Goal: Task Accomplishment & Management: Complete application form

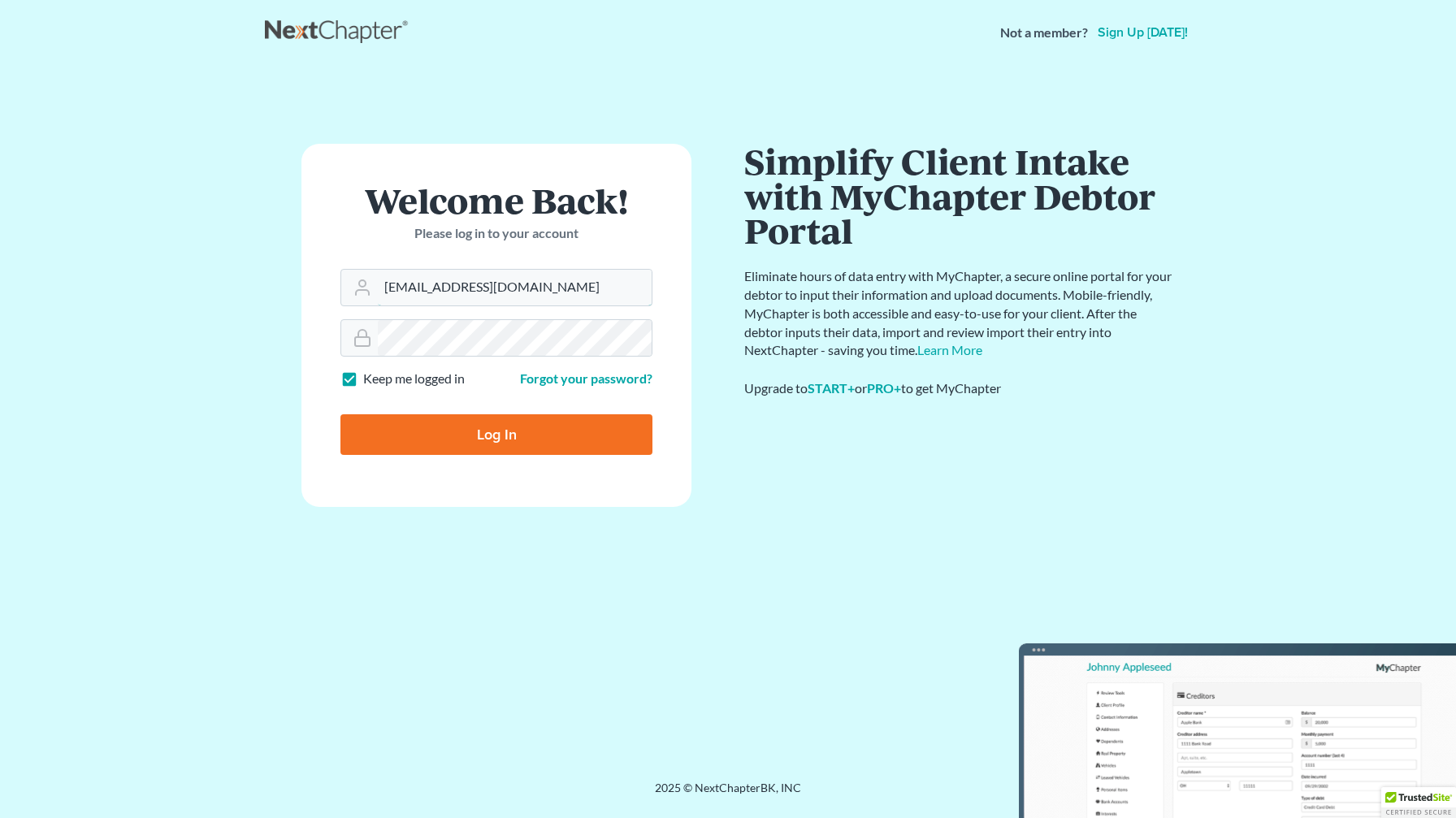
type input "mat@Mtorreslaw.com"
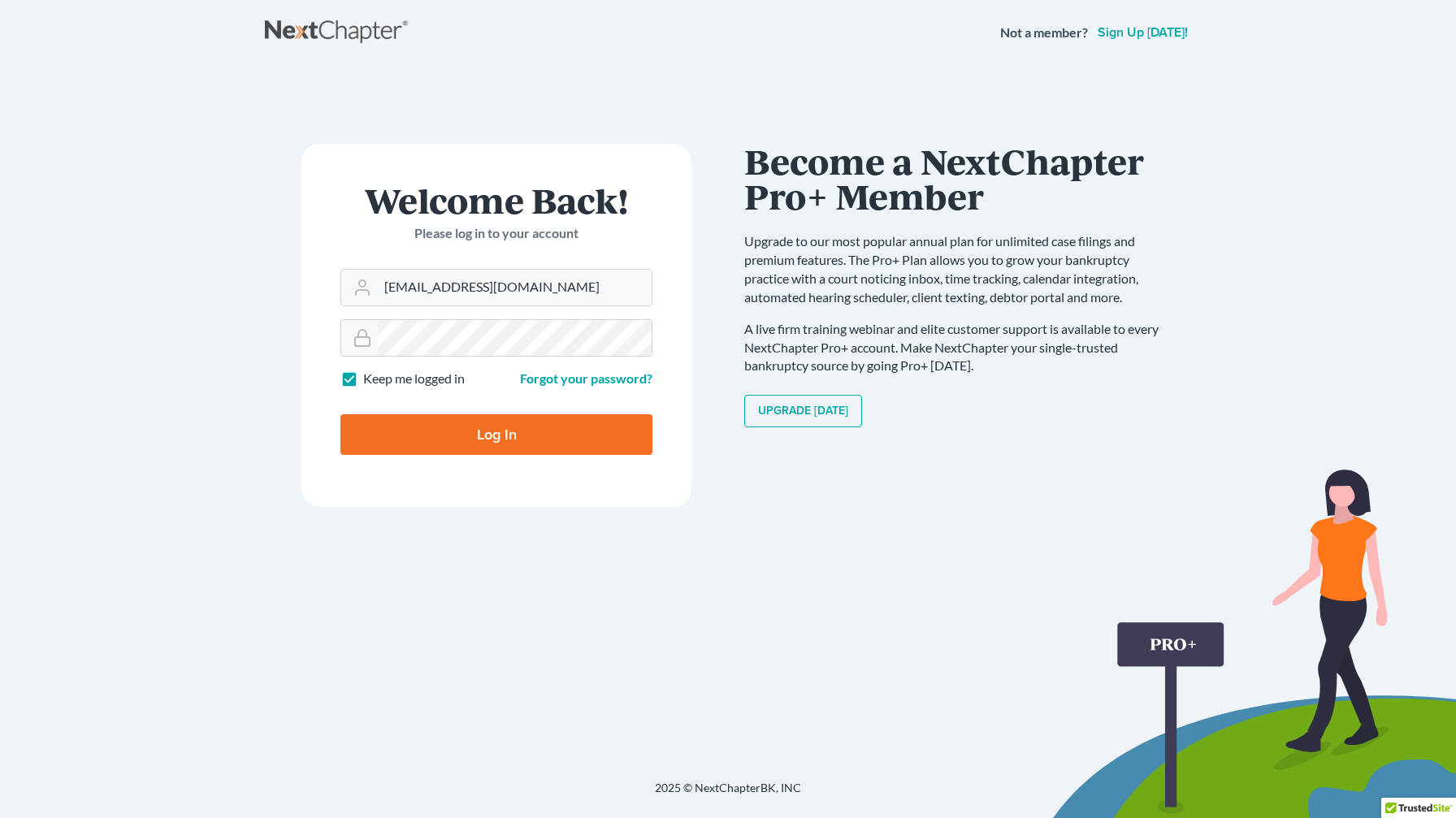
click at [542, 440] on input "Log In" at bounding box center [496, 435] width 312 height 41
type input "Thinking..."
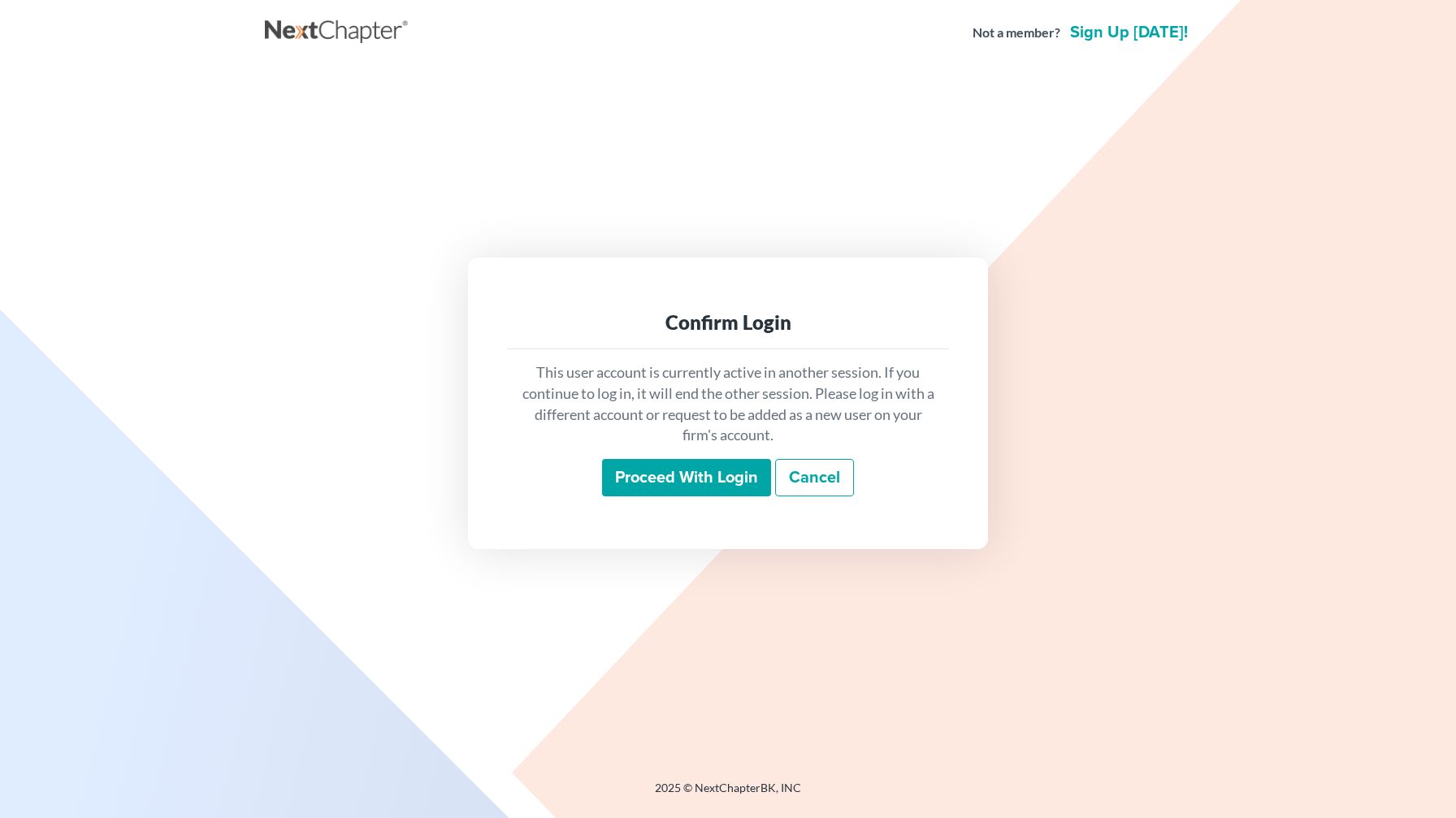
click at [710, 485] on input "Proceed with login" at bounding box center [686, 477] width 169 height 37
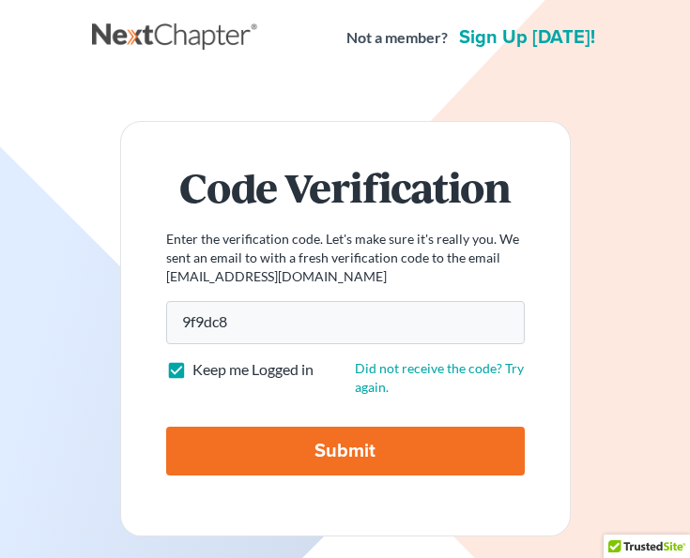
type input "9f9dc8"
click at [331, 452] on input "Submit" at bounding box center [345, 451] width 358 height 49
type input "Thinking..."
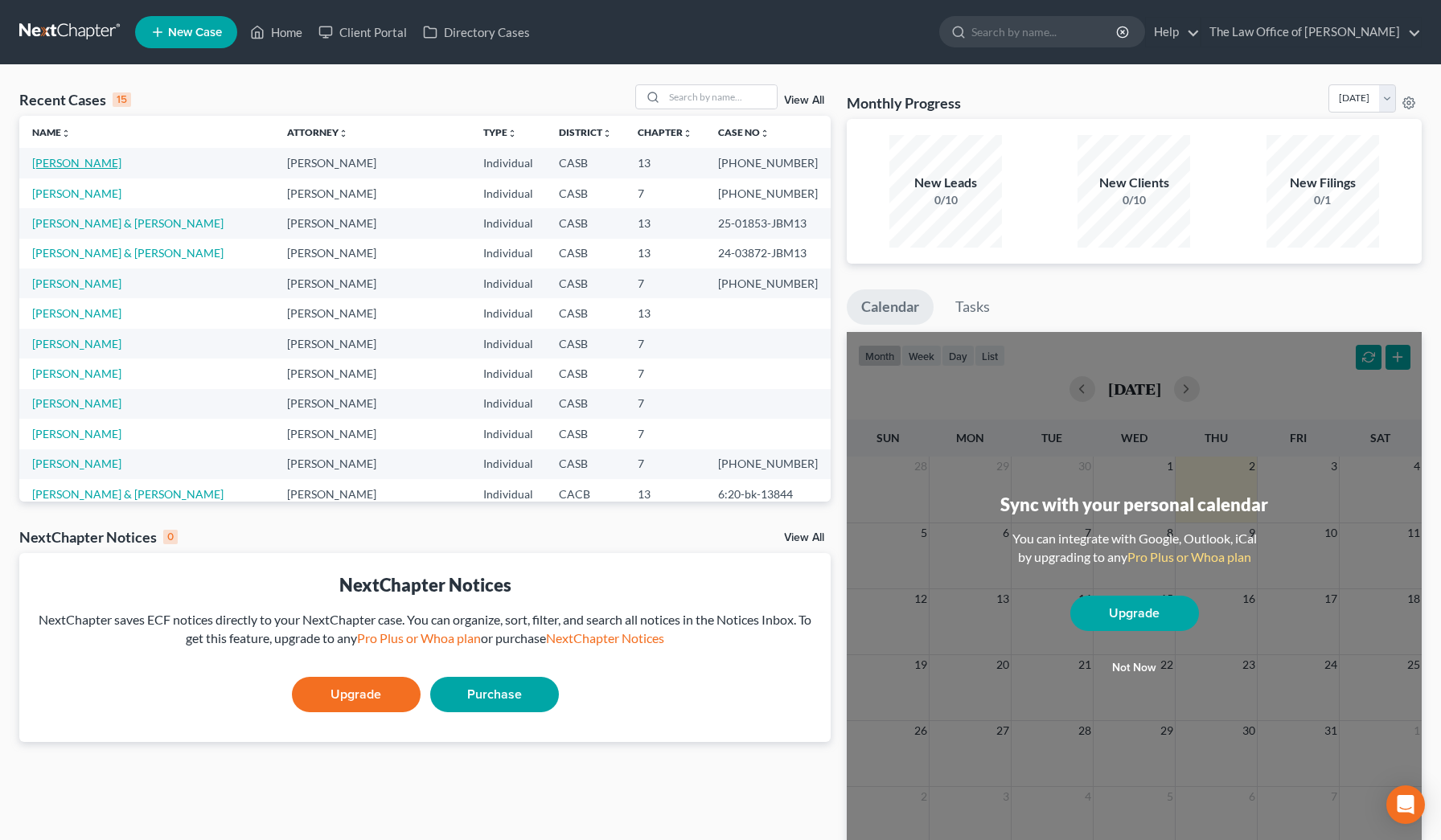
click at [79, 167] on link "[PERSON_NAME]" at bounding box center [77, 163] width 89 height 14
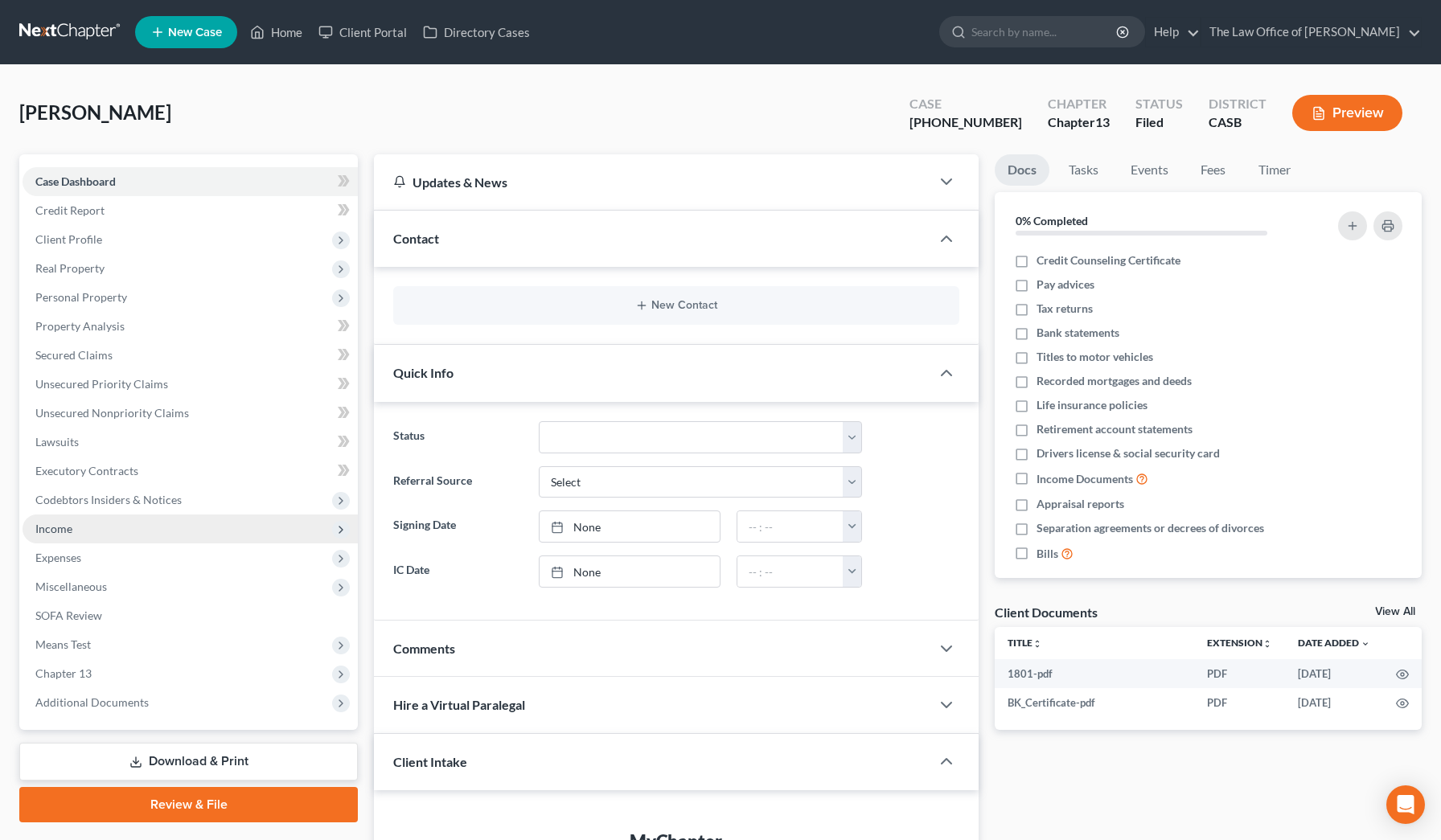
click at [113, 477] on span "Income" at bounding box center [189, 529] width 335 height 29
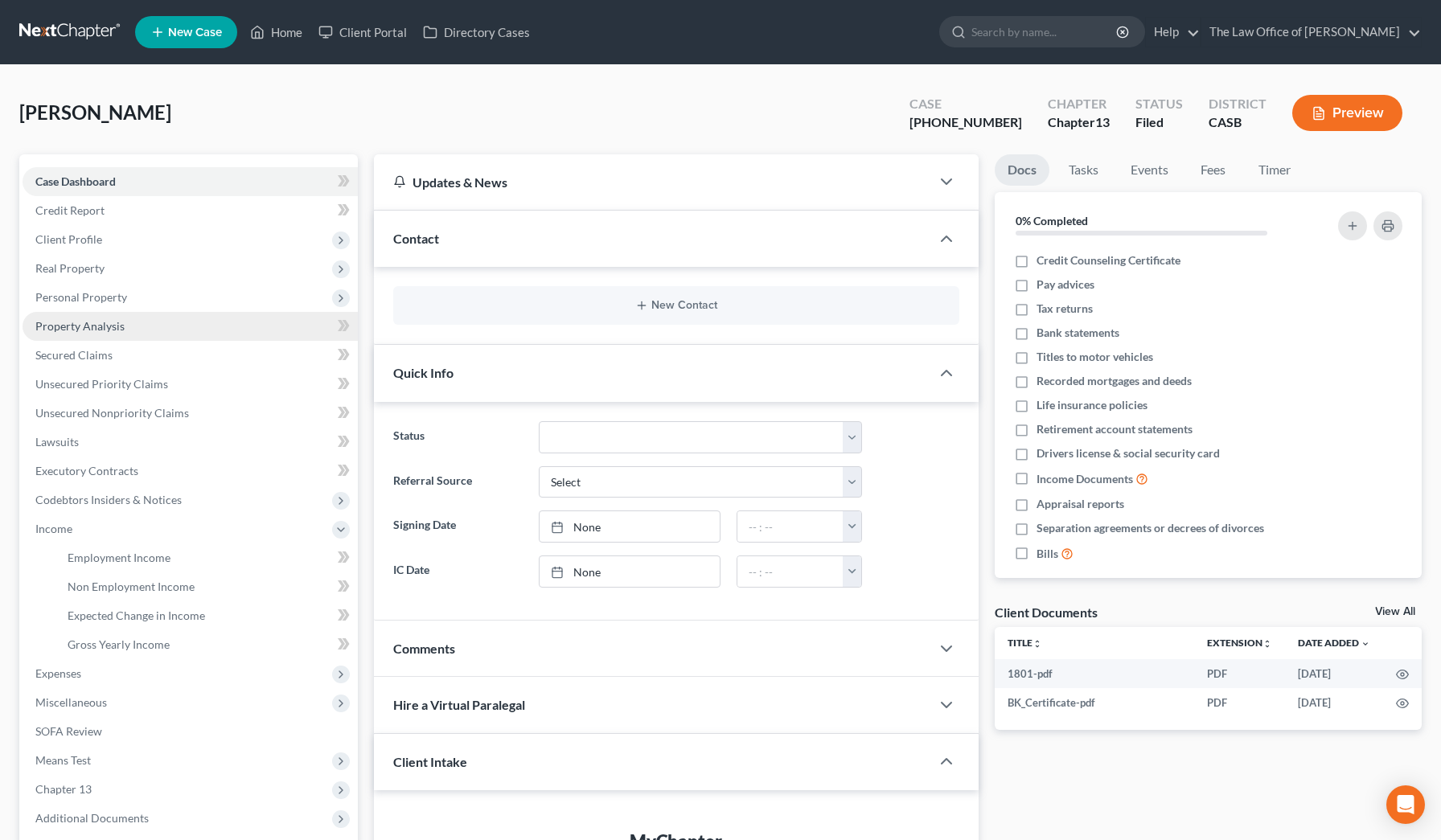
click at [146, 320] on link "Property Analysis" at bounding box center [189, 326] width 335 height 29
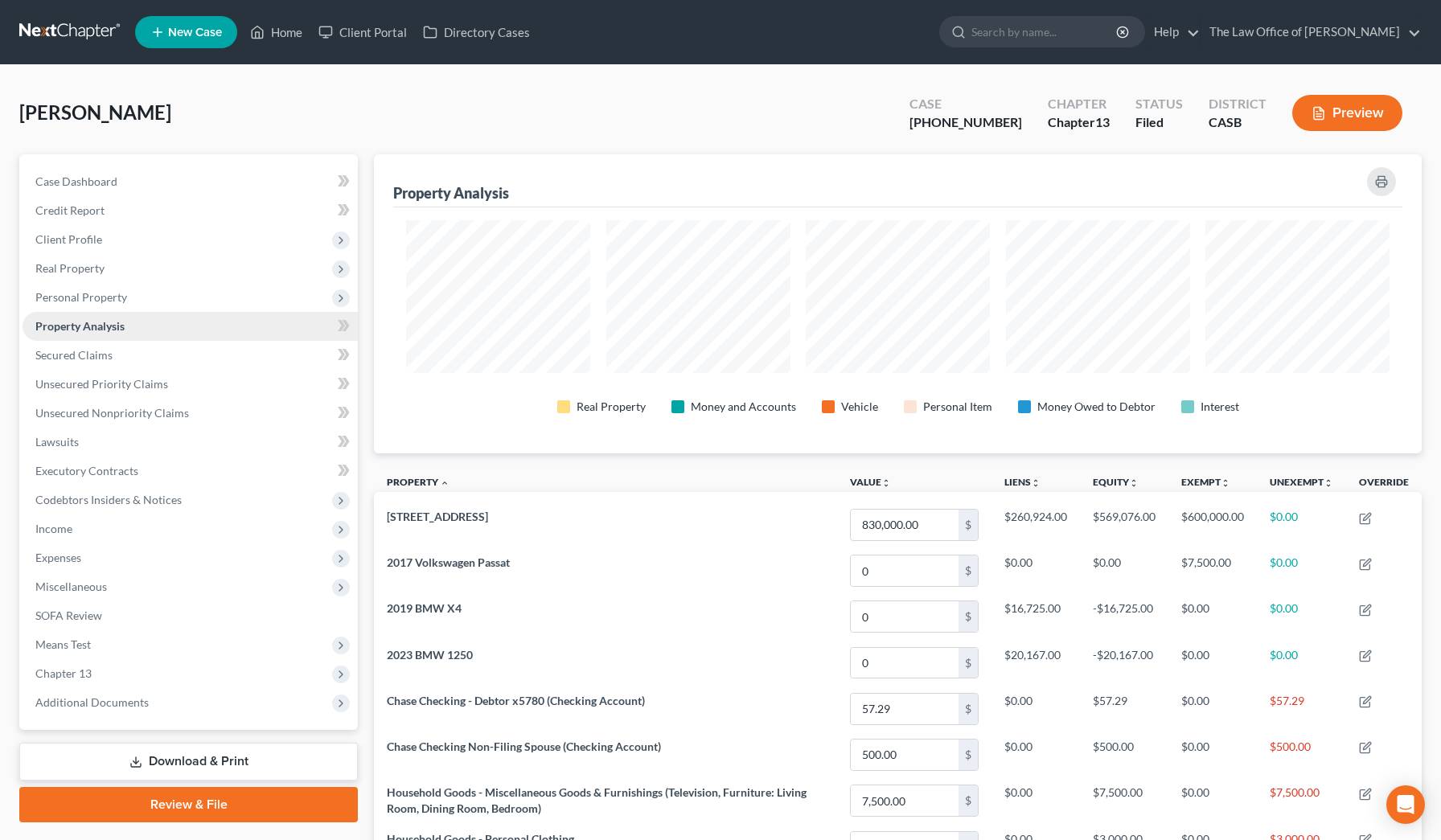
scroll to position [299, 1048]
click at [115, 477] on span "Income" at bounding box center [189, 529] width 335 height 29
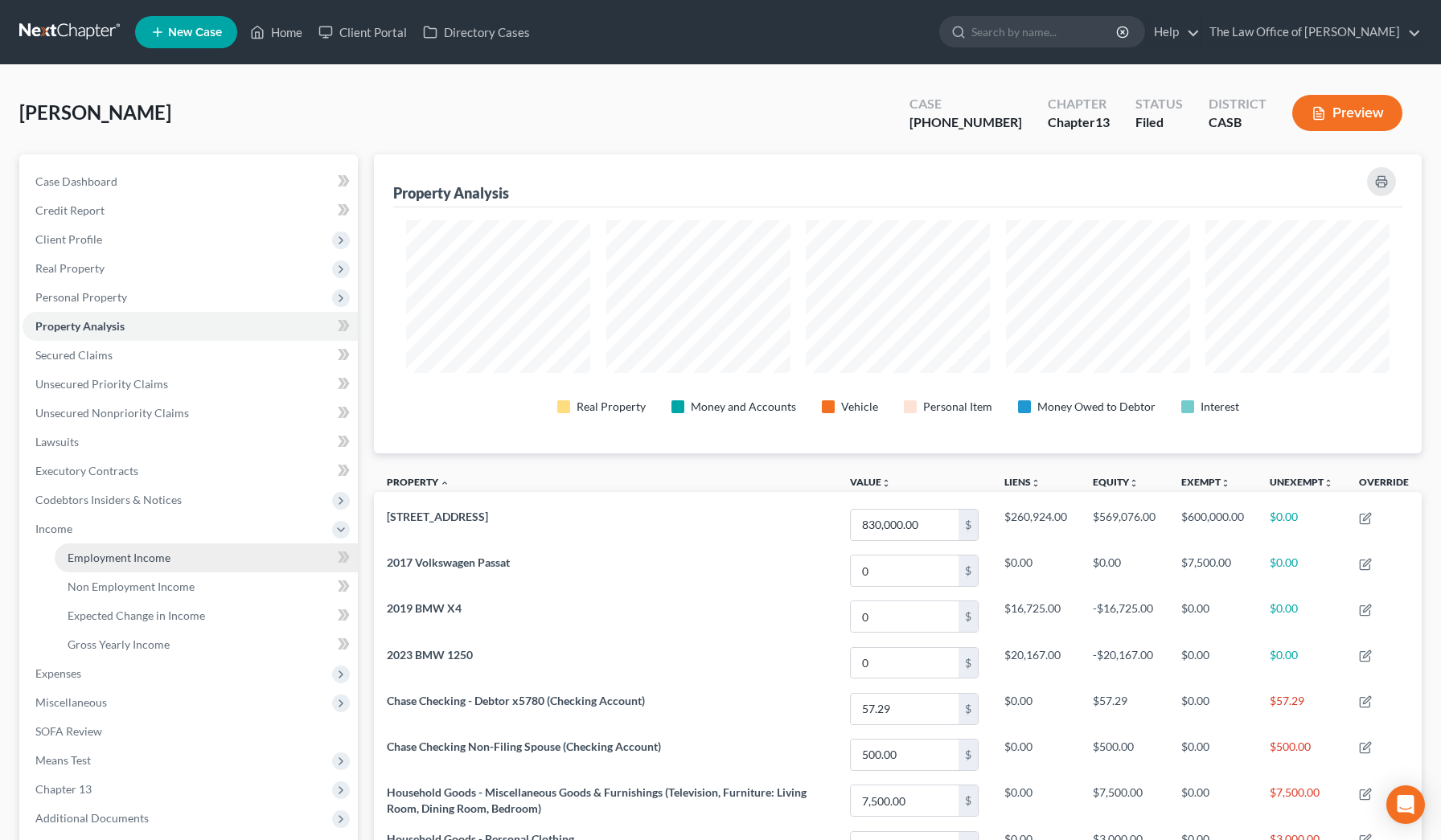
click at [116, 477] on span "Employment Income" at bounding box center [119, 557] width 103 height 14
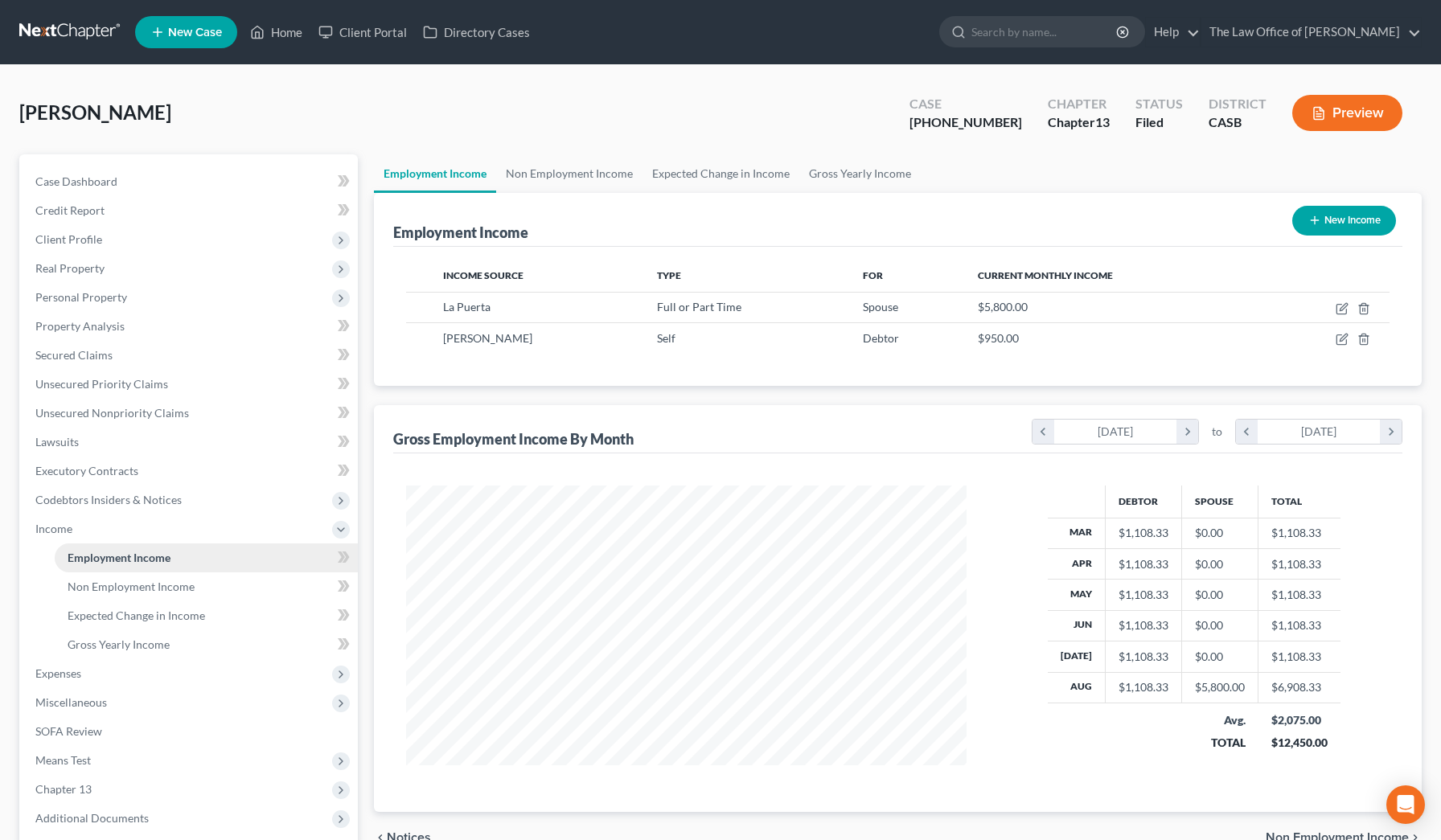
scroll to position [288, 593]
click at [590, 309] on icon "button" at bounding box center [1342, 308] width 13 height 13
select select "0"
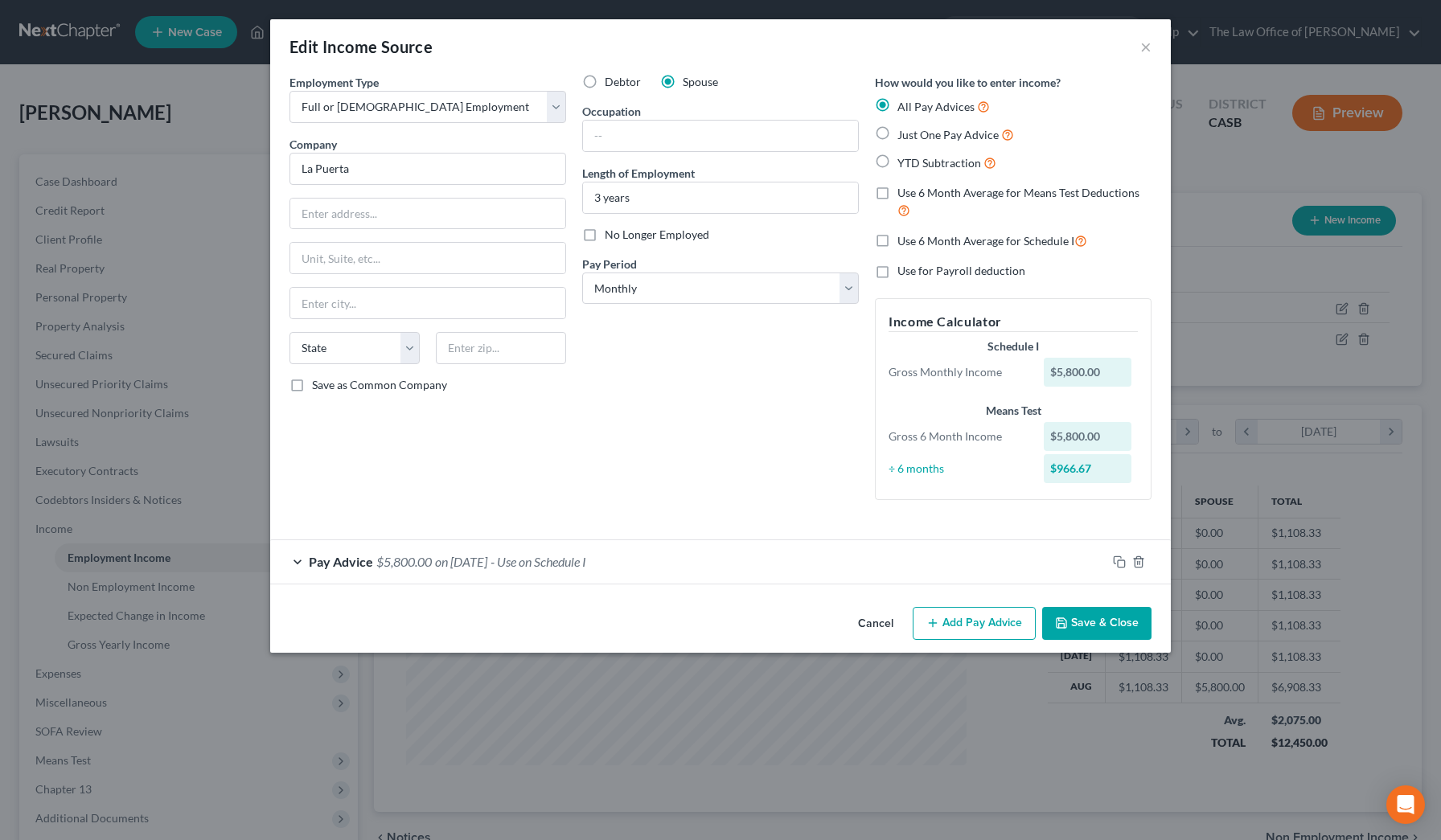
click at [306, 477] on div "Pay Advice $5,800.00 on [DATE] - Use on Schedule I" at bounding box center [688, 562] width 836 height 43
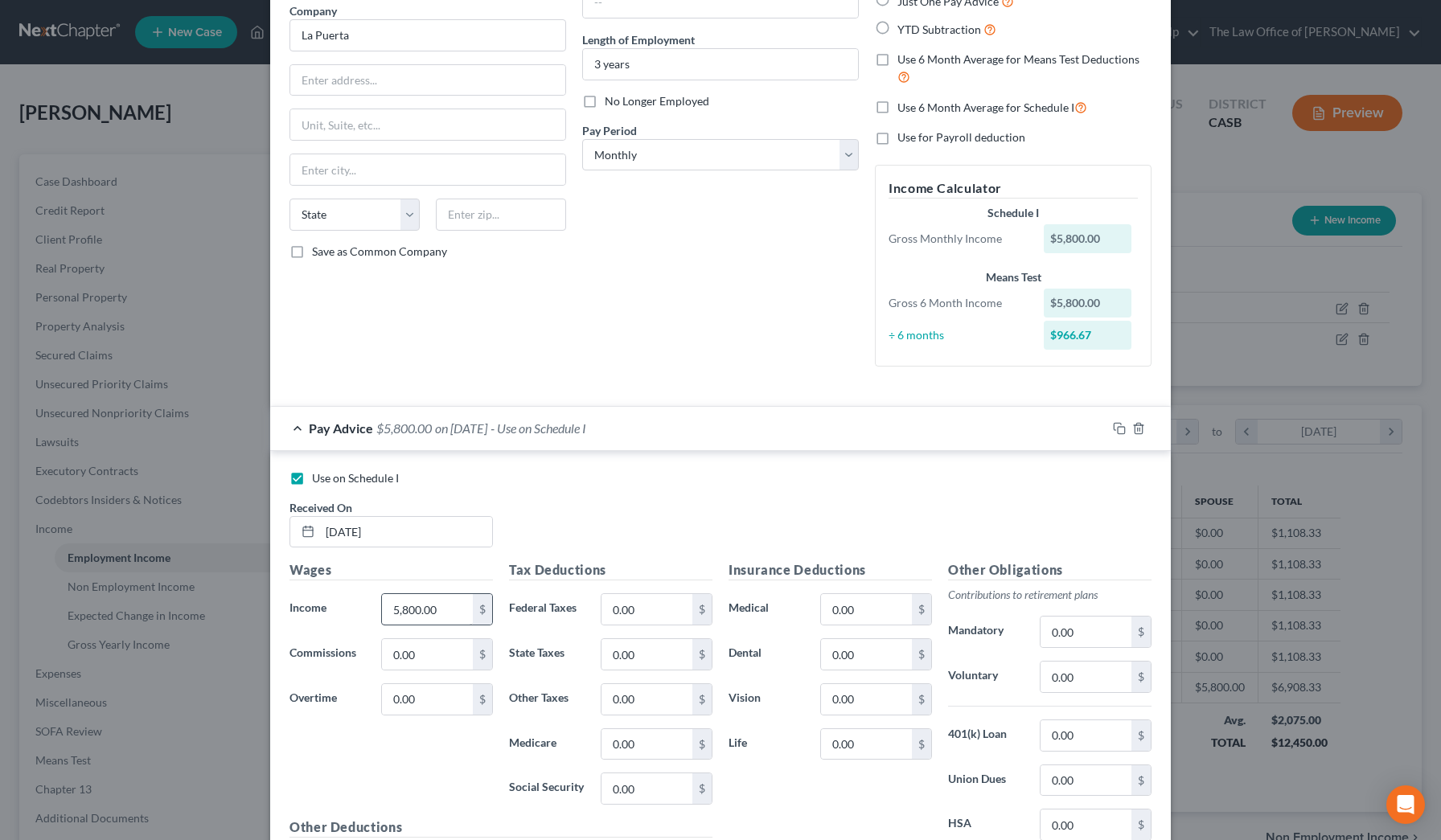
scroll to position [136, 0]
drag, startPoint x: 461, startPoint y: 601, endPoint x: 11, endPoint y: 280, distance: 552.8
click at [9, 274] on div "Edit Income Source × Employment Type * Select Full or [DEMOGRAPHIC_DATA] Employ…" at bounding box center [720, 420] width 1441 height 840
type input "3,594.29"
drag, startPoint x: 642, startPoint y: 793, endPoint x: 557, endPoint y: 766, distance: 89.2
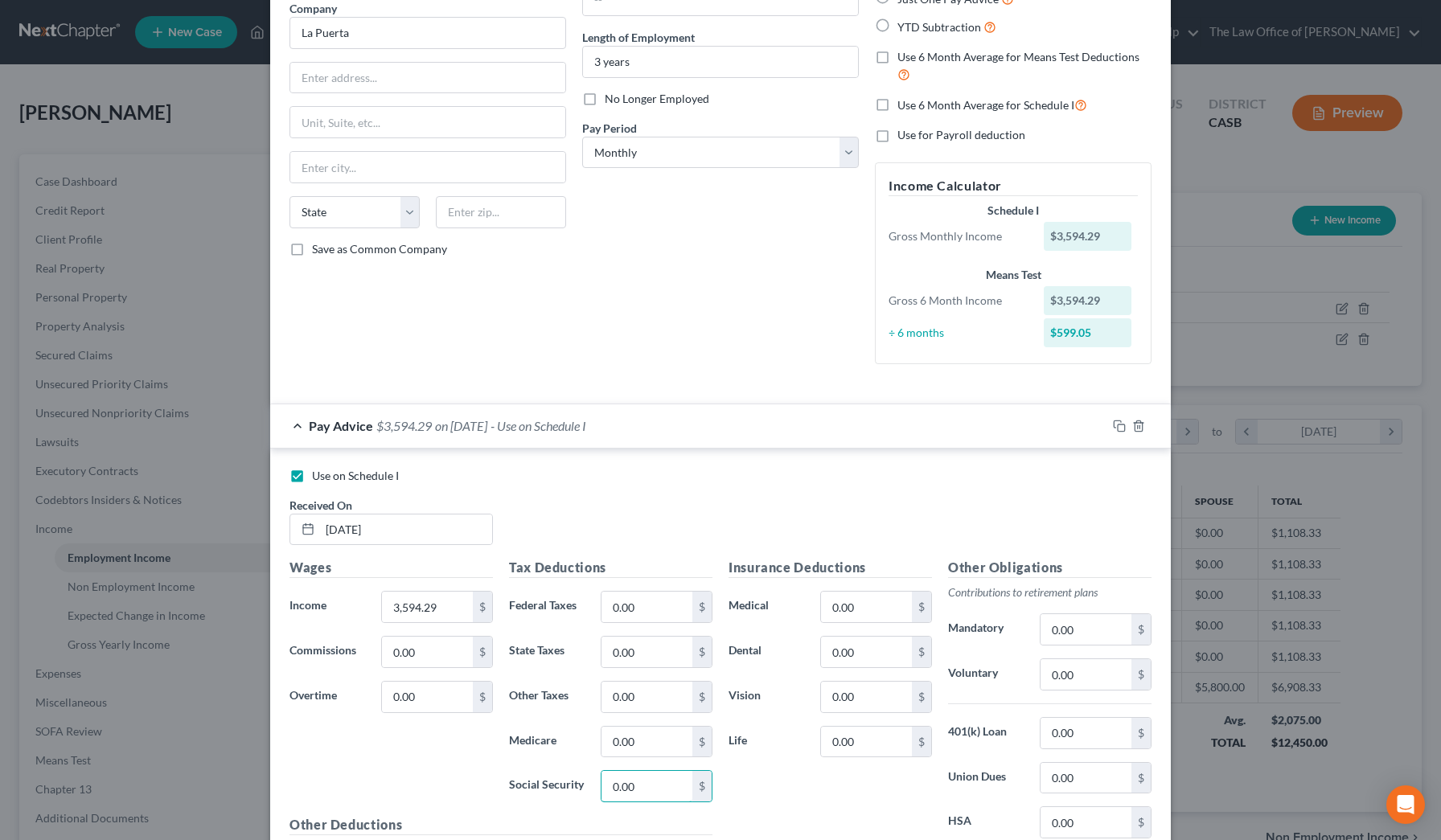
click at [557, 477] on div "Social Security 0.00 $" at bounding box center [611, 786] width 219 height 33
type input "210.97"
drag, startPoint x: 665, startPoint y: 733, endPoint x: 490, endPoint y: 732, distance: 175.0
click at [490, 477] on div "Wages Income * 3,594.29 $ Commissions 0.00 $ Overtime 0.00 $ Tax Deductions Fed…" at bounding box center [500, 737] width 439 height 360
type input "49.34"
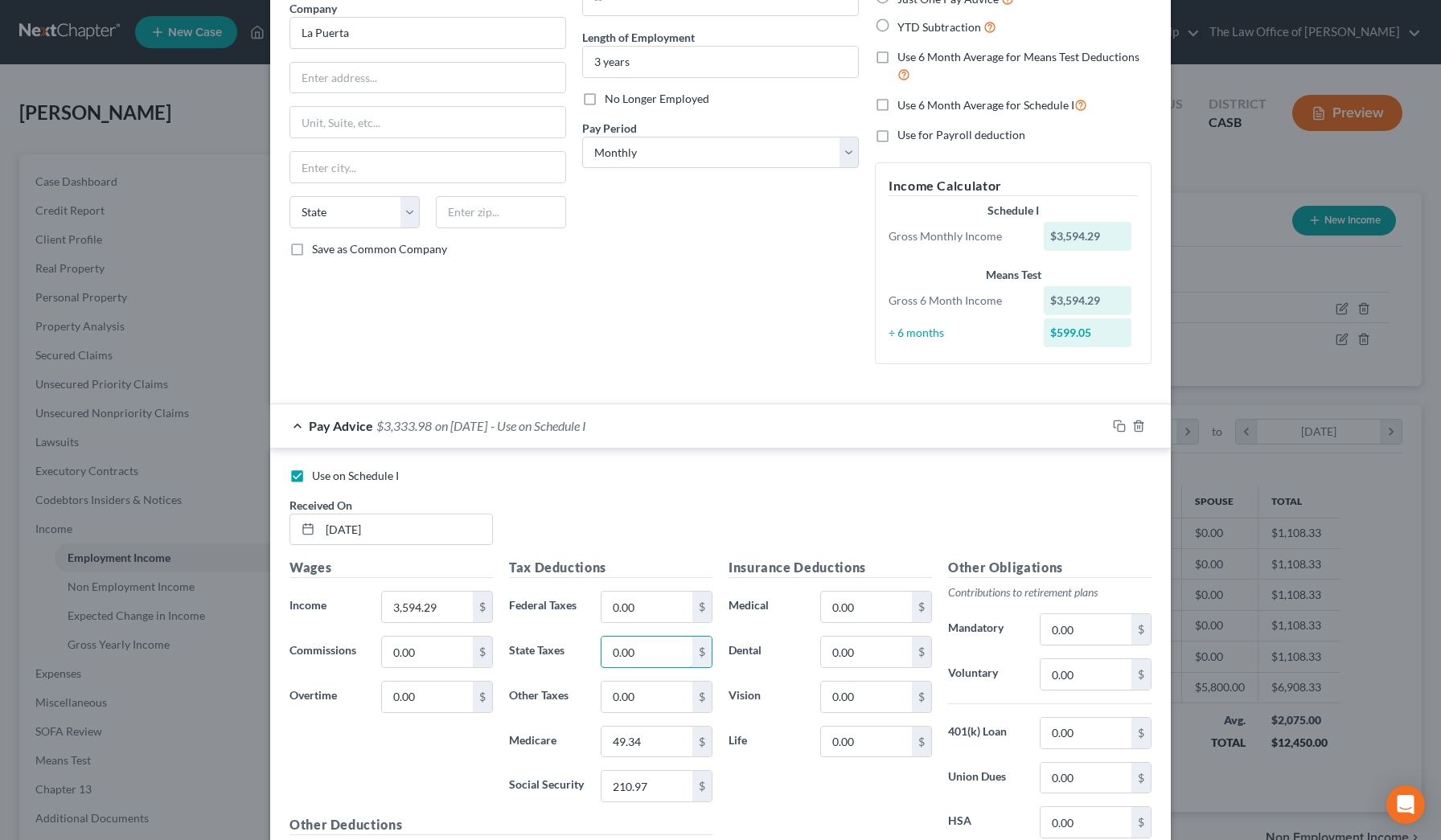
drag, startPoint x: 656, startPoint y: 651, endPoint x: 380, endPoint y: 620, distance: 277.7
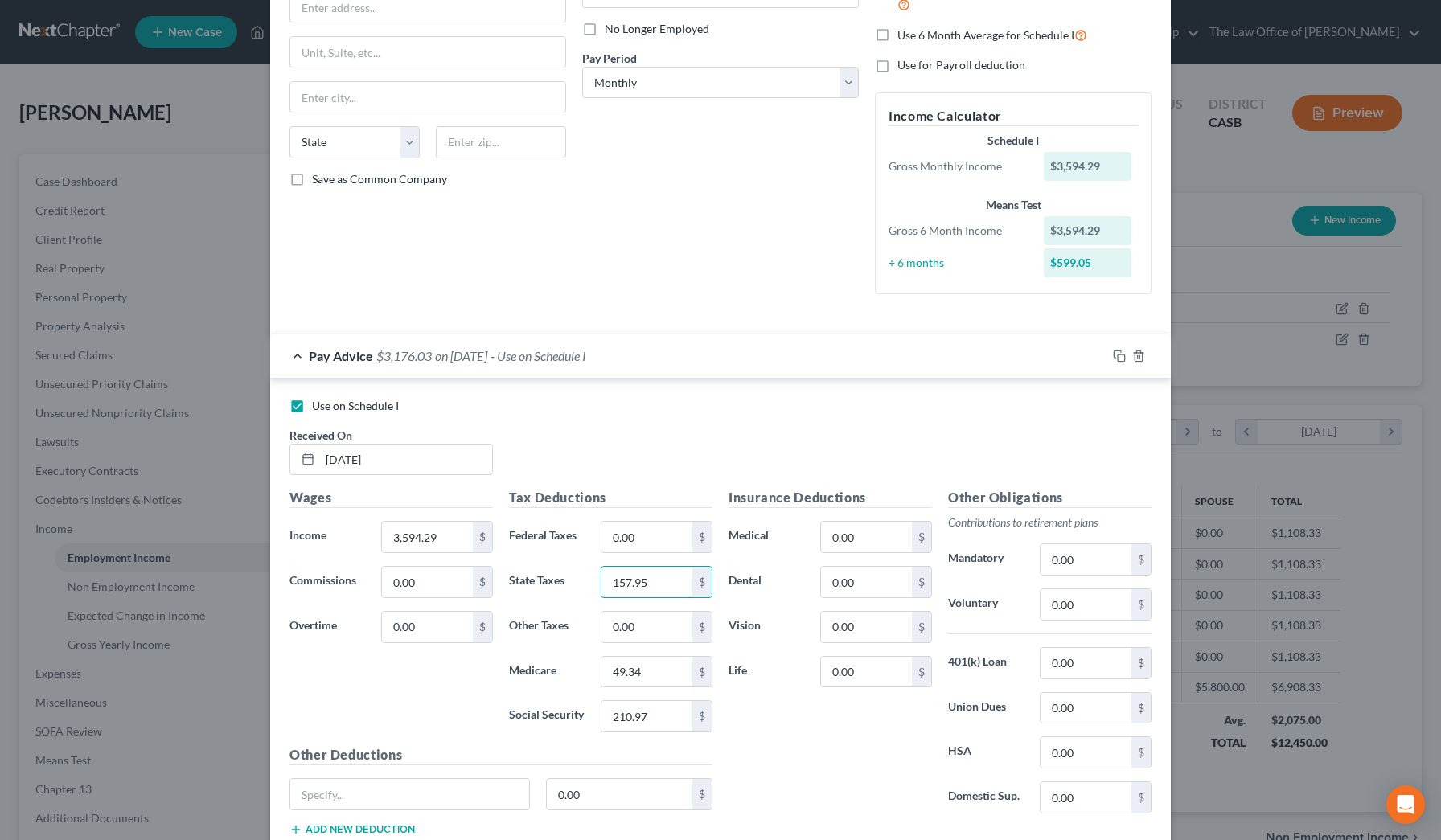
scroll to position [208, 0]
type input "157.95"
type input "CA"
drag, startPoint x: 640, startPoint y: 617, endPoint x: 494, endPoint y: 619, distance: 146.0
click at [494, 477] on div "Wages Income * 3,594.29 $ Commissions 0.00 $ Overtime 0.00 $ Tax Deductions Fed…" at bounding box center [500, 665] width 439 height 360
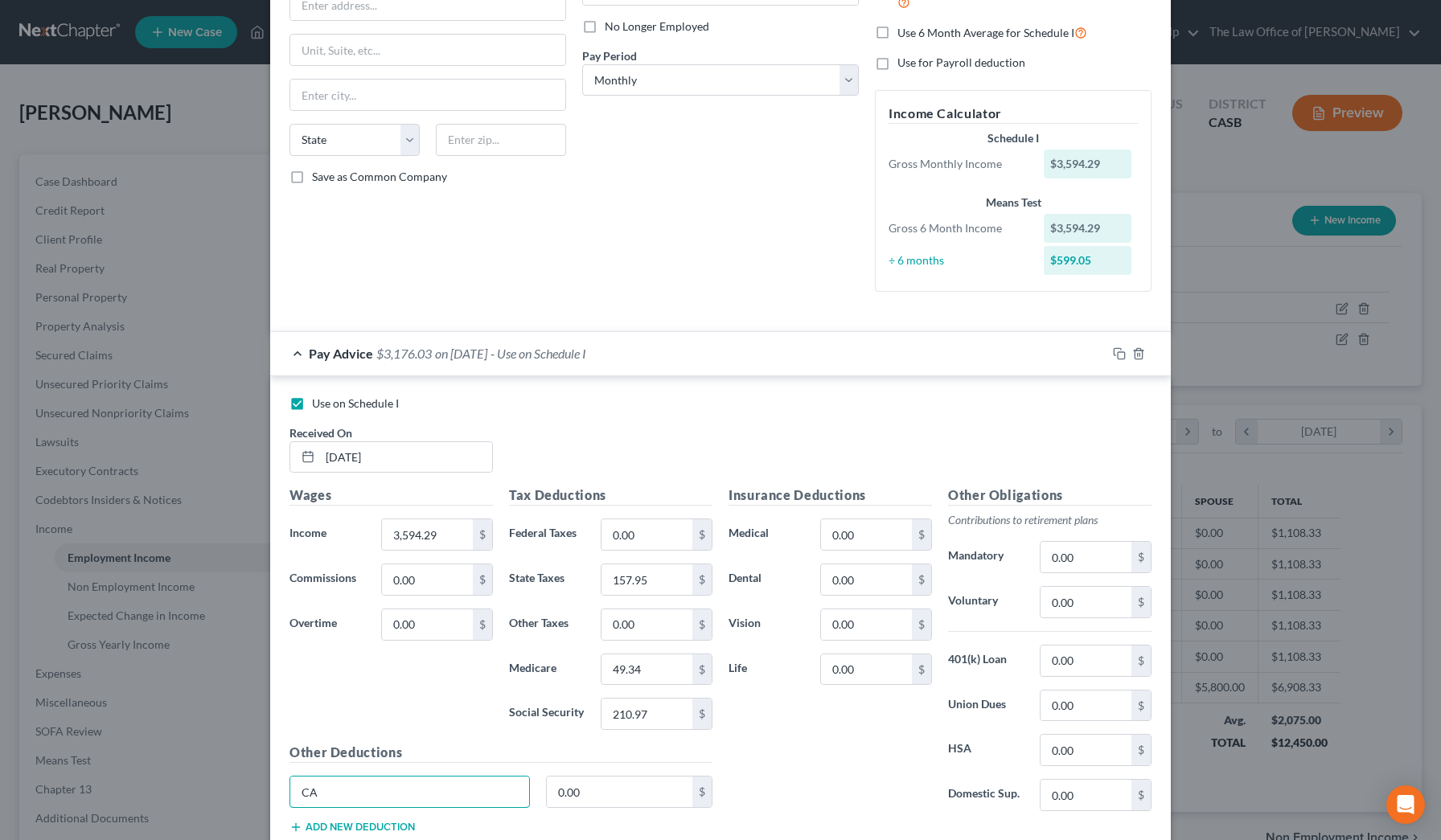
drag, startPoint x: 384, startPoint y: 800, endPoint x: 150, endPoint y: 785, distance: 234.5
click at [150, 477] on div "Edit Income Source × Employment Type * Select Full or [DEMOGRAPHIC_DATA] Employ…" at bounding box center [720, 420] width 1441 height 840
type input "40.83"
type input "9.58"
drag, startPoint x: 884, startPoint y: 538, endPoint x: 712, endPoint y: 493, distance: 177.8
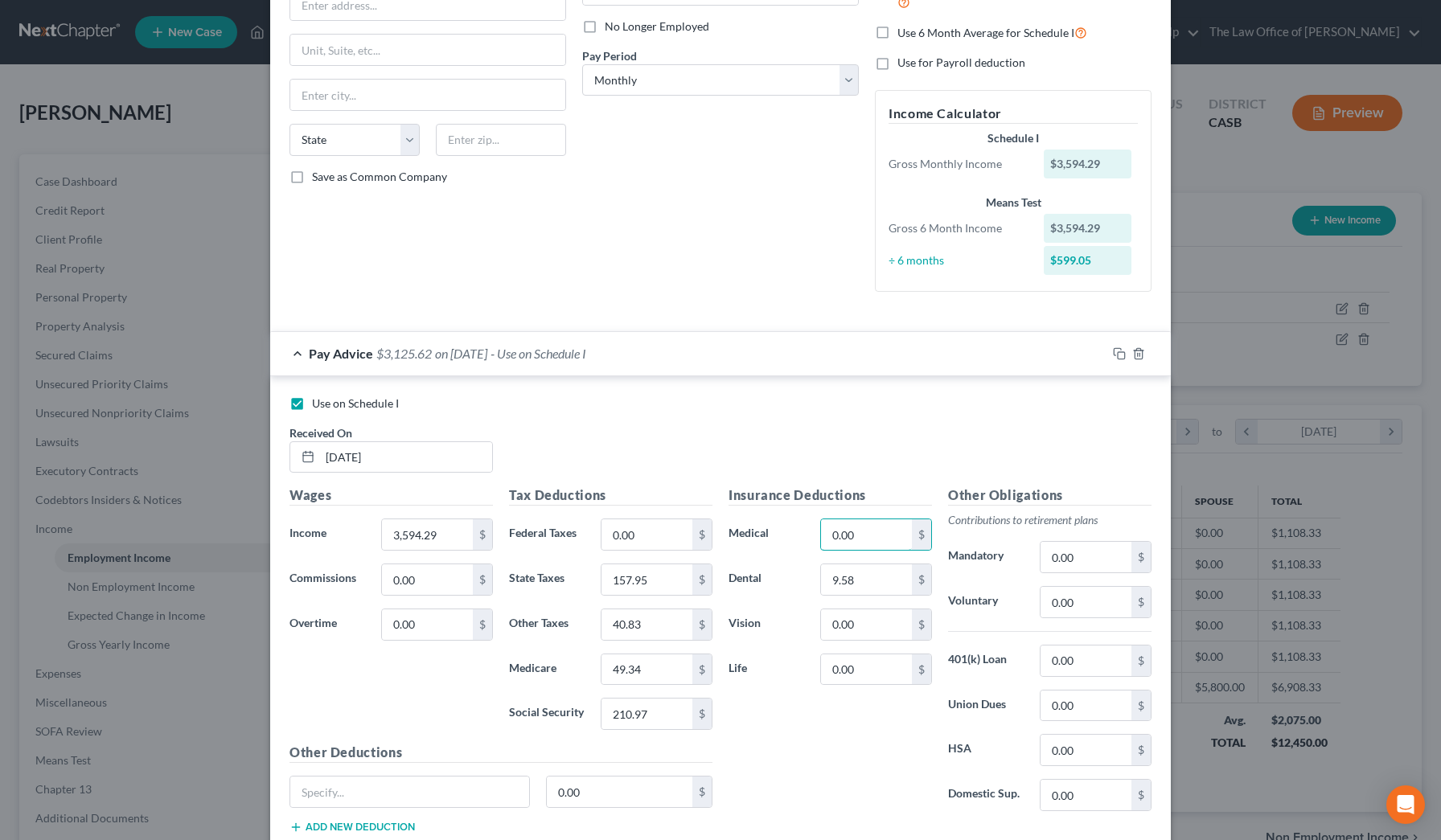
click at [590, 477] on div "Wages Income * 3,594.29 $ Commissions 0.00 $ Overtime 0.00 $ Tax Deductions Fed…" at bounding box center [720, 665] width 878 height 360
type input "182"
click at [346, 477] on input "text" at bounding box center [410, 792] width 239 height 31
type input "Mexico Tax"
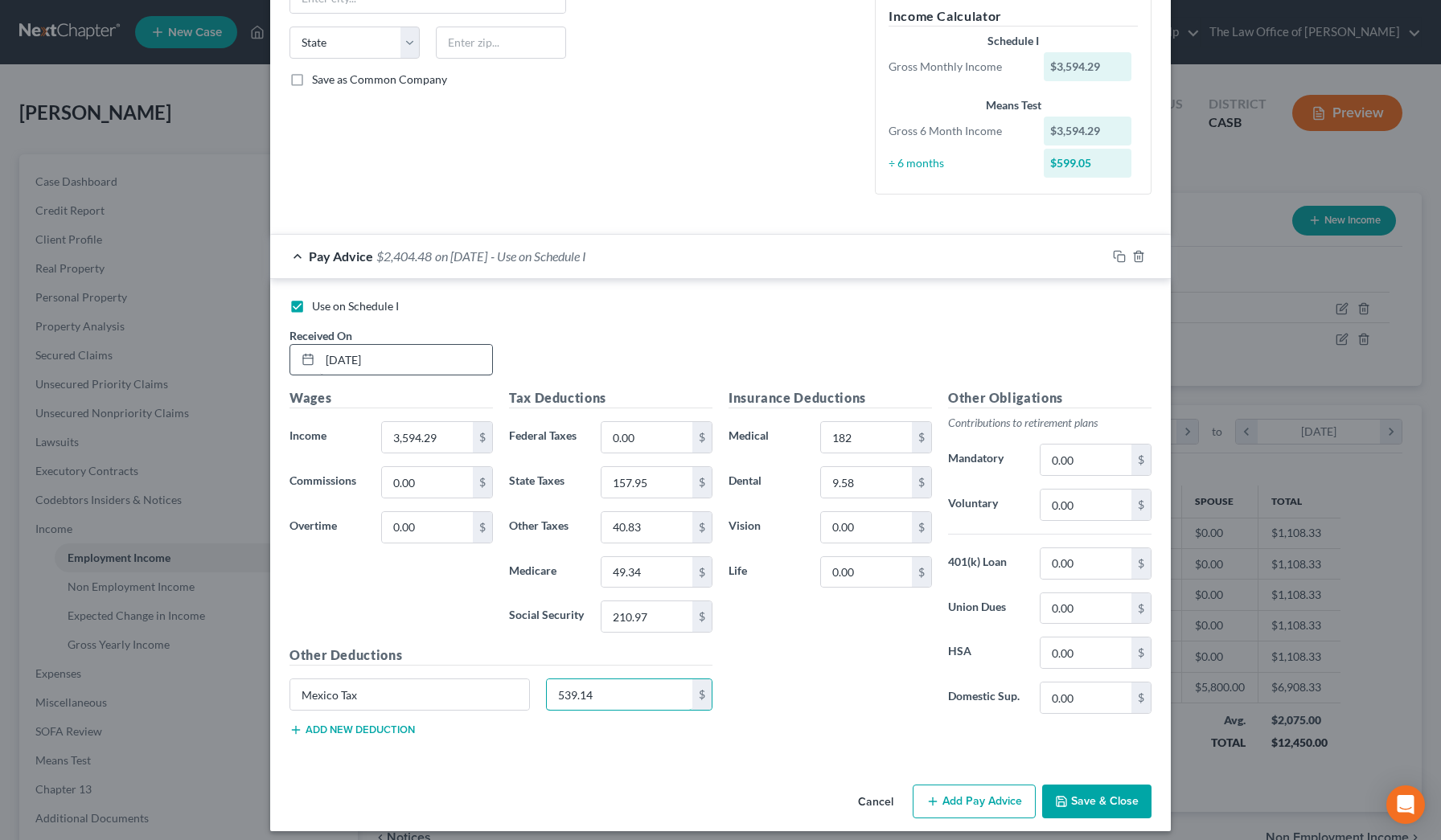
scroll to position [288, 593]
type input "539.14"
click at [352, 357] on input "[DATE]" at bounding box center [405, 360] width 172 height 31
type input "[DATE]"
click at [590, 477] on button "Save & Close" at bounding box center [1097, 801] width 110 height 33
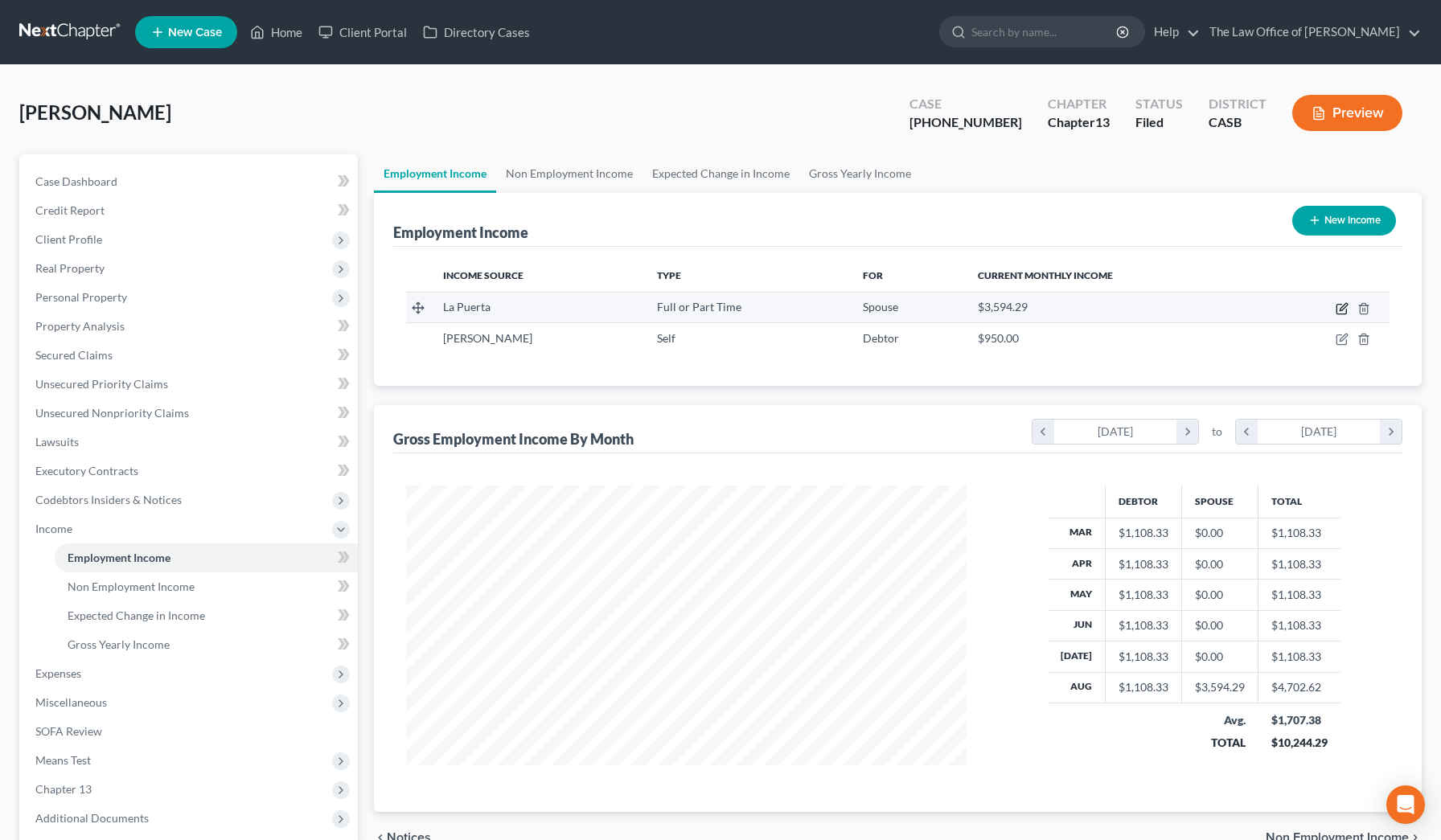
click at [590, 311] on icon "button" at bounding box center [1342, 308] width 13 height 13
select select "0"
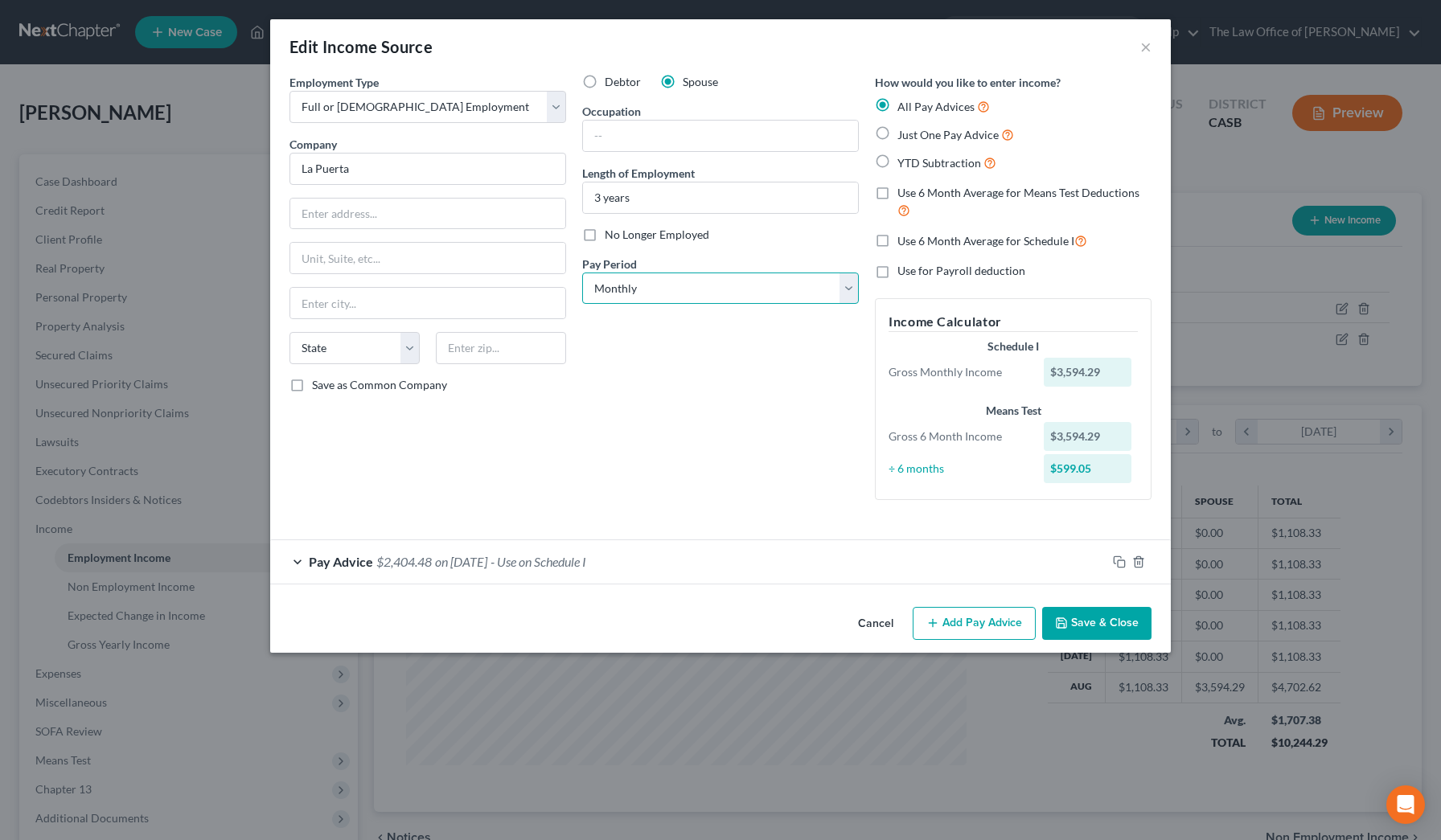
select select "2"
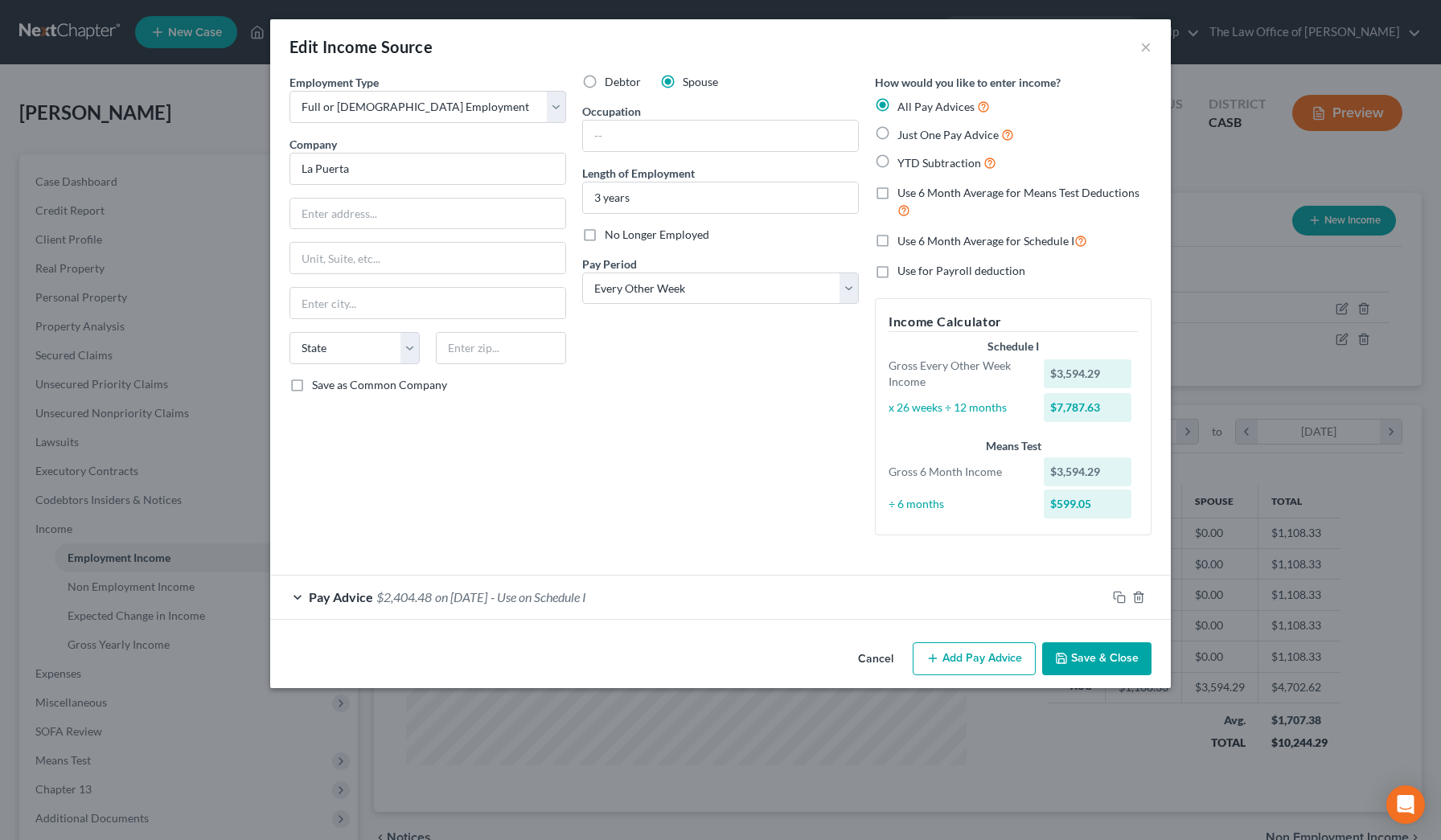
click at [590, 477] on button "Save & Close" at bounding box center [1097, 658] width 110 height 33
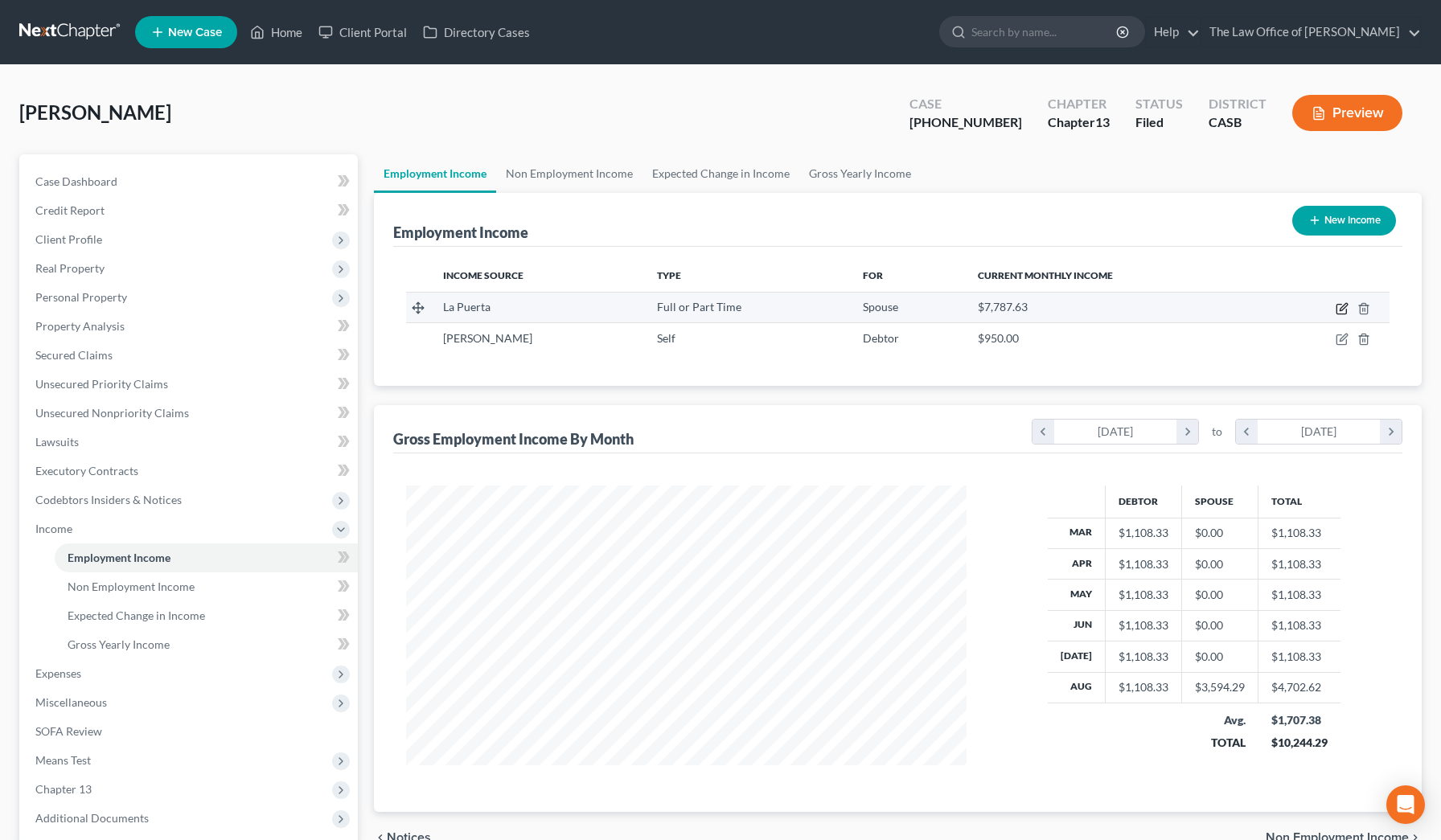
click at [590, 314] on icon "button" at bounding box center [1341, 309] width 9 height 9
select select "0"
select select "2"
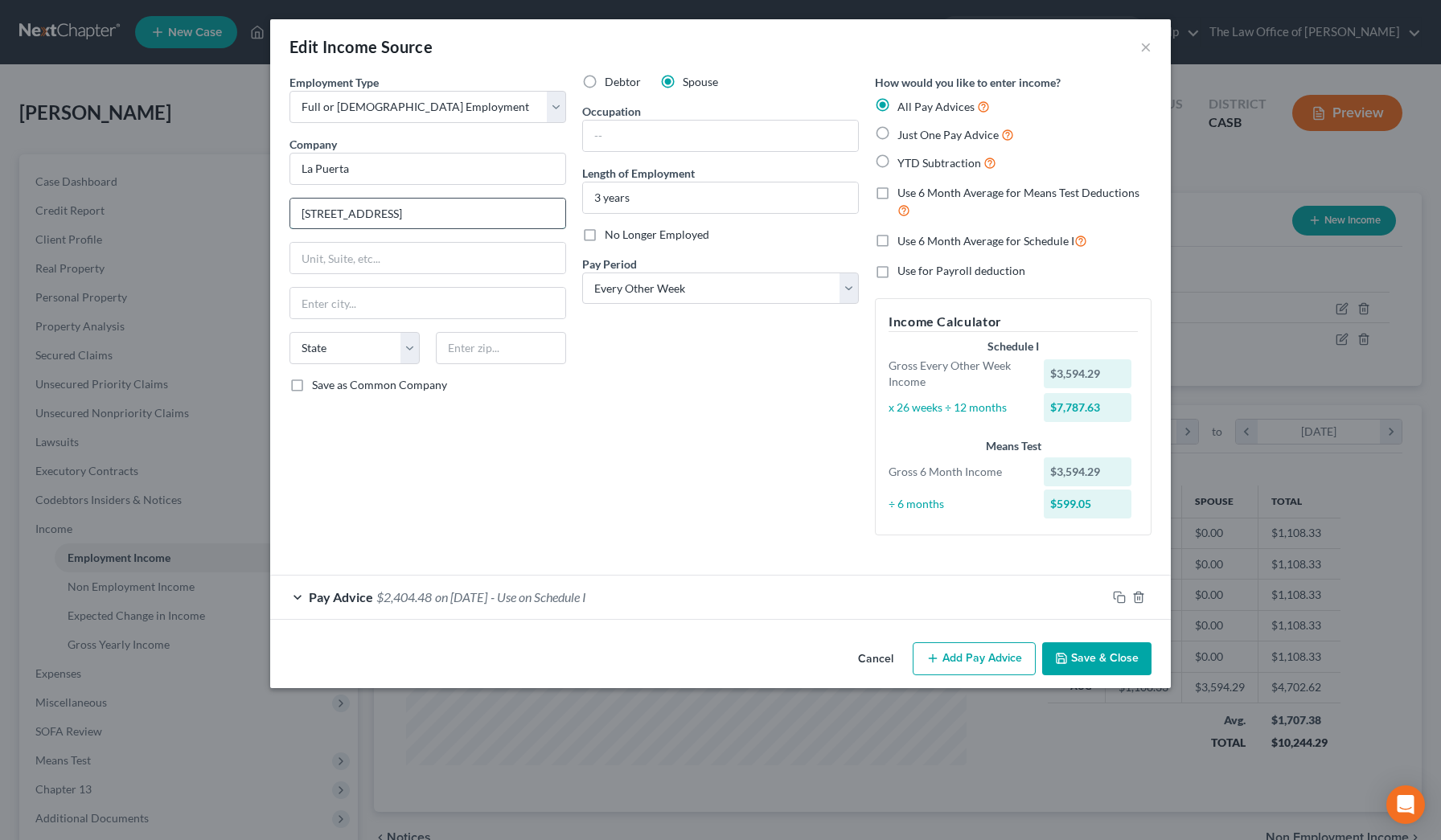
type input "[STREET_ADDRESS]"
type input "Suite 207"
type input "[GEOGRAPHIC_DATA]"
select select "4"
type input "92122"
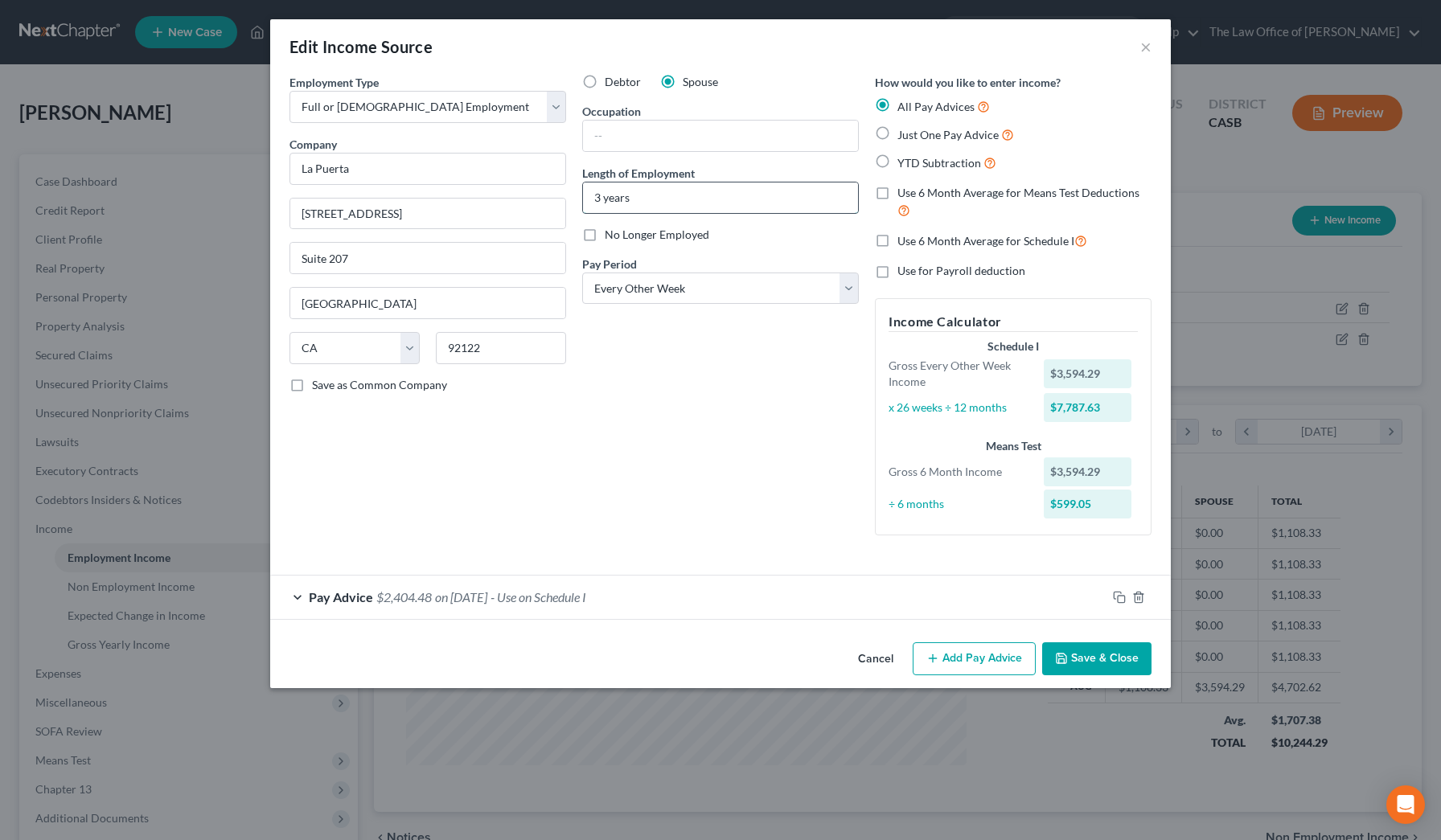
click at [590, 203] on input "3 years" at bounding box center [720, 198] width 275 height 31
type input "3"
type input "3 years"
click at [338, 477] on span "Pay Advice" at bounding box center [340, 597] width 64 height 15
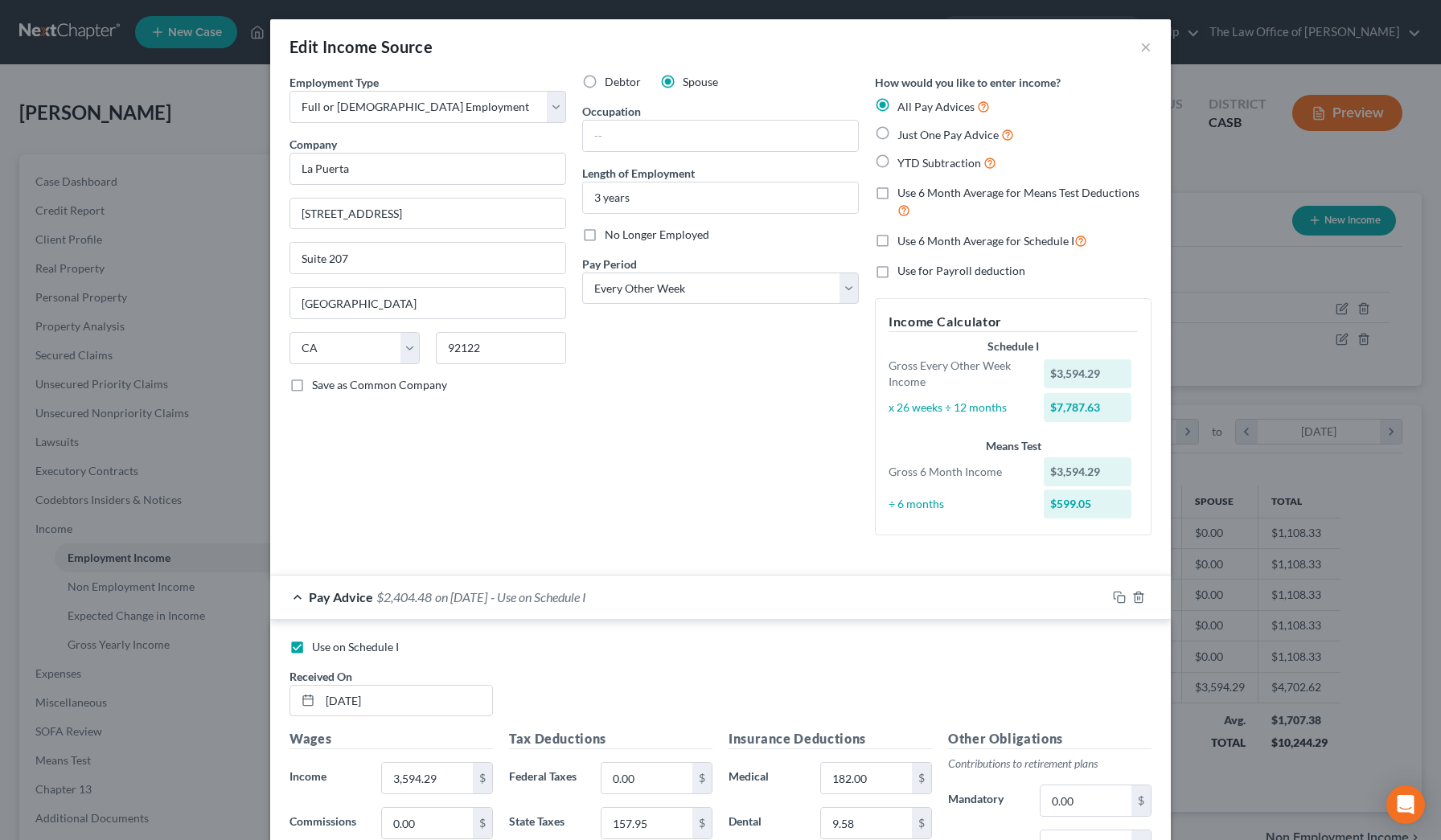
click at [590, 193] on label "Use 6 Month Average for Means Test Deductions" at bounding box center [1024, 202] width 254 height 34
click at [590, 193] on input "Use 6 Month Average for Means Test Deductions" at bounding box center [909, 190] width 10 height 10
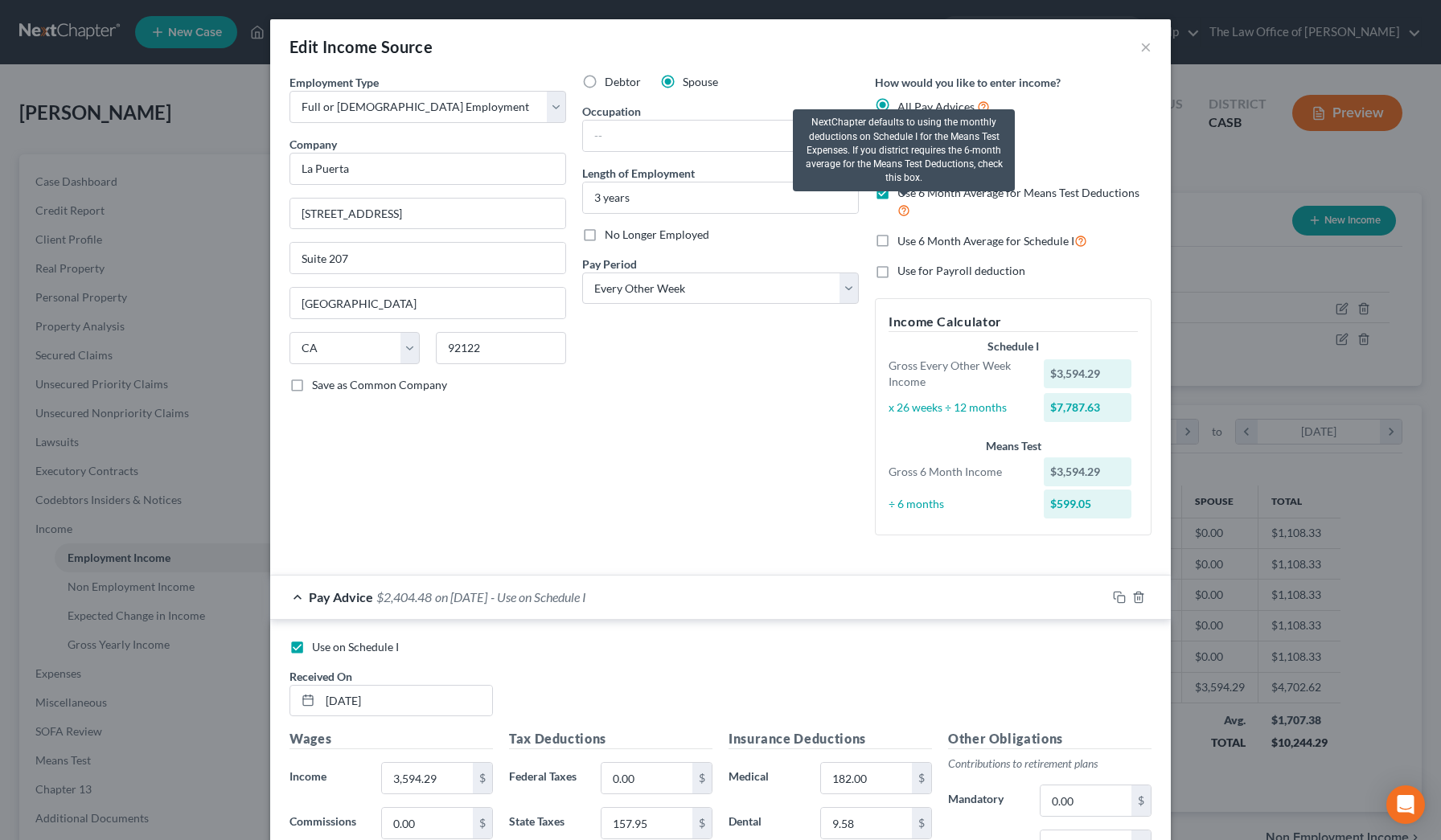
click at [590, 206] on icon at bounding box center [903, 210] width 13 height 15
click at [590, 195] on input "Use 6 Month Average for Means Test Deductions" at bounding box center [909, 190] width 10 height 10
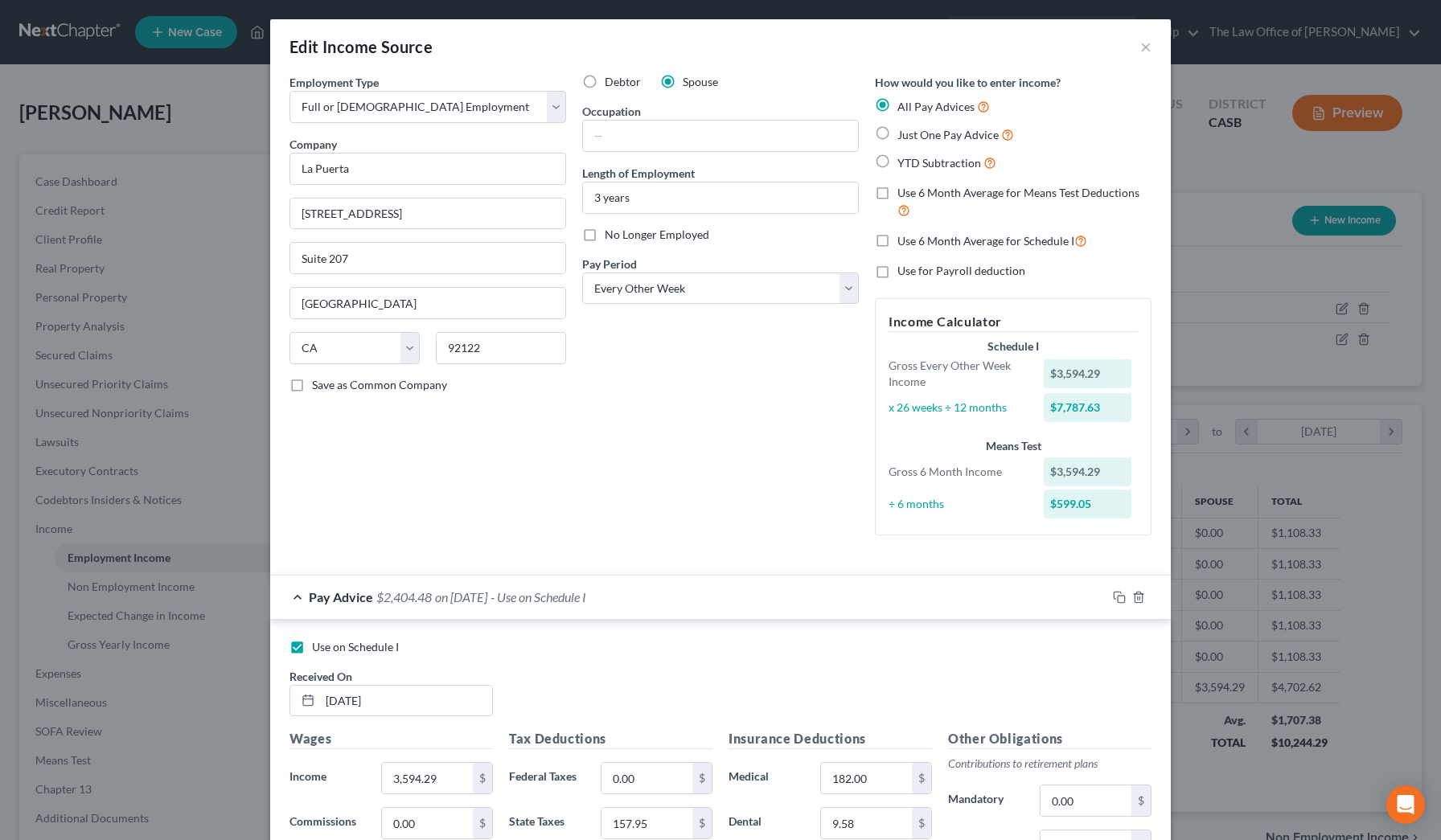
click at [590, 193] on label "Use 6 Month Average for Means Test Deductions" at bounding box center [1024, 202] width 254 height 34
click at [590, 193] on input "Use 6 Month Average for Means Test Deductions" at bounding box center [909, 190] width 10 height 10
checkbox input "true"
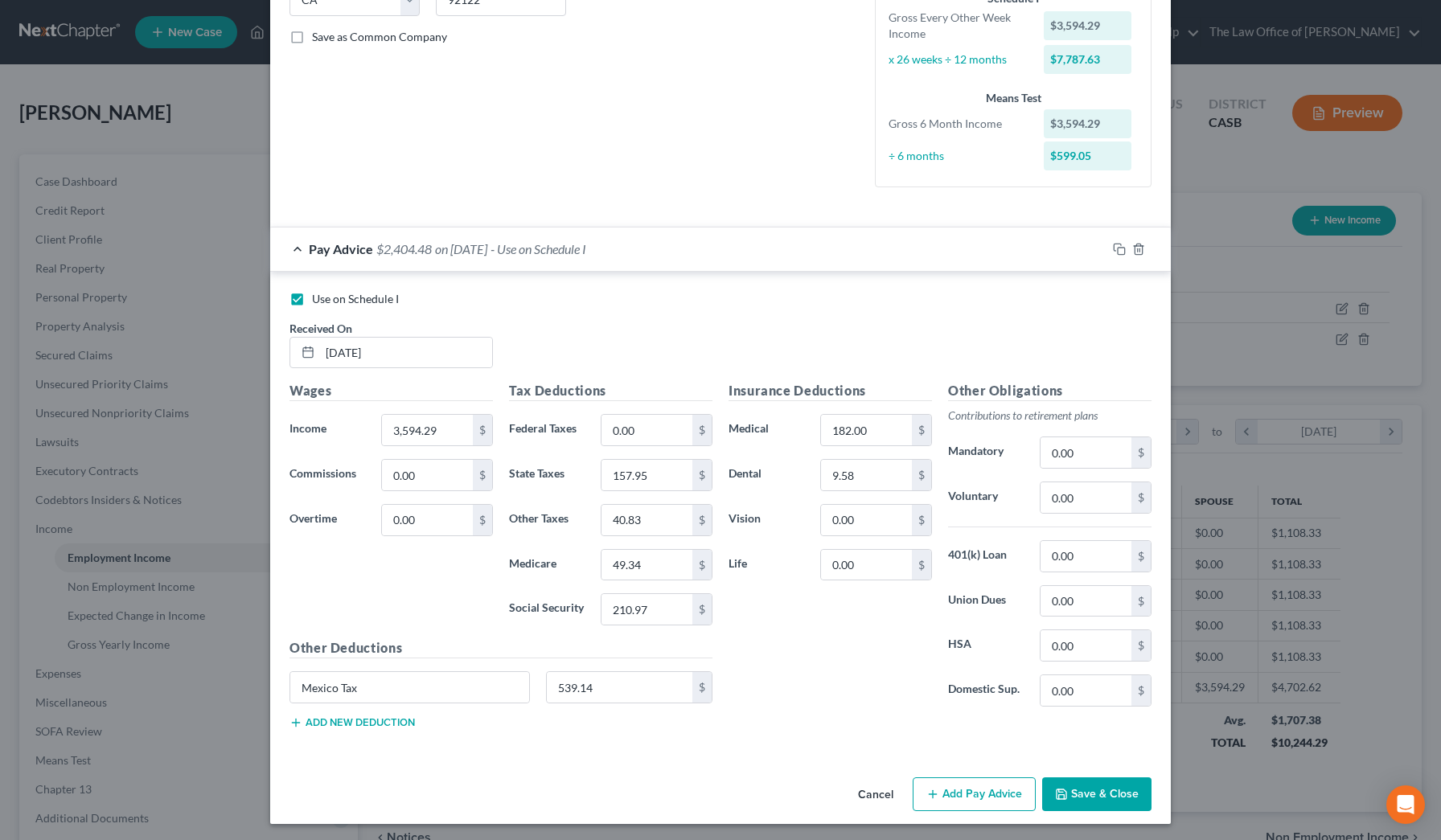
scroll to position [347, 0]
click at [590, 477] on button "Save & Close" at bounding box center [1097, 794] width 110 height 33
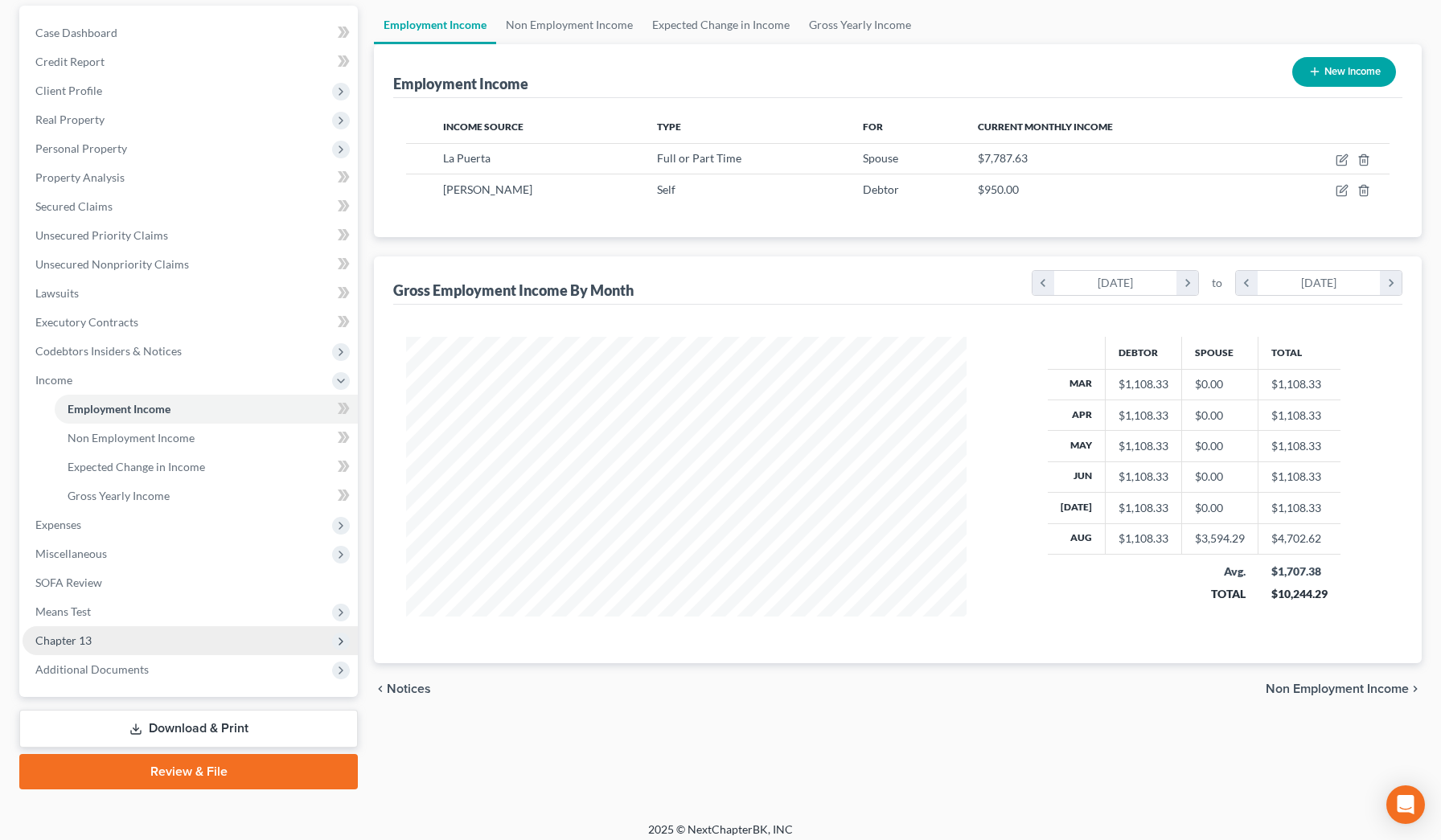
scroll to position [150, 0]
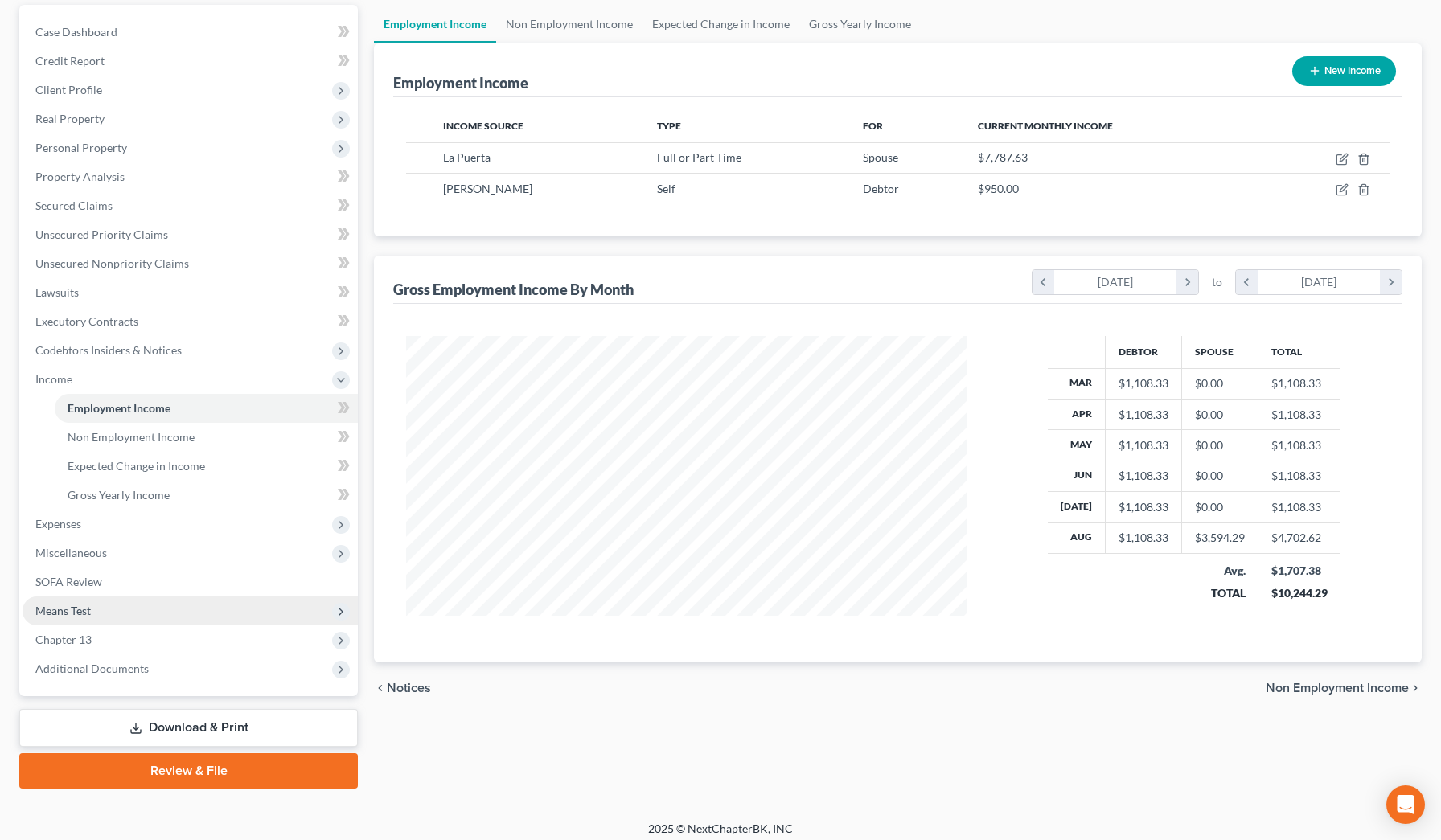
click at [89, 477] on span "Means Test" at bounding box center [189, 611] width 335 height 29
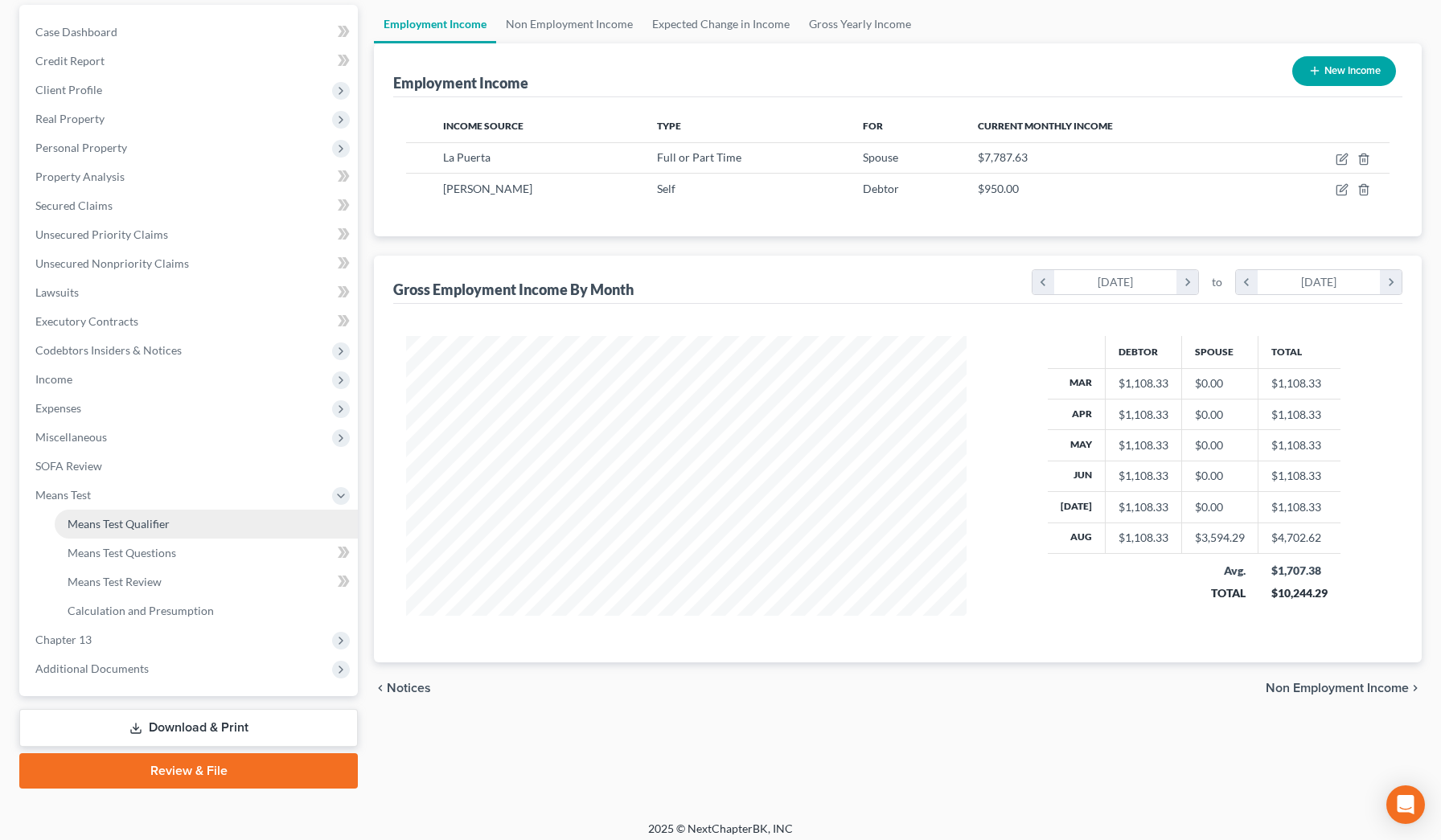
click at [158, 477] on span "Means Test Qualifier" at bounding box center [118, 523] width 102 height 14
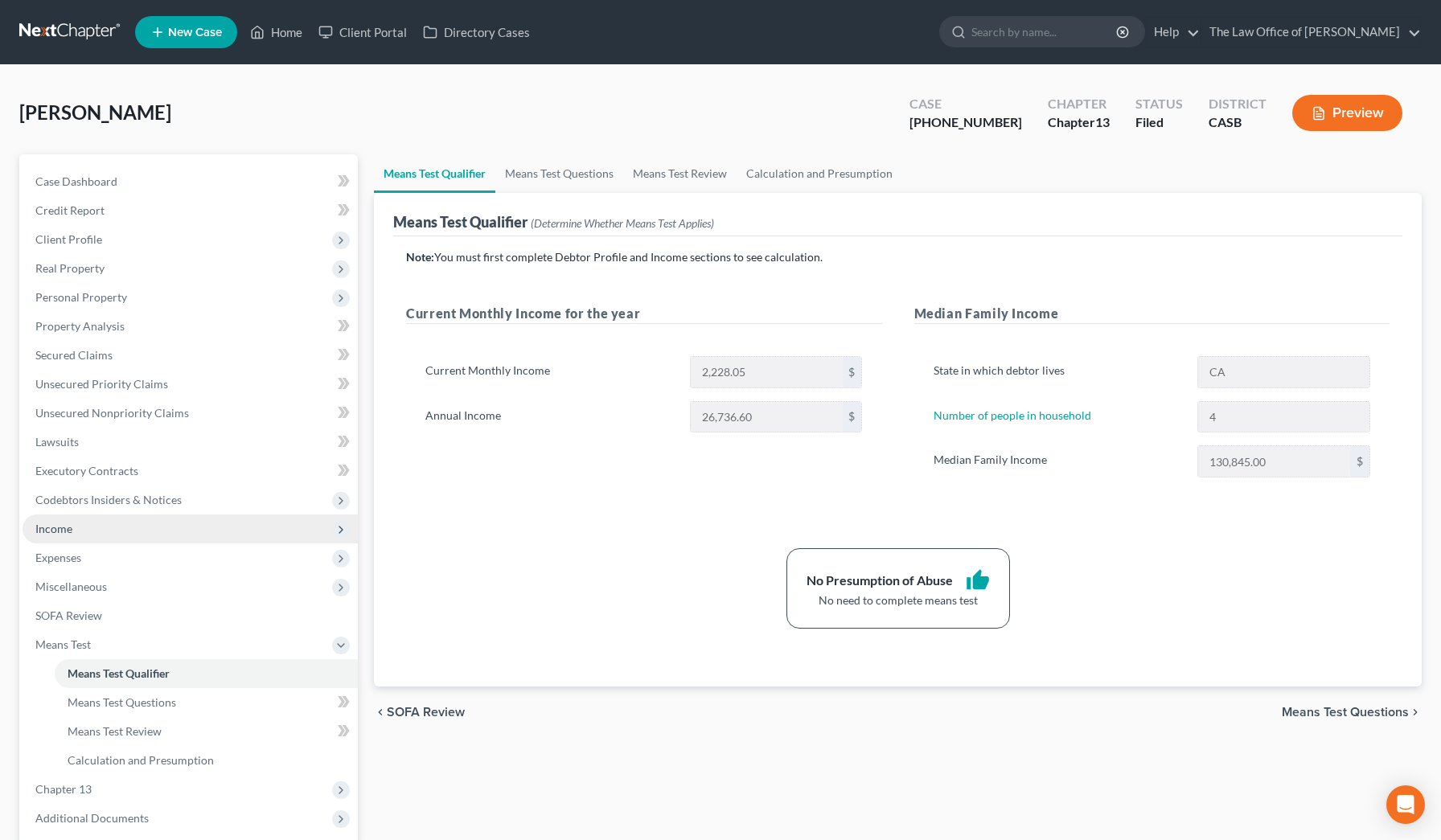
click at [102, 477] on span "Income" at bounding box center [189, 529] width 335 height 29
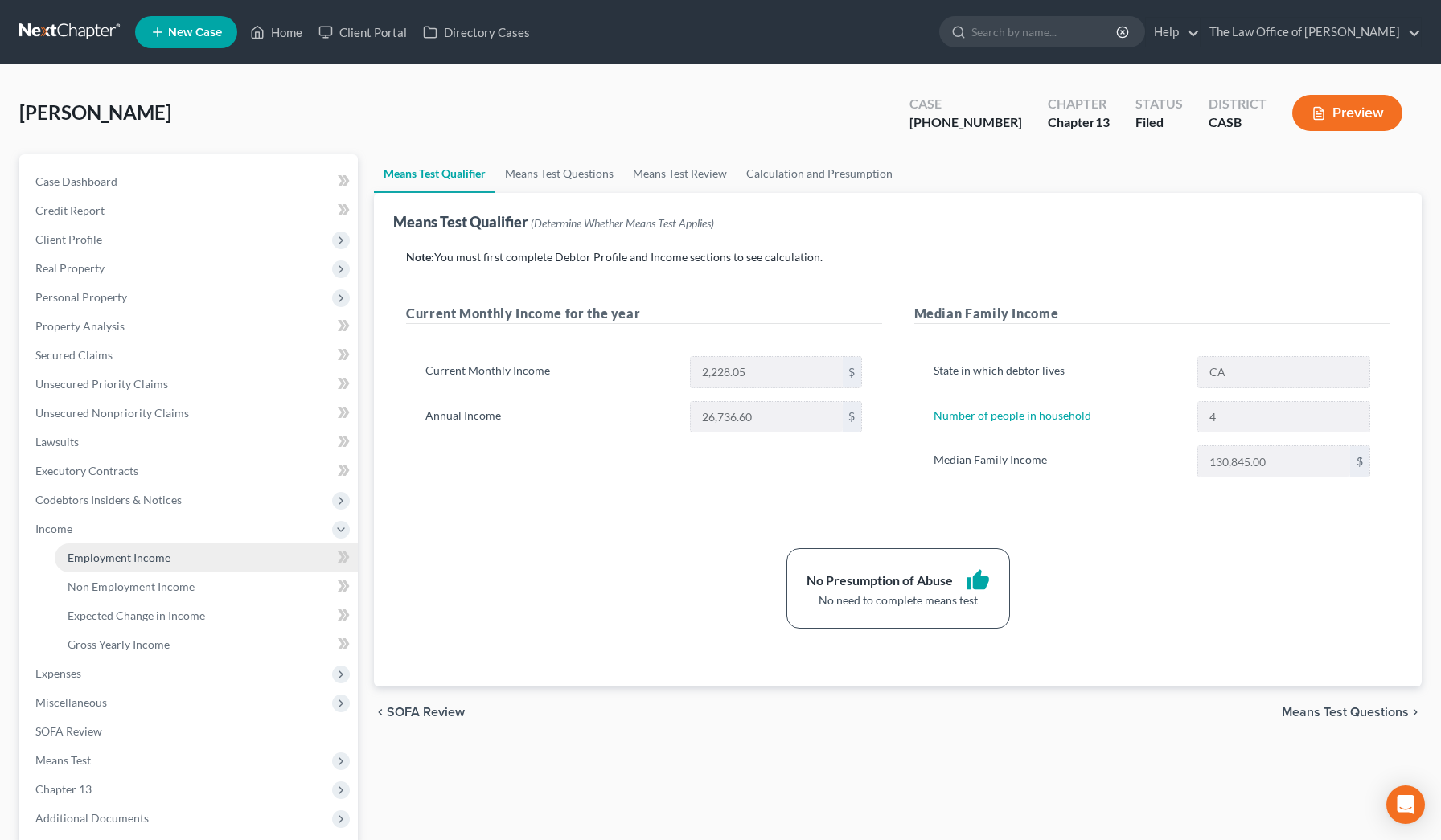
click at [112, 477] on span "Employment Income" at bounding box center [119, 557] width 103 height 14
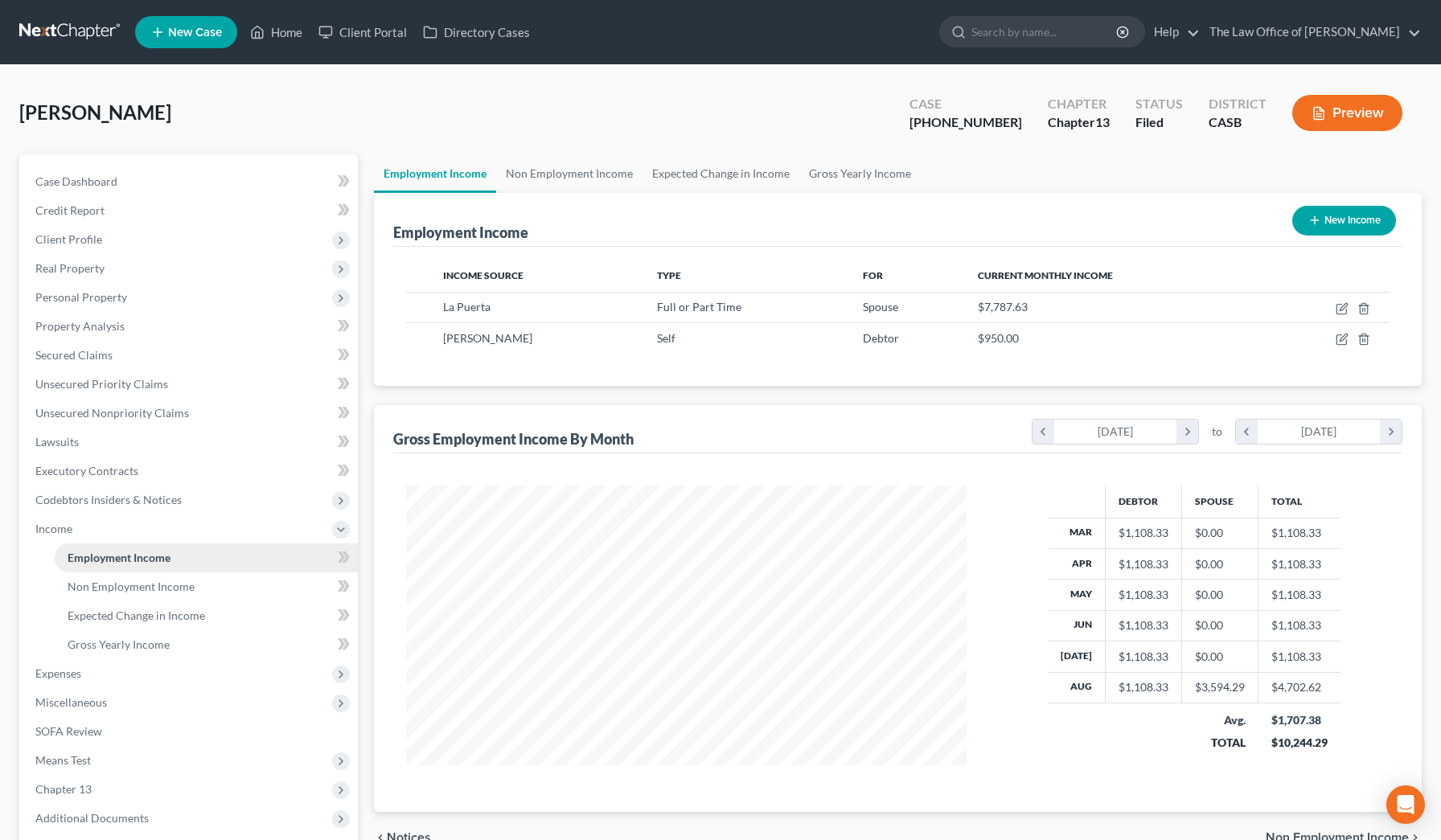
scroll to position [288, 593]
click at [590, 312] on icon "button" at bounding box center [1342, 308] width 13 height 13
select select "0"
select select "4"
select select "2"
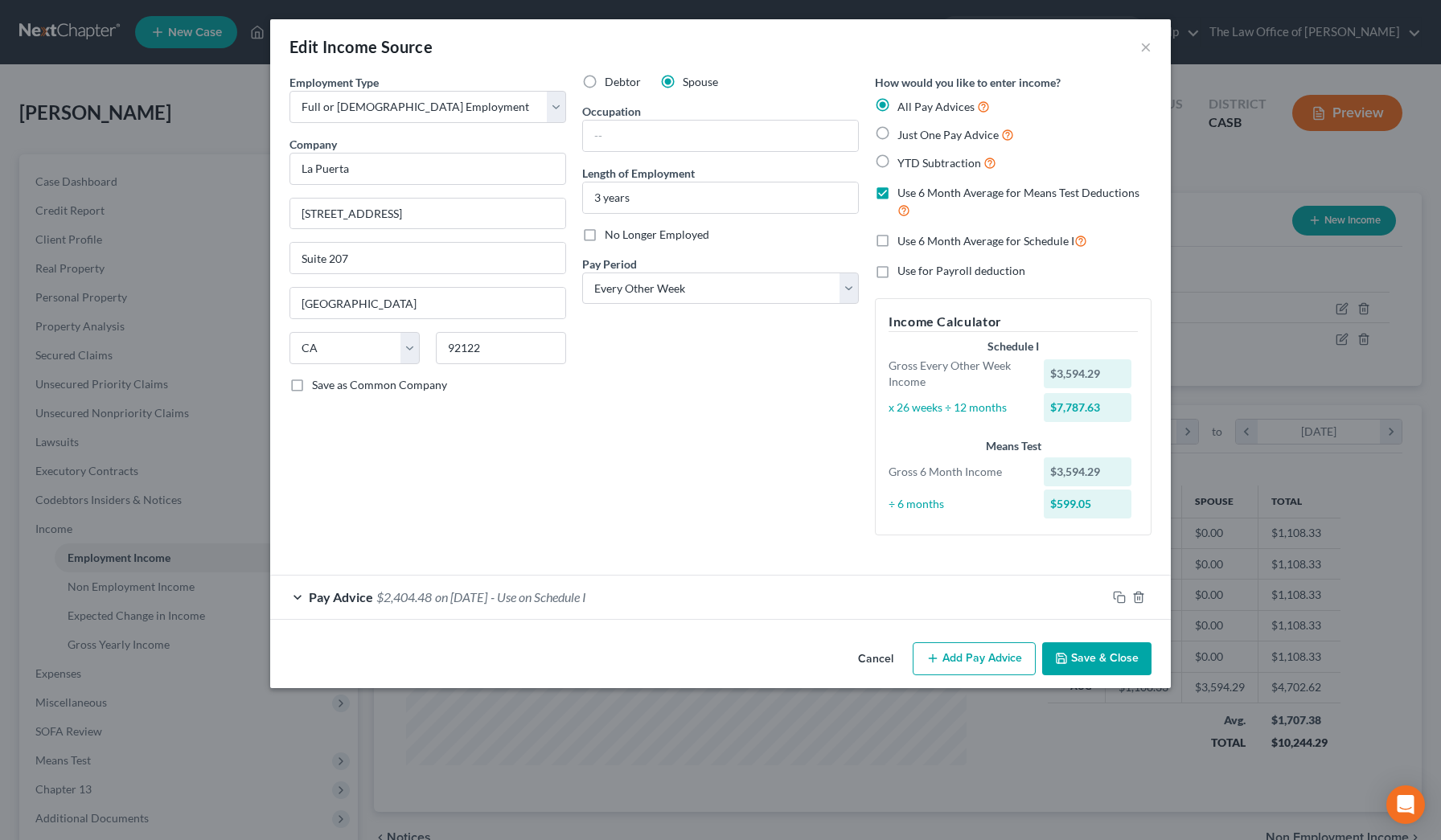
click at [307, 477] on div "Pay Advice $2,404.48 on [DATE] - Use on Schedule I" at bounding box center [688, 597] width 836 height 43
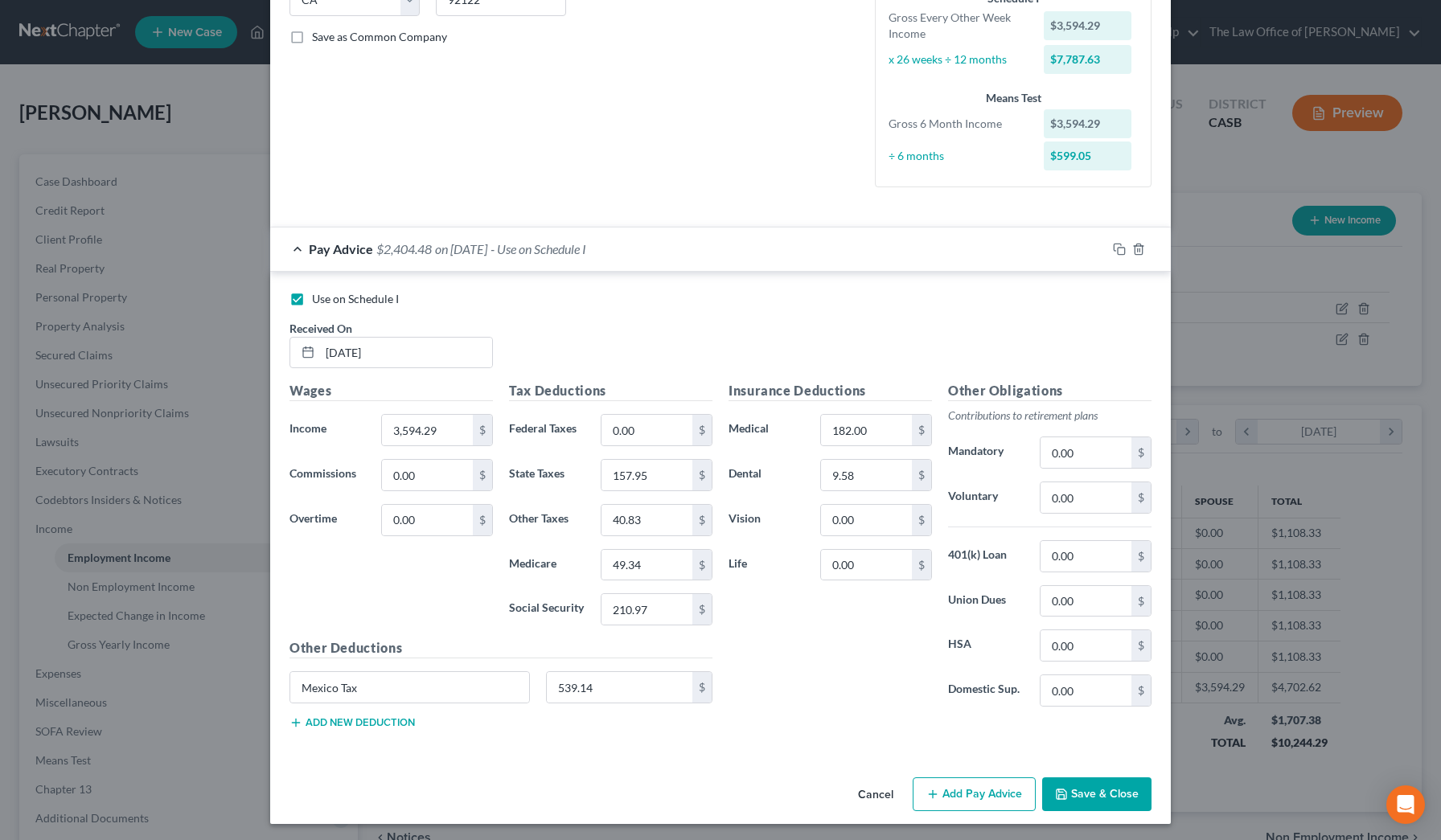
scroll to position [347, 0]
click at [590, 252] on rect "button" at bounding box center [1121, 252] width 7 height 7
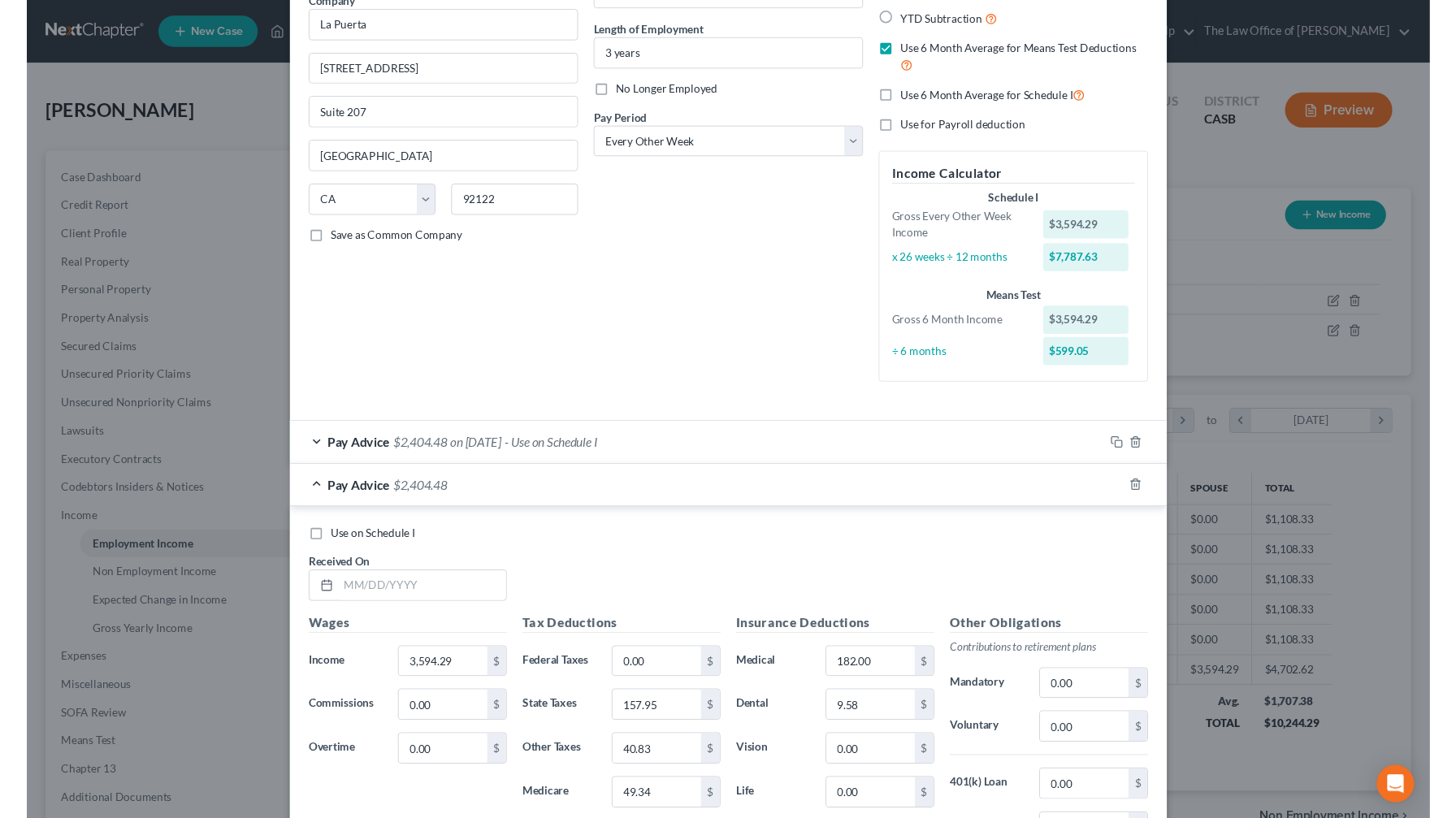
scroll to position [49, 0]
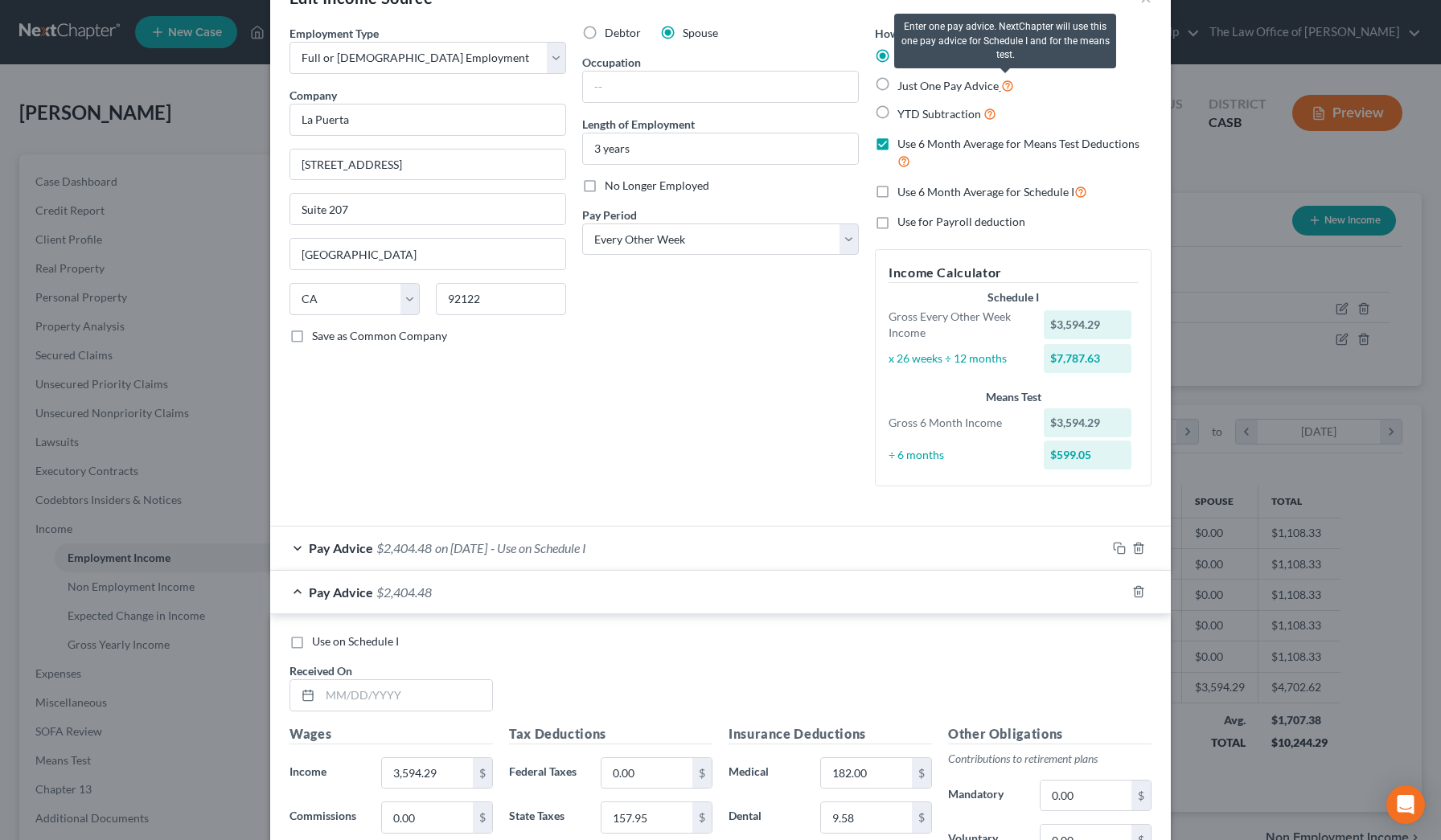
click at [590, 86] on icon at bounding box center [1007, 85] width 13 height 15
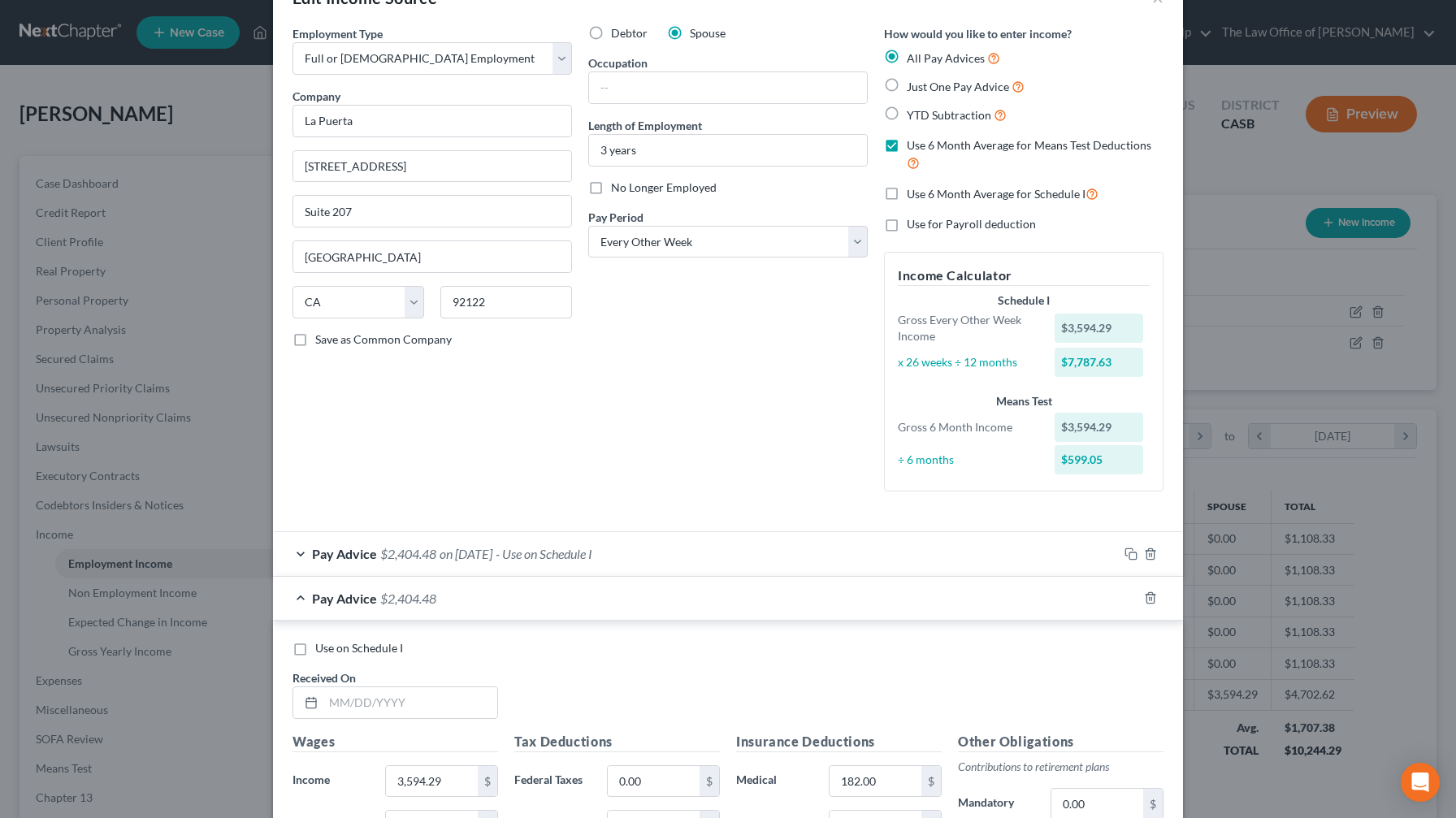
click at [596, 88] on label "Just One Pay Advice" at bounding box center [965, 87] width 118 height 19
click at [596, 87] on input "Just One Pay Advice" at bounding box center [918, 82] width 10 height 10
radio input "true"
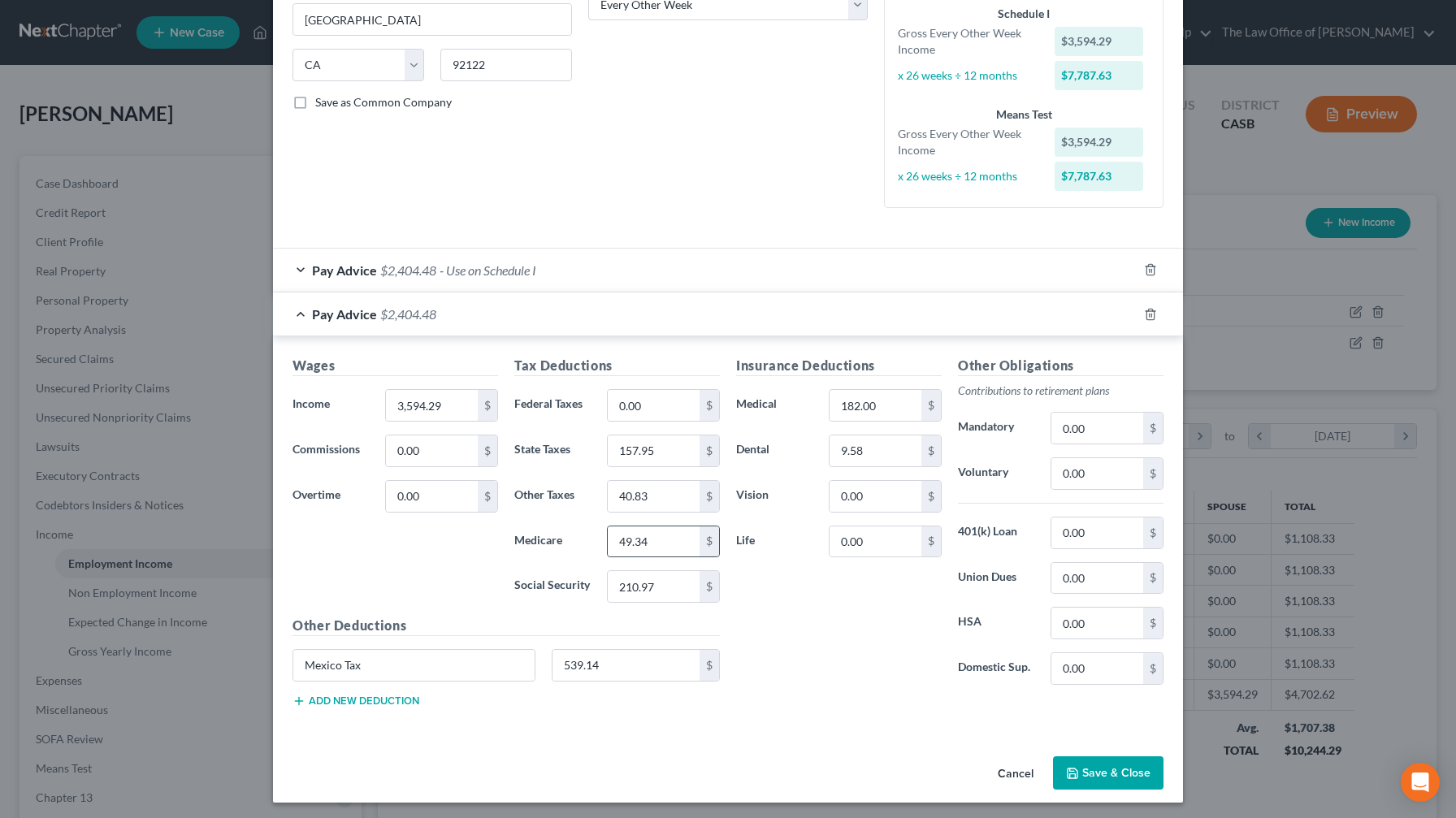
scroll to position [288, 0]
click at [596, 482] on button "Save & Close" at bounding box center [1108, 771] width 111 height 34
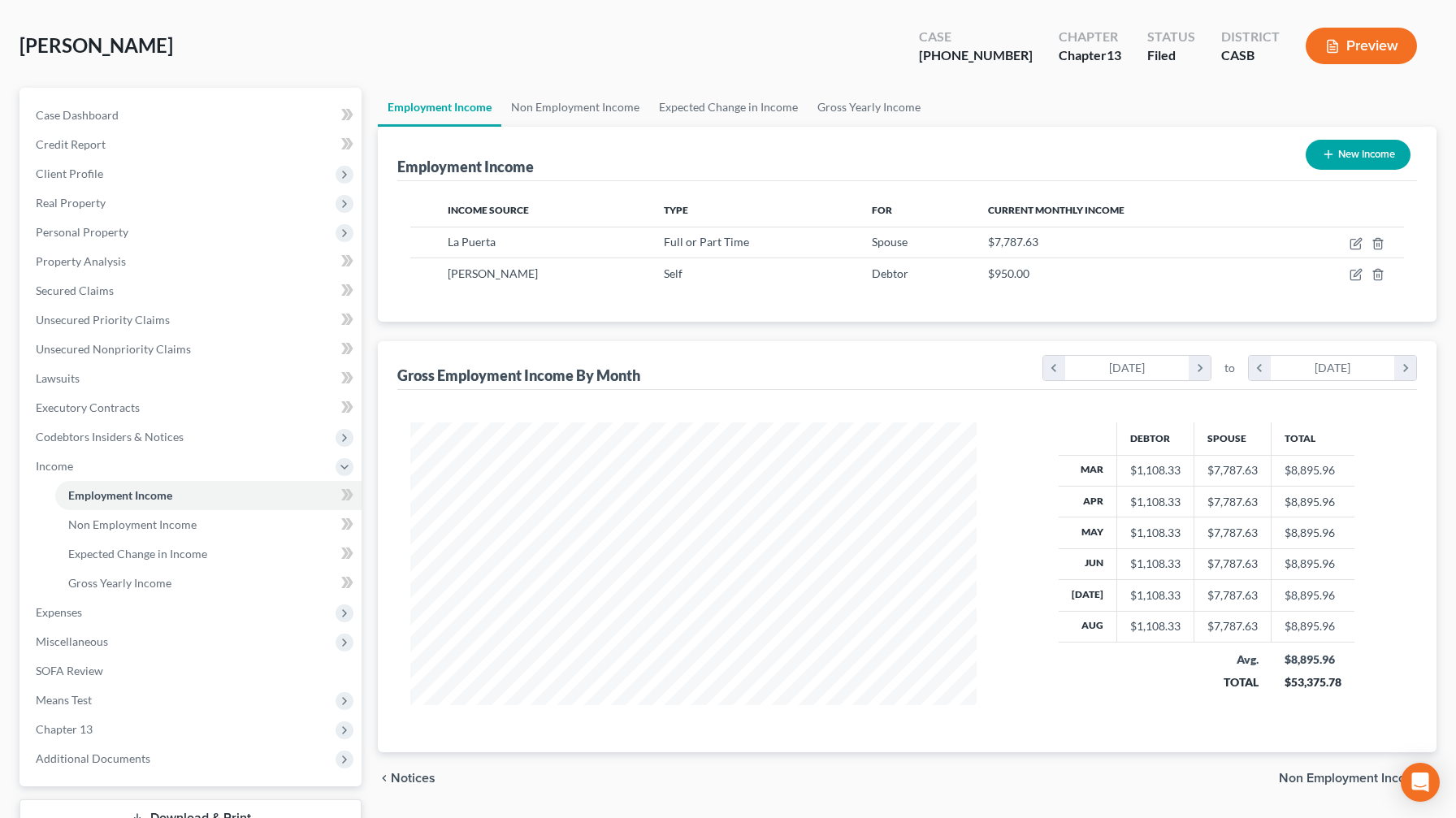
scroll to position [15, 0]
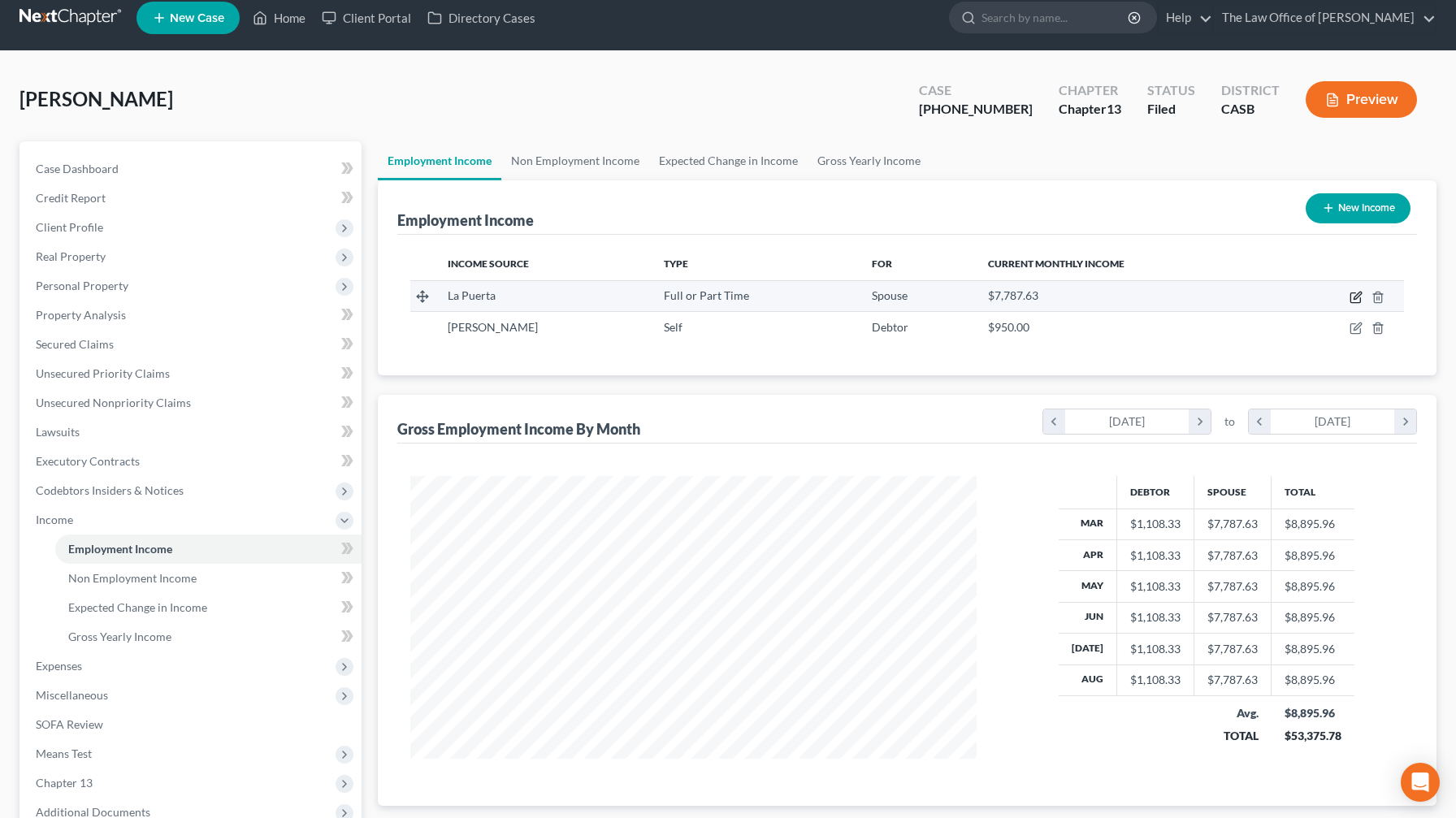
click at [596, 297] on icon "button" at bounding box center [1356, 295] width 7 height 7
select select "0"
select select "4"
select select "2"
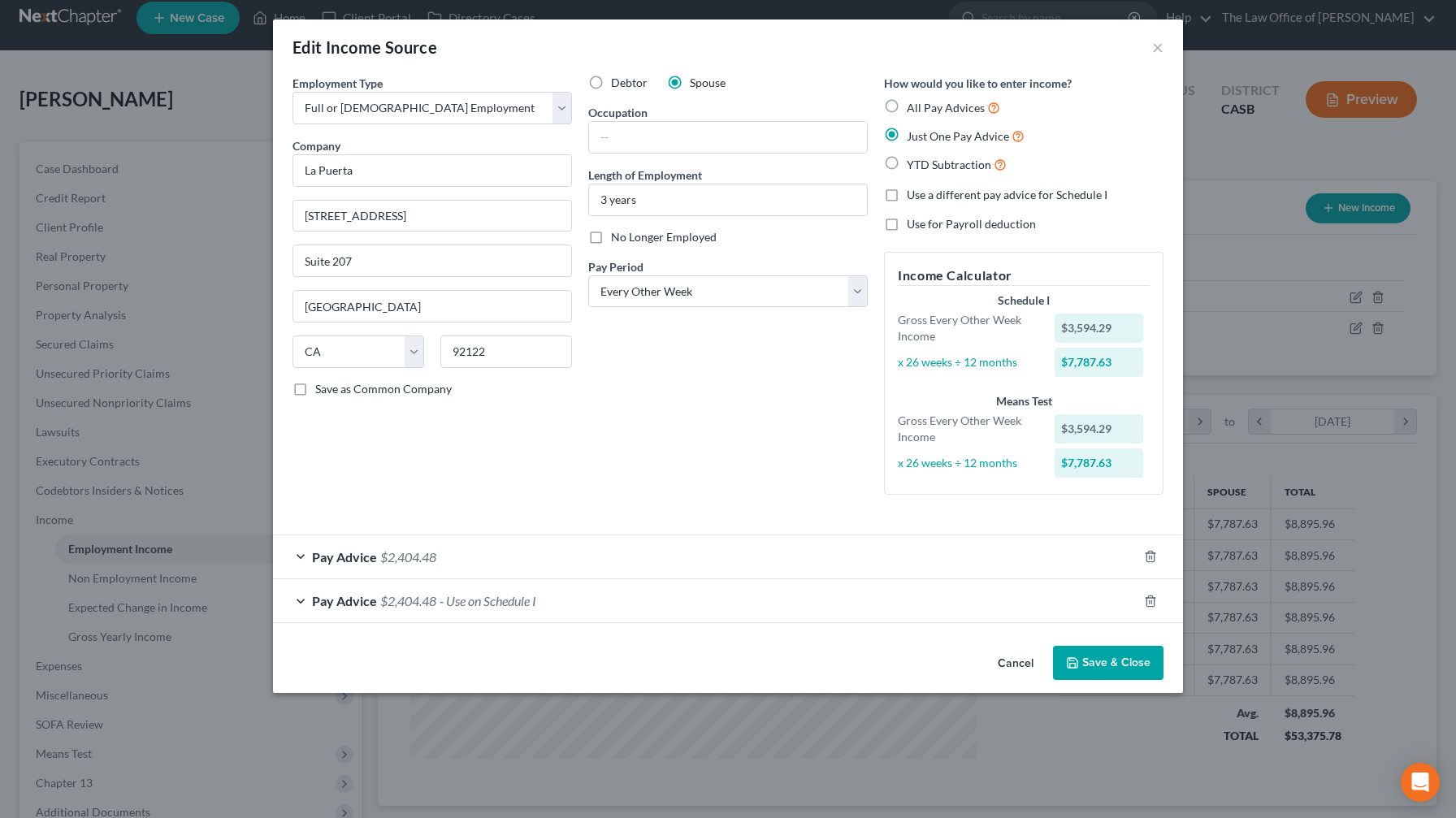
click at [360, 482] on span "Pay Advice" at bounding box center [344, 557] width 65 height 16
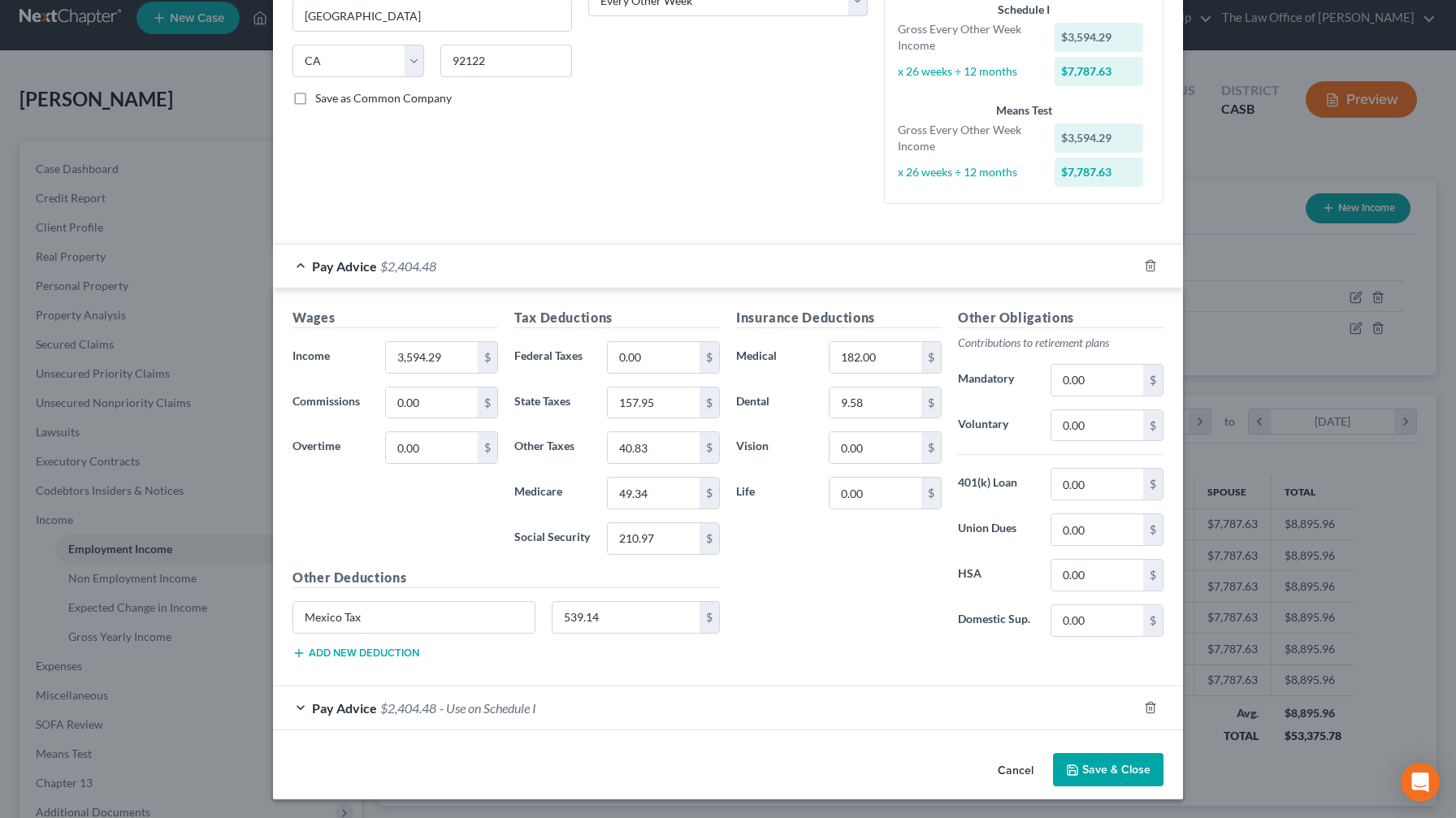
scroll to position [289, 0]
click at [328, 482] on div "Pay Advice $2,404.48 - Use on Schedule I" at bounding box center [705, 710] width 864 height 43
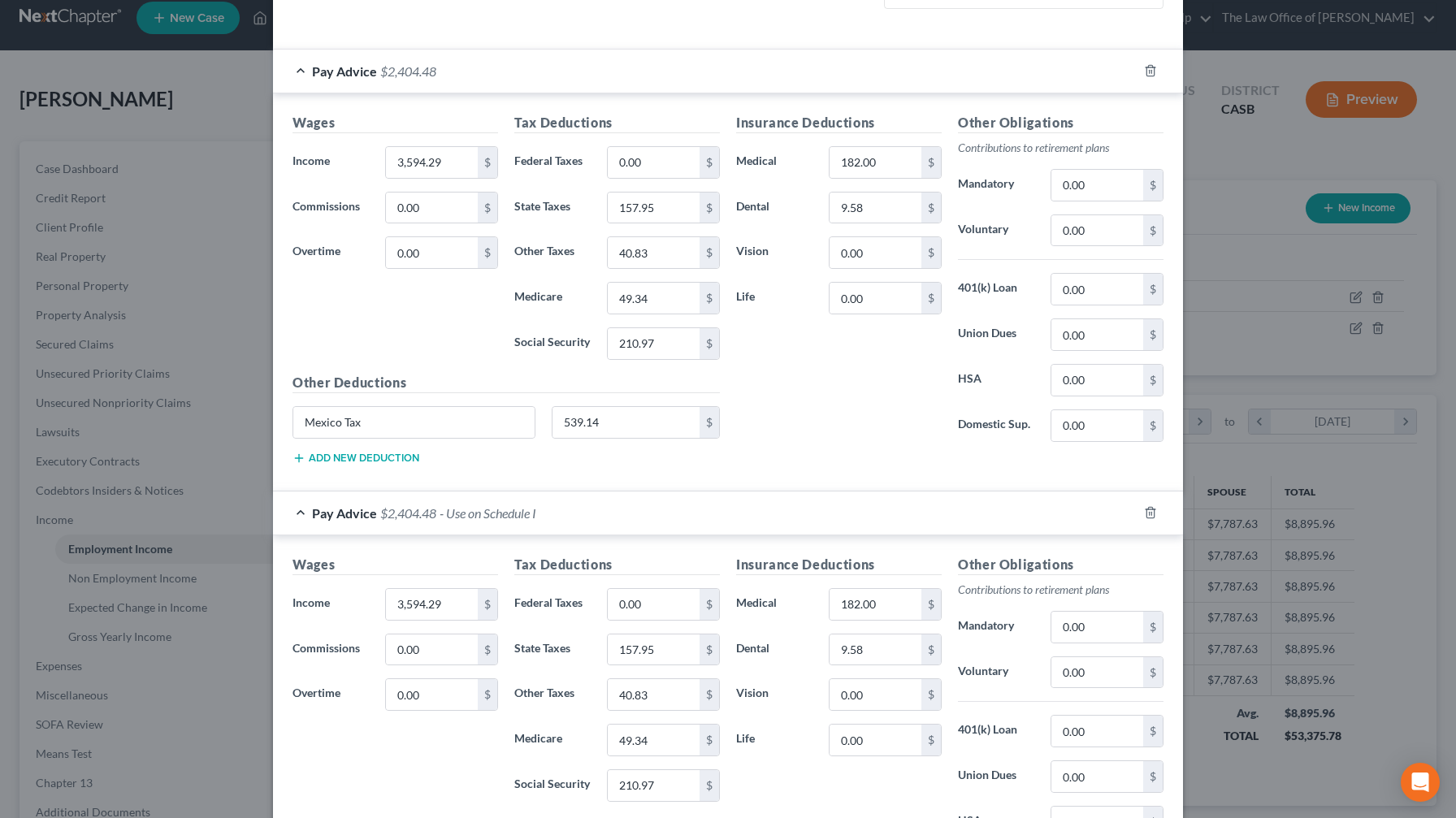
scroll to position [498, 0]
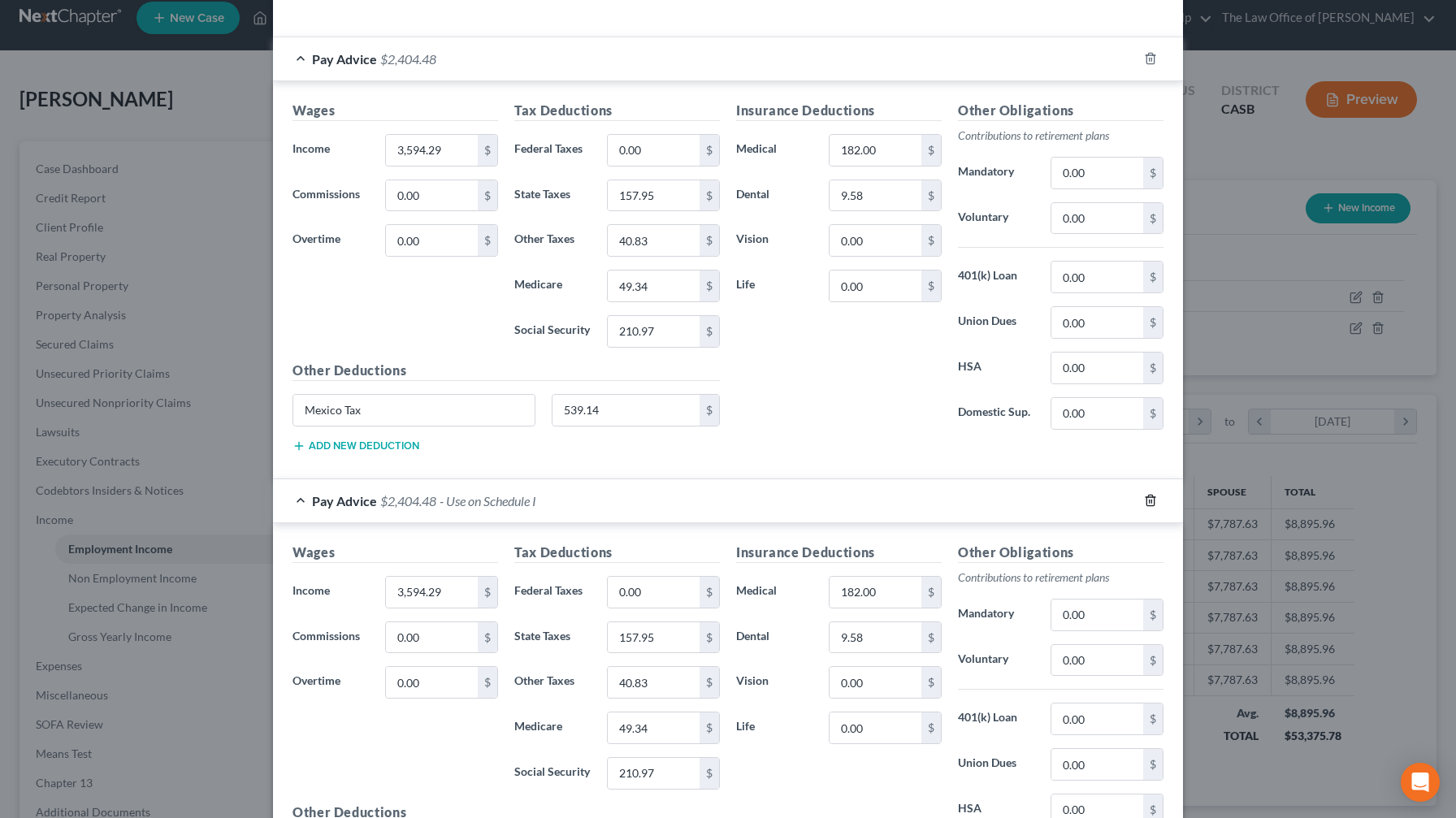
click at [596, 482] on icon "button" at bounding box center [1150, 500] width 13 height 13
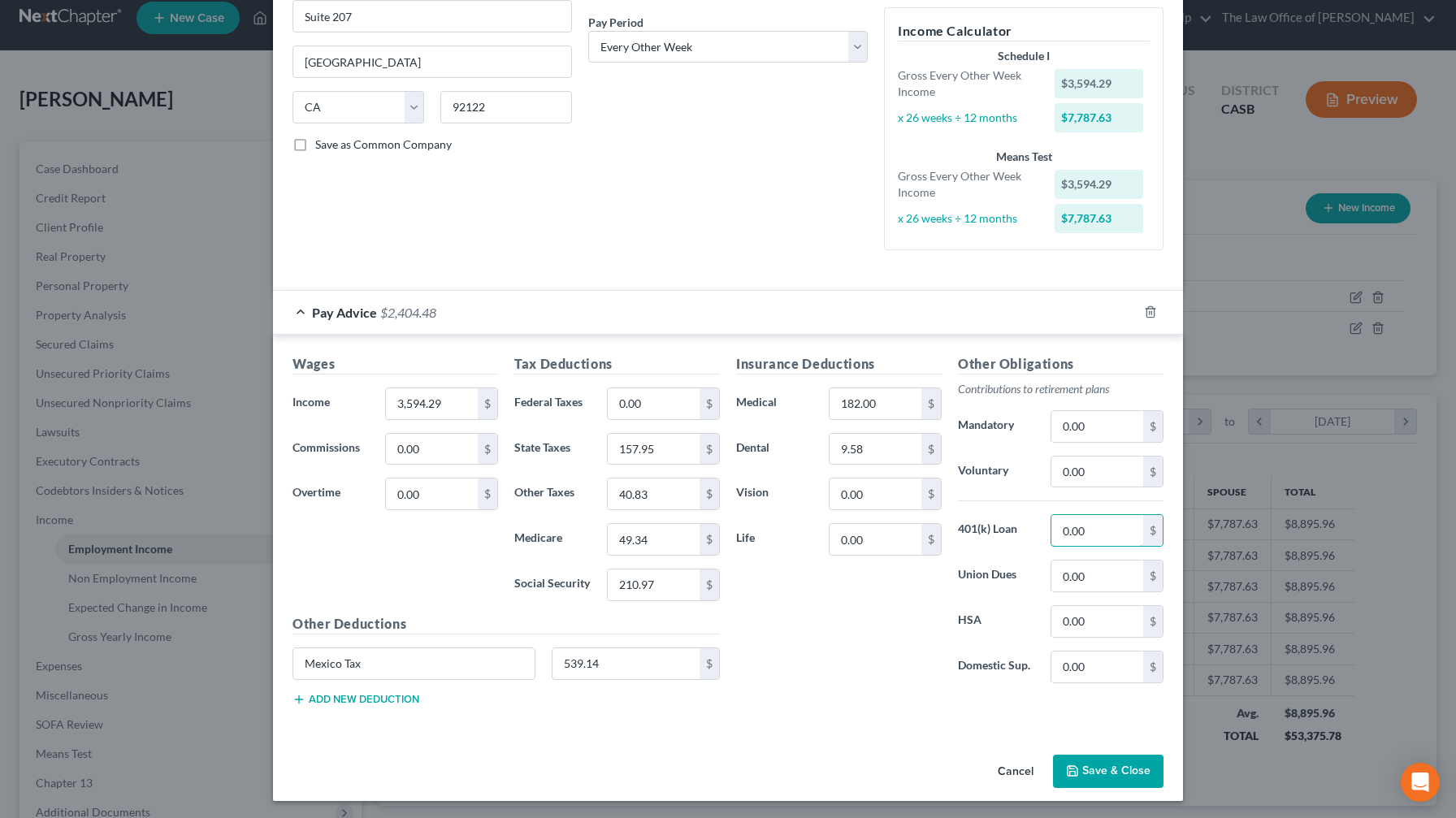
drag, startPoint x: 1096, startPoint y: 520, endPoint x: 941, endPoint y: 518, distance: 155.0
click at [596, 482] on div "Insurance Deductions Medical 182.00 $ Dental 9.58 $ Vision 0.00 $ Life 0.00 $ O…" at bounding box center [950, 525] width 443 height 342
type input "82.18"
click at [596, 482] on button "Save & Close" at bounding box center [1108, 771] width 111 height 34
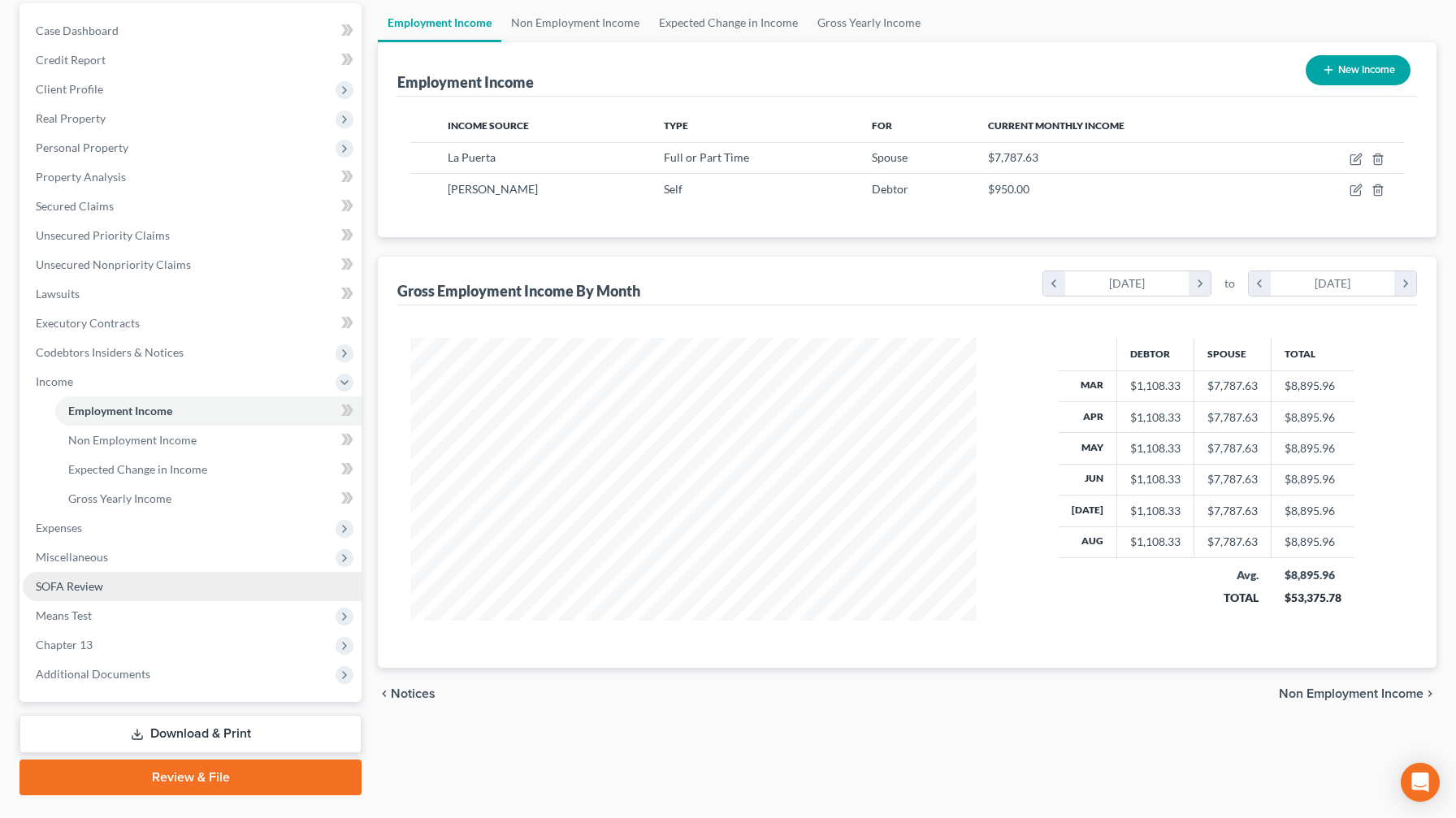
scroll to position [161, 0]
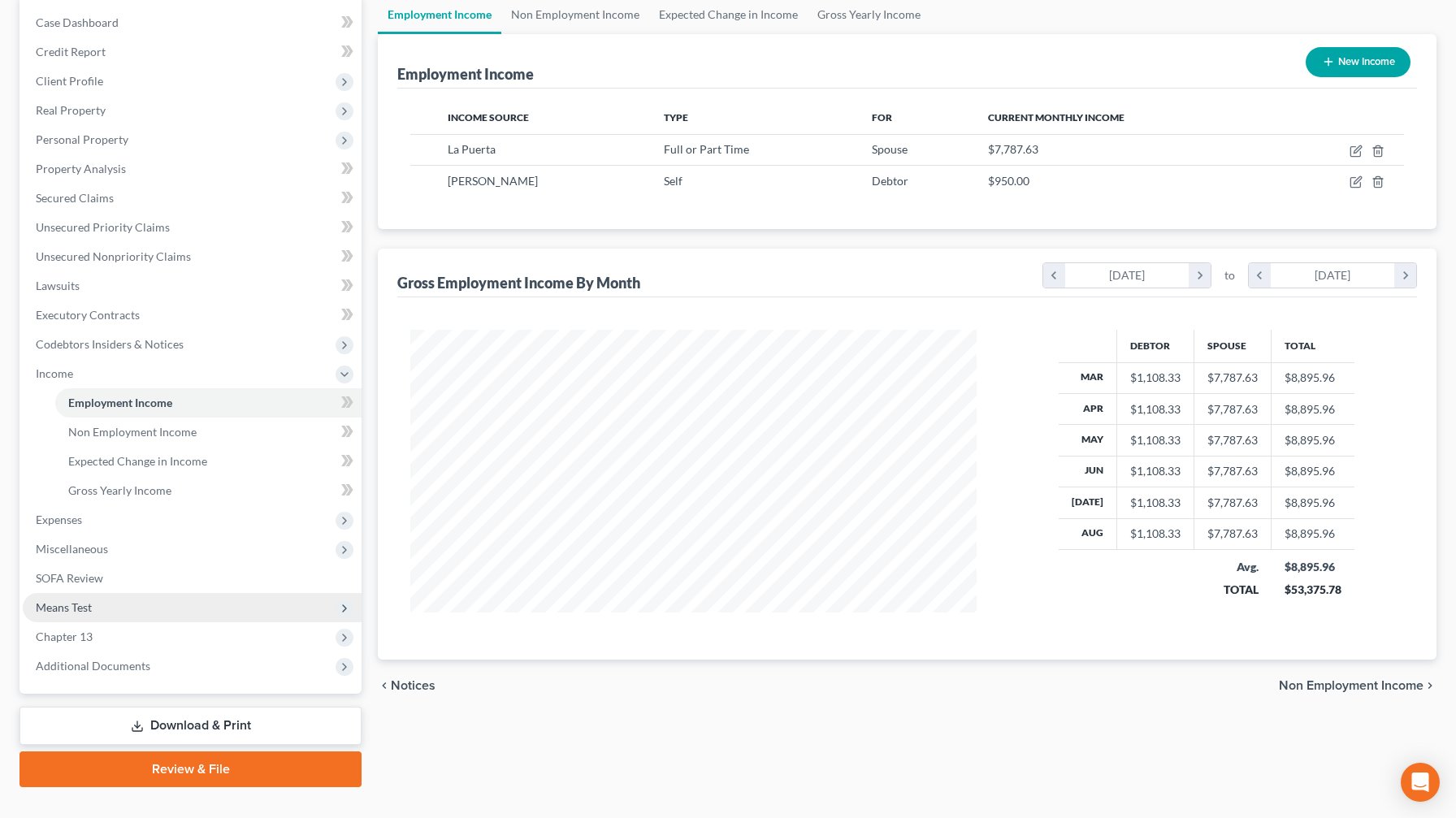
click at [102, 482] on span "Means Test" at bounding box center [191, 608] width 338 height 29
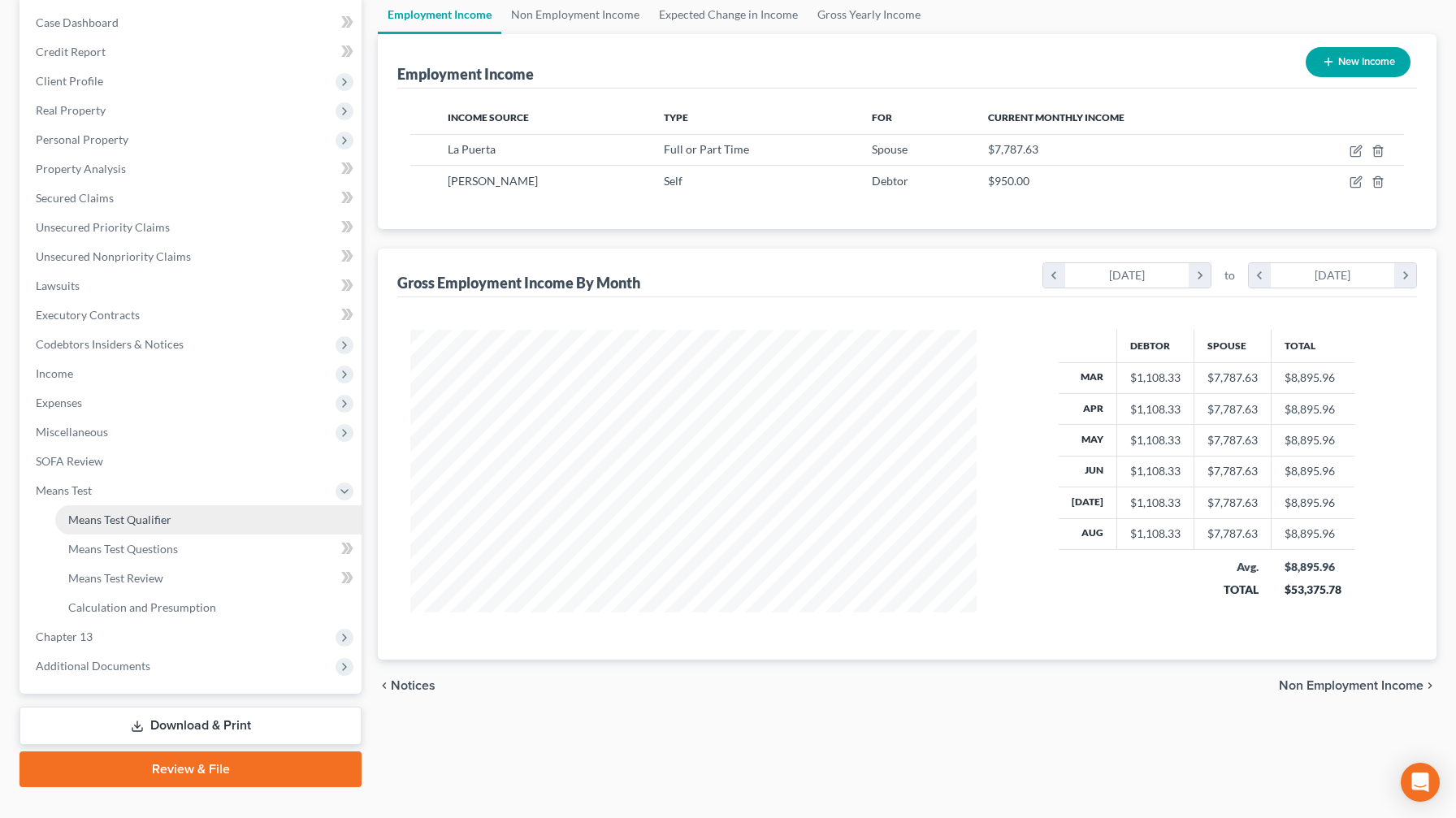
click at [170, 482] on span "Means Test Qualifier" at bounding box center [119, 519] width 103 height 14
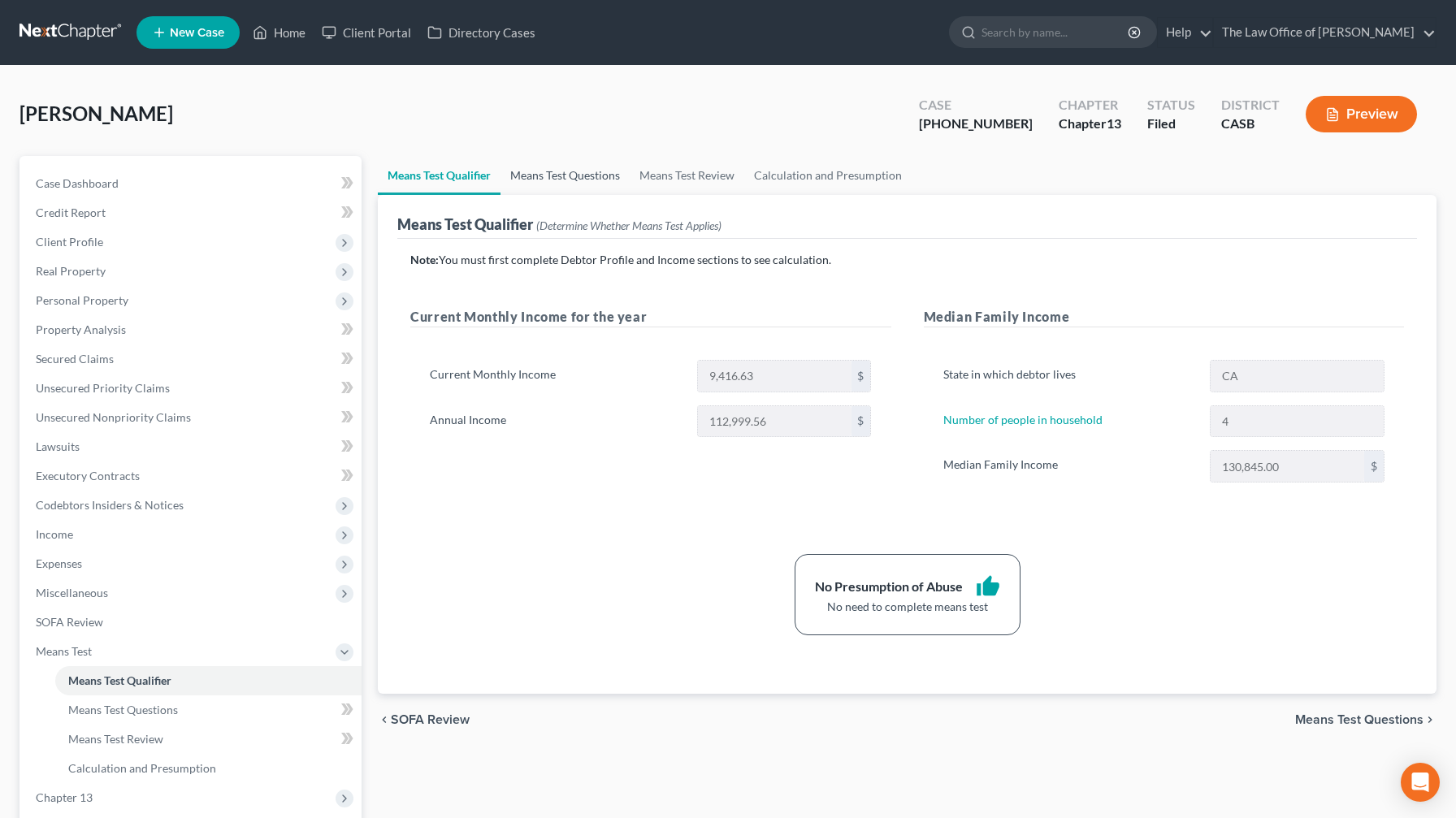
click at [570, 169] on link "Means Test Questions" at bounding box center [564, 175] width 129 height 39
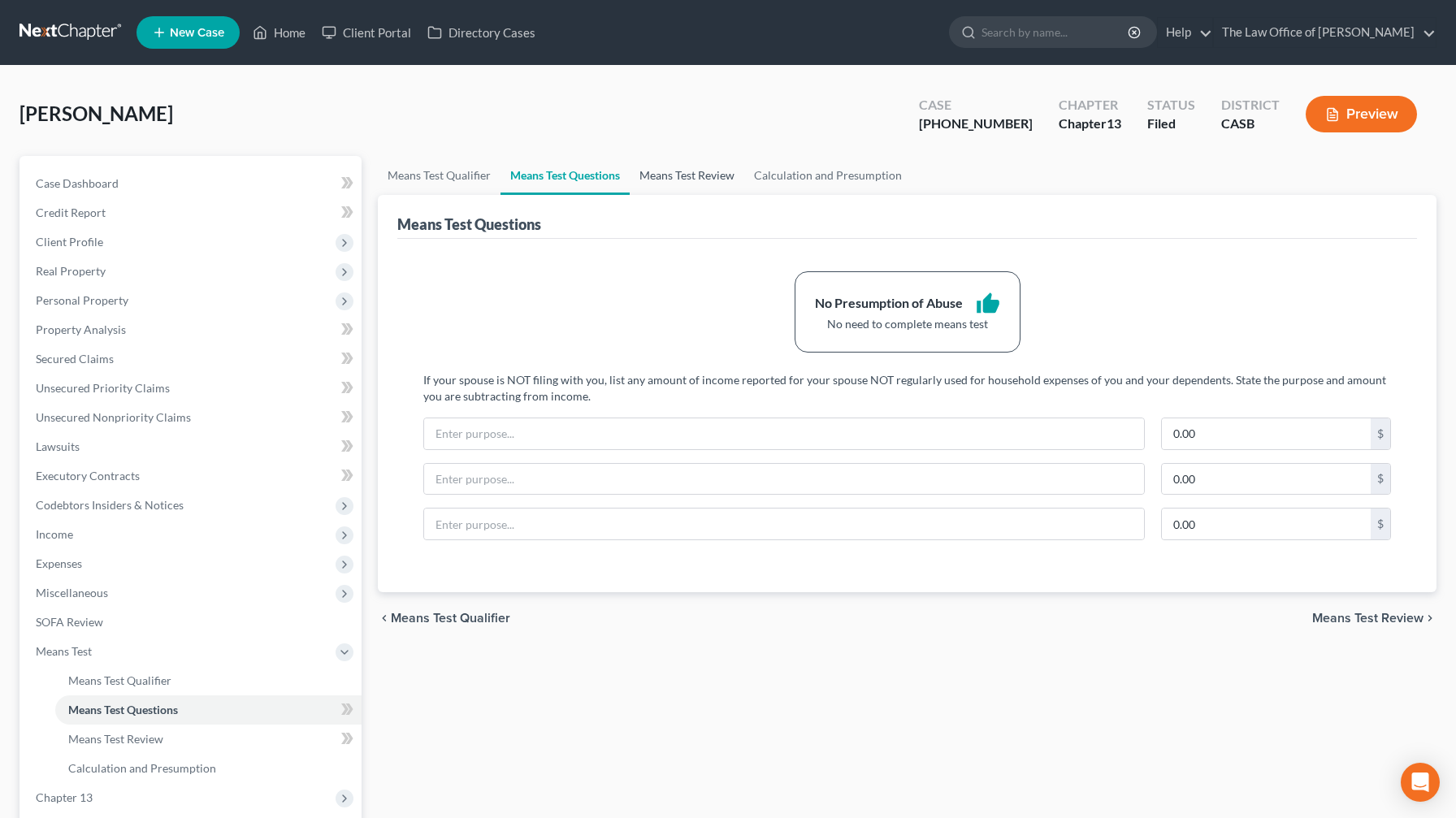
click at [596, 164] on link "Means Test Review" at bounding box center [686, 175] width 114 height 39
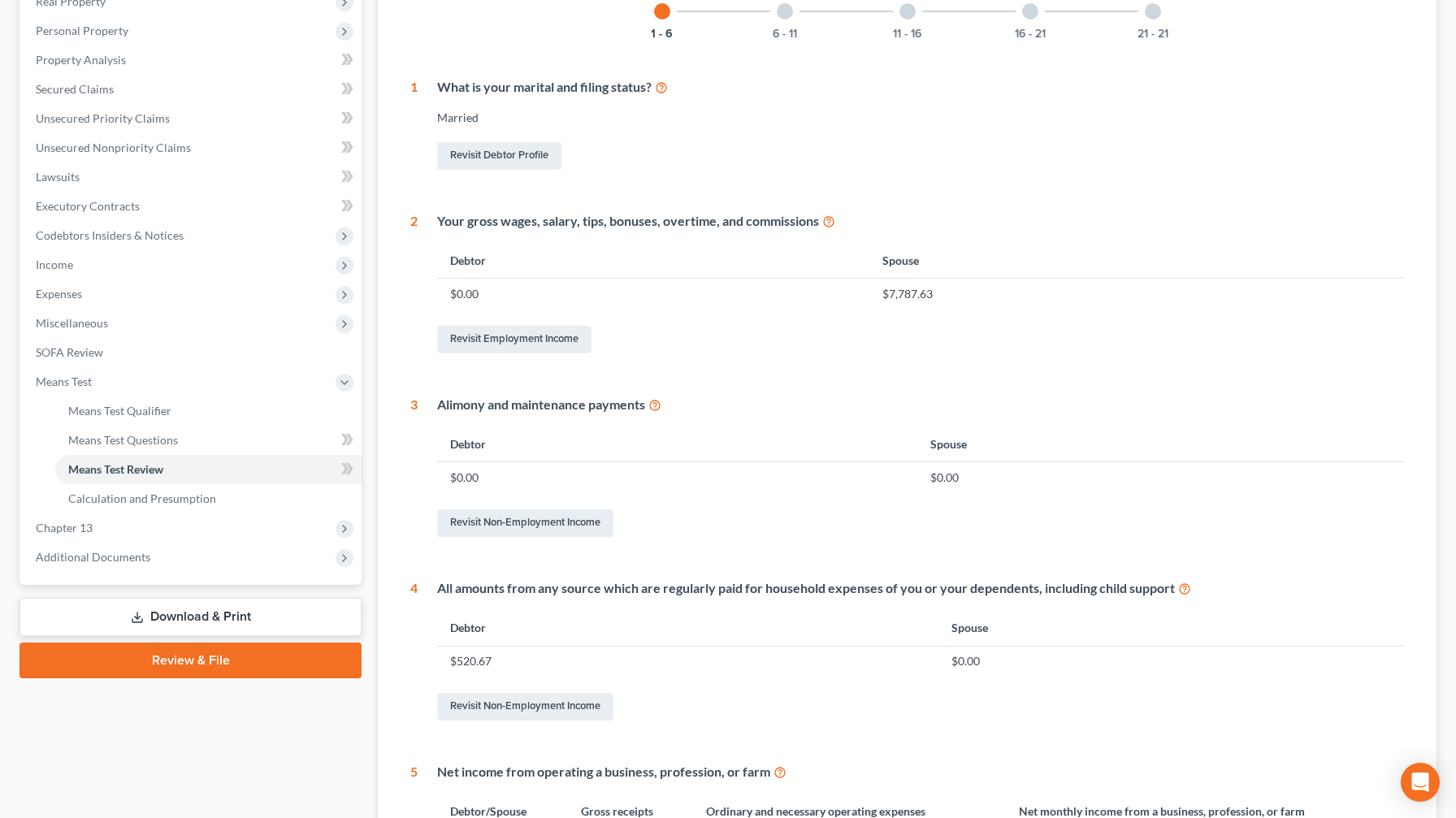
scroll to position [247, 0]
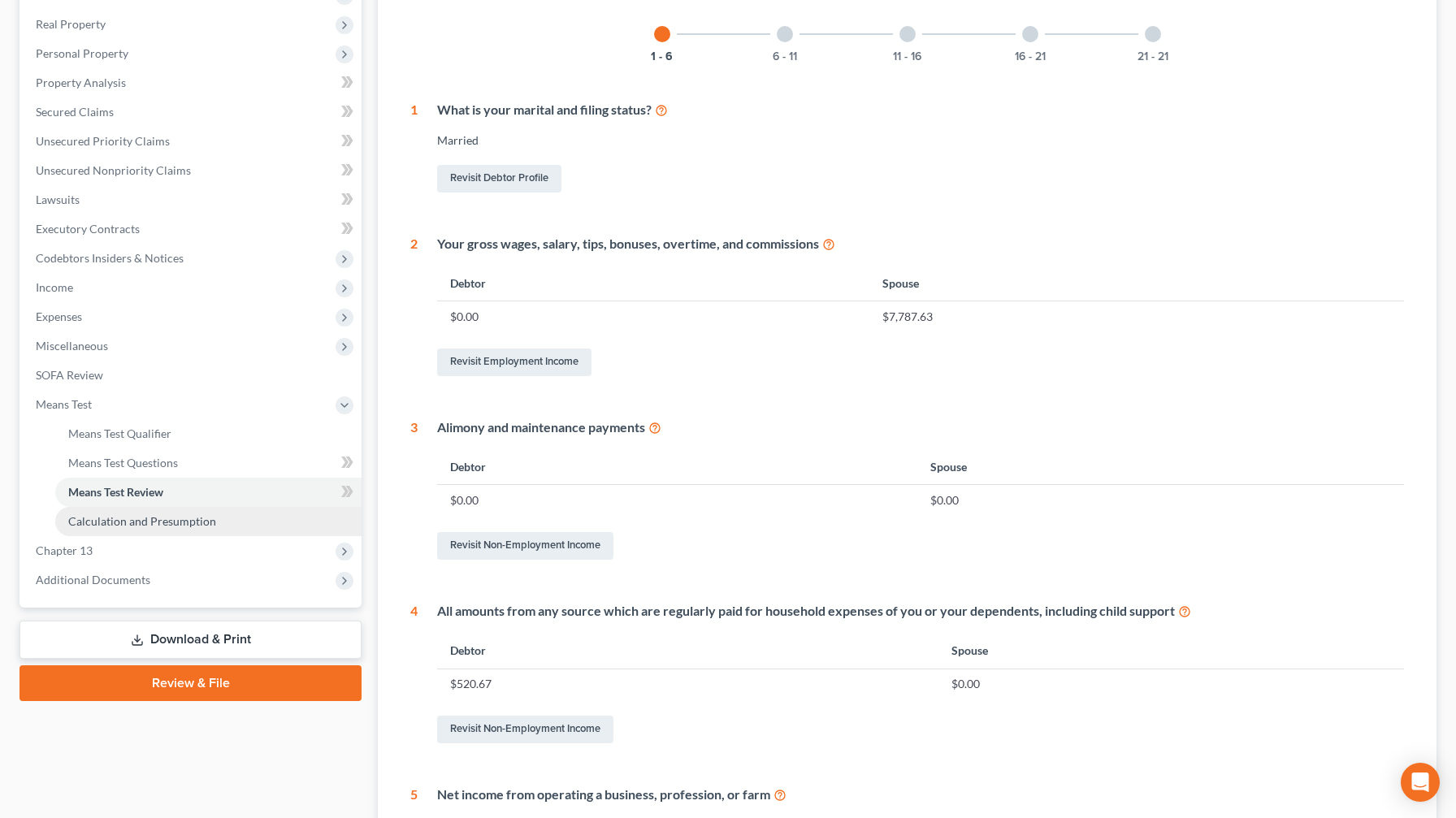
click at [158, 482] on span "Calculation and Presumption" at bounding box center [142, 521] width 148 height 14
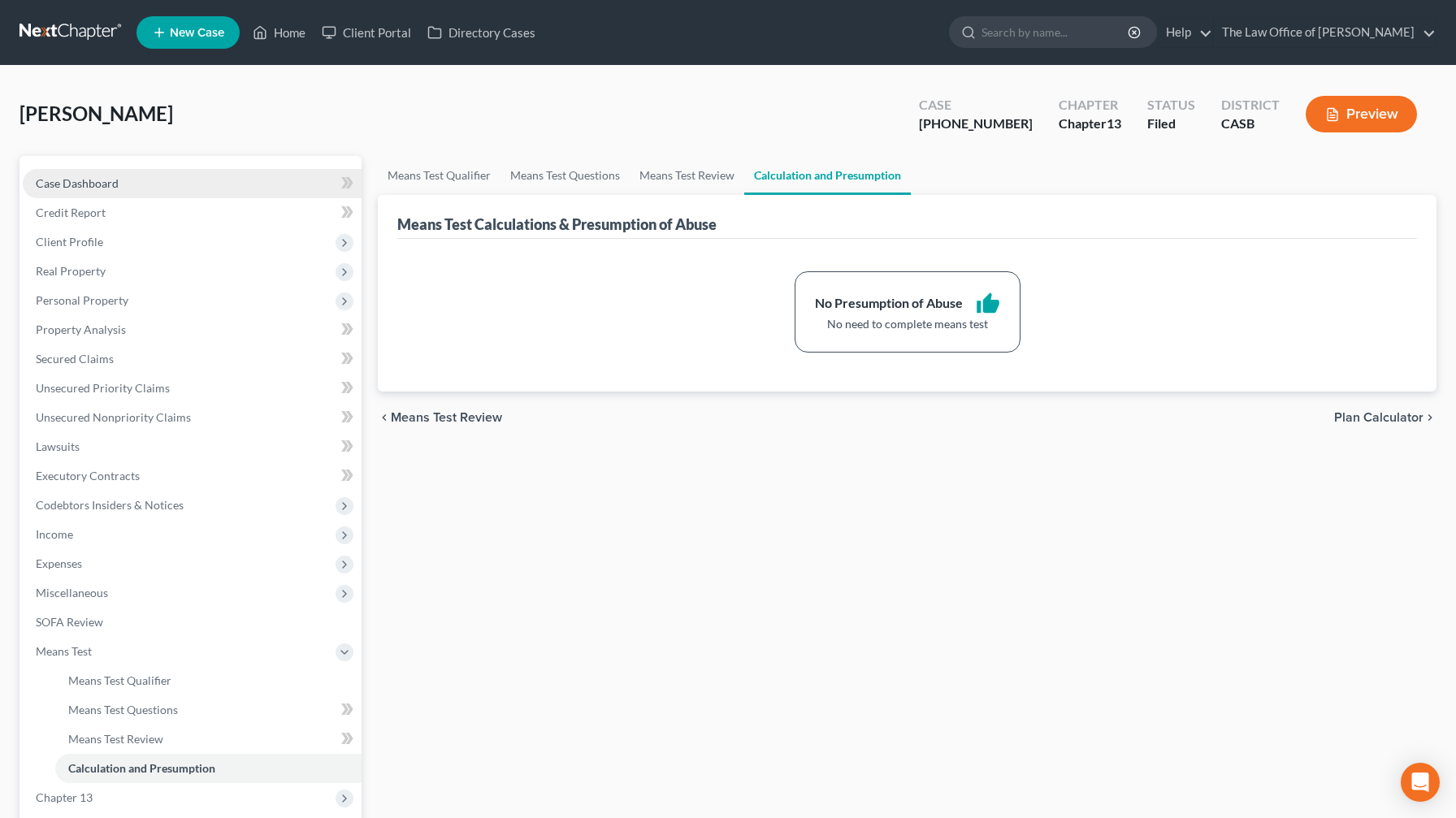
click at [107, 184] on span "Case Dashboard" at bounding box center [77, 184] width 83 height 14
select select "2"
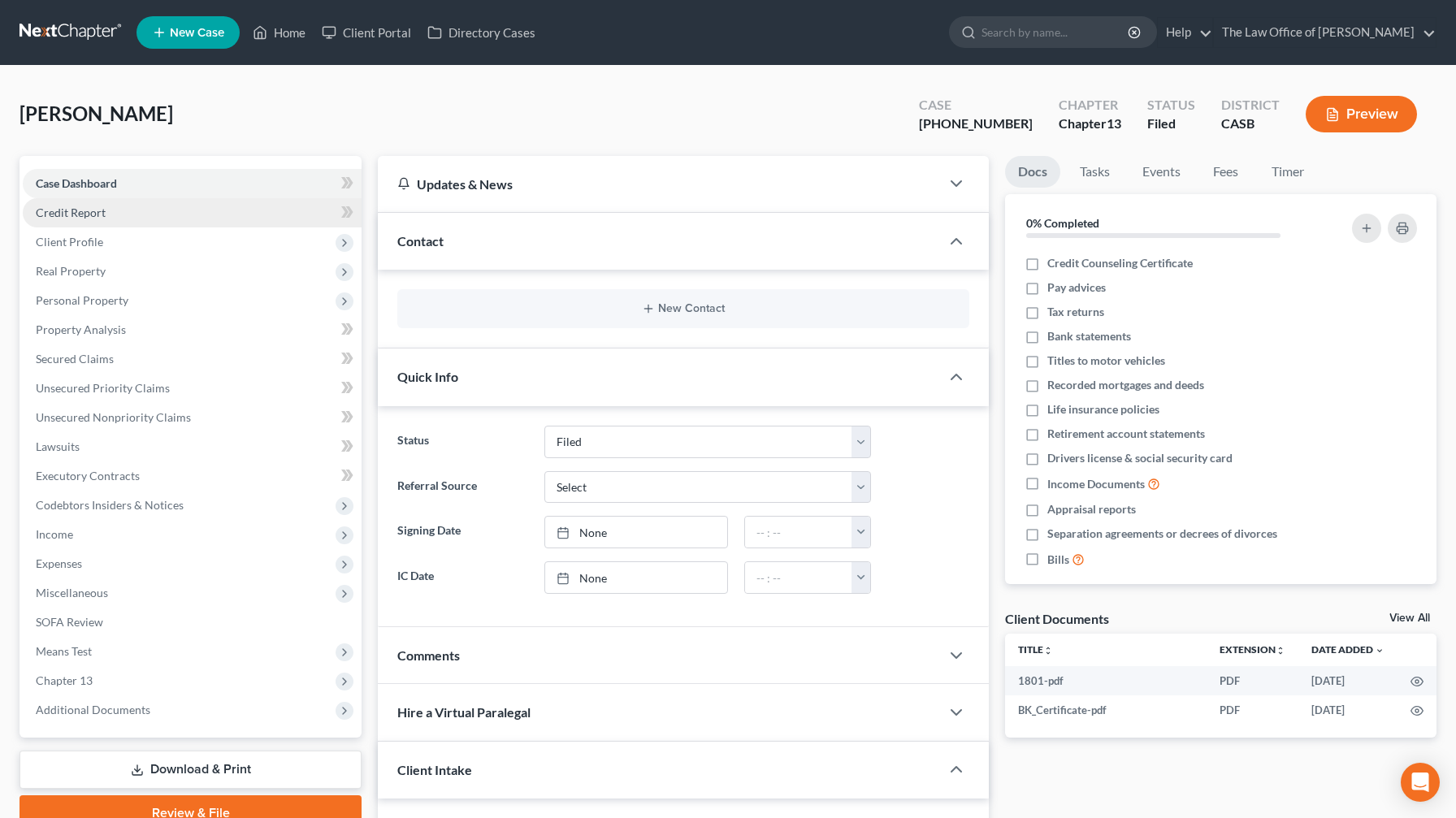
click at [103, 203] on link "Credit Report" at bounding box center [191, 213] width 338 height 29
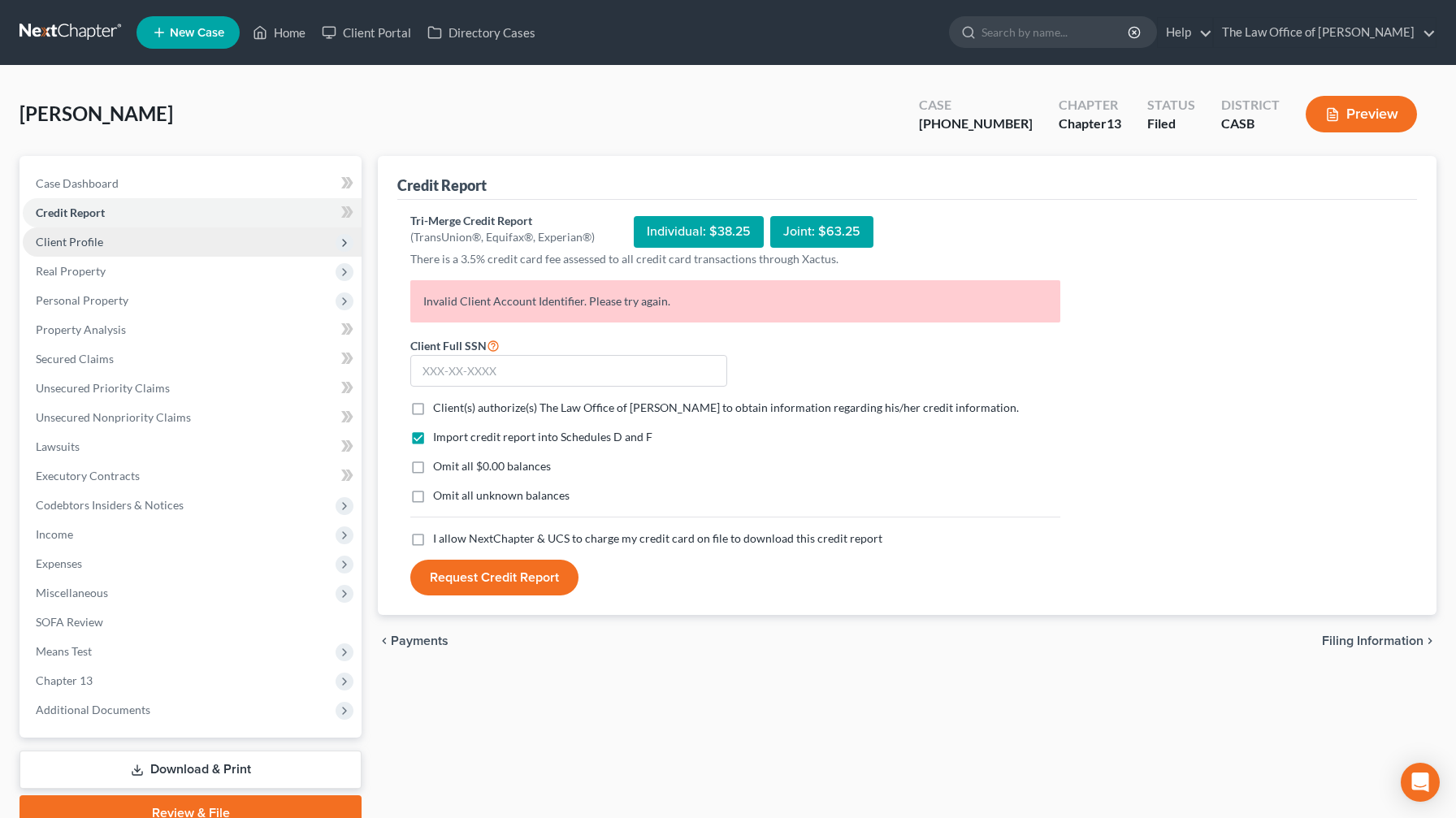
click at [97, 244] on span "Client Profile" at bounding box center [69, 242] width 68 height 14
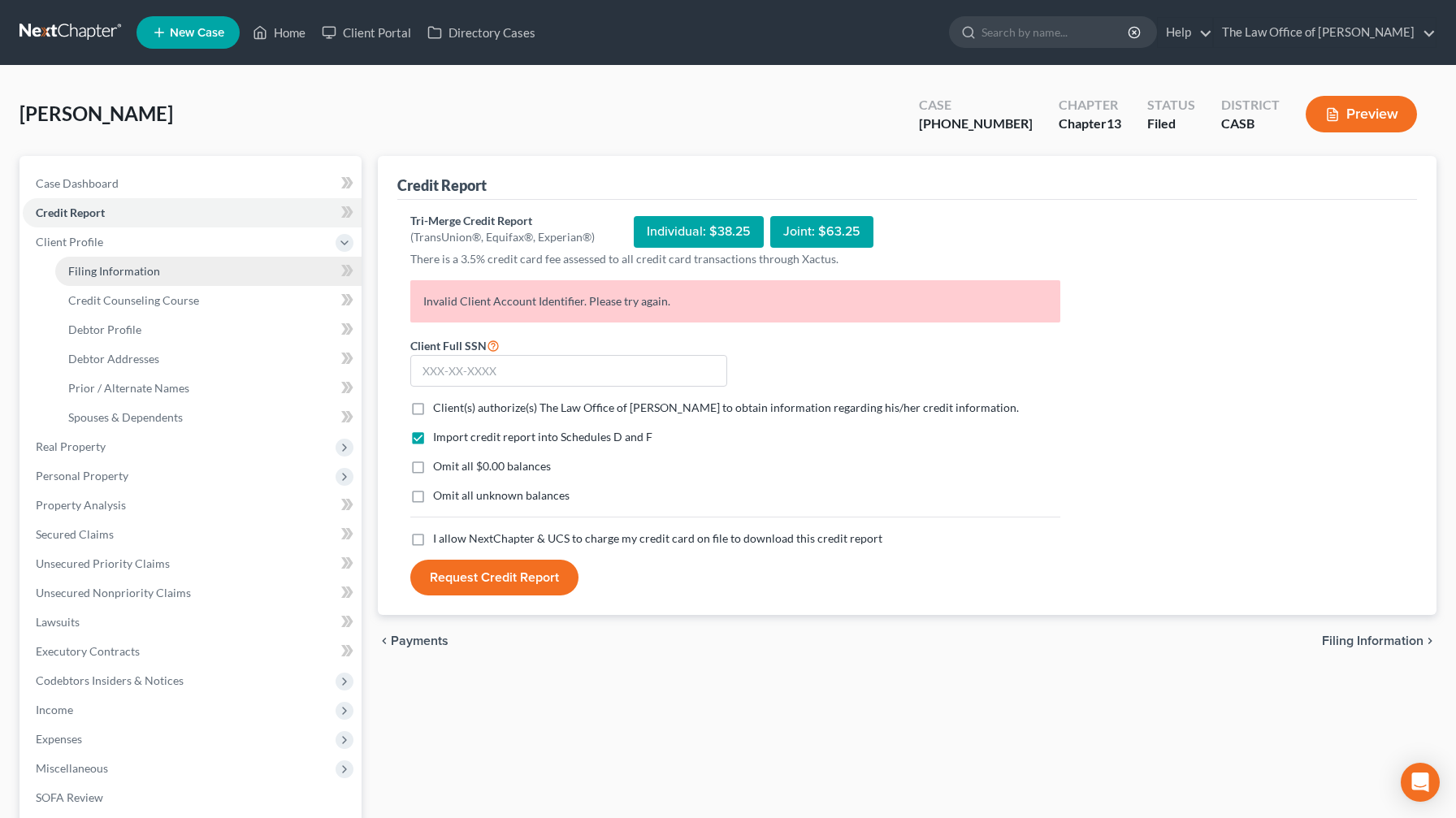
click at [104, 278] on link "Filing Information" at bounding box center [209, 272] width 306 height 29
select select "1"
select select "0"
select select "3"
select select "4"
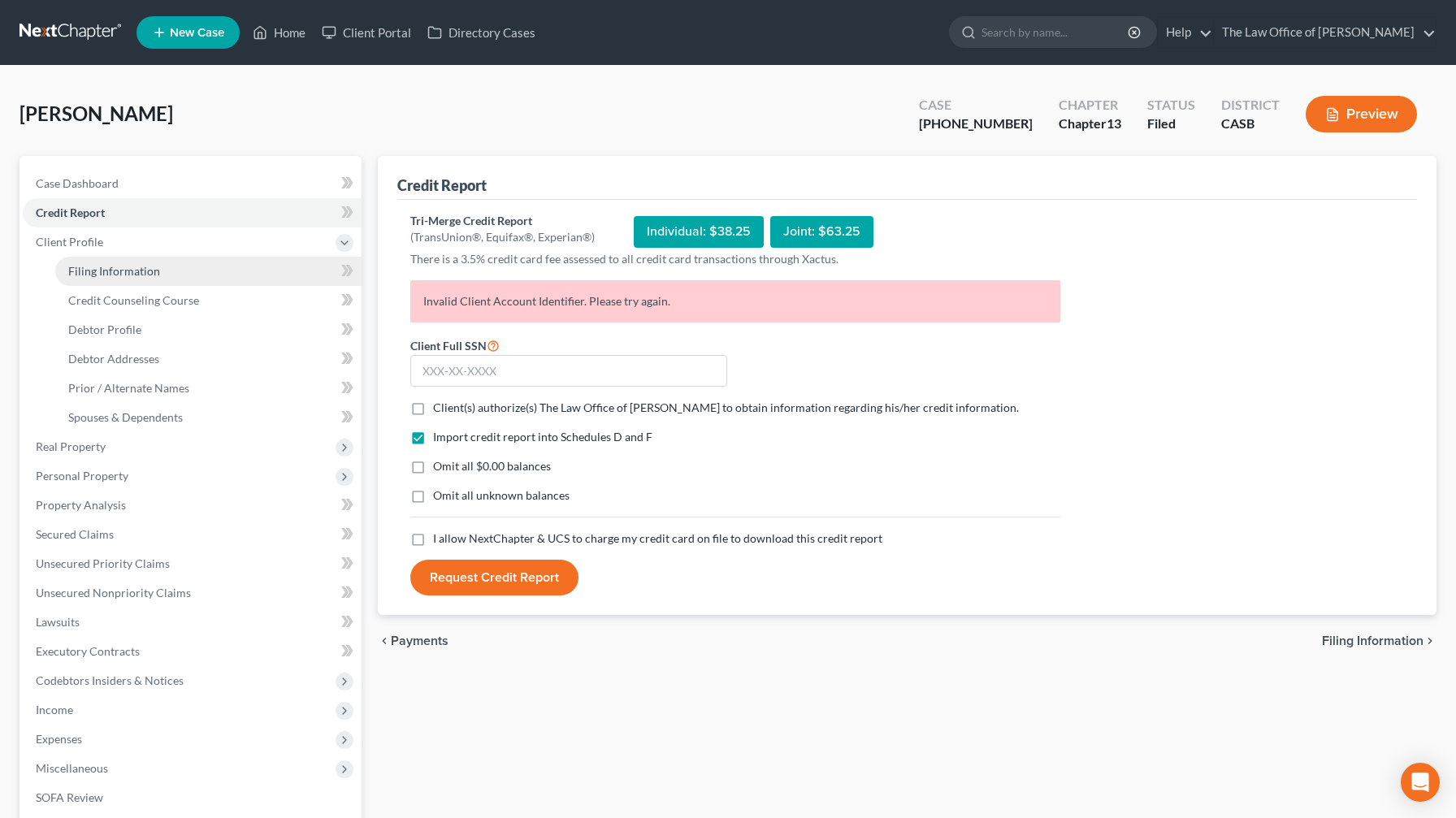
select select "1"
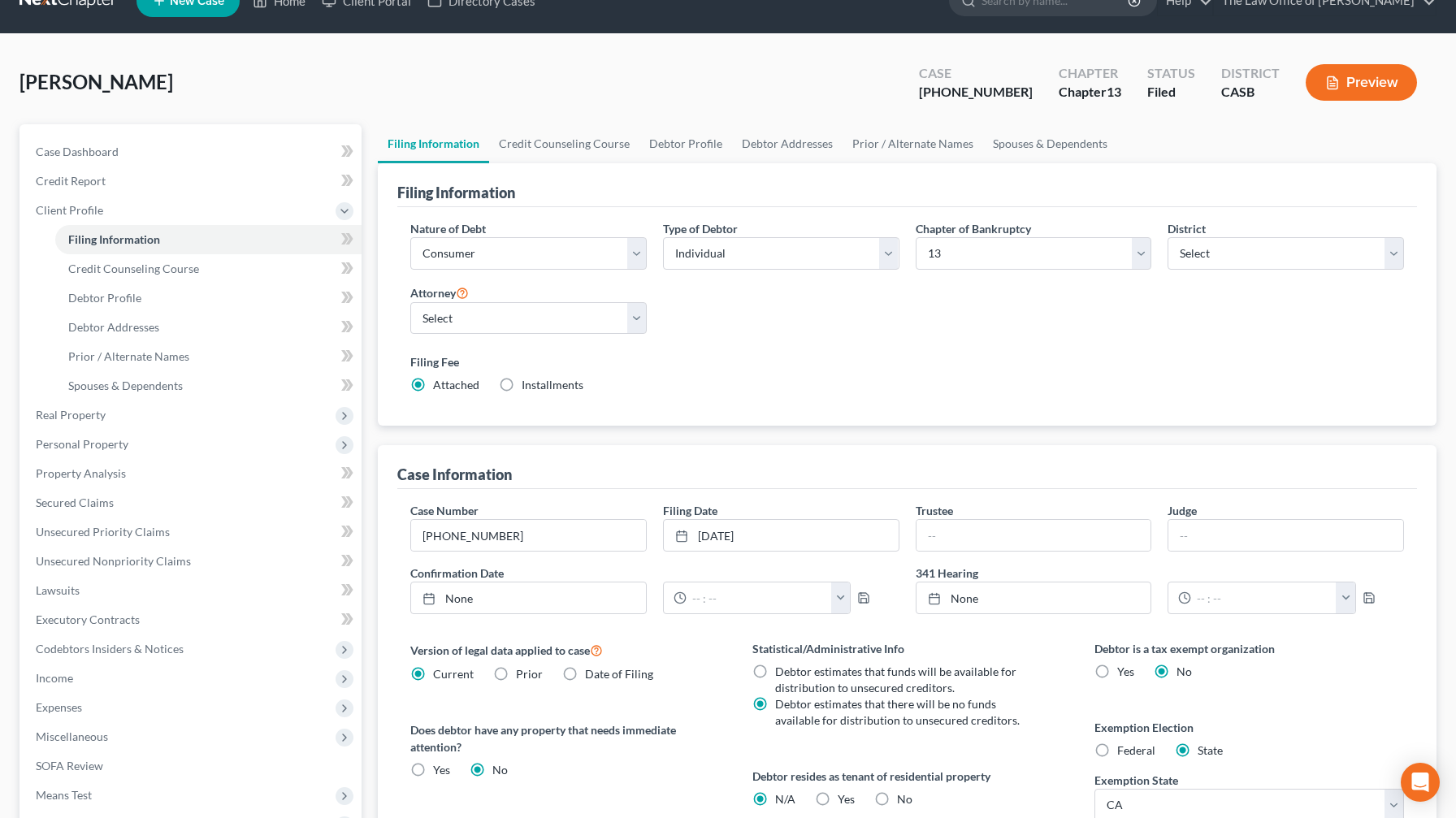
scroll to position [33, 0]
click at [596, 143] on link "Credit Counseling Course" at bounding box center [564, 143] width 151 height 39
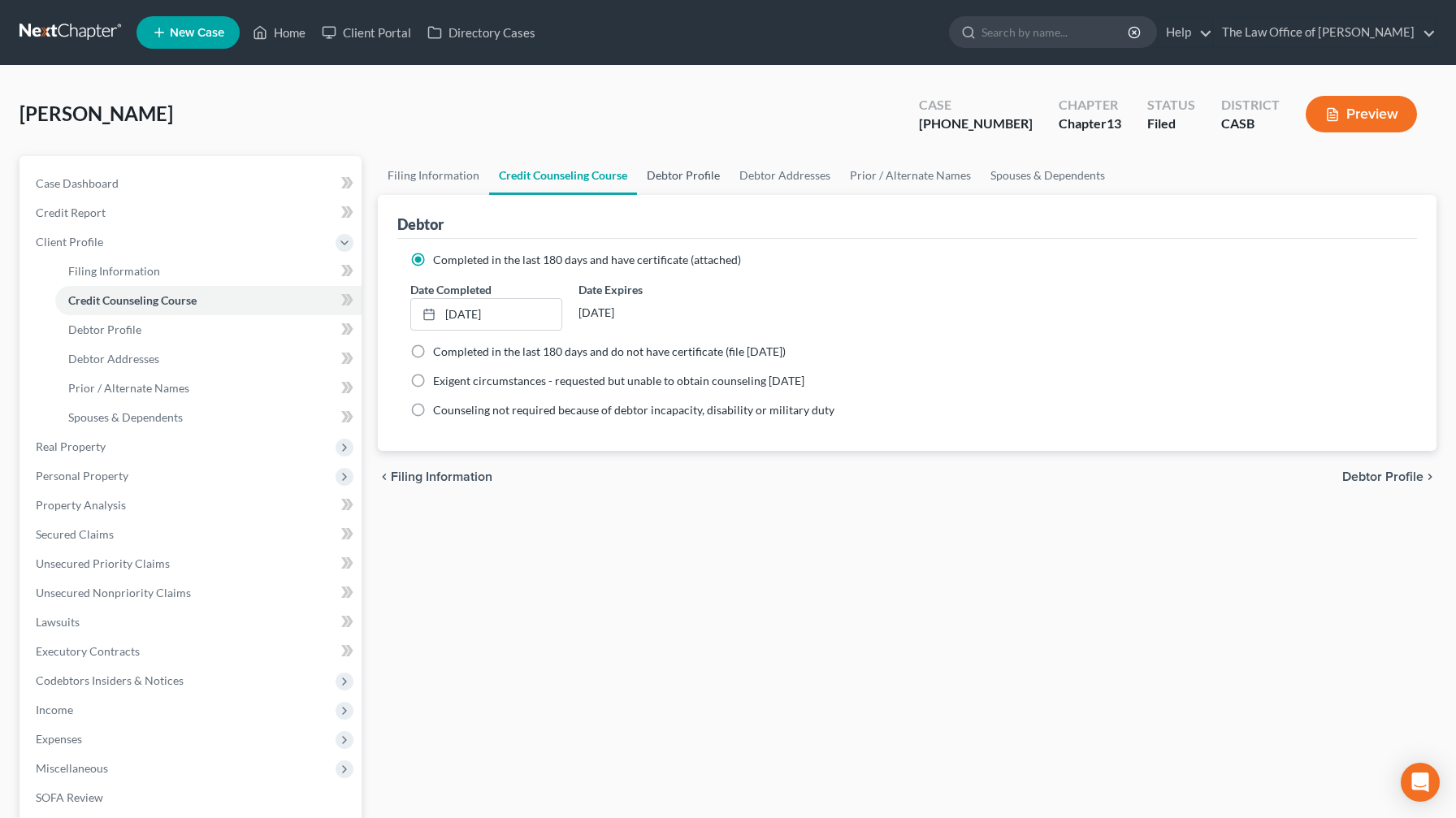
click at [596, 174] on link "Debtor Profile" at bounding box center [683, 175] width 93 height 39
select select "1"
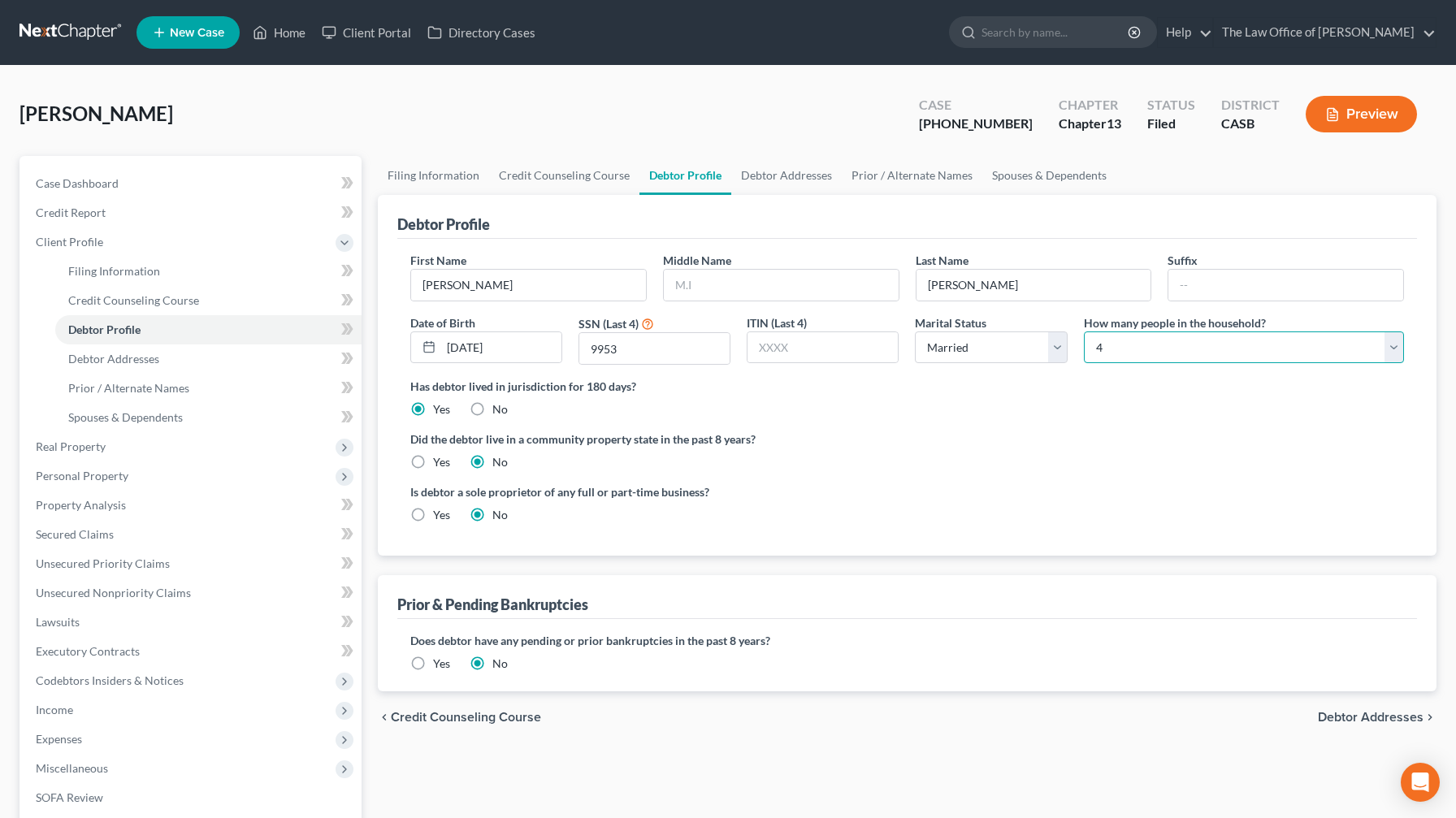
select select "2"
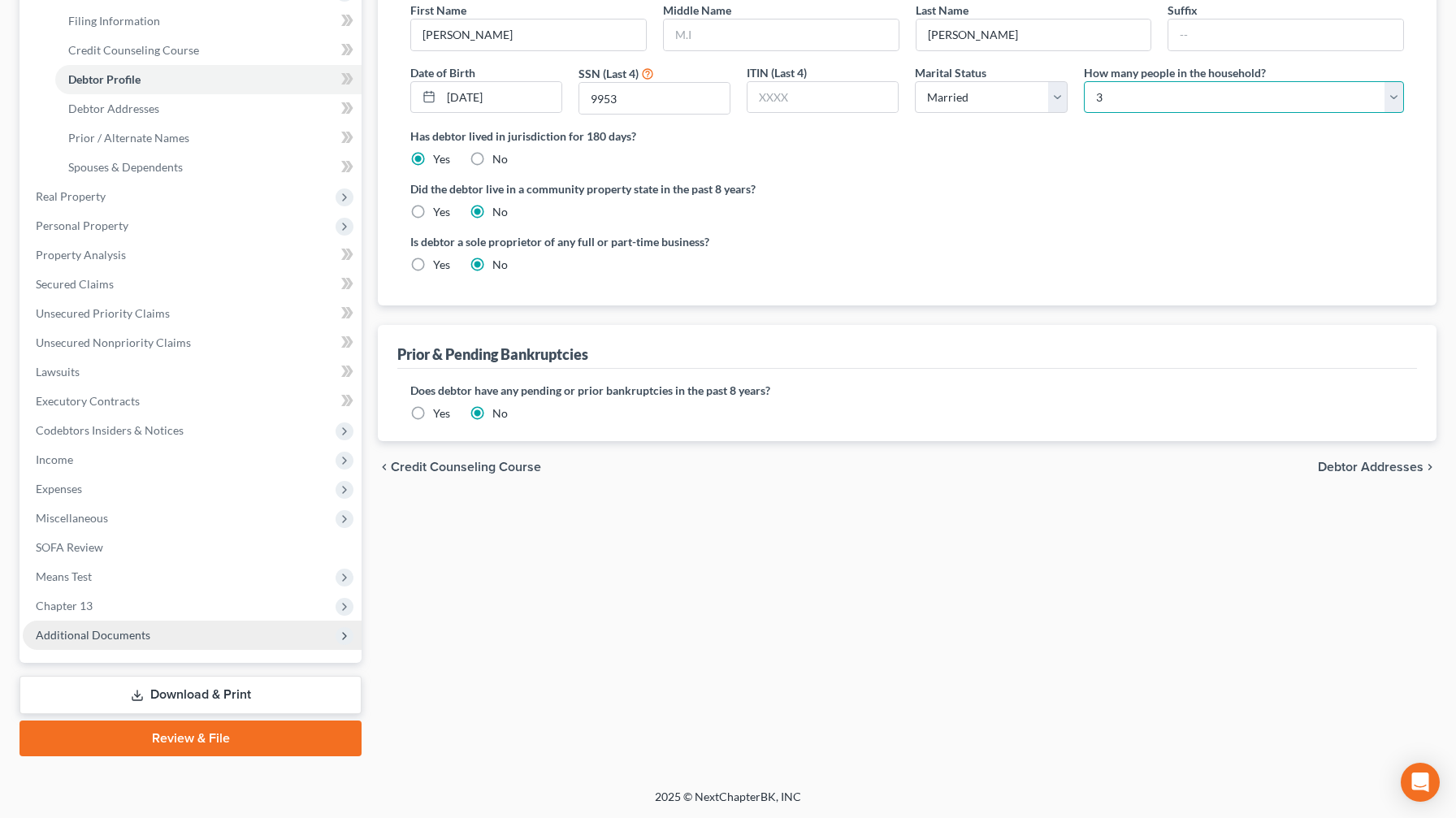
scroll to position [250, 0]
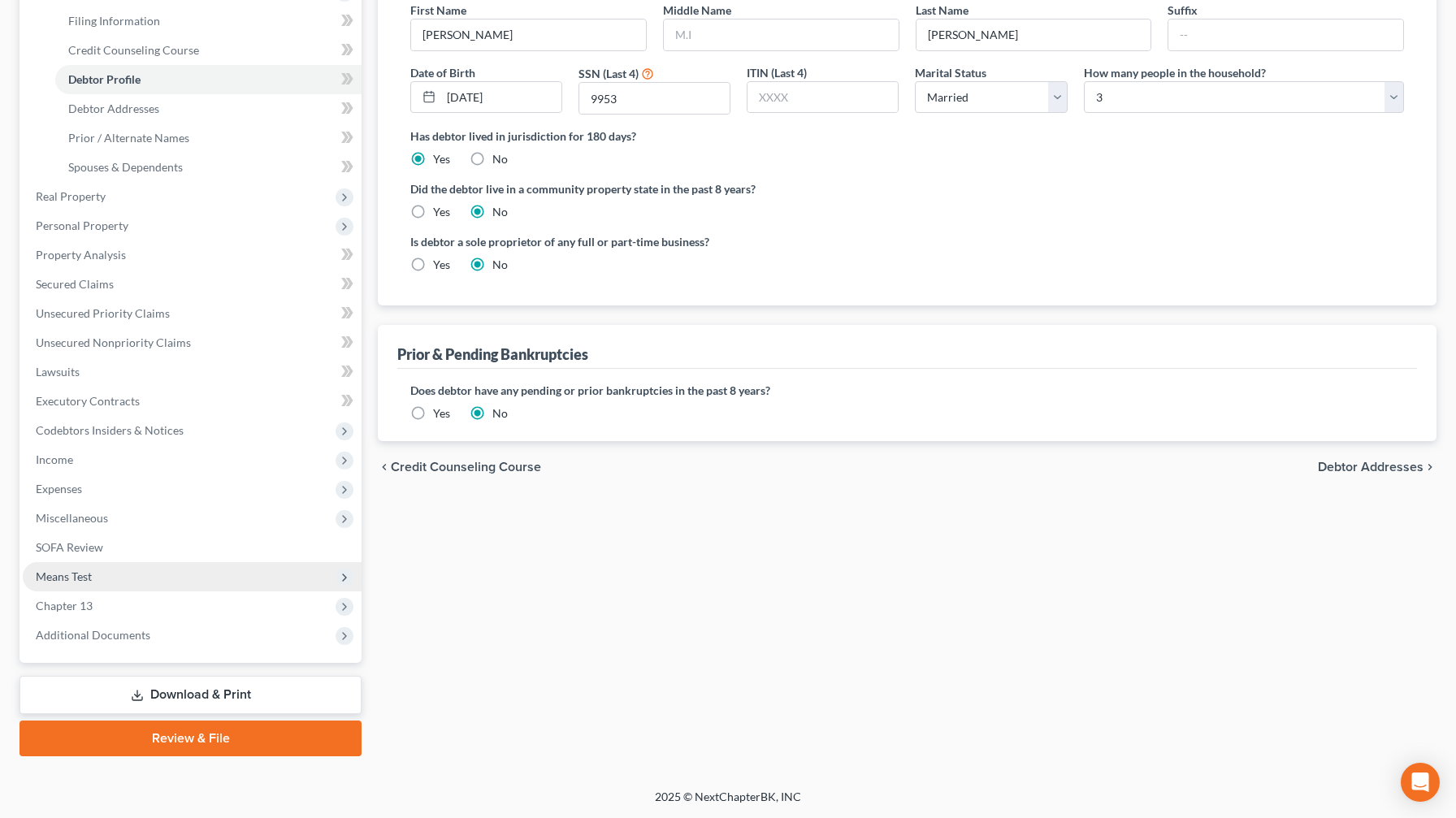
click at [124, 482] on span "Means Test" at bounding box center [191, 576] width 338 height 29
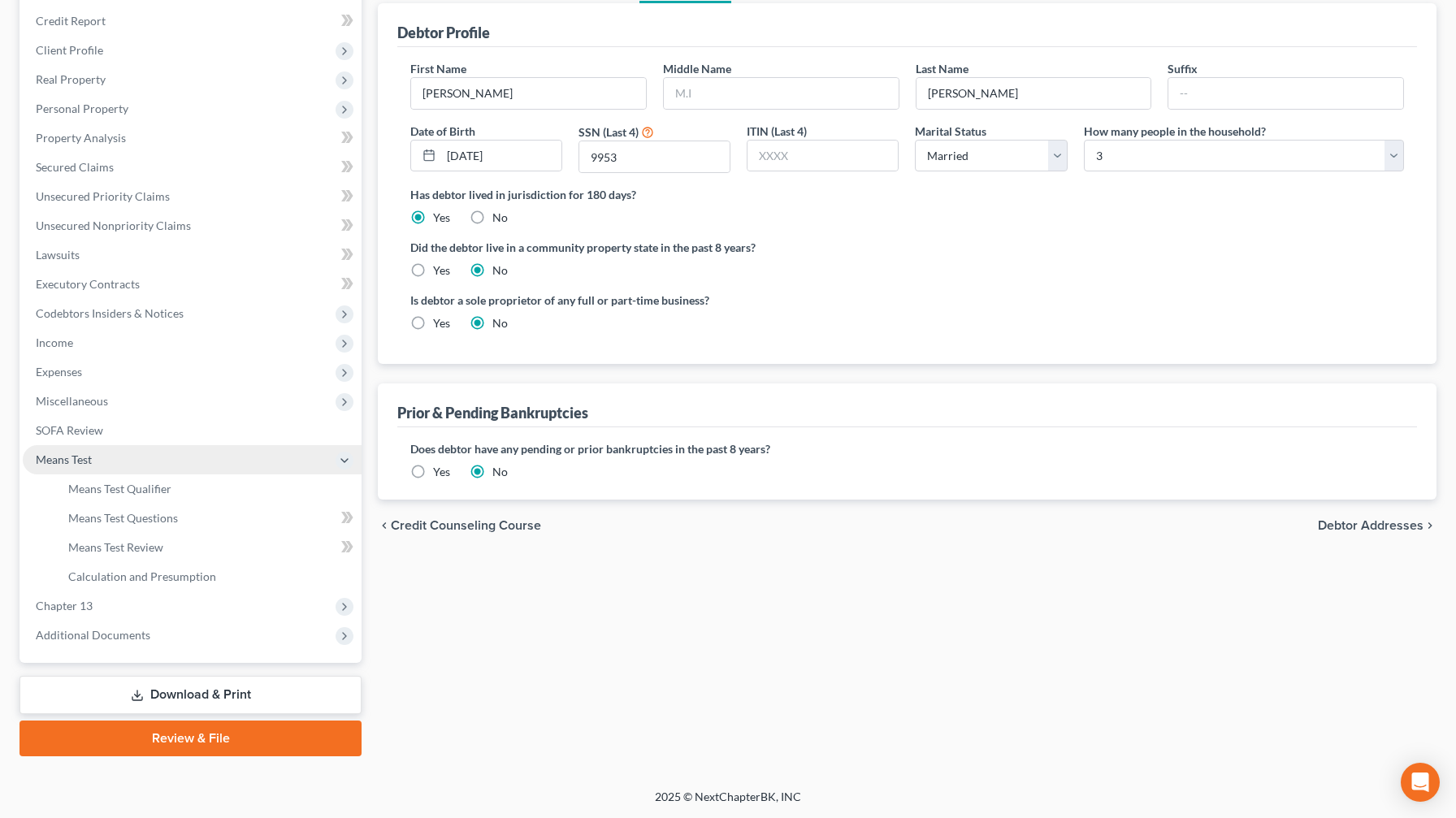
scroll to position [191, 0]
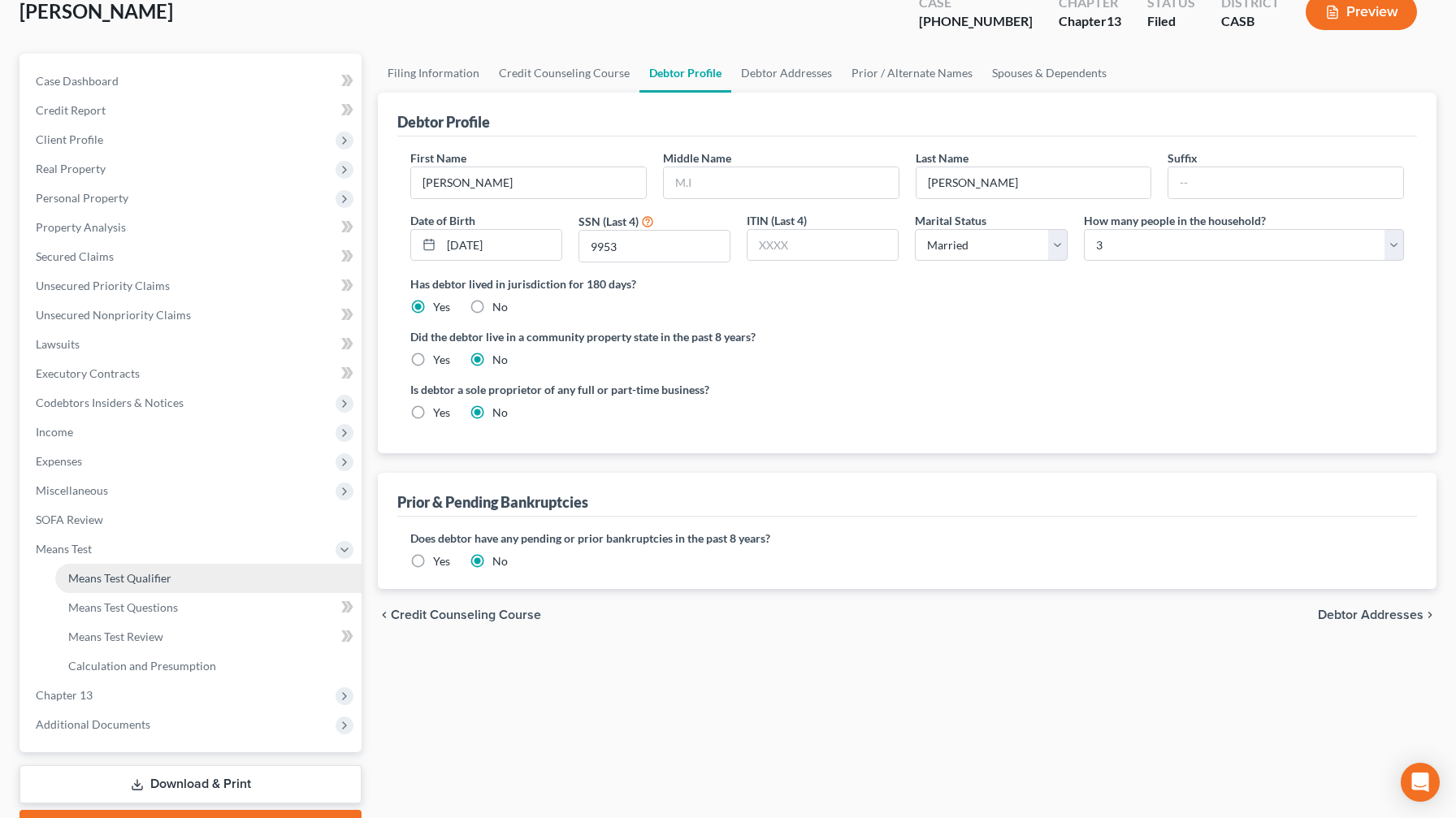
click at [126, 482] on link "Means Test Qualifier" at bounding box center [209, 578] width 306 height 29
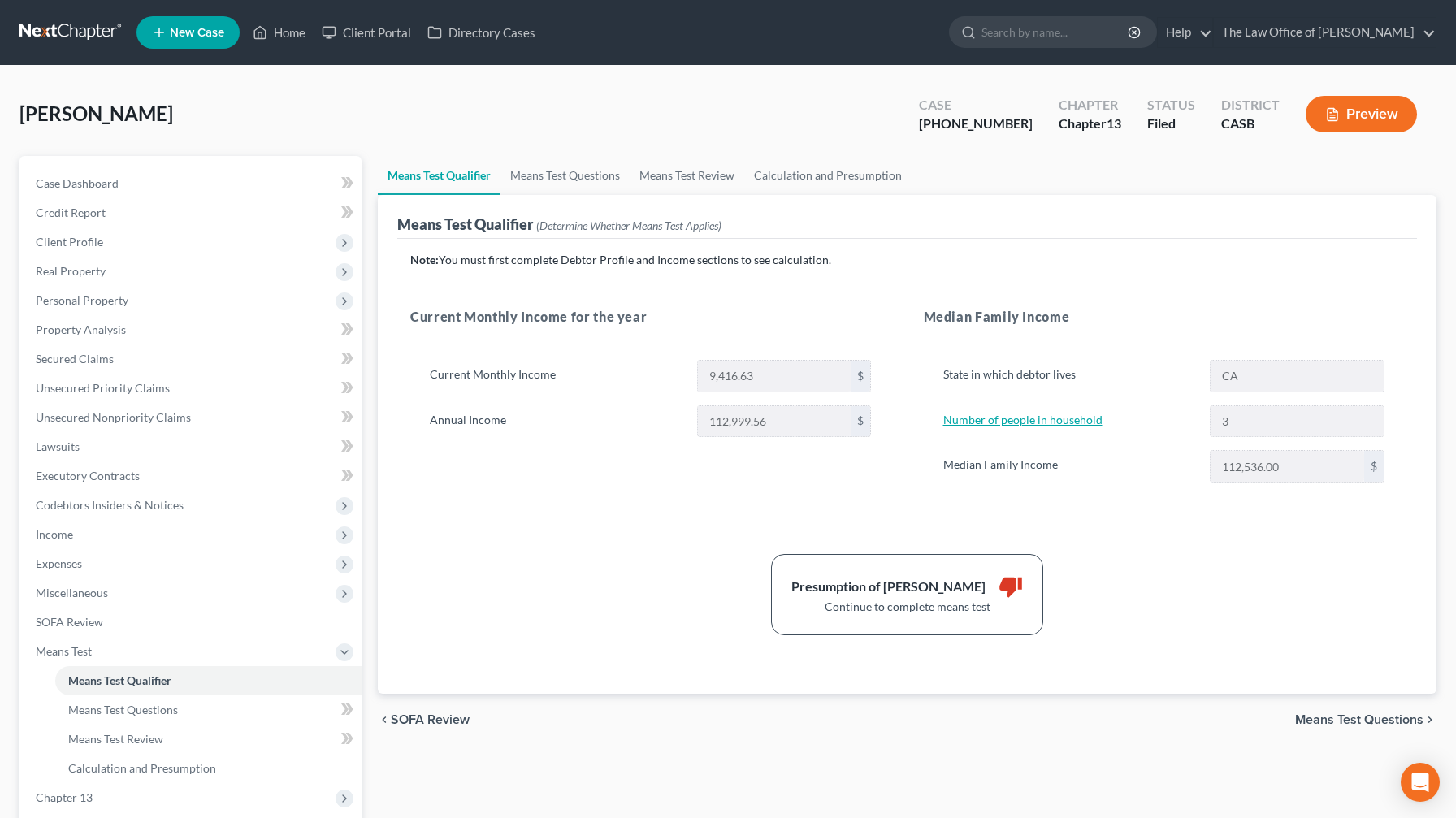
click at [596, 420] on link "Number of people in household" at bounding box center [1023, 420] width 159 height 14
select select "1"
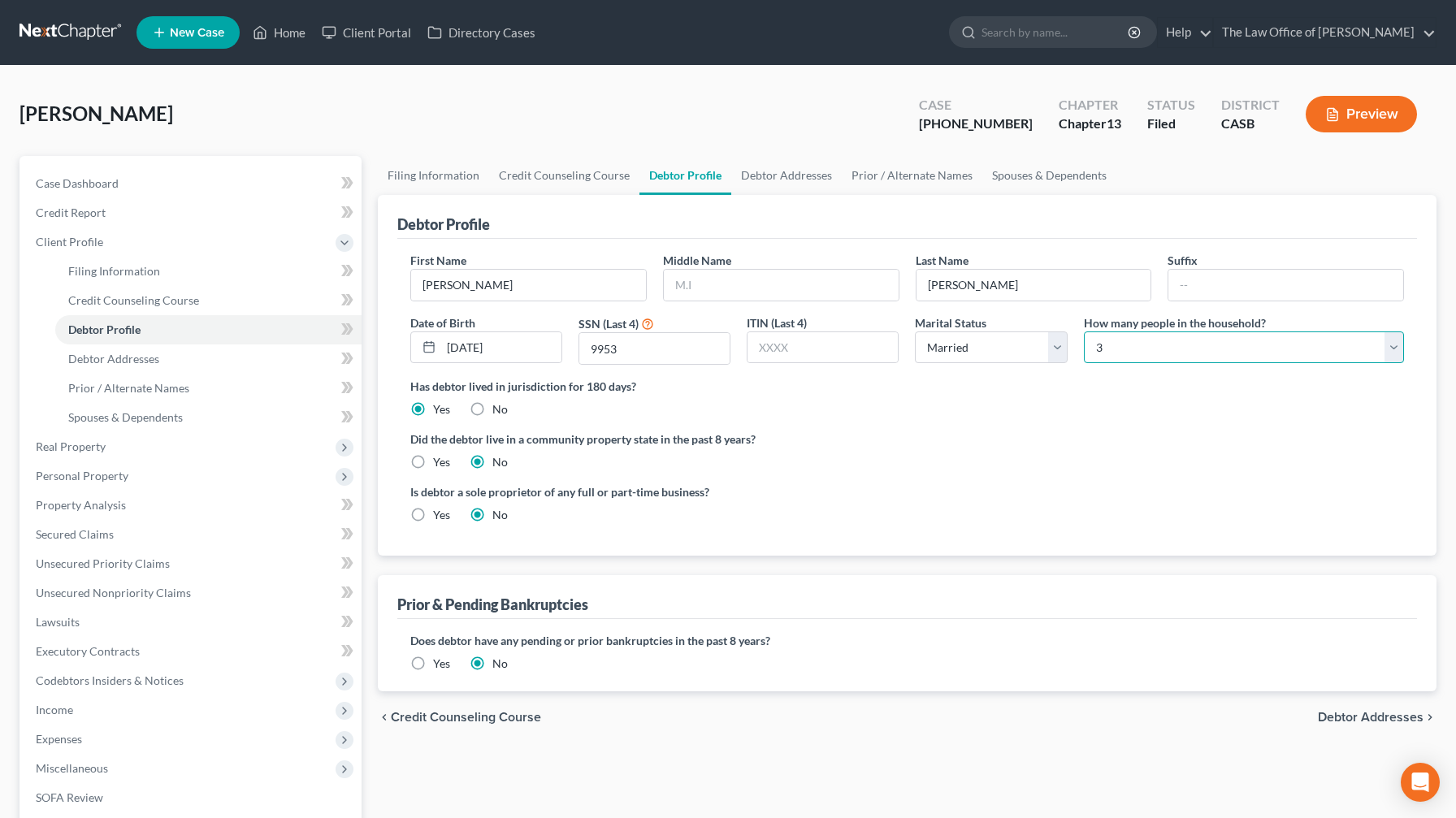
select select "3"
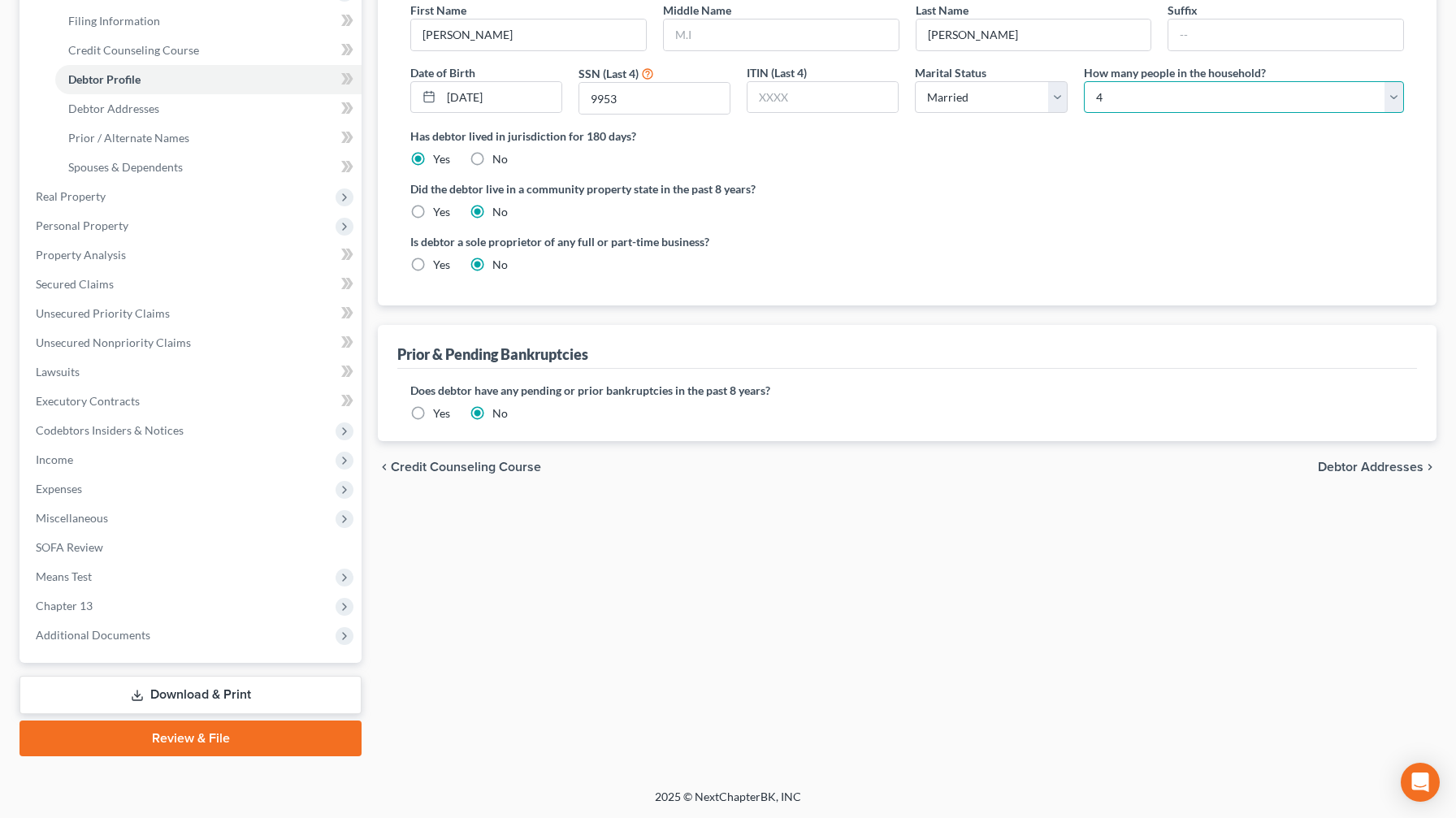
scroll to position [250, 0]
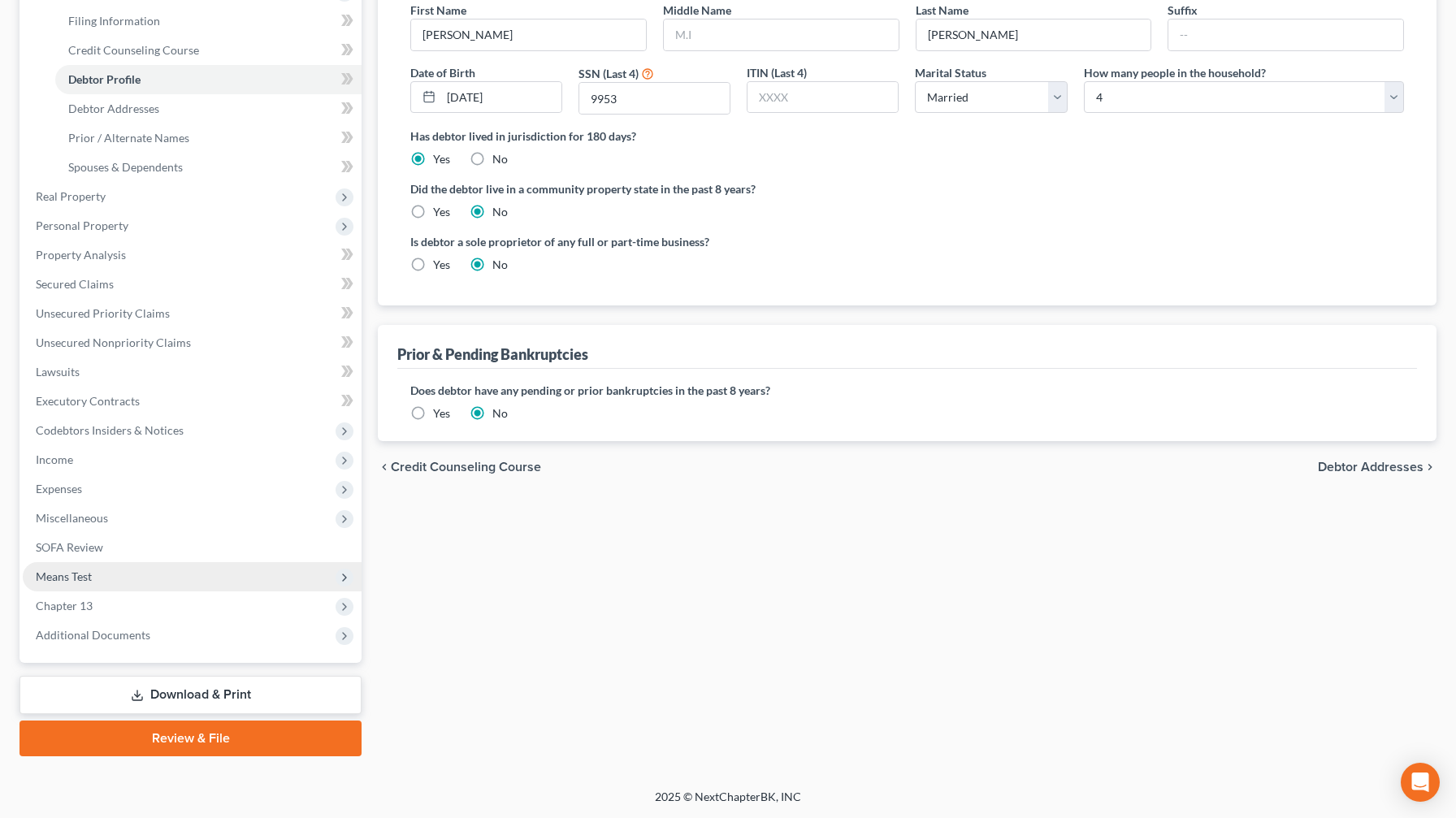
click at [139, 482] on span "Means Test" at bounding box center [191, 576] width 338 height 29
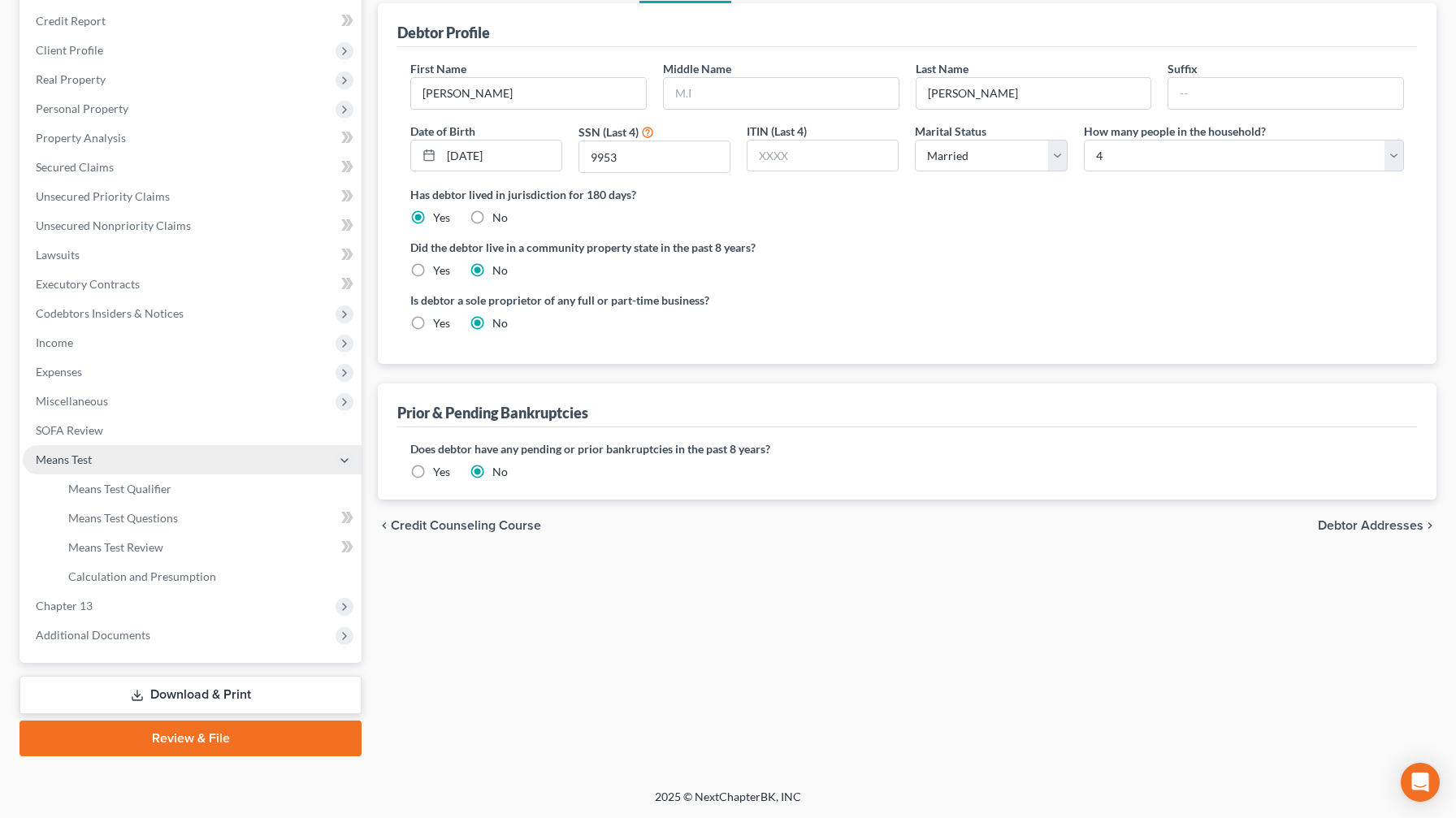
scroll to position [191, 0]
click at [145, 482] on span "Means Test Qualifier" at bounding box center [119, 488] width 103 height 14
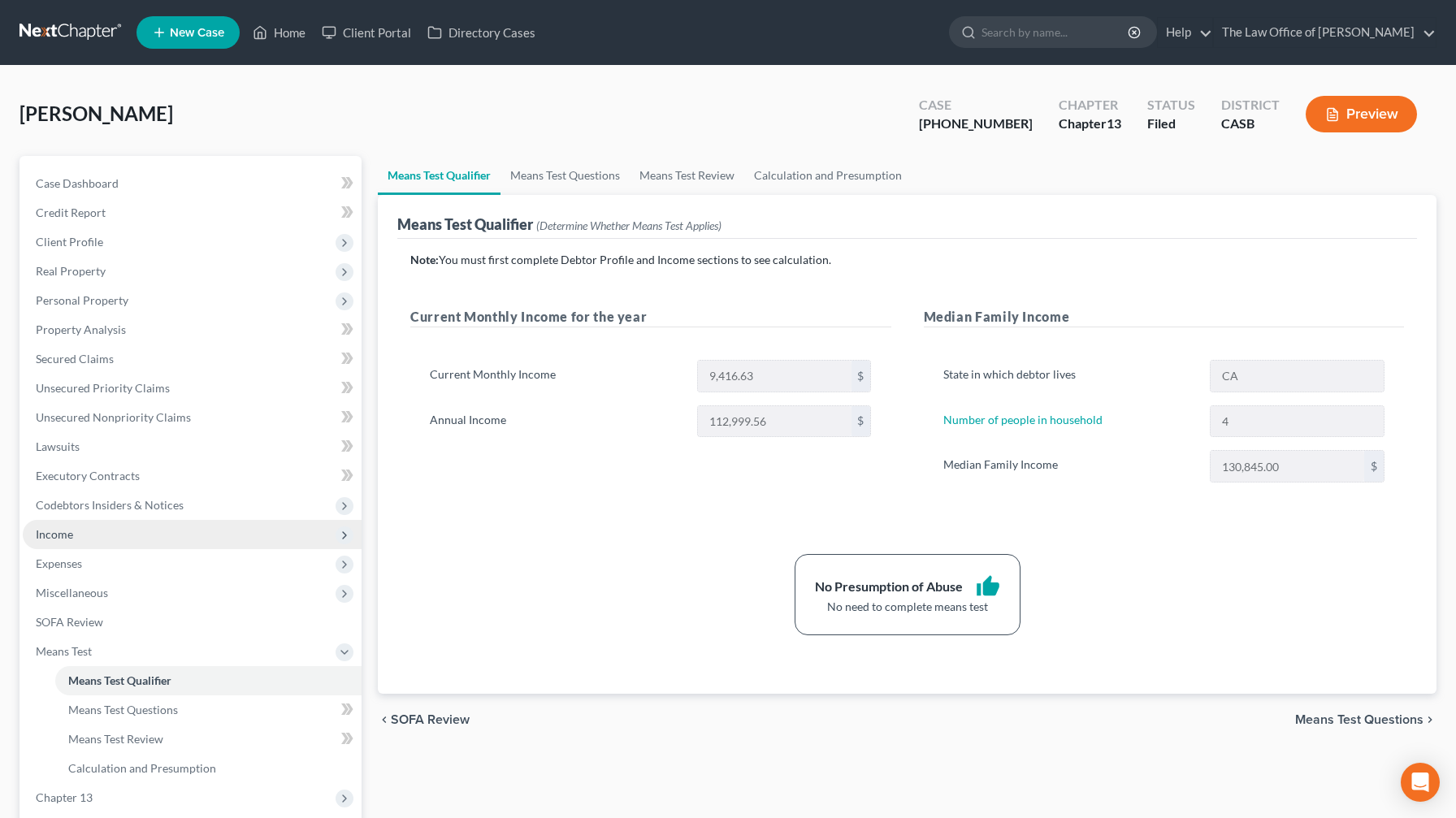
click at [145, 482] on span "Income" at bounding box center [191, 535] width 338 height 29
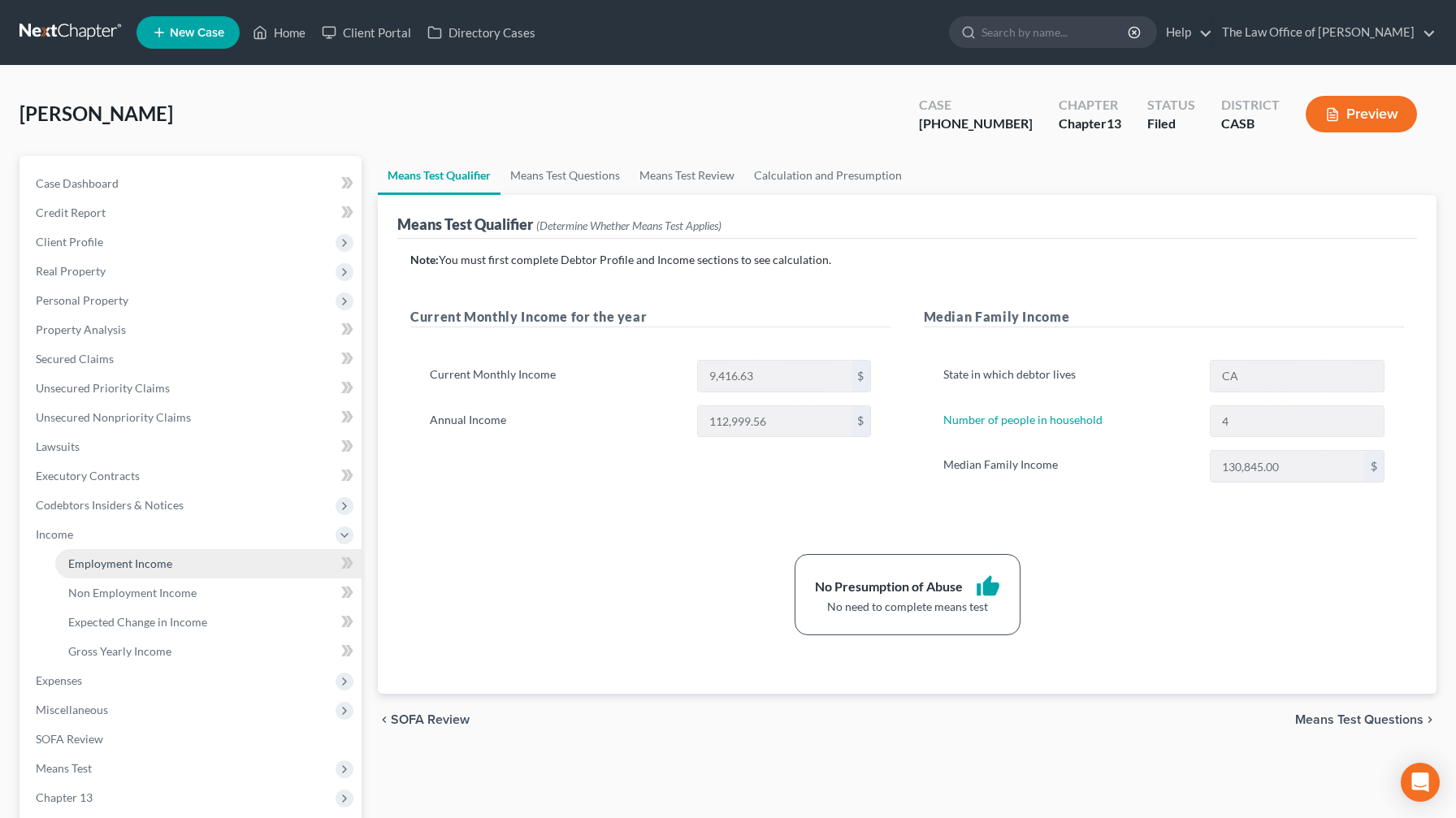
click at [145, 482] on span "Employment Income" at bounding box center [120, 564] width 104 height 14
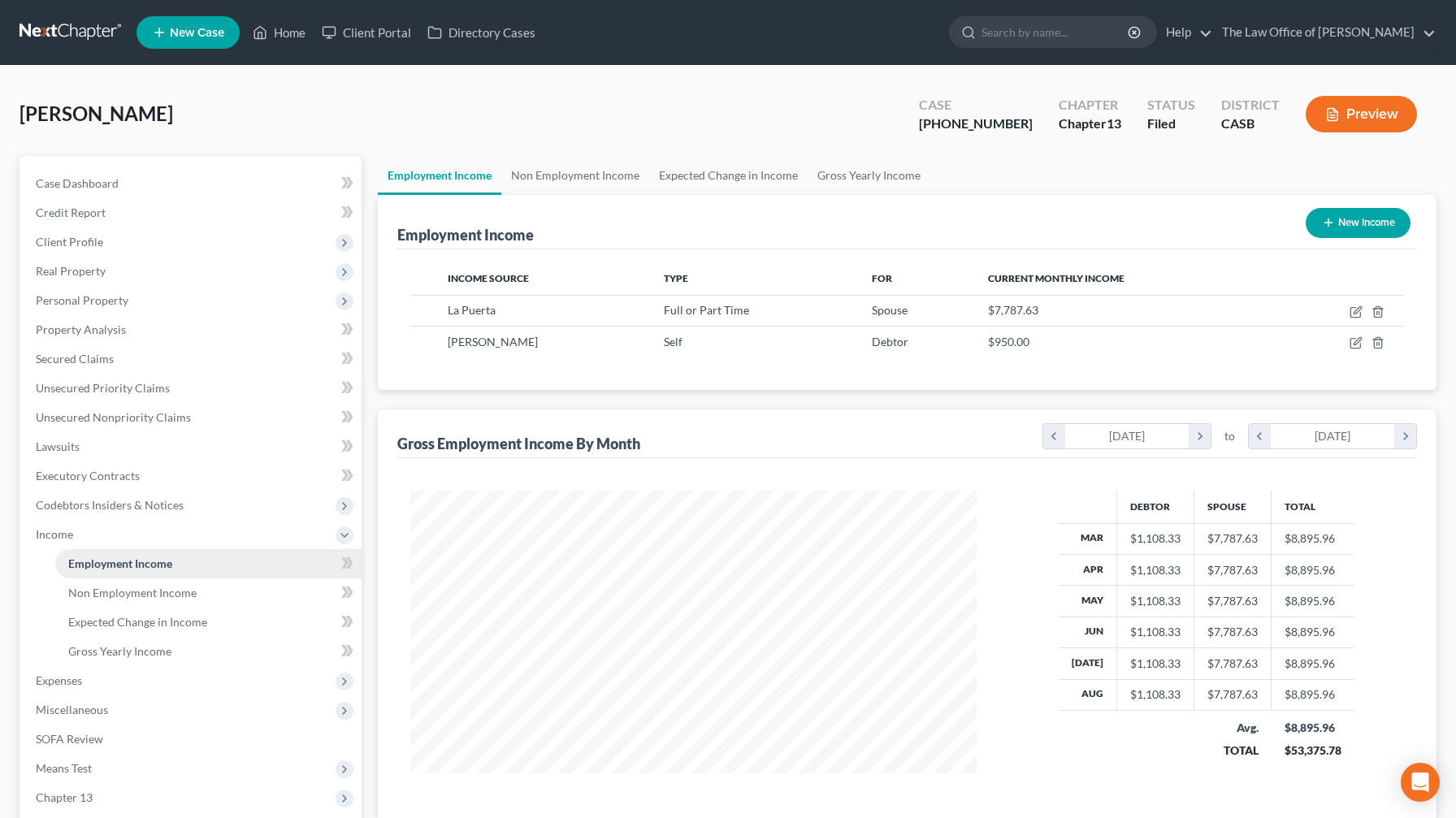
scroll to position [291, 599]
click at [152, 482] on link "Non Employment Income" at bounding box center [209, 593] width 306 height 29
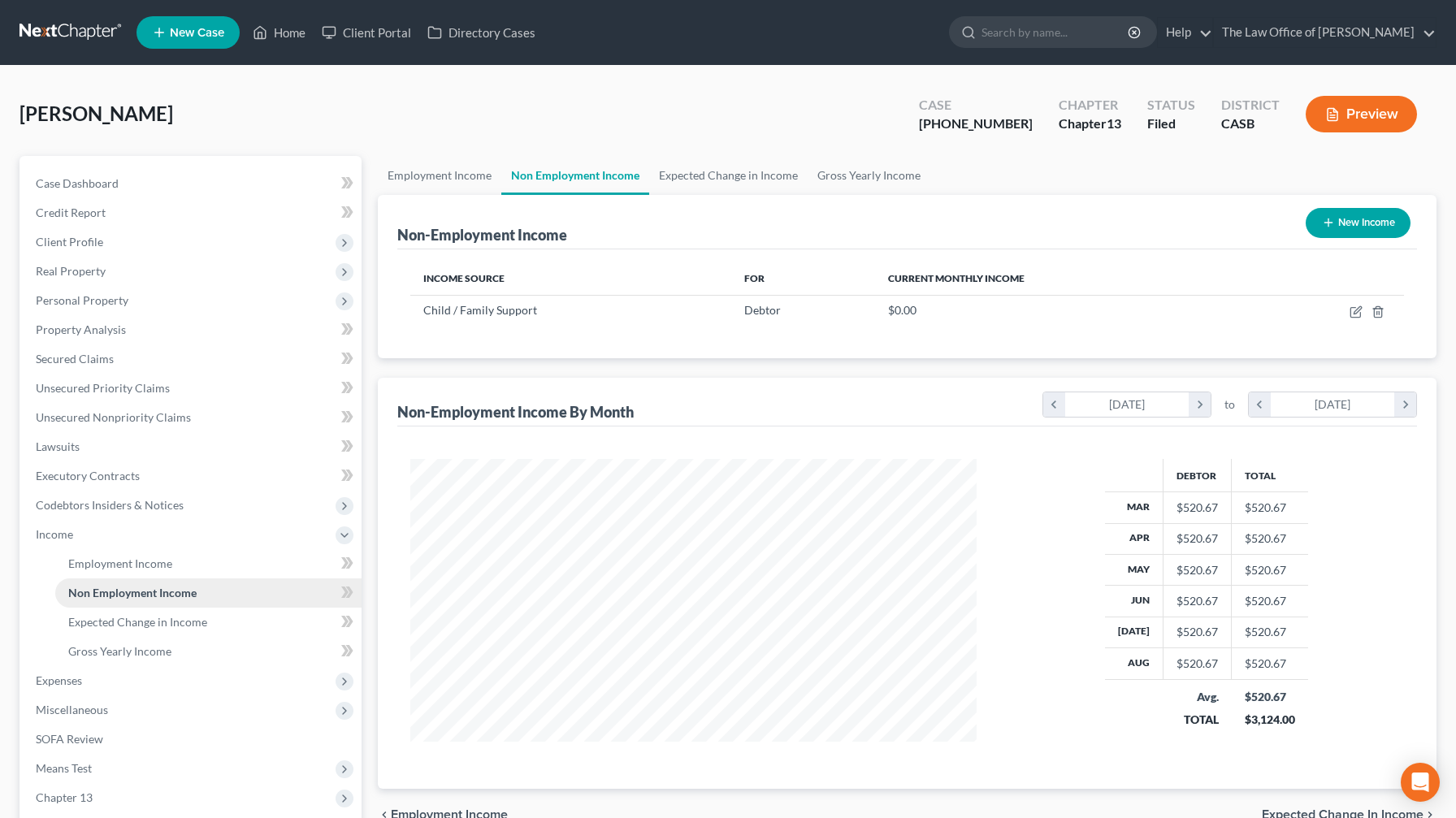
scroll to position [291, 599]
click at [159, 482] on link "Employment Income" at bounding box center [209, 564] width 306 height 29
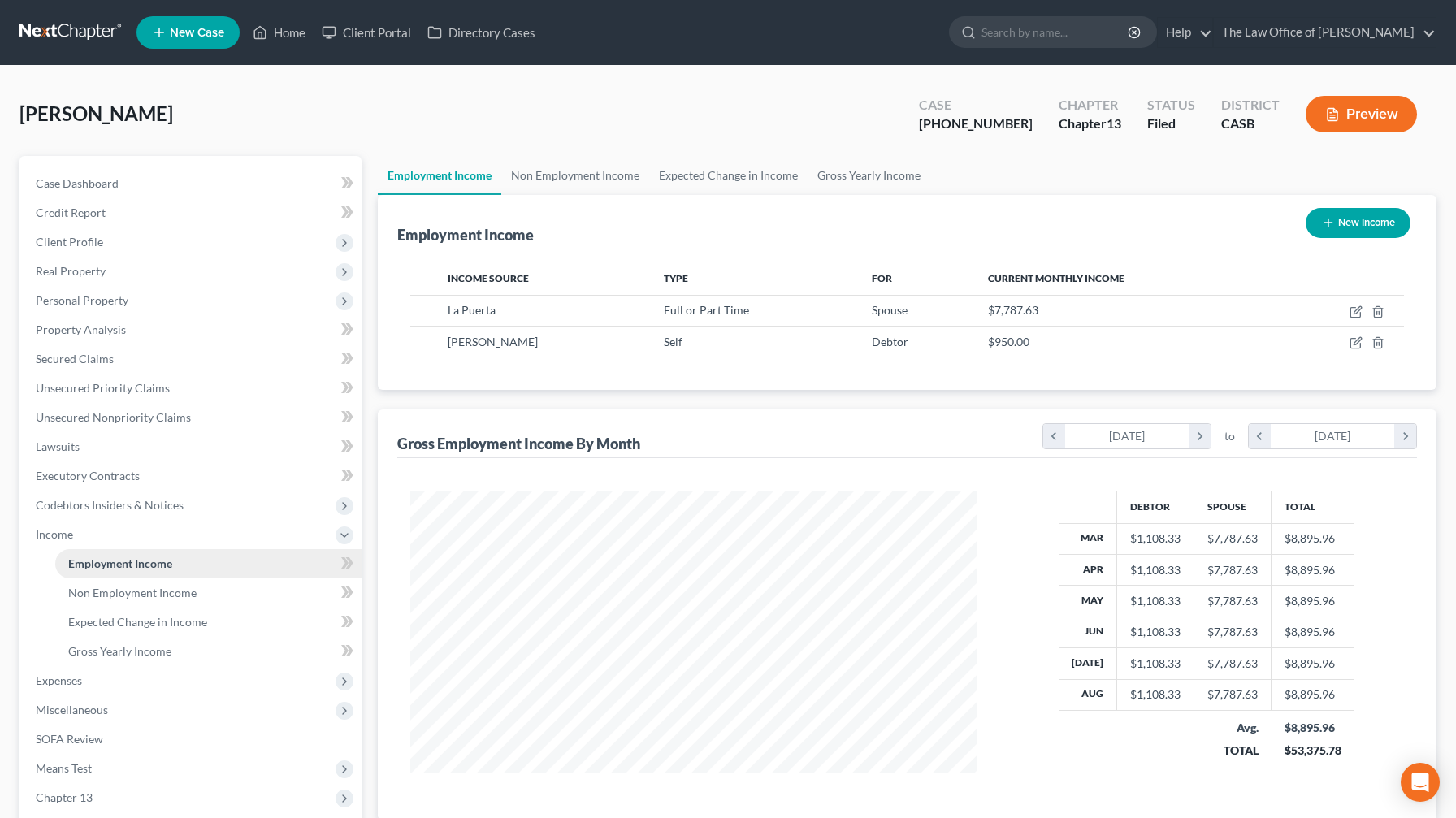
scroll to position [291, 599]
click at [596, 348] on icon "button" at bounding box center [1356, 343] width 13 height 13
select select "1"
select select "0"
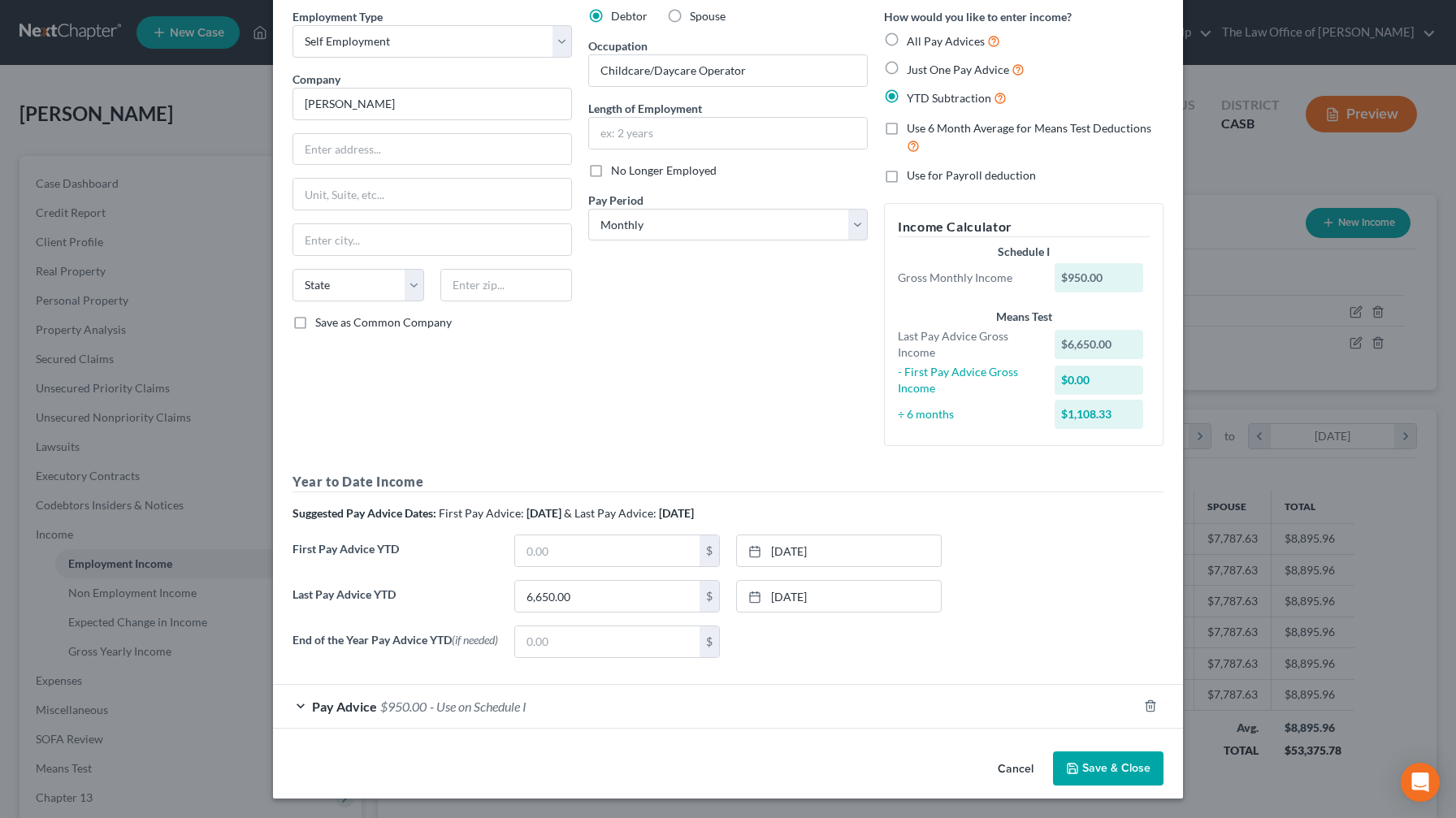
scroll to position [67, 0]
click at [448, 482] on span "- Use on Schedule I" at bounding box center [478, 706] width 97 height 16
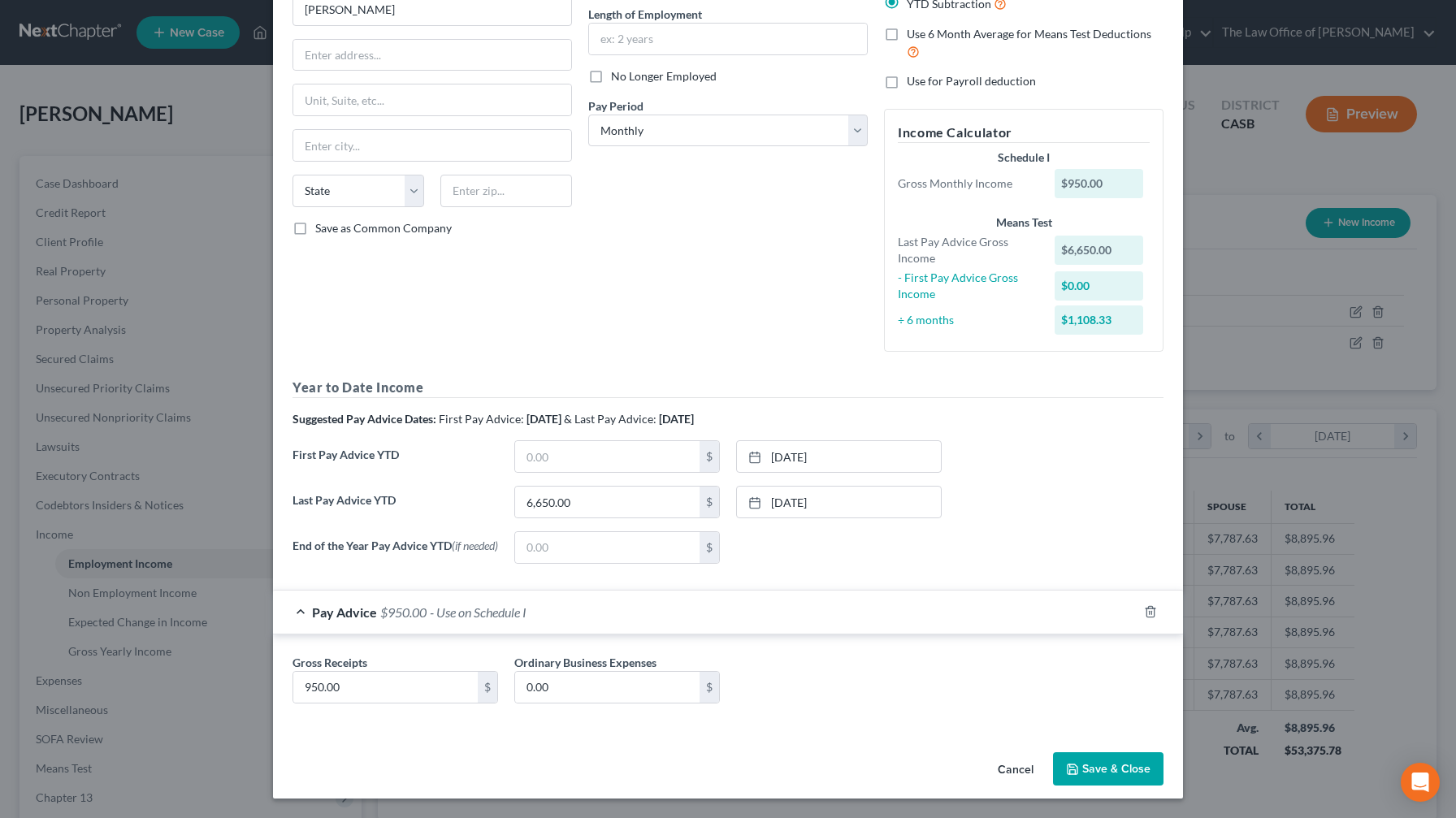
scroll to position [162, 0]
type input "0"
type input "850"
click at [596, 482] on button "Save & Close" at bounding box center [1108, 769] width 111 height 34
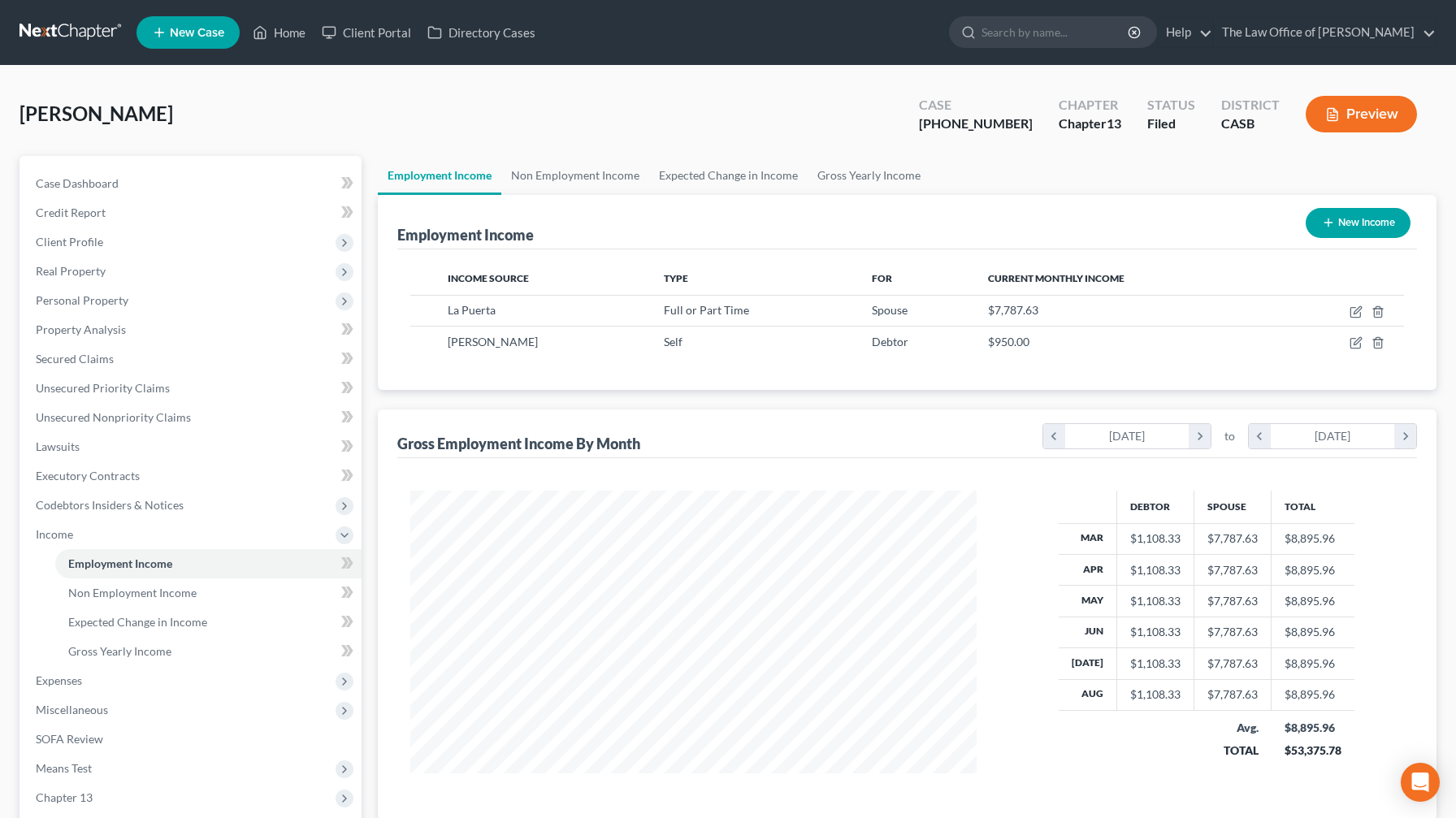
scroll to position [0, 0]
click at [181, 482] on link "Employment Income" at bounding box center [209, 564] width 306 height 29
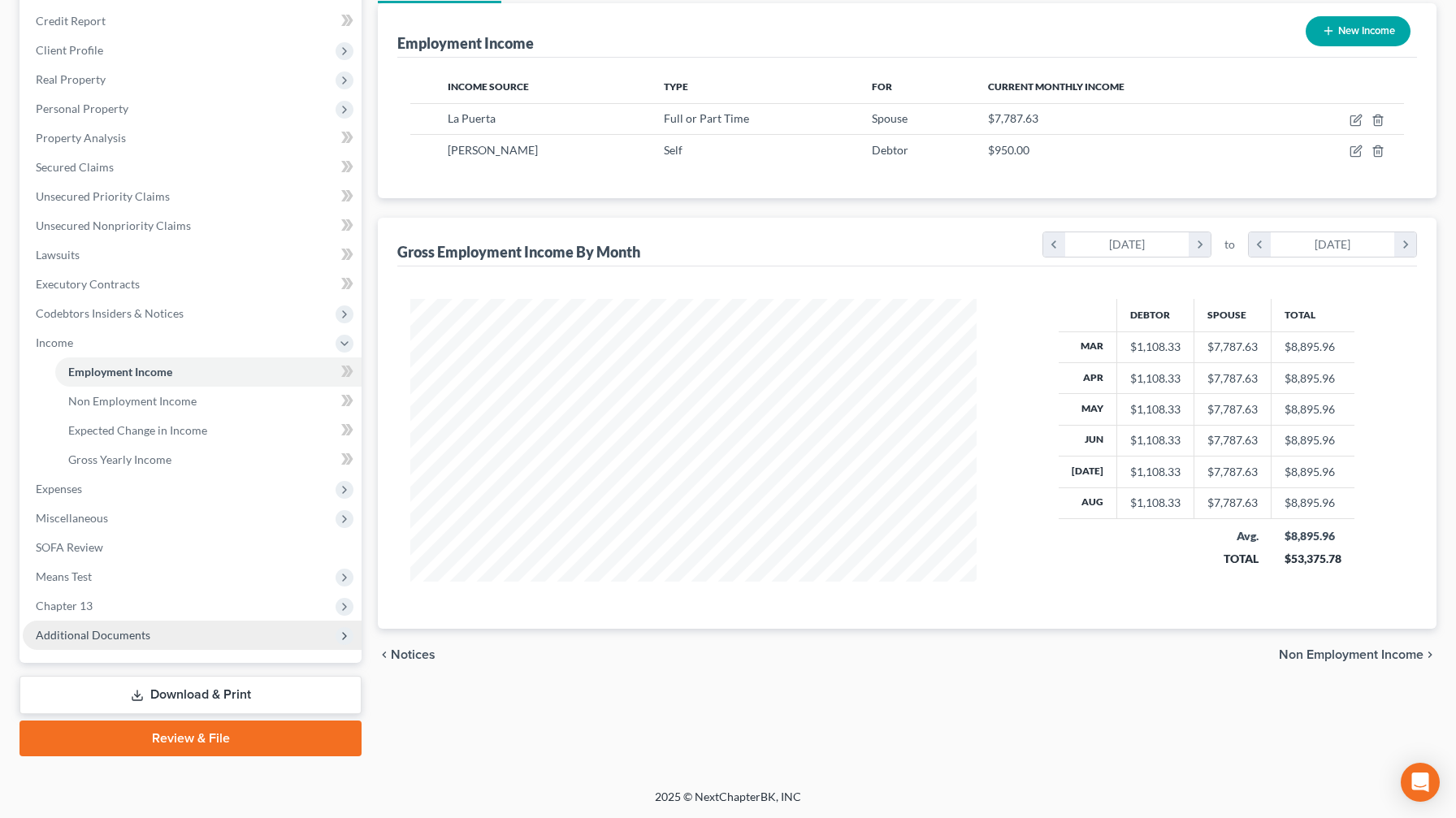
scroll to position [191, 0]
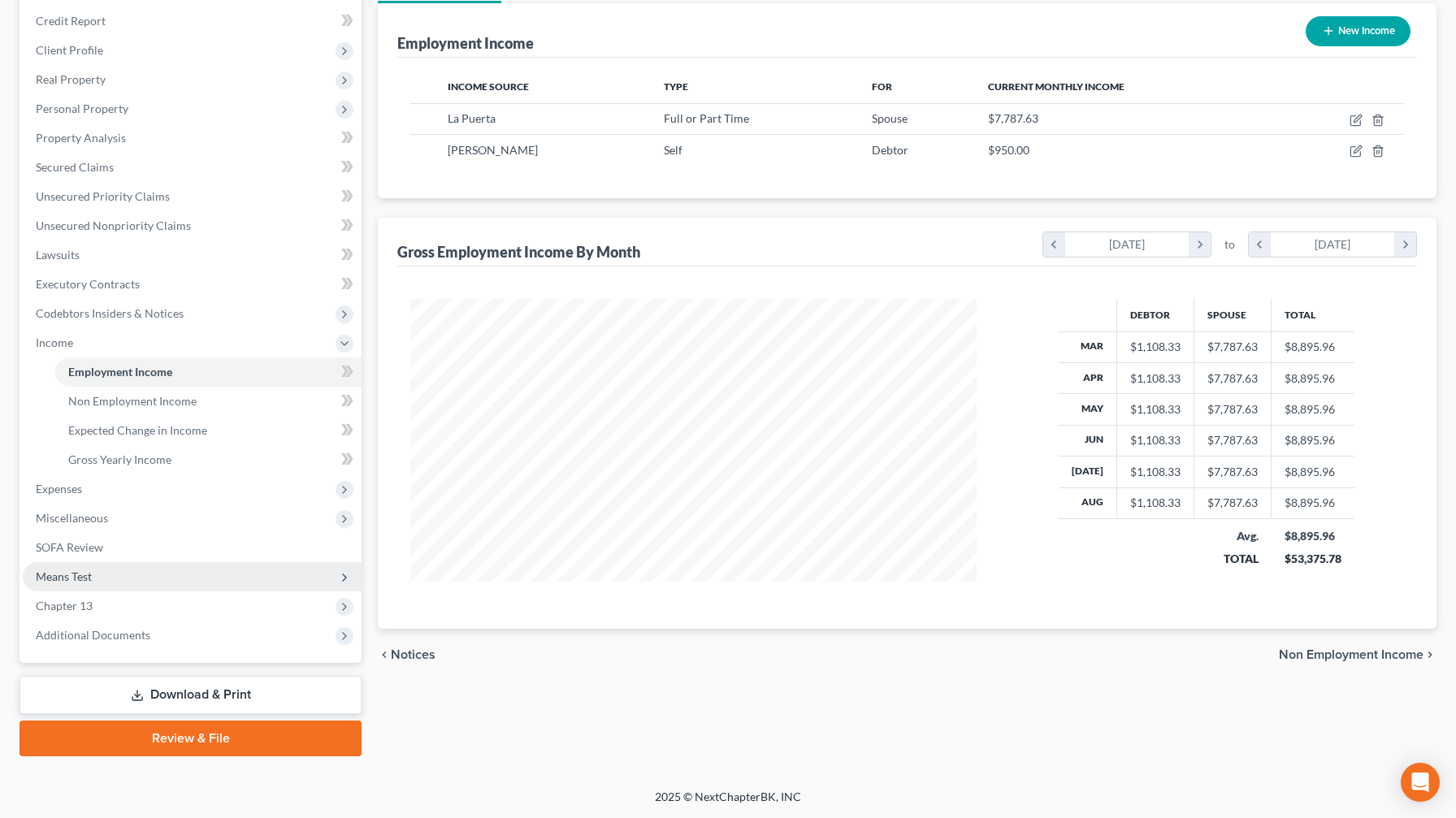
click at [93, 482] on span "Means Test" at bounding box center [191, 576] width 338 height 29
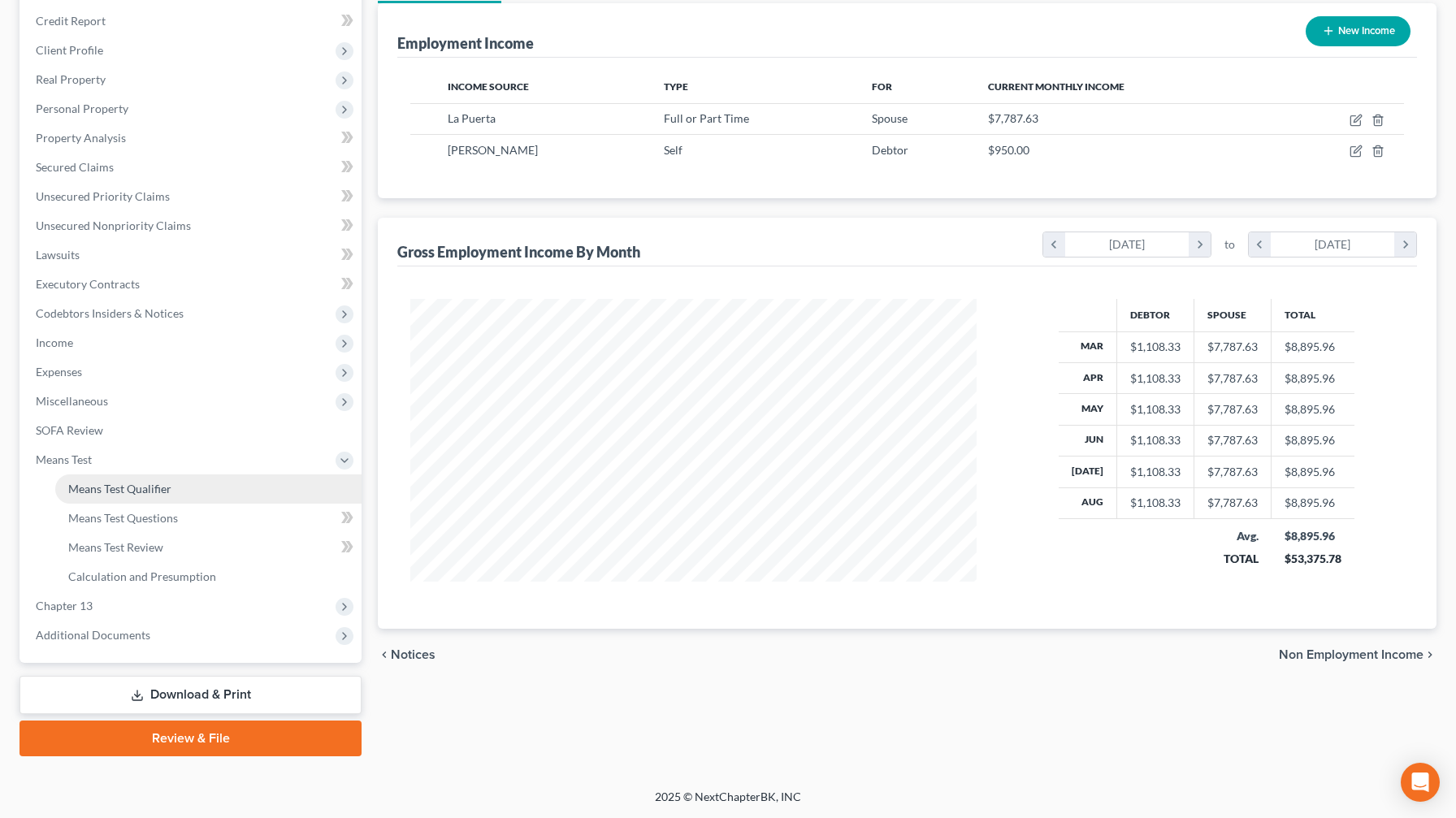
click at [158, 482] on link "Means Test Qualifier" at bounding box center [209, 489] width 306 height 29
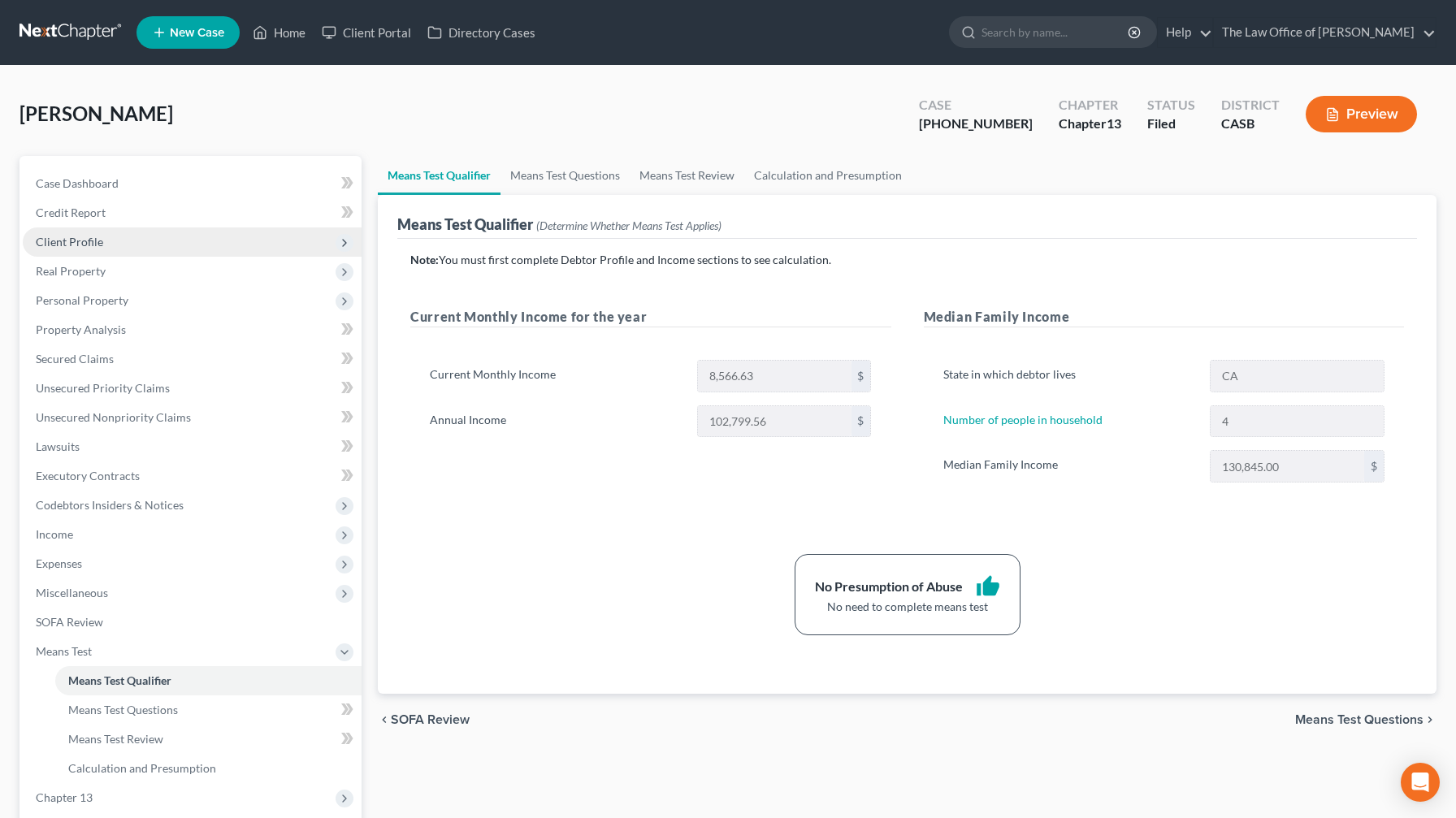
click at [119, 233] on span "Client Profile" at bounding box center [191, 242] width 338 height 29
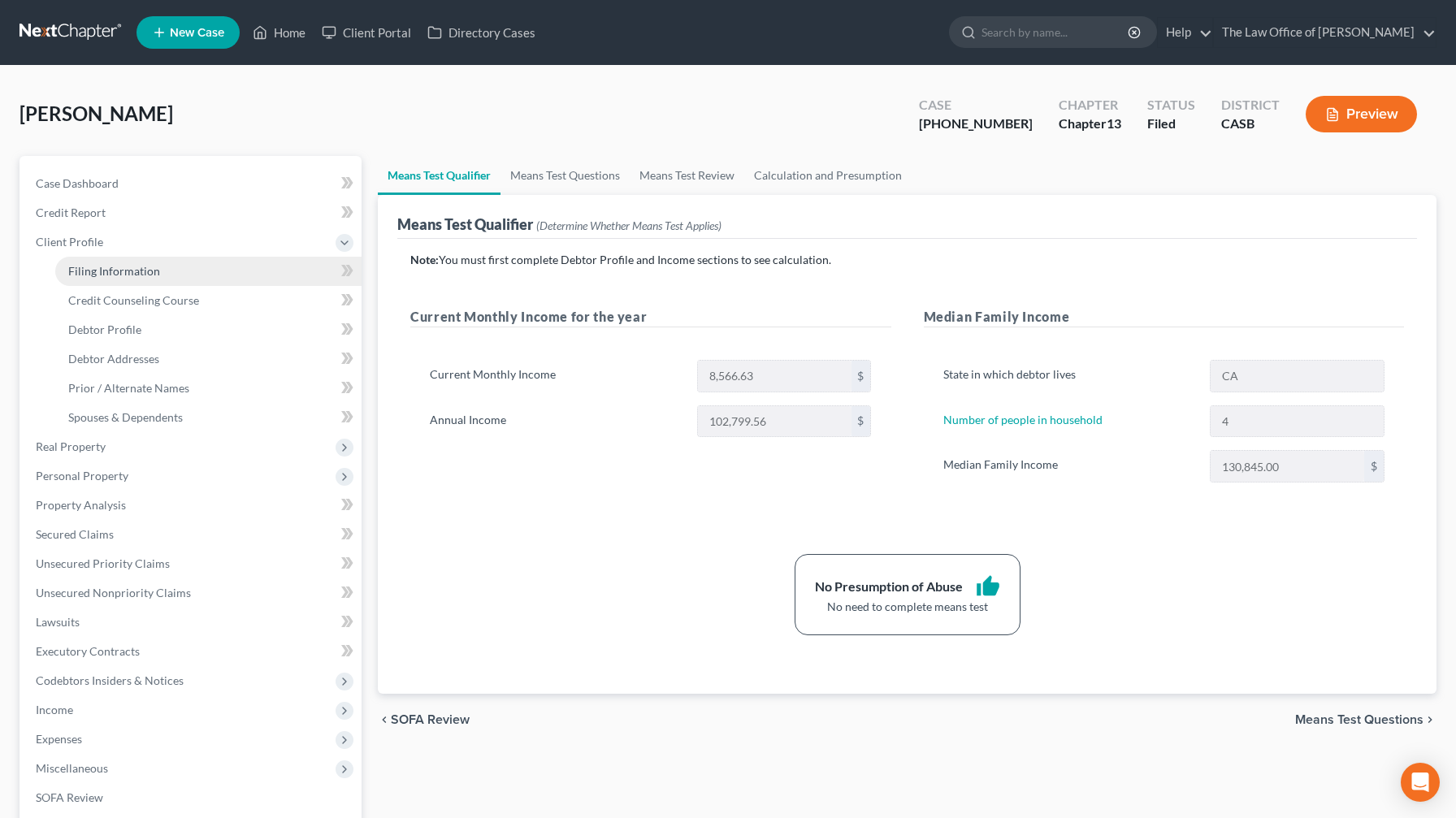
click at [119, 258] on link "Filing Information" at bounding box center [209, 272] width 306 height 29
select select "1"
select select "0"
select select "3"
select select "10"
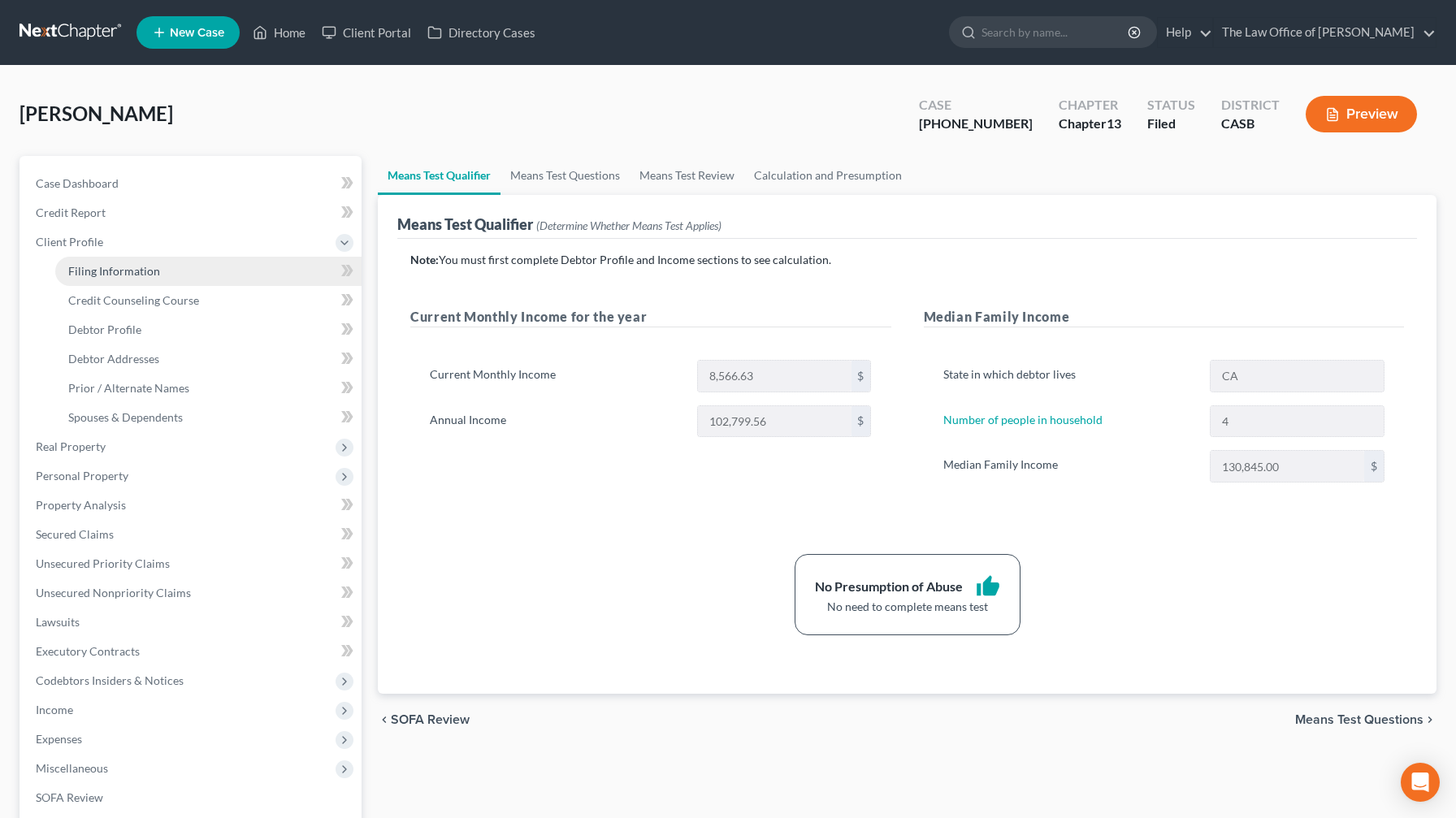
select select "0"
select select "4"
select select "1"
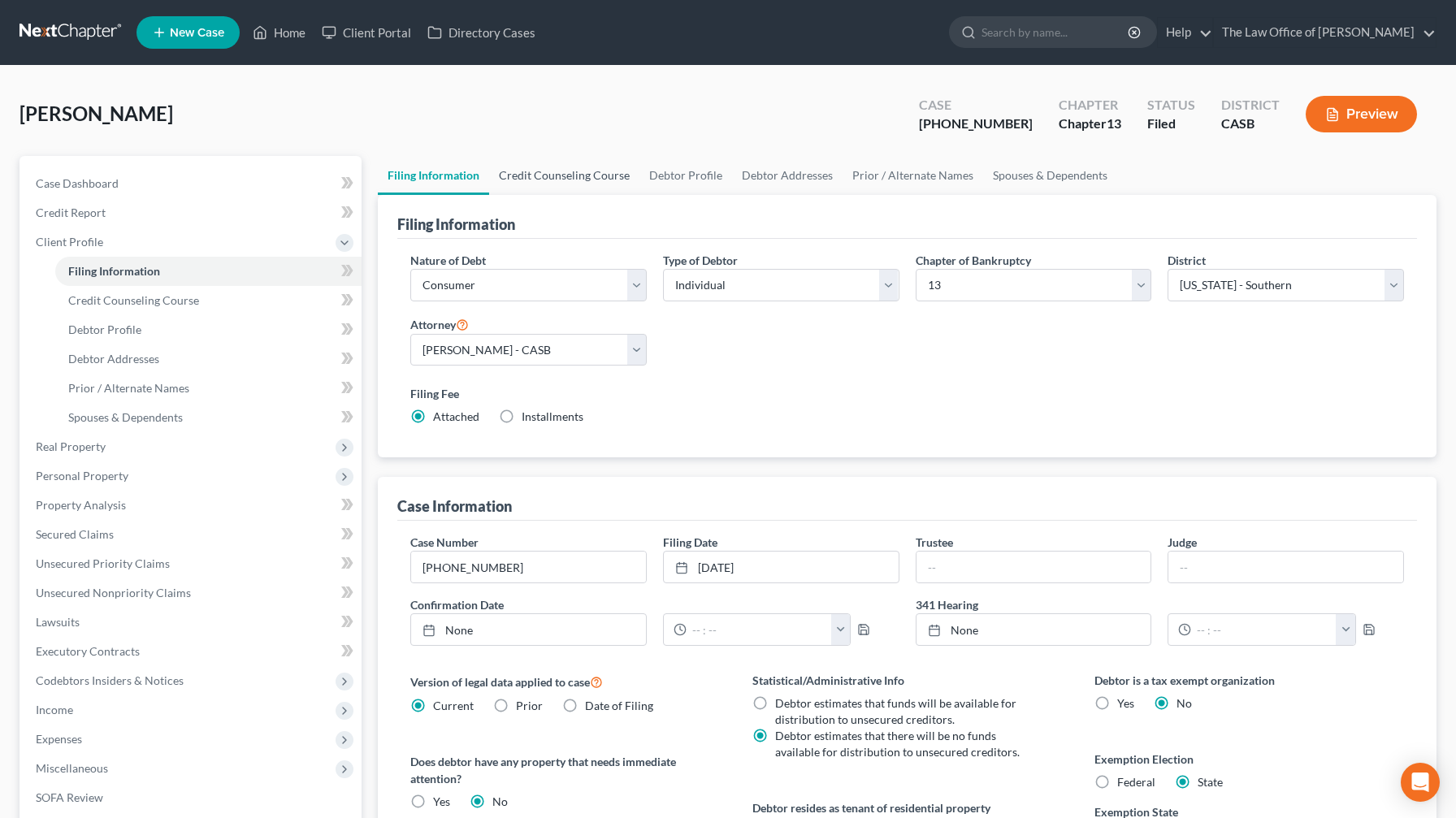
click at [596, 178] on link "Credit Counseling Course" at bounding box center [564, 175] width 151 height 39
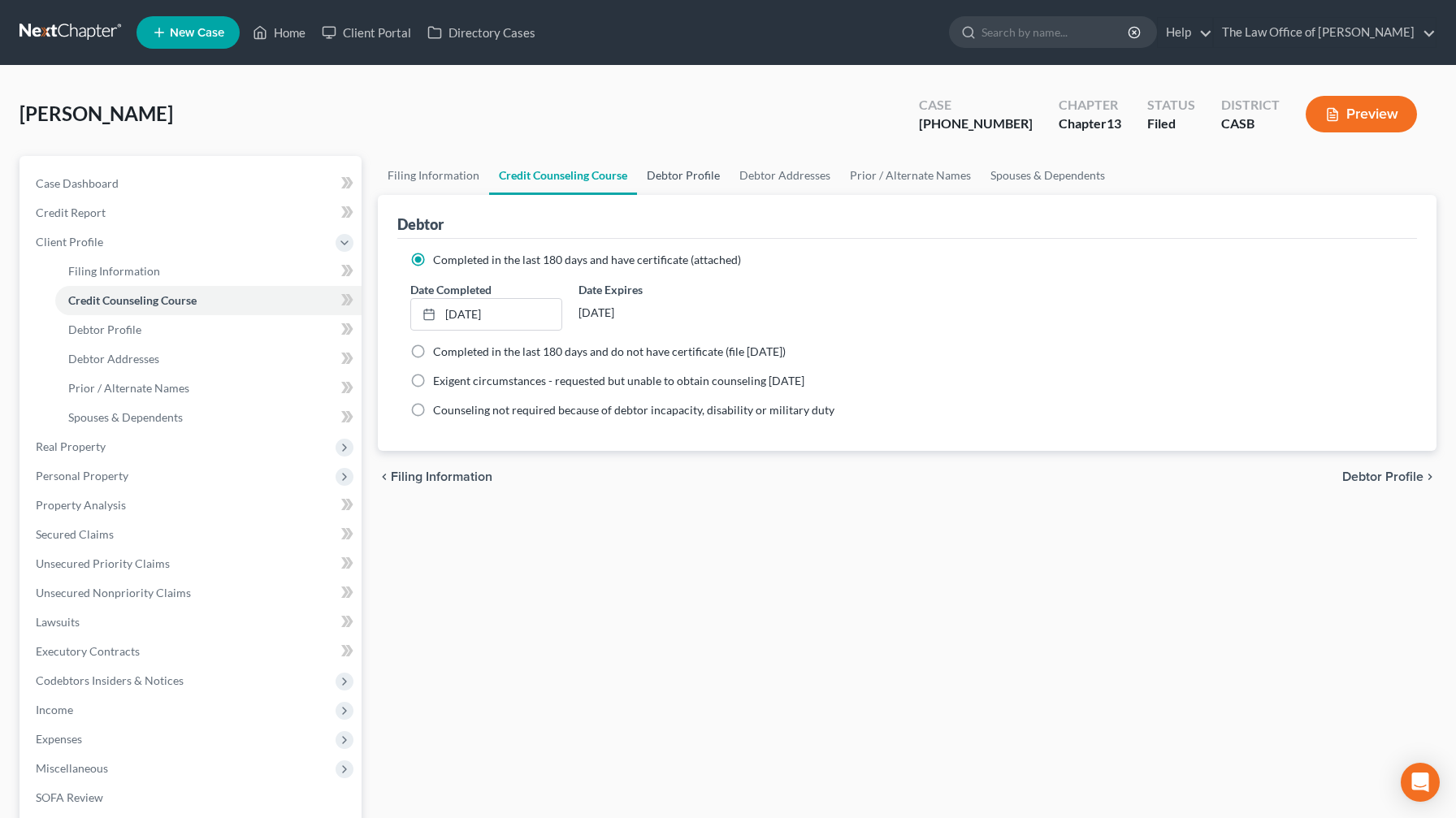
click at [596, 173] on link "Debtor Profile" at bounding box center [683, 175] width 93 height 39
select select "1"
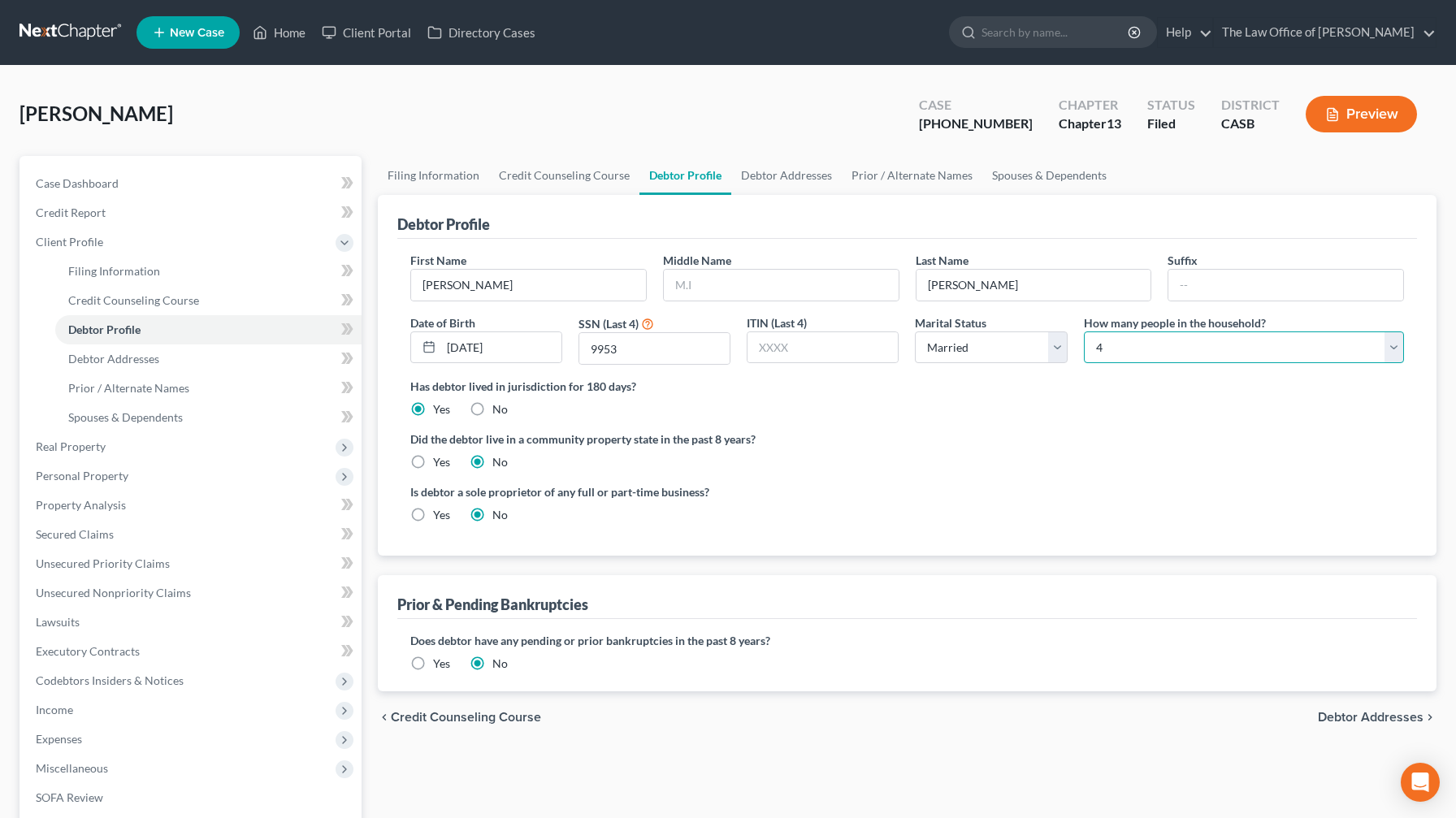
select select "2"
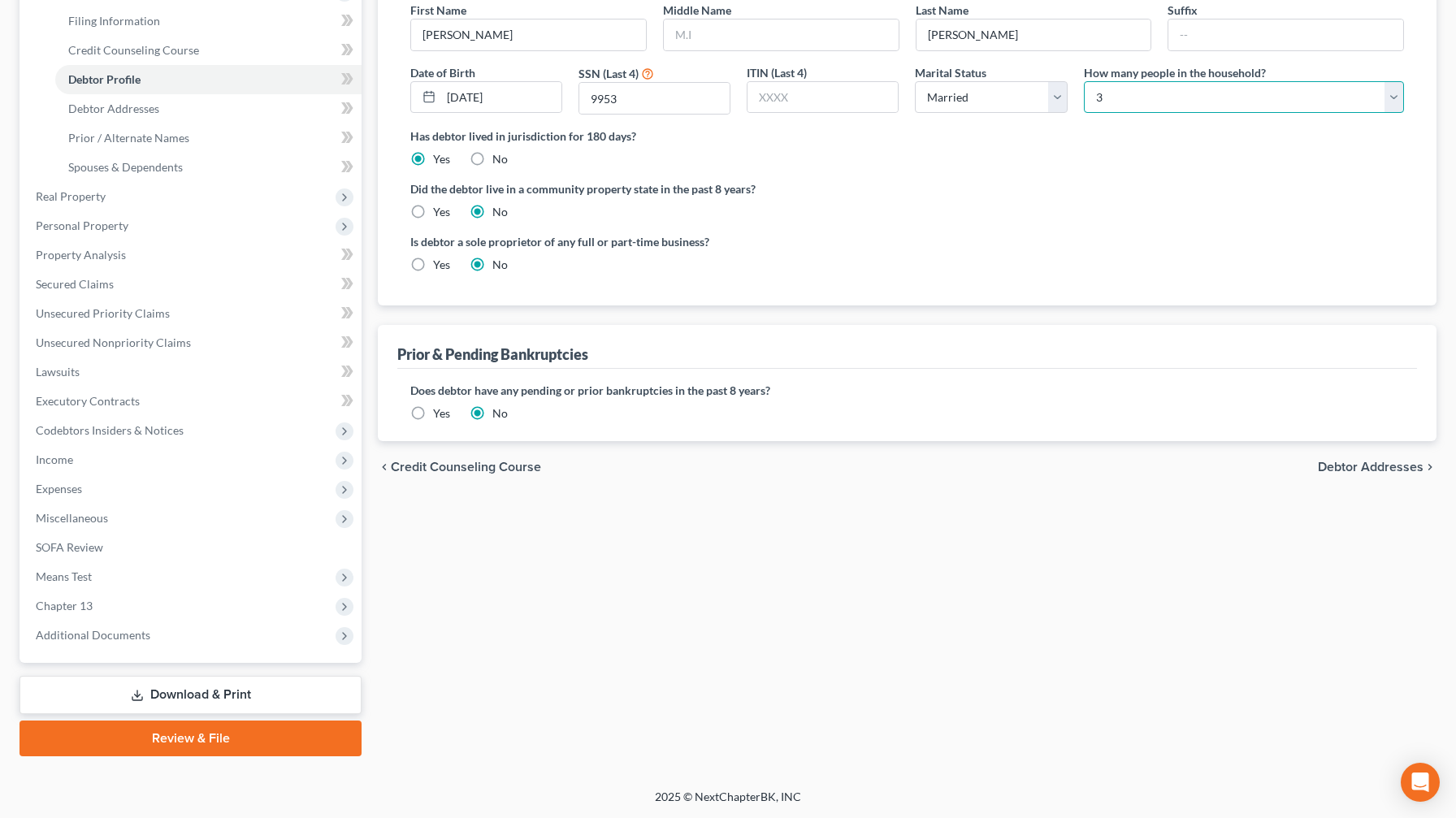
scroll to position [250, 0]
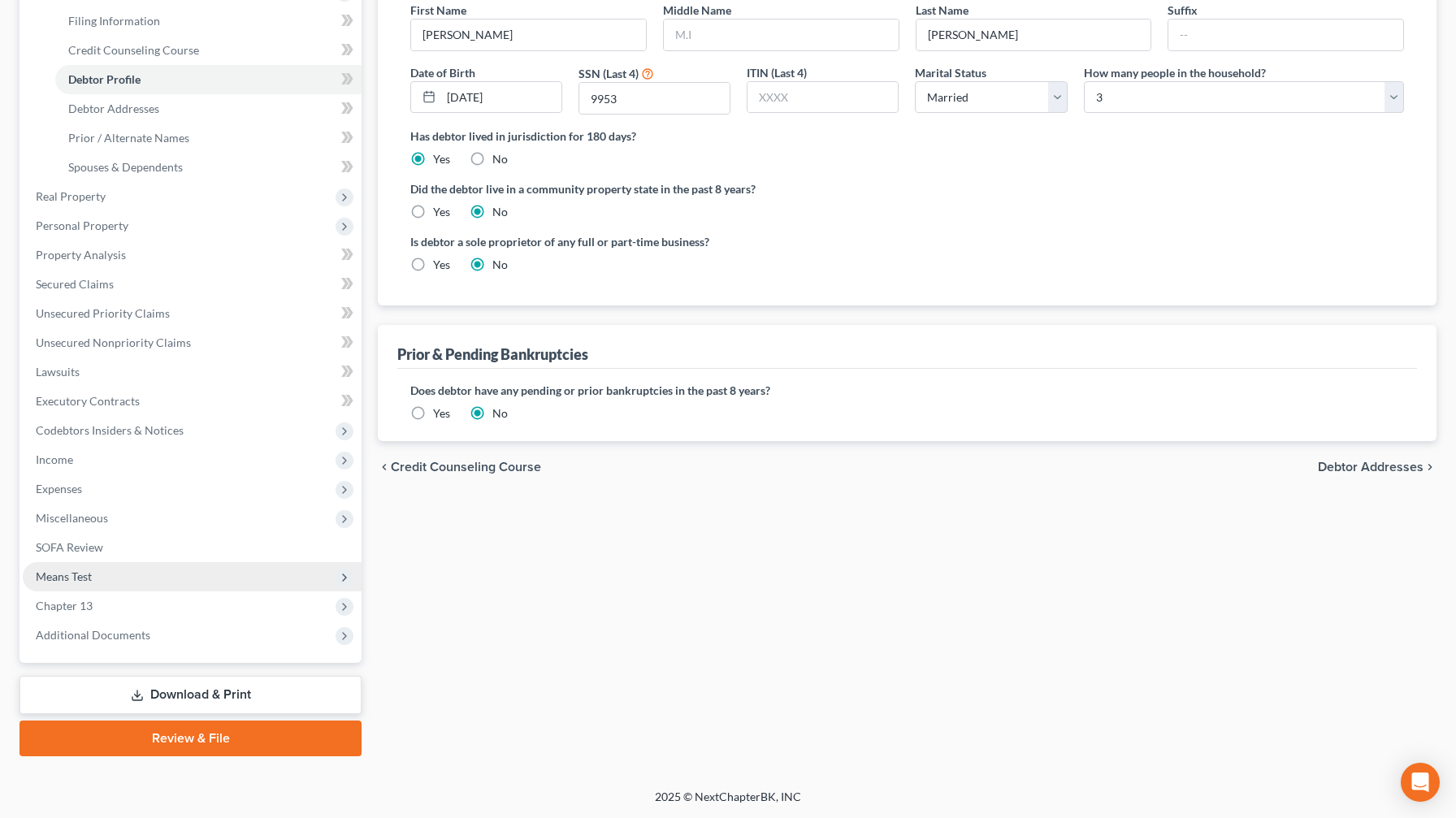
click at [130, 482] on span "Means Test" at bounding box center [191, 576] width 338 height 29
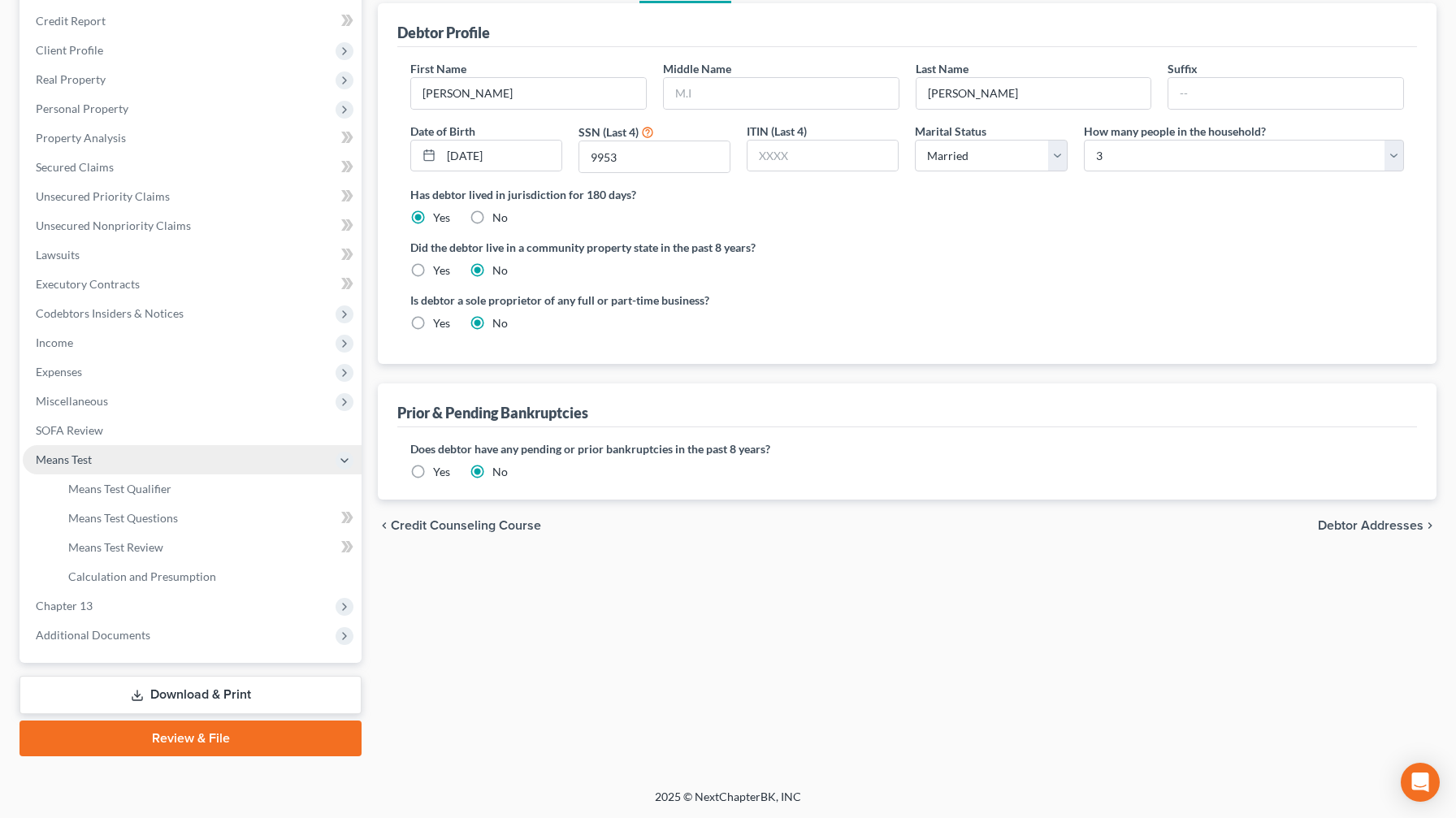
scroll to position [191, 0]
click at [190, 482] on link "Means Test Qualifier" at bounding box center [209, 489] width 306 height 29
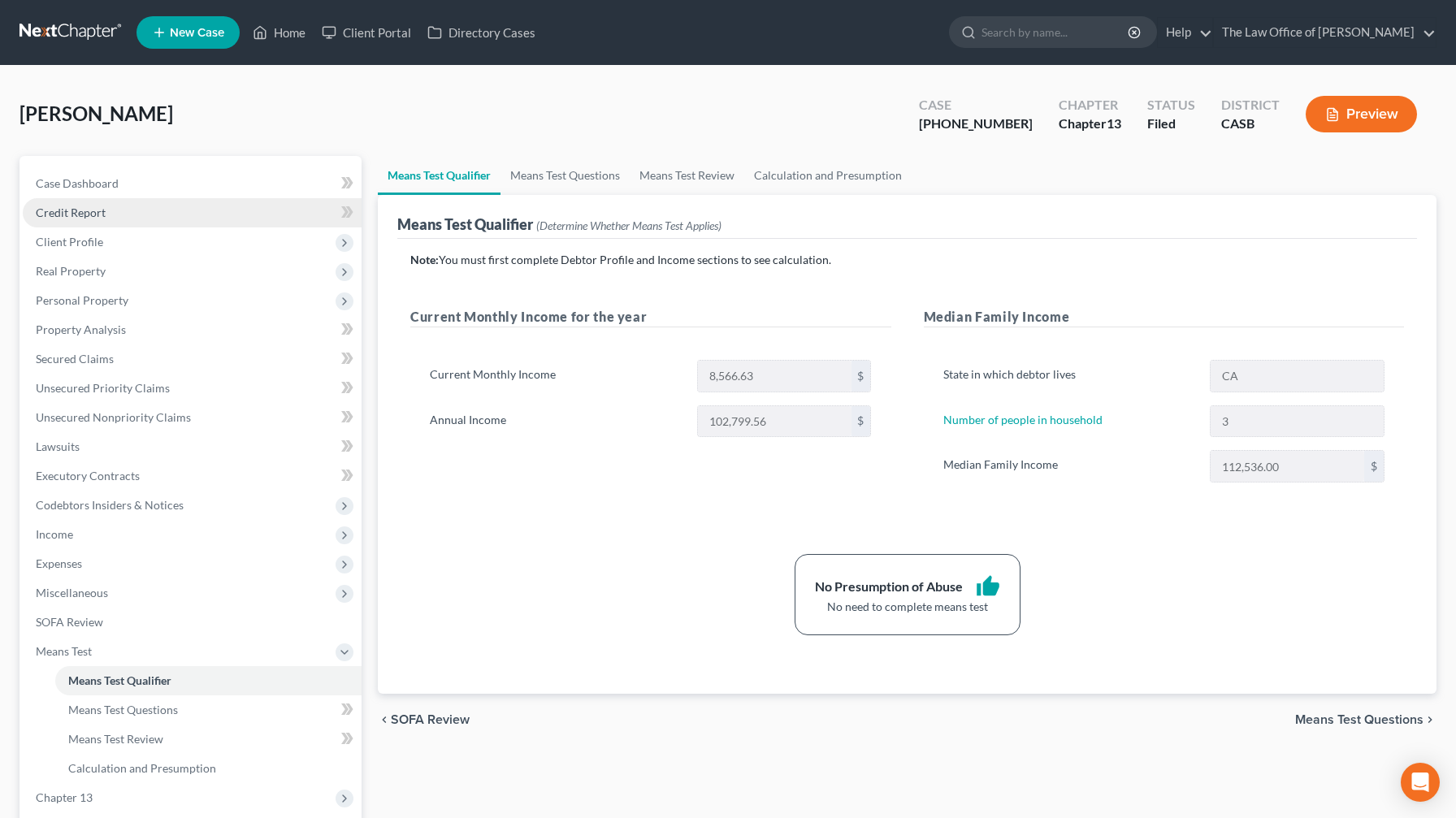
click at [88, 213] on span "Credit Report" at bounding box center [70, 212] width 70 height 14
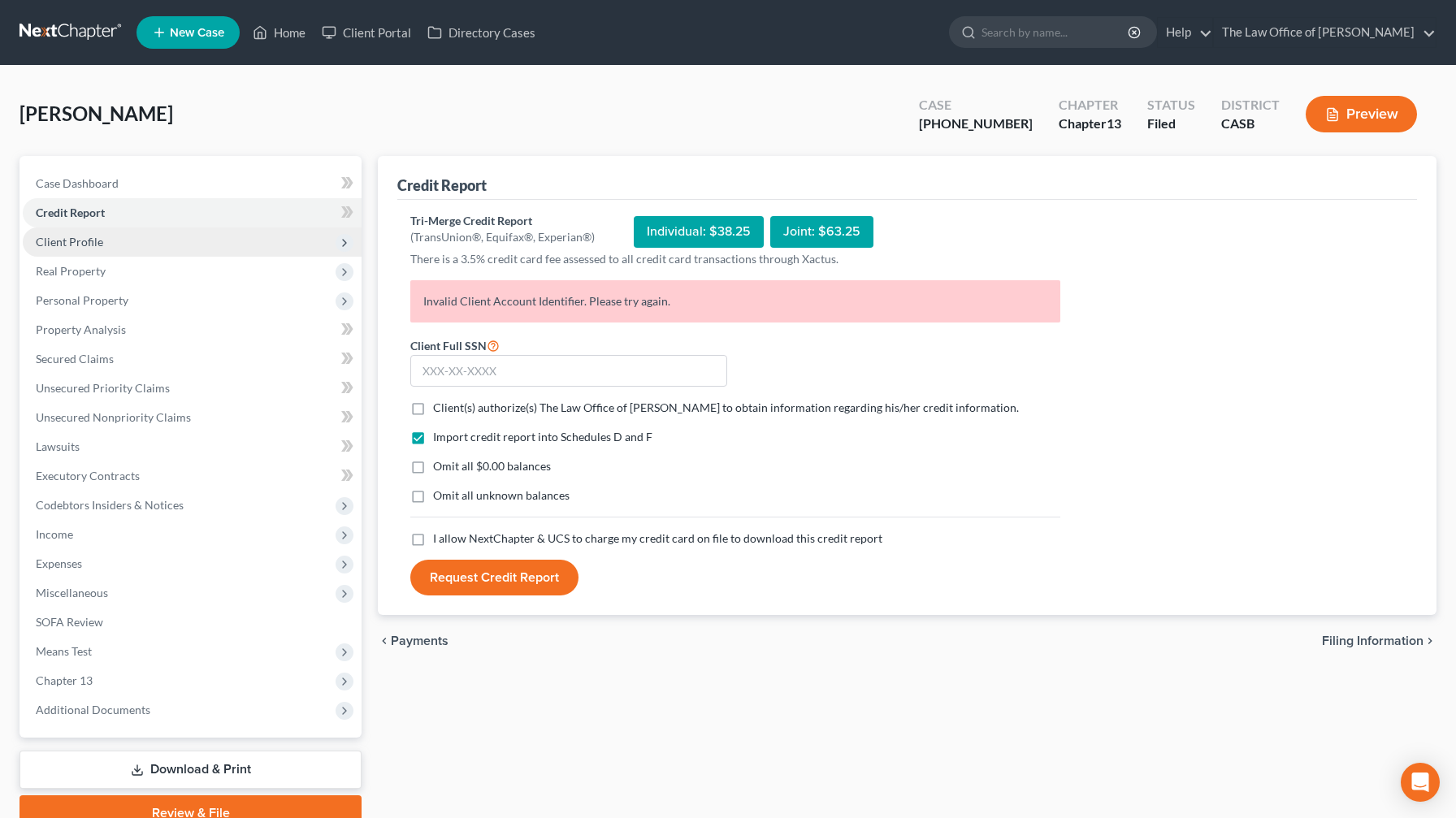
click at [86, 239] on span "Client Profile" at bounding box center [69, 242] width 68 height 14
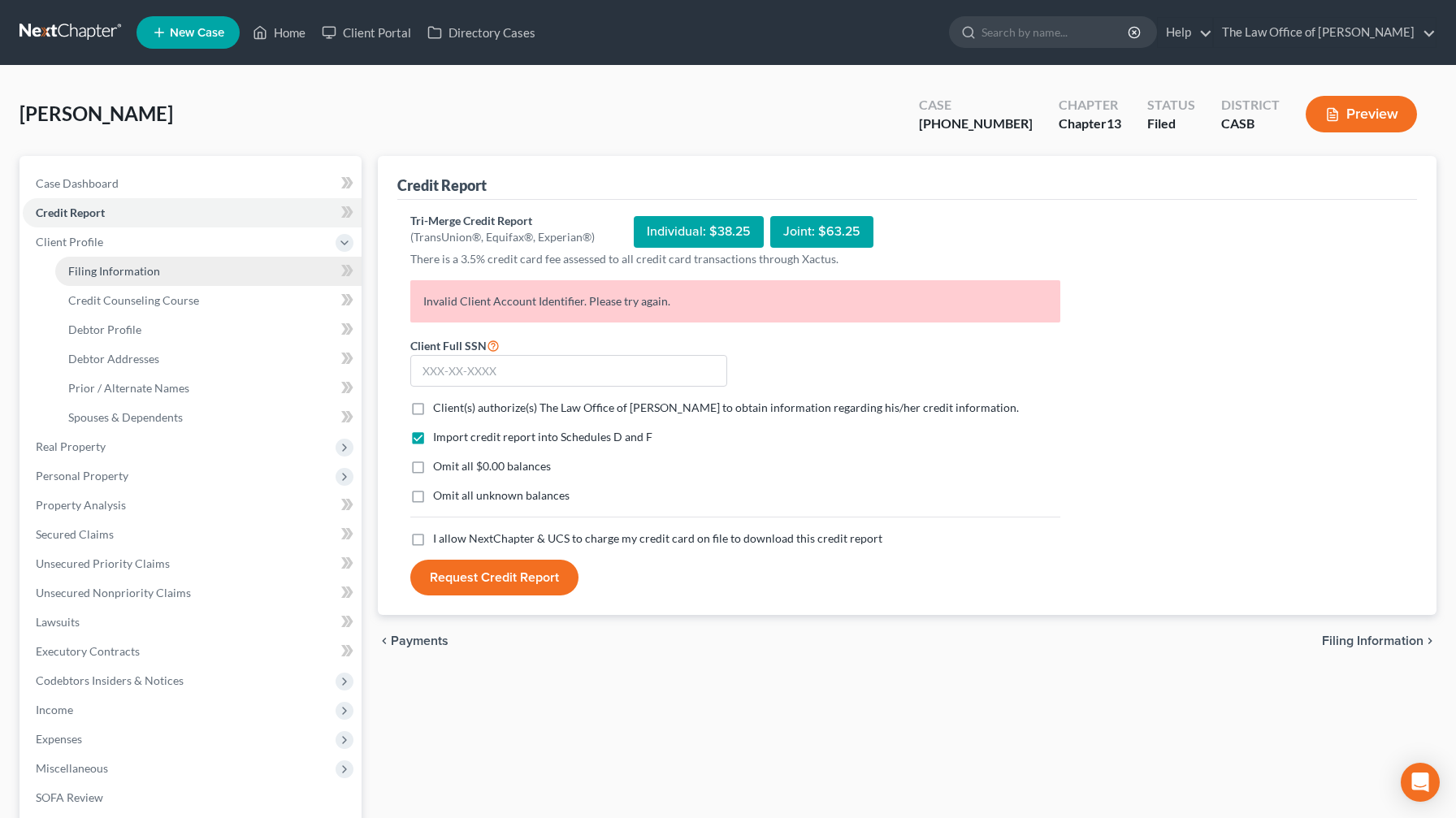
click at [91, 280] on link "Filing Information" at bounding box center [209, 272] width 306 height 29
select select "1"
select select "0"
select select "3"
select select "10"
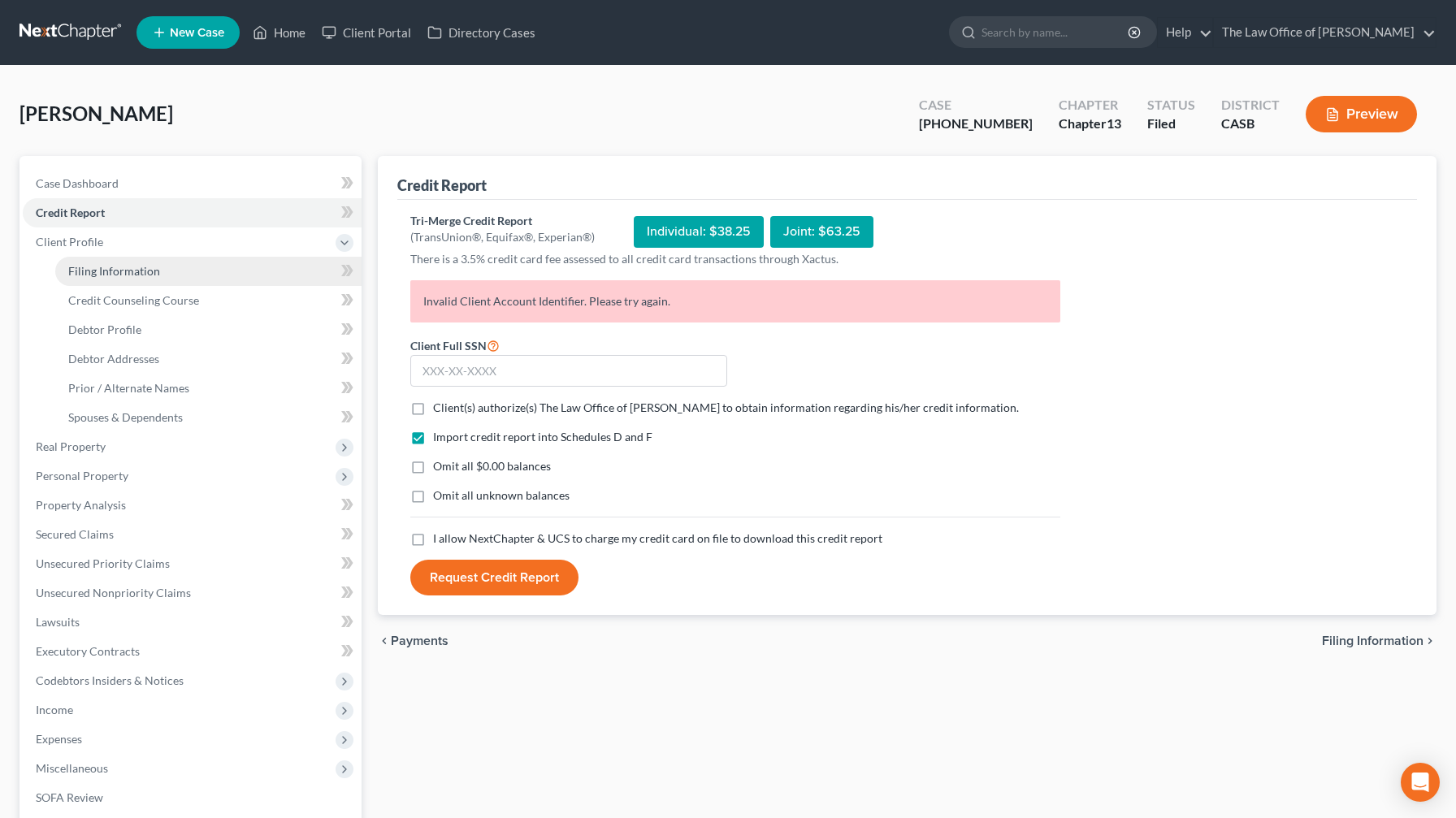
select select "0"
select select "4"
select select "1"
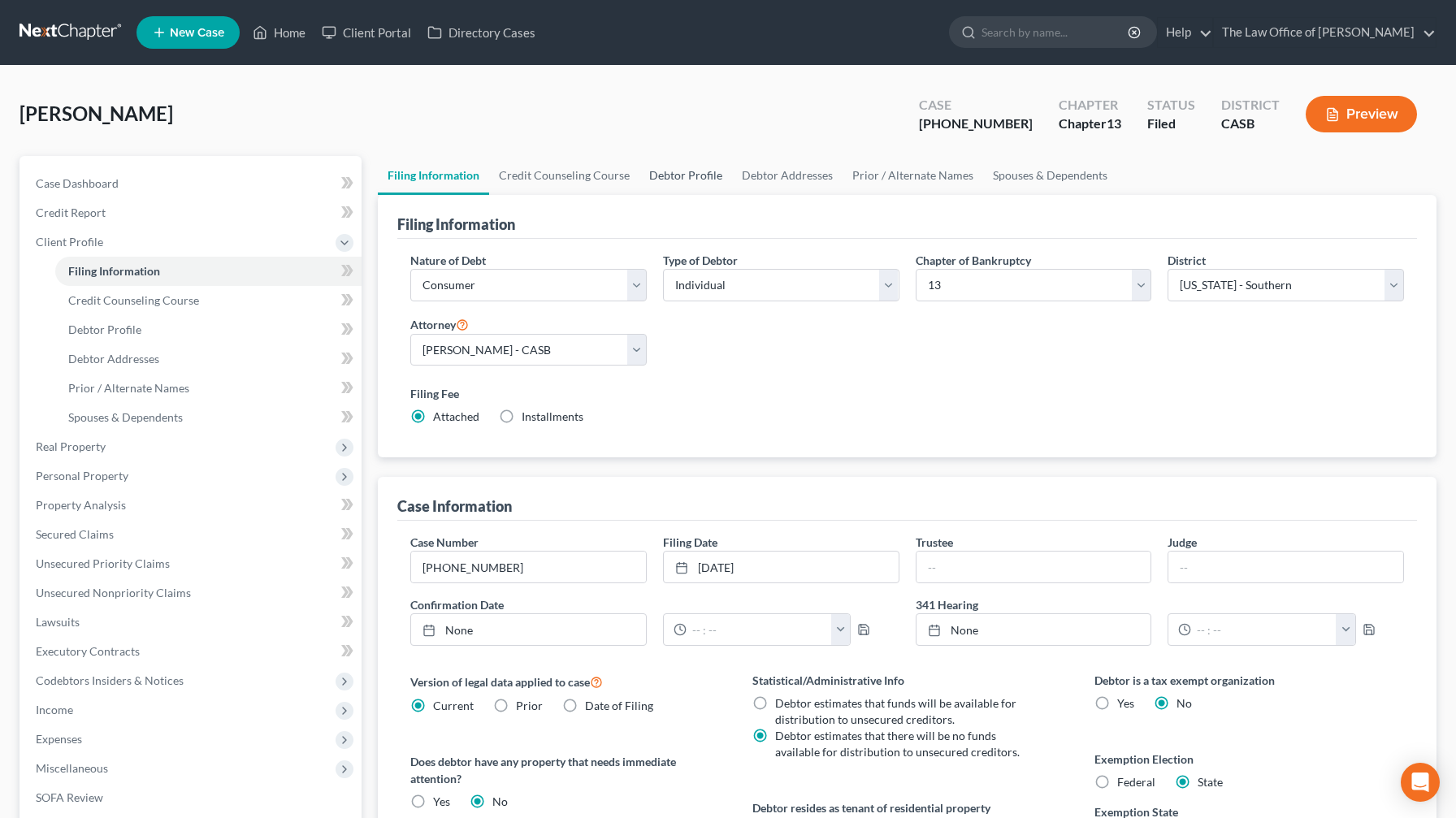
click at [596, 171] on link "Debtor Profile" at bounding box center [686, 175] width 93 height 39
select select "1"
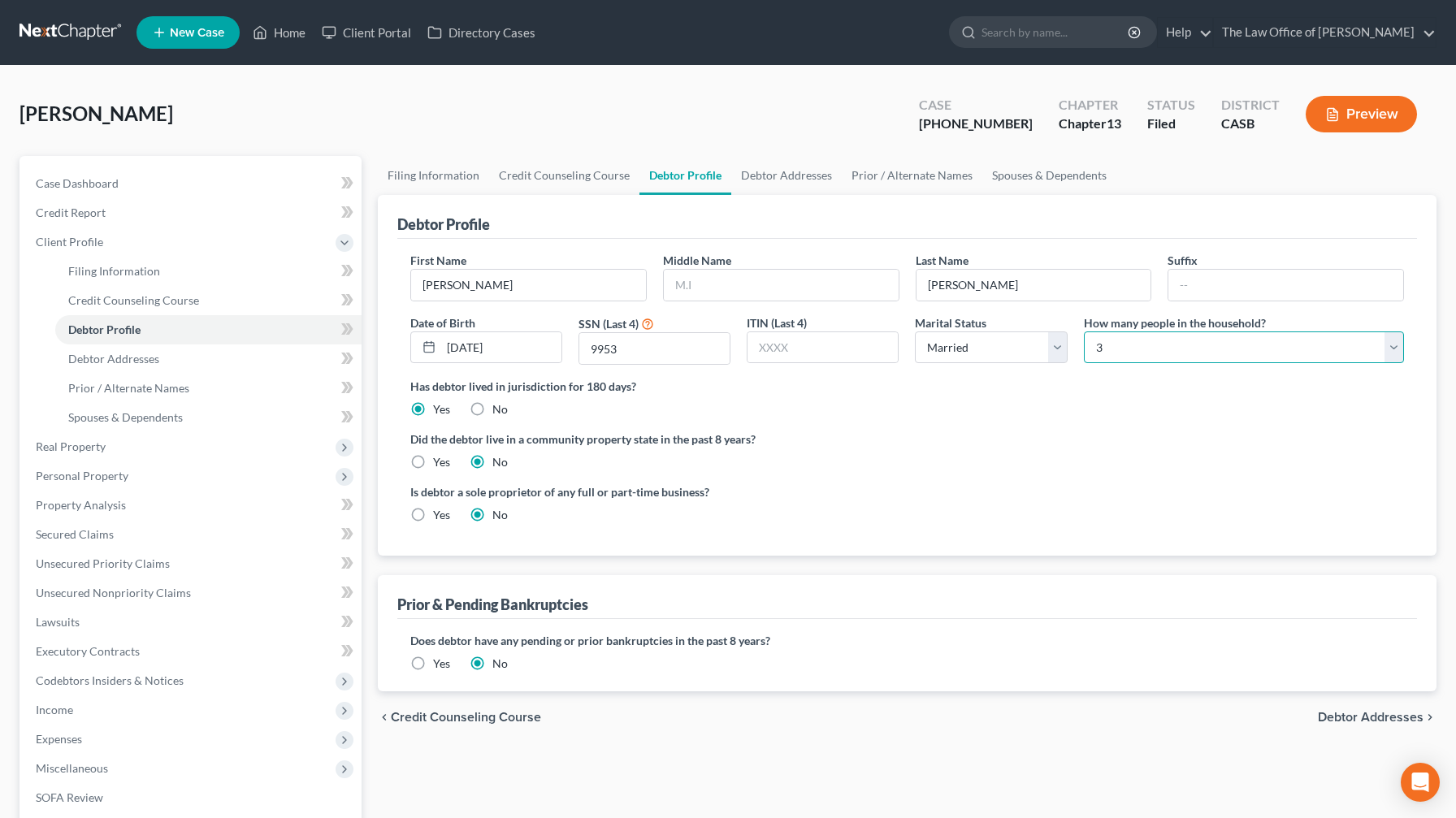
select select "1"
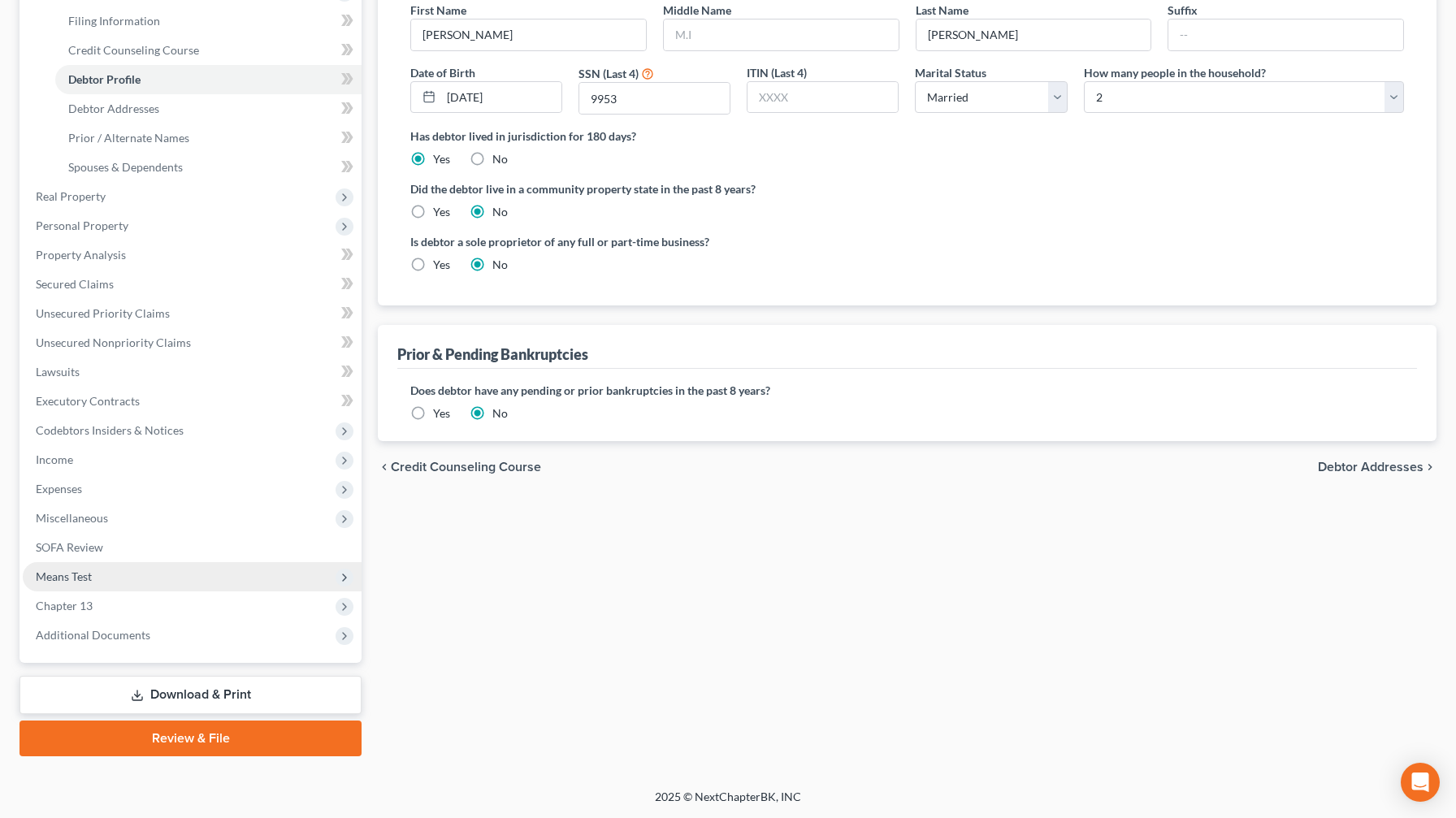
click at [155, 482] on span "Means Test" at bounding box center [191, 576] width 338 height 29
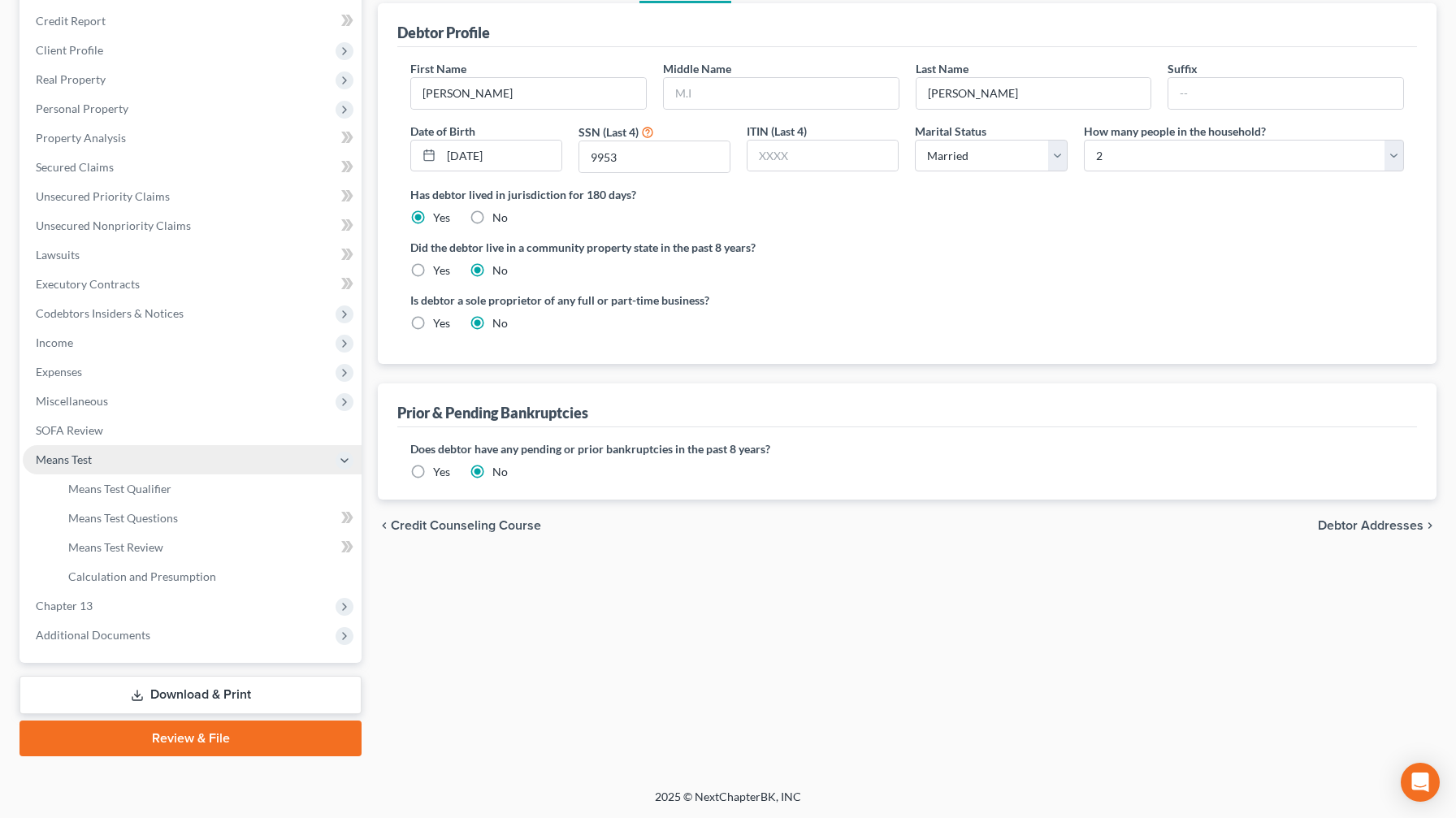
scroll to position [191, 0]
click at [181, 482] on link "Means Test Qualifier" at bounding box center [209, 489] width 306 height 29
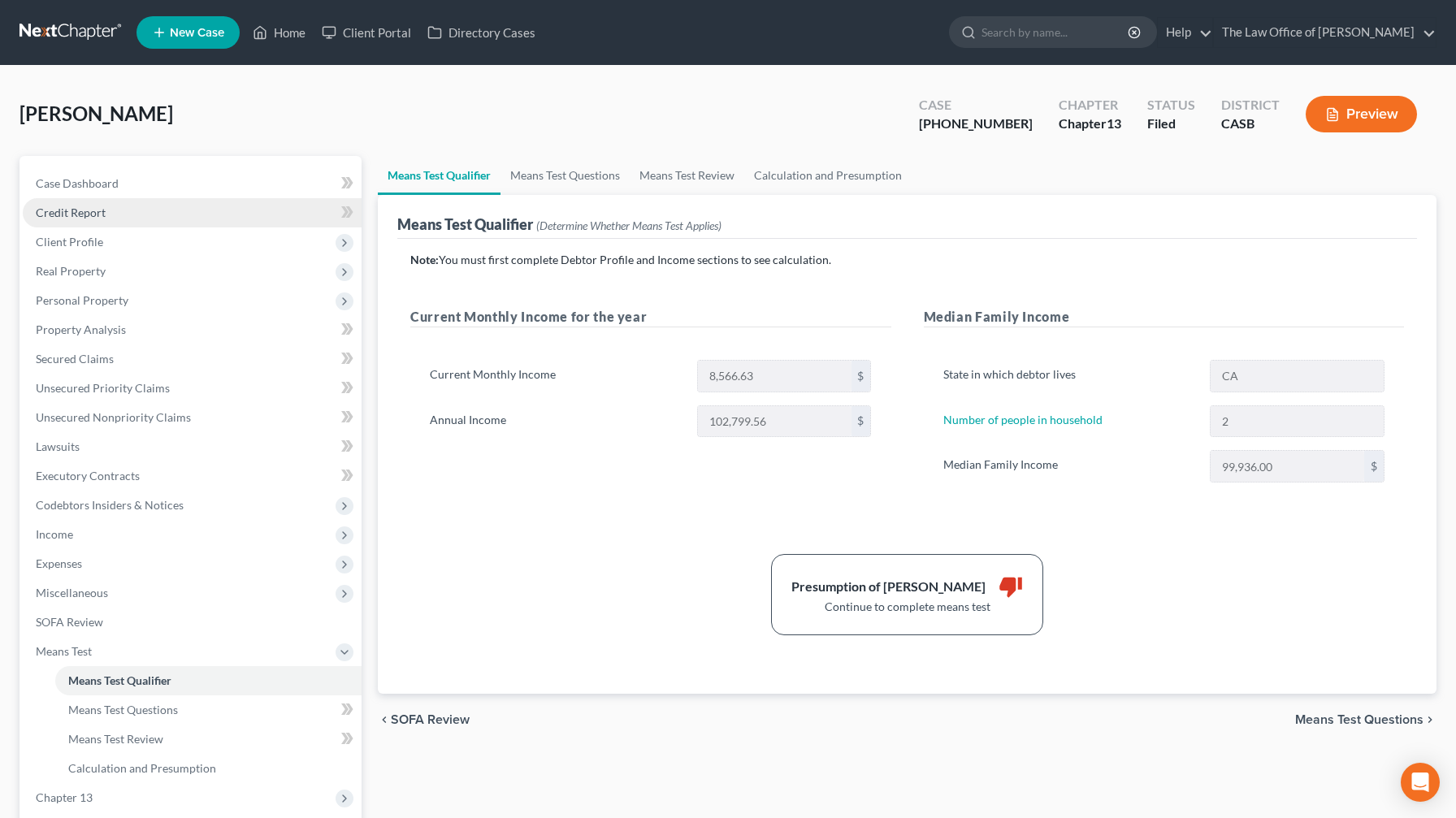
click at [158, 218] on link "Credit Report" at bounding box center [191, 213] width 338 height 29
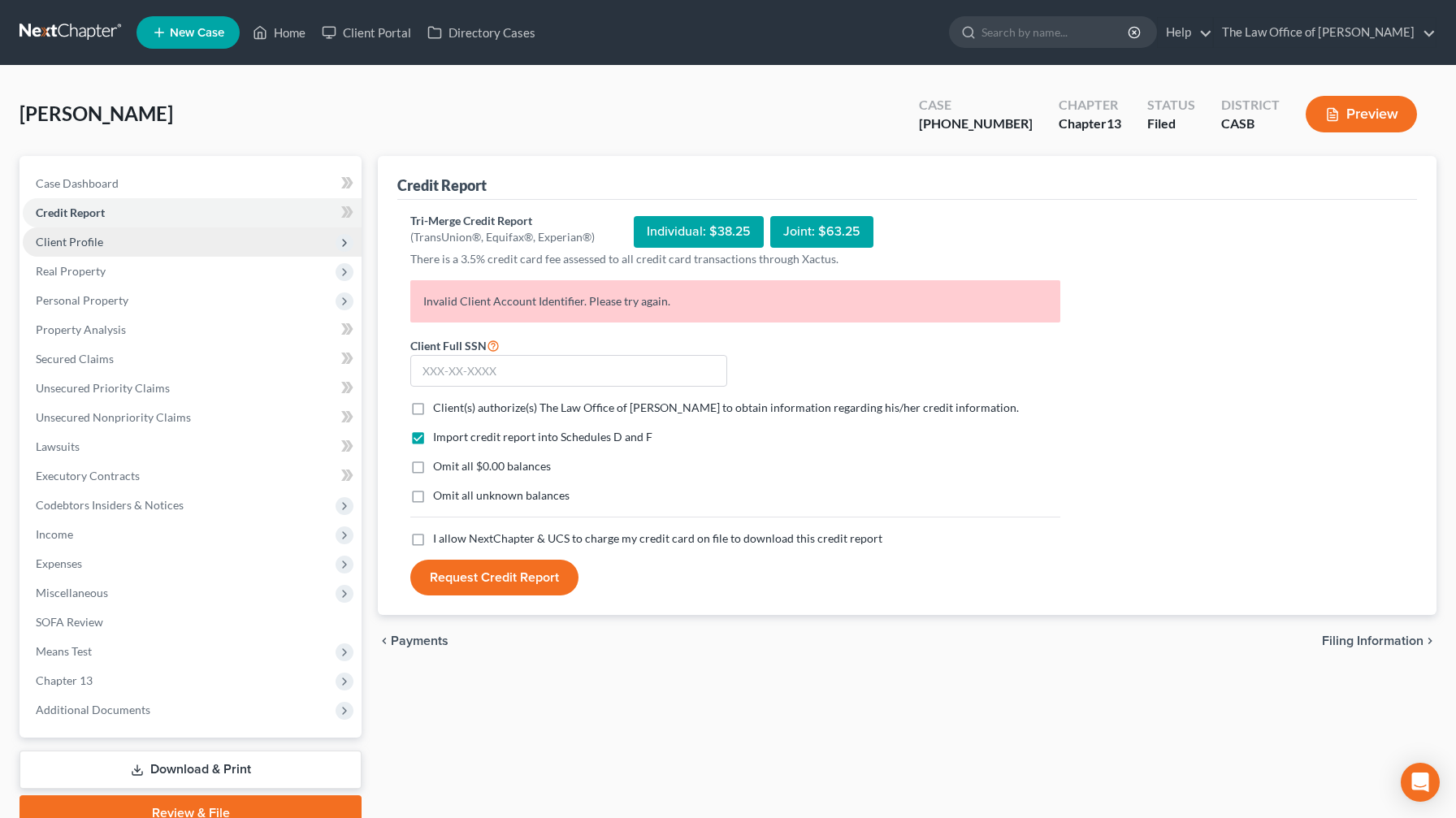
click at [158, 234] on span "Client Profile" at bounding box center [191, 242] width 338 height 29
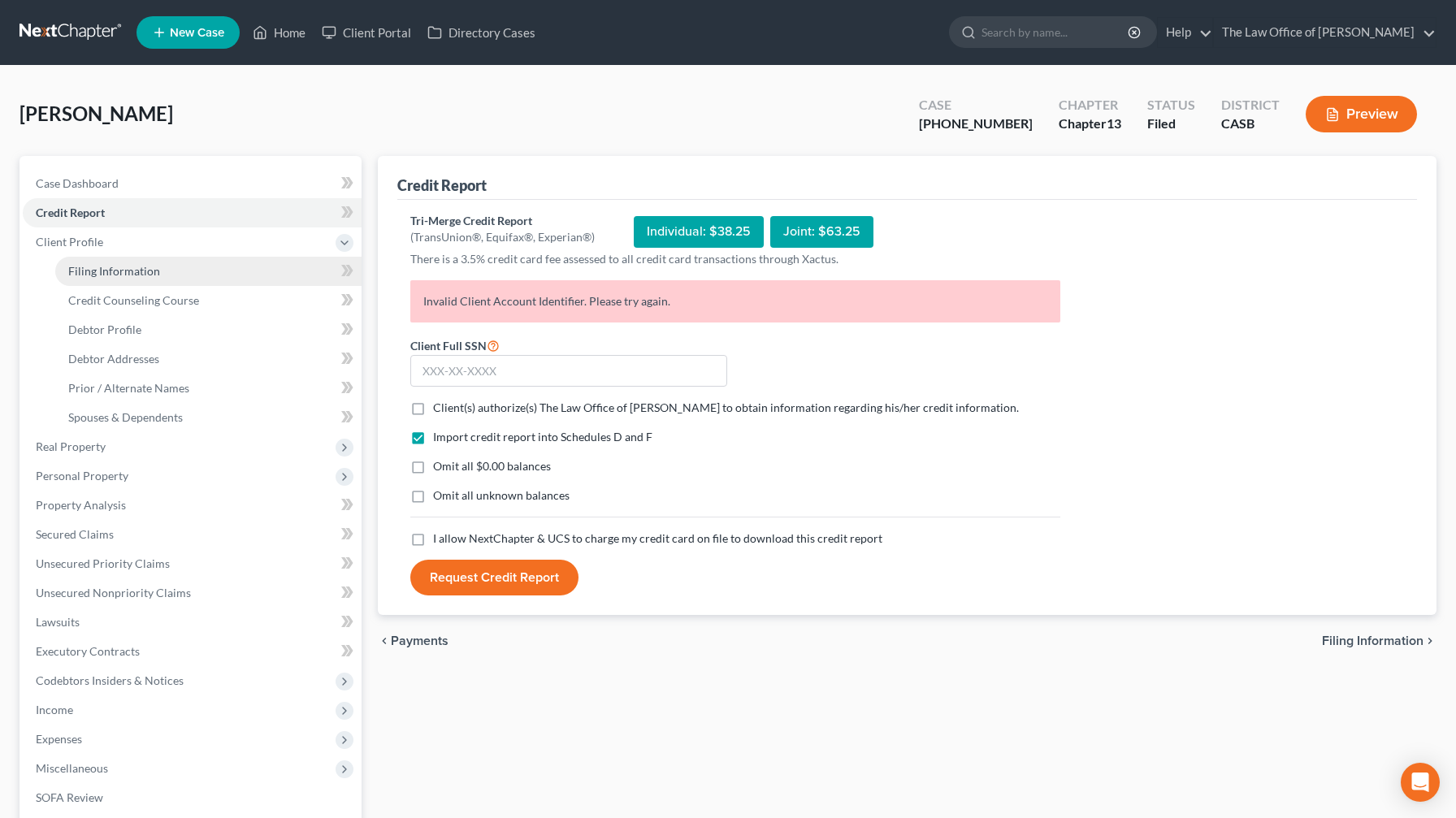
click at [158, 278] on link "Filing Information" at bounding box center [209, 272] width 306 height 29
select select "1"
select select "0"
select select "3"
select select "10"
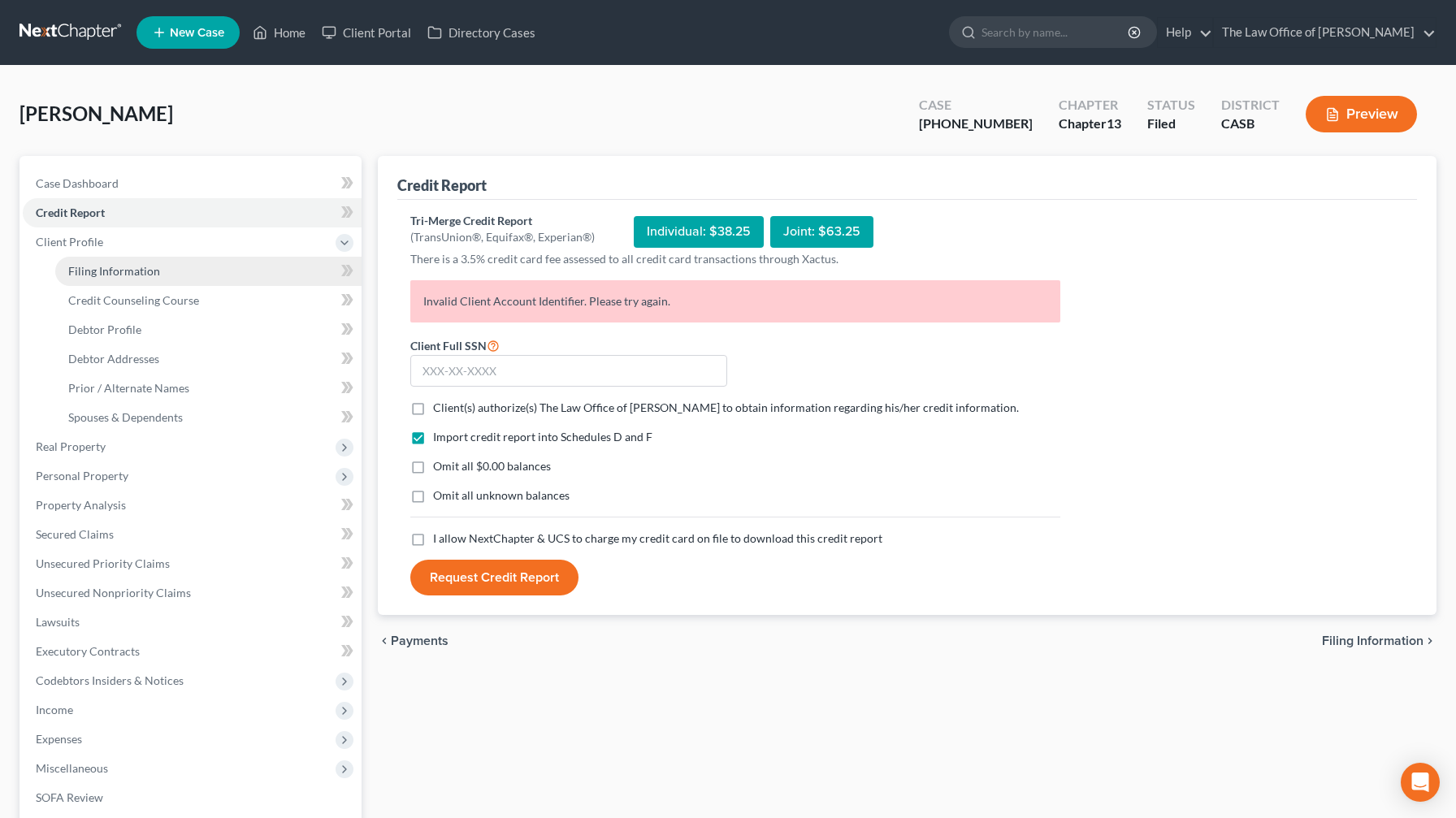
select select "0"
select select "4"
select select "1"
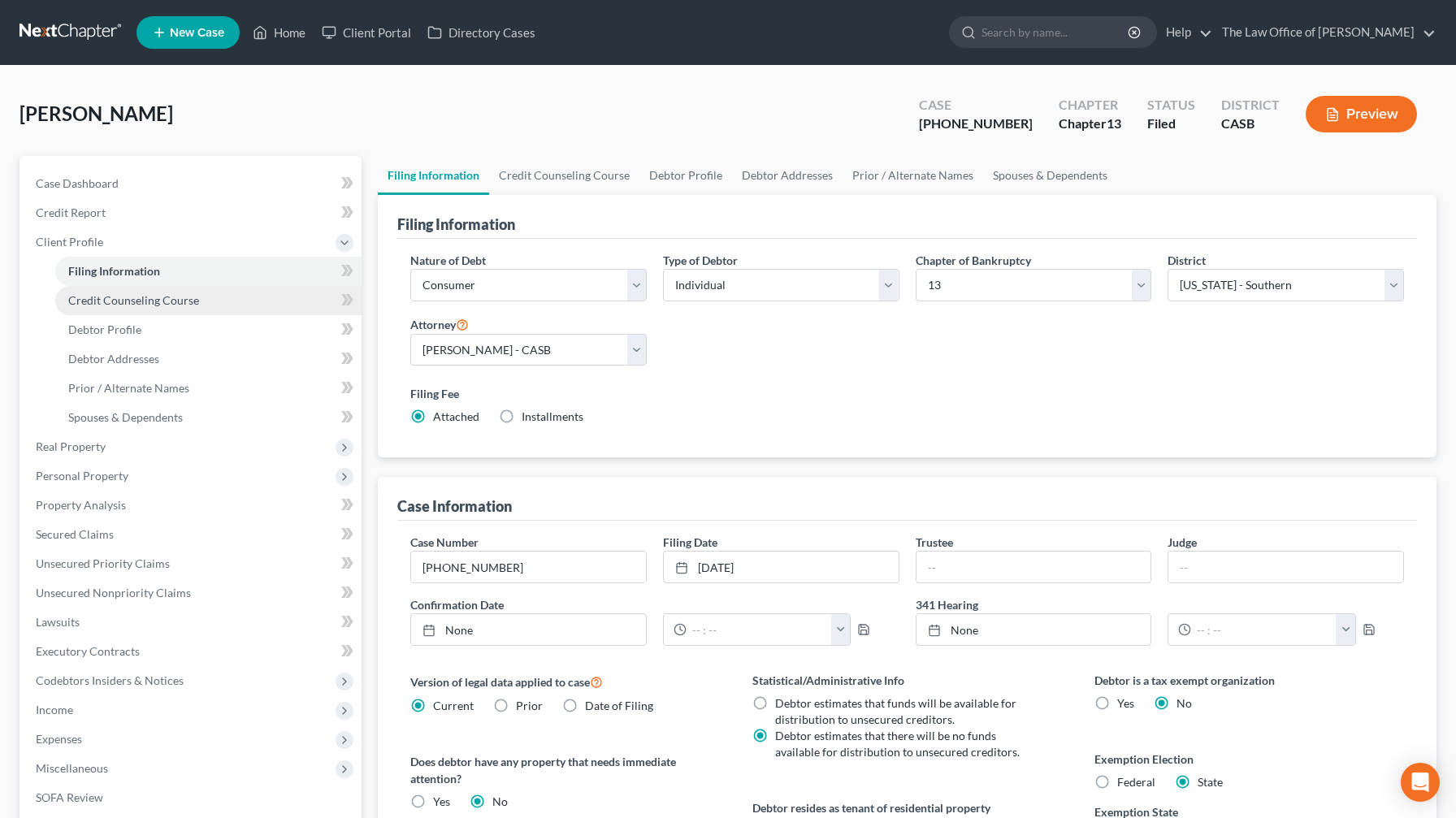
click at [167, 296] on span "Credit Counseling Course" at bounding box center [133, 300] width 131 height 14
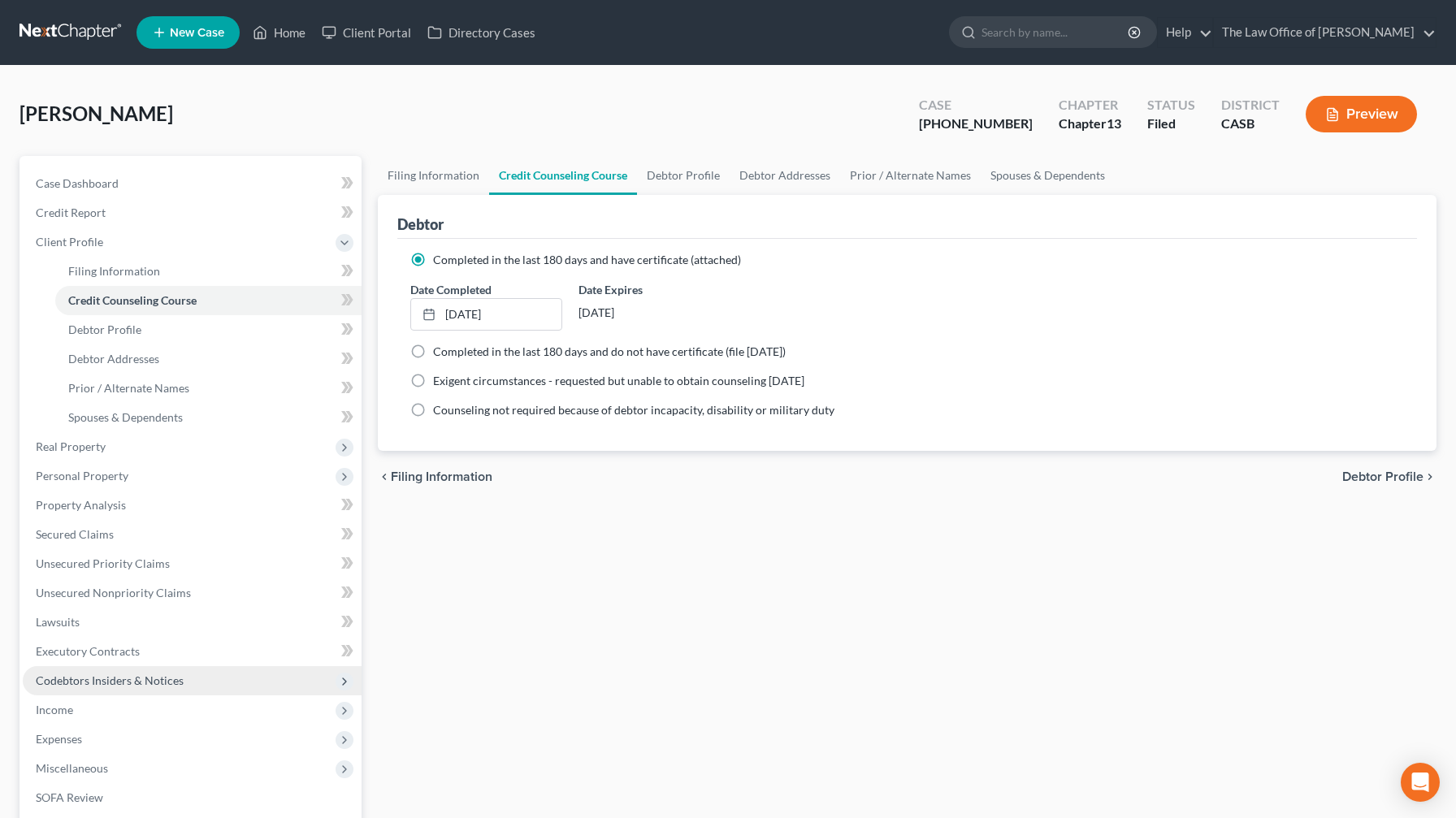
click at [286, 482] on span "Codebtors Insiders & Notices" at bounding box center [191, 681] width 338 height 29
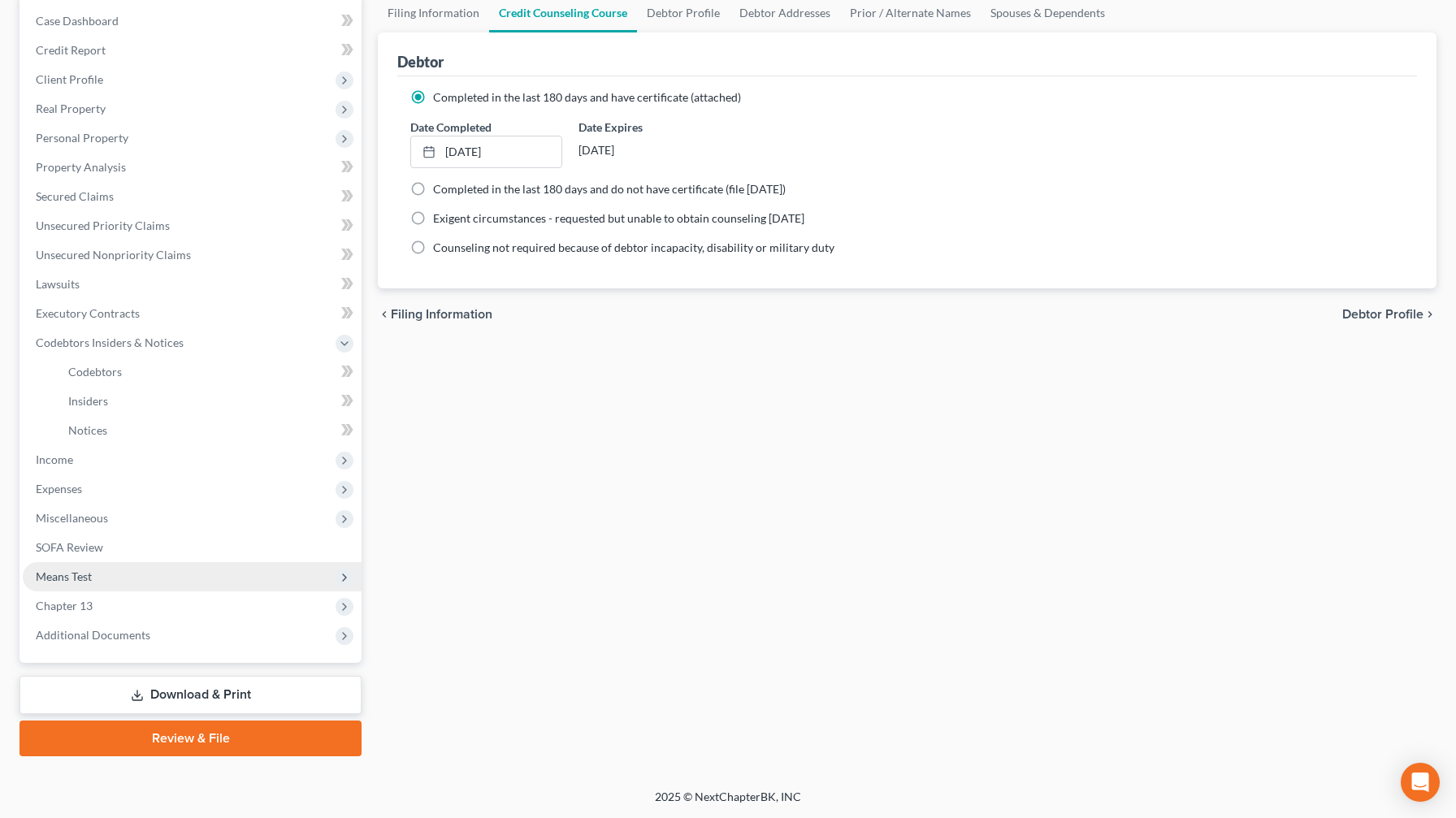
scroll to position [163, 0]
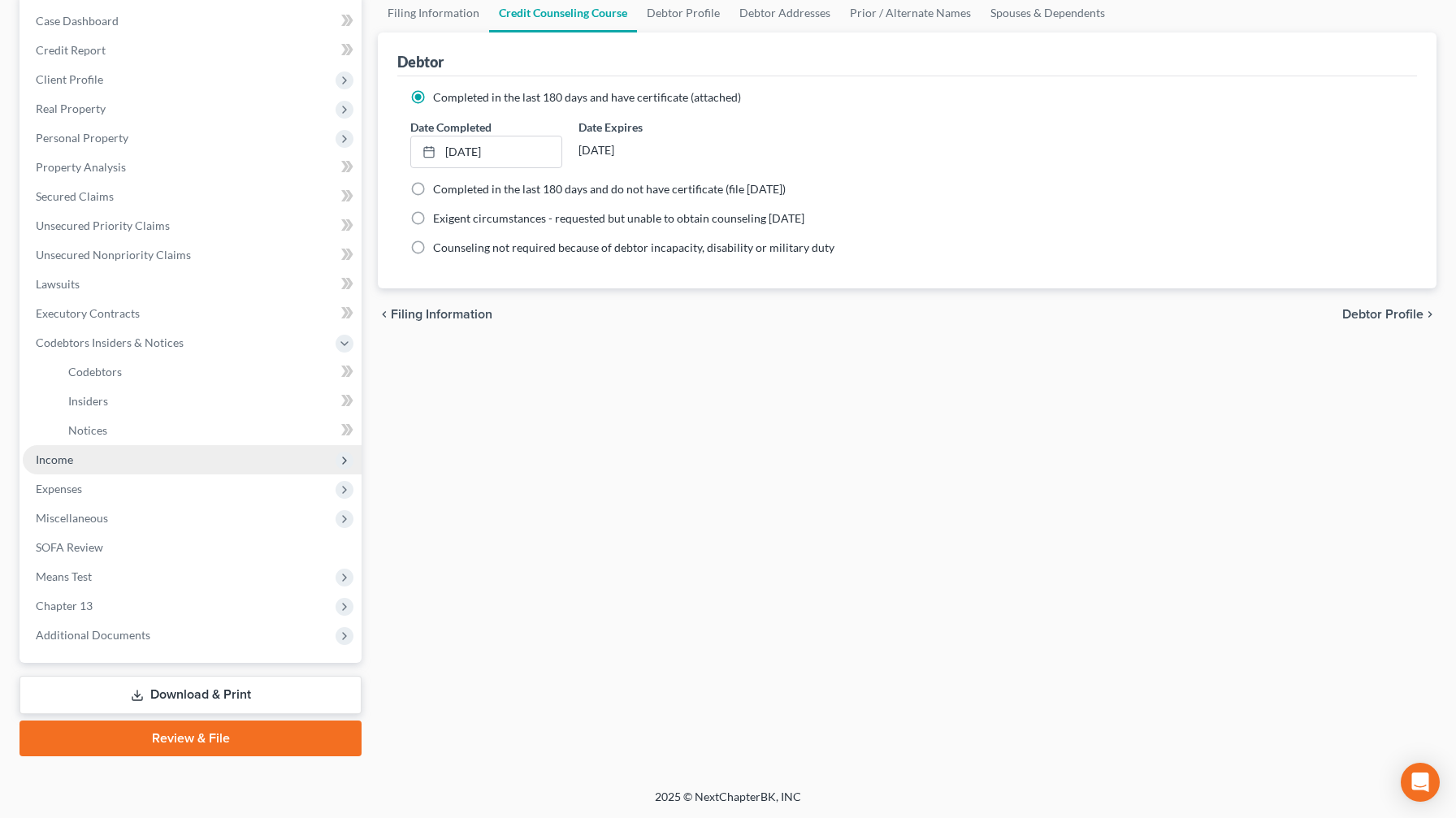
click at [141, 456] on span "Income" at bounding box center [191, 460] width 338 height 29
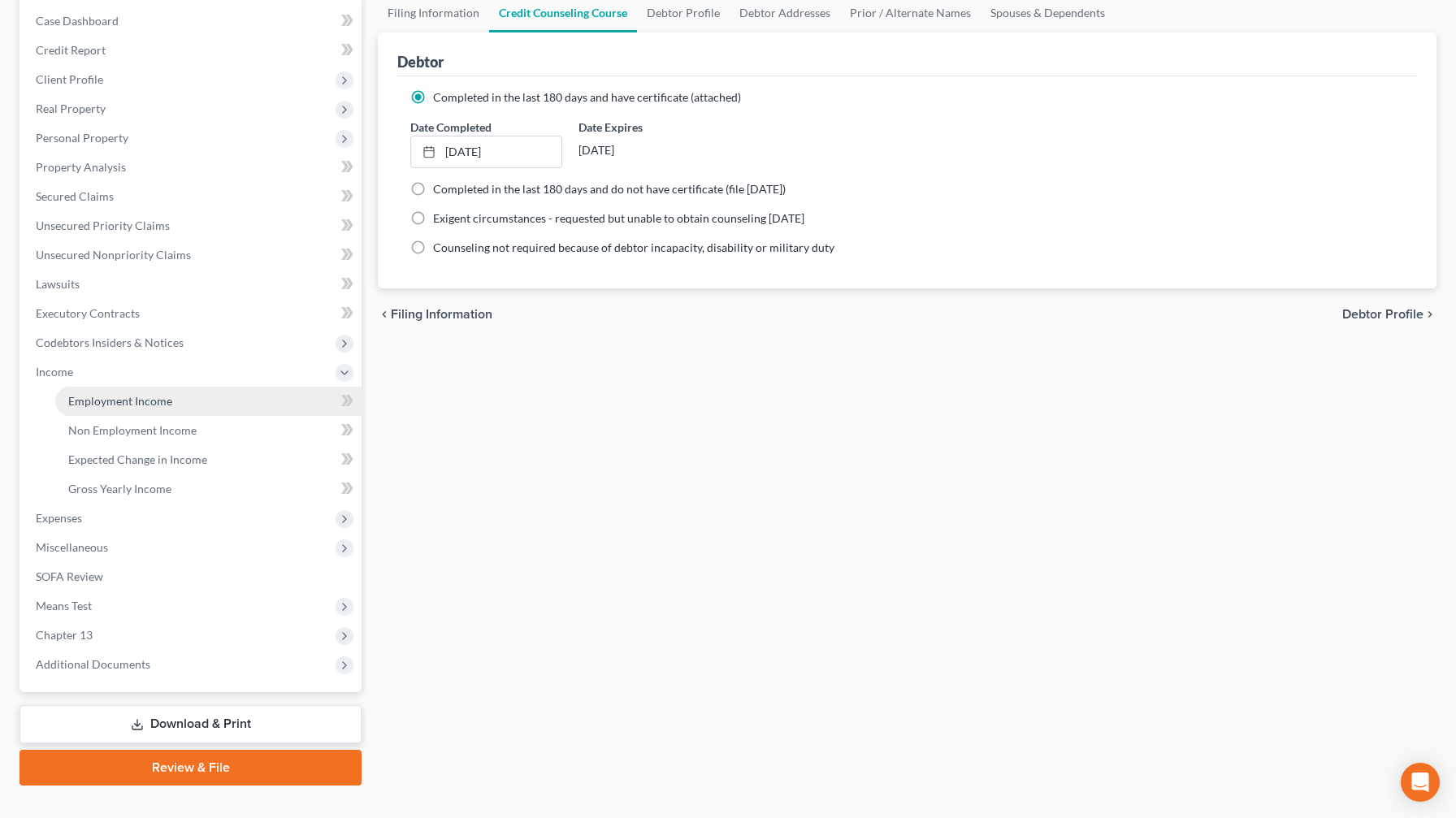
click at [180, 392] on link "Employment Income" at bounding box center [209, 402] width 306 height 29
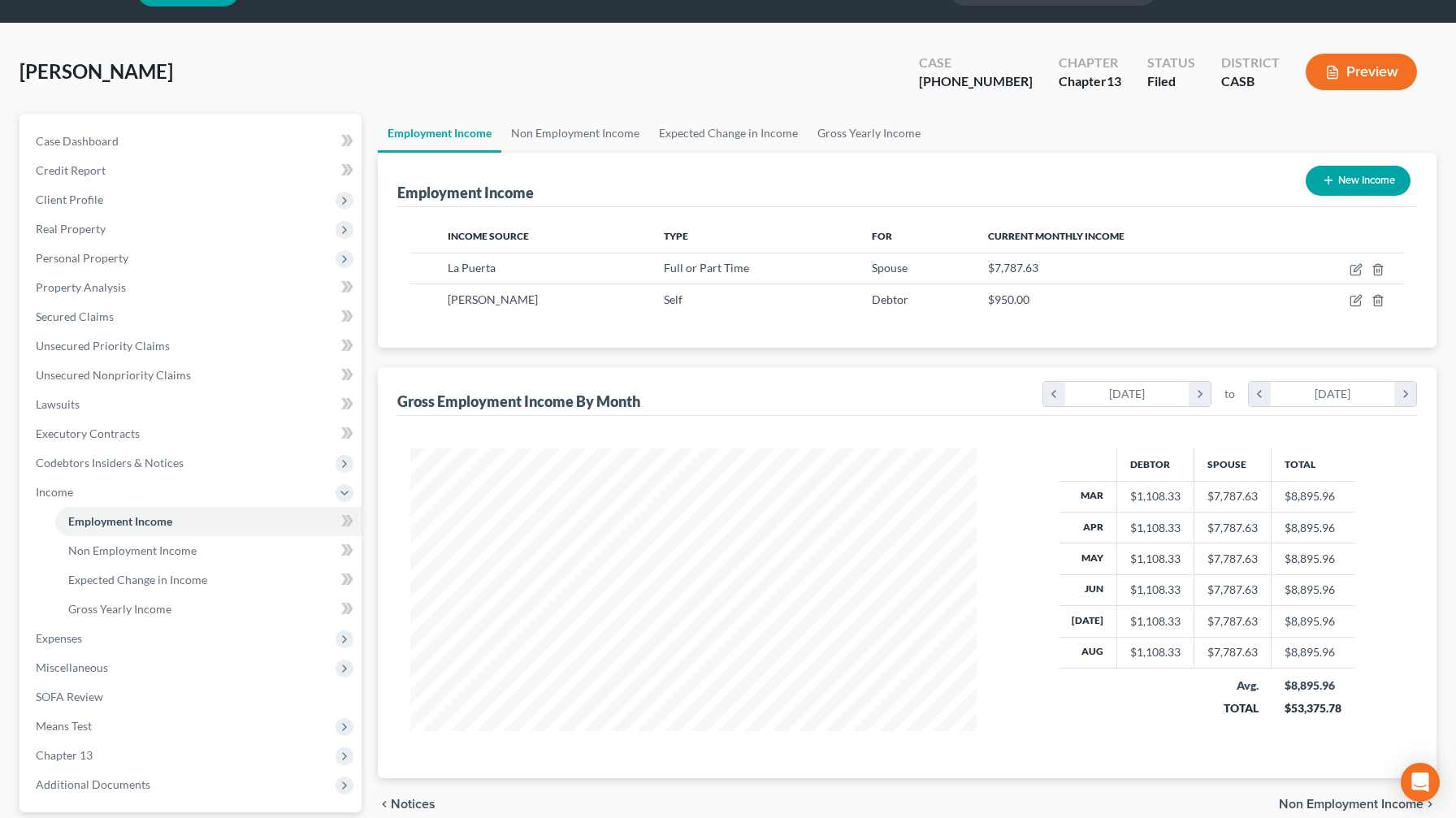
scroll to position [46, 0]
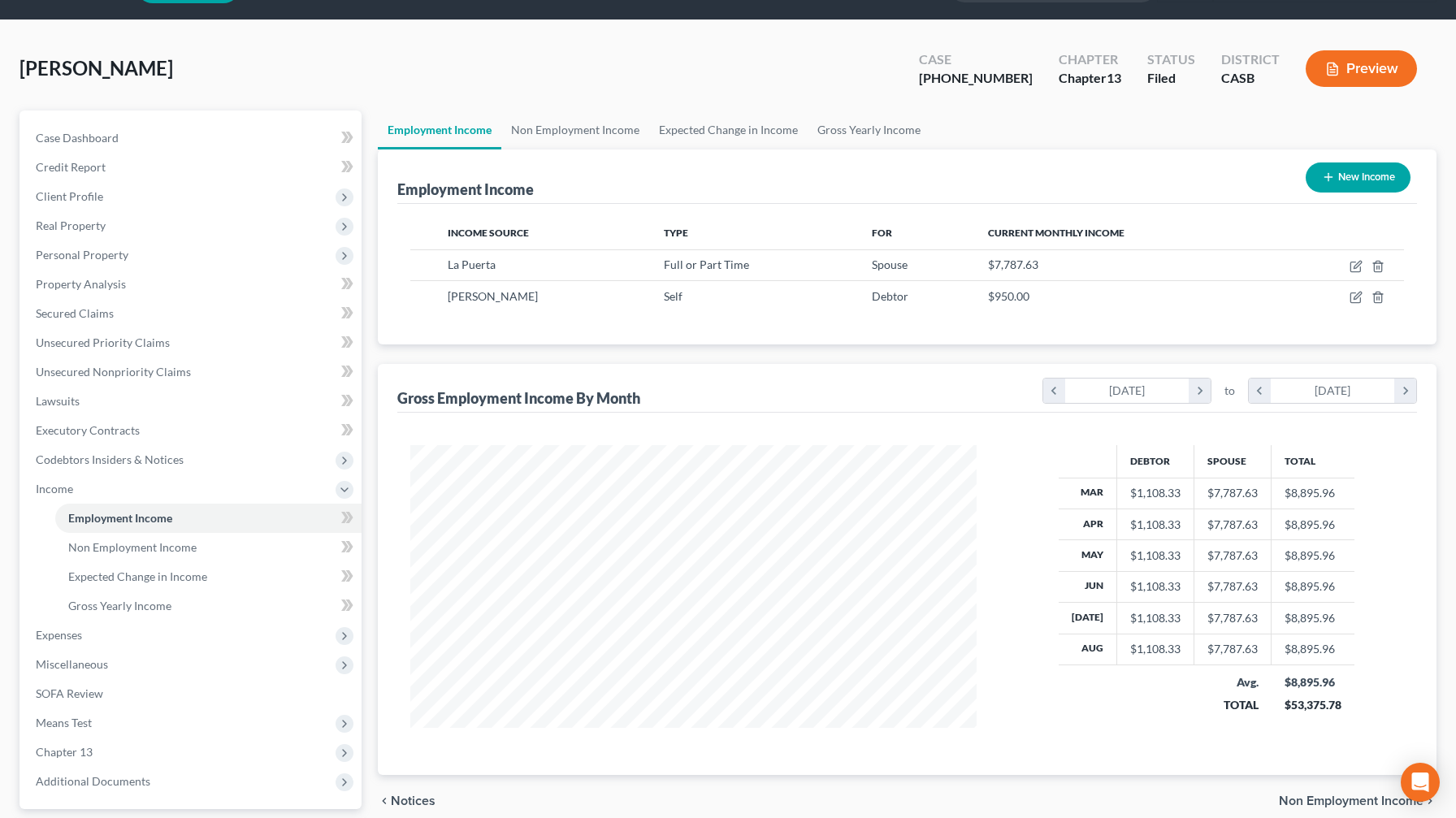
click at [499, 482] on div "Debtor Spouse Total Mar $1,108.33 $7,787.63 $8,895.96 Apr $1,108.33 $7,787.63 $…" at bounding box center [907, 594] width 1020 height 363
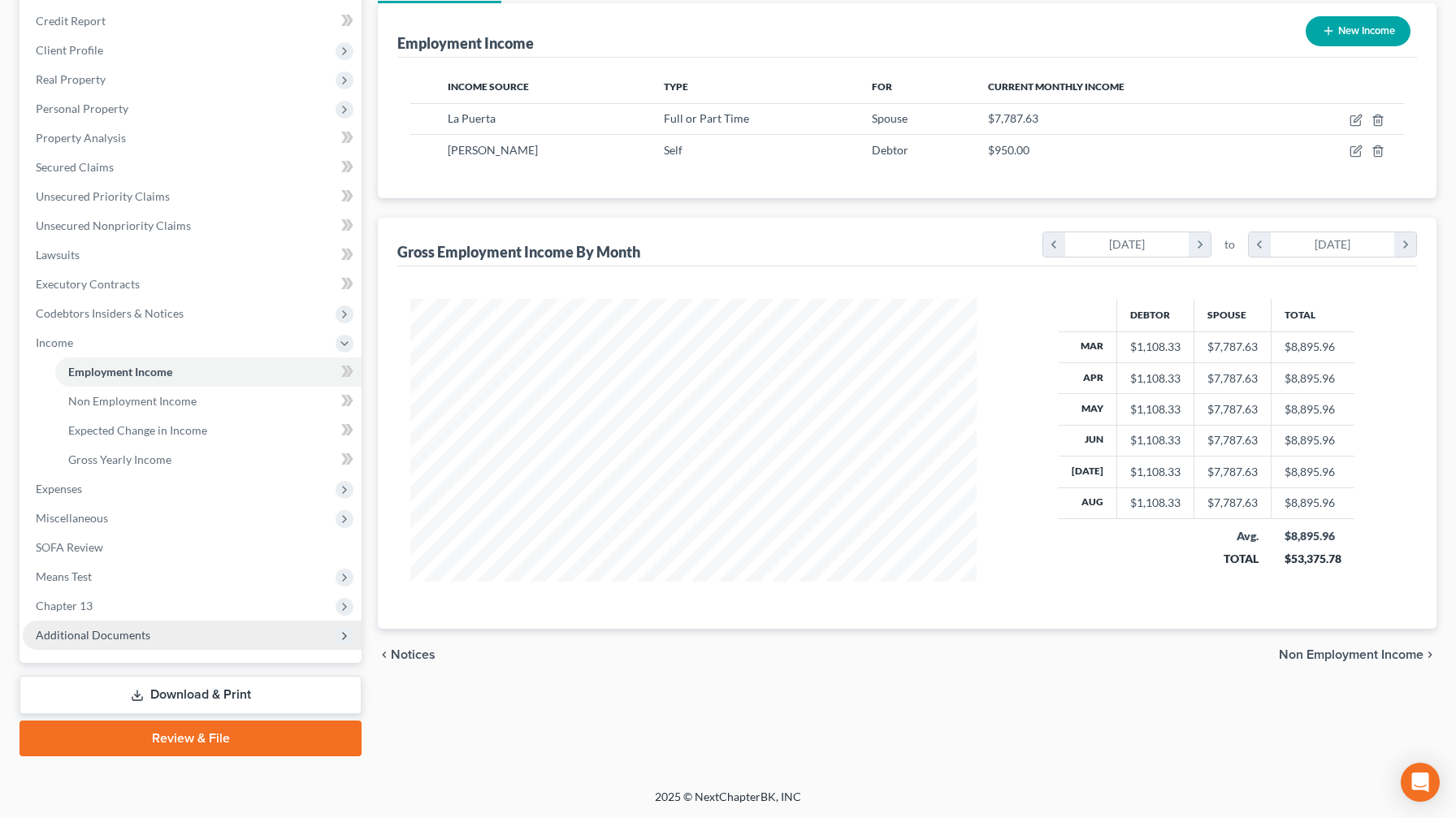
scroll to position [191, 0]
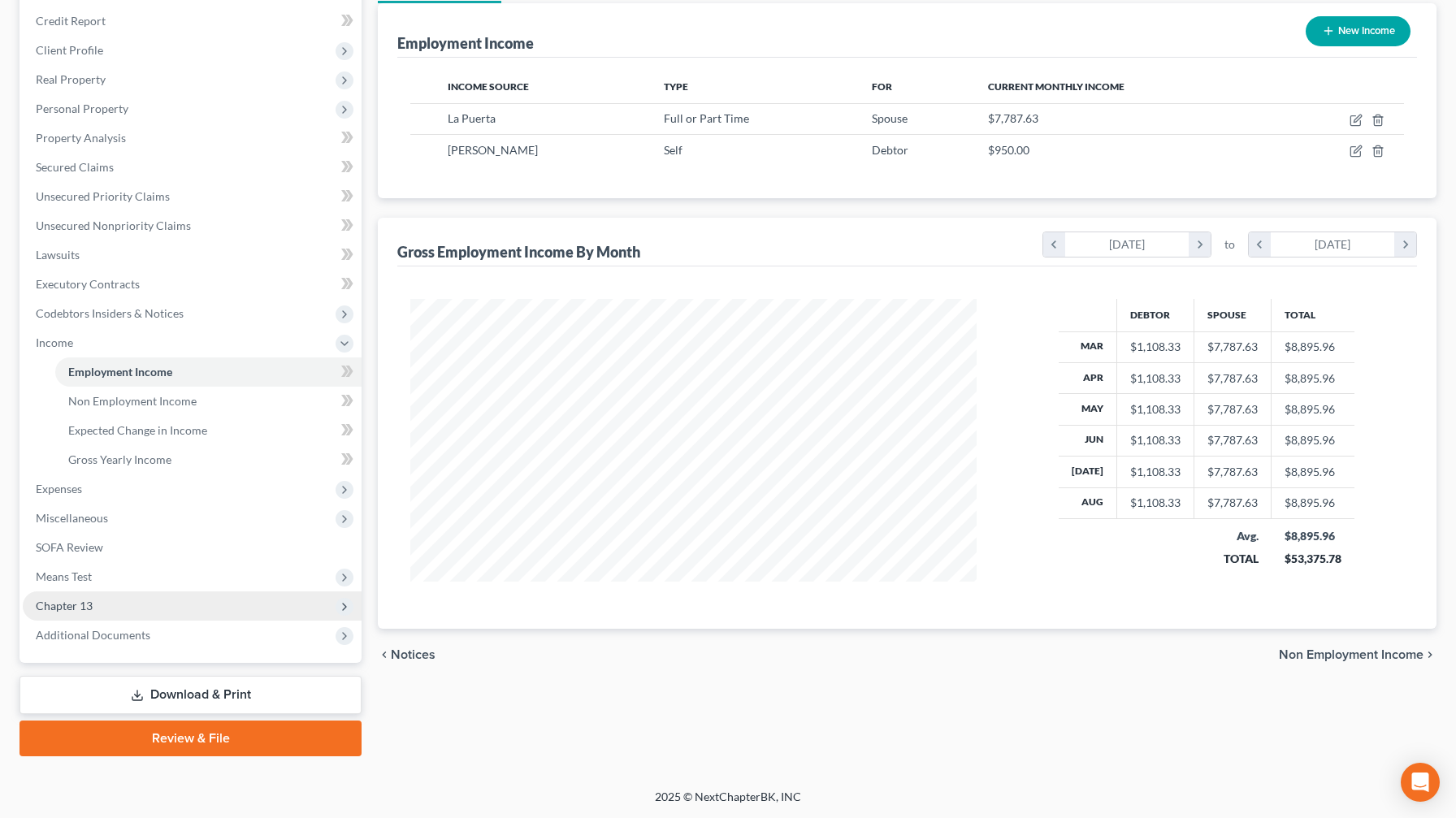
click at [226, 482] on span "Chapter 13" at bounding box center [191, 606] width 338 height 29
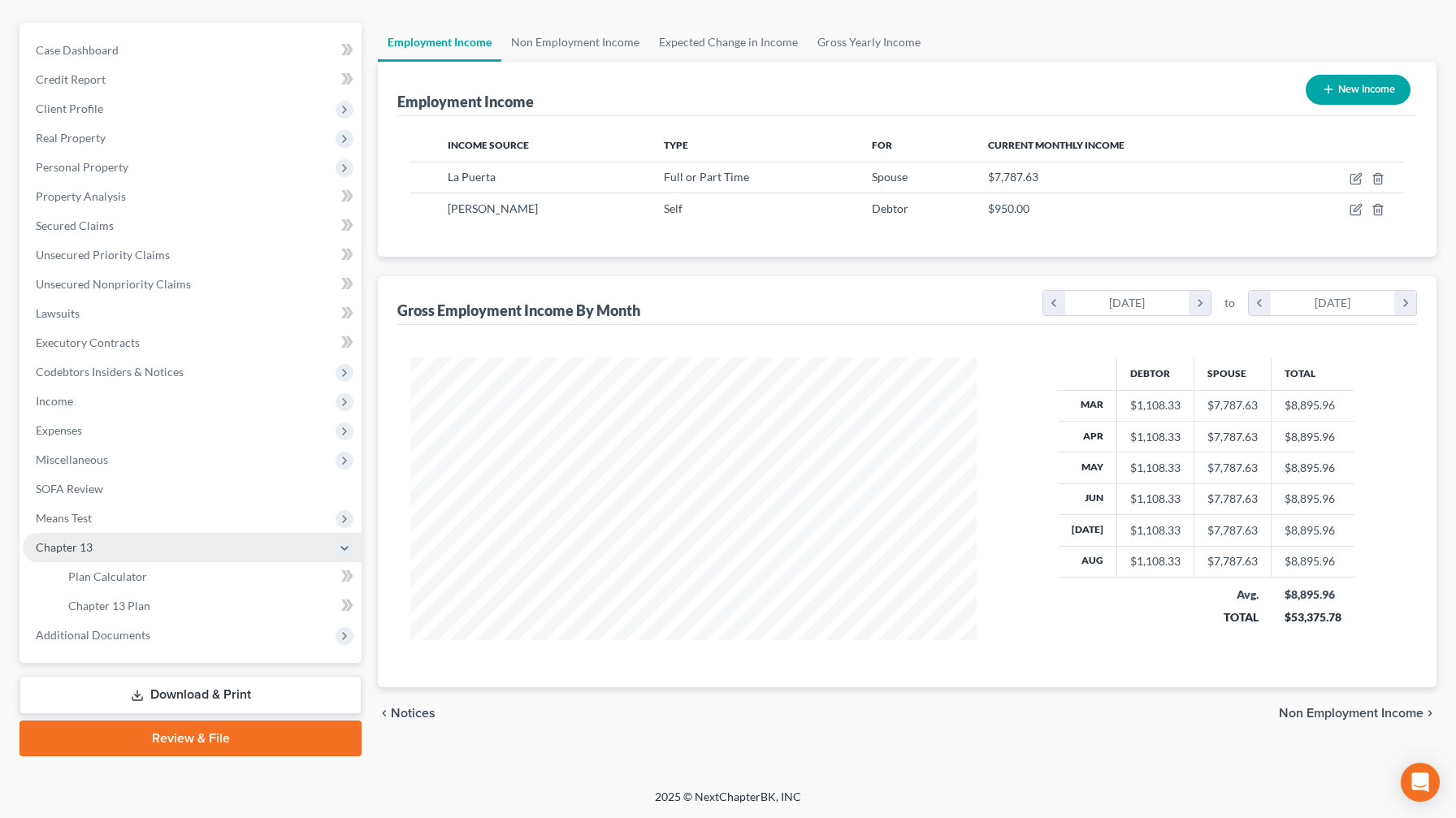
scroll to position [133, 0]
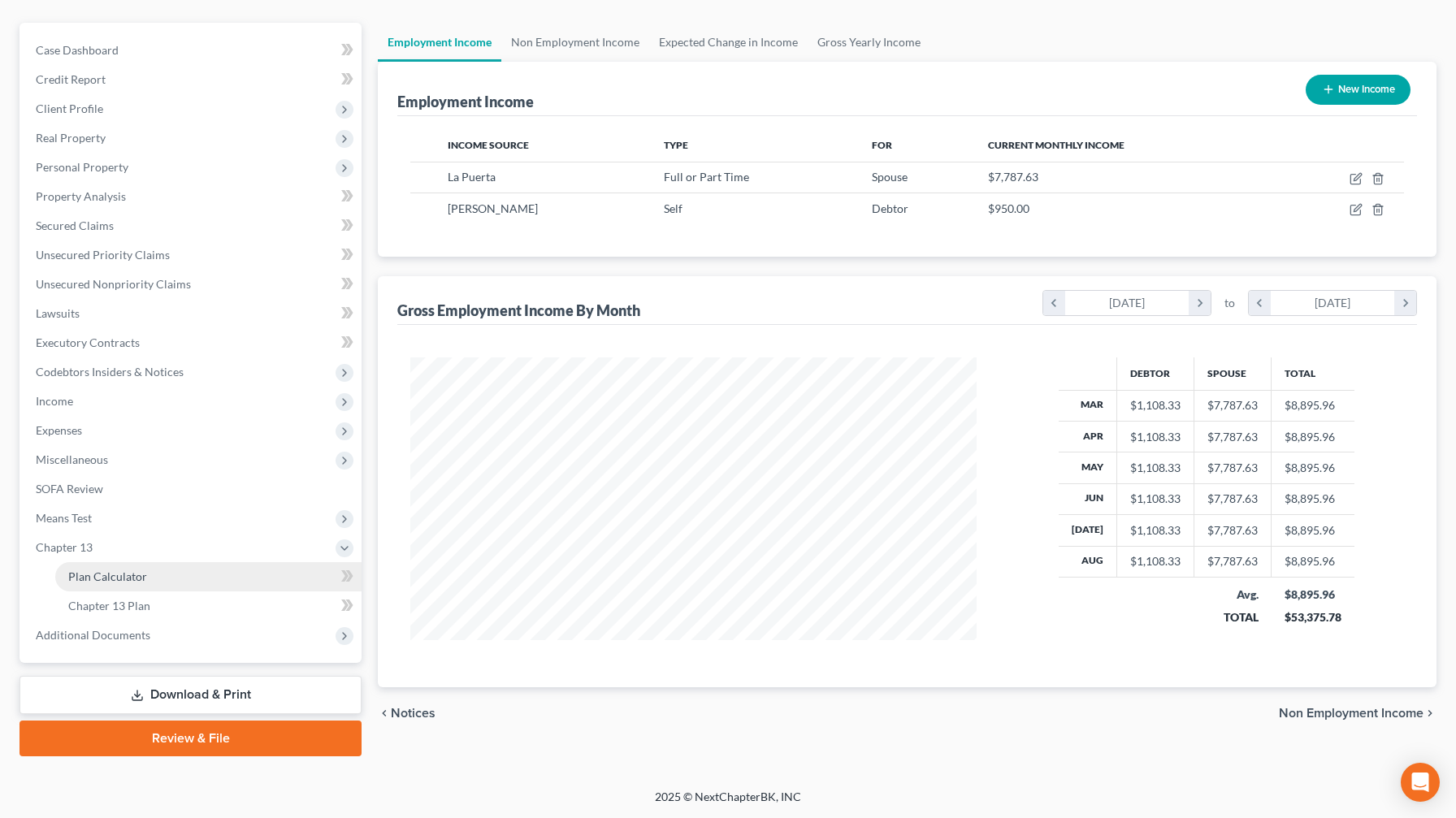
click at [225, 482] on link "Plan Calculator" at bounding box center [209, 576] width 306 height 29
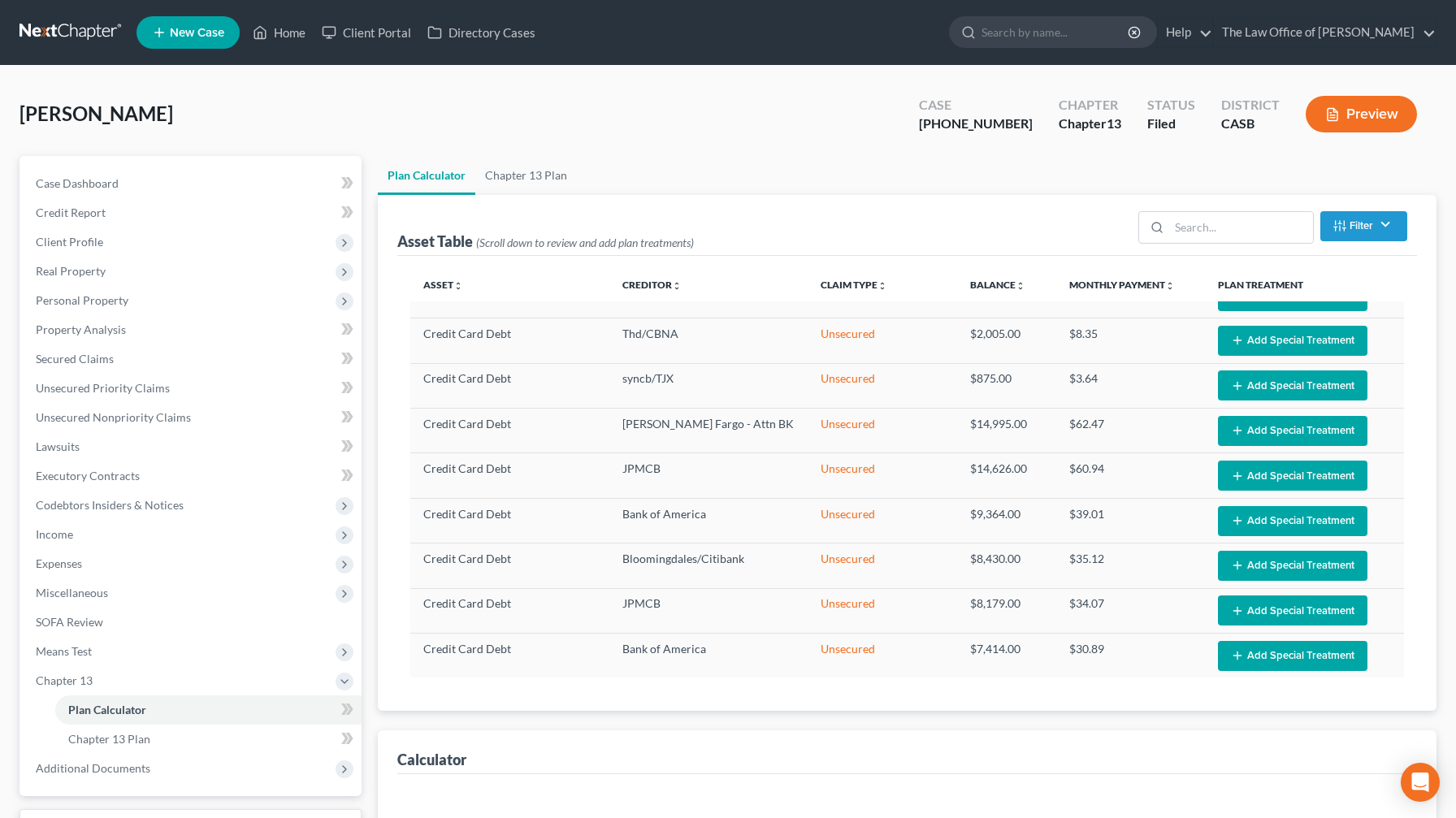
select select "59"
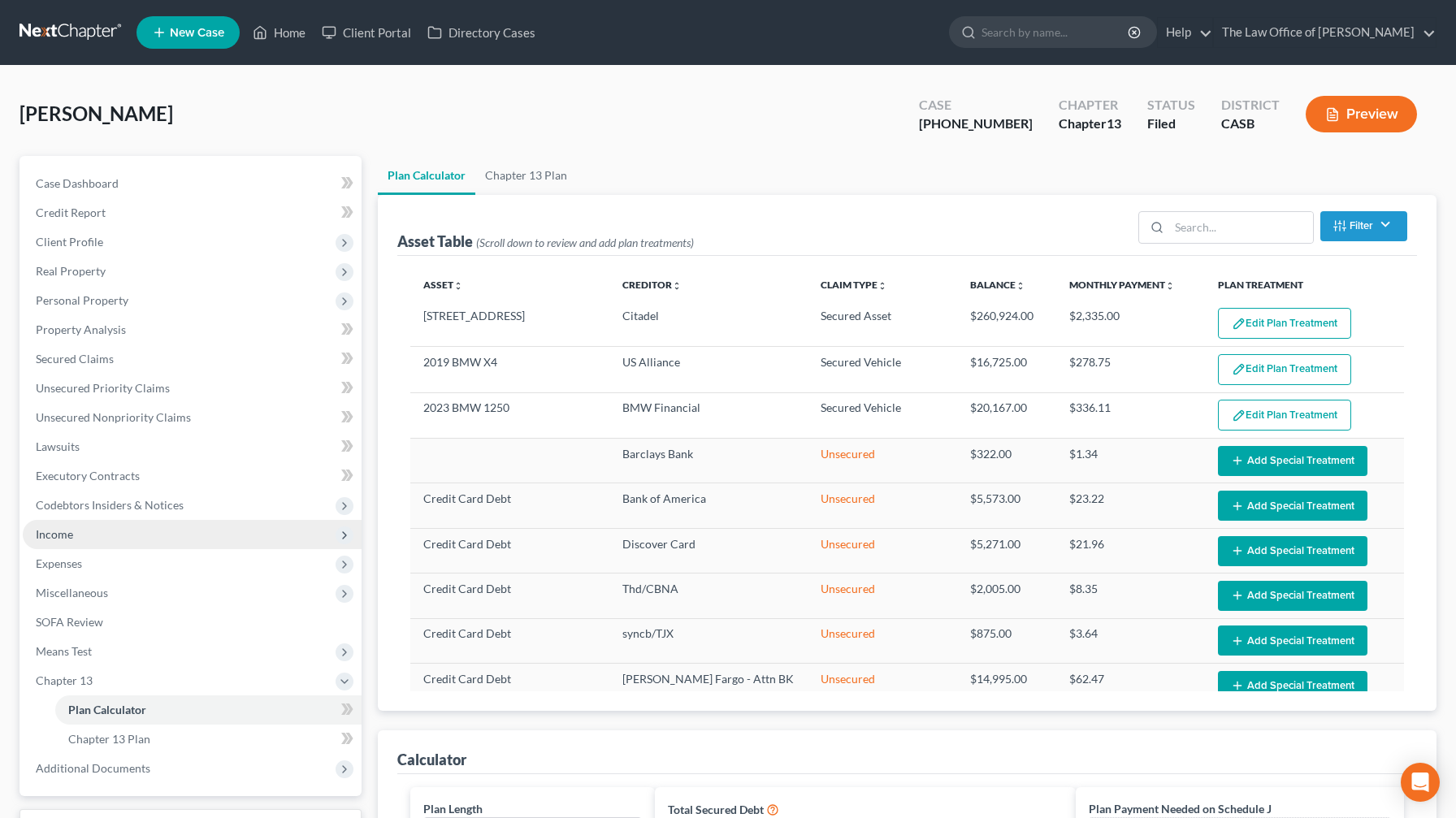
click at [147, 482] on span "Income" at bounding box center [191, 535] width 338 height 29
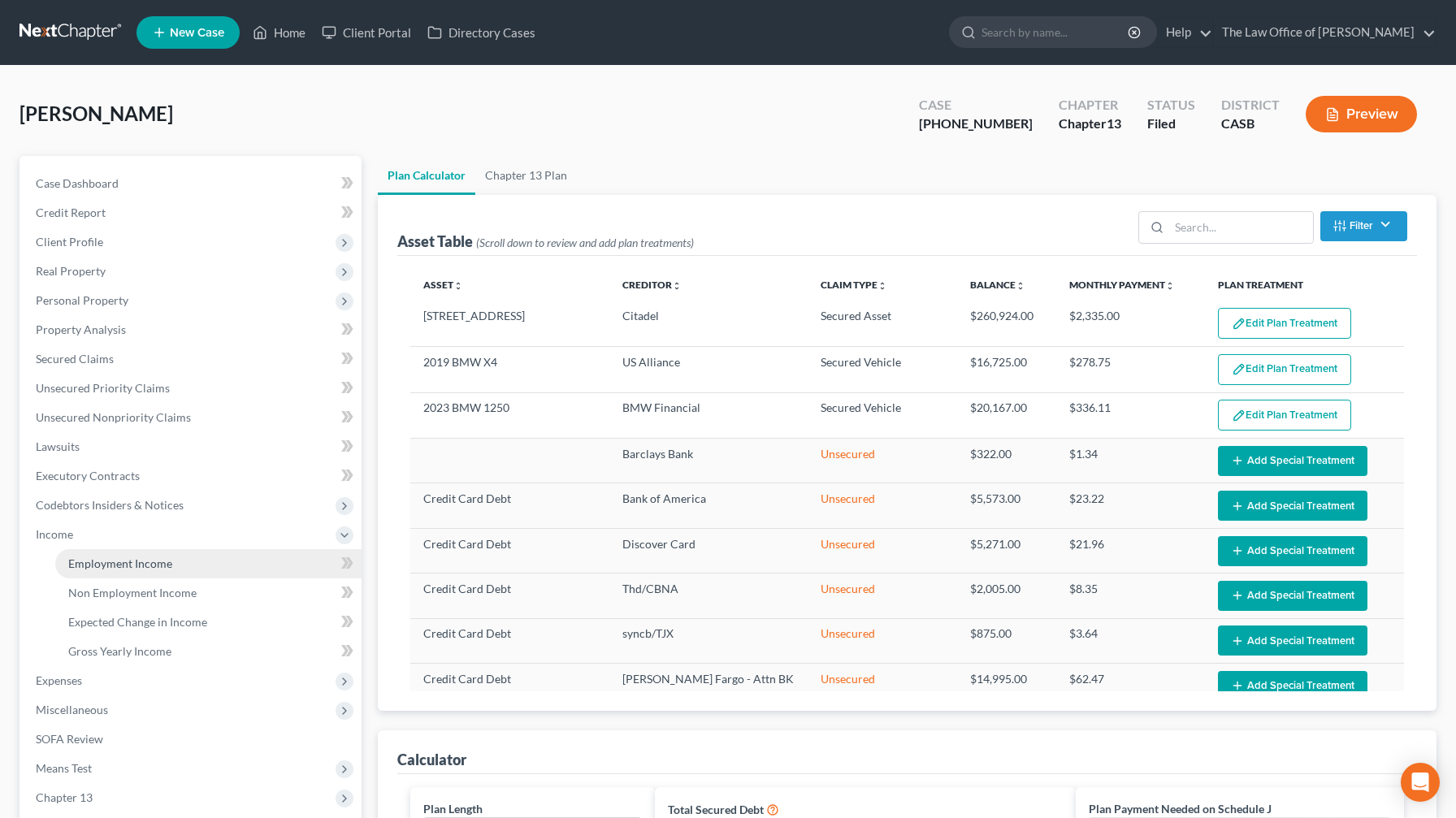
click at [171, 482] on link "Employment Income" at bounding box center [209, 564] width 306 height 29
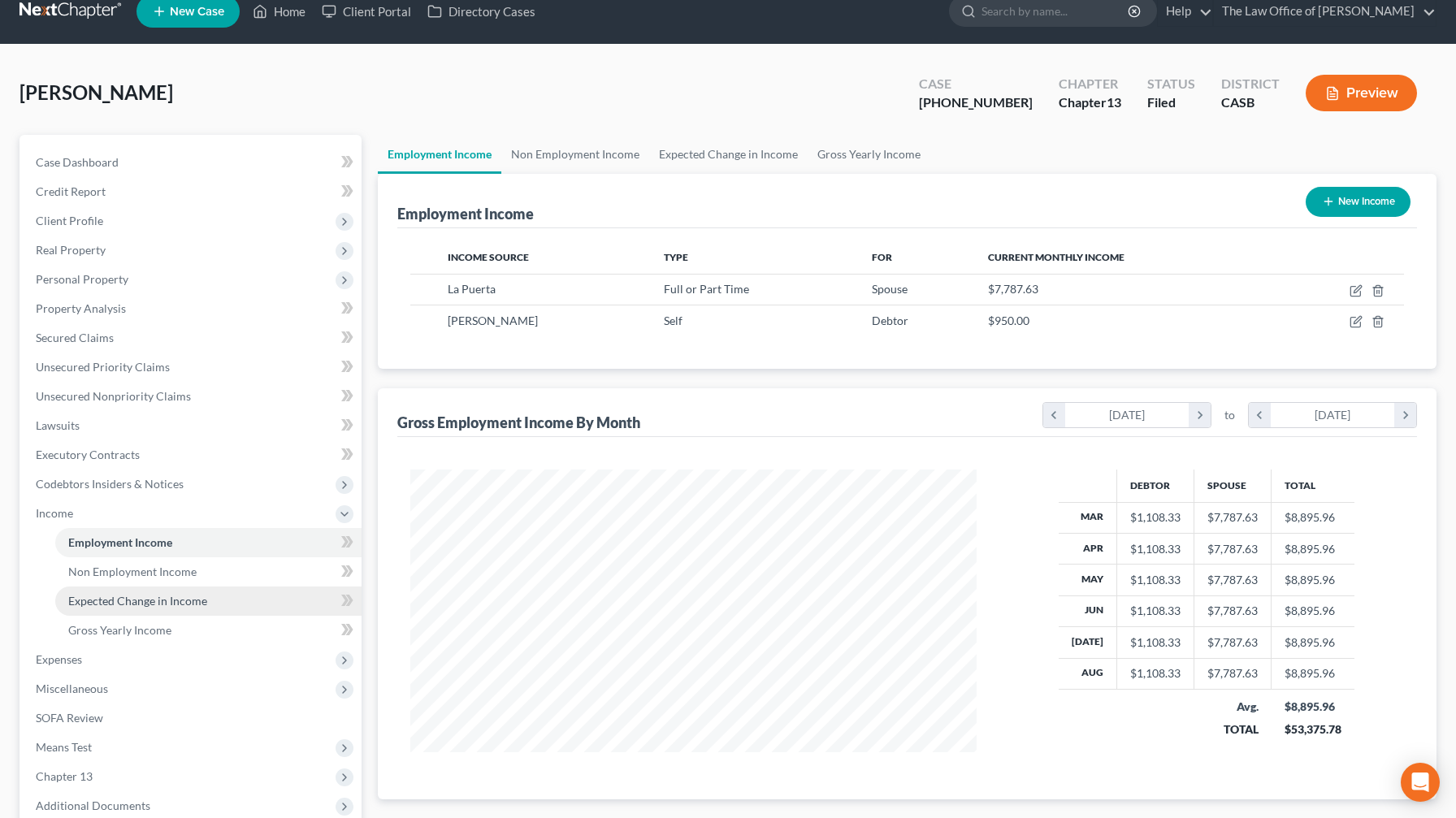
scroll to position [25, 0]
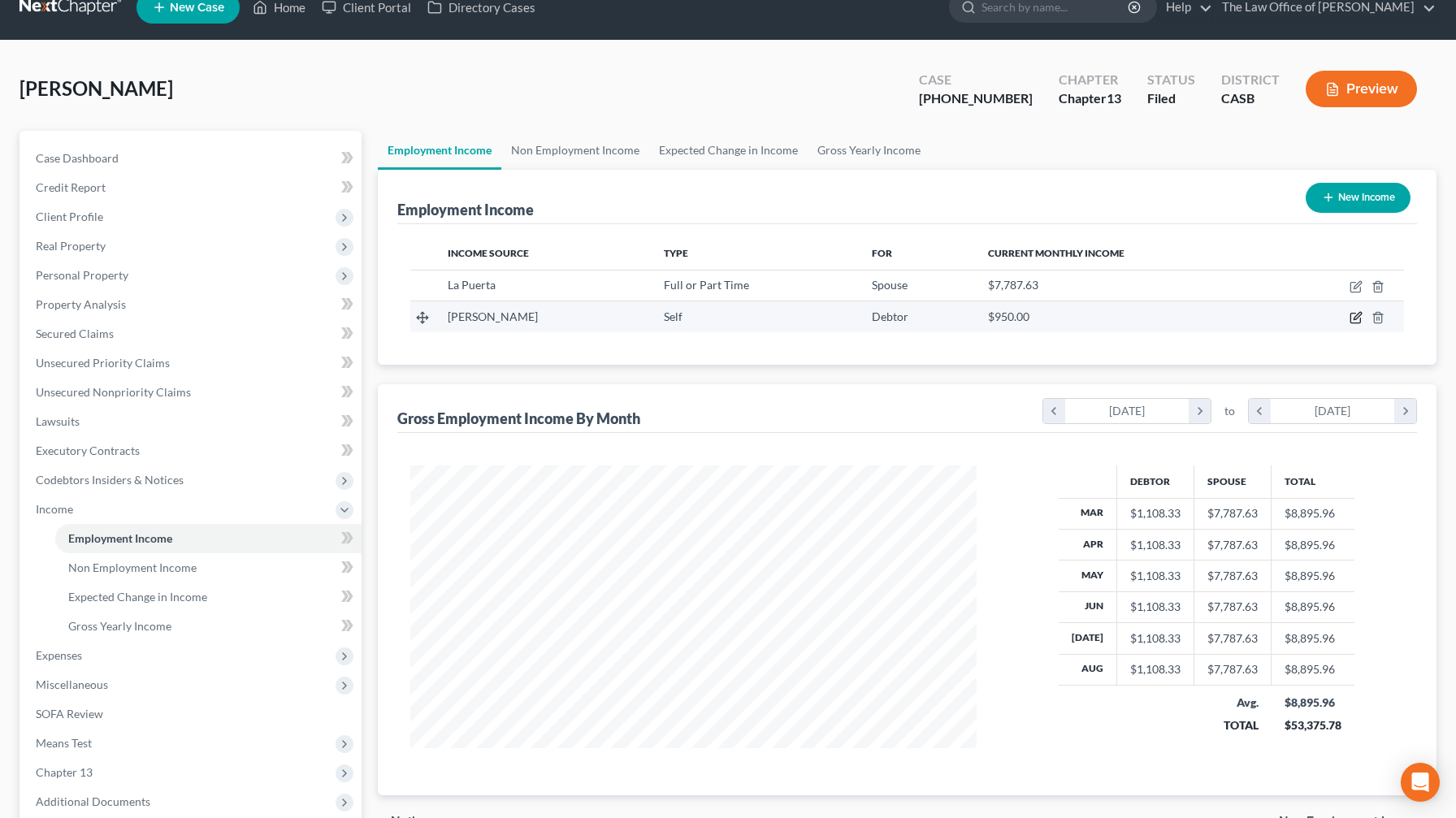
click at [596, 322] on icon "button" at bounding box center [1356, 317] width 13 height 13
select select "1"
select select "0"
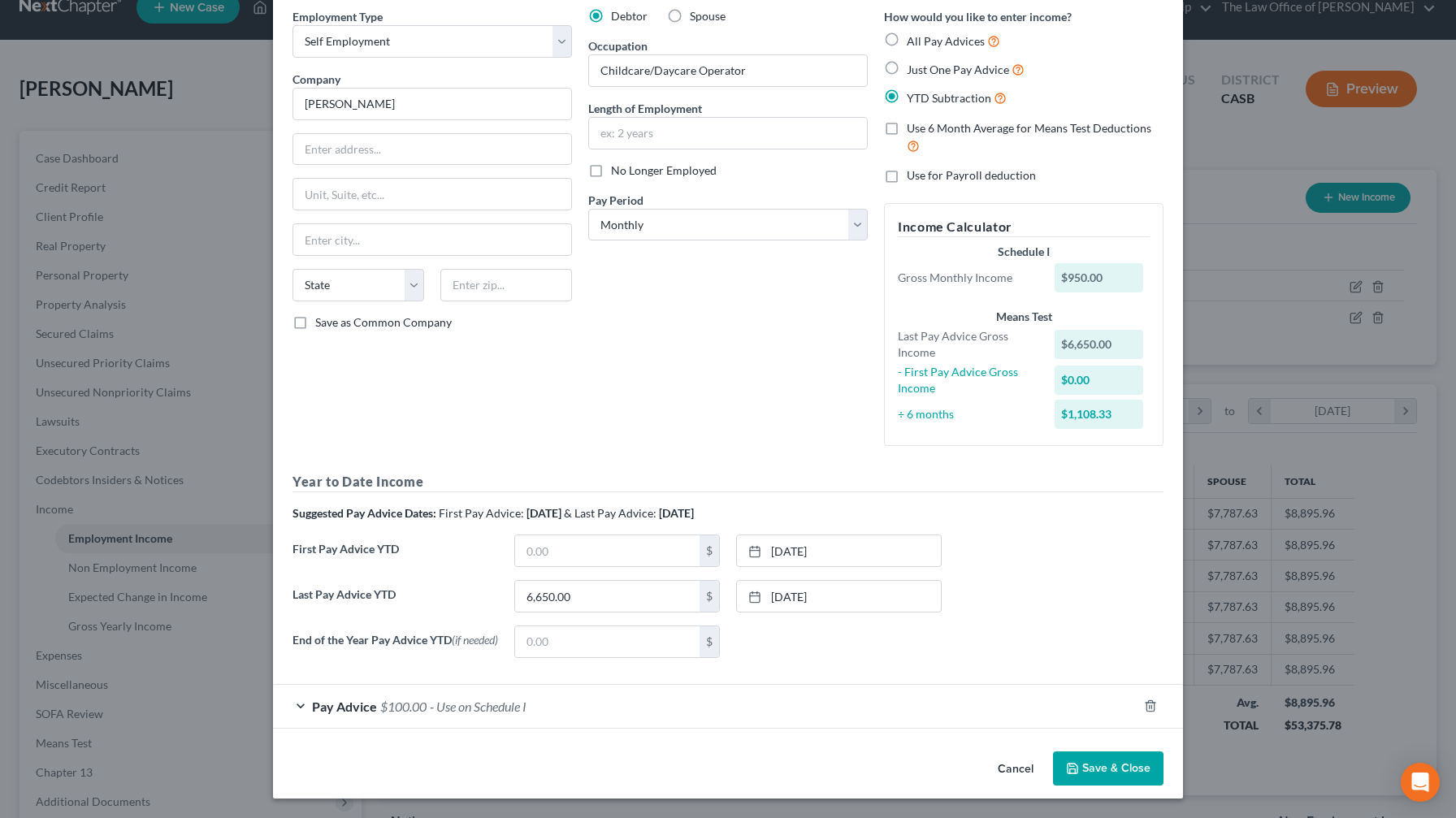
scroll to position [67, 0]
click at [497, 482] on span "- Use on Schedule I" at bounding box center [478, 706] width 97 height 16
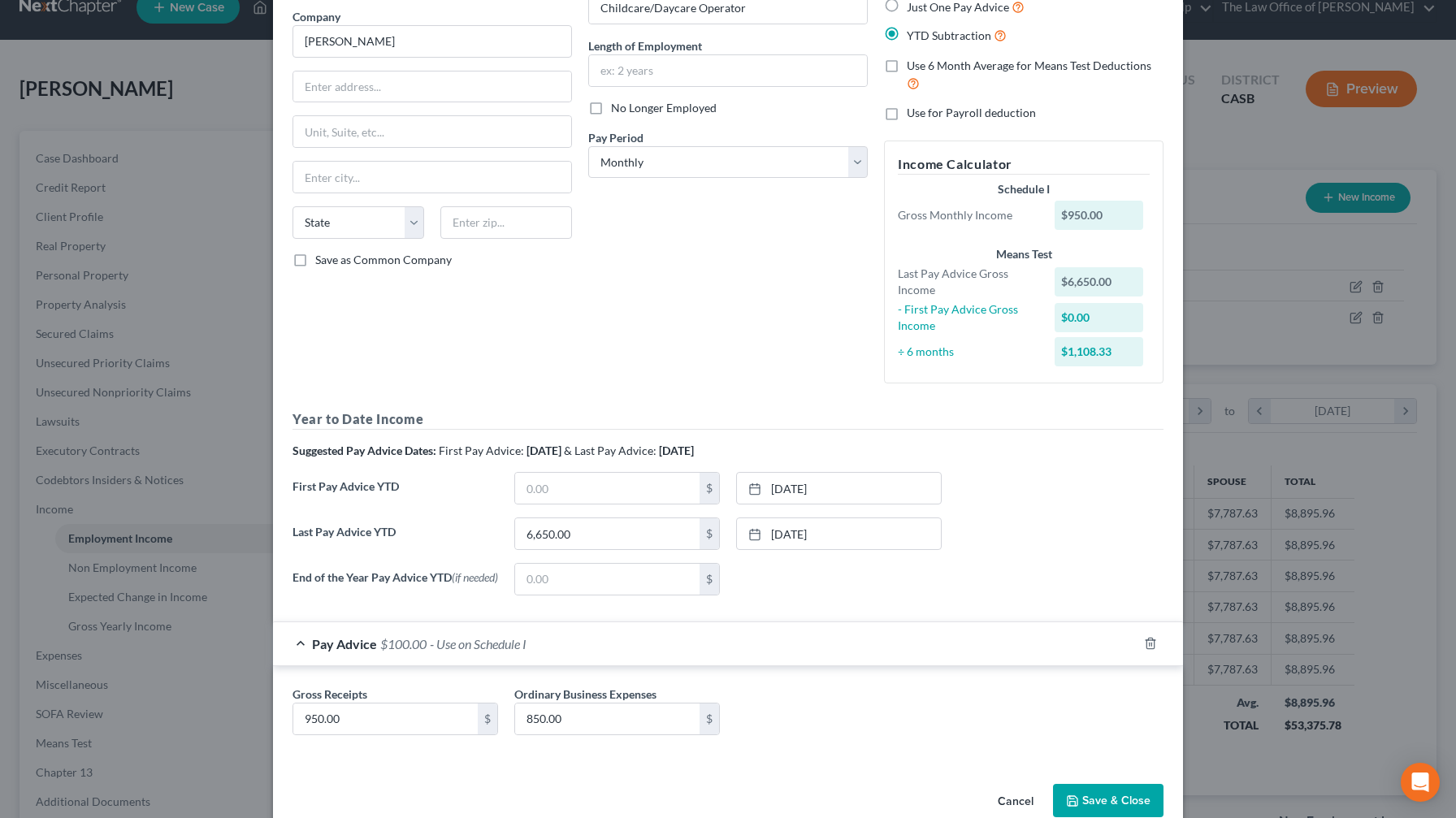
scroll to position [132, 0]
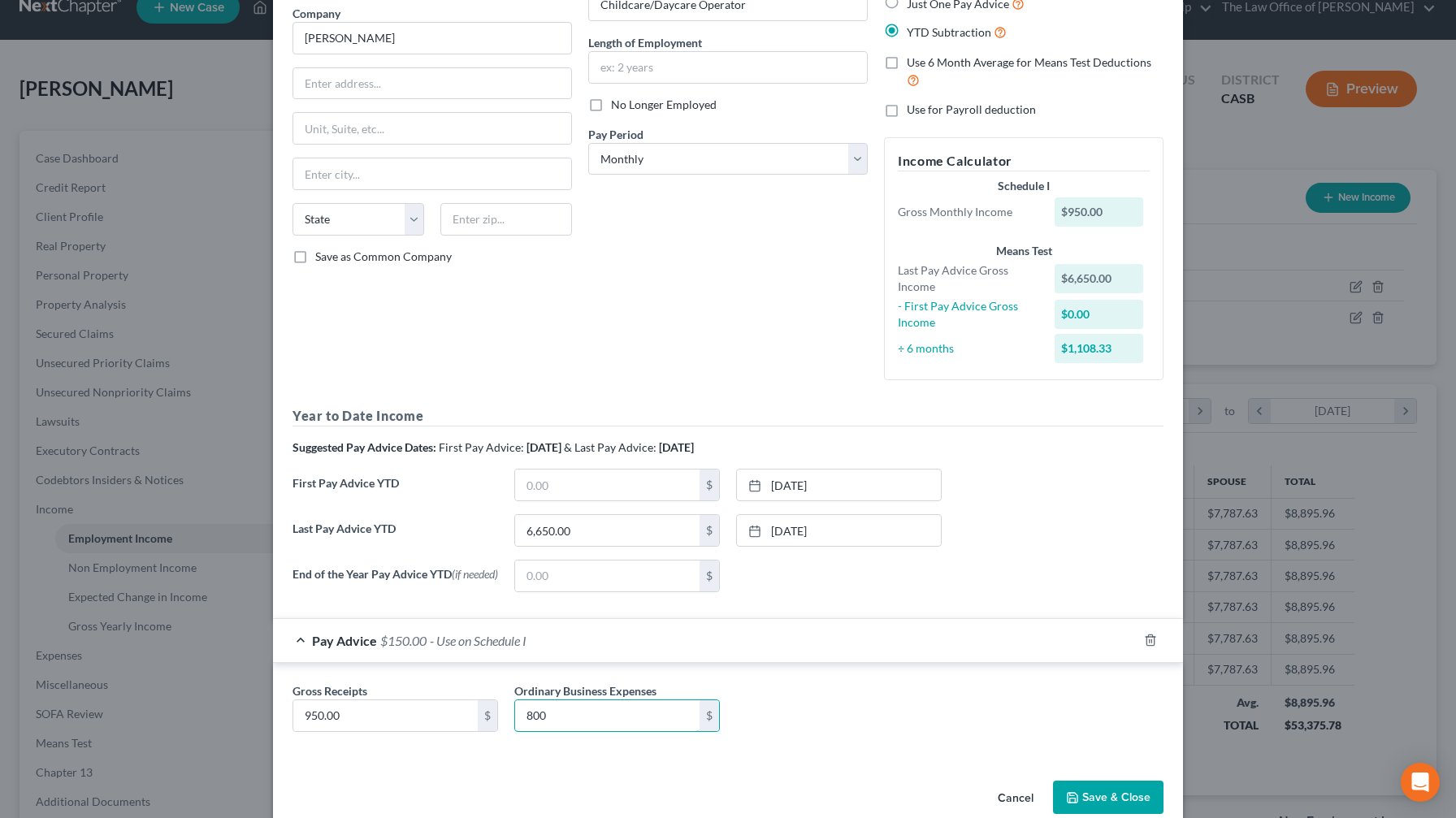
type input "800"
click at [596, 482] on button "Save & Close" at bounding box center [1108, 797] width 111 height 34
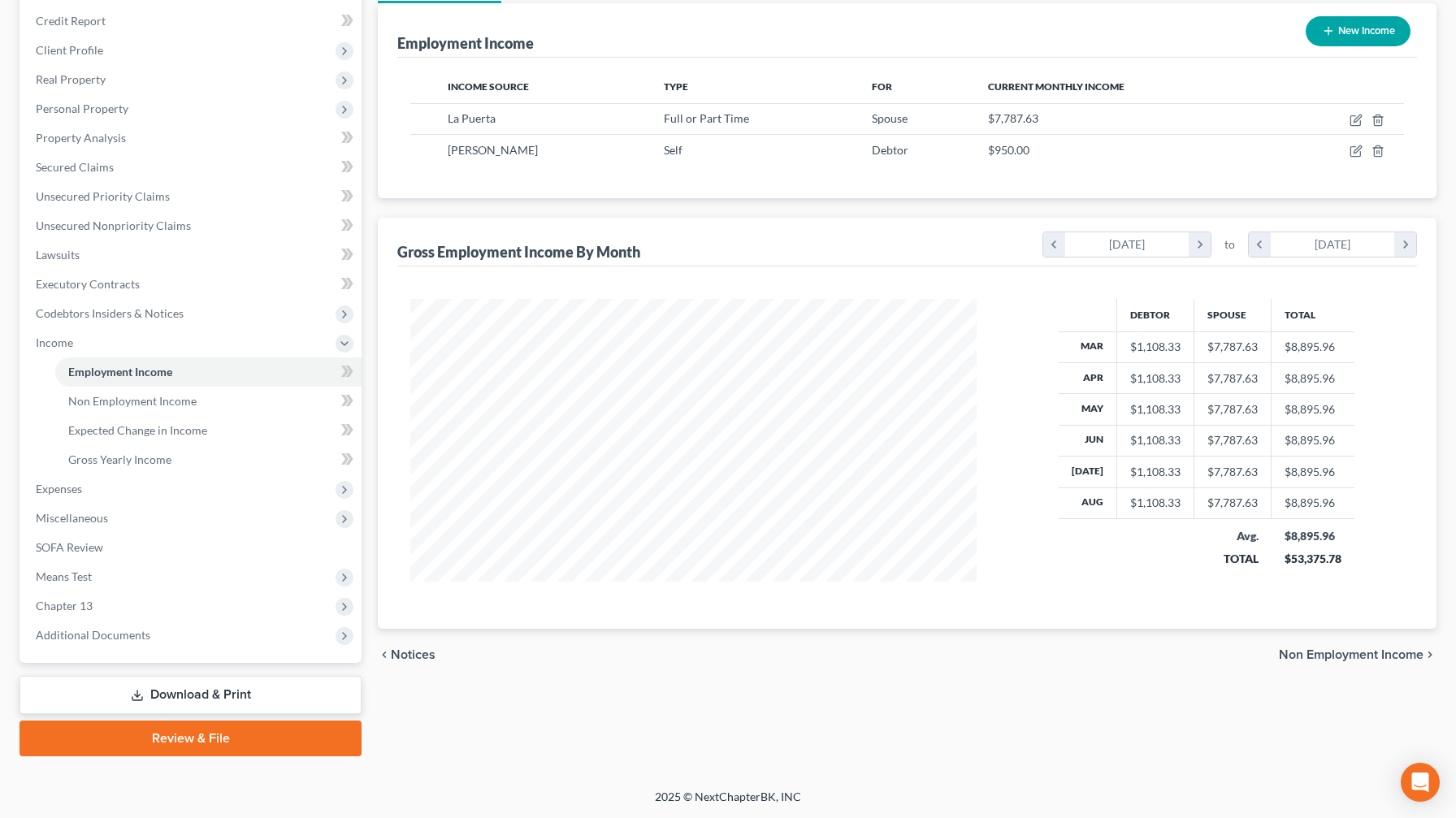
scroll to position [191, 0]
click at [150, 482] on span "Chapter 13" at bounding box center [191, 606] width 338 height 29
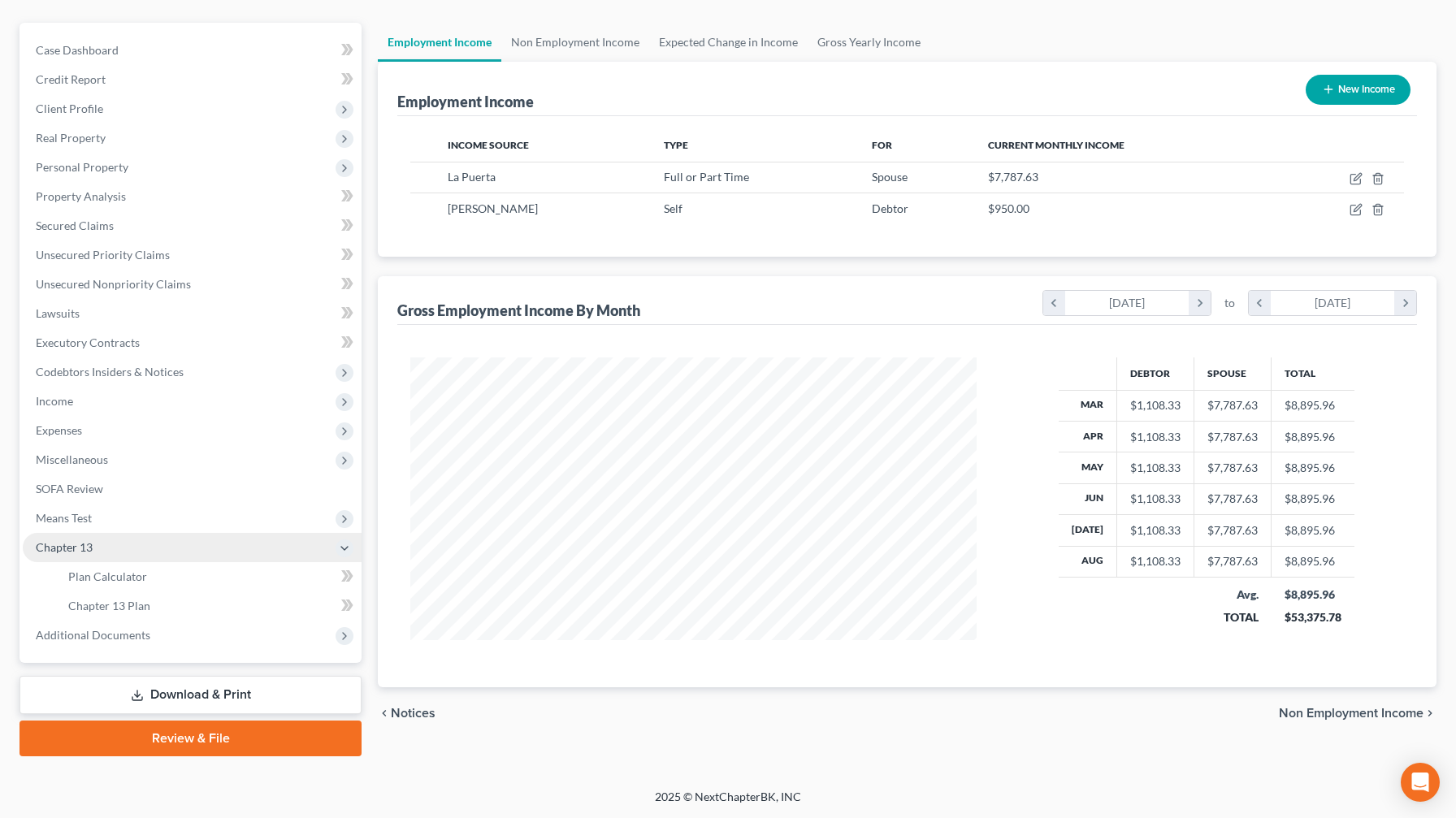
scroll to position [133, 0]
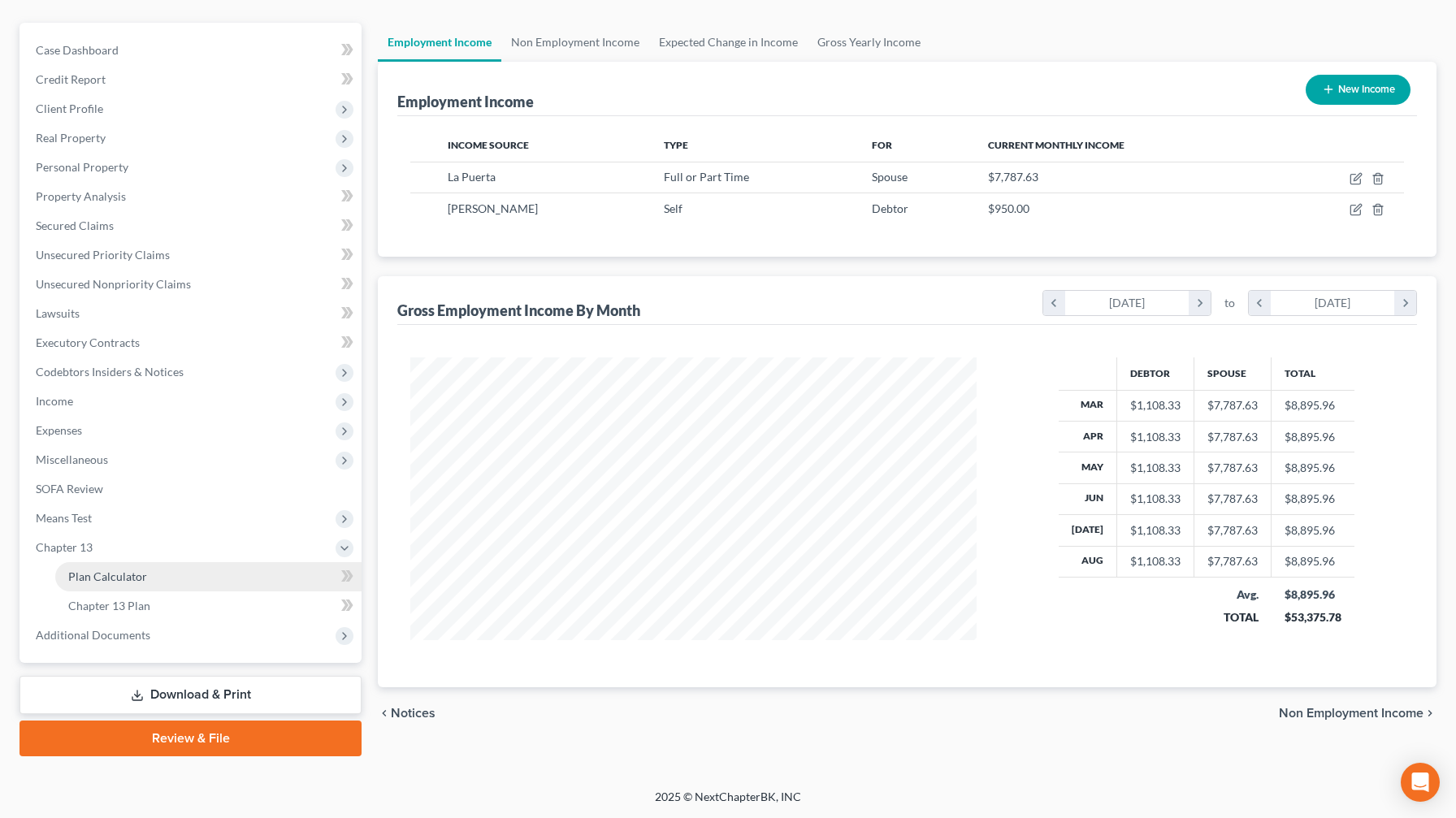
click at [161, 482] on link "Plan Calculator" at bounding box center [209, 576] width 306 height 29
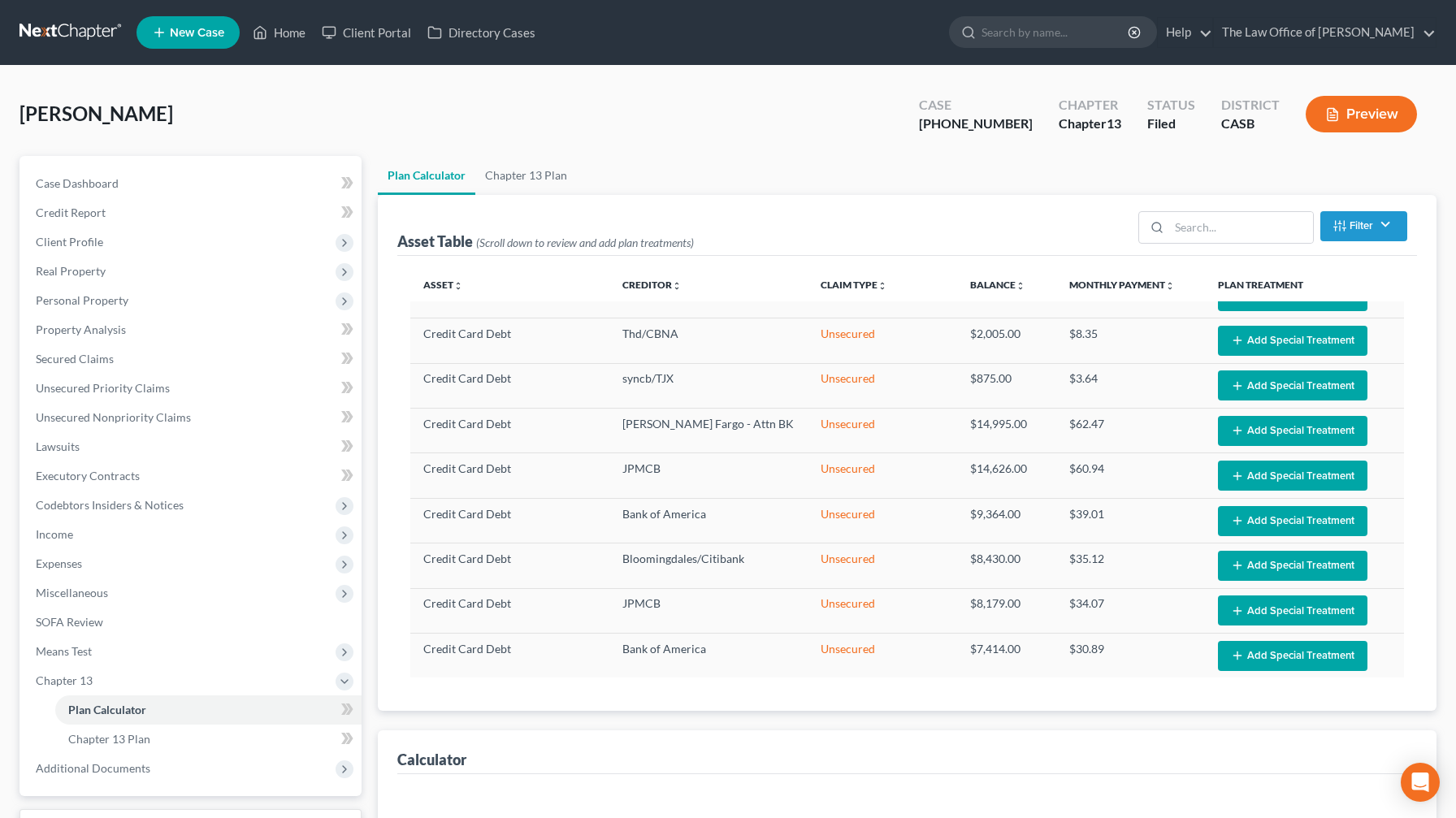
select select "59"
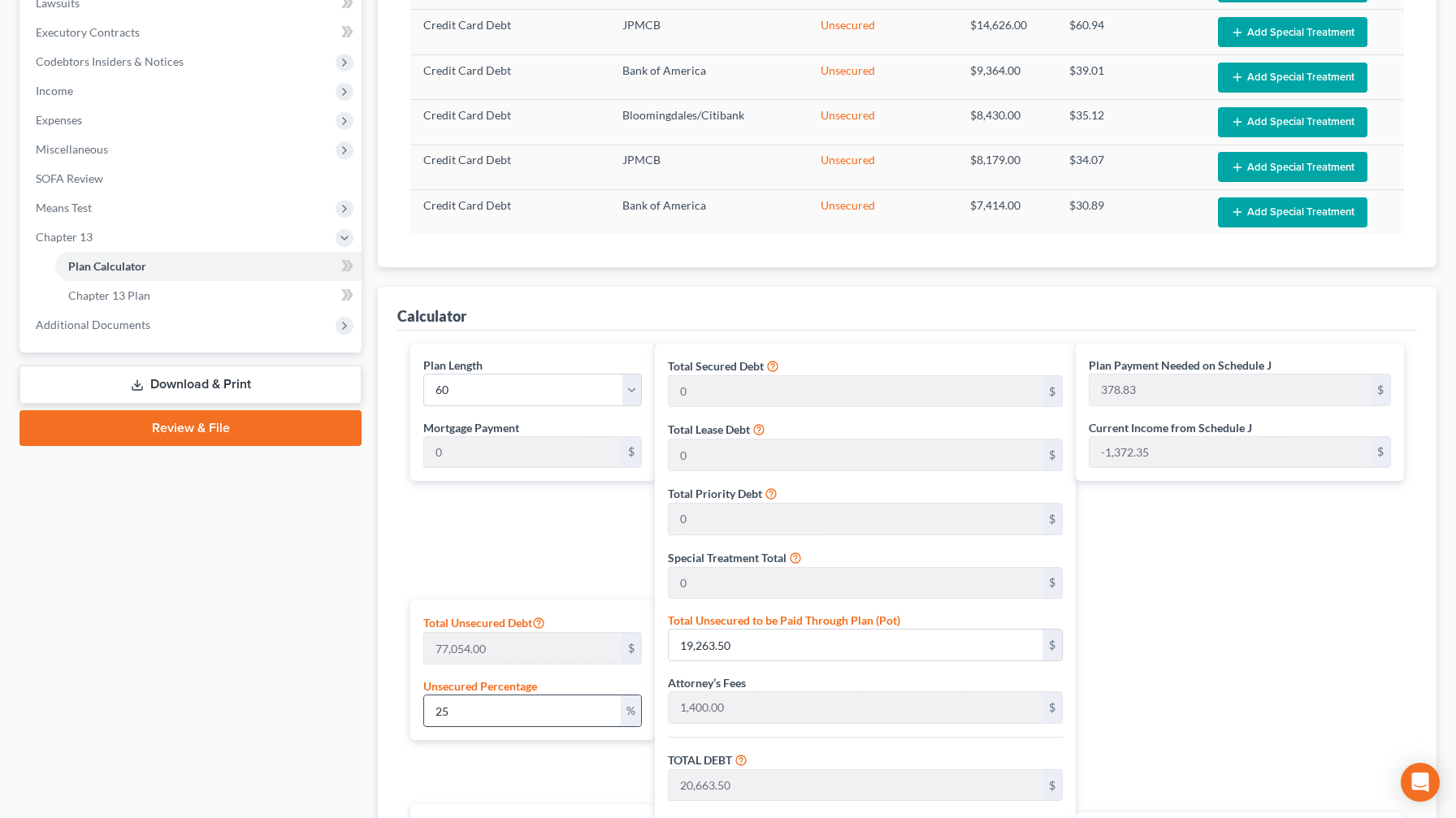
click at [568, 482] on input "25" at bounding box center [522, 711] width 196 height 31
type input "2"
type input "1,541.08"
type input "2,941.08"
type input "294.10"
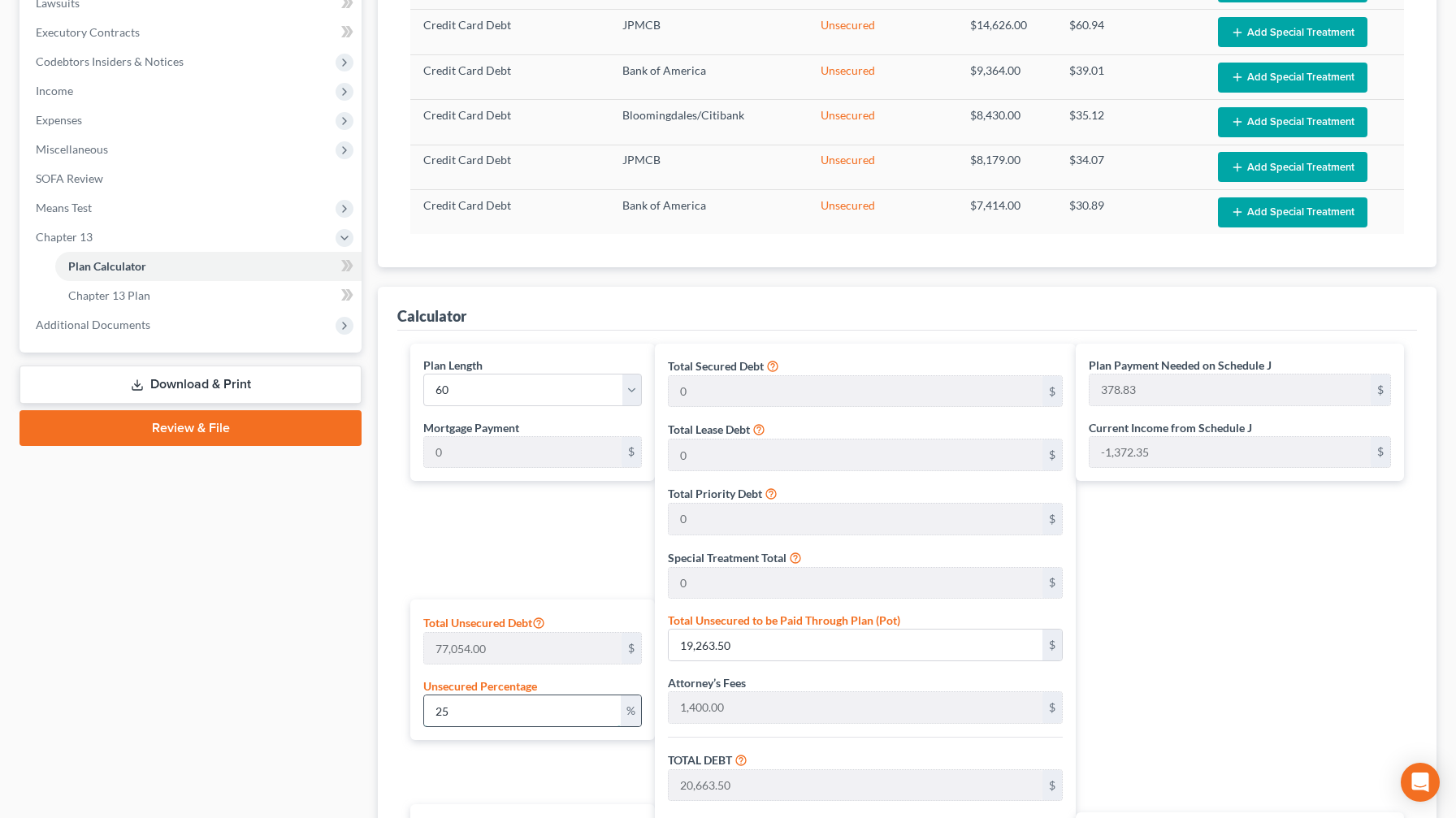
type input "3,235.18"
type input "53.91"
type input "1,400.00"
type input "140.00"
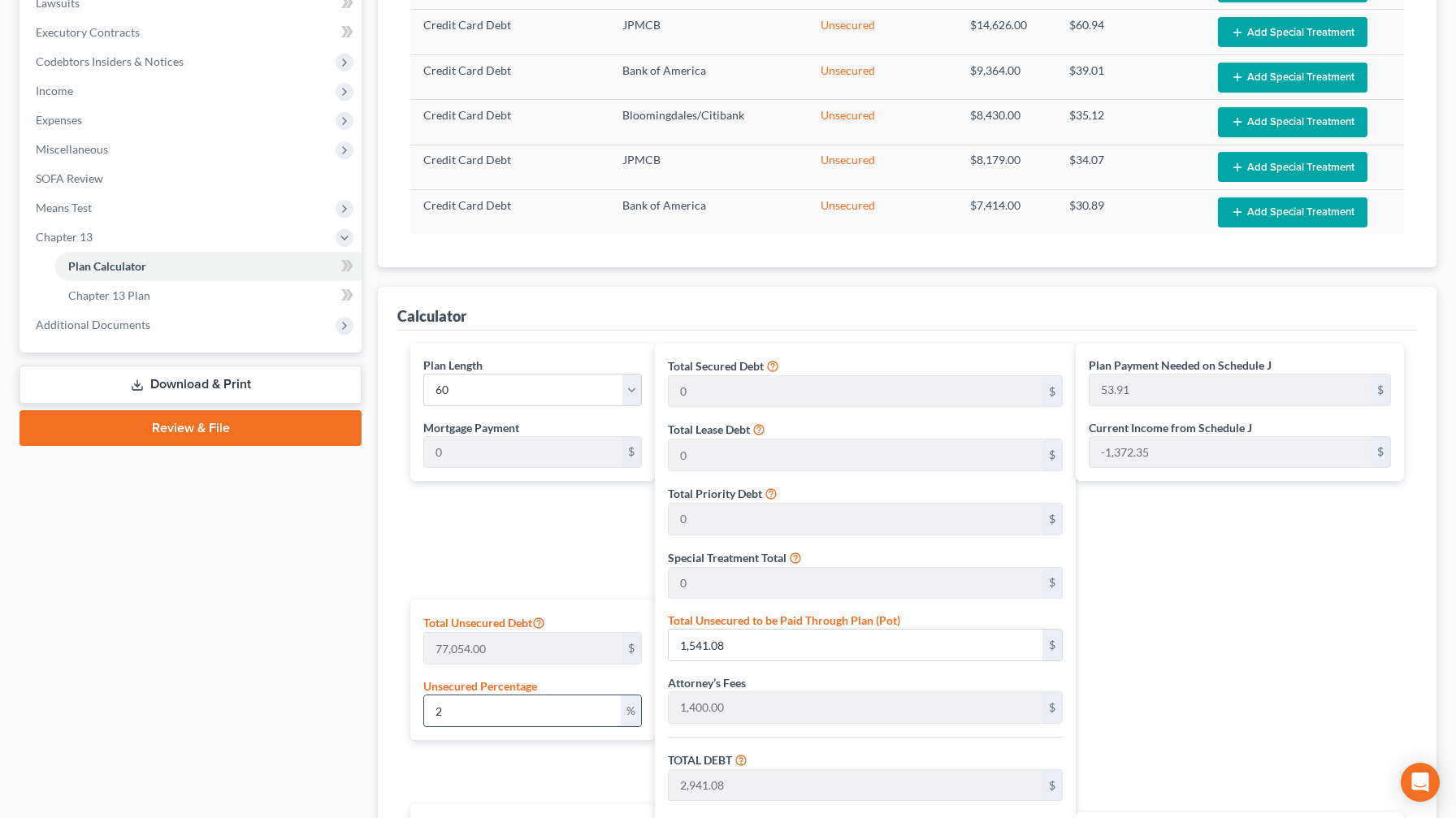
type input "1,540.00"
type input "25.66"
type input "0"
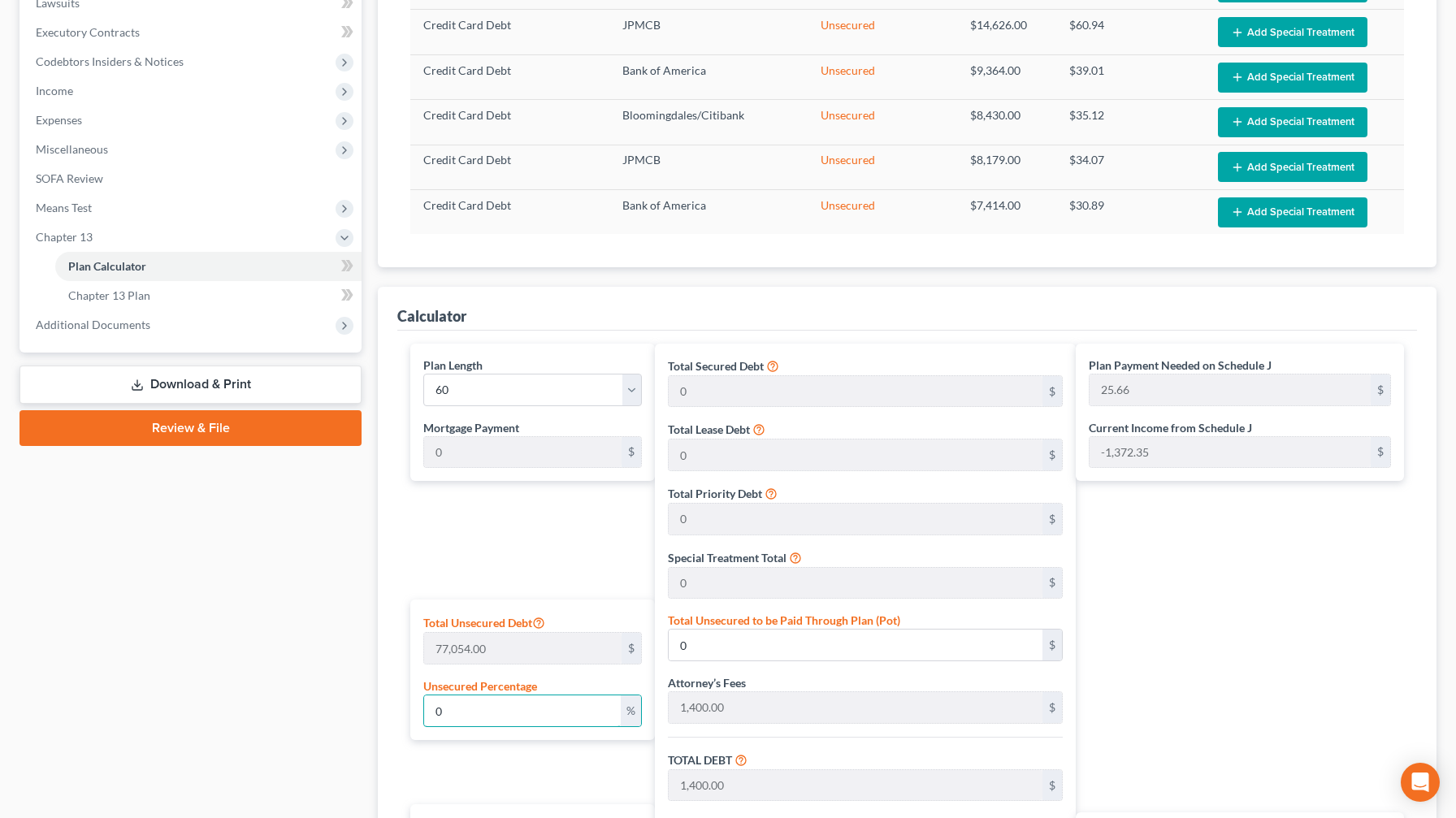
type input "0"
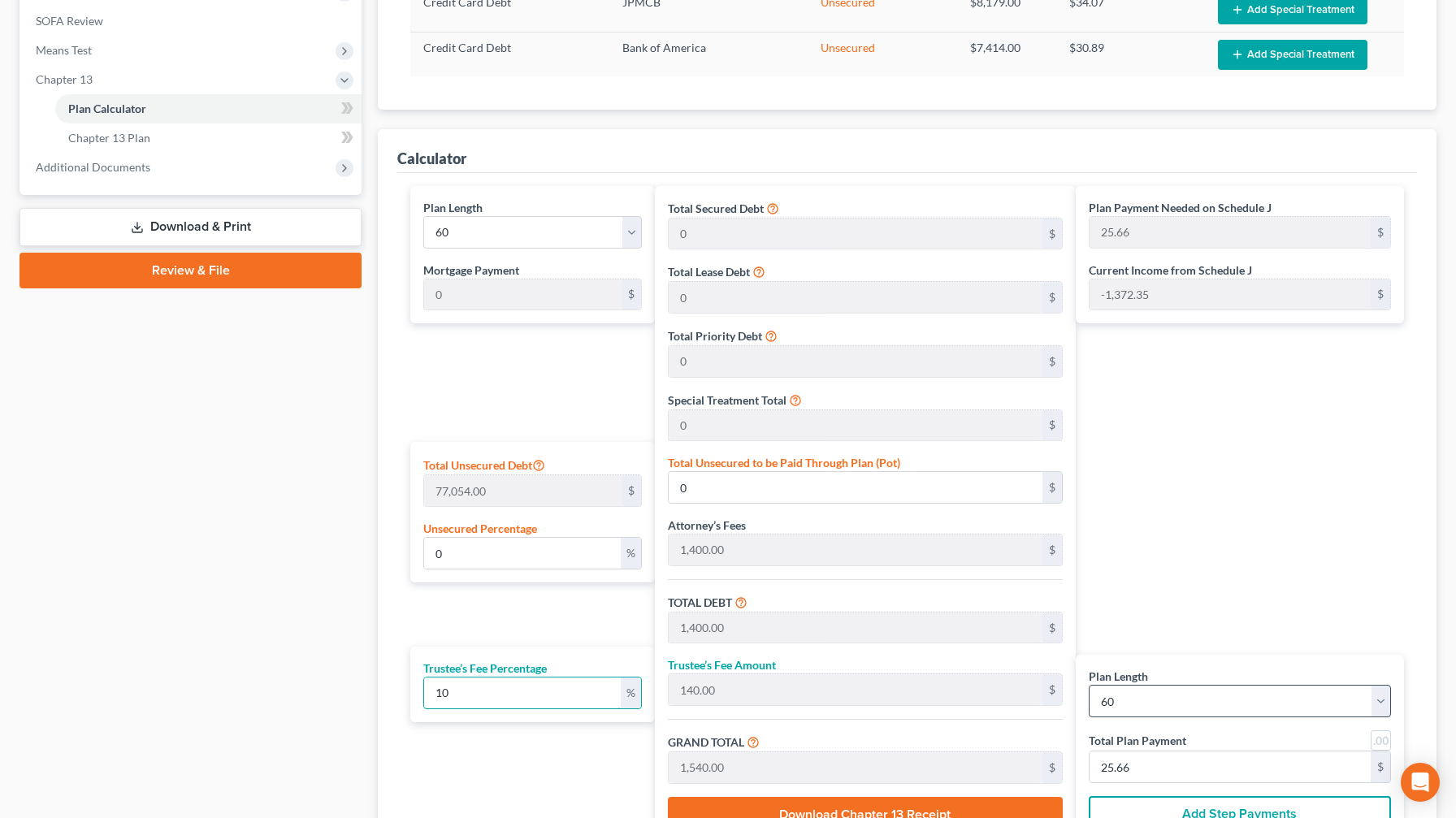
scroll to position [654, 0]
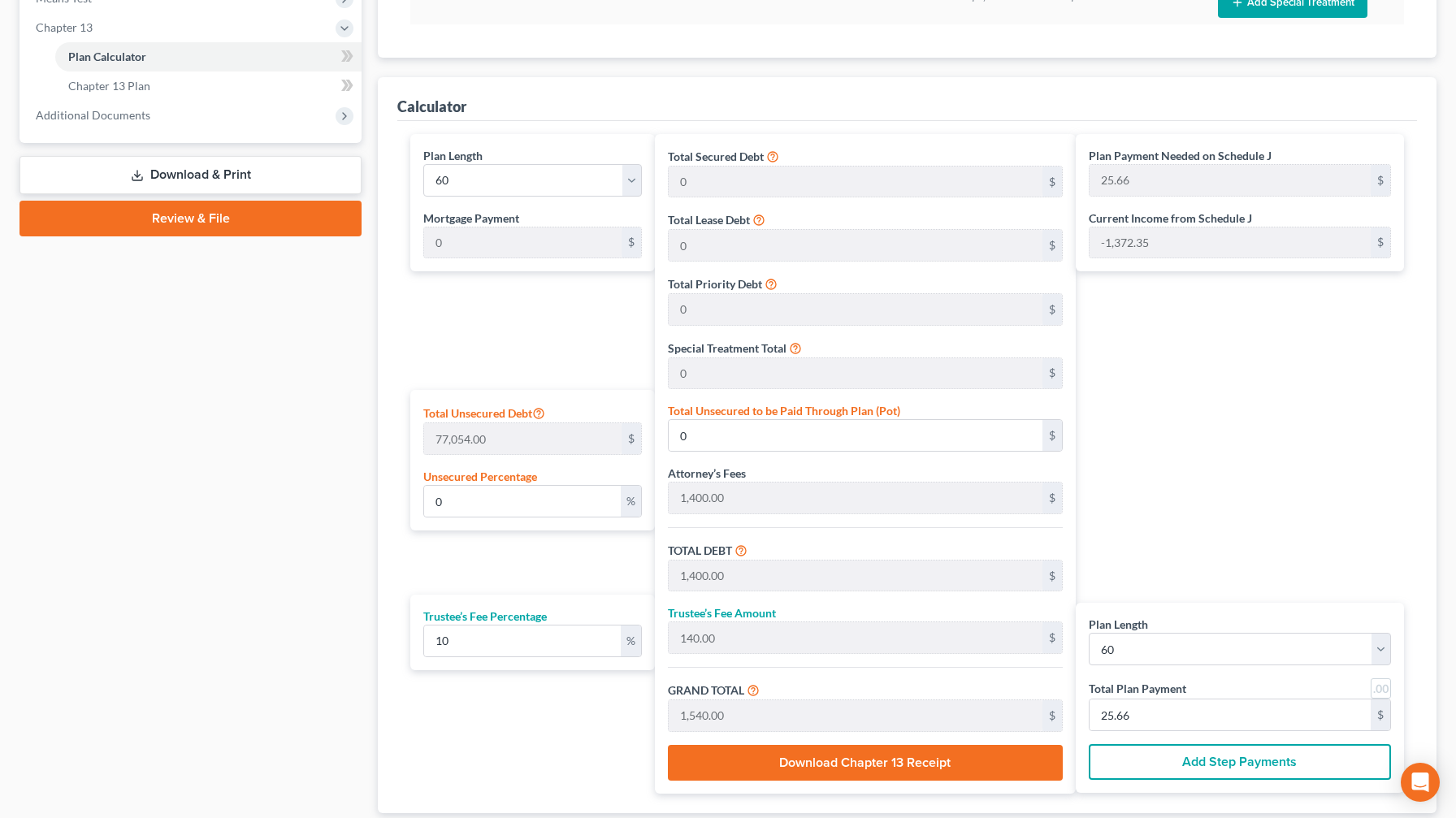
click at [596, 182] on div "Plan Length 1 2 3 4 5 6 7 8 9 10 11 12 13 14 15 16 17 18 19 20 21 22 23 24 25 2…" at bounding box center [532, 203] width 244 height 138
select select "42"
type input "35.81"
select select "42"
type input "35.81"
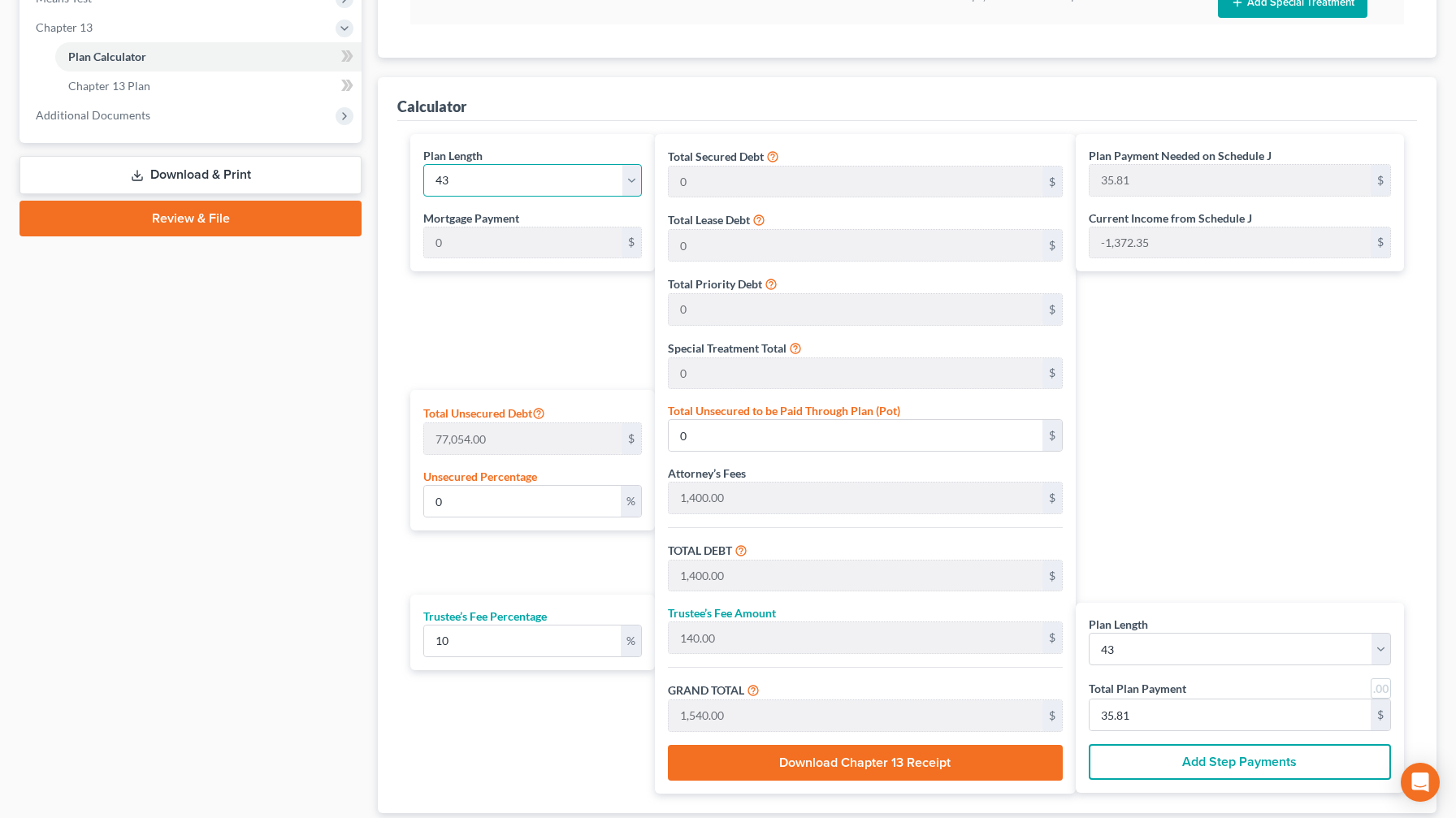
scroll to position [242, 0]
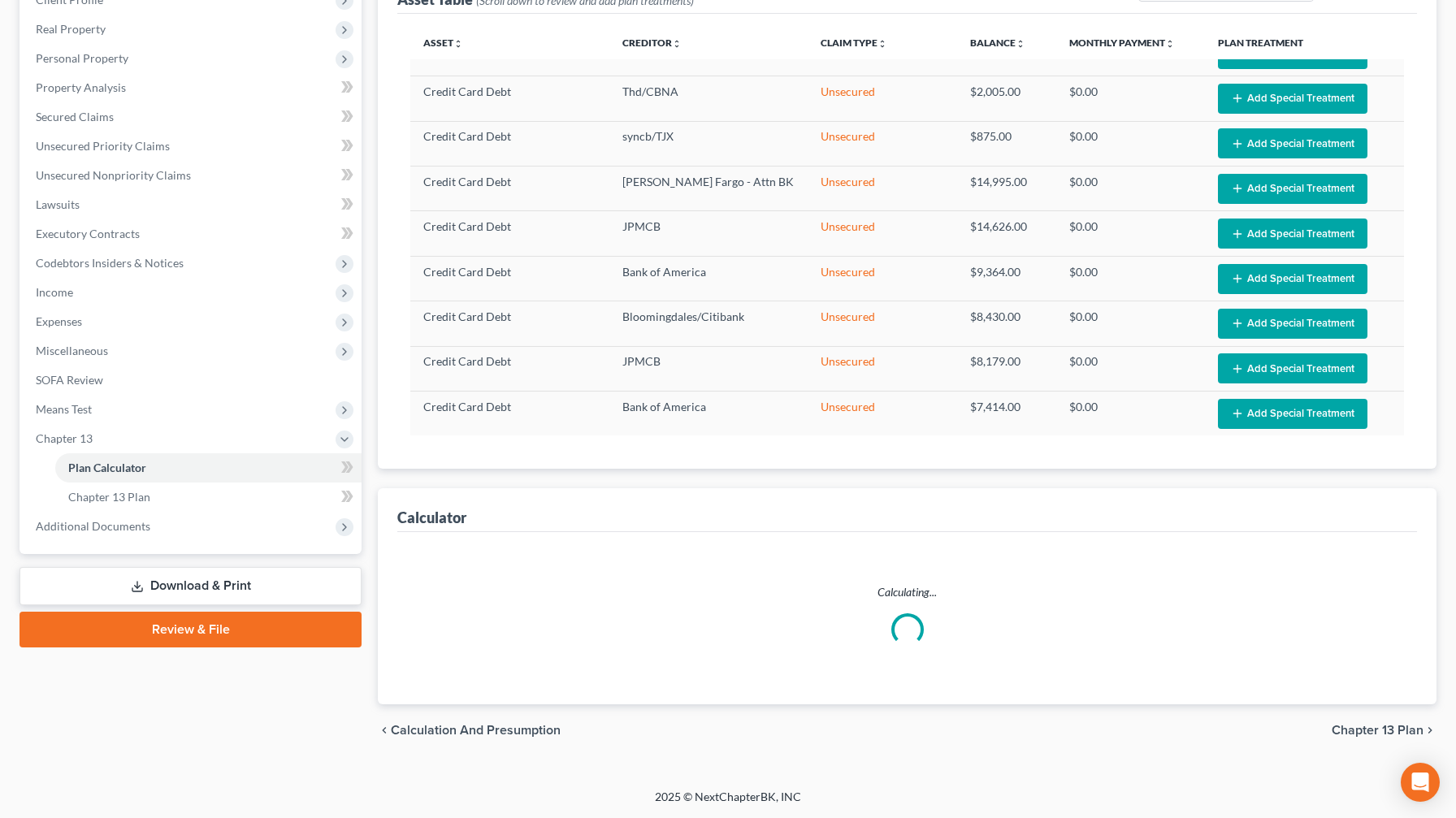
select select "42"
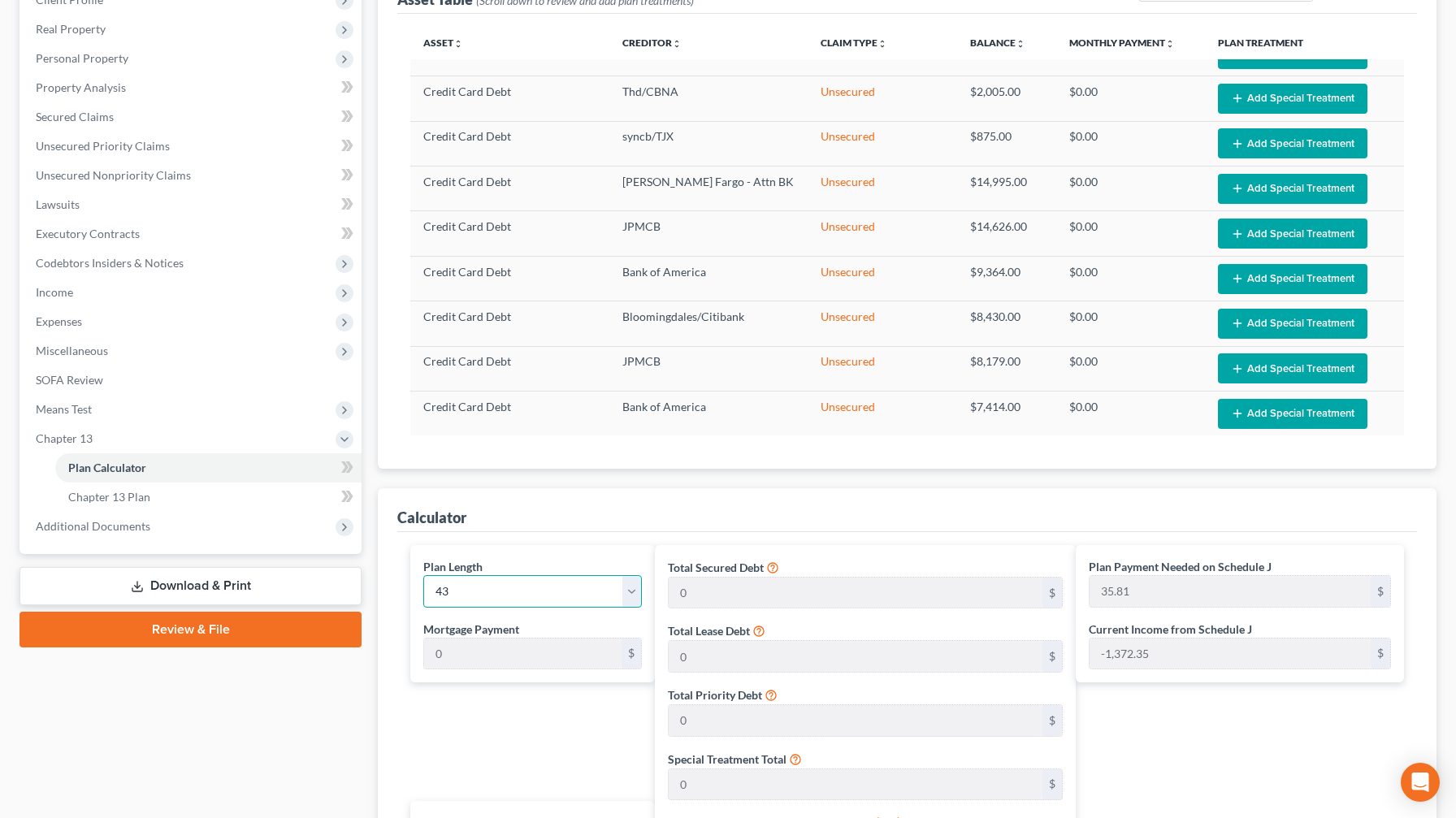
select select "35"
type input "42.77"
select select "35"
type input "42.77"
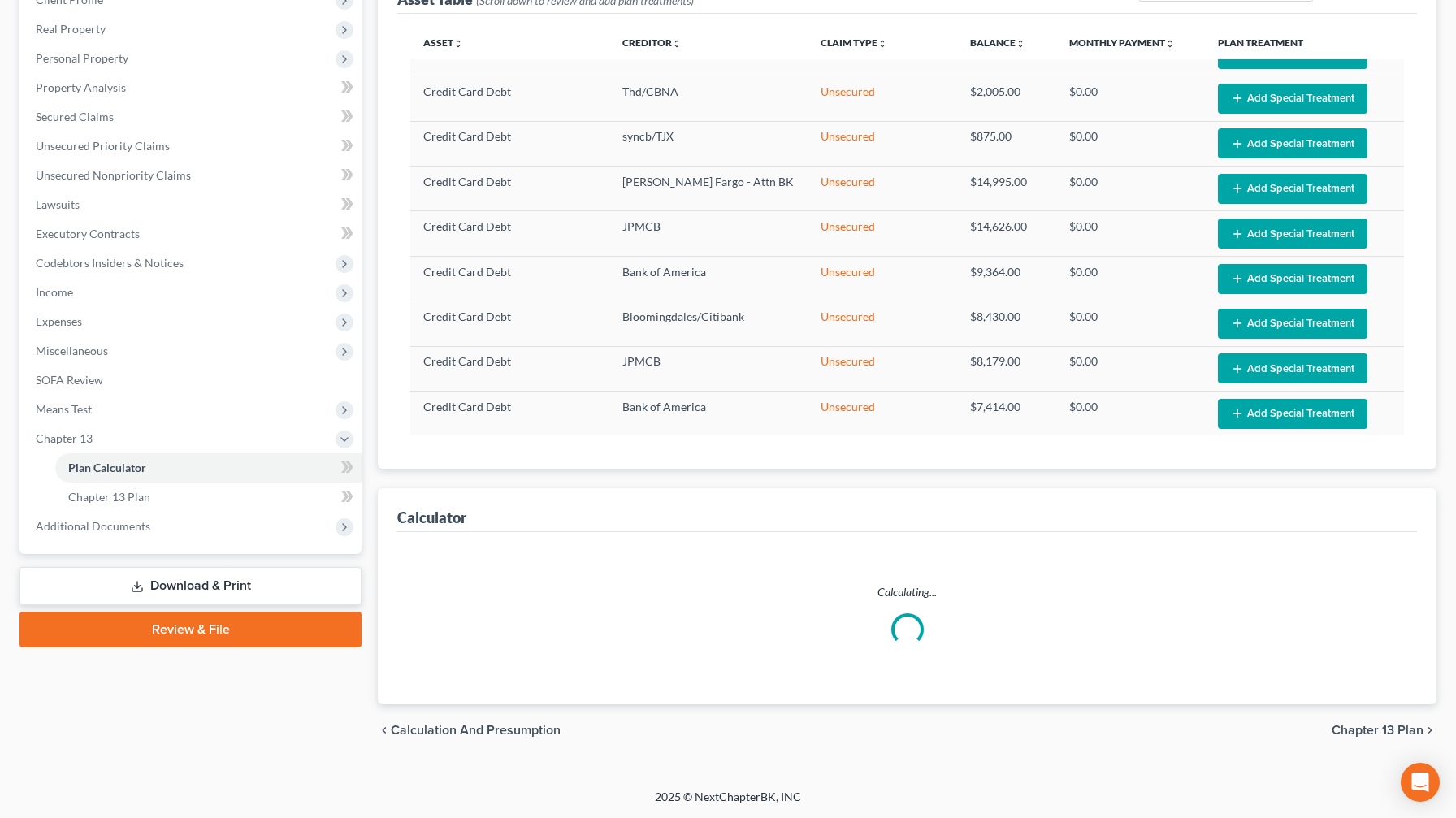
select select "35"
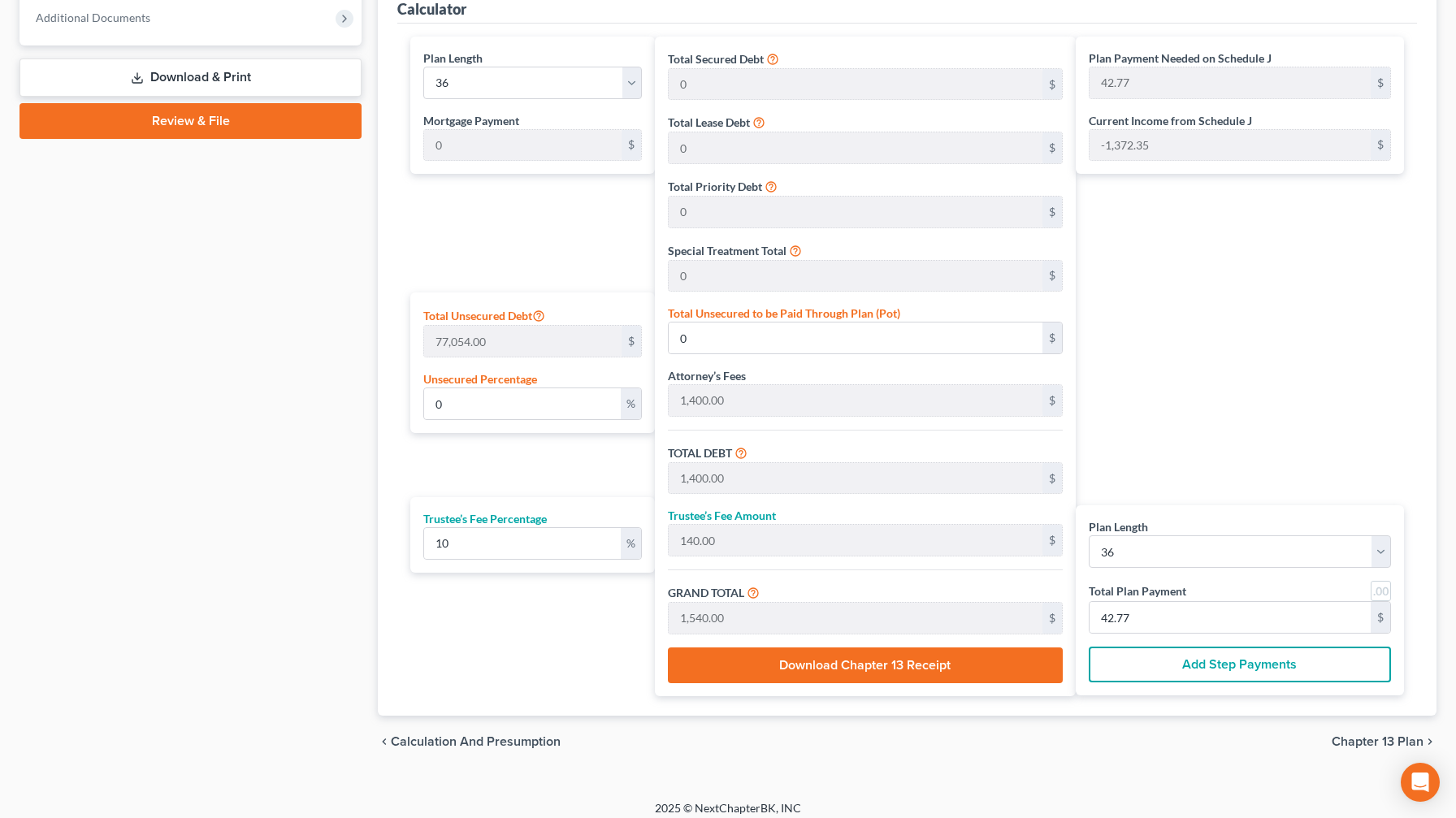
scroll to position [752, 0]
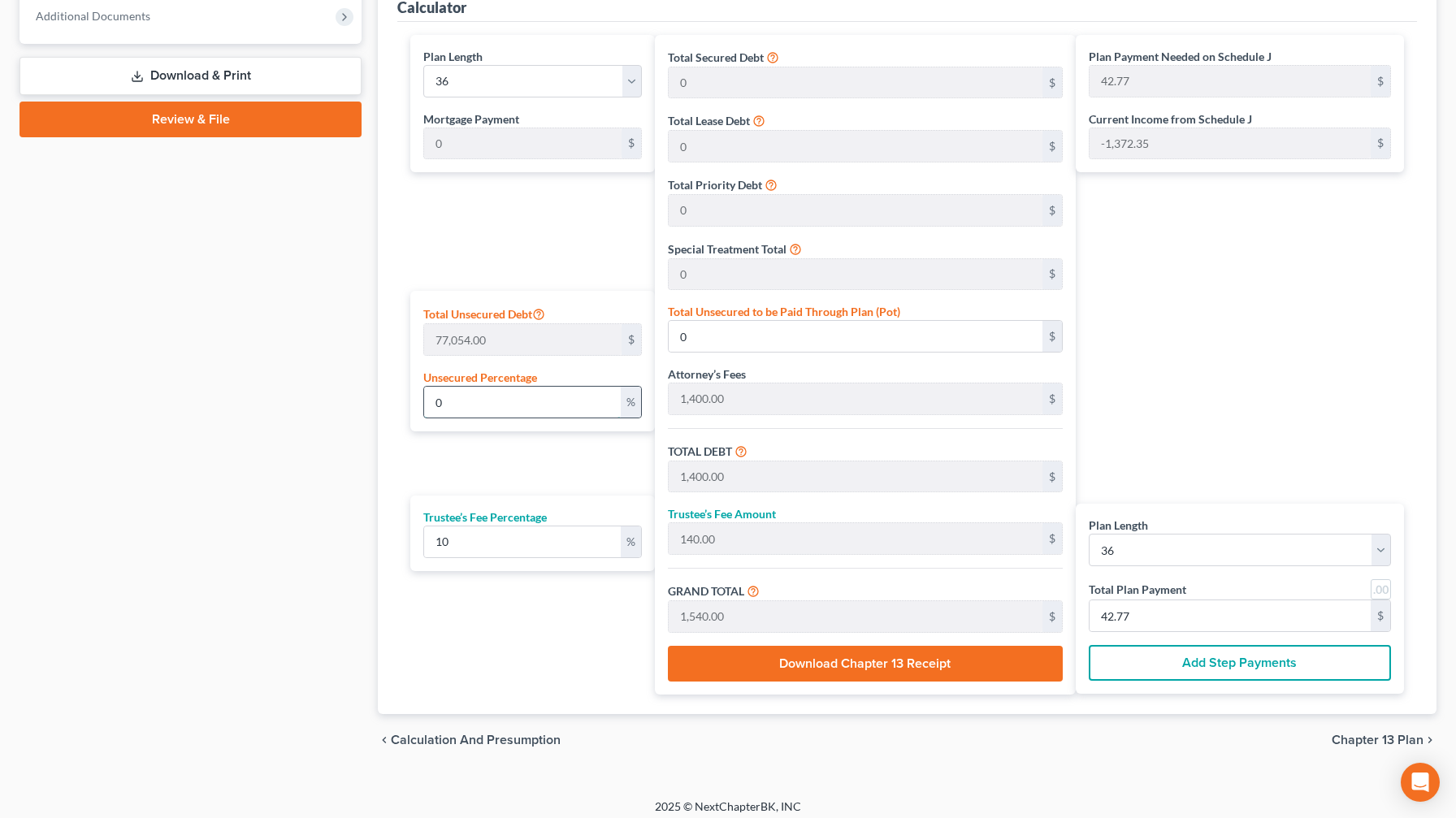
click at [479, 396] on input "0" at bounding box center [522, 403] width 196 height 31
type input "2"
type input "1,541.08"
type input "2,941.08"
type input "294.10"
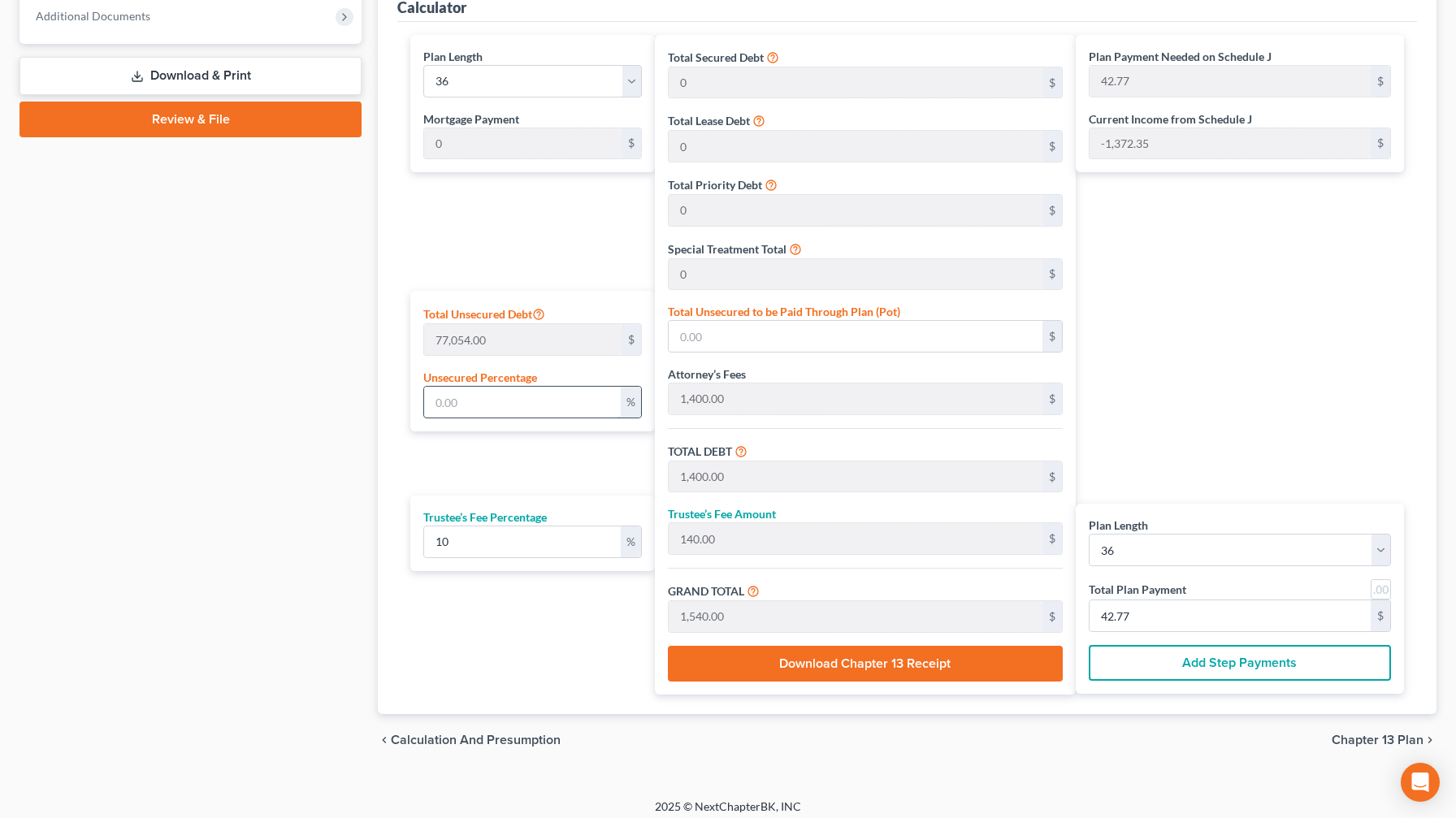
type input "3,235.18"
type input "89.86"
type input "20"
type input "15,410.80"
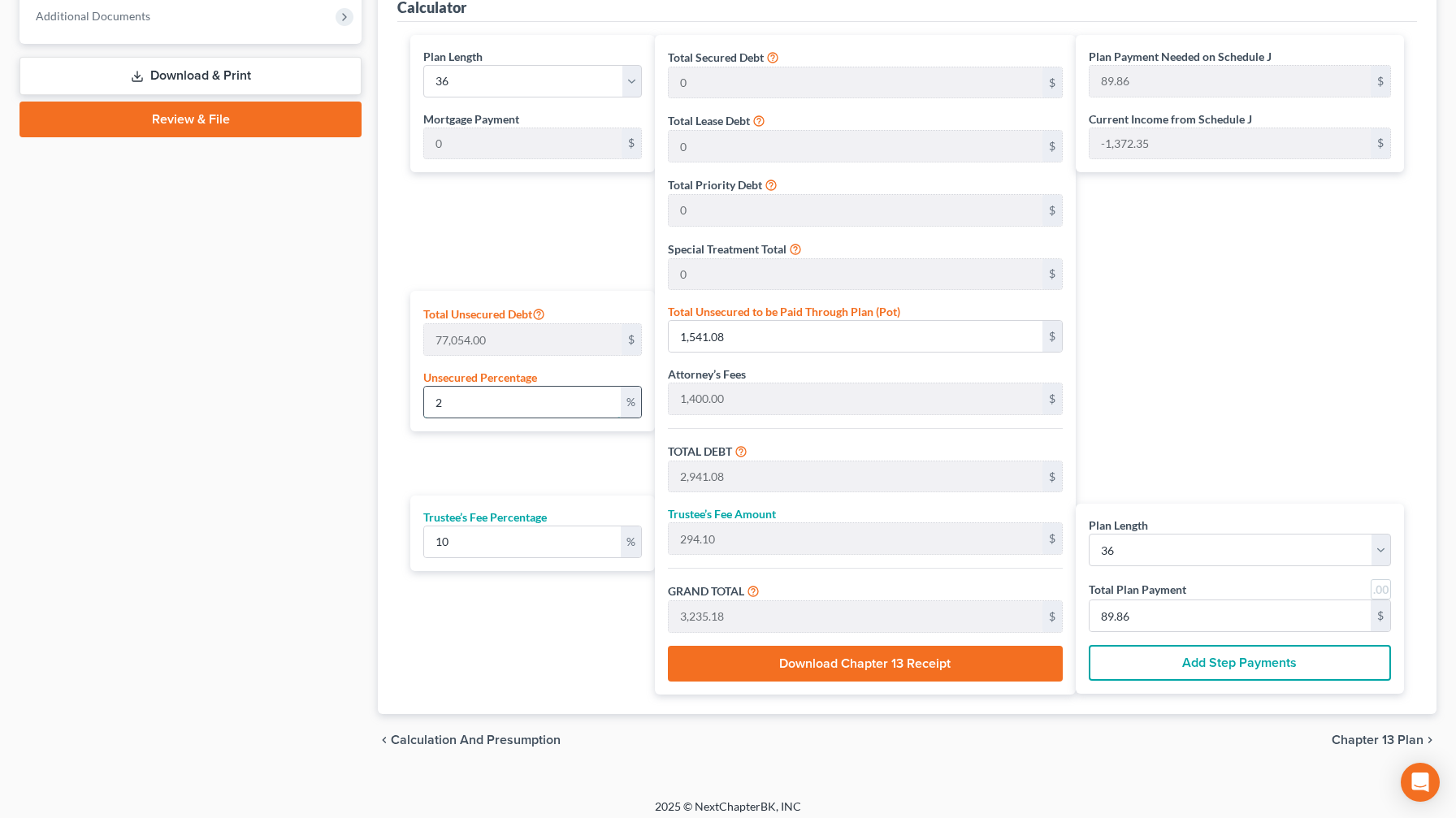
type input "16,810.80"
type input "1,681.08"
type input "18,491.87"
type input "513.66"
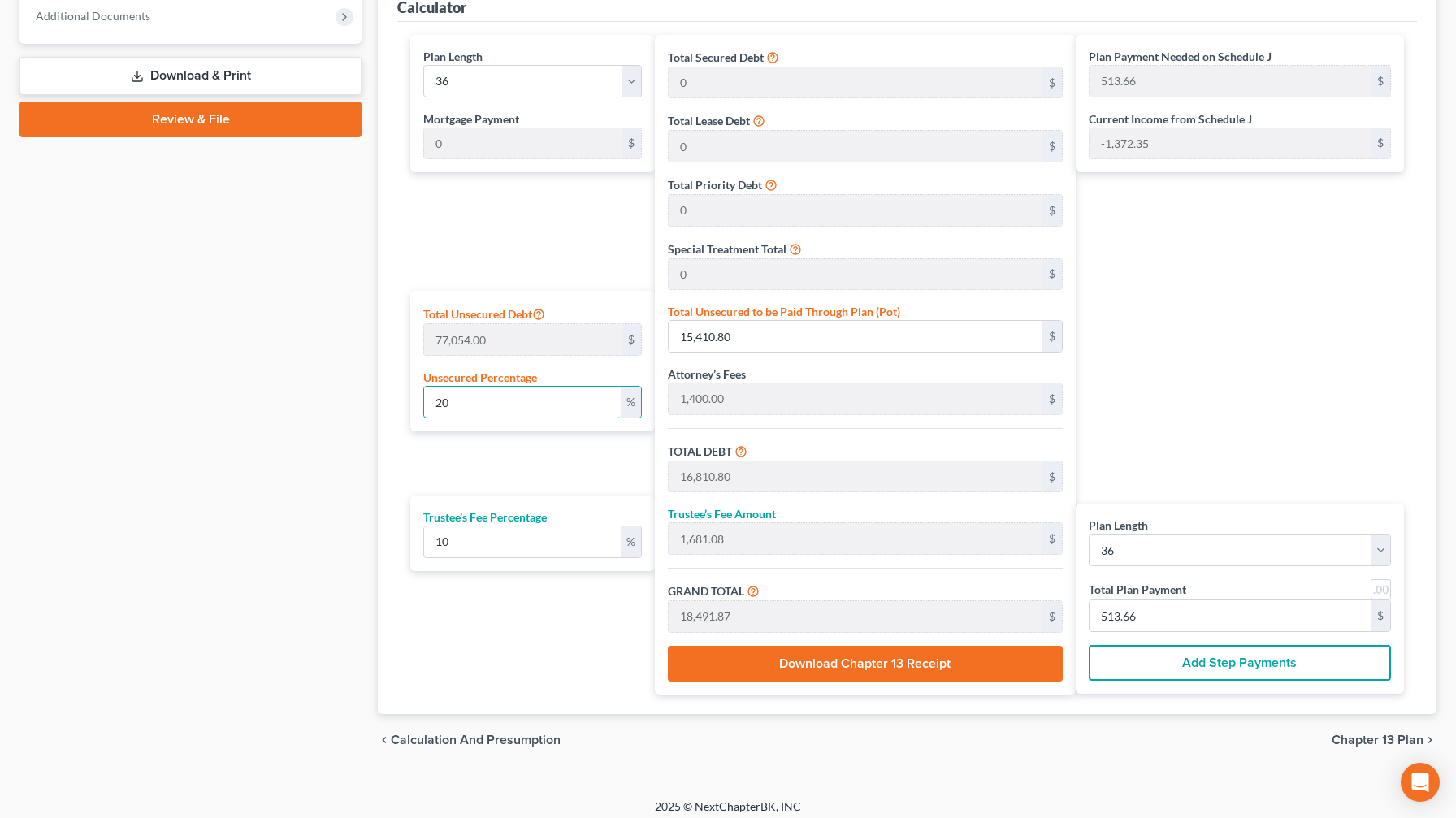
type input "2"
type input "1,541.08"
type input "2,941.08"
type input "294.10"
type input "3,235.18"
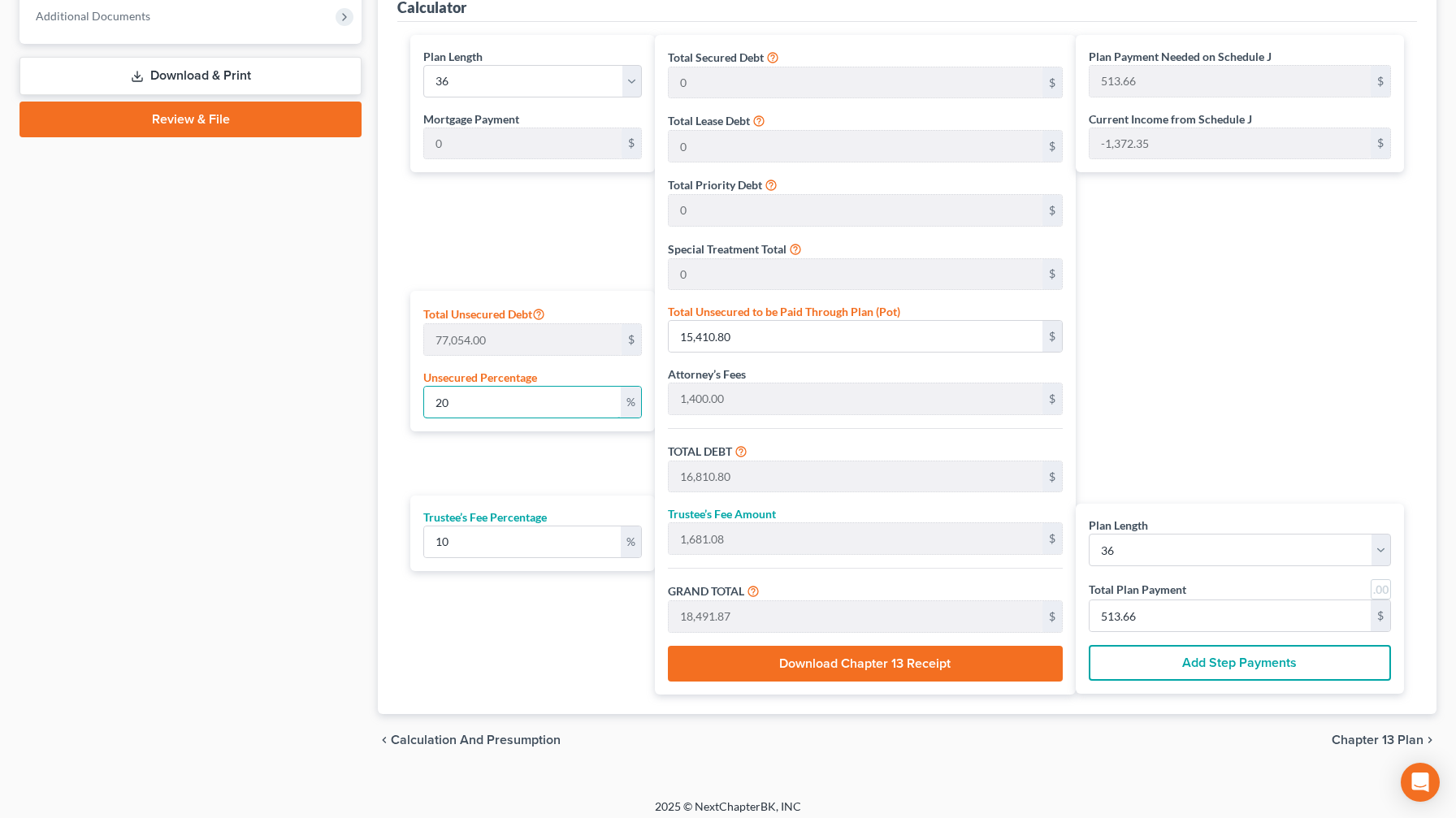
type input "89.86"
type input "25"
type input "19,263.50"
type input "20,663.50"
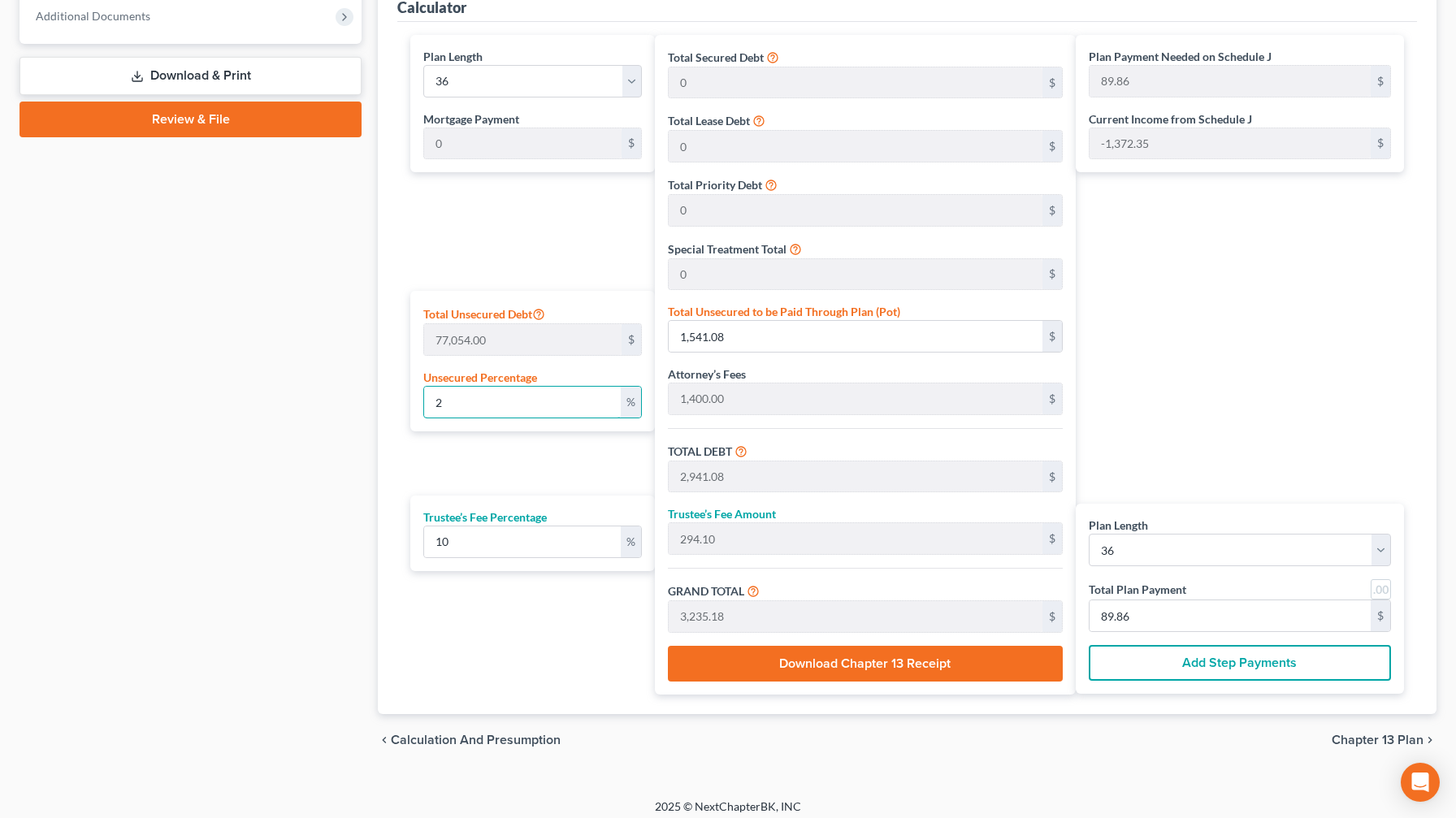
type input "2,066.35"
type input "22,729.85"
type input "631.38"
type input "2"
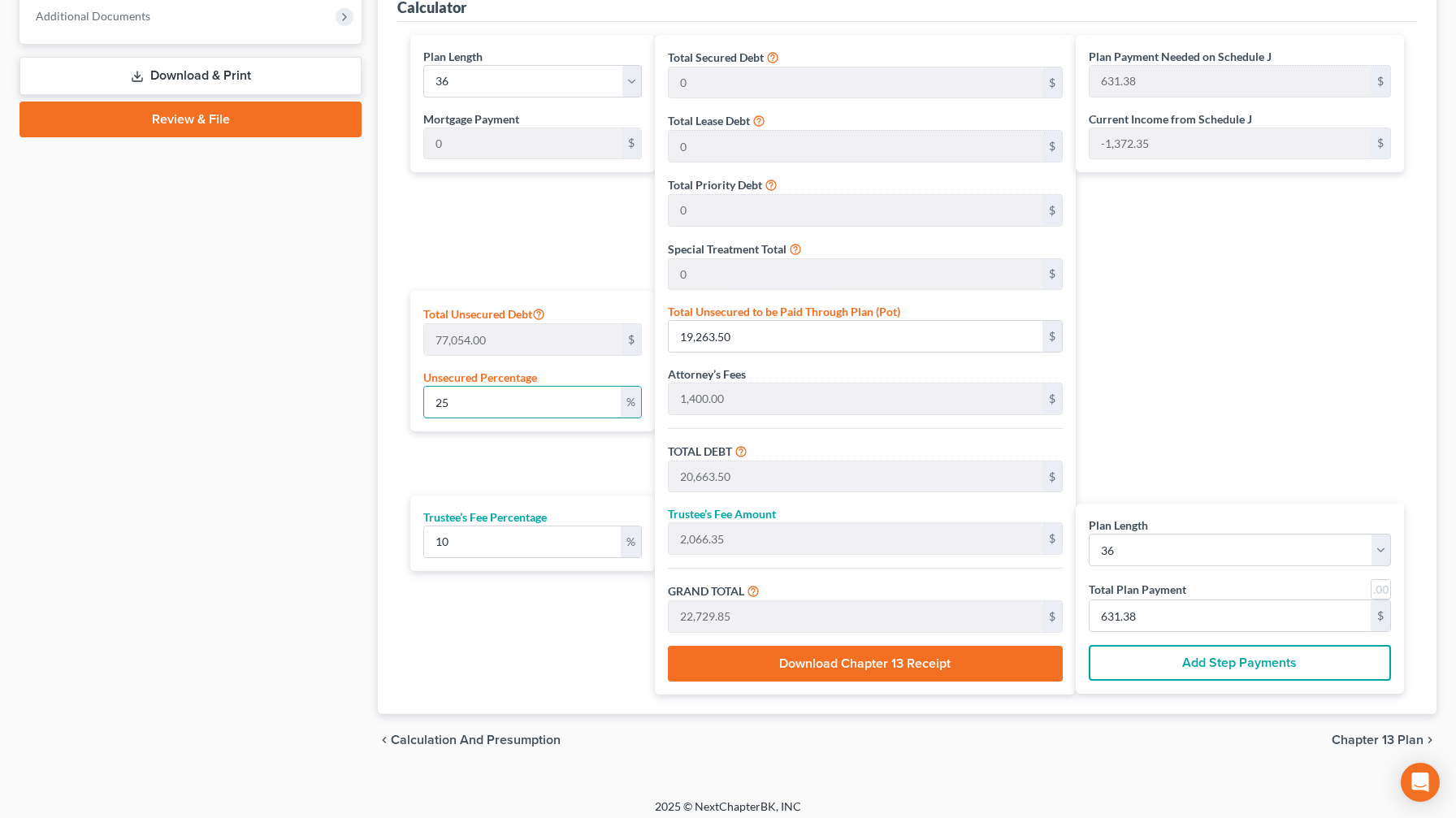
type input "1,541.08"
type input "2,941.08"
type input "294.10"
type input "3,235.18"
type input "89.86"
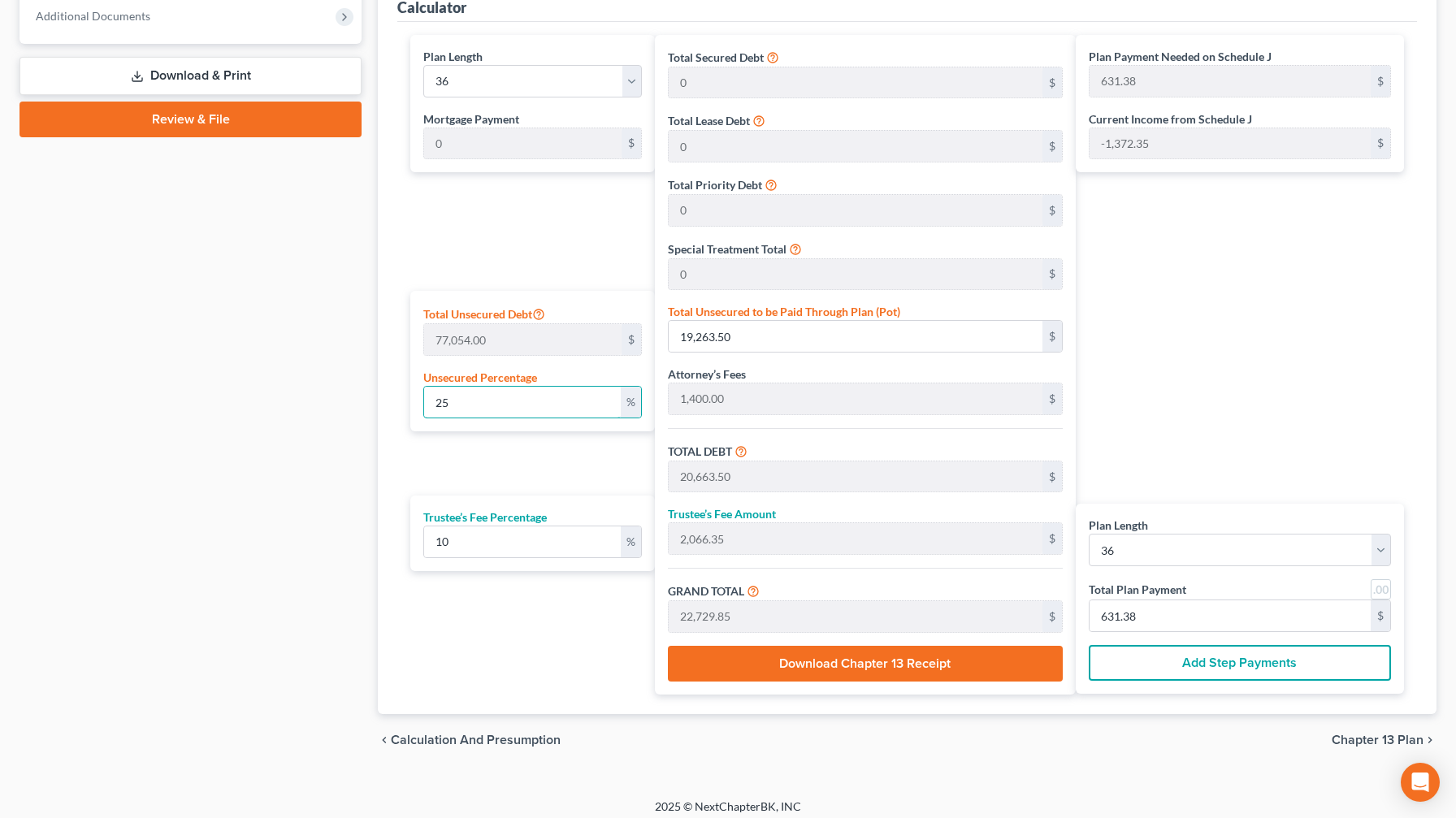
type input "89.86"
type input "1,400.00"
type input "140.00"
type input "1,540.00"
type input "42.77"
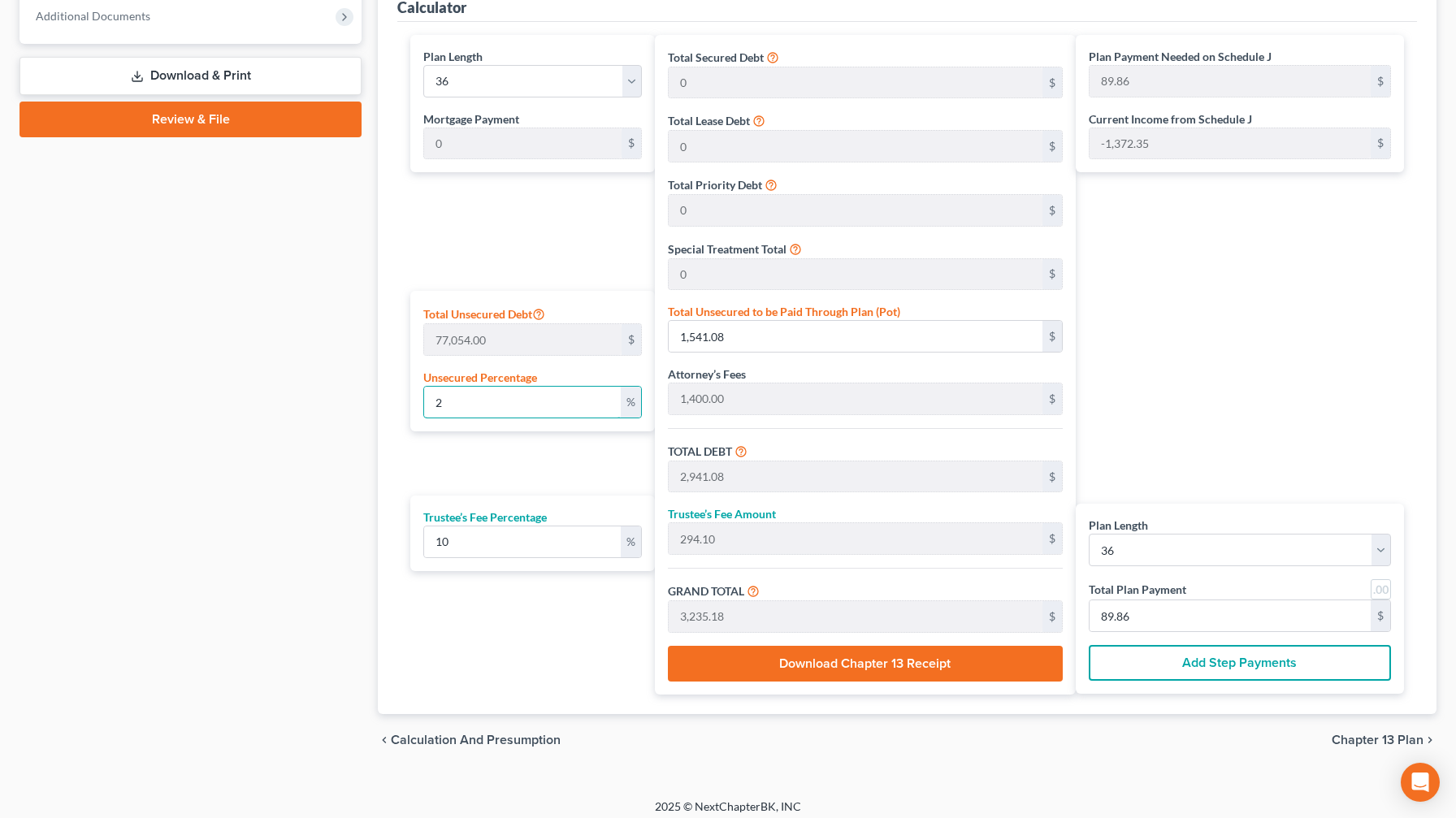
type input "42.77"
type input "1"
type input "770.54"
type input "2,170.54"
type input "217.05"
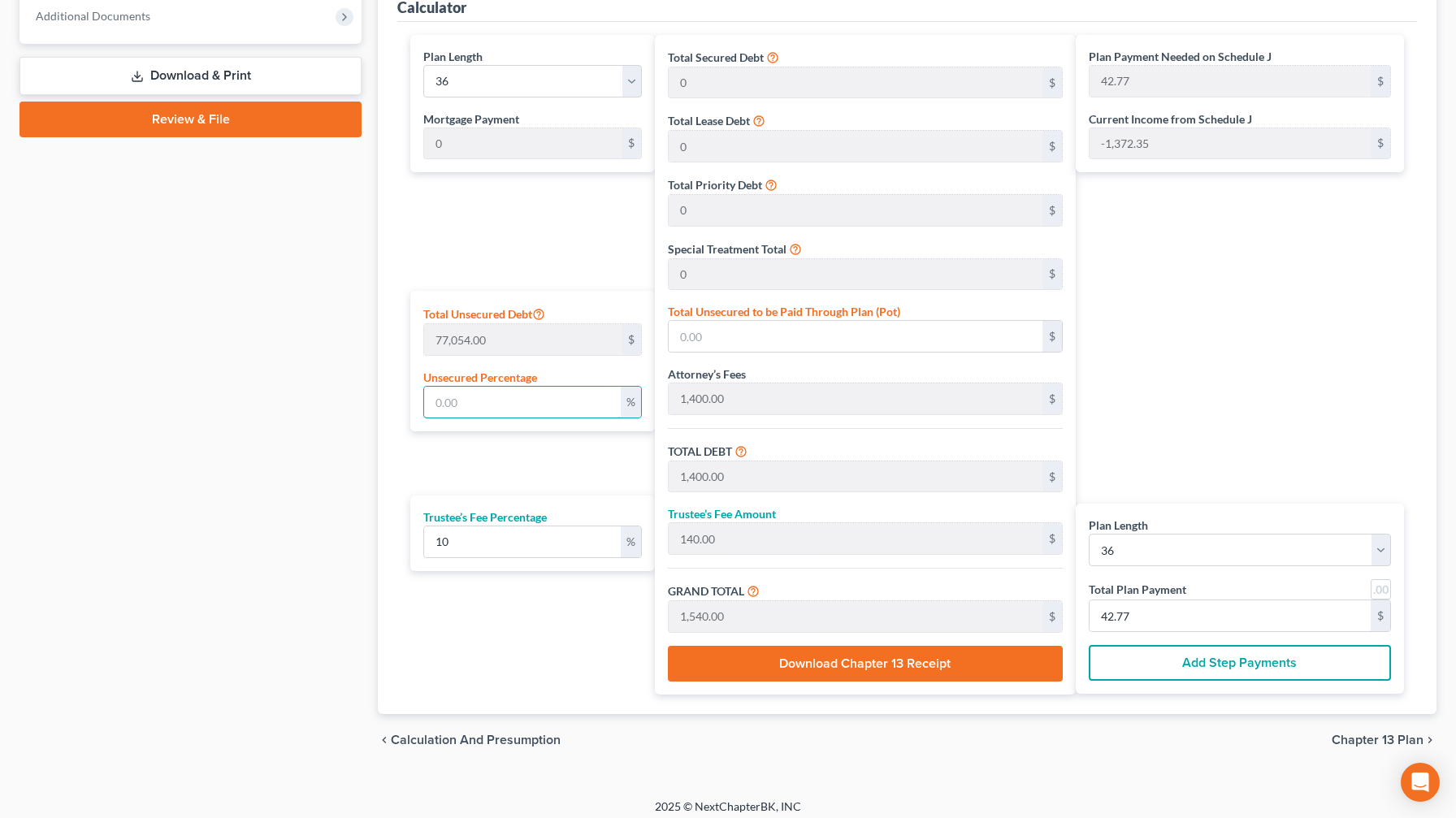
type input "2,387.59"
type input "66.32"
type input "10"
type input "7,705.40"
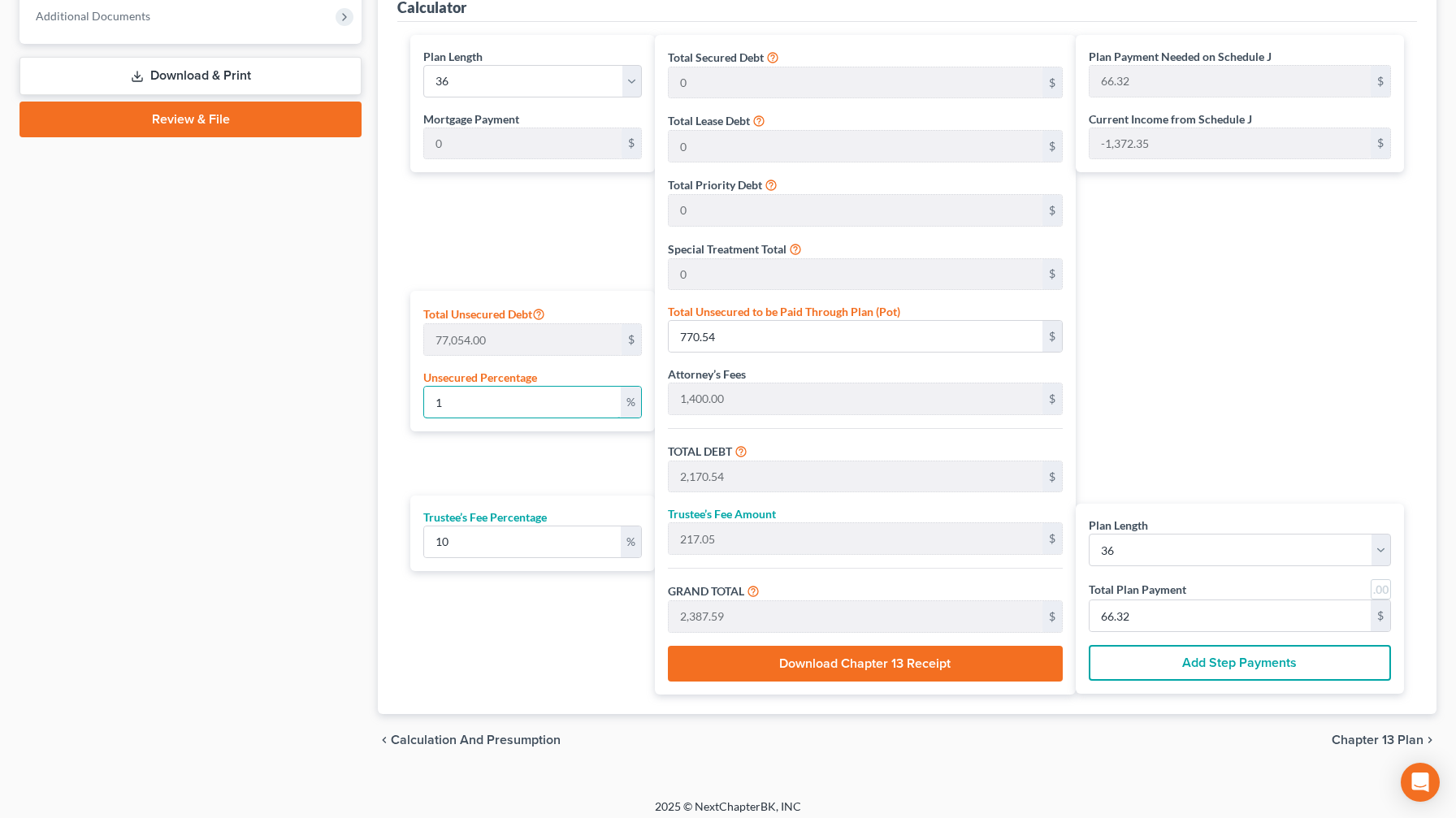
type input "9,105.40"
type input "910.54"
type input "10,015.93"
type input "278.22"
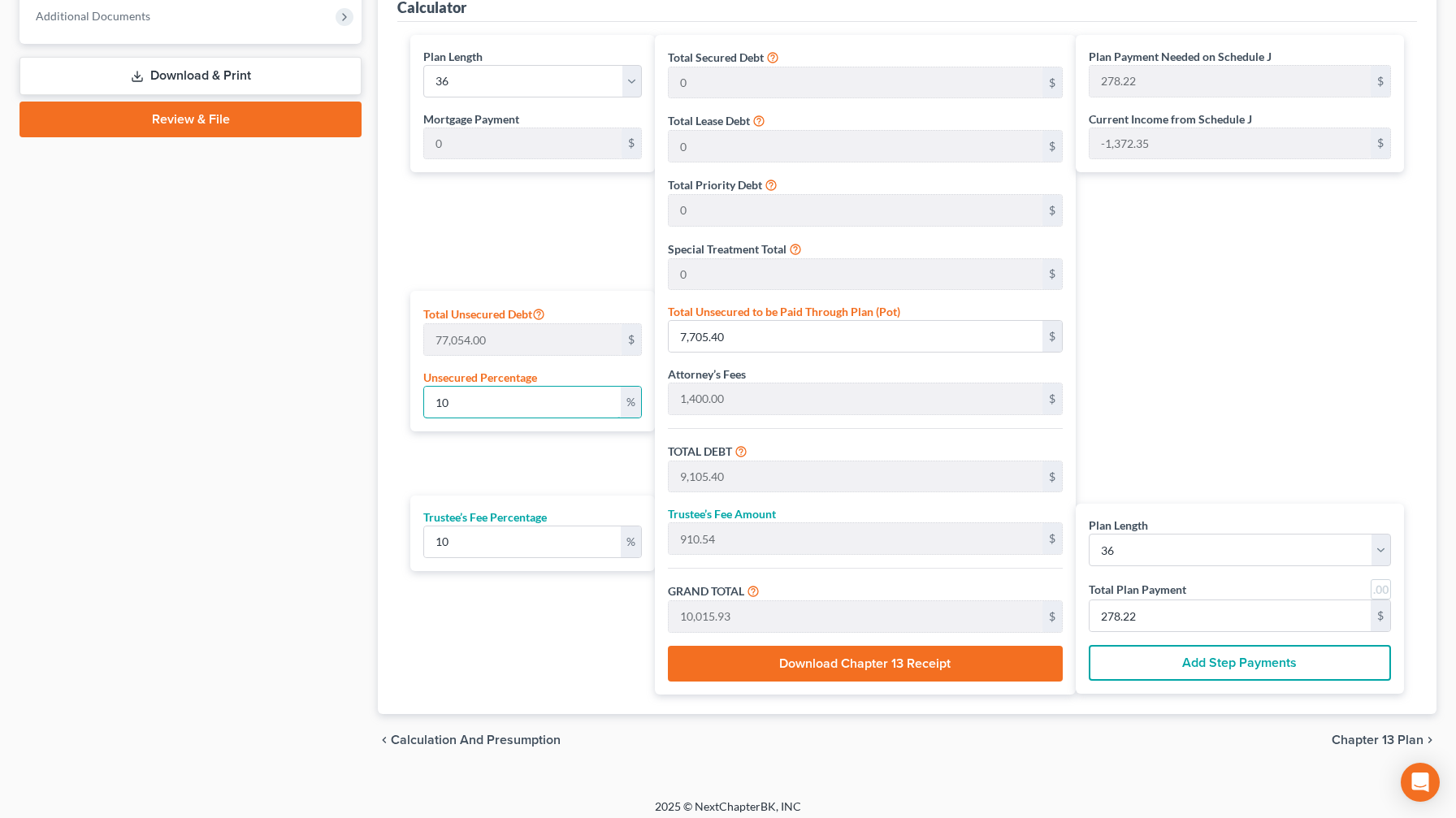
type input "1"
type input "770.54"
type input "2,170.54"
type input "217.05"
type input "2,387.59"
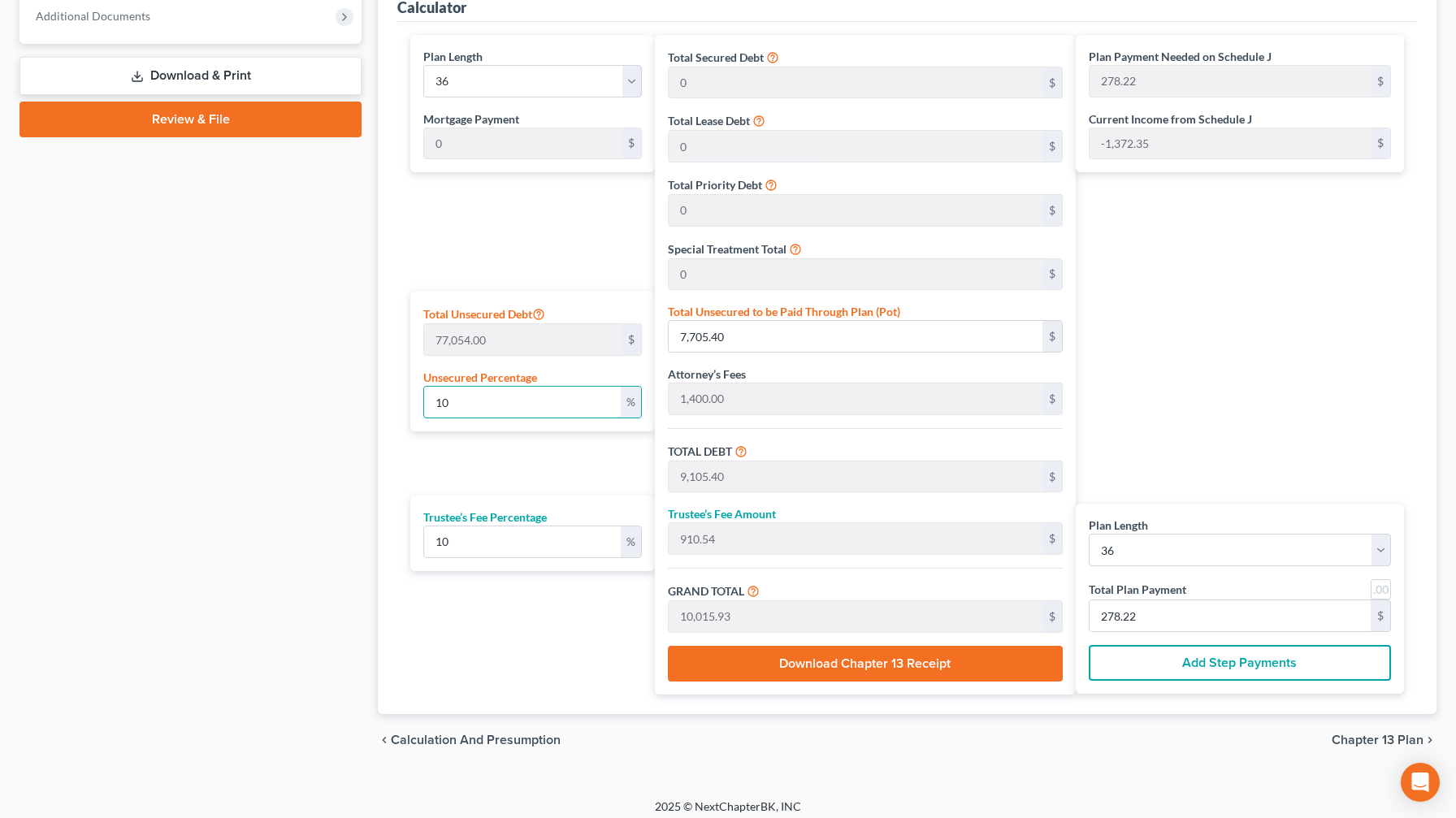
type input "66.32"
type input "1,400.00"
type input "140.00"
type input "1,540.00"
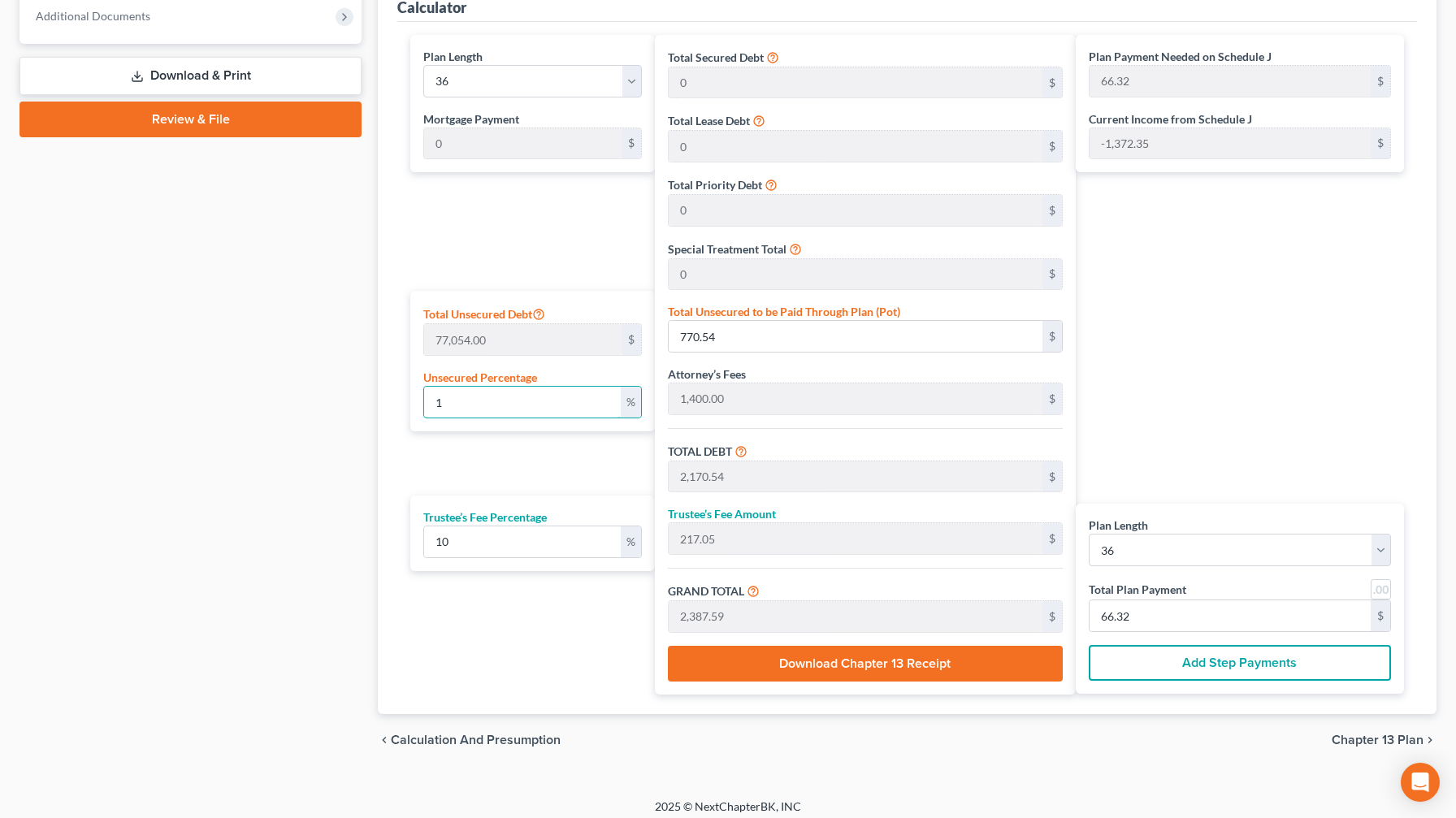
type input "42.77"
type input "5"
type input "3,852.70"
type input "5,252.70"
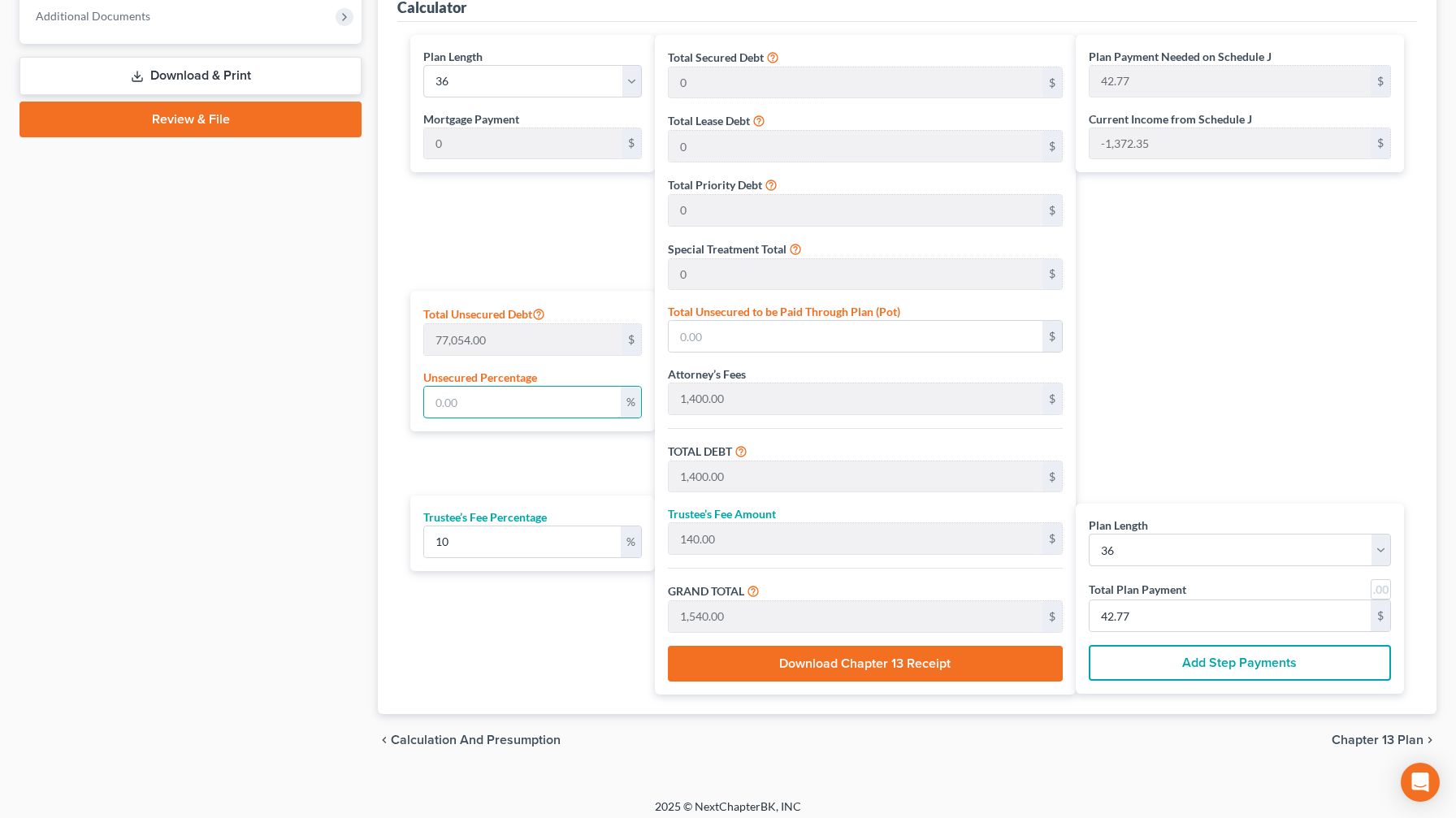
type input "525.27"
type input "5,777.96"
type input "160.49"
type input "5"
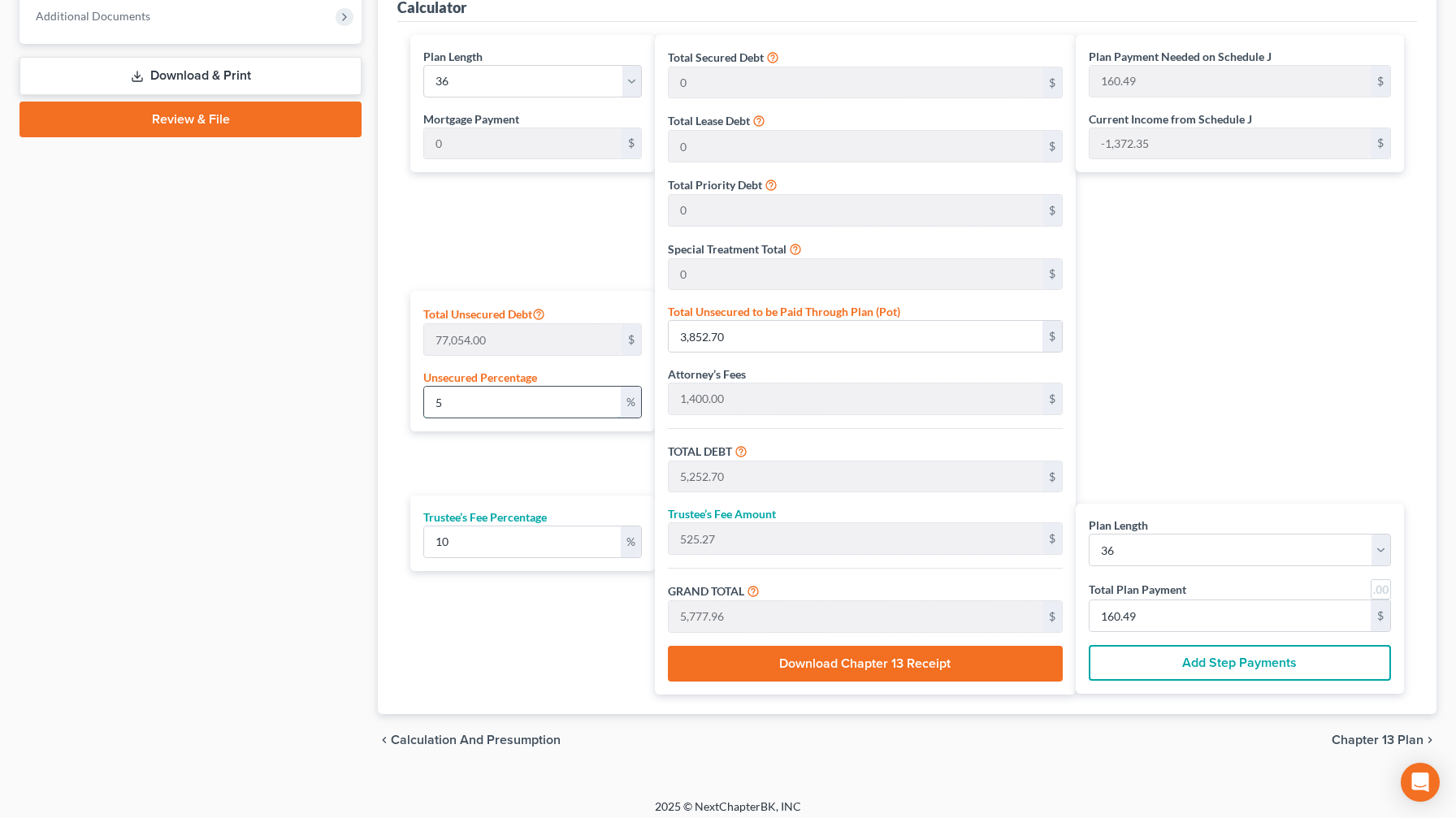
click at [448, 398] on input "5" at bounding box center [522, 403] width 196 height 31
type input "1,400.00"
type input "140.00"
type input "1,540.00"
type input "42.77"
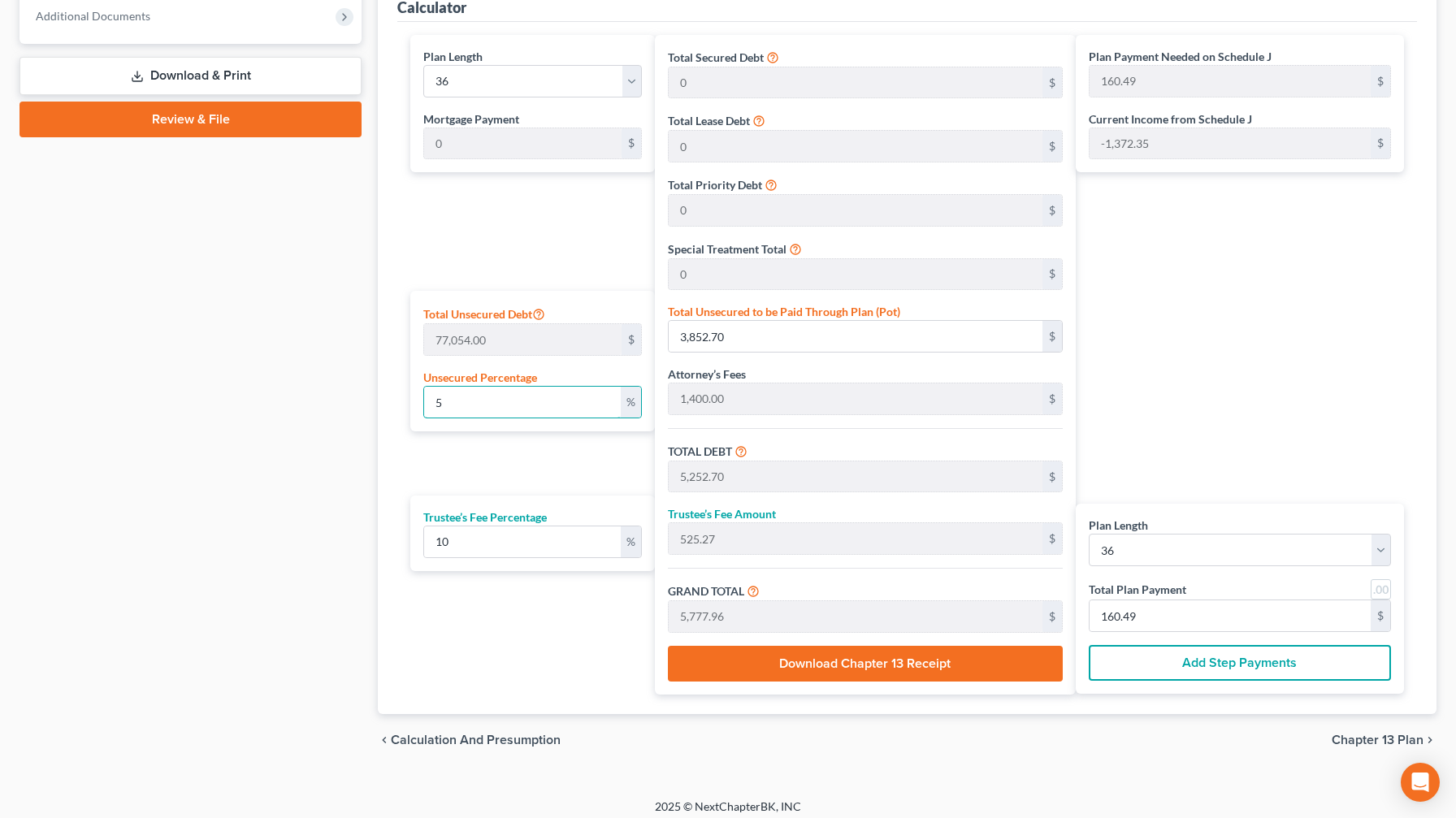
type input "42.77"
type input "4"
type input "3,082.16"
type input "4,482.16"
type input "448.21"
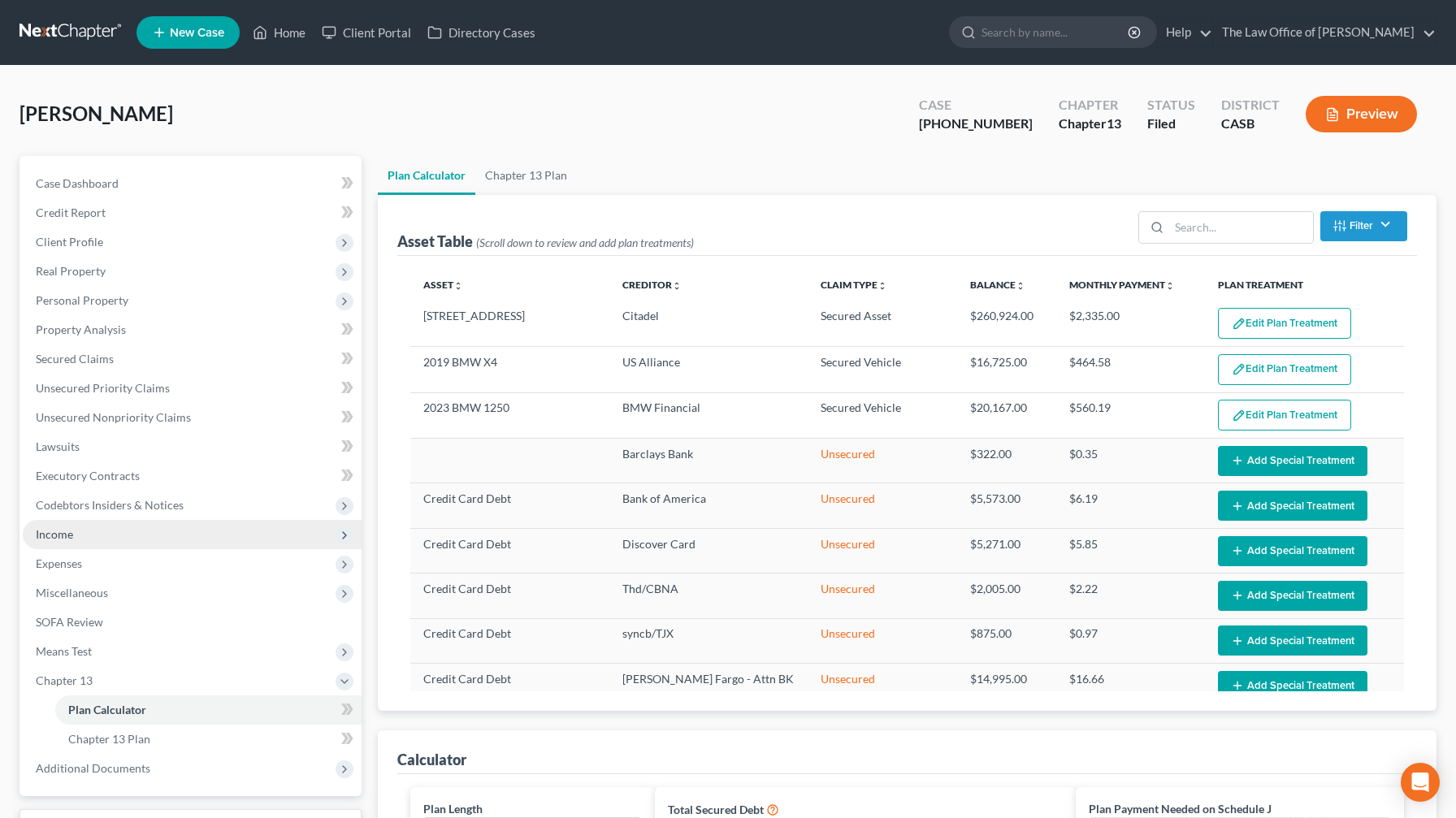
scroll to position [0, 0]
click at [85, 482] on span "Income" at bounding box center [191, 535] width 338 height 29
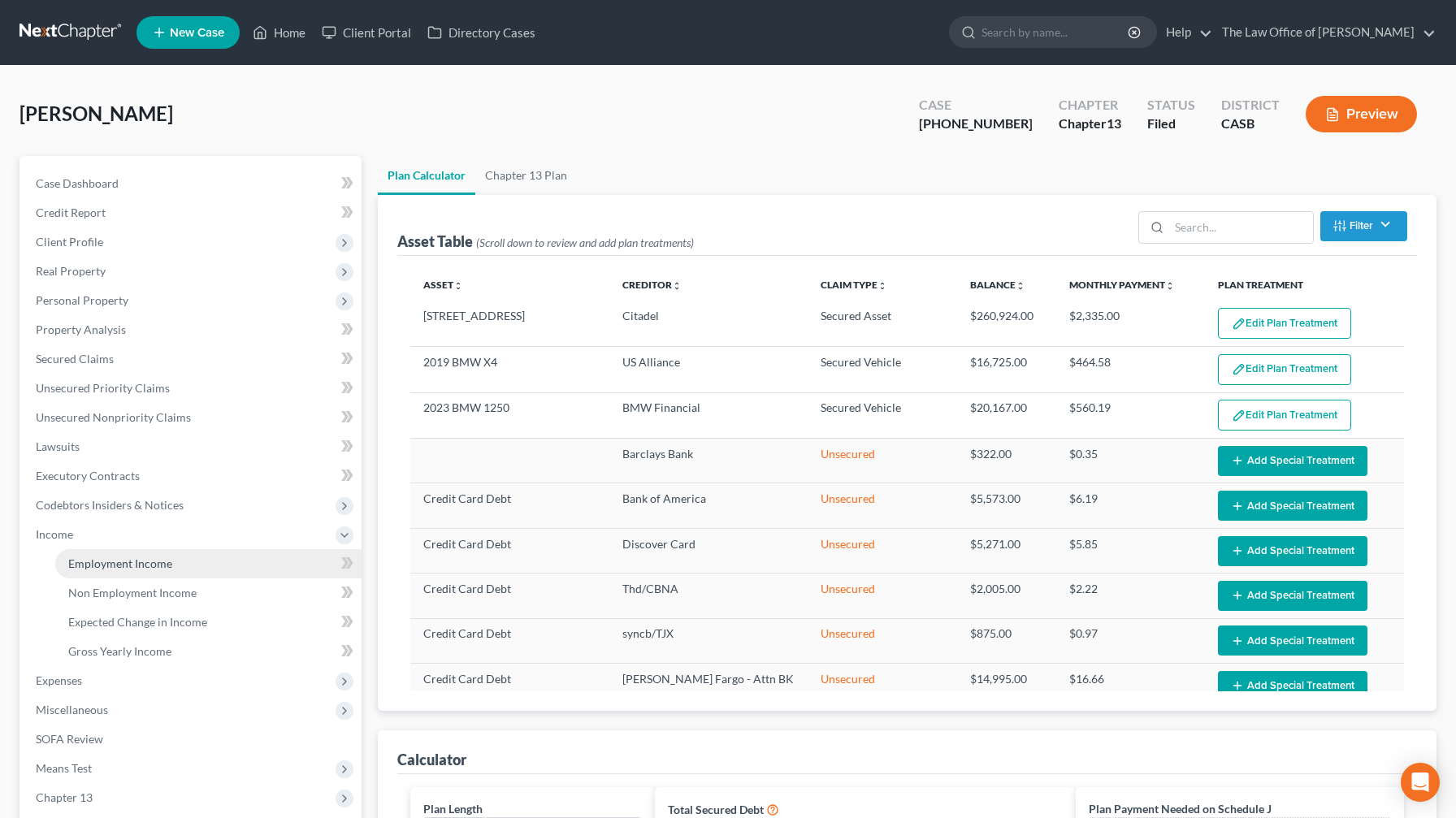
click at [123, 482] on span "Employment Income" at bounding box center [120, 564] width 104 height 14
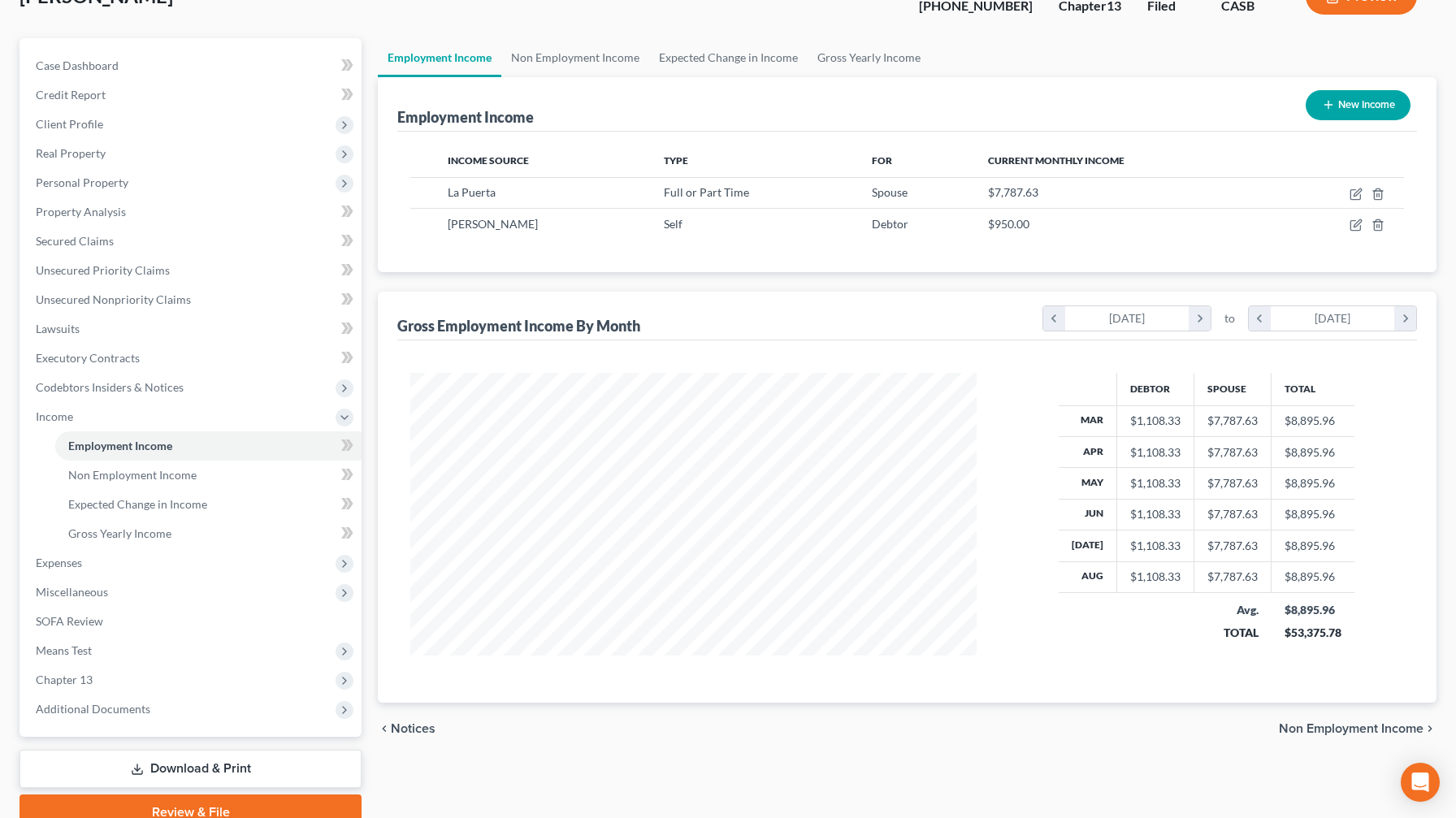
scroll to position [129, 0]
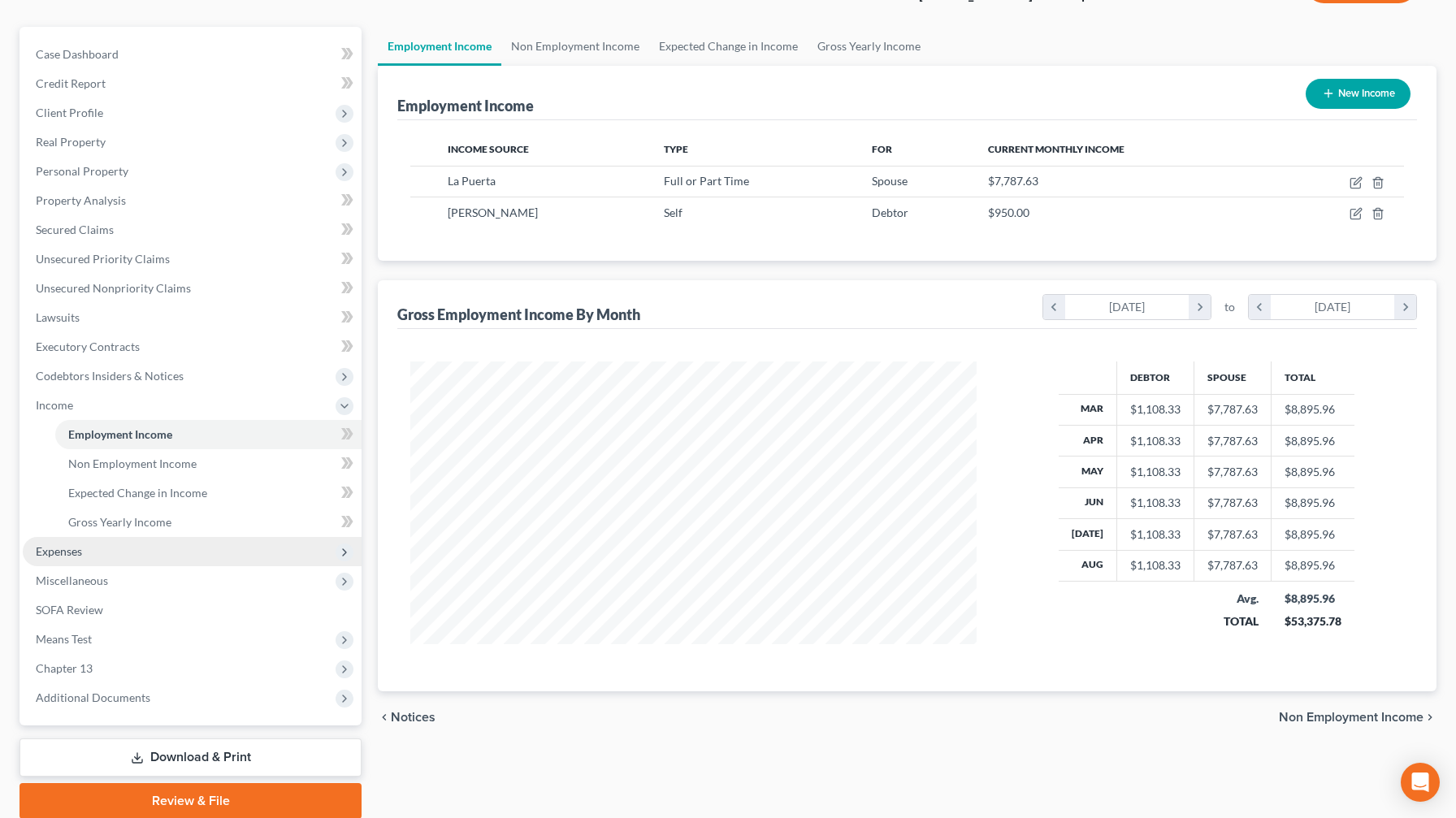
click at [187, 482] on span "Expenses" at bounding box center [191, 551] width 338 height 29
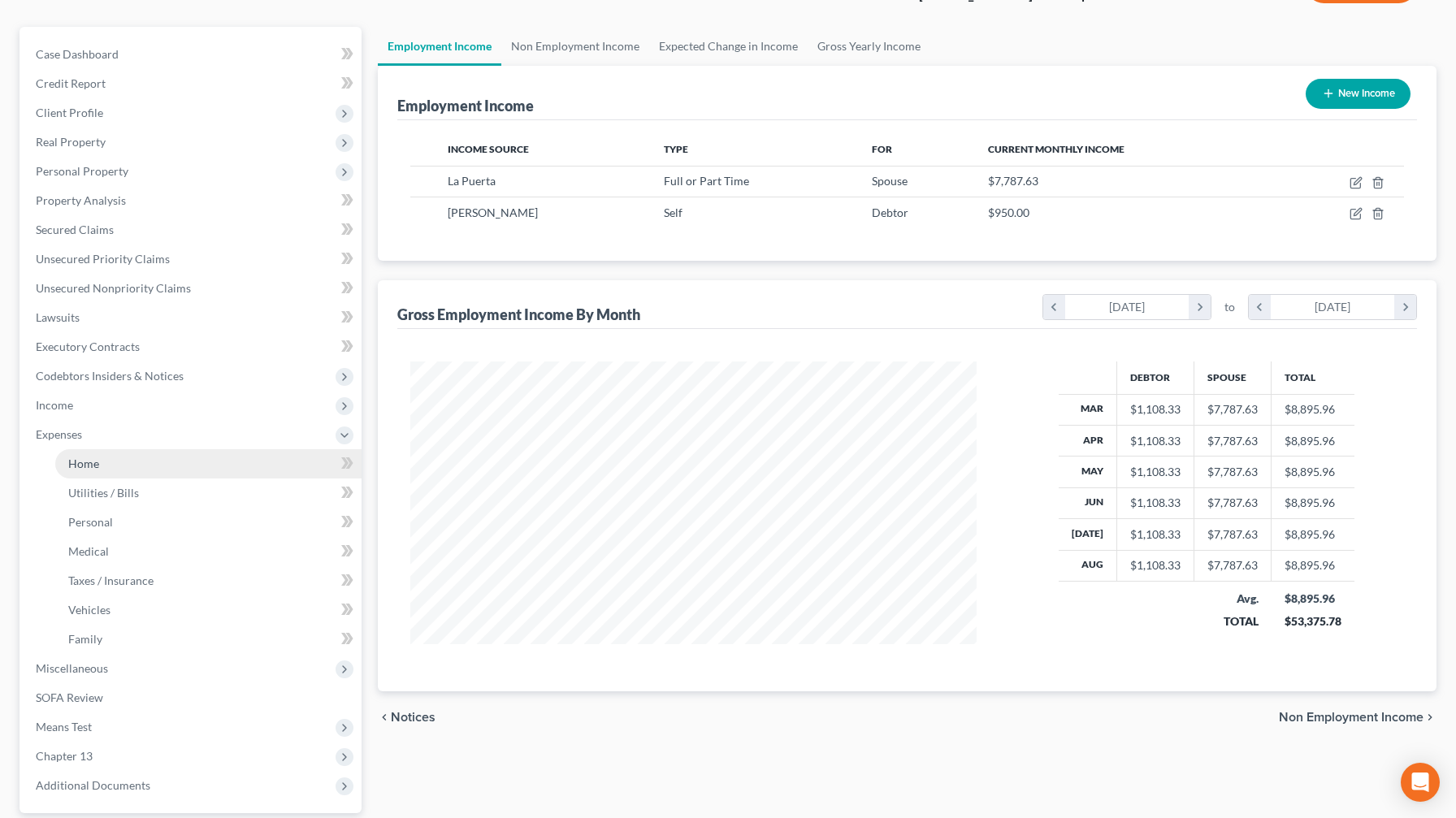
click at [223, 471] on link "Home" at bounding box center [209, 464] width 306 height 29
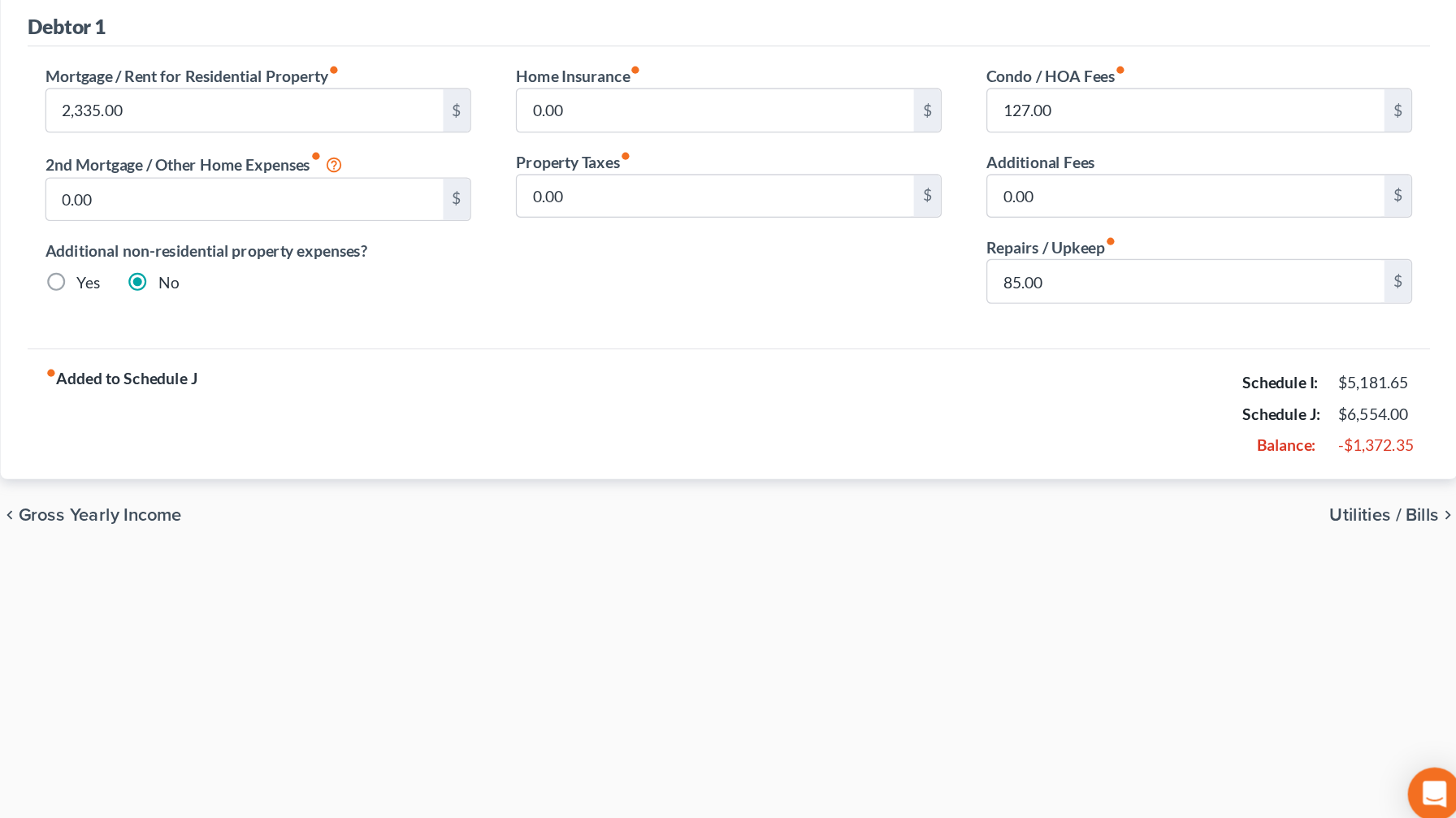
scroll to position [56, 0]
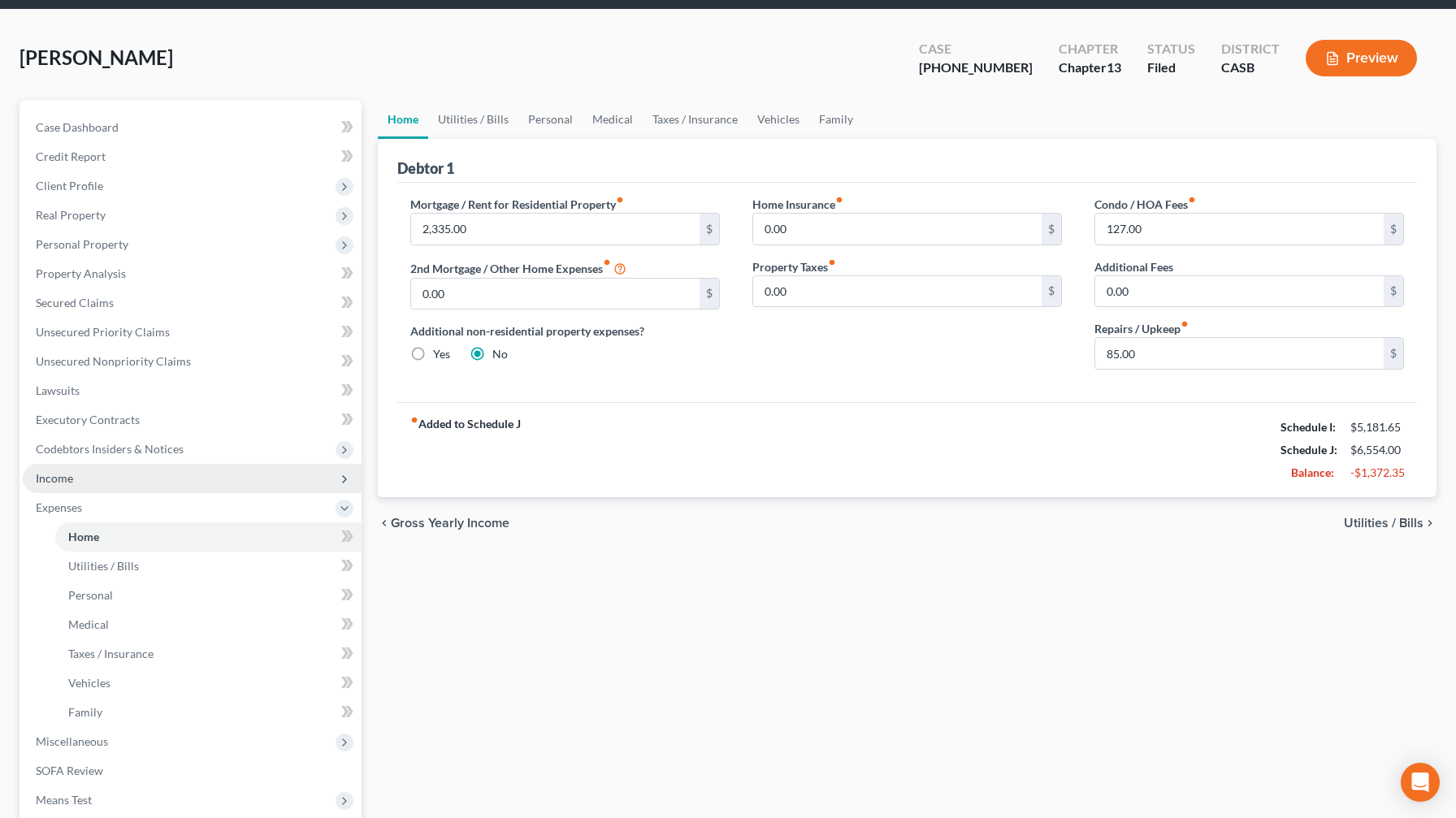
click at [157, 482] on span "Income" at bounding box center [191, 479] width 338 height 29
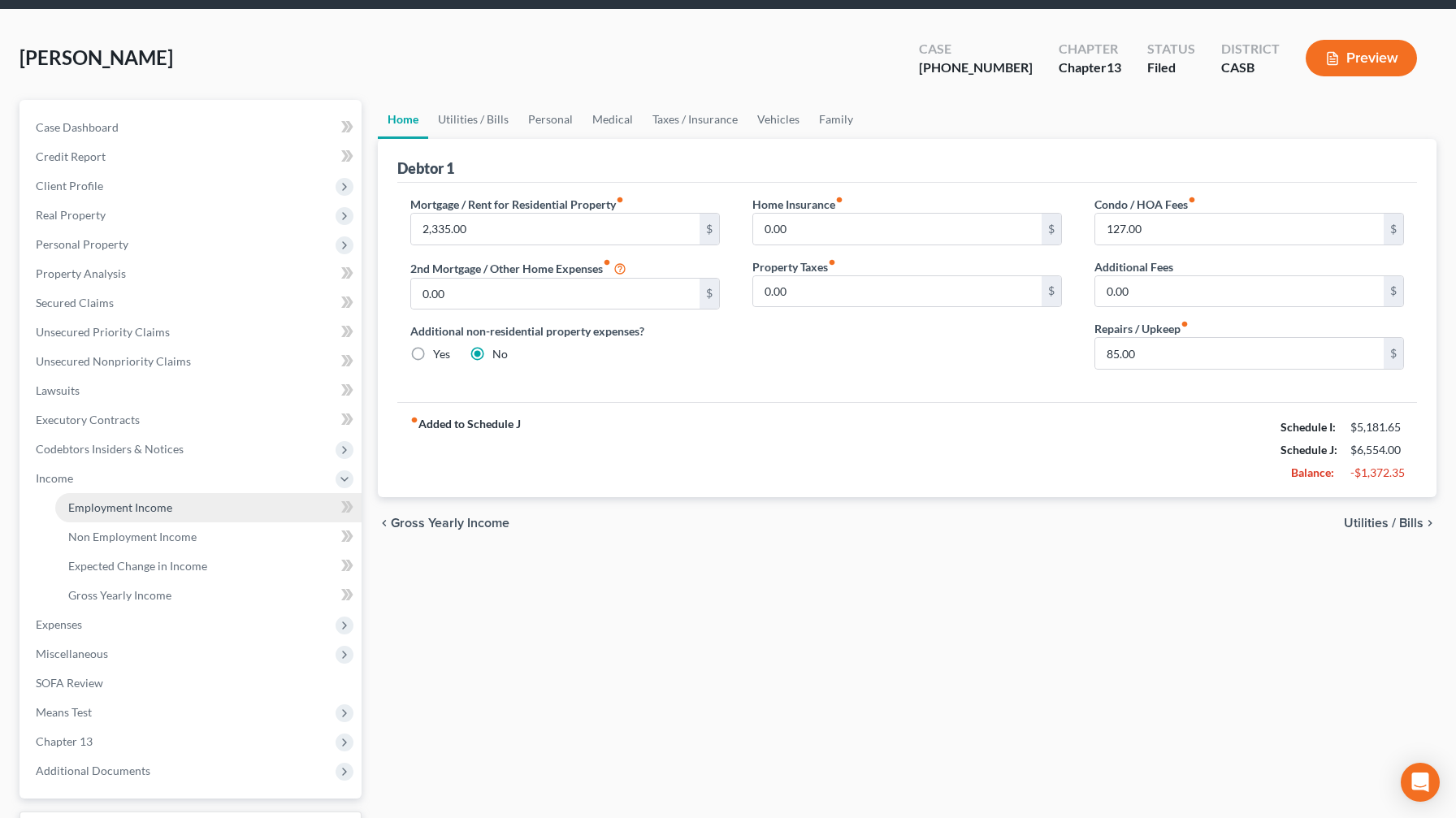
click at [159, 482] on span "Employment Income" at bounding box center [120, 507] width 104 height 14
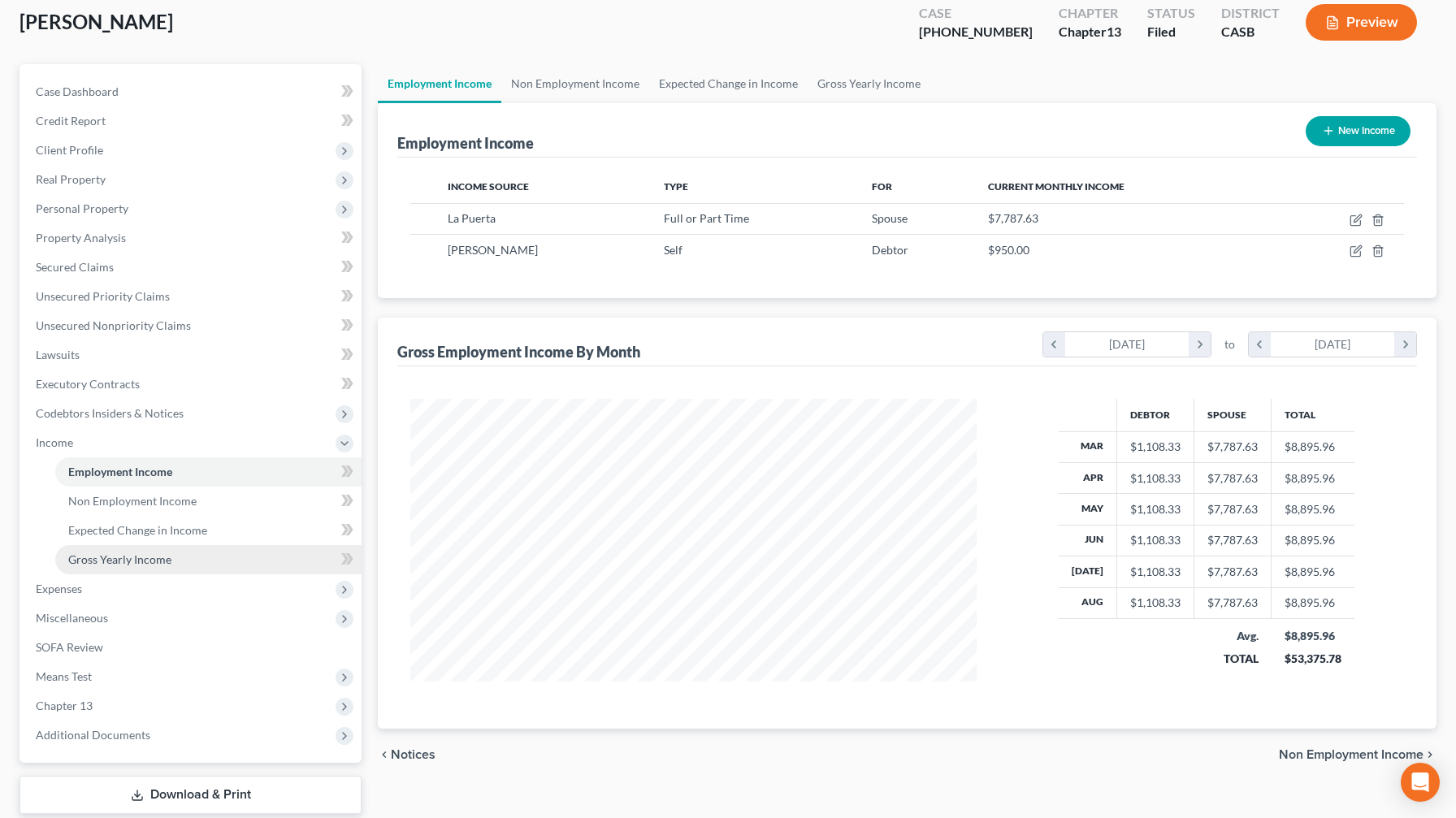
scroll to position [93, 0]
click at [596, 29] on button "Preview" at bounding box center [1361, 21] width 112 height 36
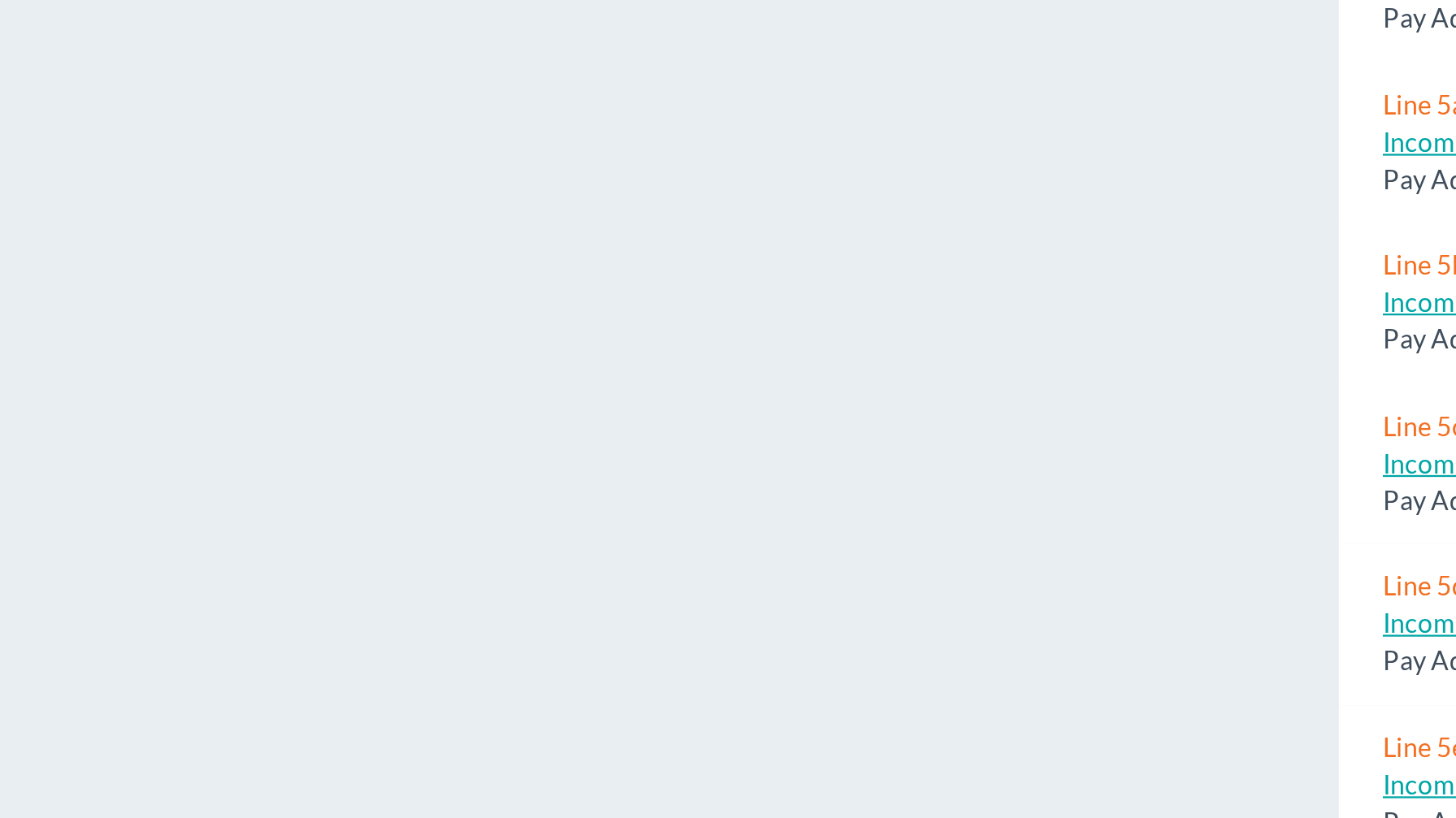
scroll to position [191, 0]
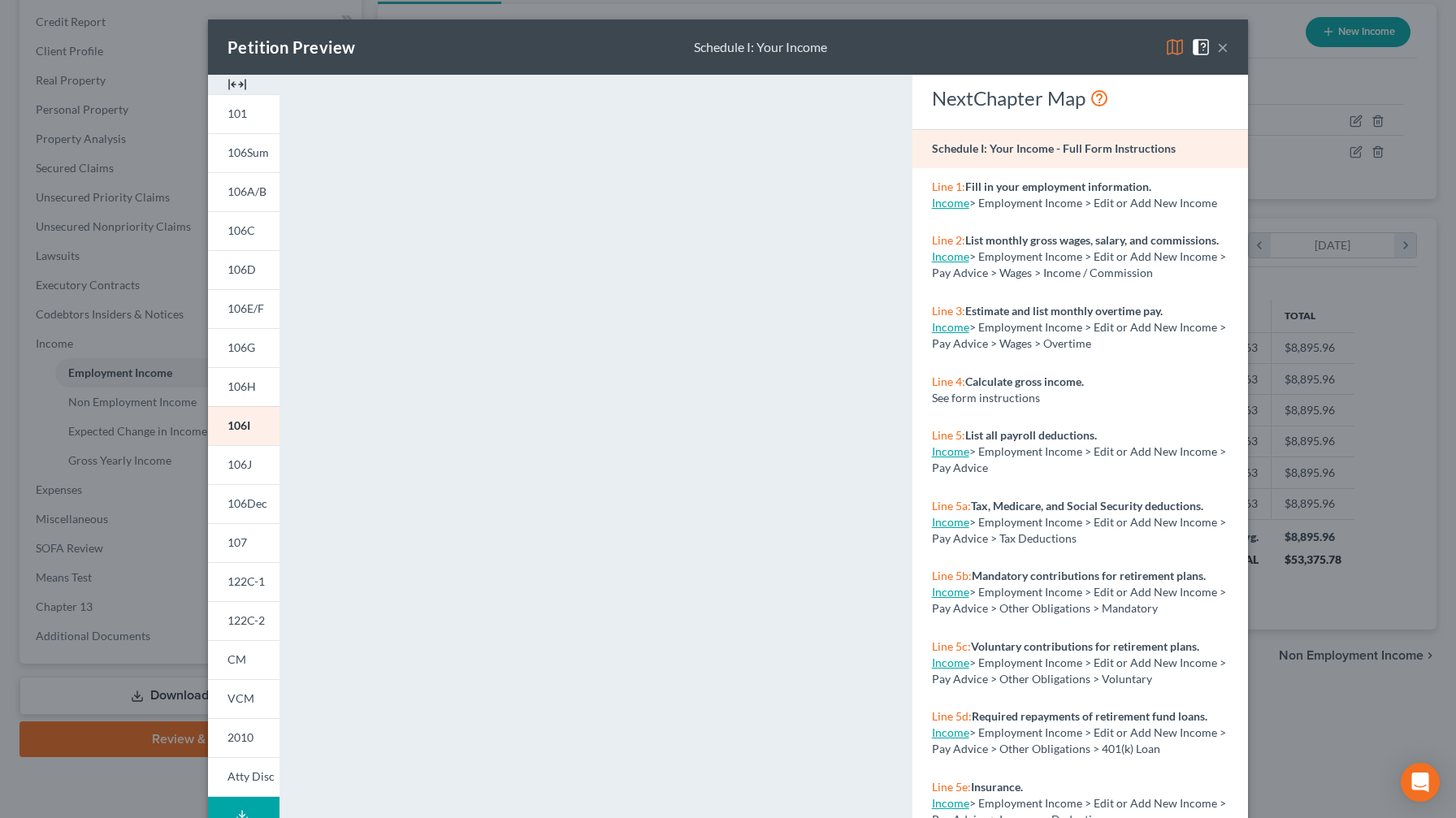
click at [596, 48] on button "×" at bounding box center [1222, 47] width 11 height 20
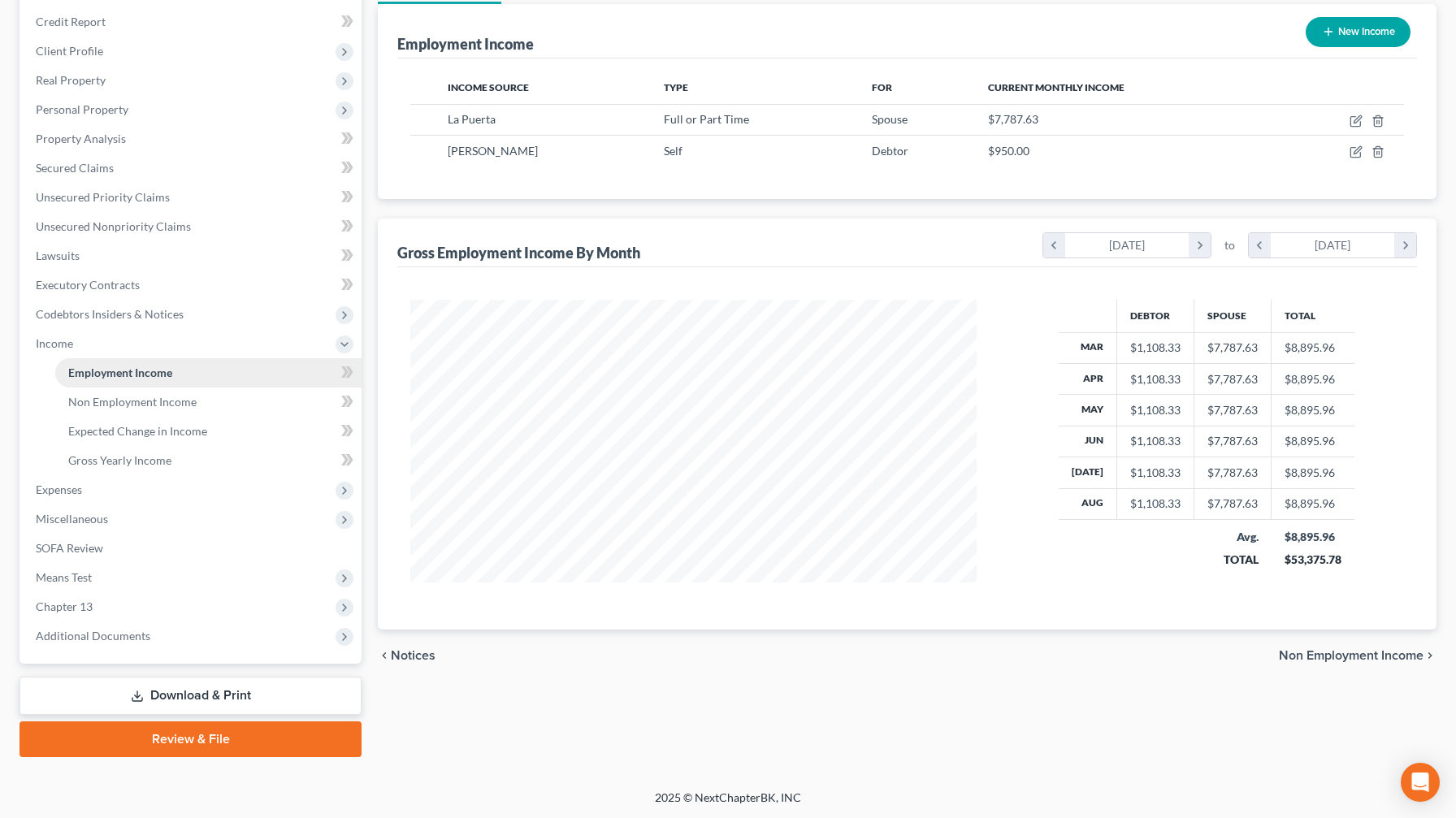
click at [184, 371] on link "Employment Income" at bounding box center [209, 373] width 306 height 29
click at [176, 395] on span "Non Employment Income" at bounding box center [132, 402] width 128 height 14
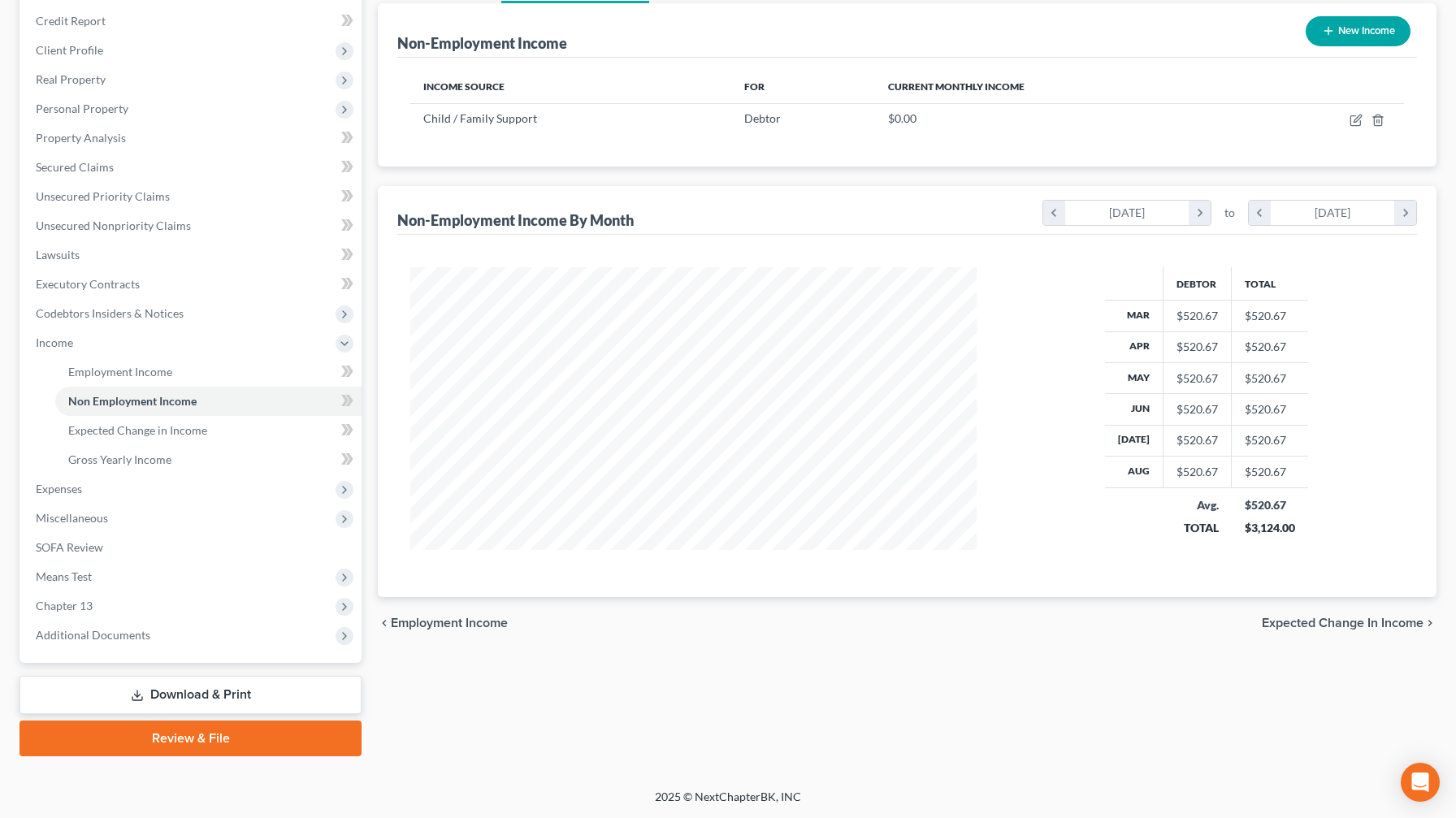
scroll to position [191, 0]
click at [596, 126] on icon "button" at bounding box center [1355, 120] width 10 height 10
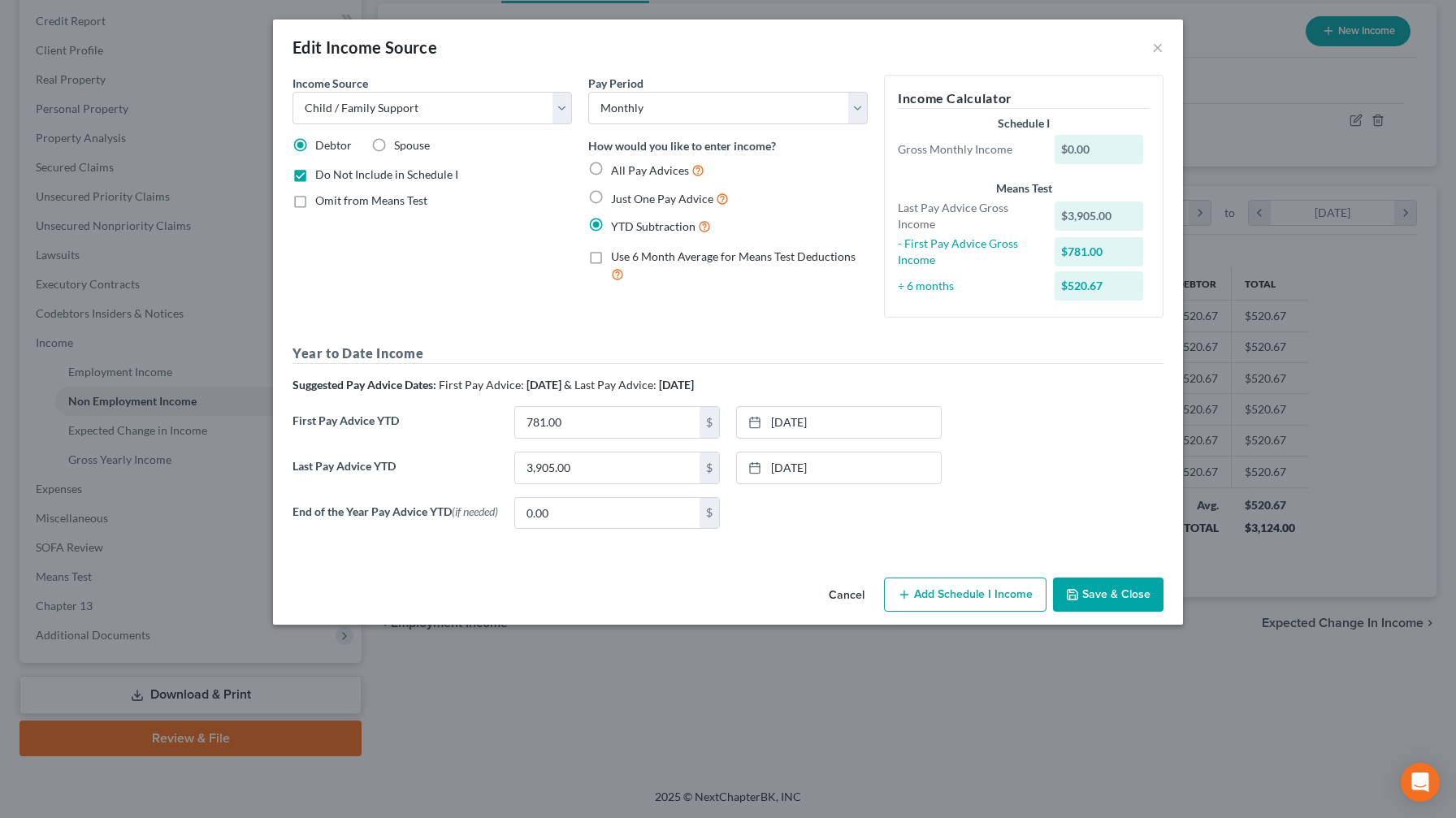
click at [596, 482] on button "Save & Close" at bounding box center [1108, 594] width 111 height 34
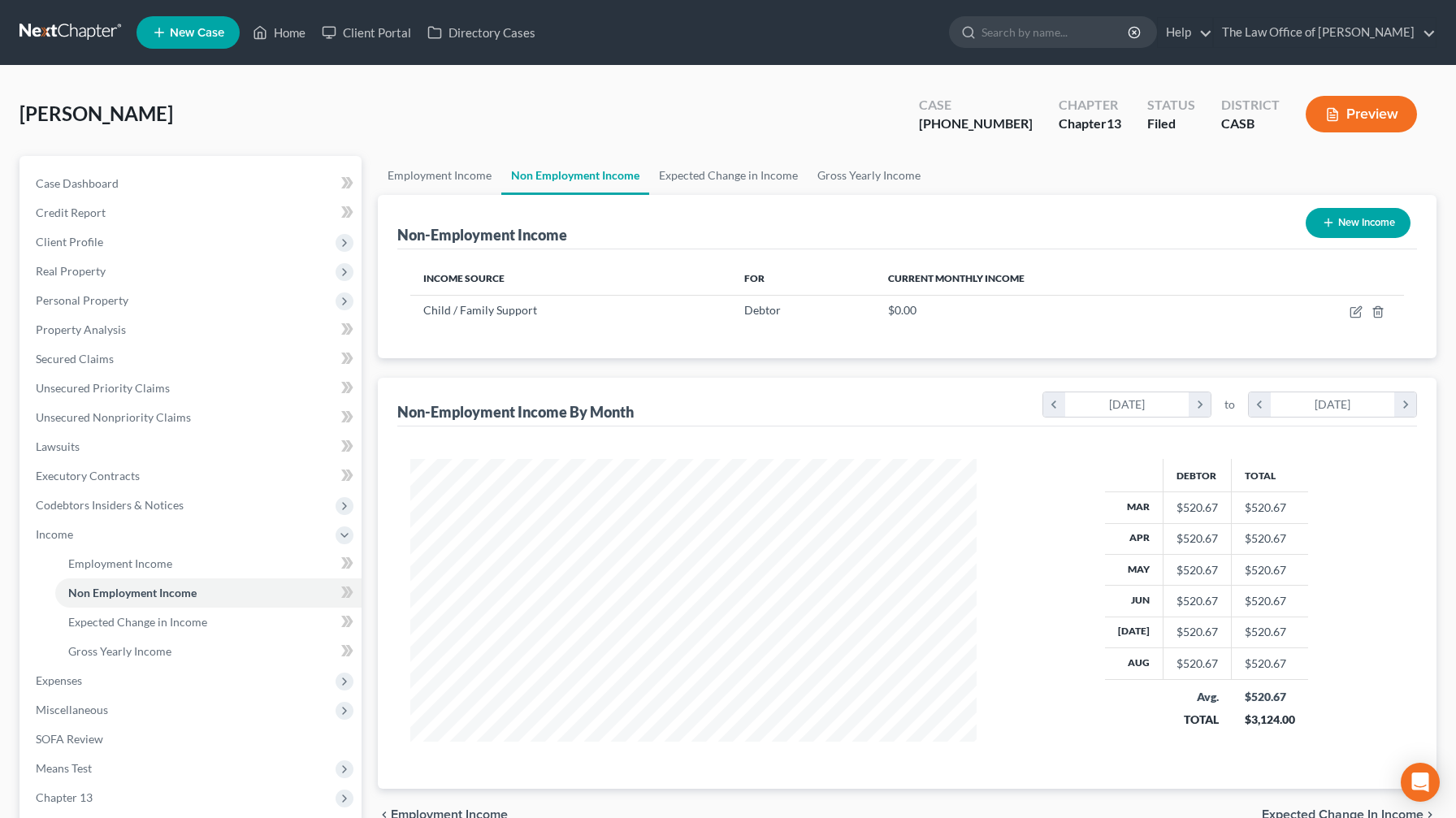
scroll to position [0, 0]
click at [404, 180] on link "Employment Income" at bounding box center [439, 175] width 124 height 39
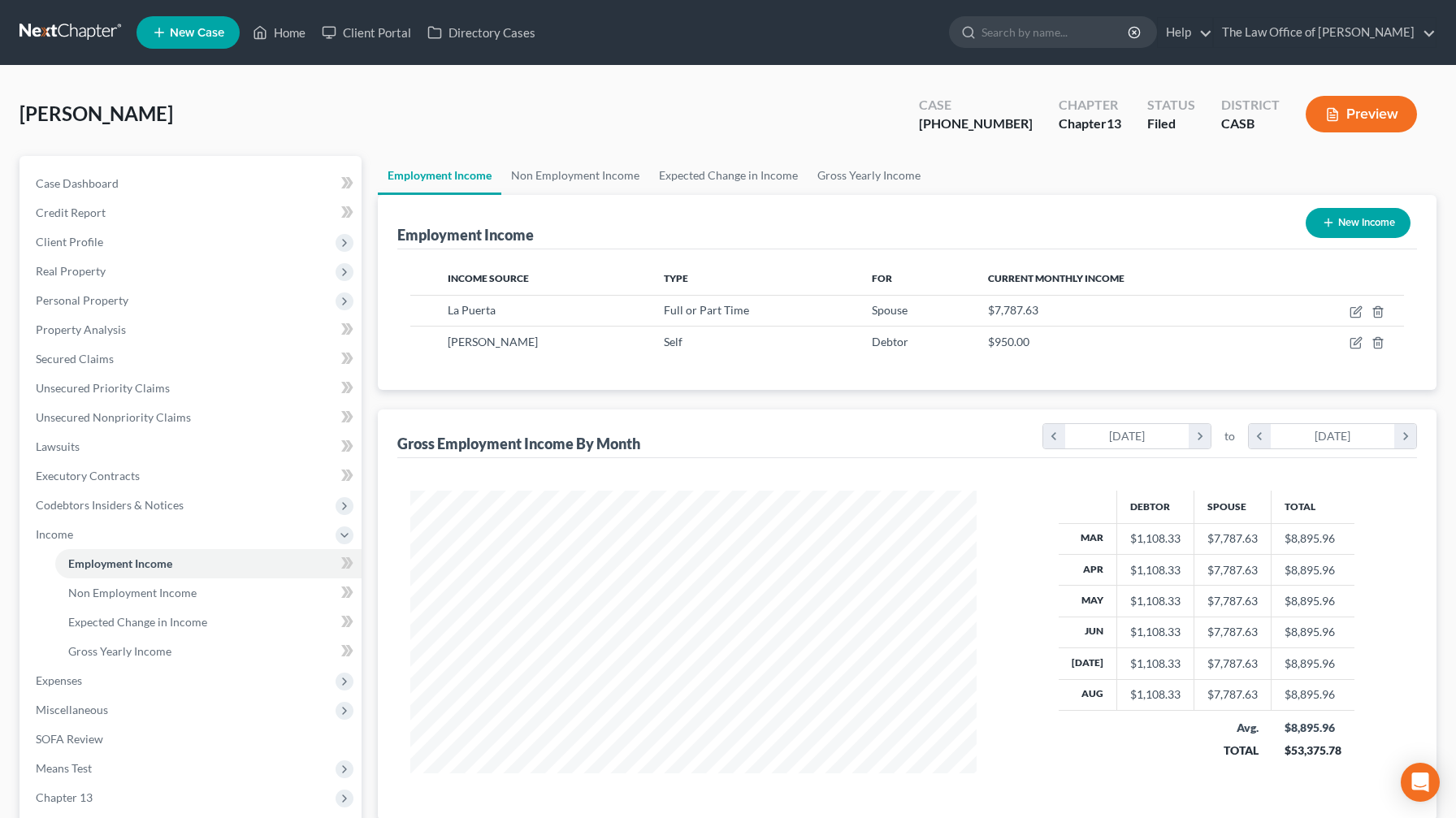
scroll to position [291, 599]
click at [596, 348] on icon "button" at bounding box center [1356, 343] width 13 height 13
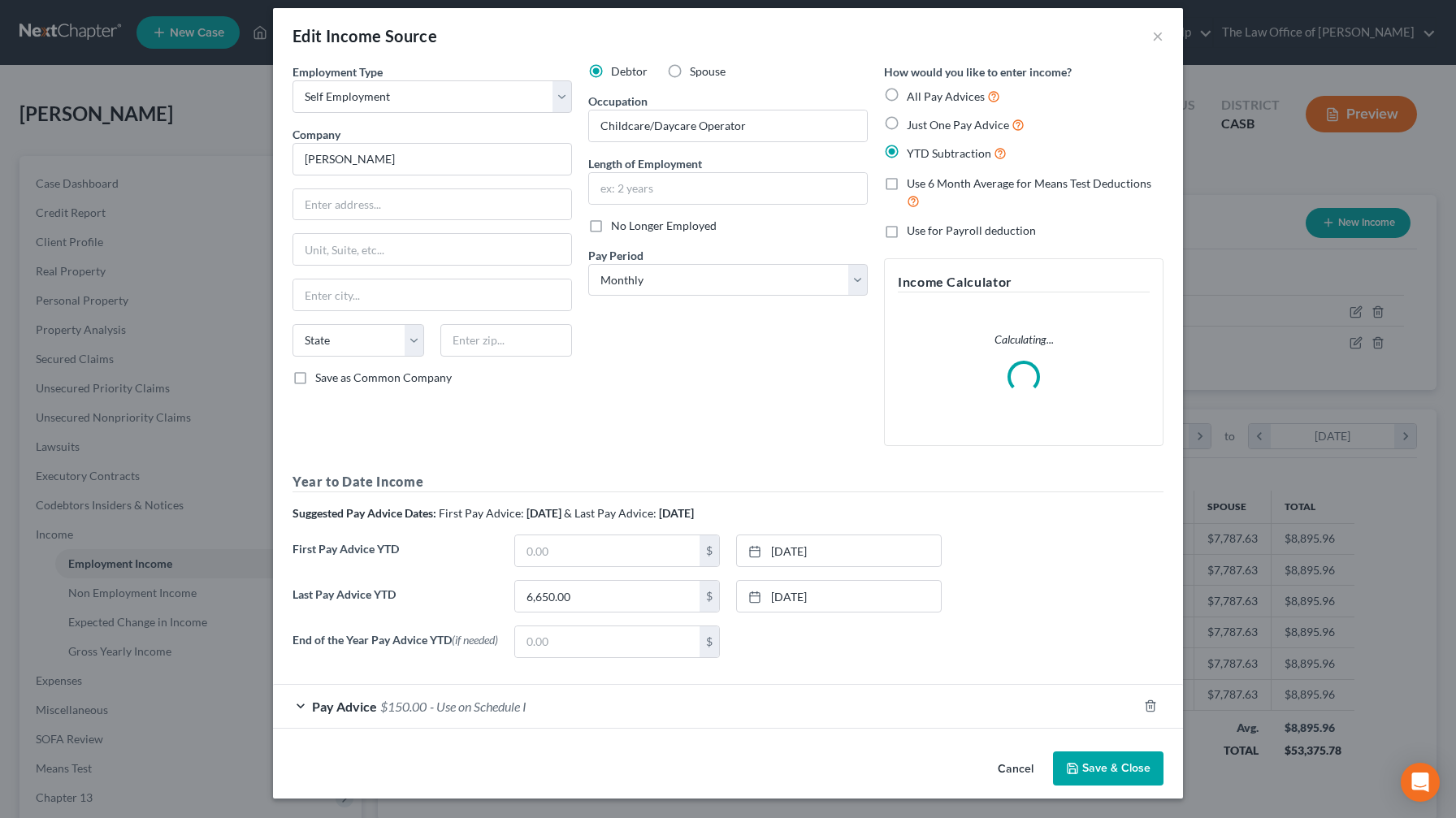
scroll to position [11, 0]
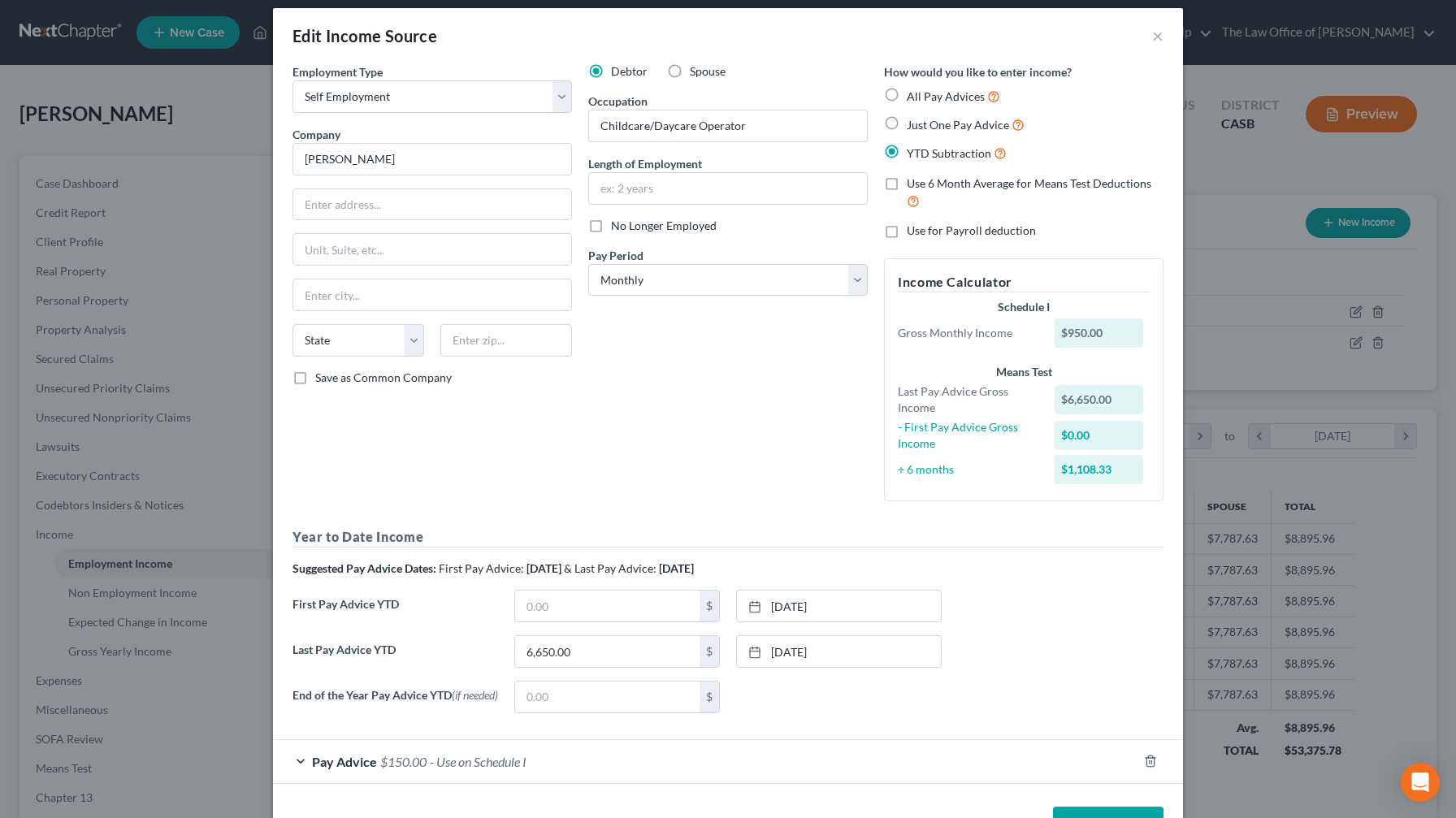
click at [448, 482] on span "- Use on Schedule I" at bounding box center [478, 762] width 97 height 16
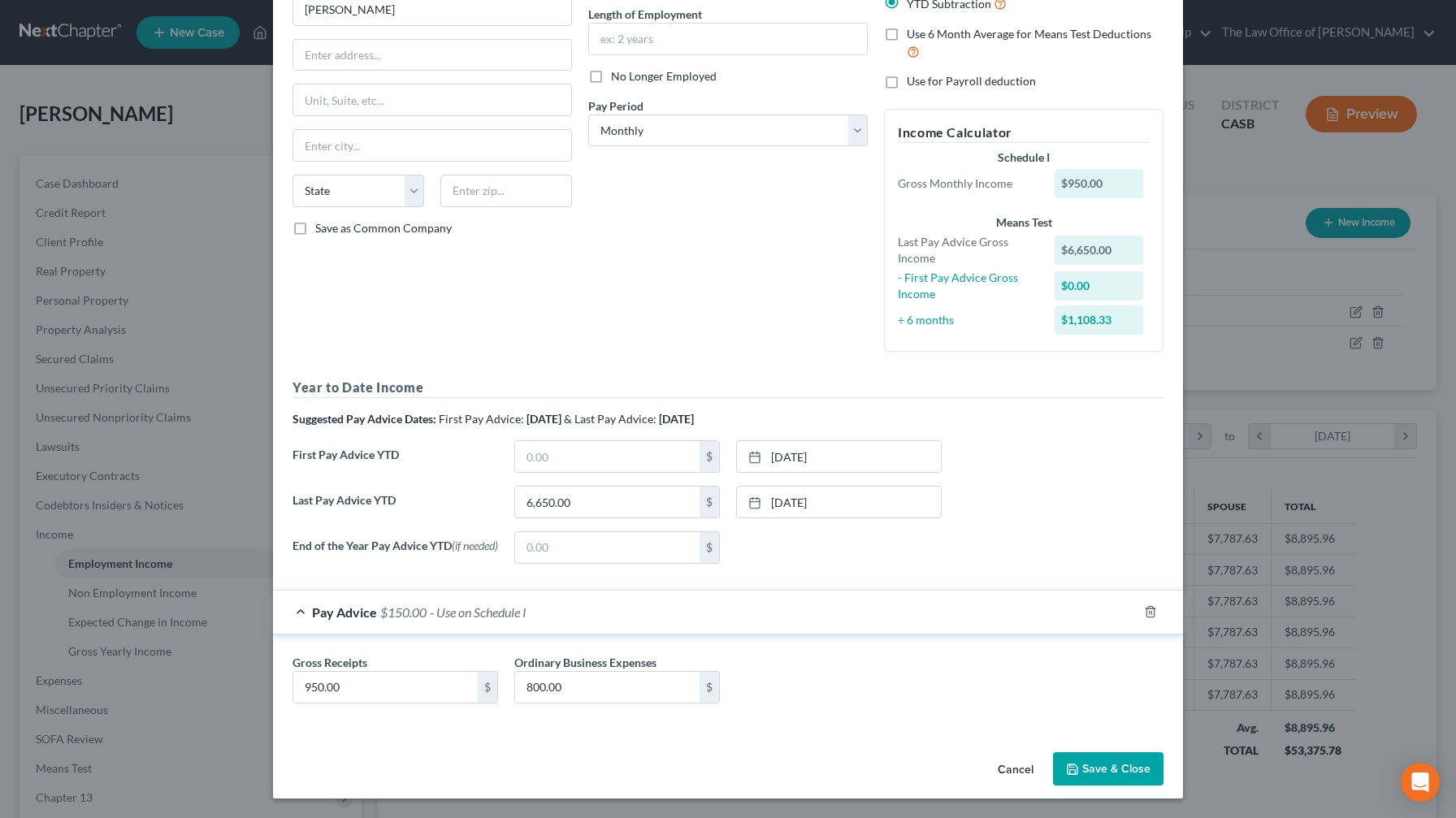
scroll to position [162, 0]
click at [596, 482] on button "Save & Close" at bounding box center [1108, 769] width 111 height 34
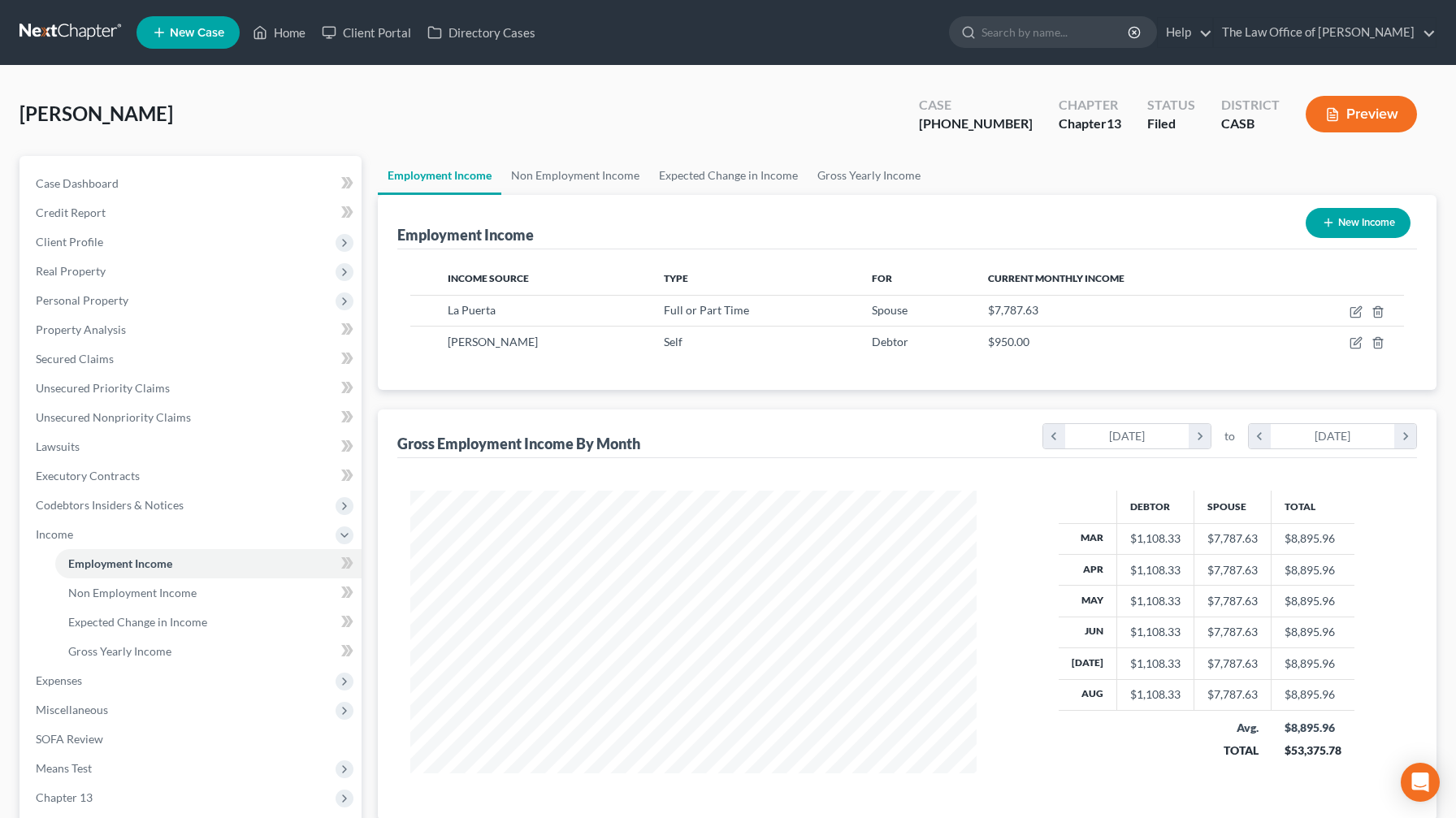
click at [596, 104] on button "Preview" at bounding box center [1361, 114] width 112 height 36
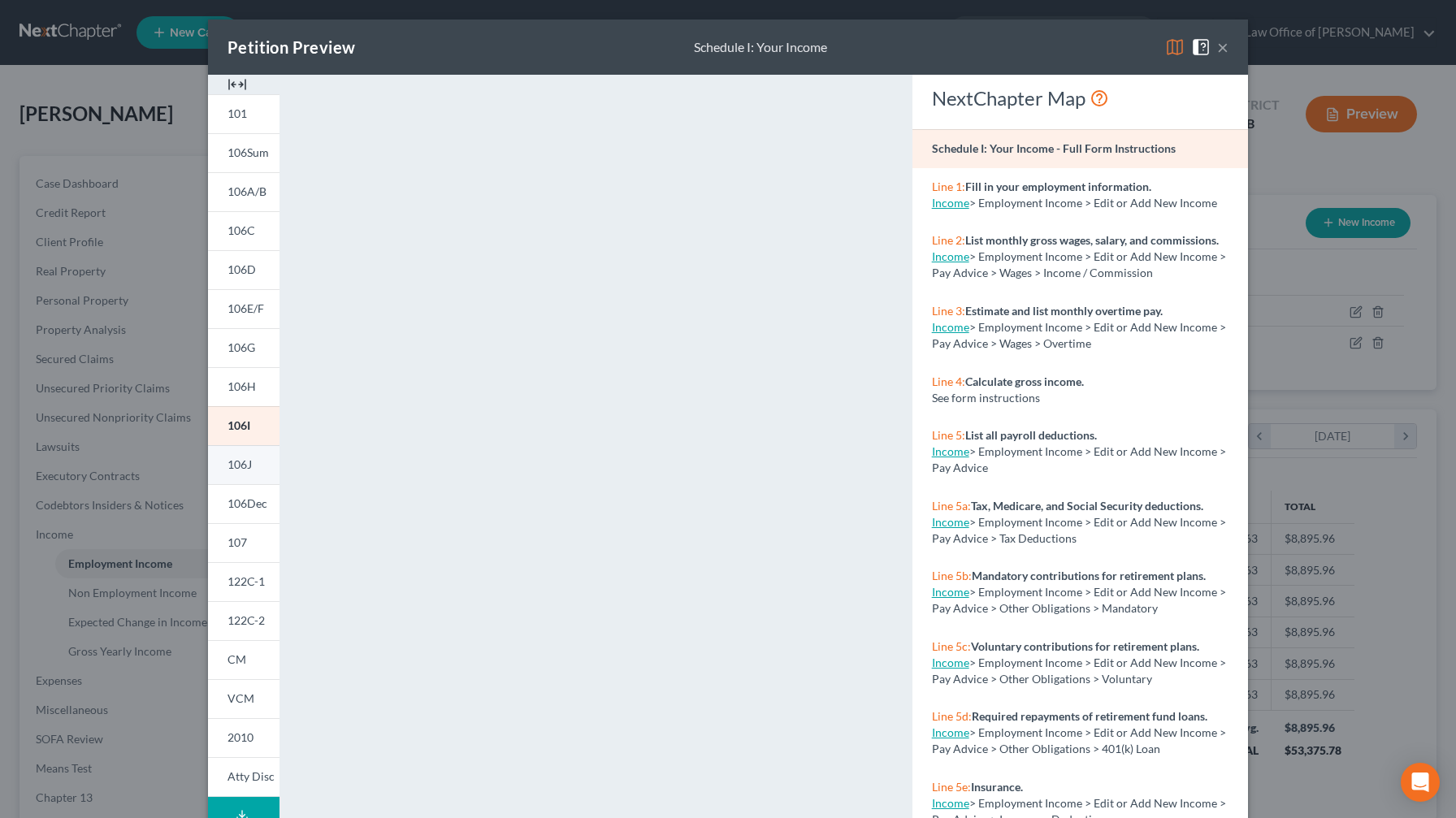
click at [255, 460] on link "106J" at bounding box center [243, 464] width 72 height 39
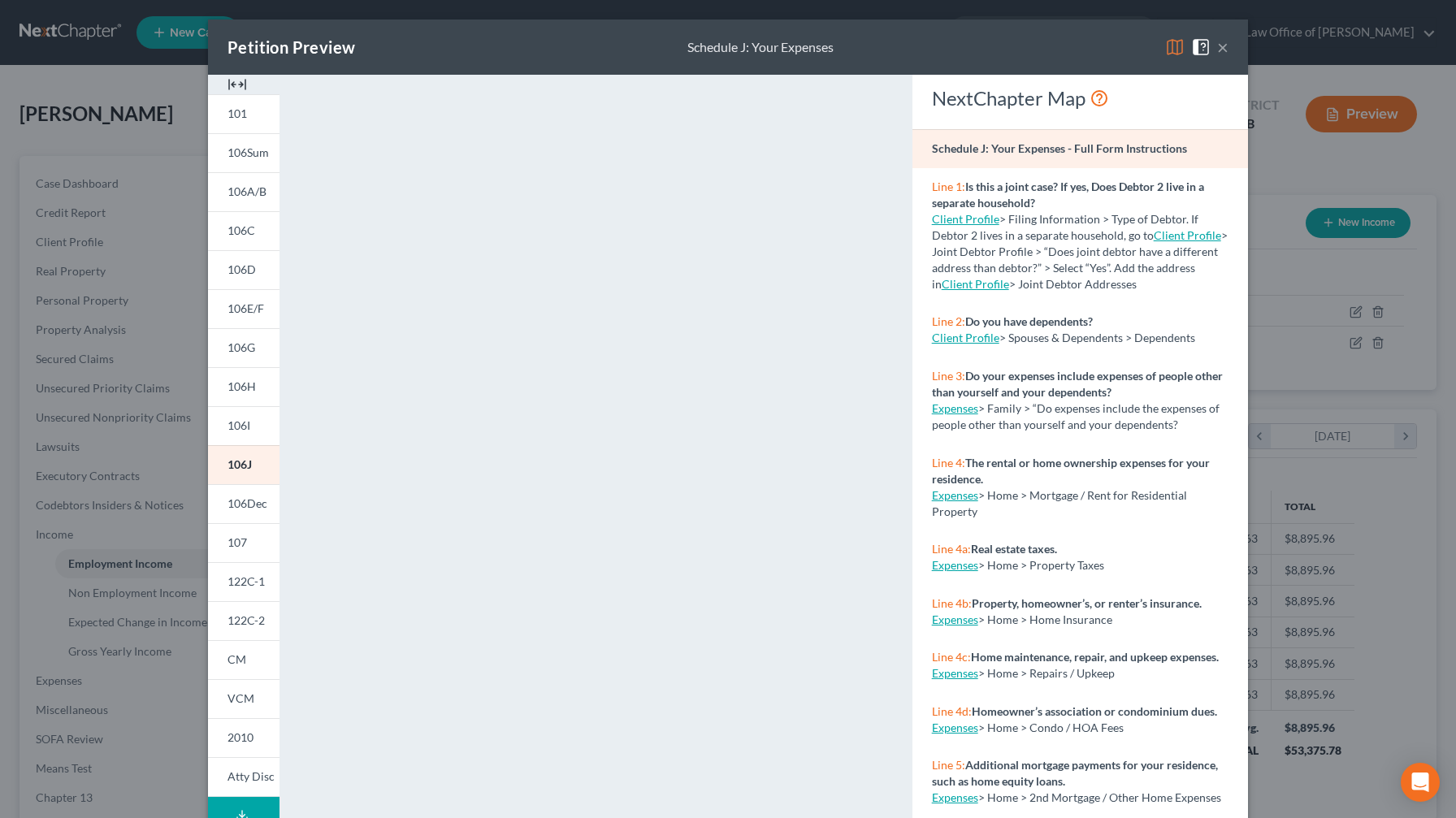
click at [596, 54] on button "×" at bounding box center [1222, 47] width 11 height 20
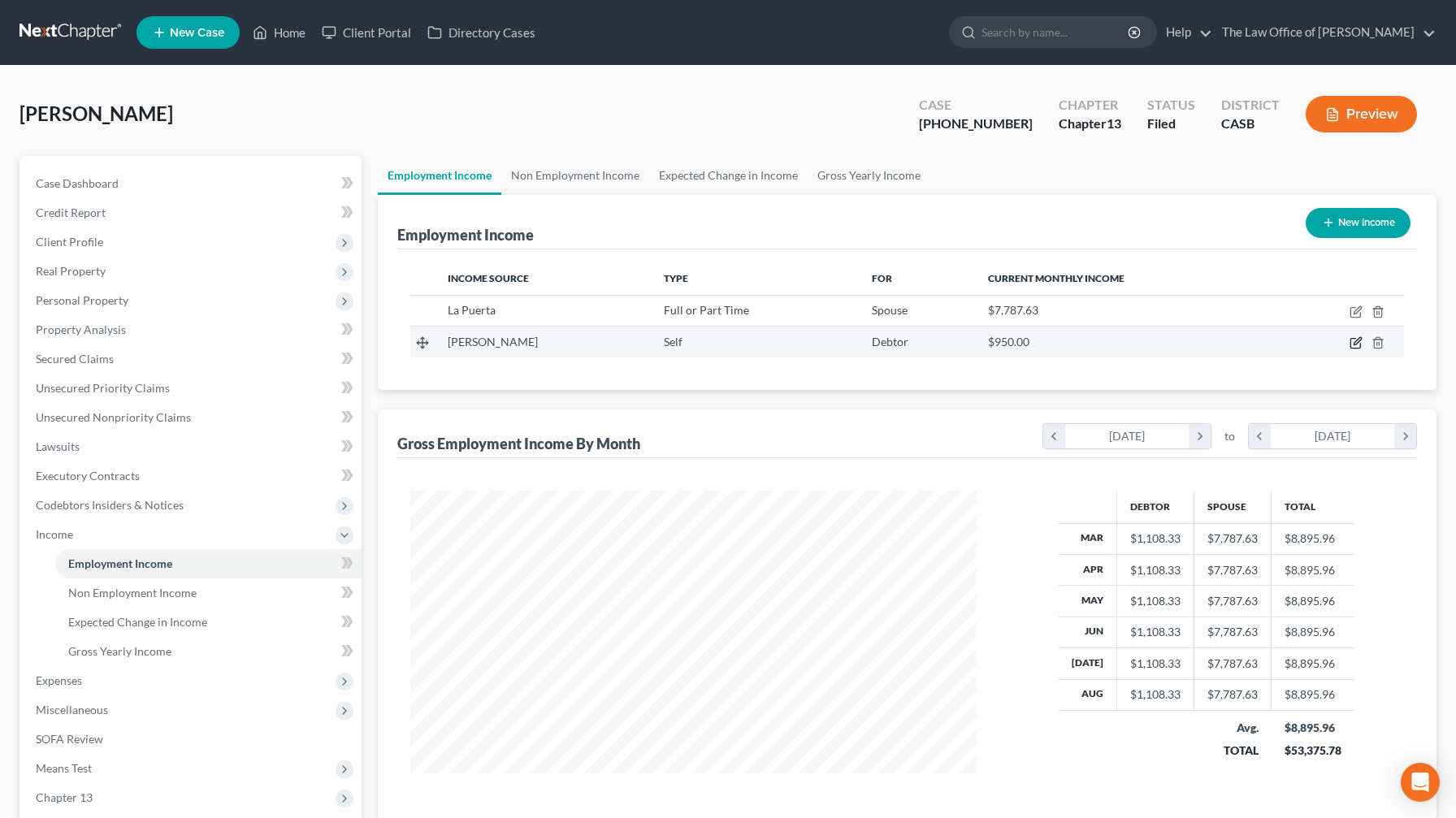
click at [596, 350] on icon "button" at bounding box center [1356, 343] width 13 height 13
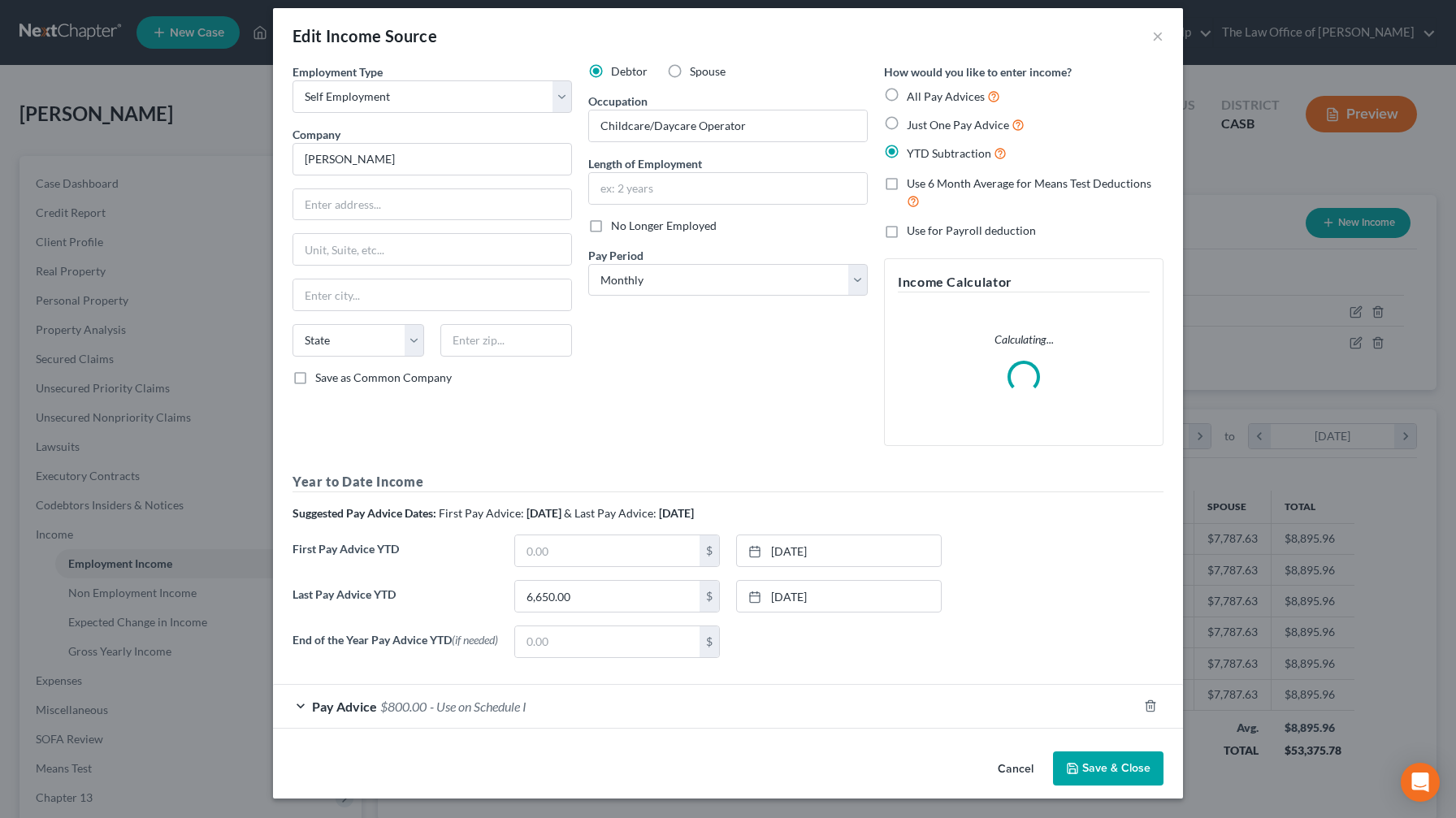
scroll to position [11, 0]
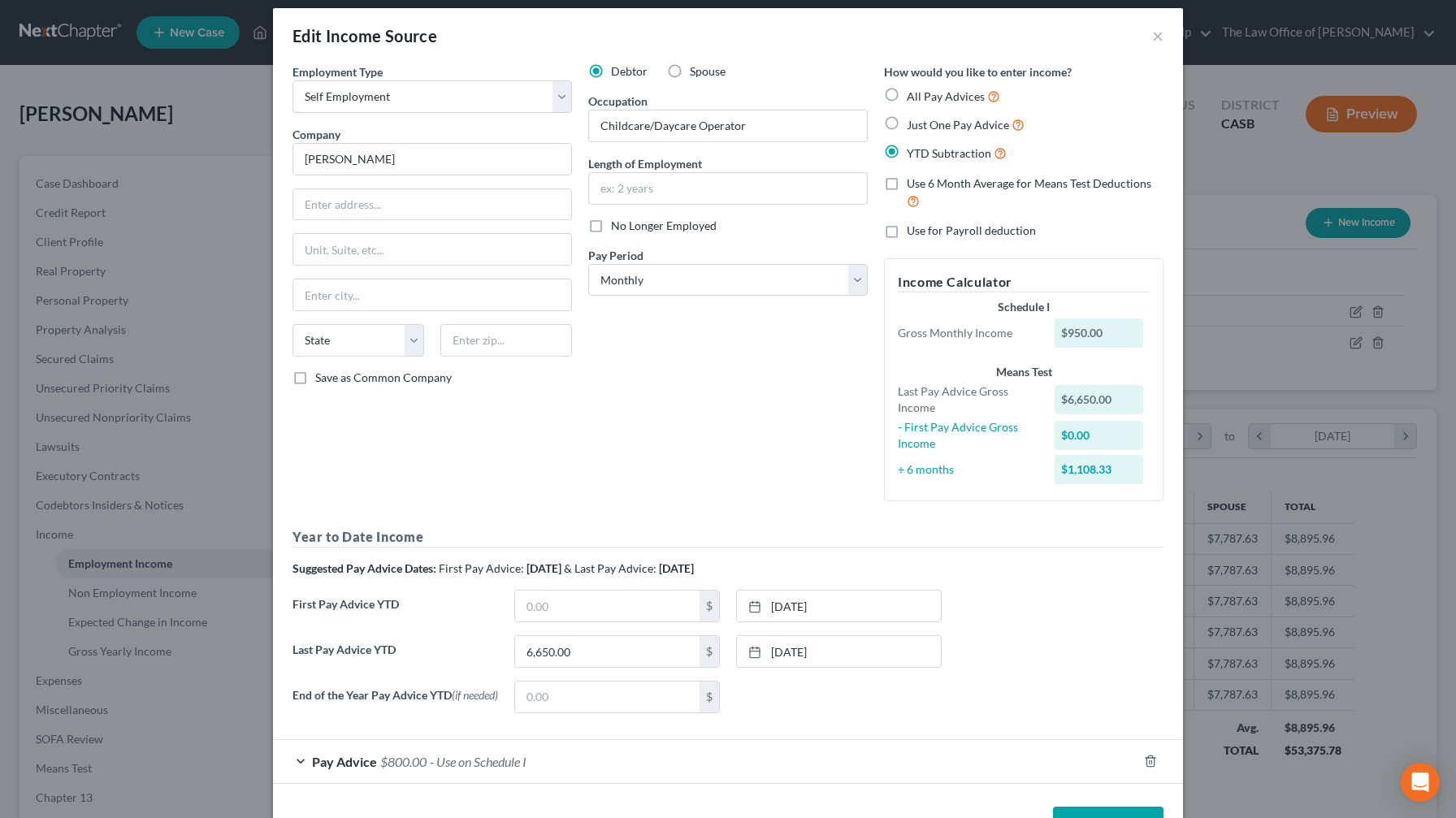
click at [299, 482] on div "Pay Advice $800.00 - Use on Schedule I" at bounding box center [705, 762] width 864 height 43
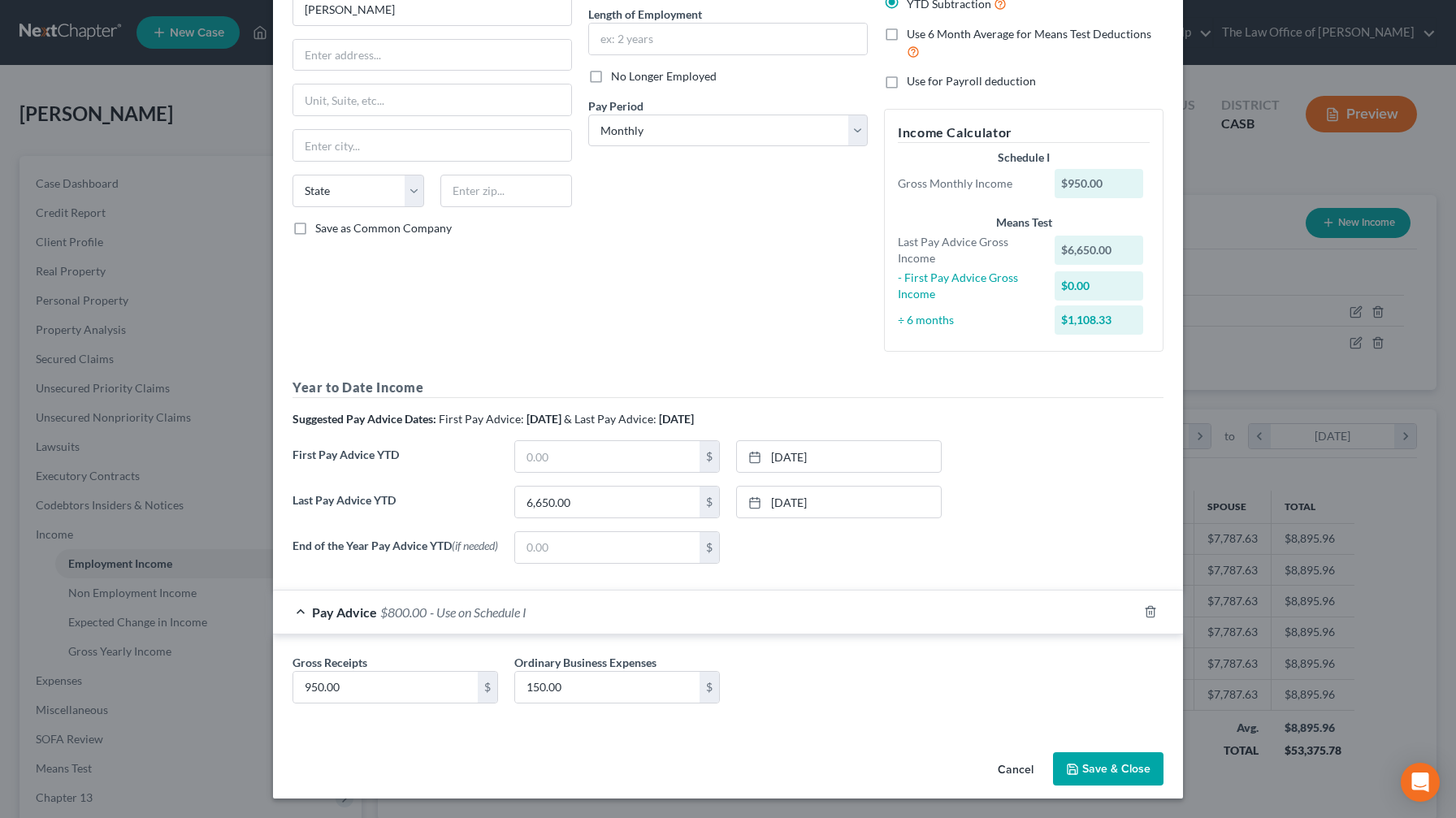
scroll to position [162, 0]
click at [596, 482] on label "Ordinary Business Expenses" at bounding box center [585, 662] width 142 height 17
click at [596, 482] on button "Save & Close" at bounding box center [1108, 769] width 111 height 34
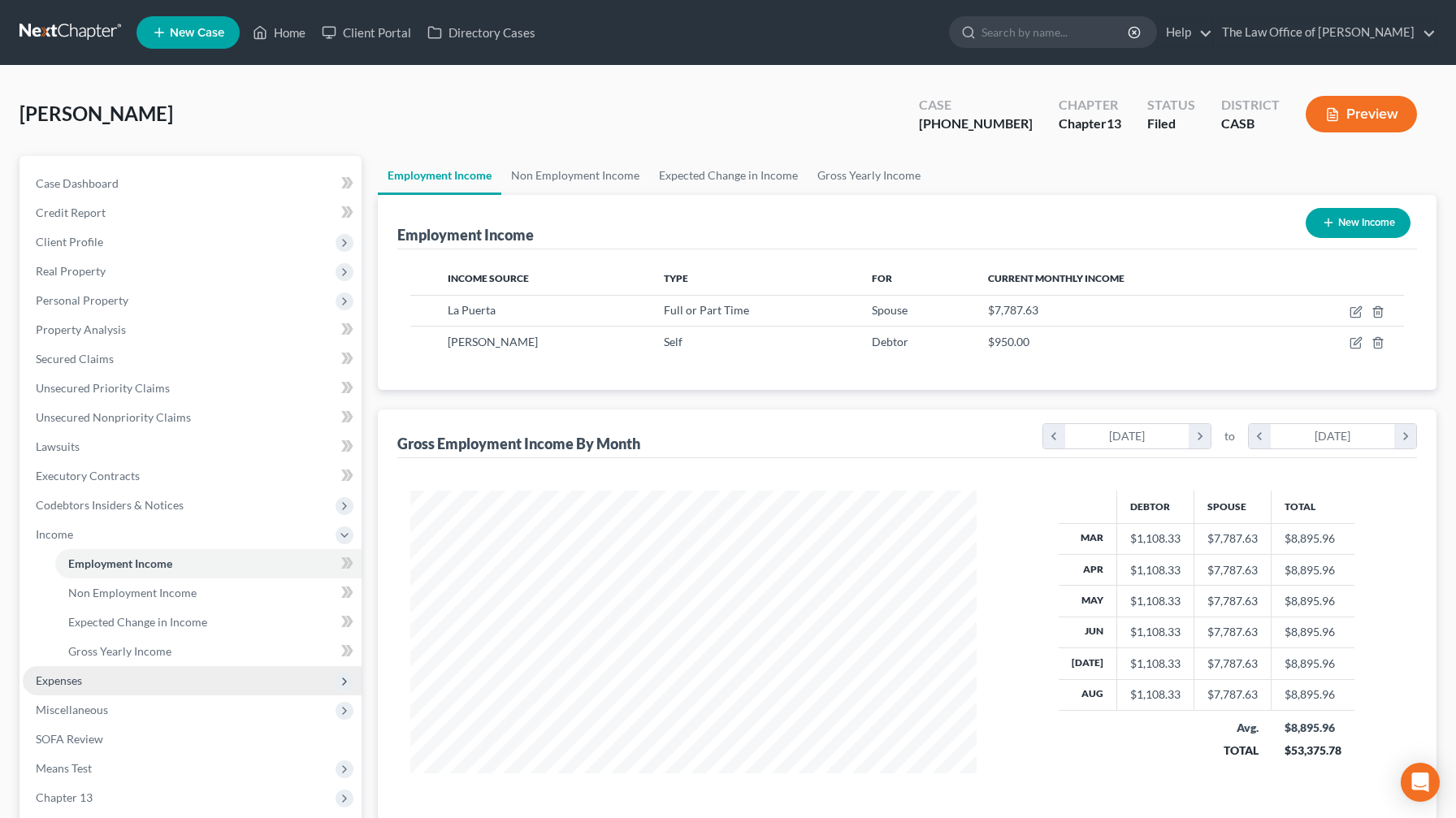
click at [100, 482] on span "Expenses" at bounding box center [191, 681] width 338 height 29
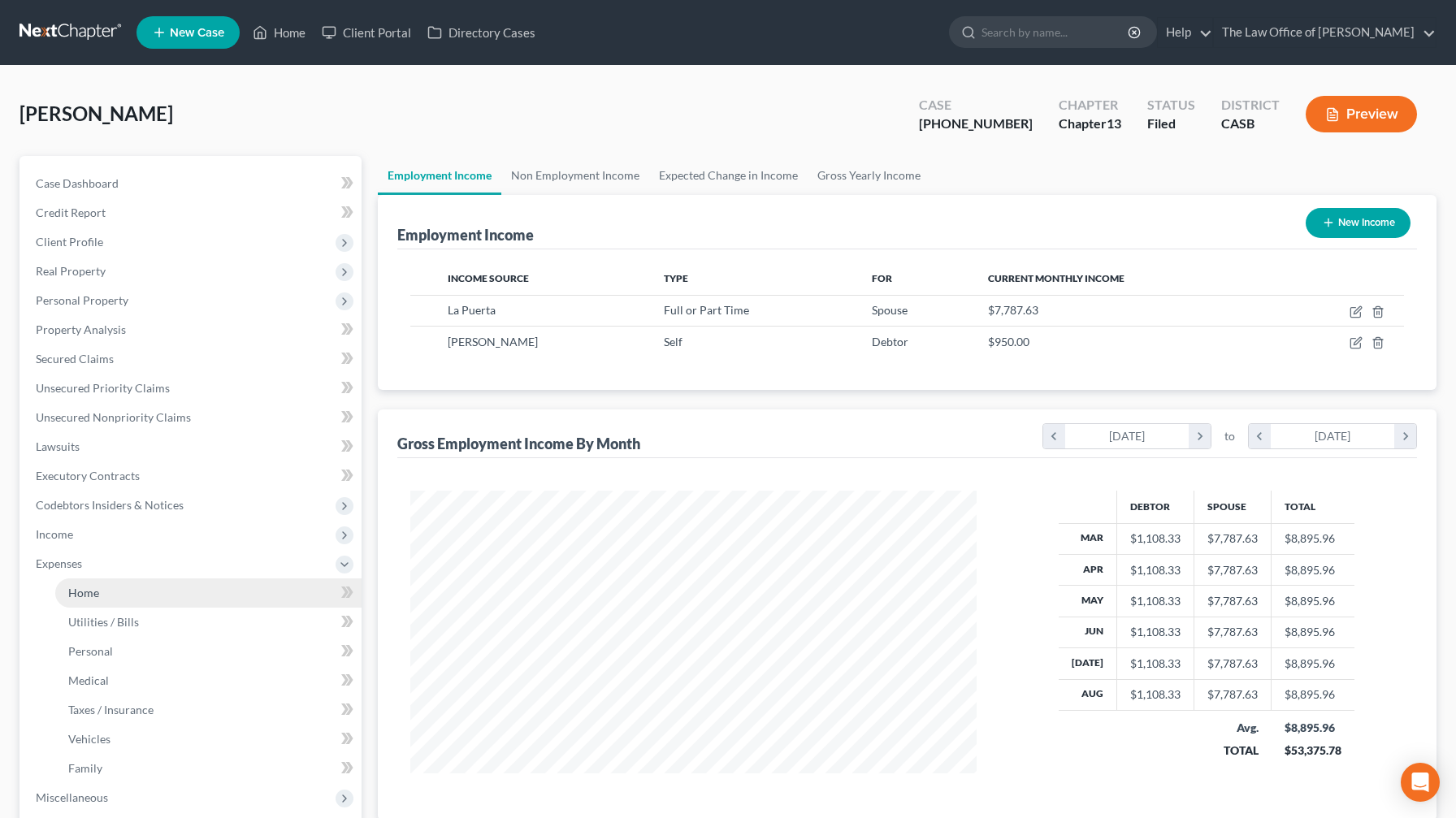
click at [108, 482] on link "Home" at bounding box center [209, 593] width 306 height 29
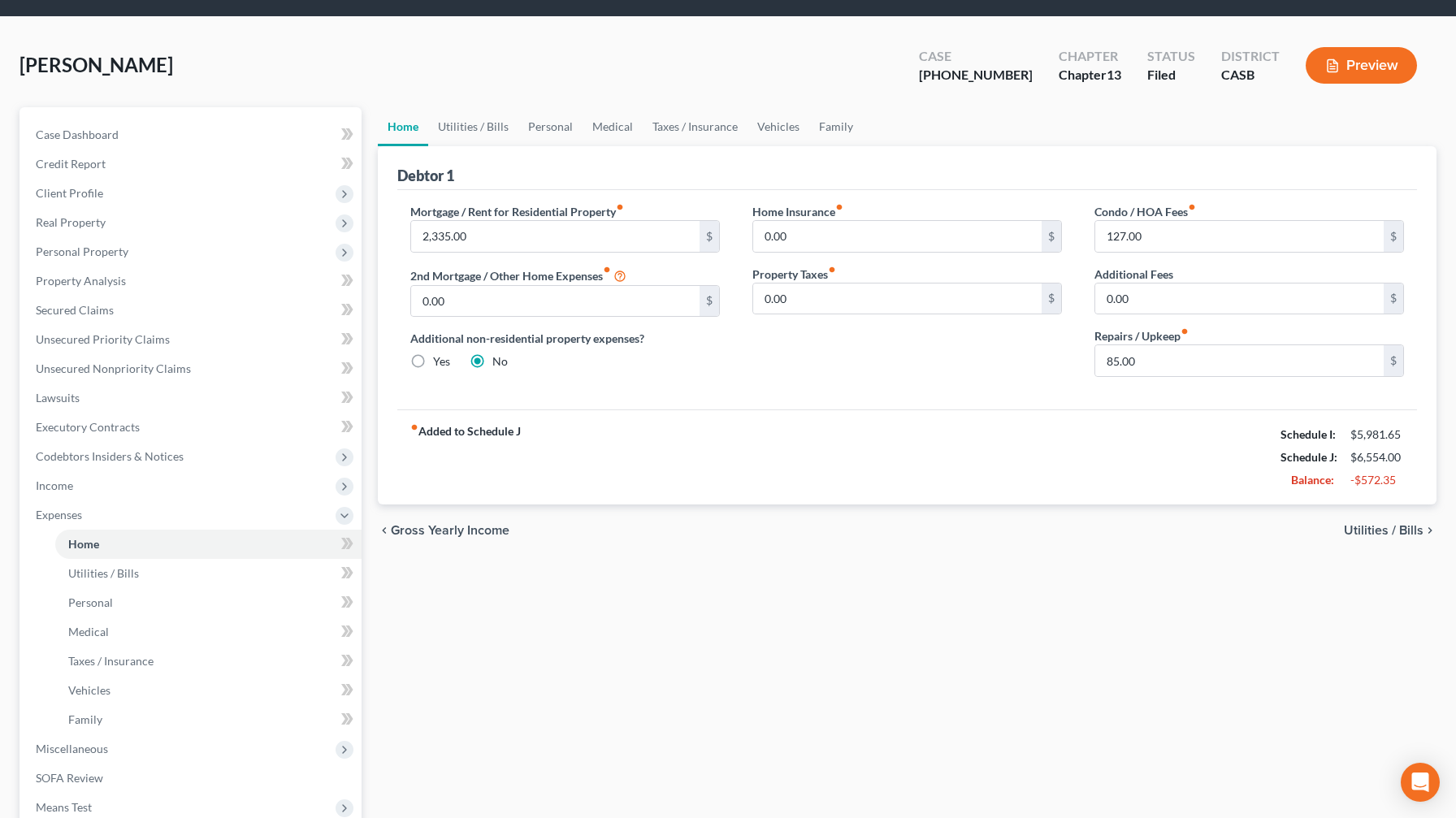
scroll to position [55, 0]
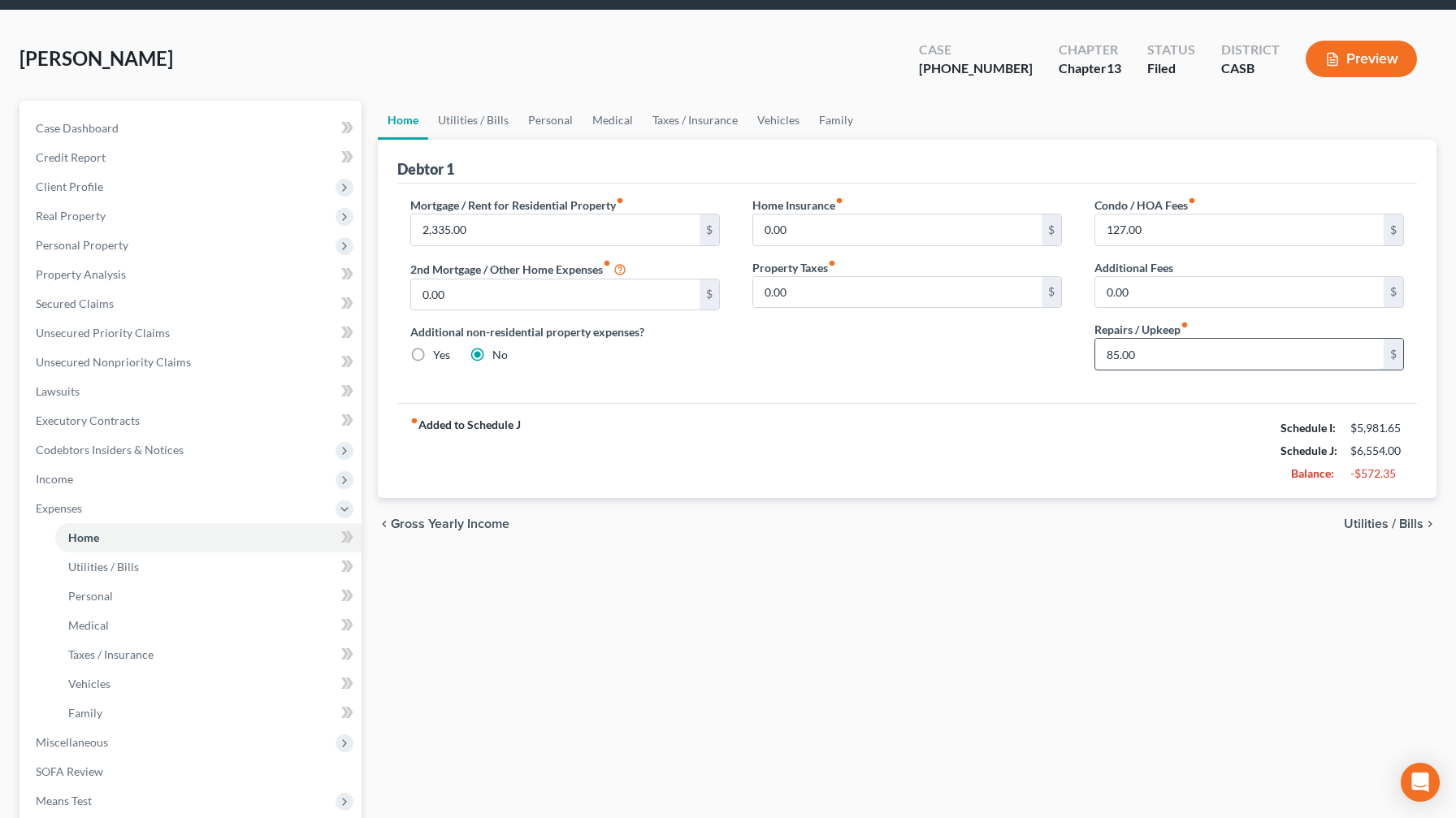
click at [596, 362] on input "85.00" at bounding box center [1239, 354] width 288 height 31
click at [596, 482] on span "Utilities / Bills" at bounding box center [1383, 524] width 80 height 13
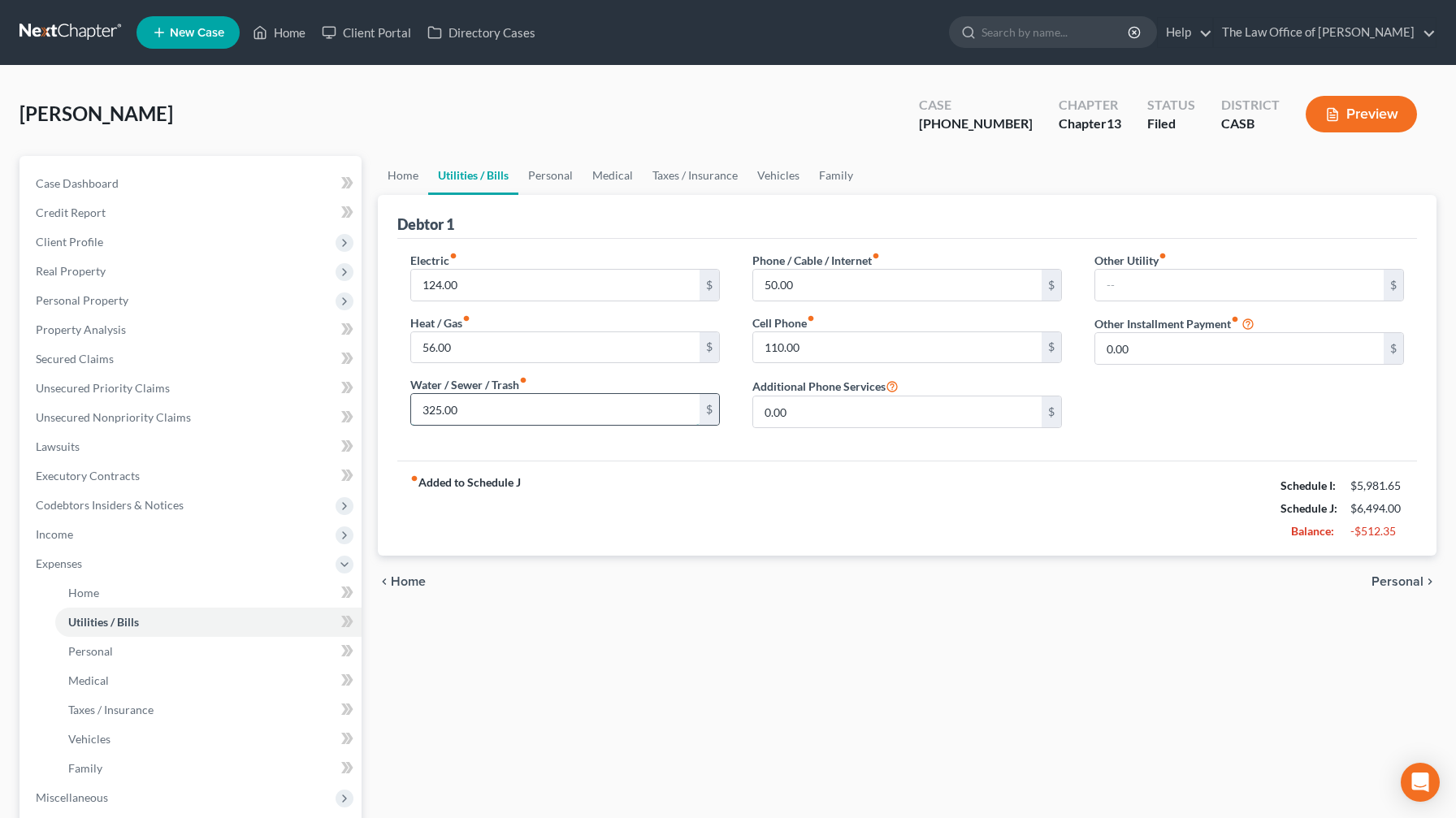
click at [511, 416] on input "325.00" at bounding box center [555, 409] width 288 height 31
click at [596, 482] on span "Personal" at bounding box center [1397, 581] width 52 height 13
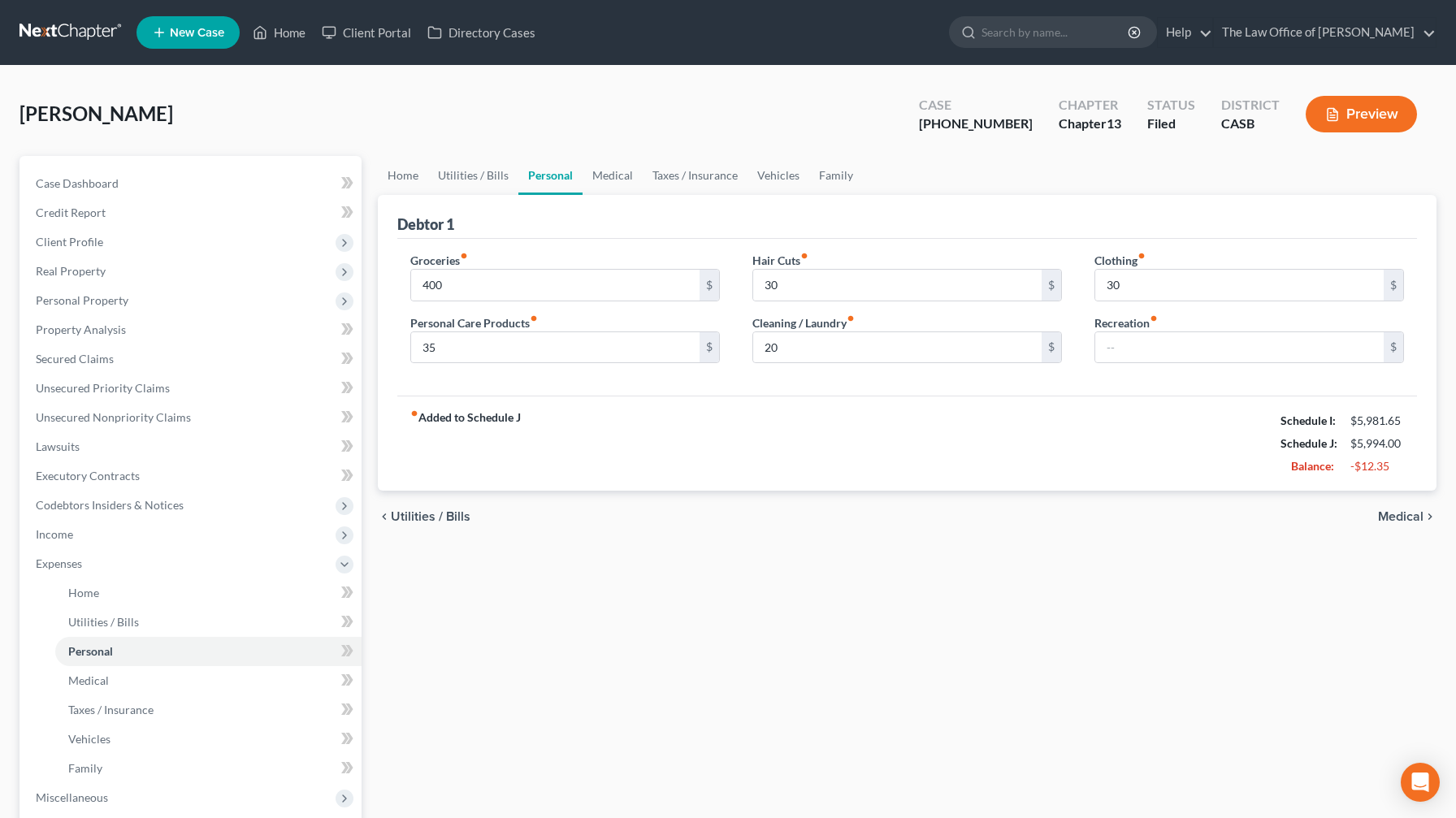
click at [596, 482] on span "Medical" at bounding box center [1401, 516] width 46 height 13
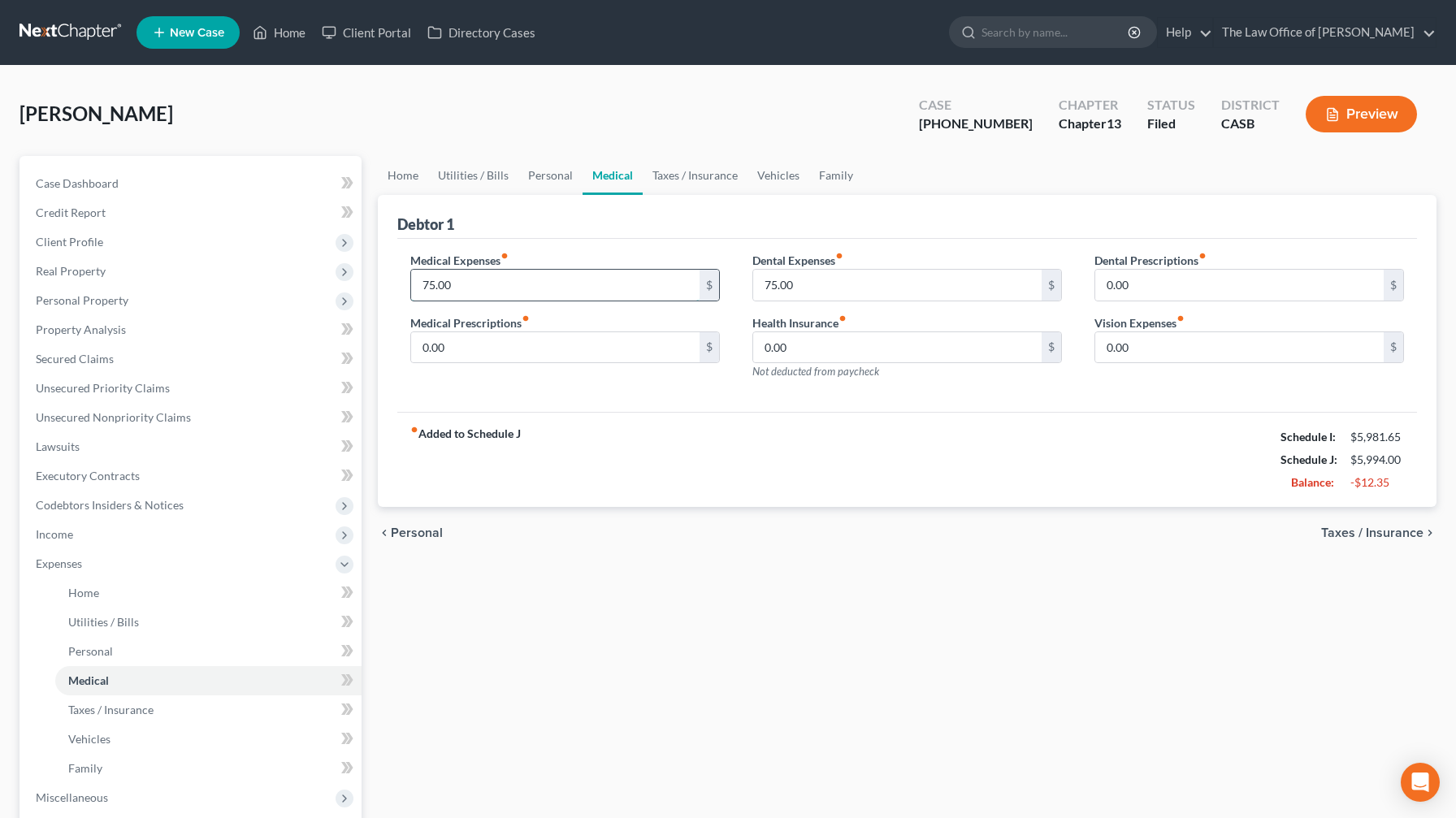
click at [596, 282] on input "75.00" at bounding box center [555, 286] width 288 height 31
click at [596, 287] on input "75.00" at bounding box center [897, 286] width 288 height 31
click at [596, 482] on span "Taxes / Insurance" at bounding box center [1372, 532] width 102 height 13
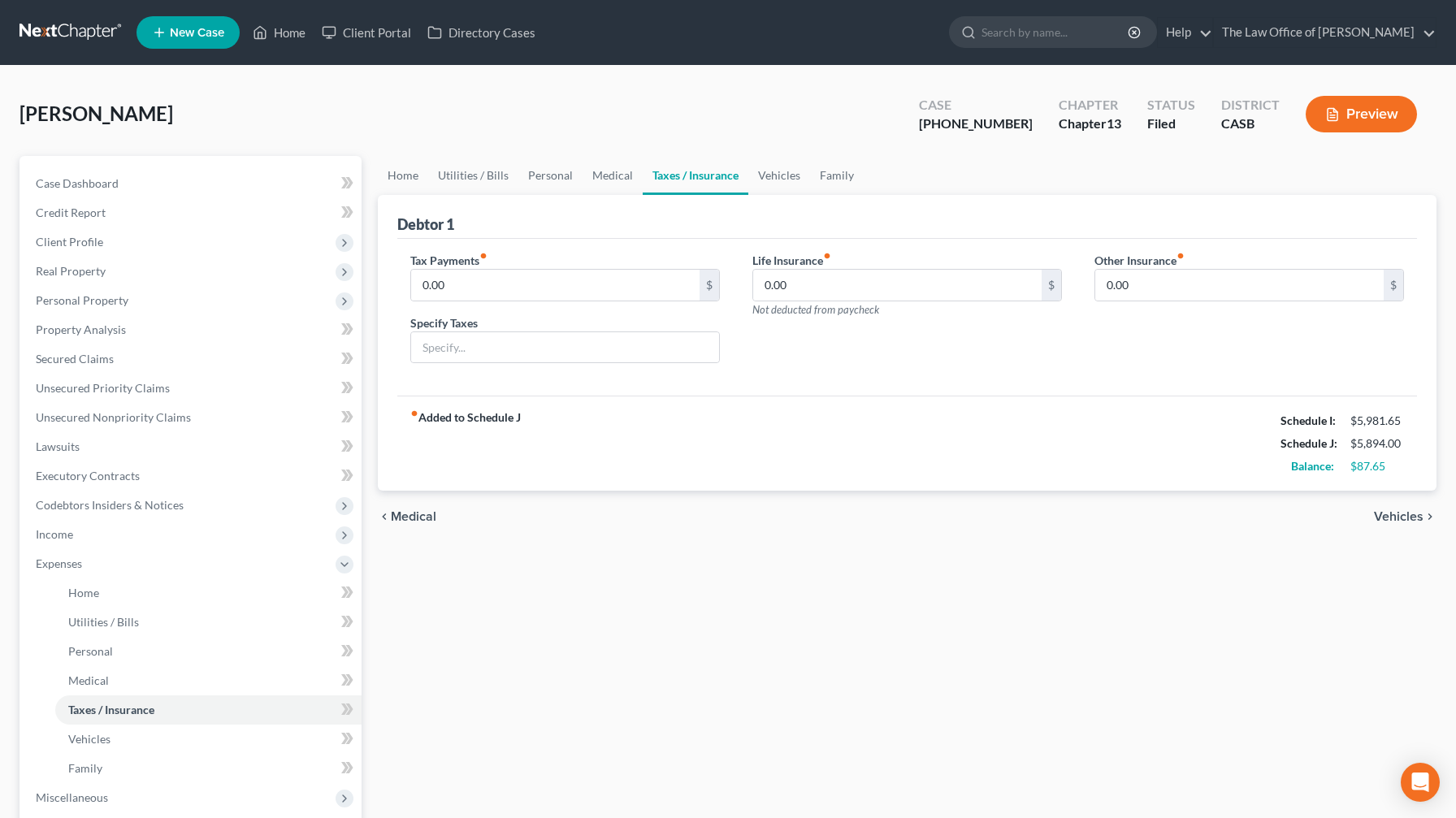
click at [596, 482] on span "Vehicles" at bounding box center [1398, 516] width 49 height 13
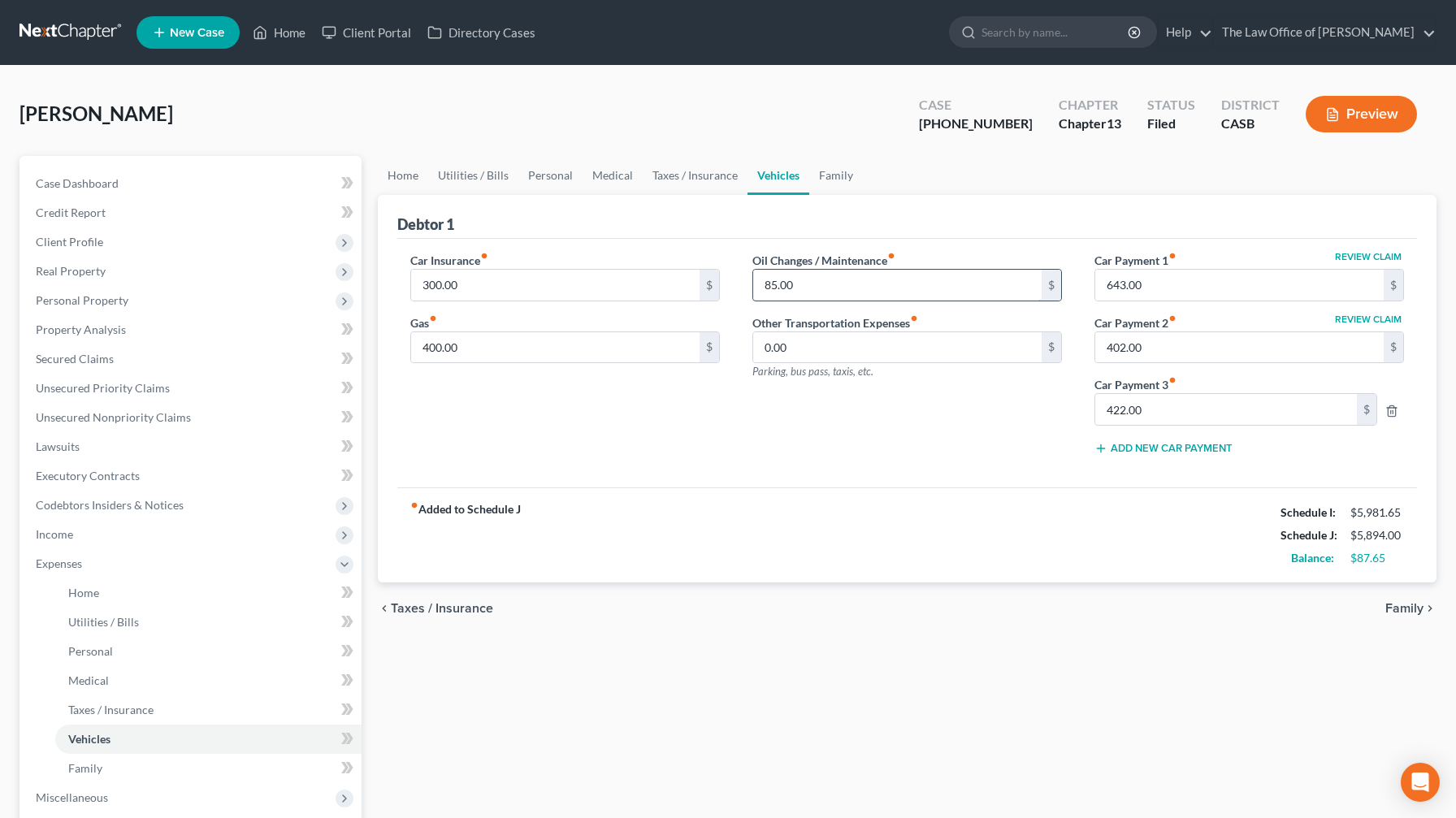
click at [596, 293] on input "85.00" at bounding box center [897, 286] width 288 height 31
click at [596, 277] on input "75" at bounding box center [897, 286] width 288 height 31
click at [596, 482] on div "chevron_left Taxes / Insurance Family chevron_right" at bounding box center [906, 609] width 1059 height 52
click at [596, 482] on span "Family" at bounding box center [1404, 608] width 38 height 13
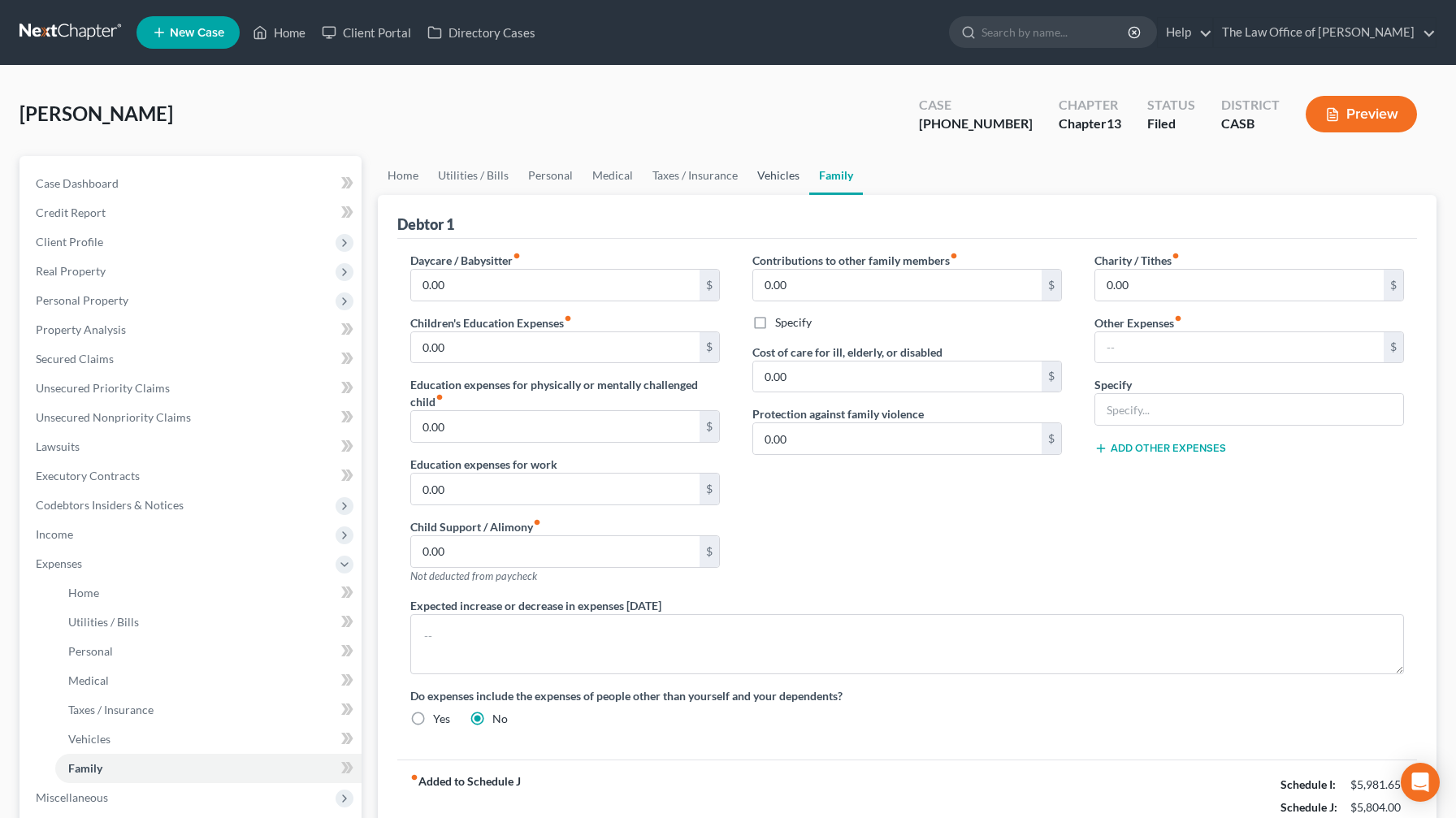
click at [596, 177] on link "Vehicles" at bounding box center [777, 175] width 61 height 39
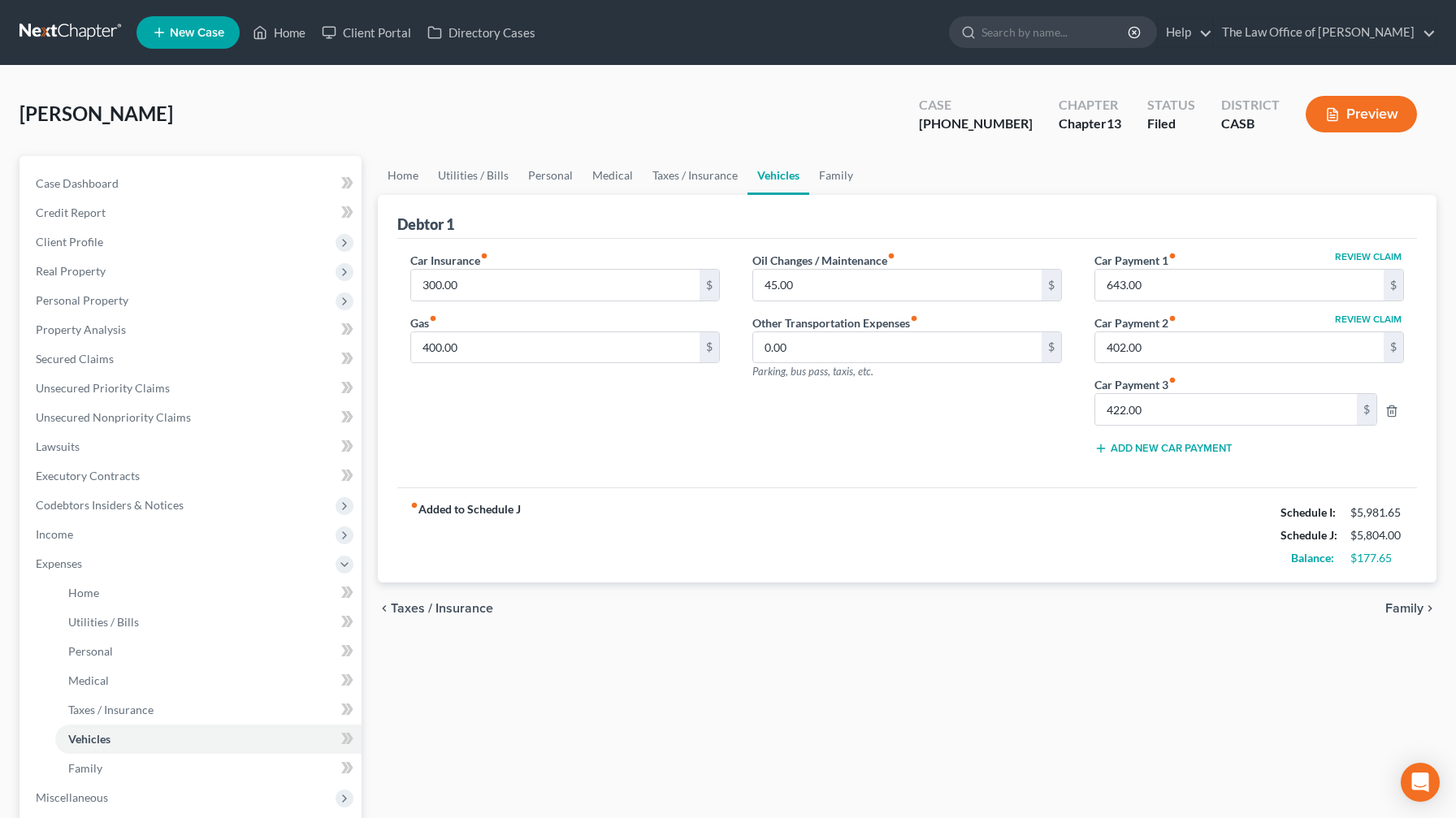
click at [443, 482] on div "chevron_left Taxes / Insurance Family chevron_right" at bounding box center [906, 609] width 1059 height 52
click at [443, 482] on span "Taxes / Insurance" at bounding box center [441, 608] width 102 height 13
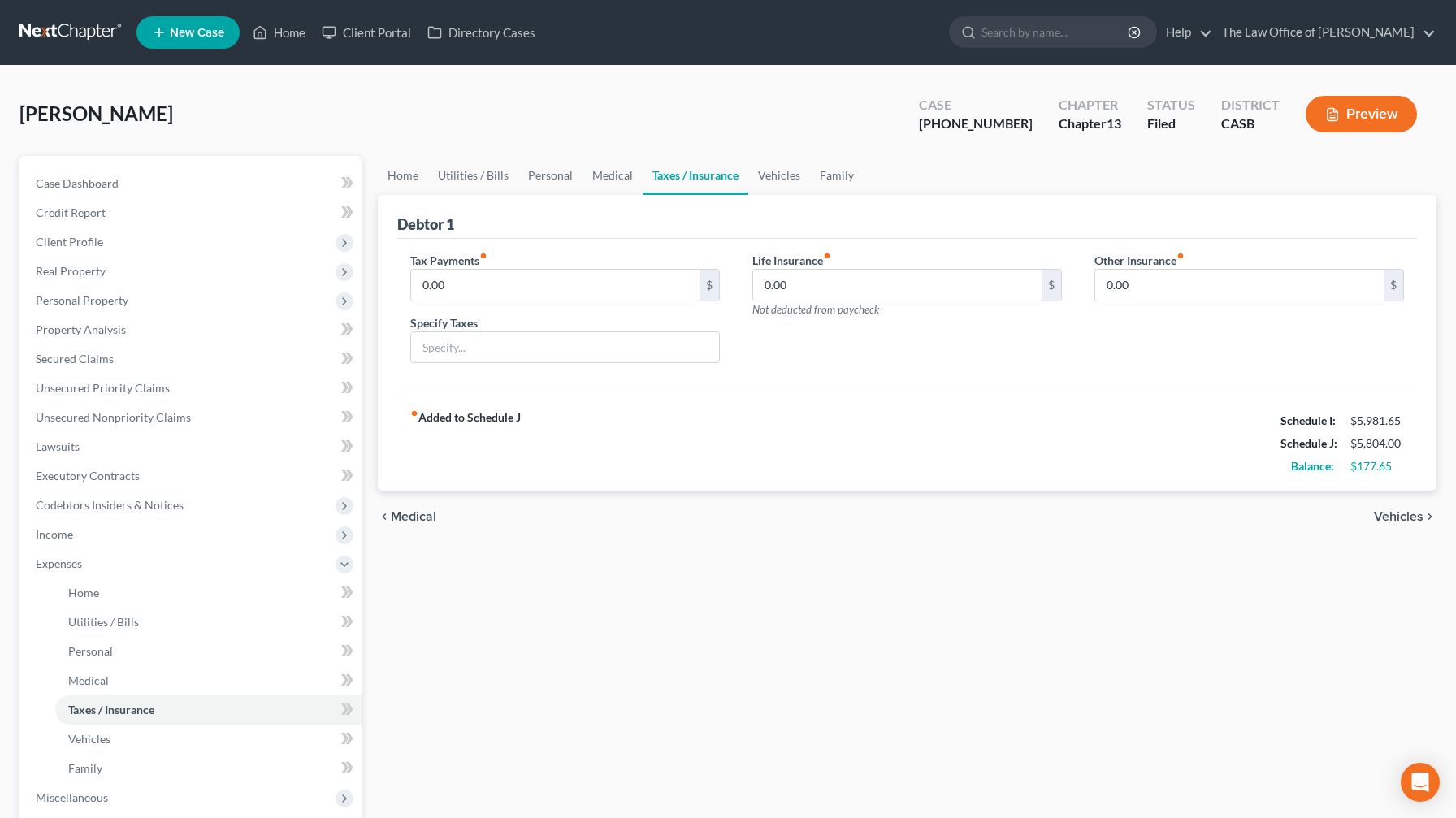
click at [416, 482] on div "chevron_left Medical Vehicles chevron_right" at bounding box center [906, 517] width 1059 height 52
click at [419, 482] on span "Medical" at bounding box center [413, 516] width 46 height 13
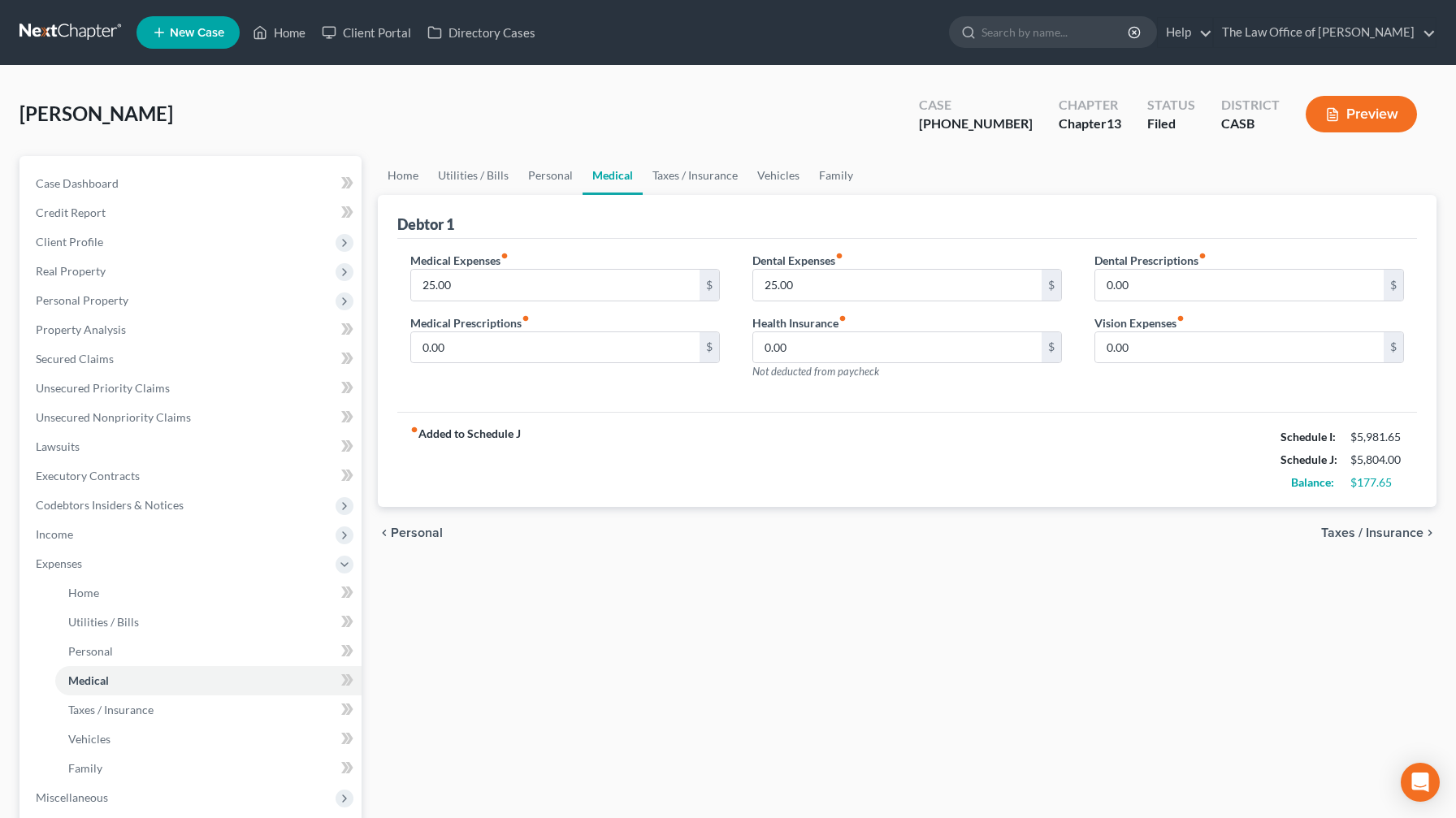
click at [439, 482] on span "Personal" at bounding box center [416, 532] width 52 height 13
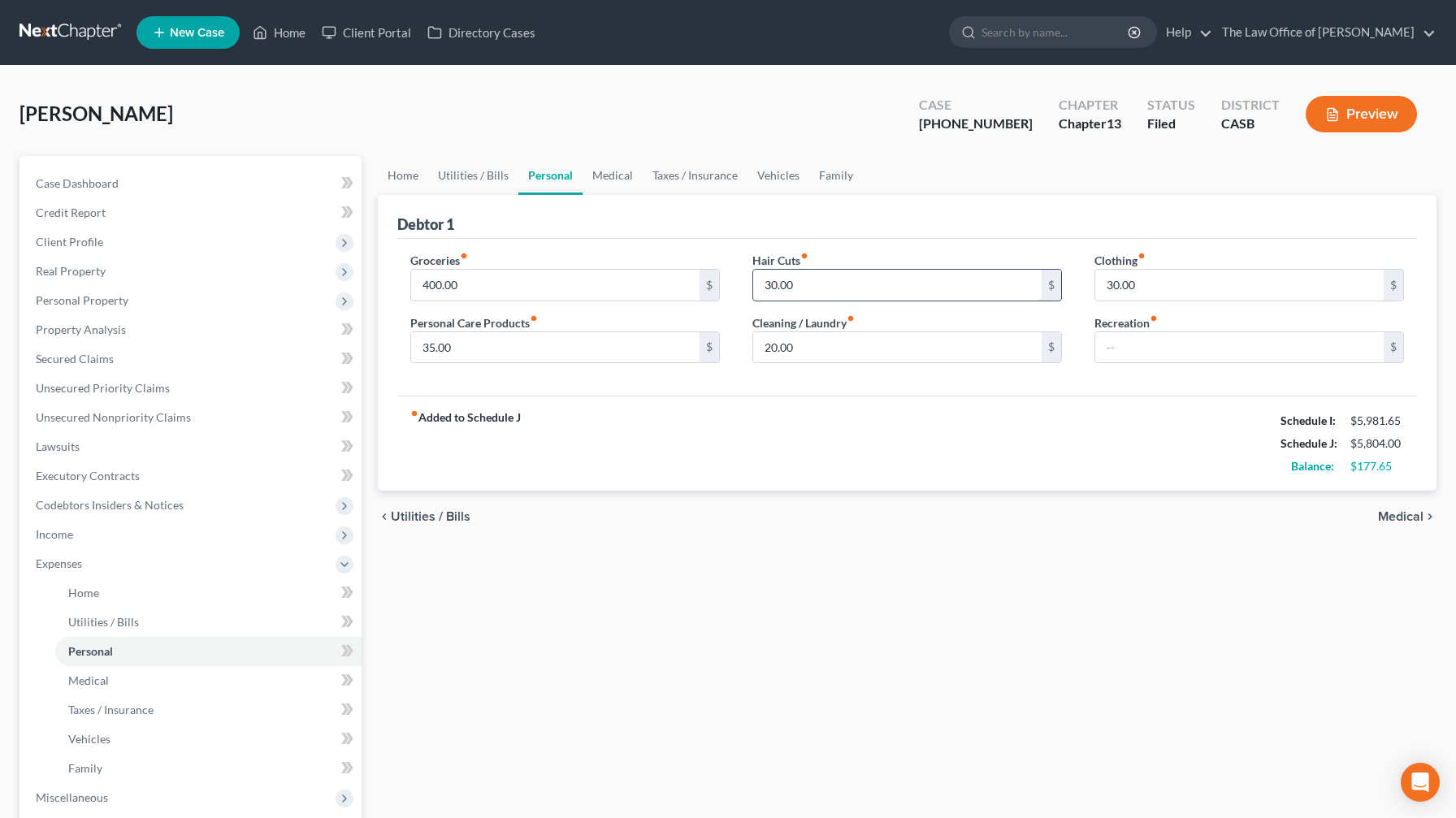
click at [596, 274] on input "30.00" at bounding box center [897, 286] width 288 height 31
click at [593, 290] on input "400.00" at bounding box center [555, 286] width 288 height 31
click at [596, 282] on input "35.00" at bounding box center [897, 286] width 288 height 31
click at [499, 178] on link "Utilities / Bills" at bounding box center [474, 175] width 90 height 39
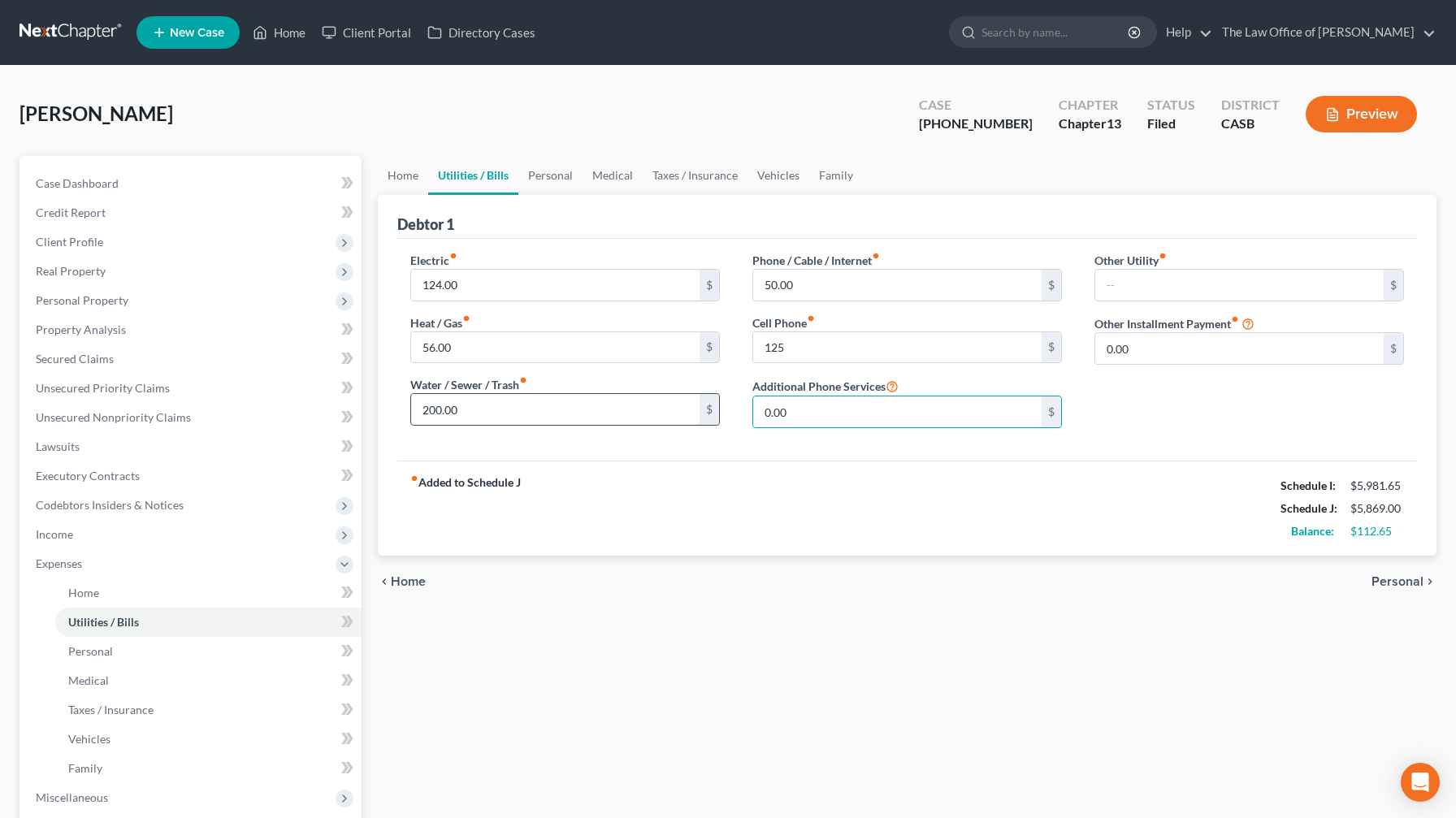
click at [596, 406] on input "200.00" at bounding box center [555, 409] width 288 height 31
click at [596, 349] on input "125" at bounding box center [897, 348] width 288 height 31
click at [410, 164] on link "Home" at bounding box center [403, 175] width 50 height 39
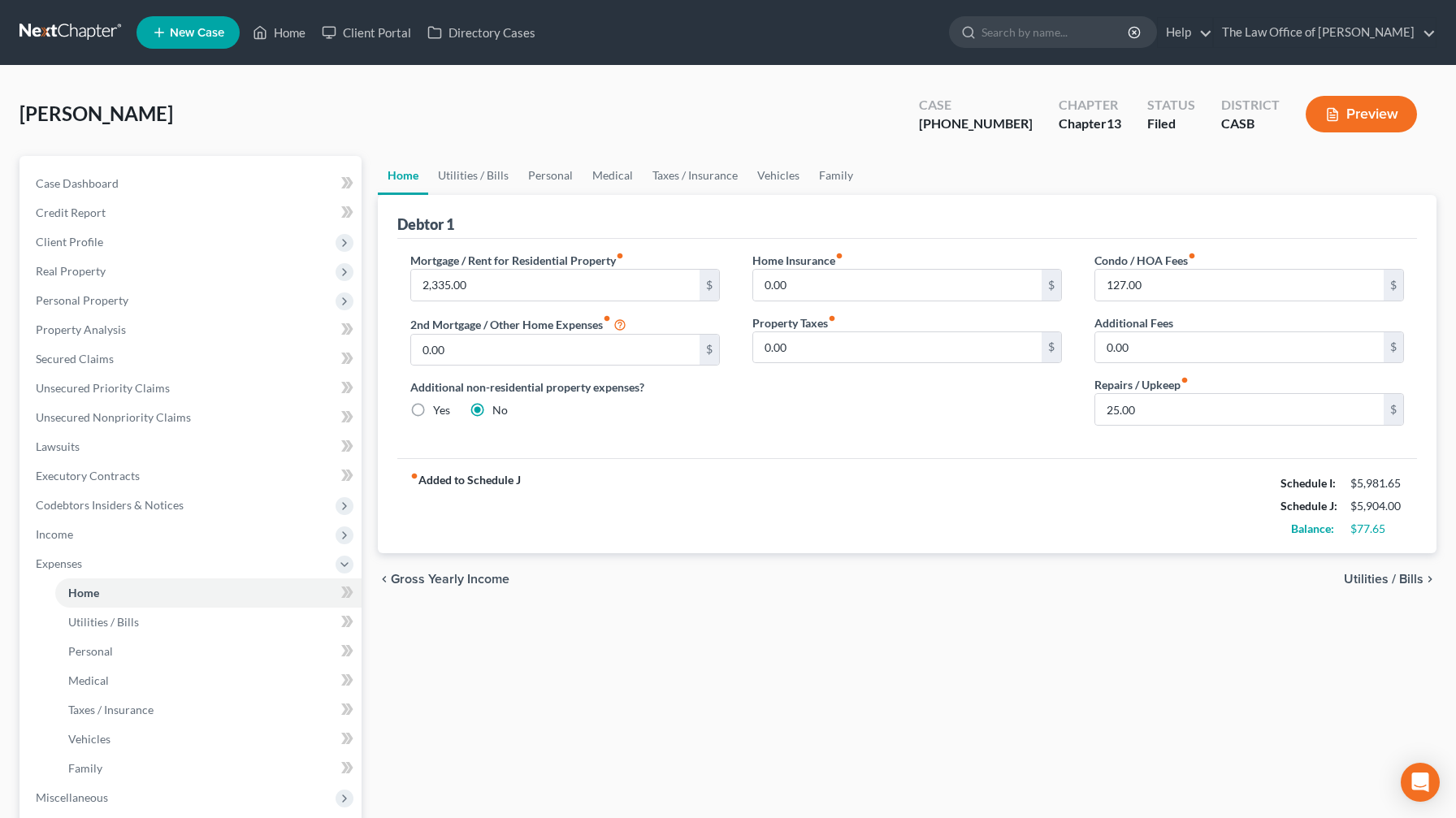
click at [596, 482] on span "Utilities / Bills" at bounding box center [1383, 579] width 80 height 13
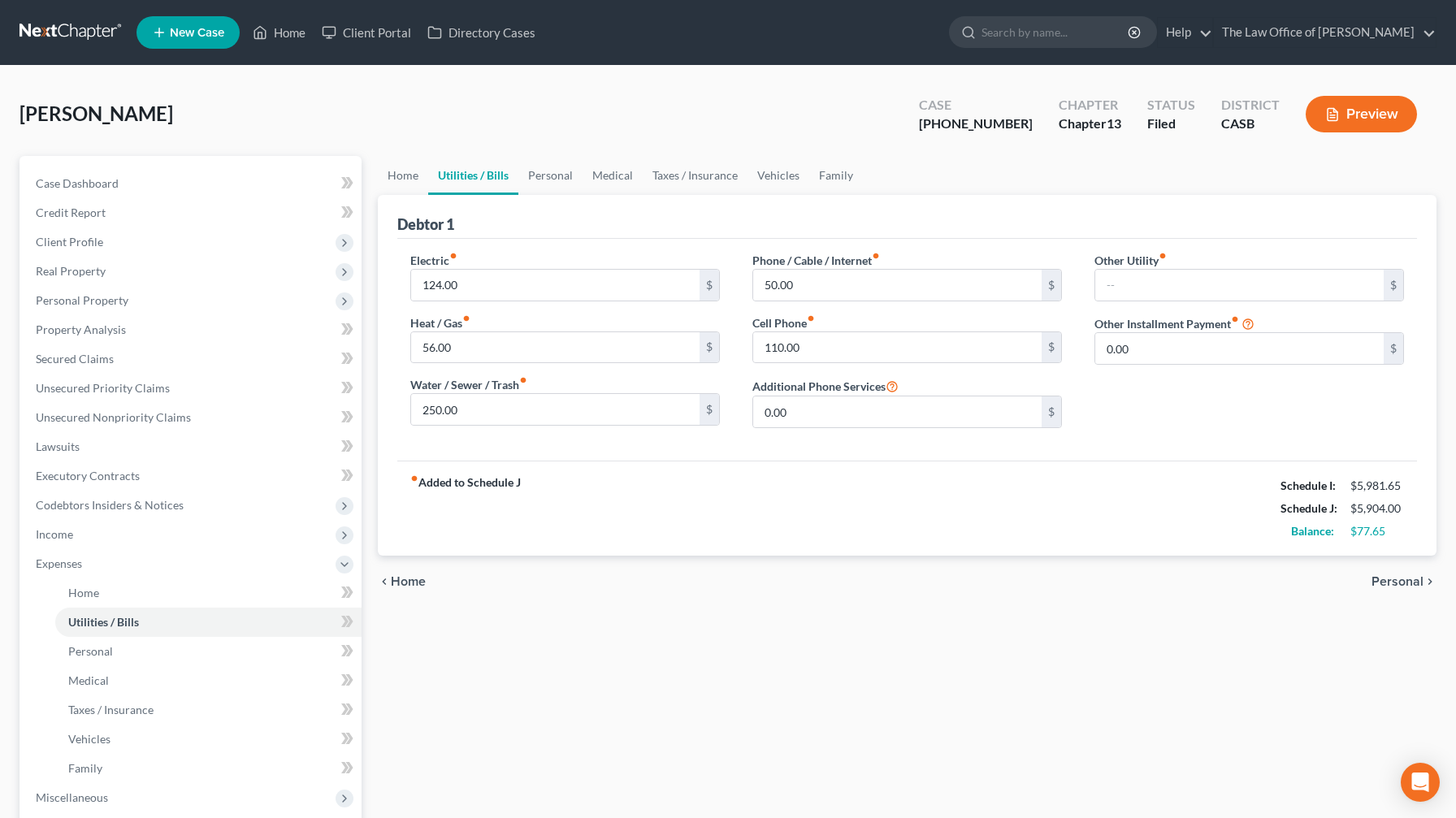
click at [596, 482] on span "Personal" at bounding box center [1397, 581] width 52 height 13
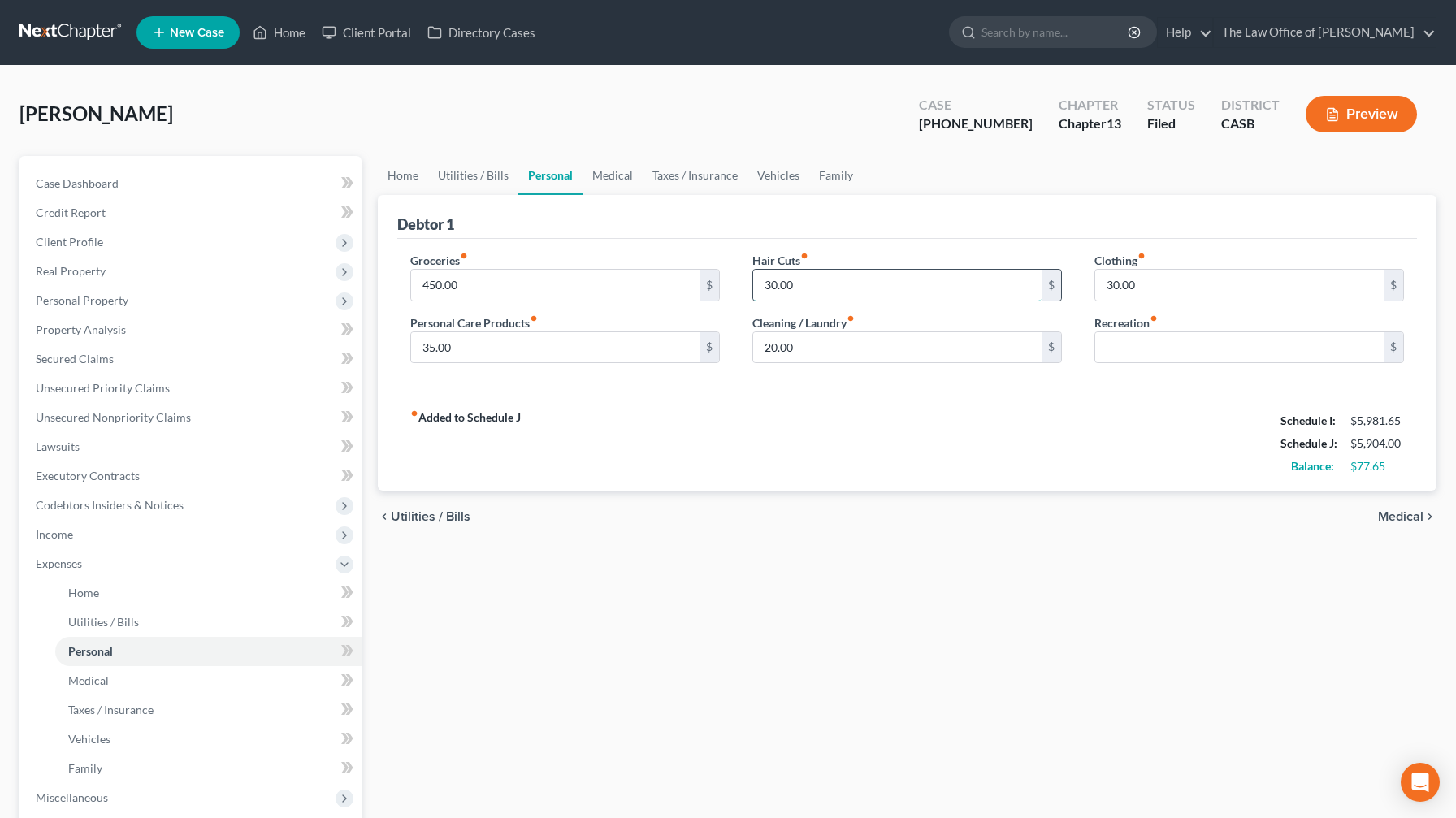
click at [596, 281] on input "30.00" at bounding box center [897, 286] width 288 height 31
drag, startPoint x: 496, startPoint y: 351, endPoint x: 275, endPoint y: 351, distance: 221.0
click at [275, 351] on div "Petition Navigation Case Dashboard Payments Invoices Payments Payments Credit R…" at bounding box center [727, 596] width 1433 height 879
click at [596, 482] on span "Medical" at bounding box center [1401, 516] width 46 height 13
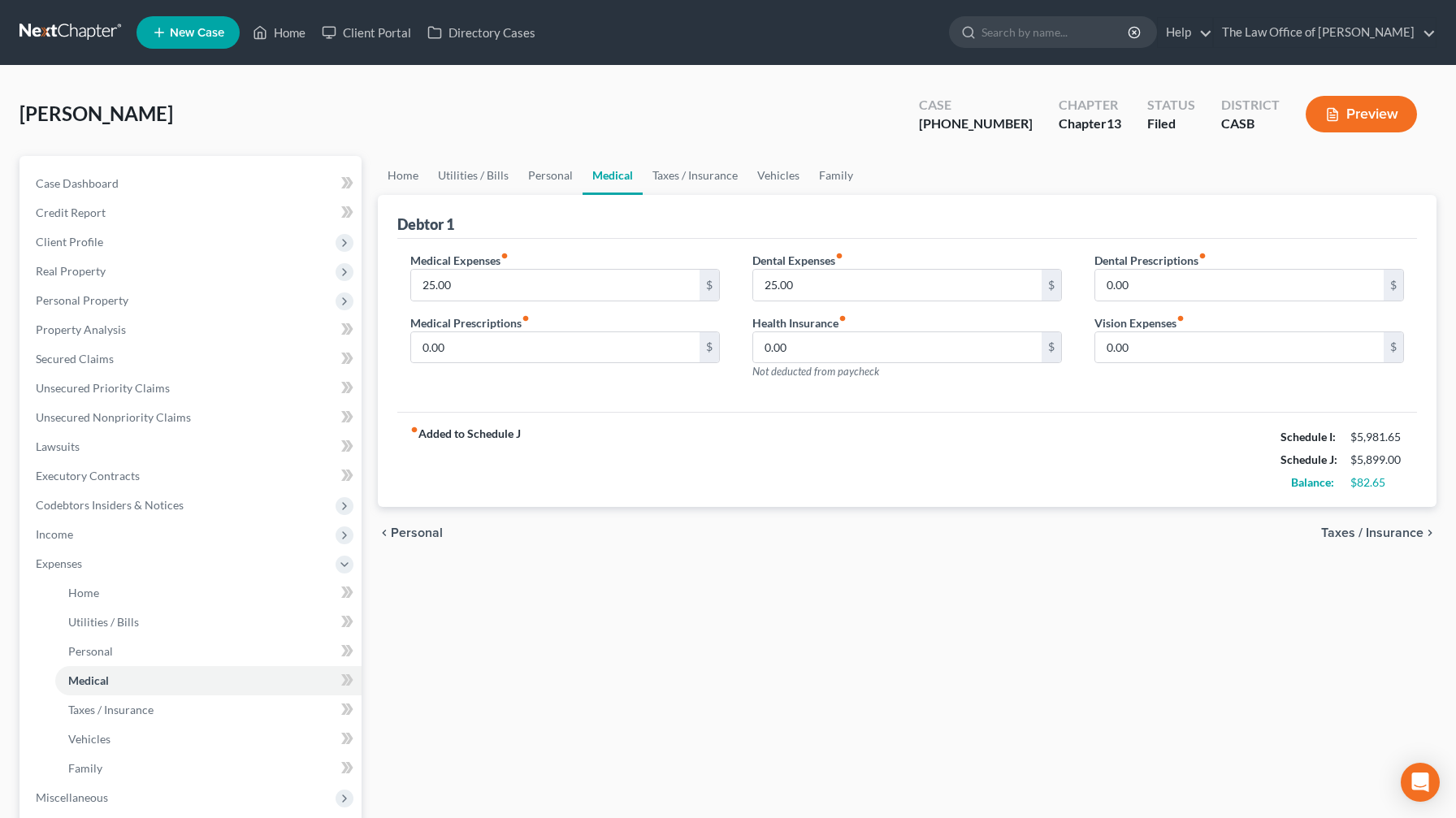
click at [596, 482] on div "chevron_left Personal Taxes / Insurance chevron_right" at bounding box center [906, 533] width 1059 height 52
click at [596, 482] on span "Taxes / Insurance" at bounding box center [1372, 532] width 102 height 13
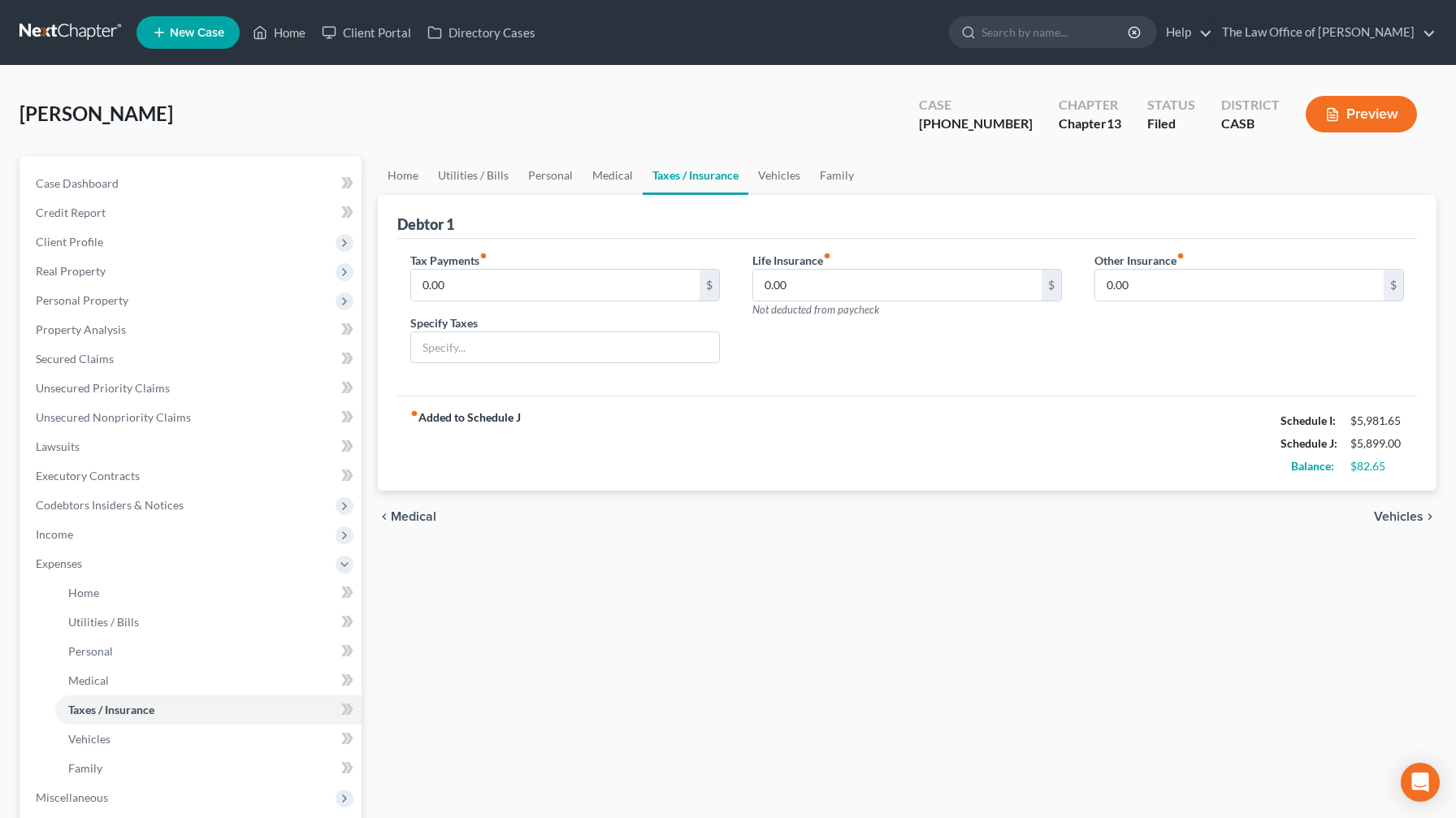
click at [596, 482] on div "chevron_left Medical Vehicles chevron_right" at bounding box center [906, 517] width 1059 height 52
click at [596, 482] on span "Vehicles" at bounding box center [1398, 516] width 49 height 13
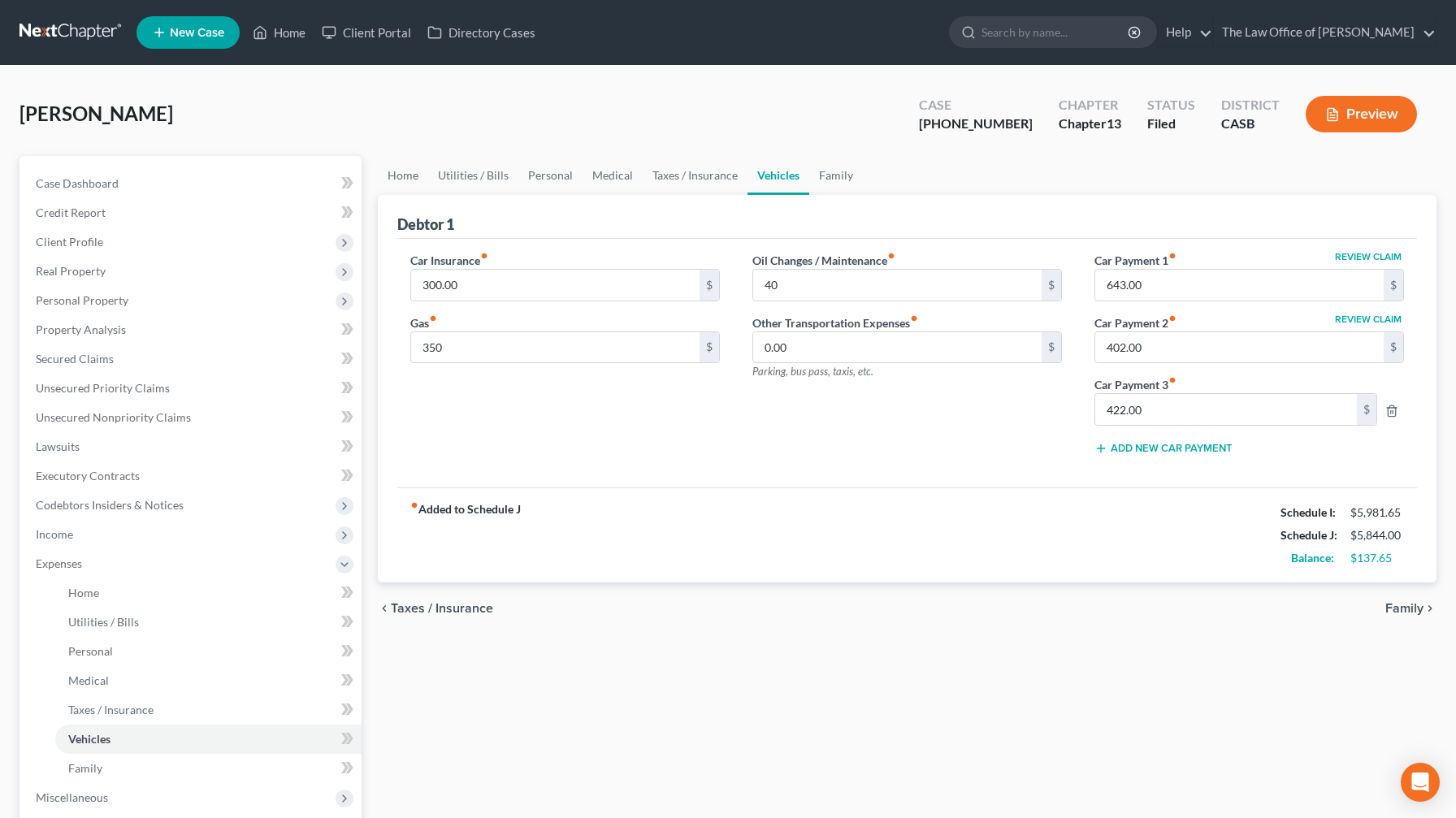
click at [414, 482] on div "chevron_left Taxes / Insurance Family chevron_right" at bounding box center [906, 609] width 1059 height 52
click at [426, 482] on span "Taxes / Insurance" at bounding box center [441, 608] width 102 height 13
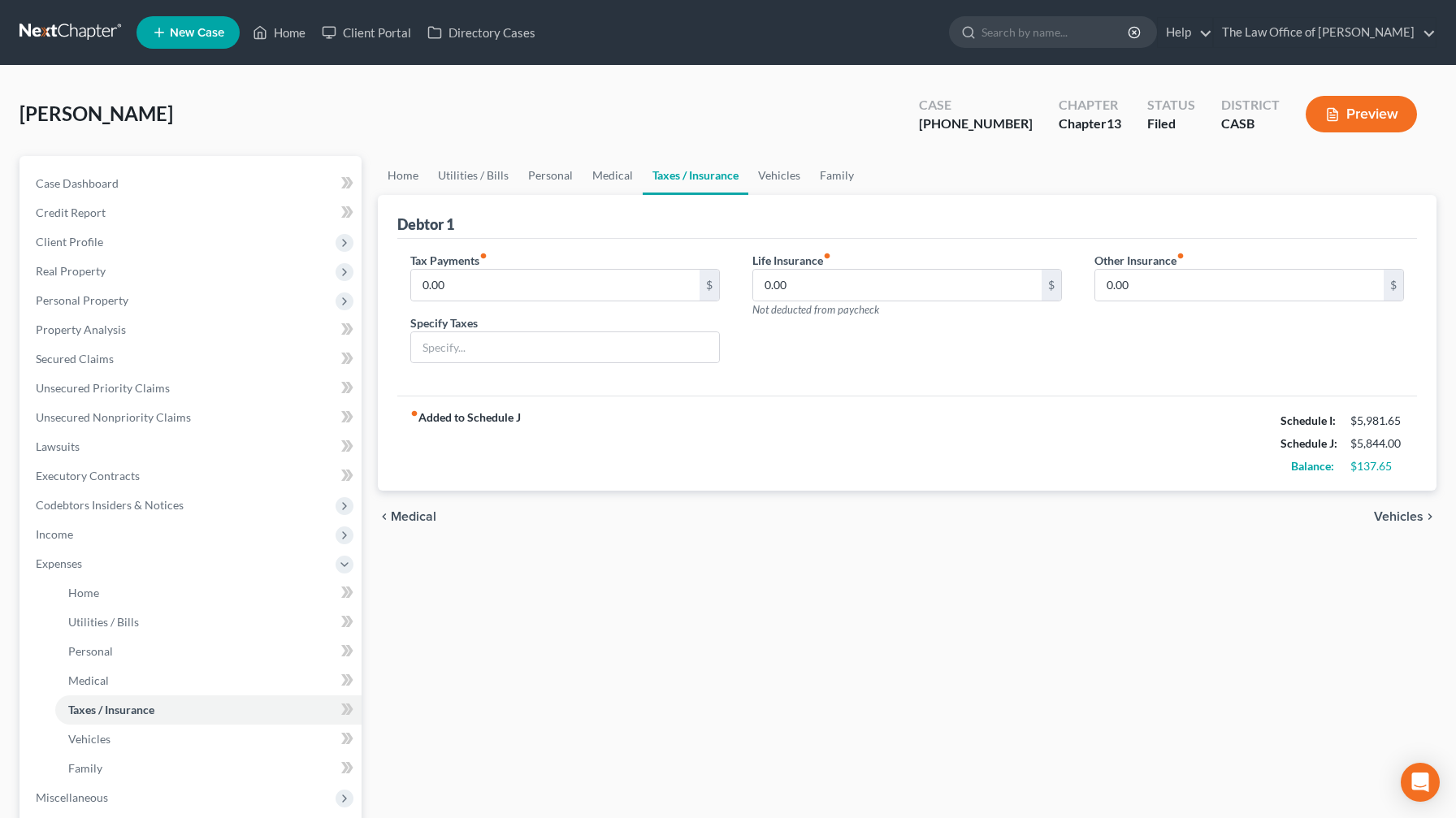
click at [426, 482] on div "Home Utilities / Bills Personal Medical Taxes / Insurance Vehicles Family Debto…" at bounding box center [907, 596] width 1075 height 879
click at [416, 482] on span "Medical" at bounding box center [413, 516] width 46 height 13
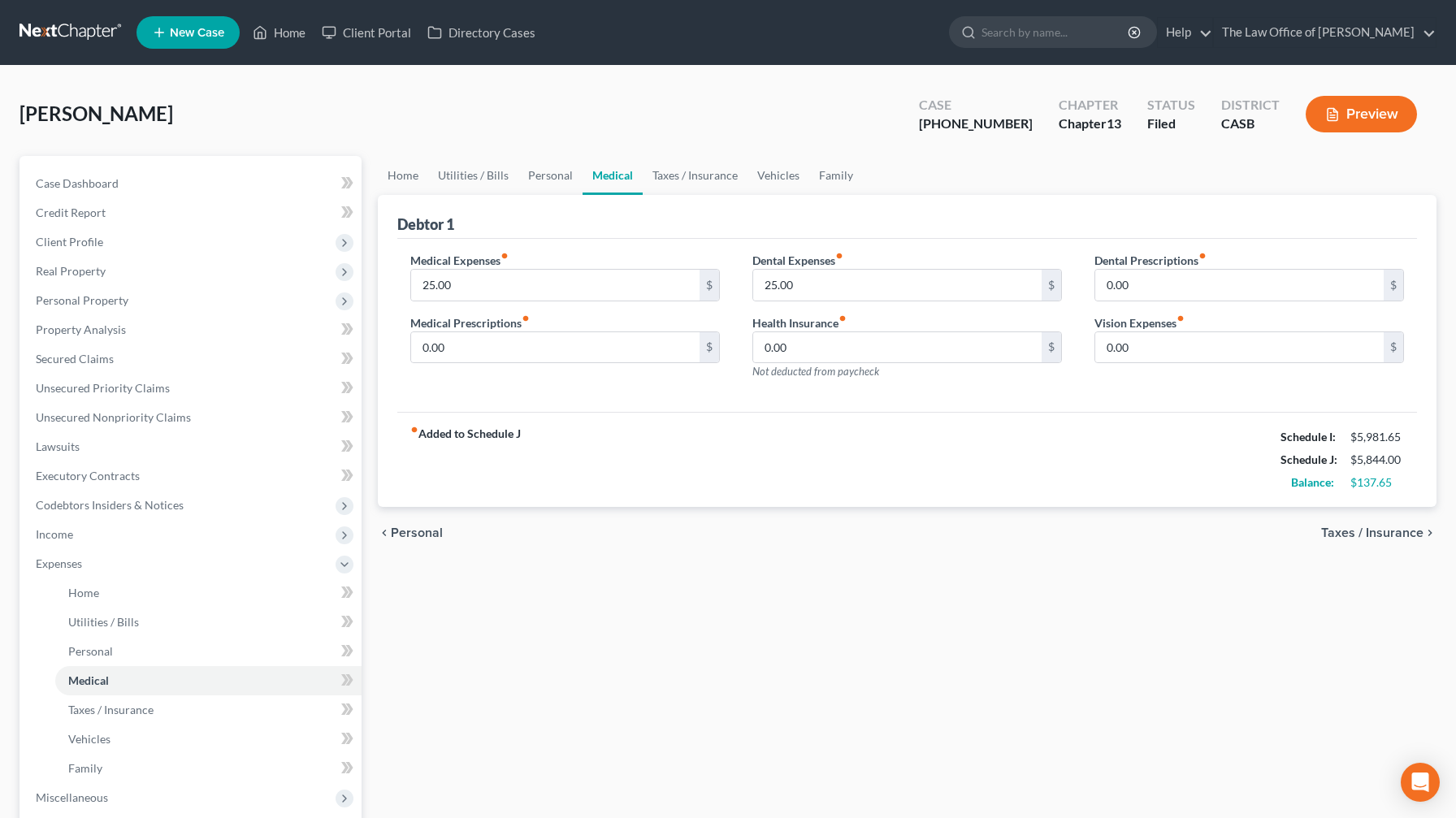
click at [416, 482] on div "chevron_left Personal Taxes / Insurance chevron_right" at bounding box center [906, 533] width 1059 height 52
click at [419, 482] on span "Personal" at bounding box center [416, 532] width 52 height 13
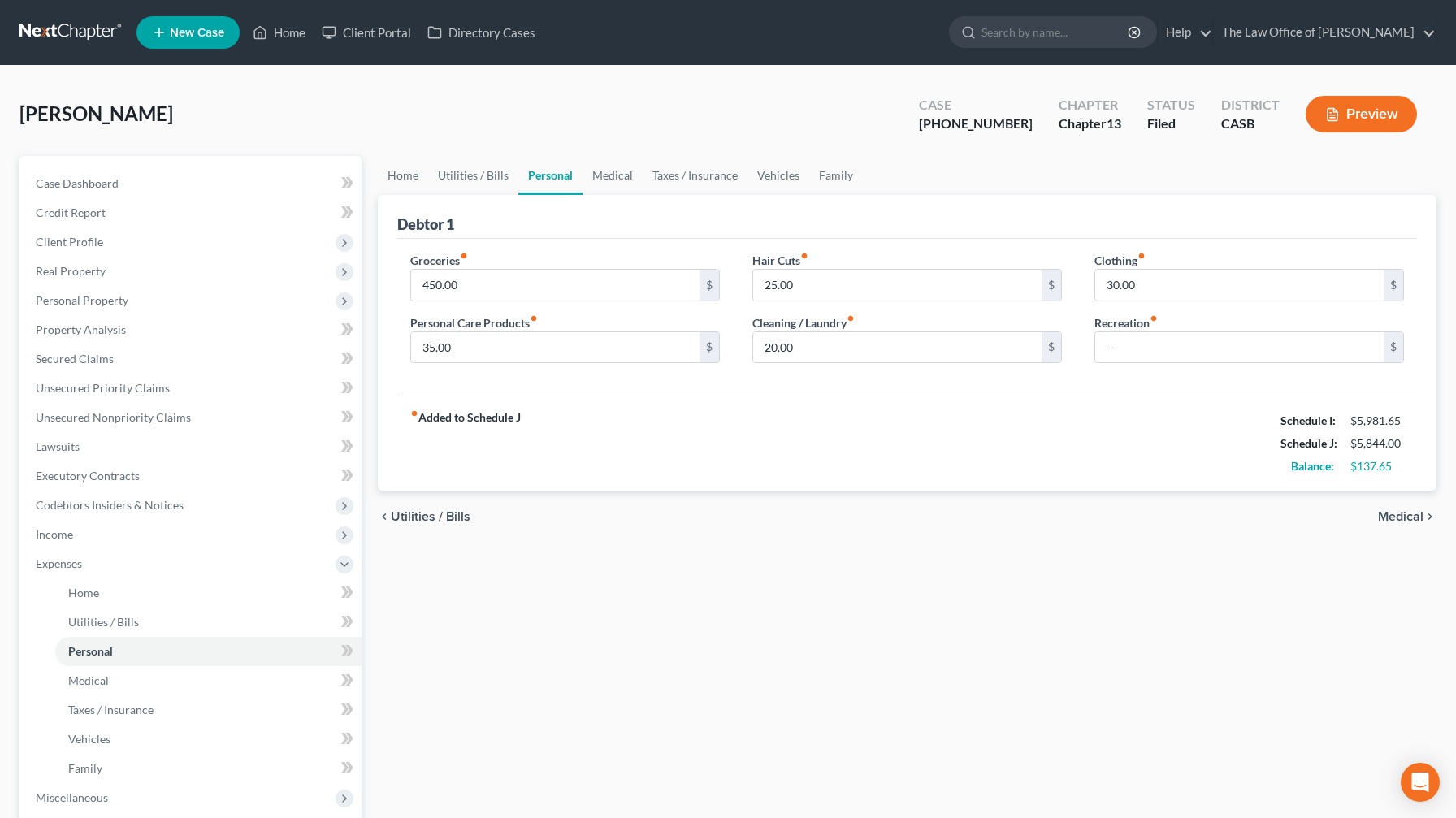
click at [419, 482] on div "chevron_left Utilities / Bills Medical chevron_right" at bounding box center [906, 517] width 1059 height 52
click at [419, 482] on span "Utilities / Bills" at bounding box center [430, 516] width 80 height 13
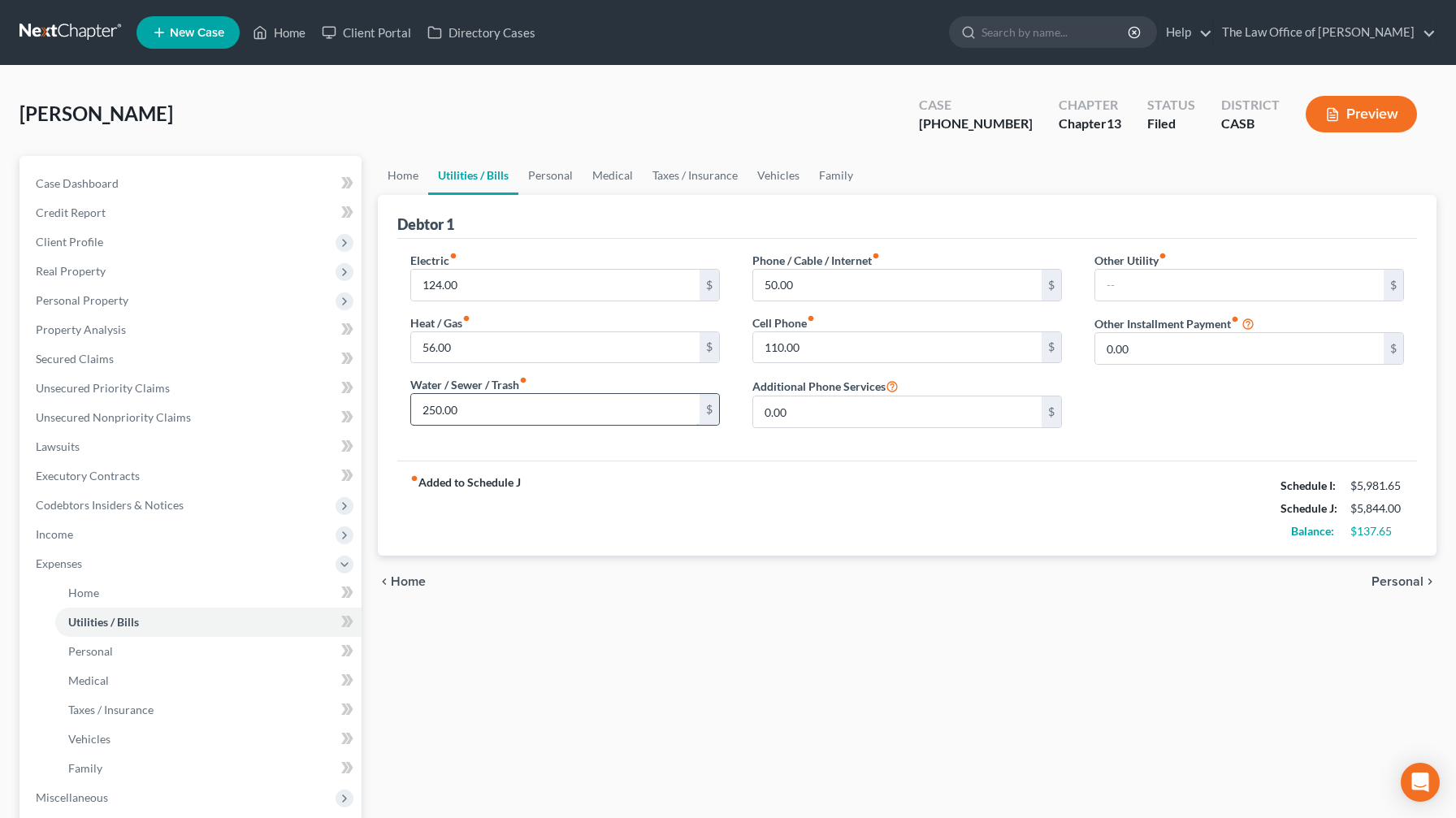
click at [502, 409] on input "250.00" at bounding box center [555, 409] width 288 height 31
click at [596, 482] on span "Personal" at bounding box center [1397, 581] width 52 height 13
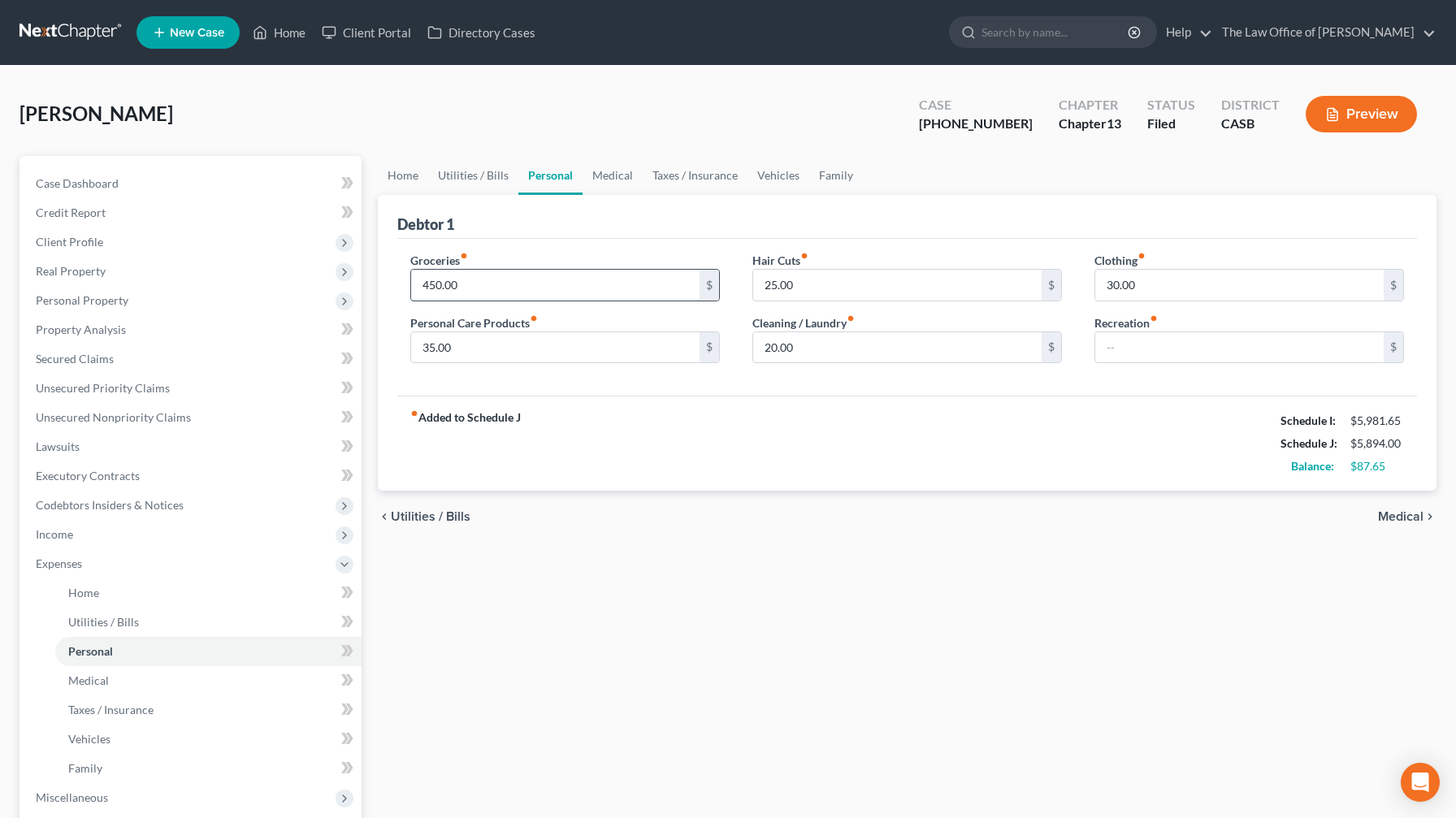
click at [516, 294] on input "450.00" at bounding box center [555, 286] width 288 height 31
click at [596, 482] on span "Medical" at bounding box center [1401, 516] width 46 height 13
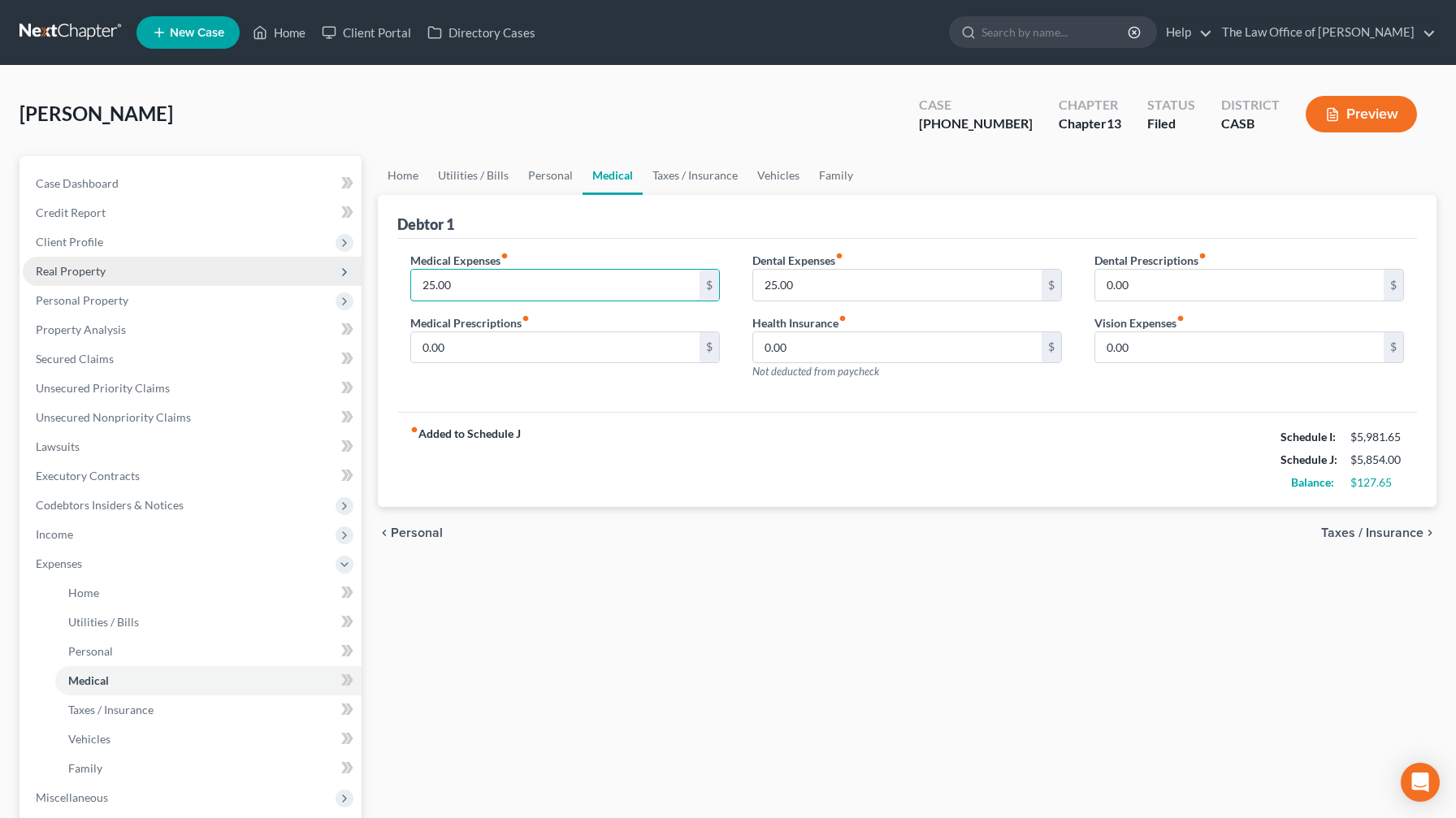
drag, startPoint x: 474, startPoint y: 288, endPoint x: 255, endPoint y: 272, distance: 219.6
click at [255, 272] on div "Petition Navigation Case Dashboard Payments Invoices Payments Payments Credit R…" at bounding box center [727, 596] width 1433 height 879
click at [416, 482] on span "Personal" at bounding box center [416, 532] width 52 height 13
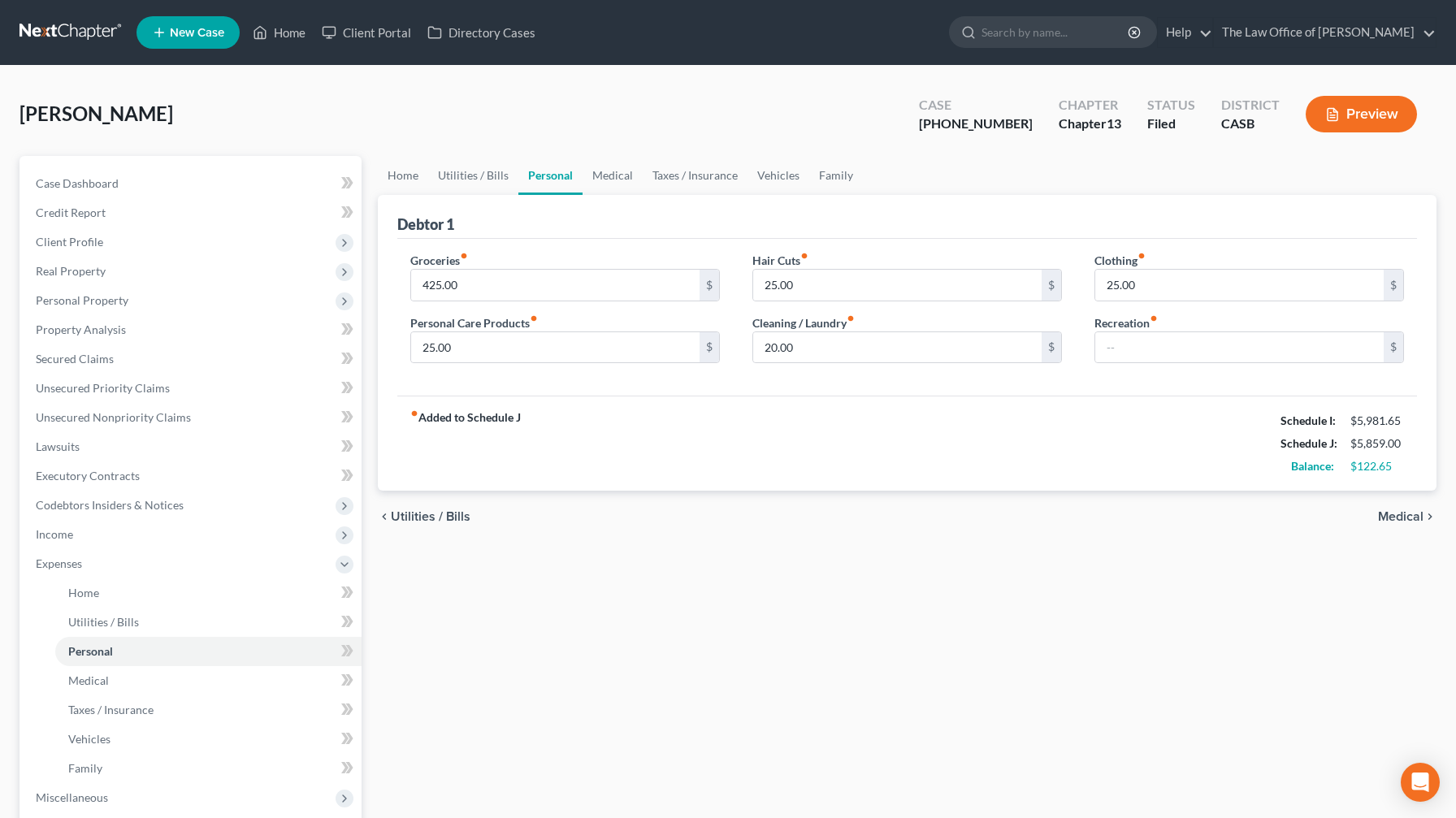
click at [416, 482] on div "chevron_left Utilities / Bills Medical chevron_right" at bounding box center [906, 517] width 1059 height 52
click at [428, 482] on span "Utilities / Bills" at bounding box center [430, 516] width 80 height 13
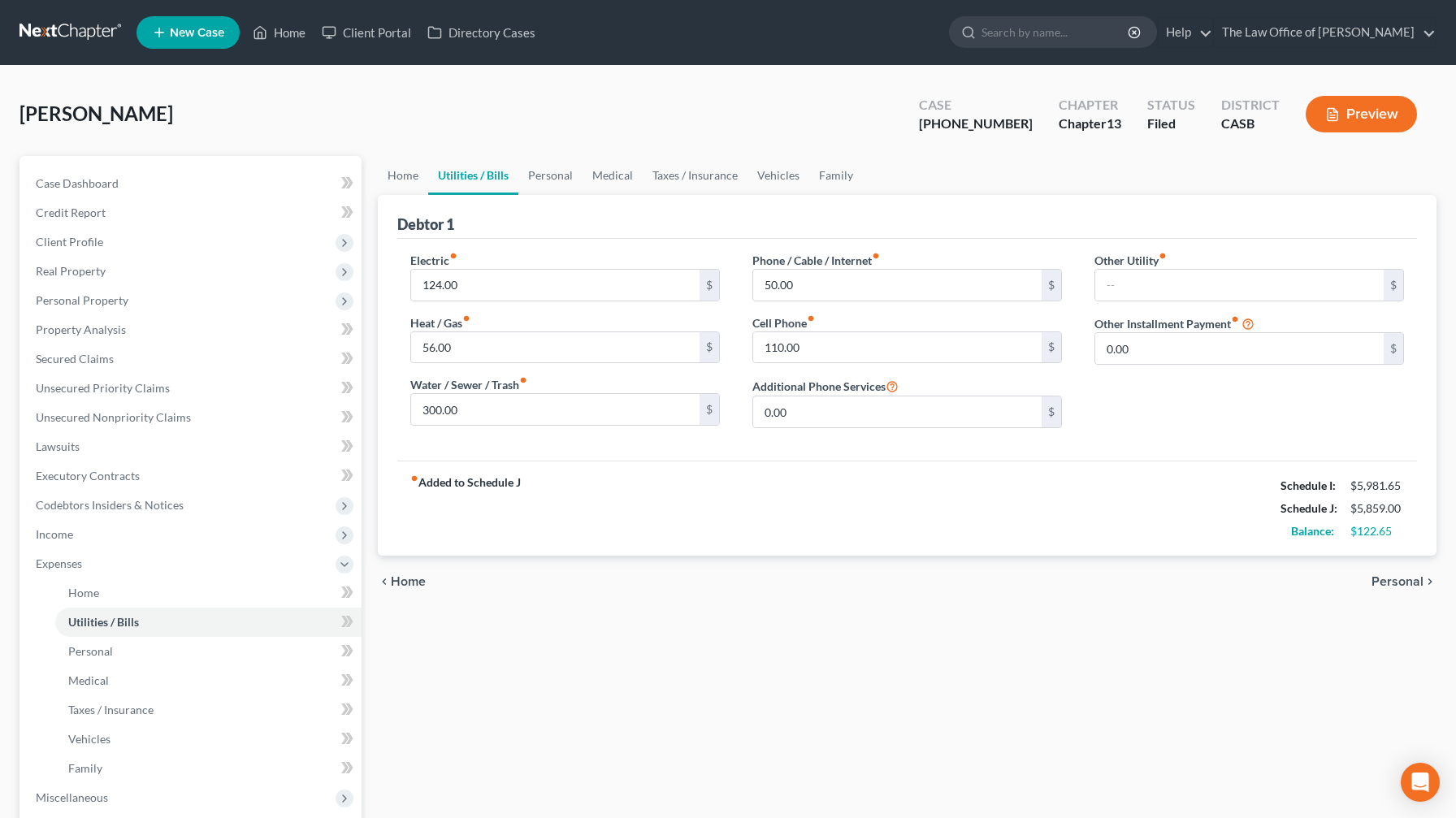
click at [423, 482] on span "Home" at bounding box center [408, 581] width 35 height 13
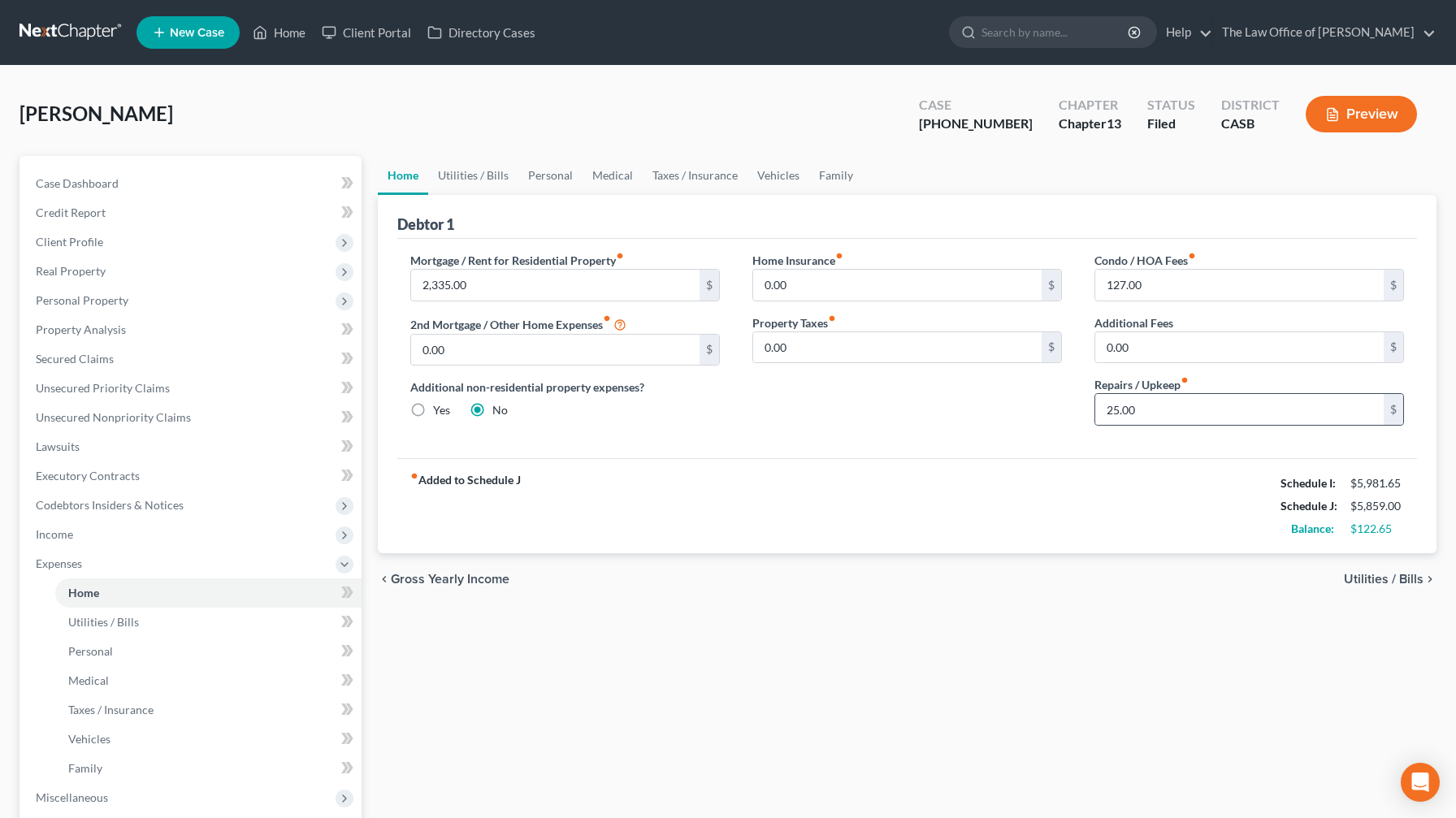
click at [596, 426] on div "25.00 $" at bounding box center [1249, 409] width 310 height 33
click at [596, 419] on input "25.00" at bounding box center [1239, 409] width 288 height 31
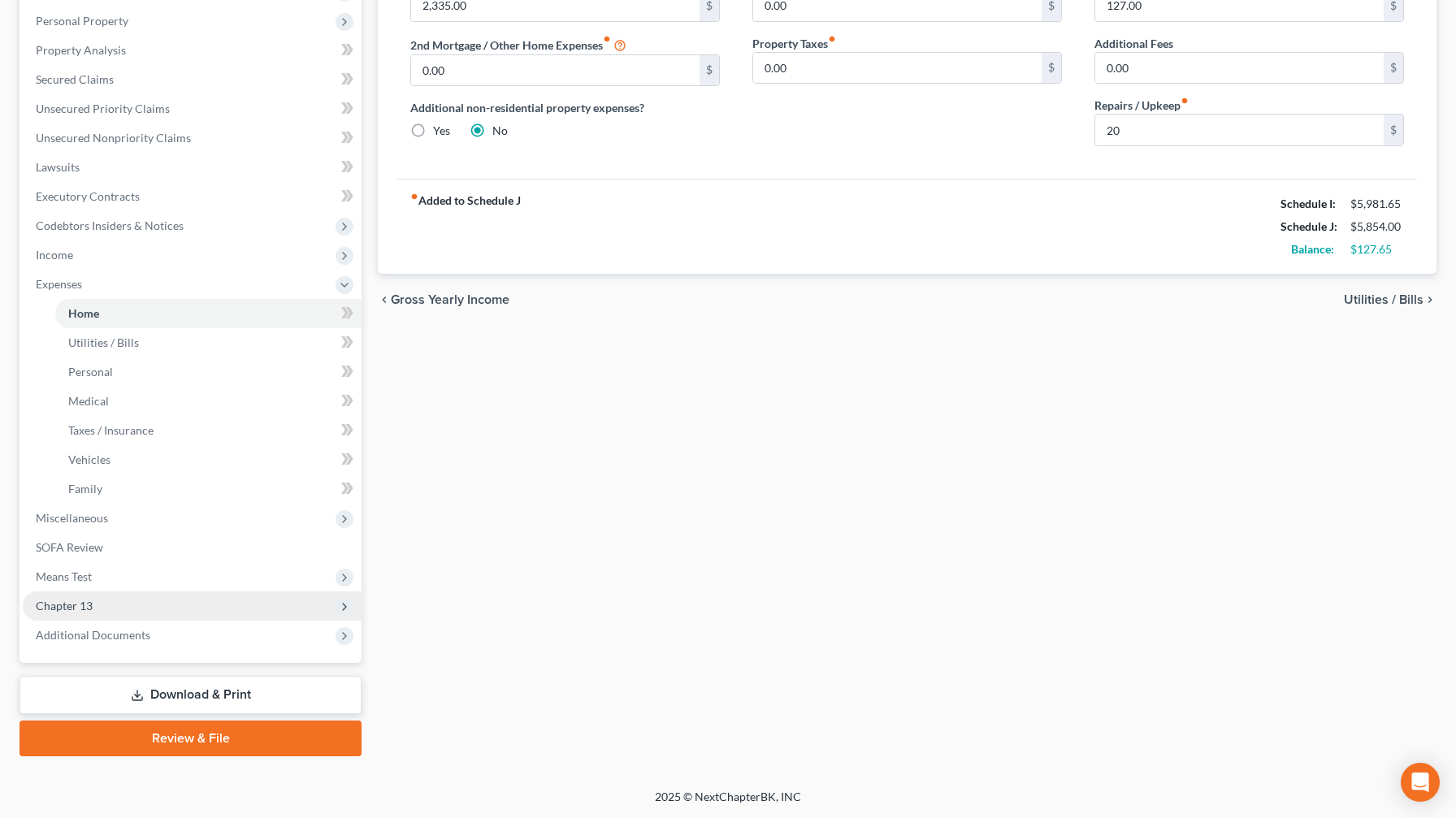
scroll to position [280, 0]
click at [139, 482] on span "Chapter 13" at bounding box center [191, 606] width 338 height 29
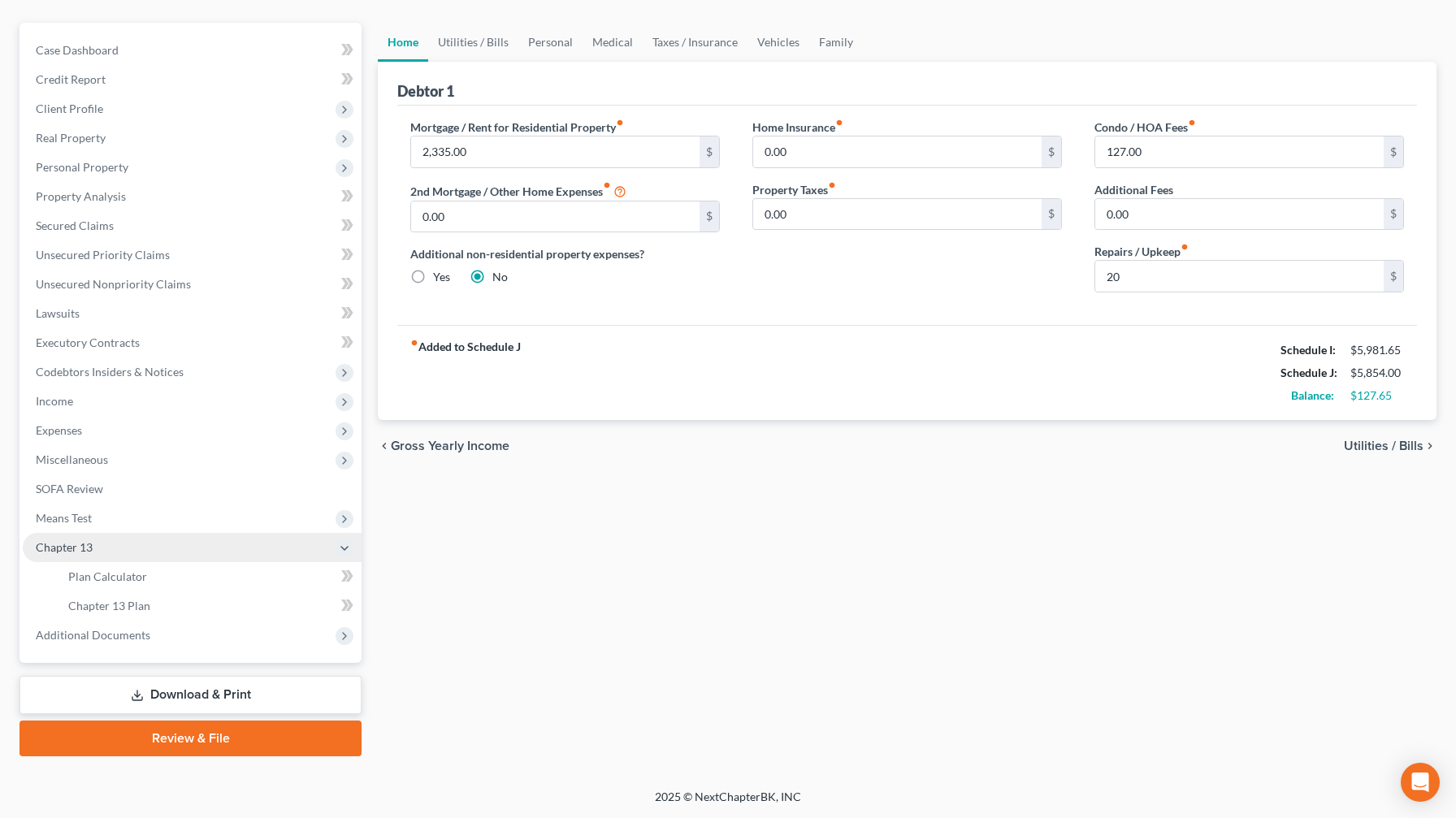
scroll to position [133, 0]
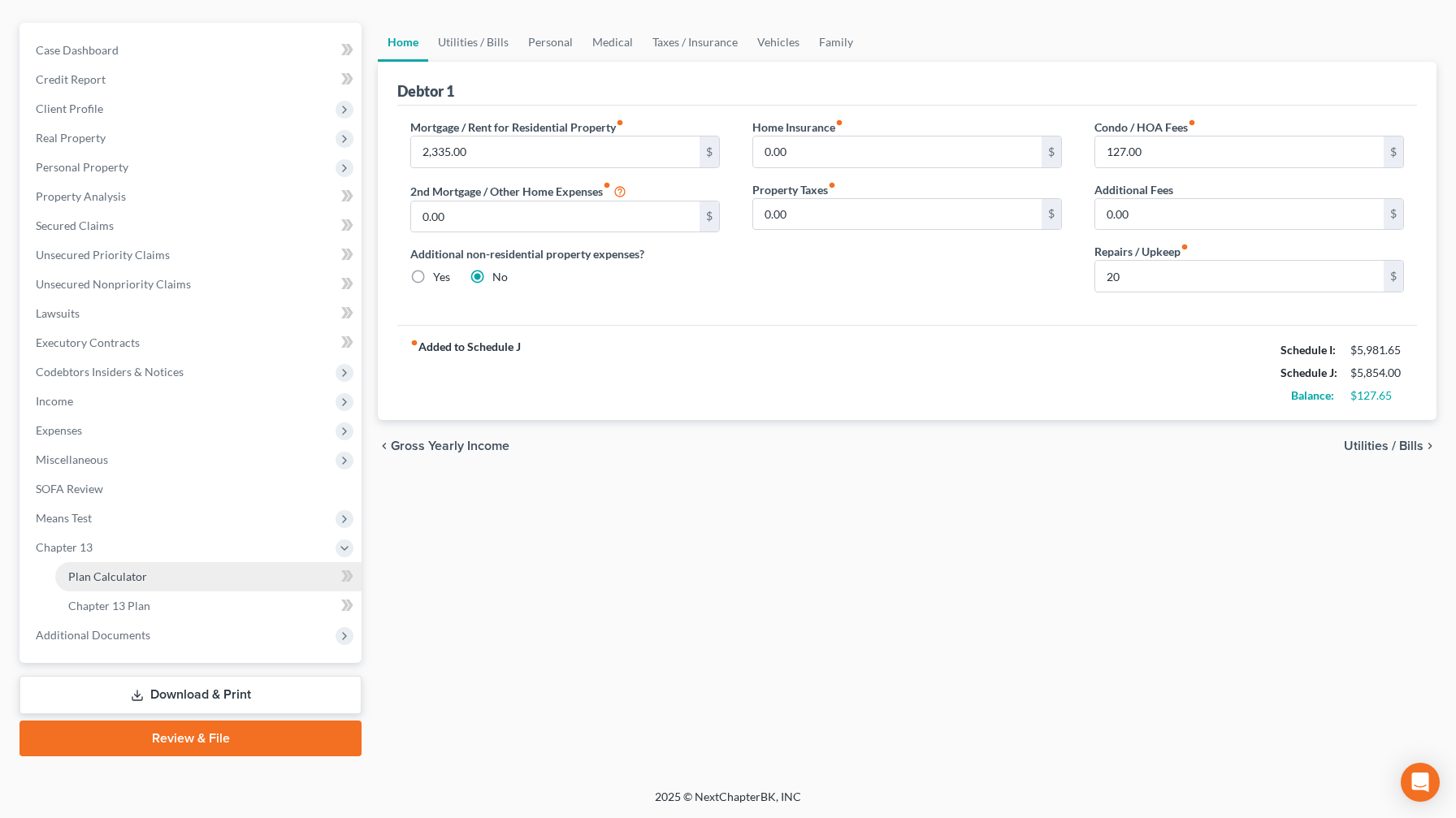
click at [181, 482] on link "Plan Calculator" at bounding box center [209, 576] width 306 height 29
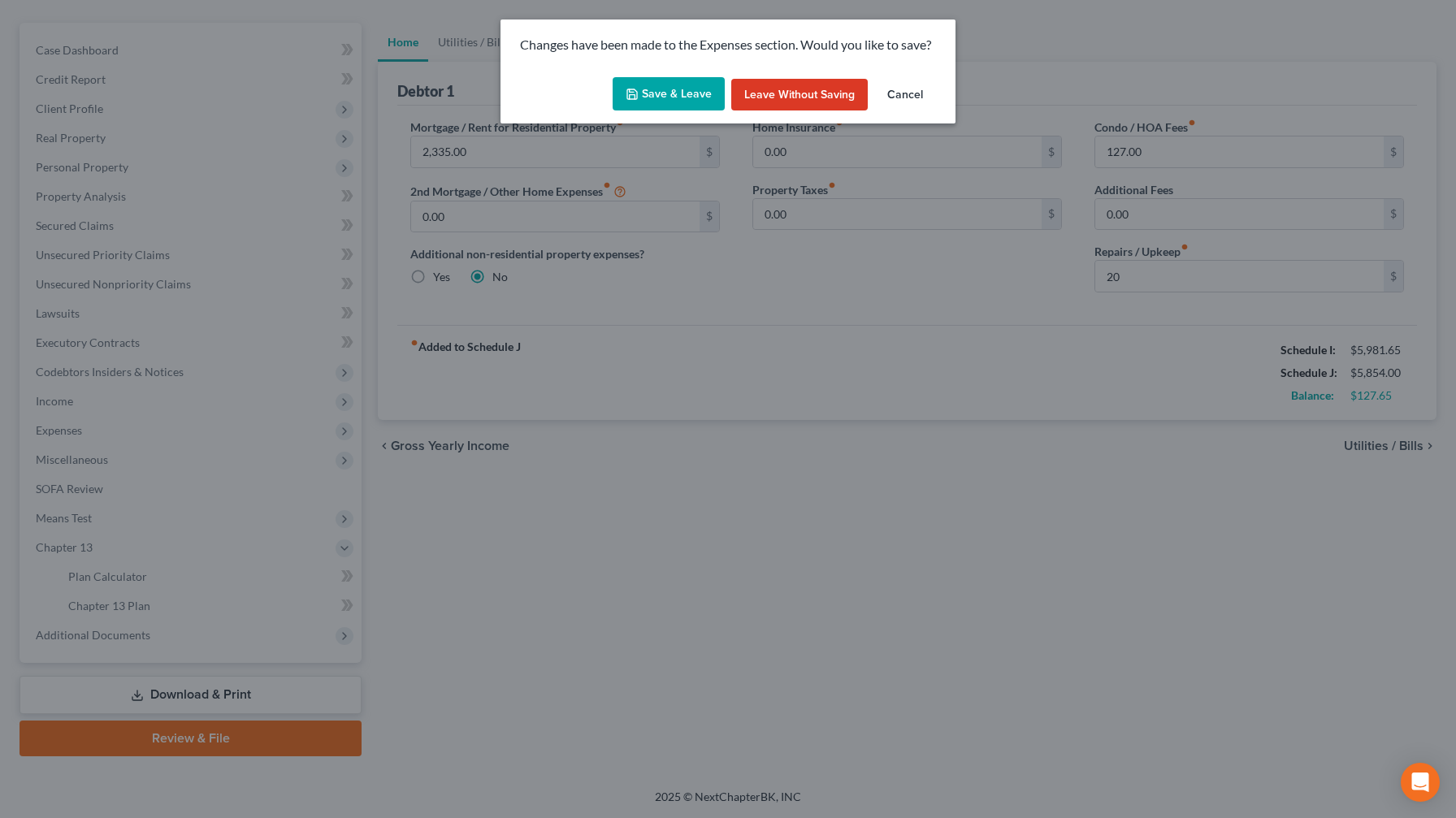
click at [596, 100] on button "Save & Leave" at bounding box center [669, 93] width 113 height 34
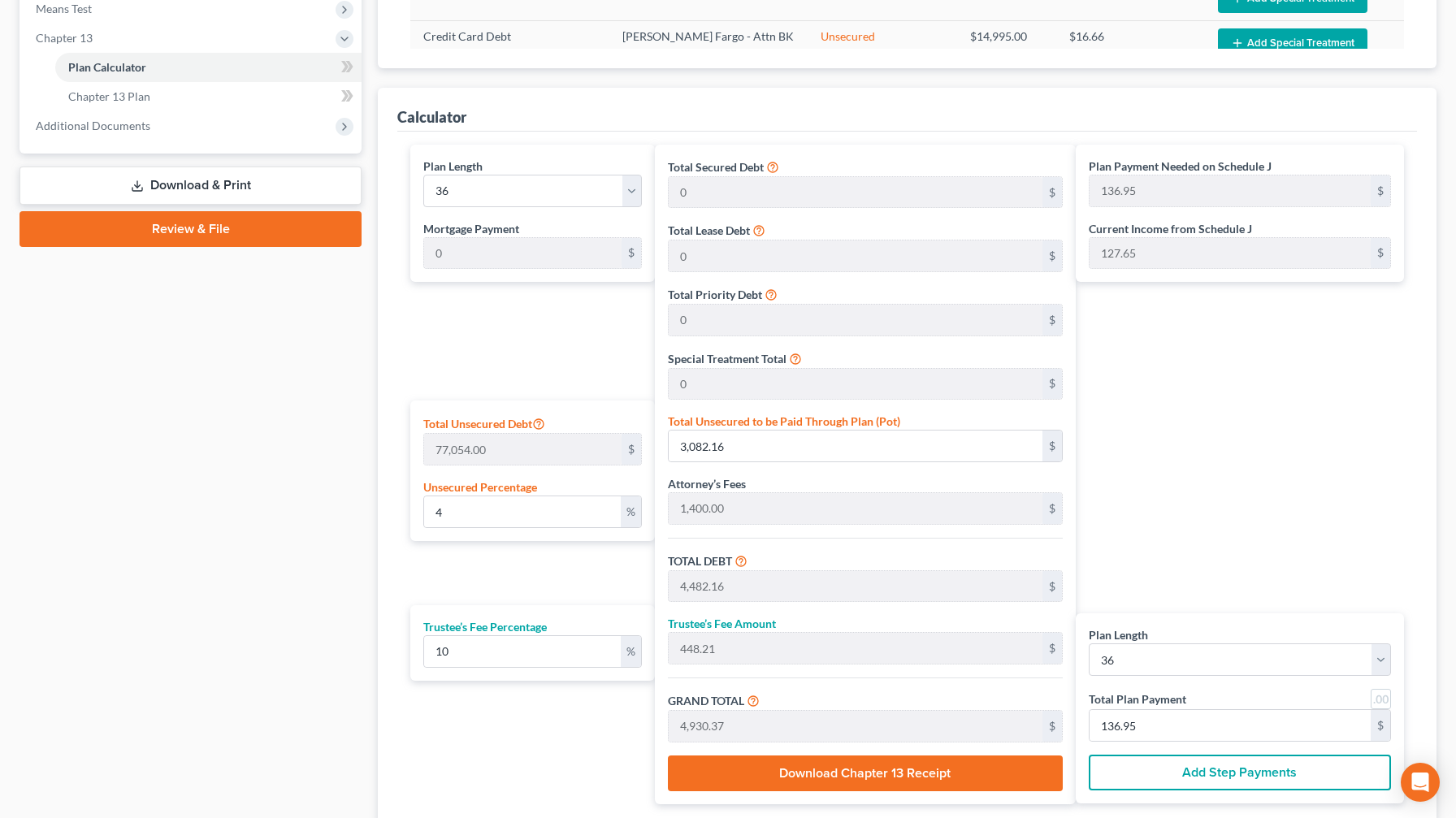
scroll to position [640, 0]
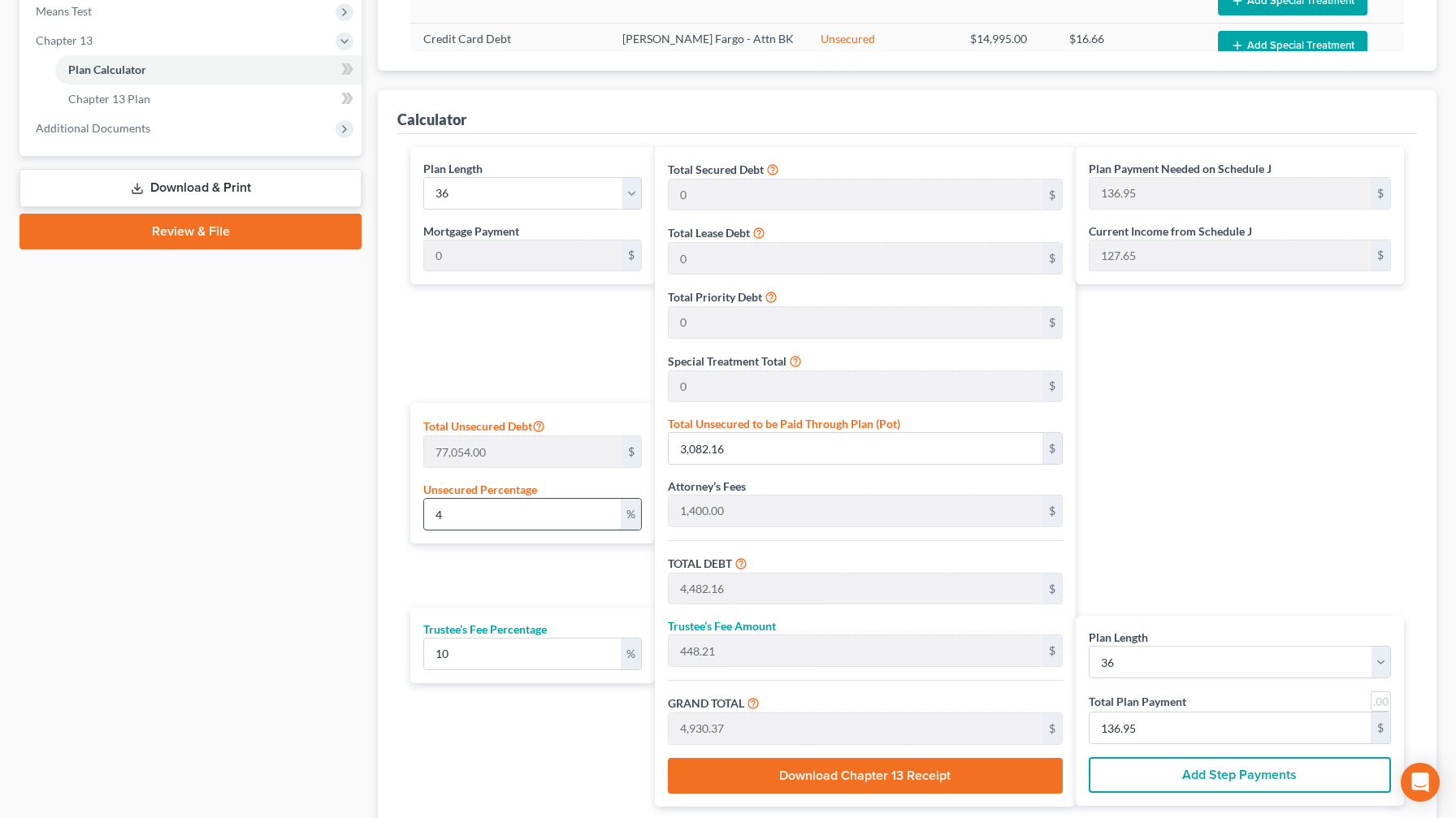
click at [534, 482] on input "4" at bounding box center [522, 514] width 196 height 31
click at [229, 101] on link "Chapter 13 Plan" at bounding box center [209, 100] width 306 height 29
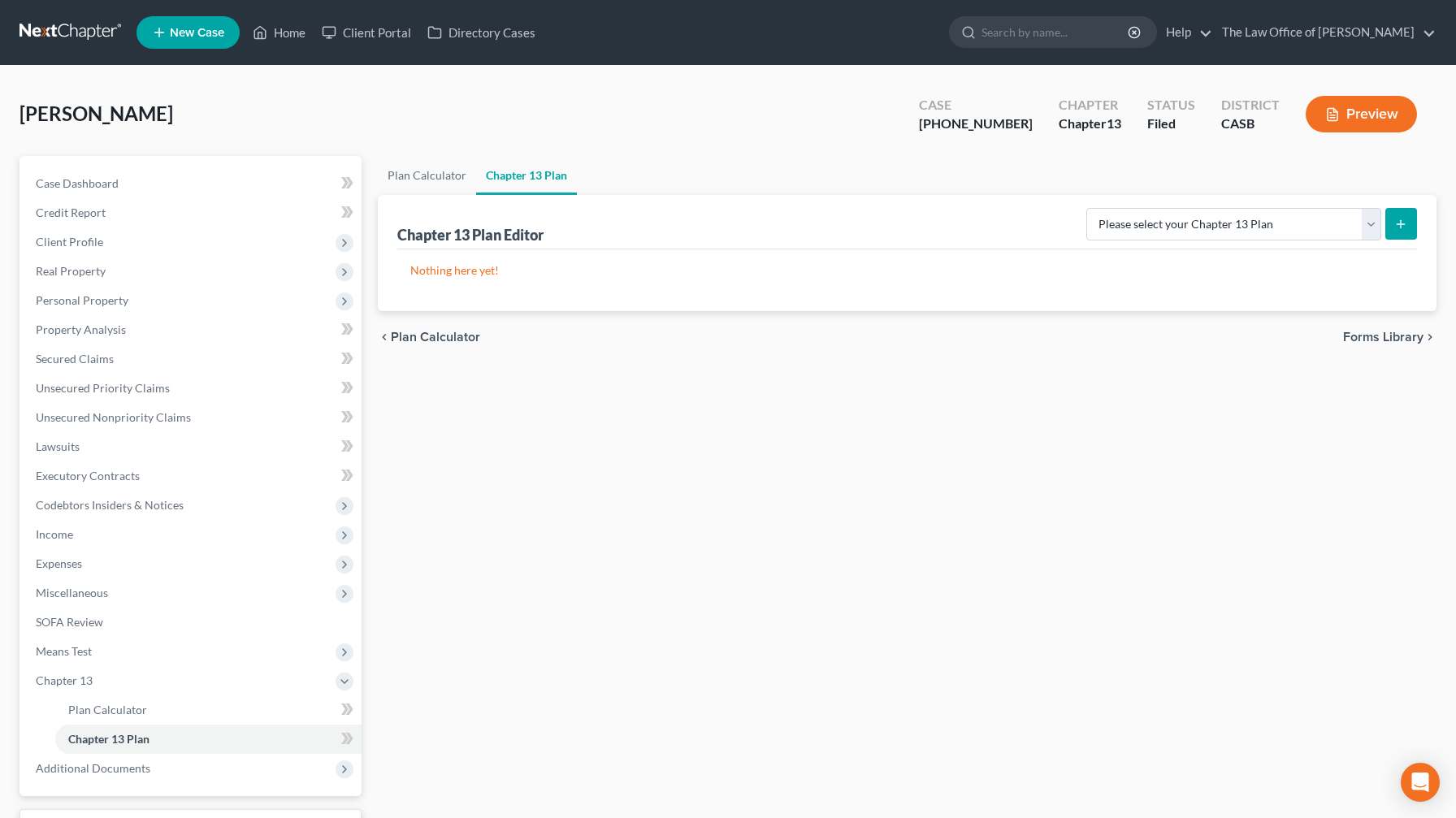
click at [596, 220] on icon "submit" at bounding box center [1400, 224] width 13 height 13
click at [596, 231] on button "submit" at bounding box center [1401, 223] width 32 height 32
click at [596, 222] on button "submit" at bounding box center [1401, 223] width 32 height 32
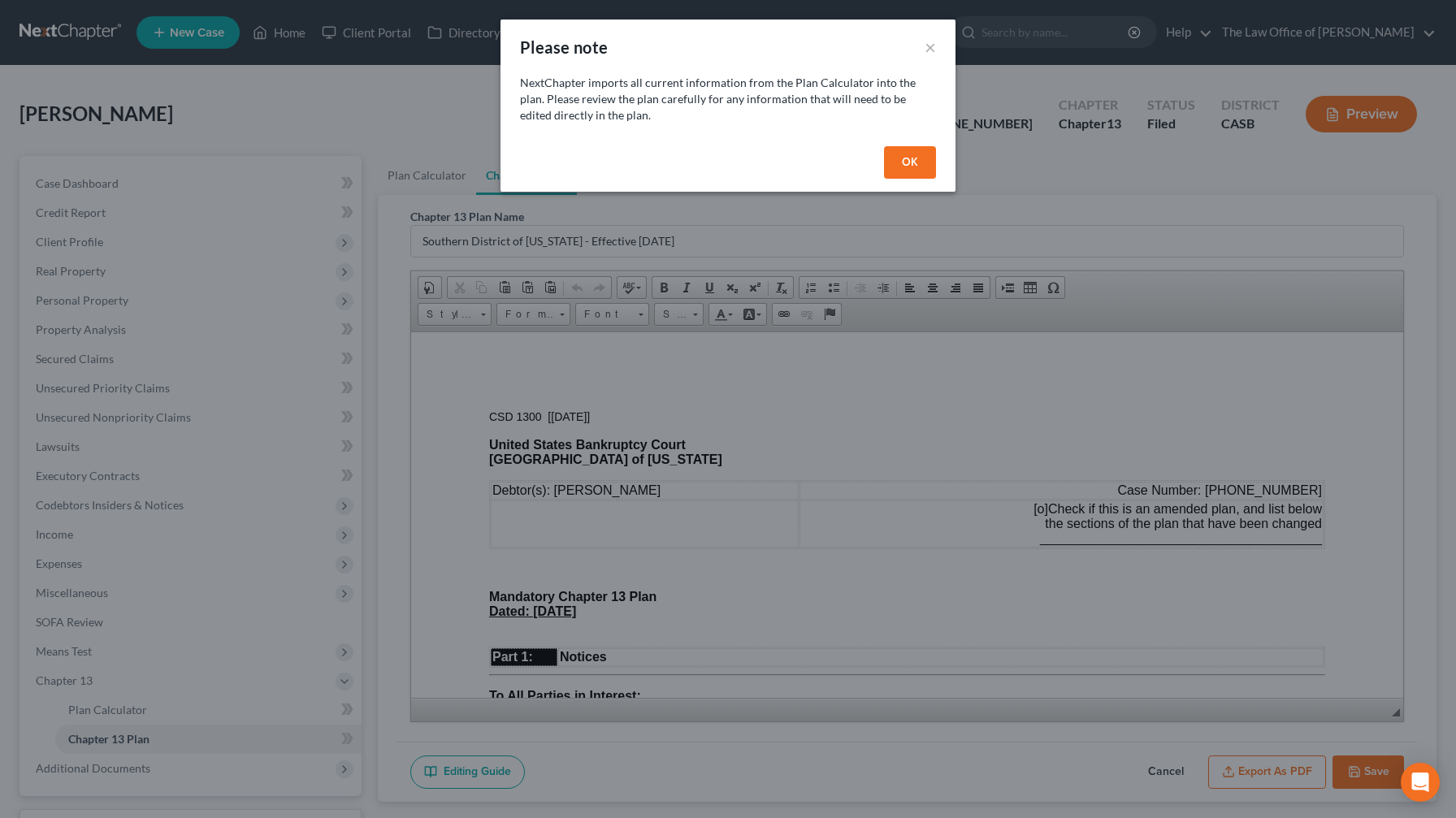
click at [596, 163] on button "OK" at bounding box center [910, 163] width 52 height 33
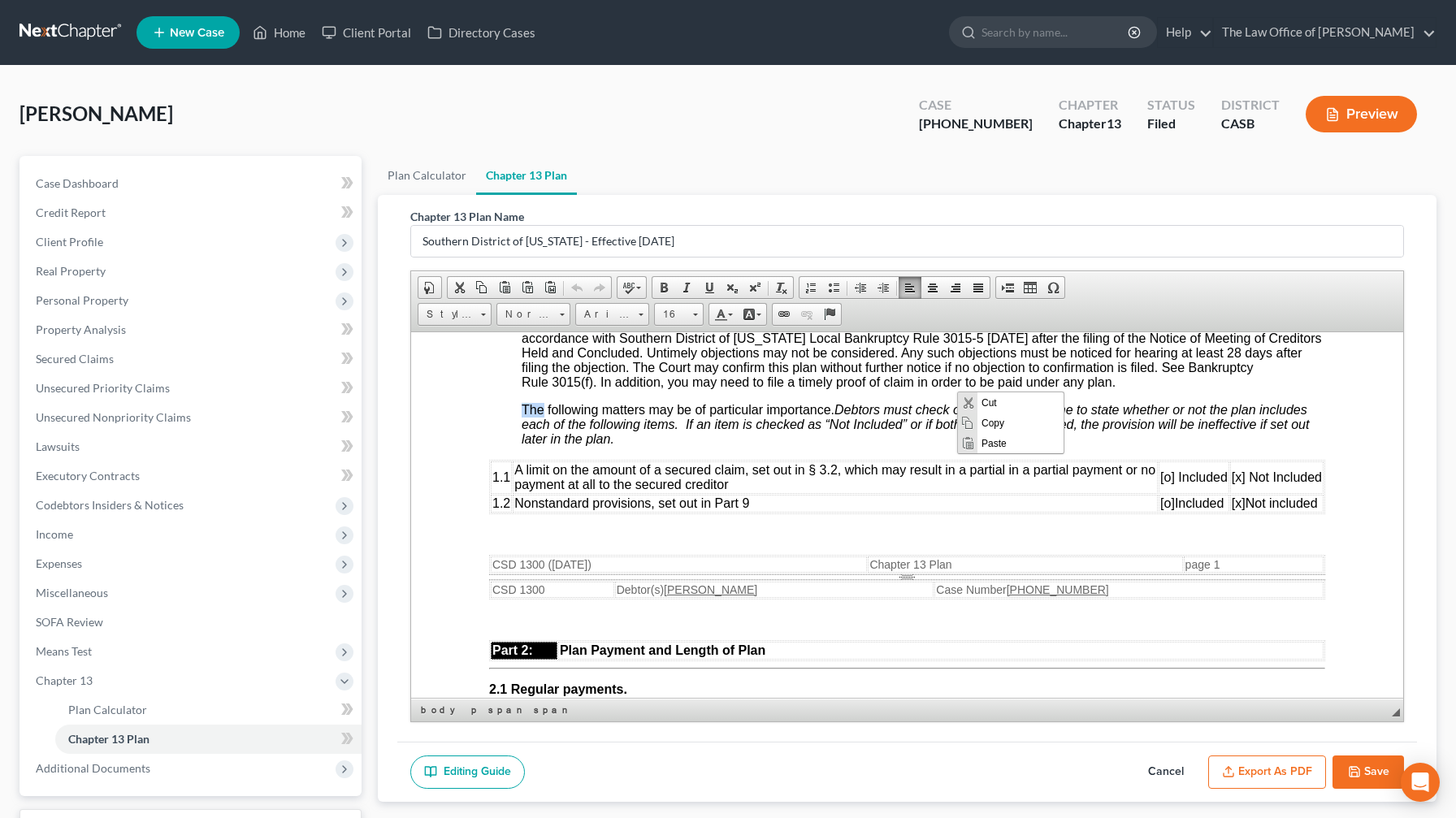
click at [596, 428] on em "Debtors must check one box on each line to state whether or not the plan includ…" at bounding box center [914, 424] width 787 height 43
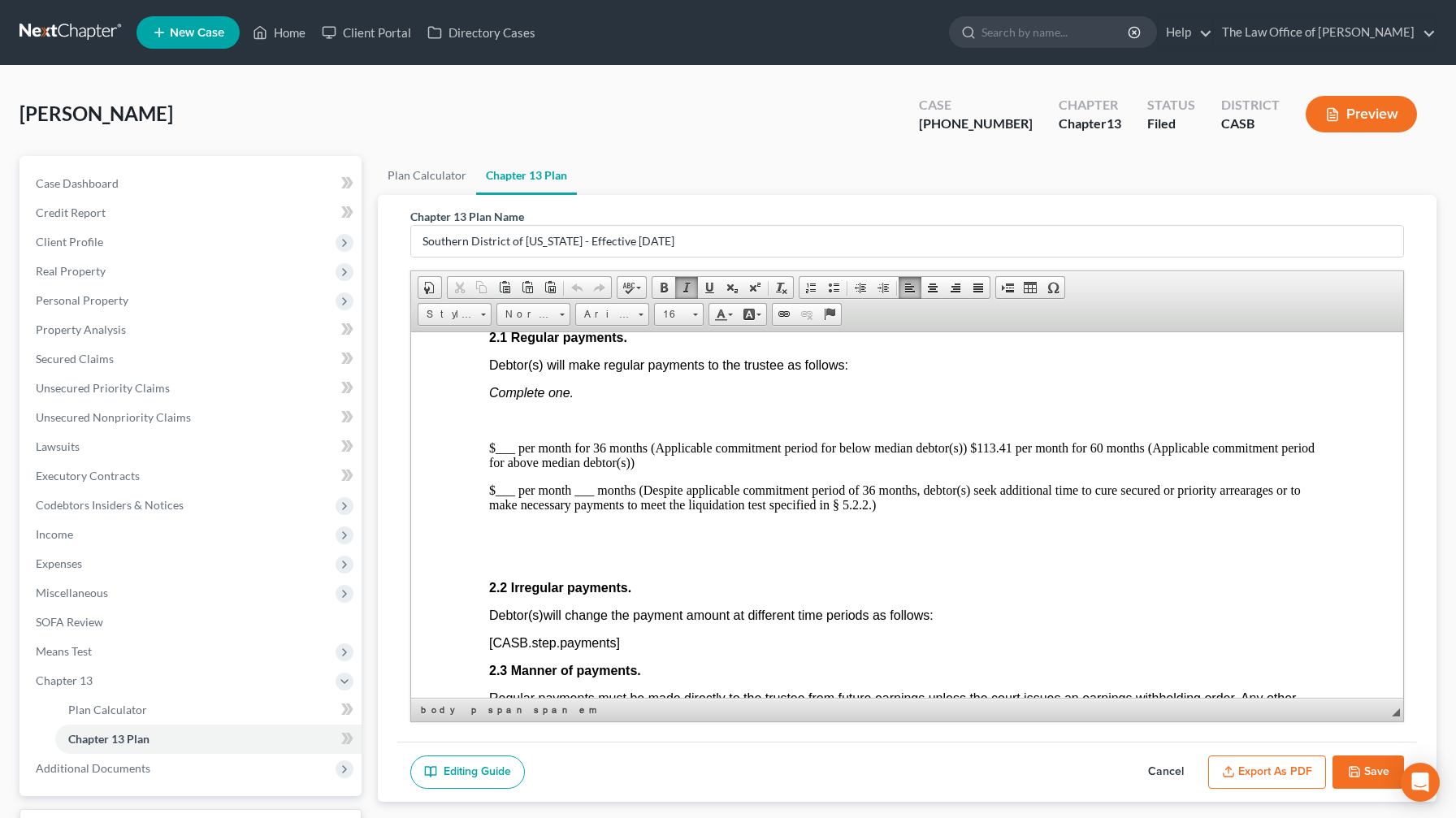
scroll to position [1003, 0]
click at [515, 449] on p "$___ per month for 36 months (Applicable commitment period for below median deb…" at bounding box center [907, 454] width 836 height 29
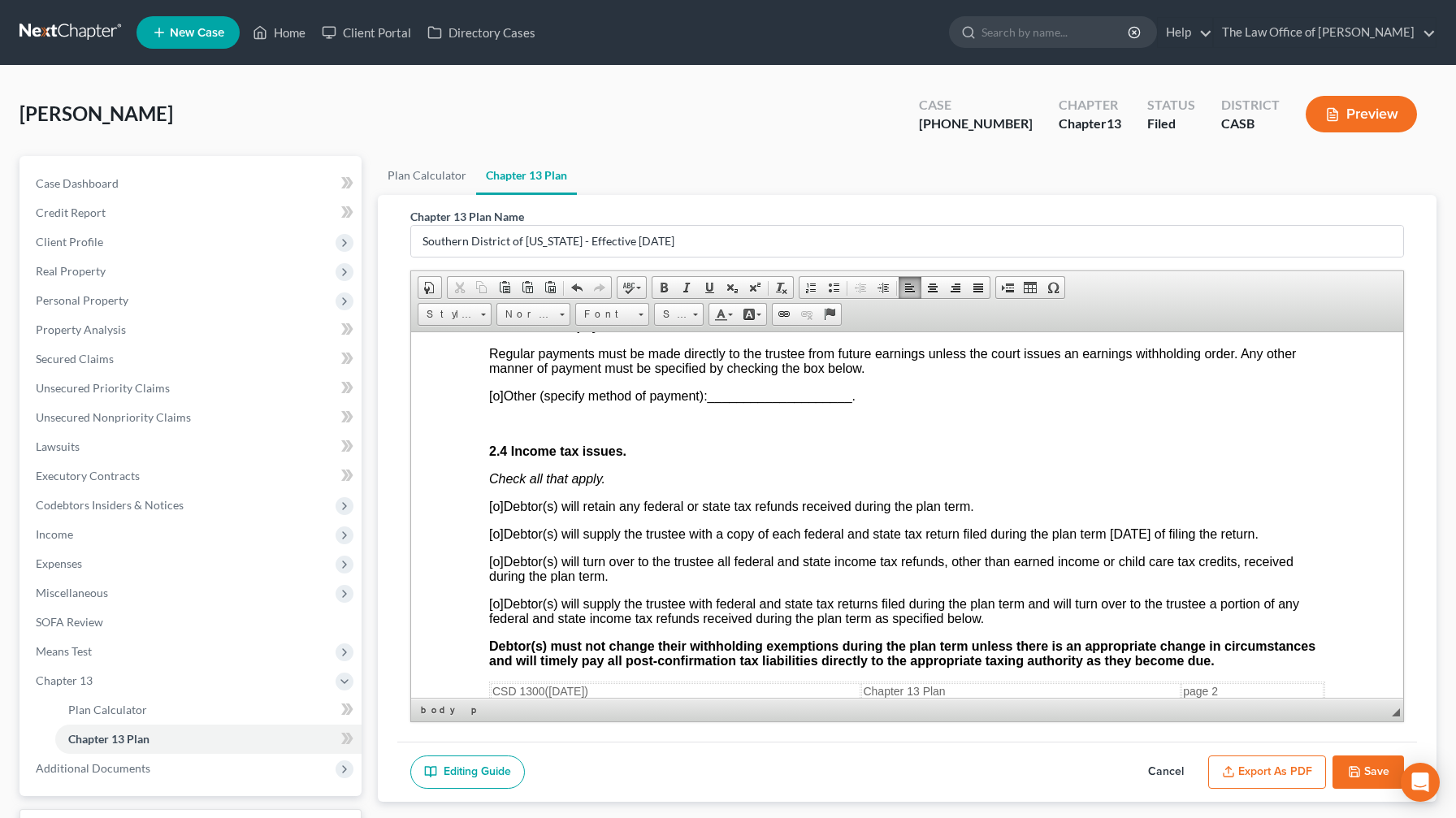
scroll to position [1342, 0]
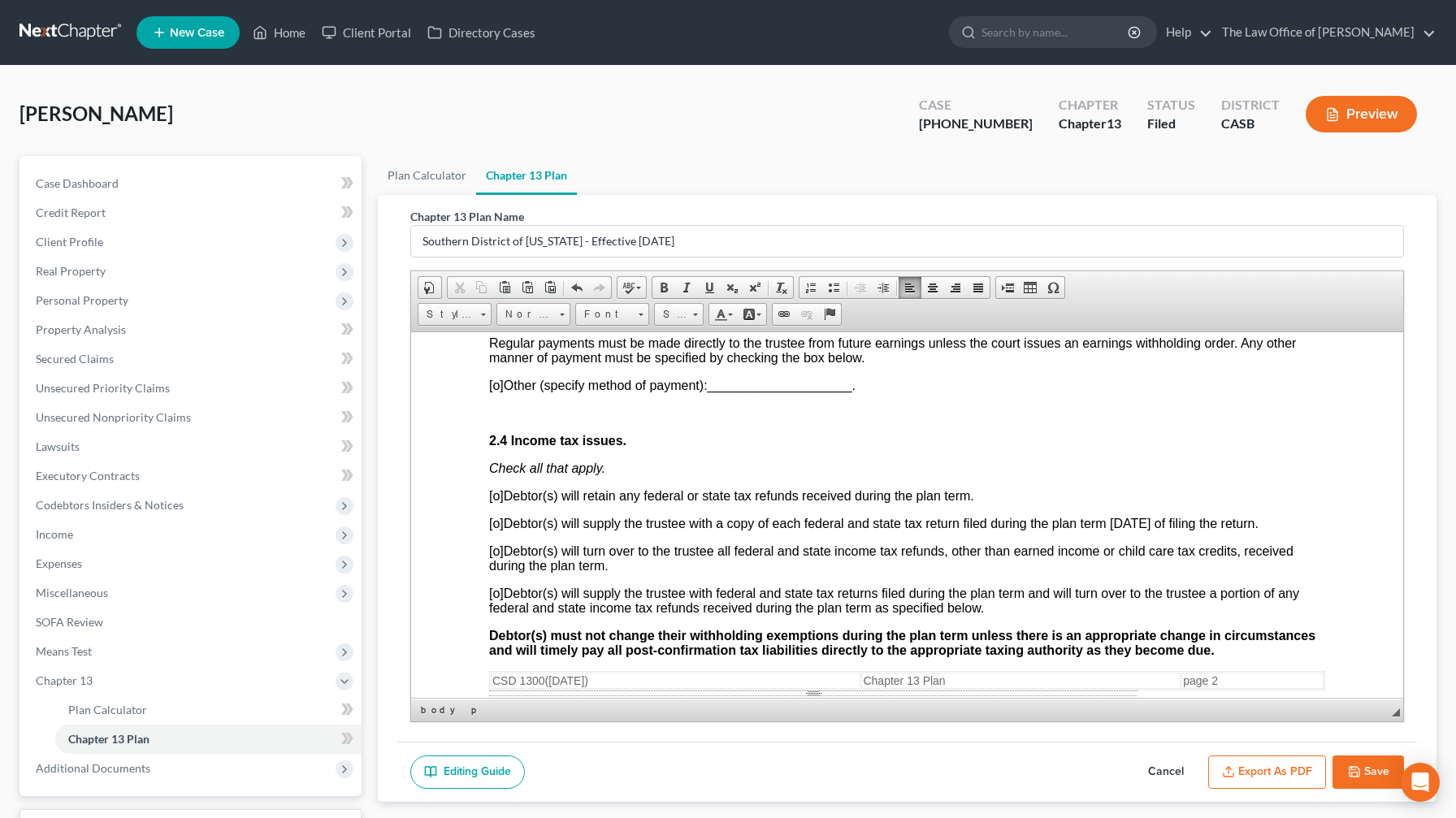
click at [504, 482] on span "Debtor(s) will retain any federal or state tax refunds received during the plan…" at bounding box center [738, 495] width 470 height 14
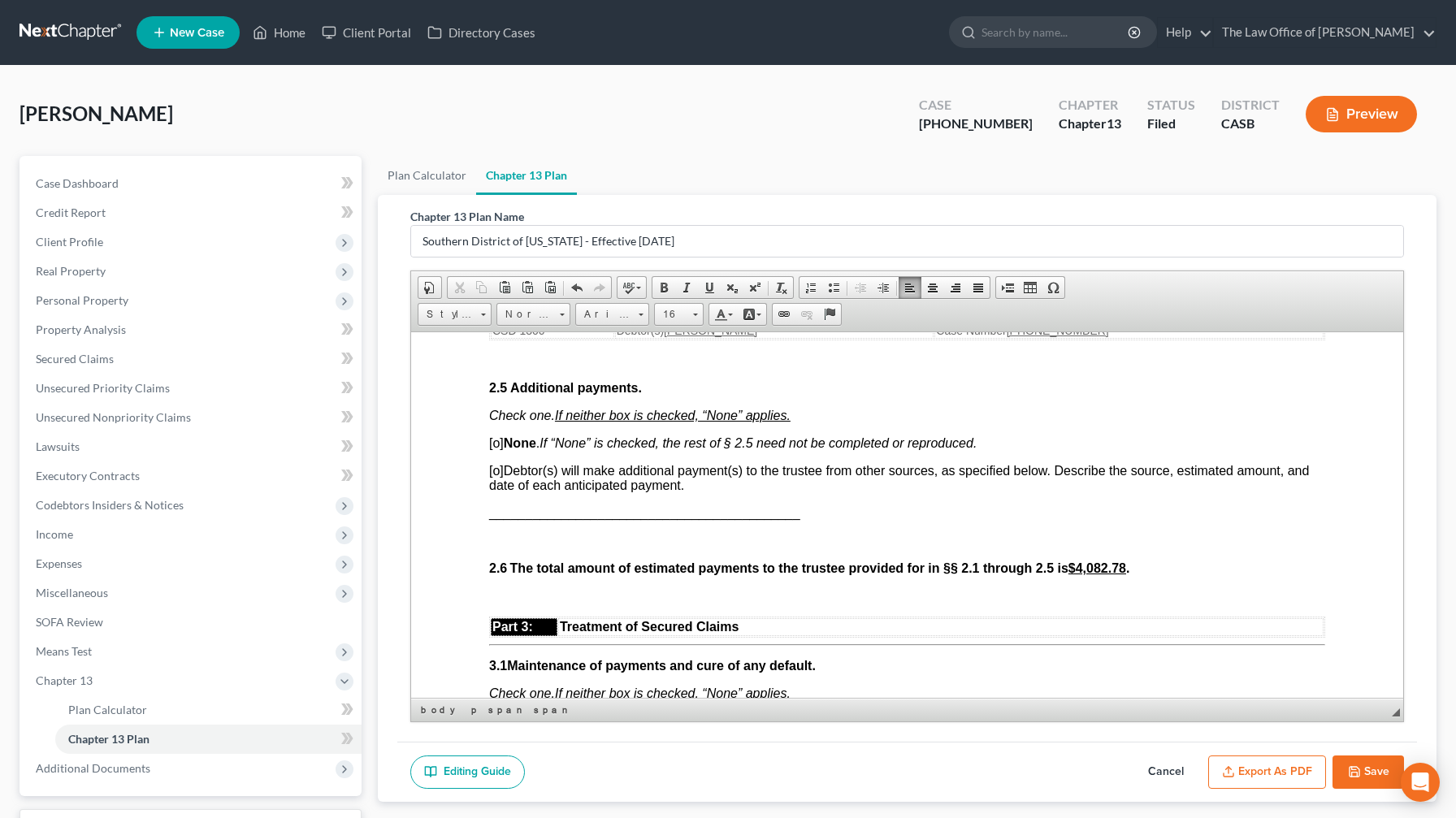
scroll to position [1766, 0]
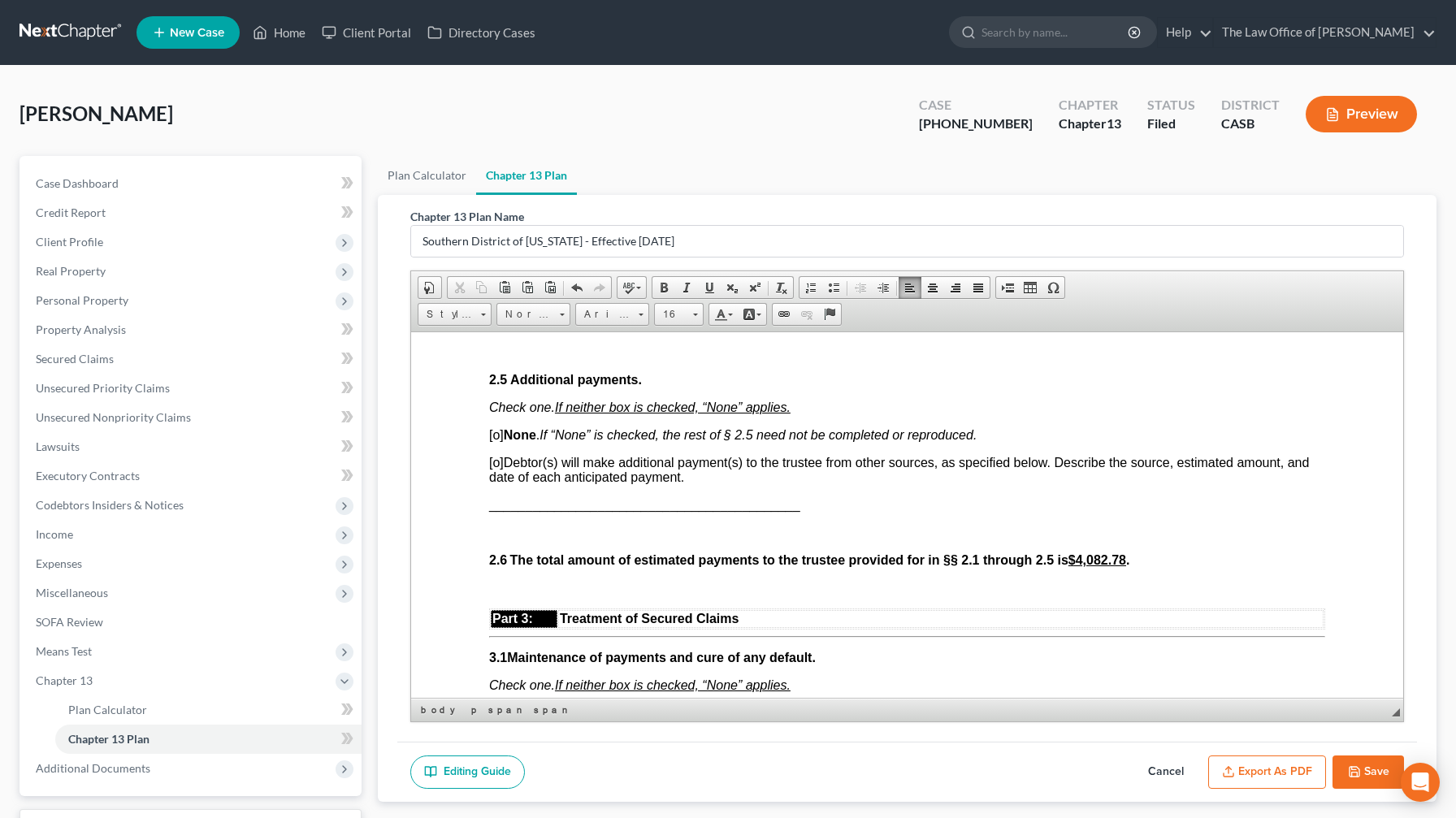
click at [501, 439] on span "[o]" at bounding box center [496, 435] width 15 height 14
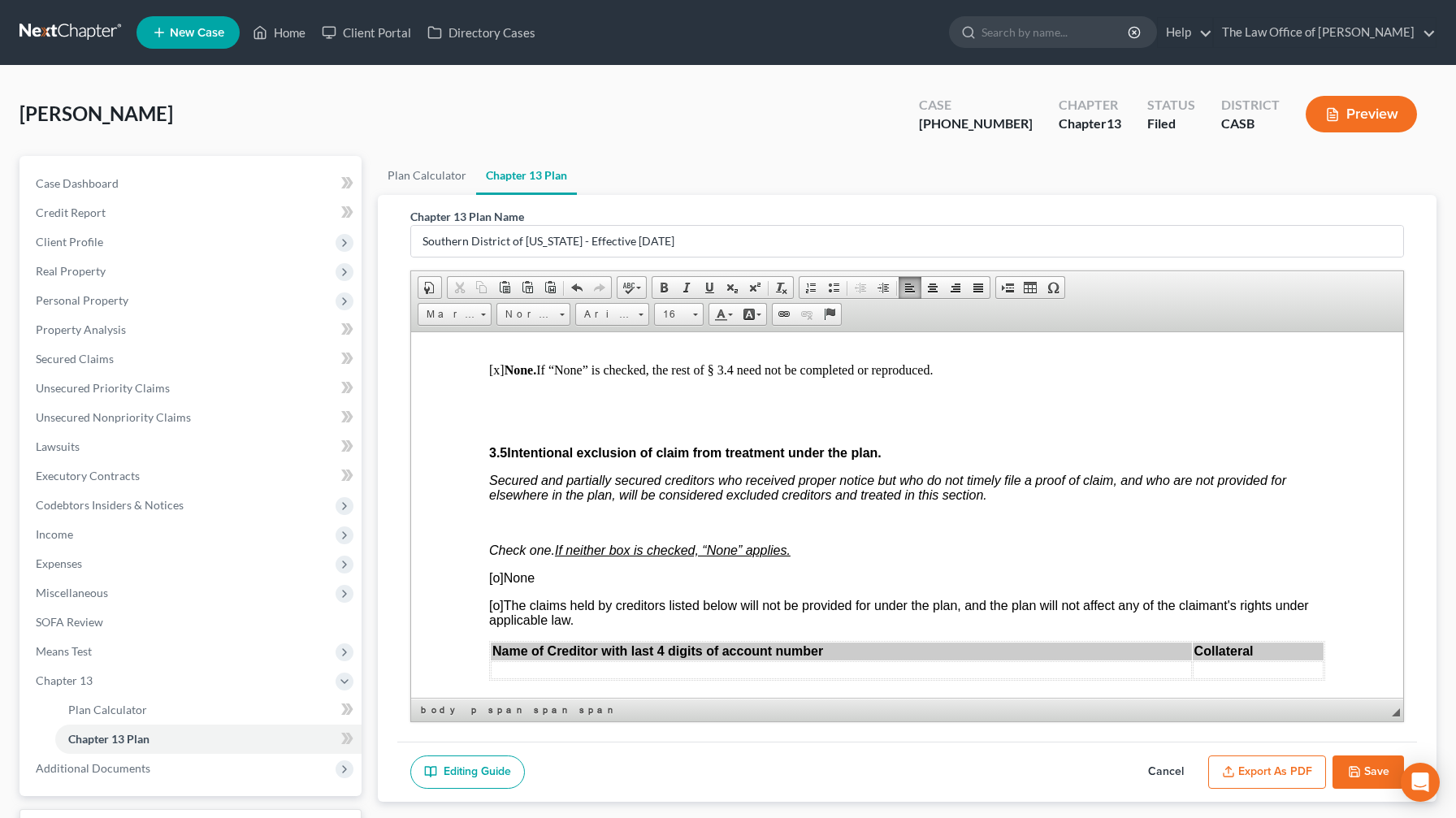
scroll to position [3107, 0]
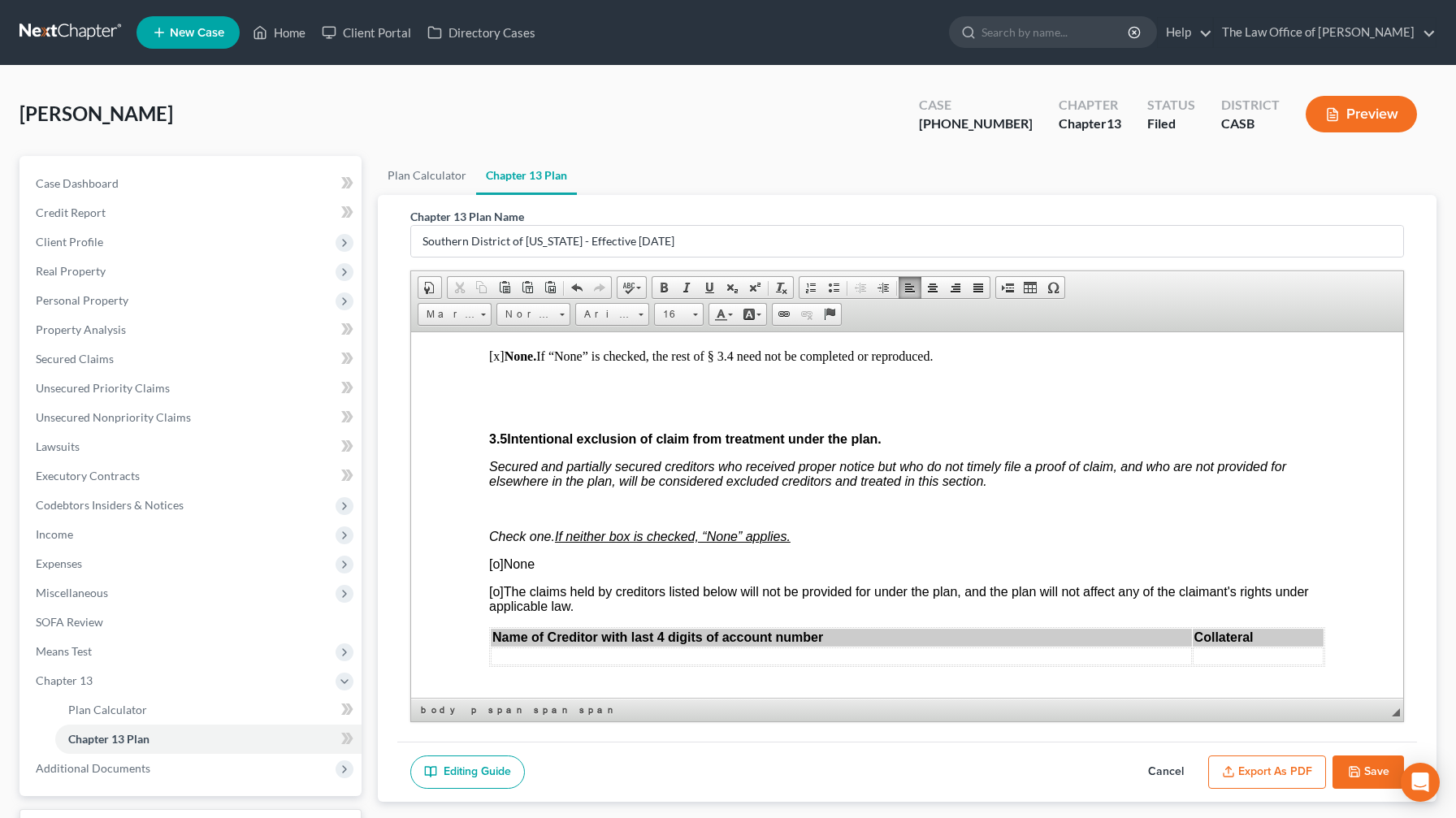
click at [497, 482] on span "[o]" at bounding box center [496, 564] width 15 height 14
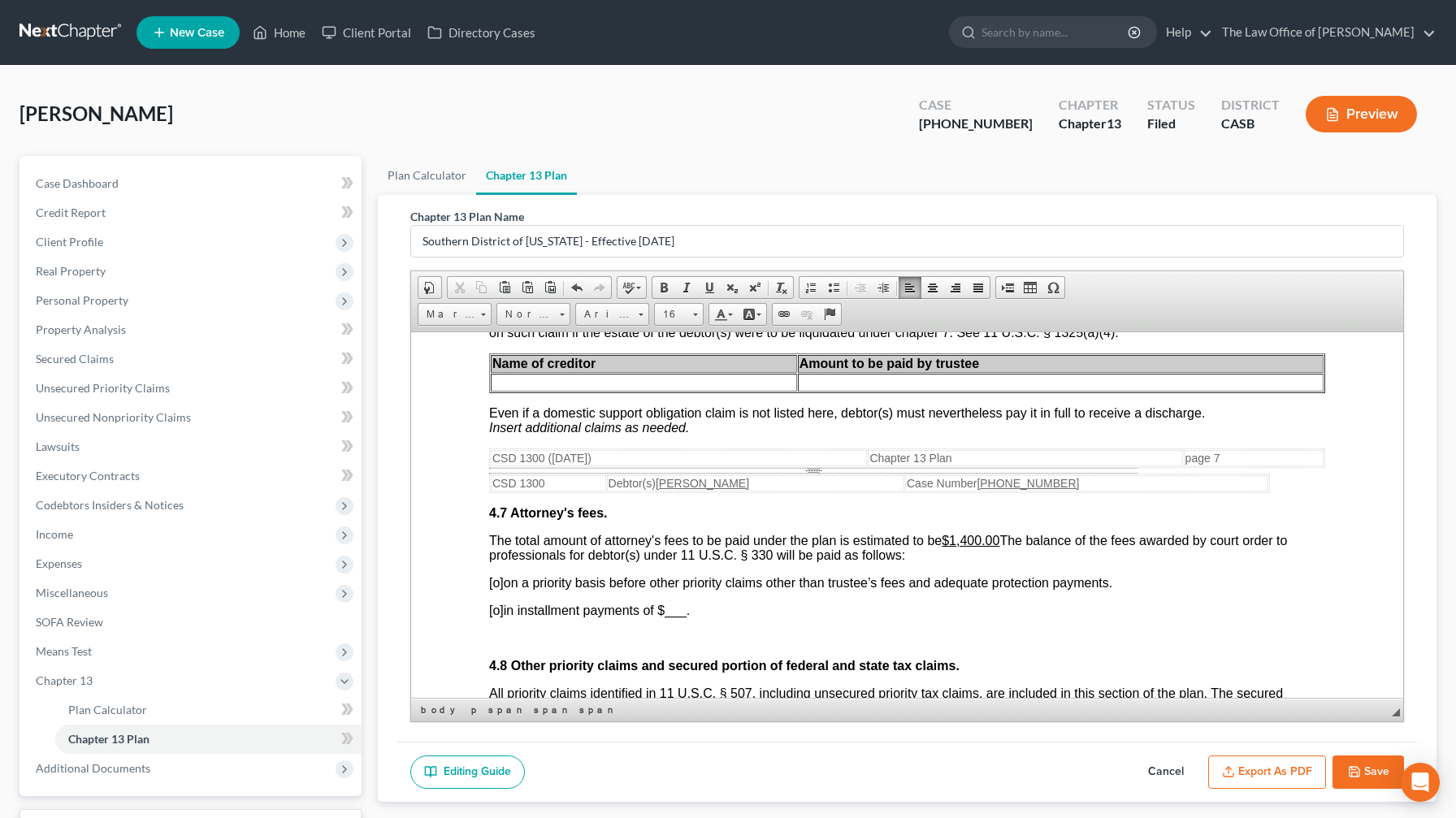
scroll to position [4268, 0]
click at [498, 482] on span "[o]" at bounding box center [496, 581] width 15 height 14
click at [501, 482] on span "[o]" at bounding box center [496, 608] width 15 height 14
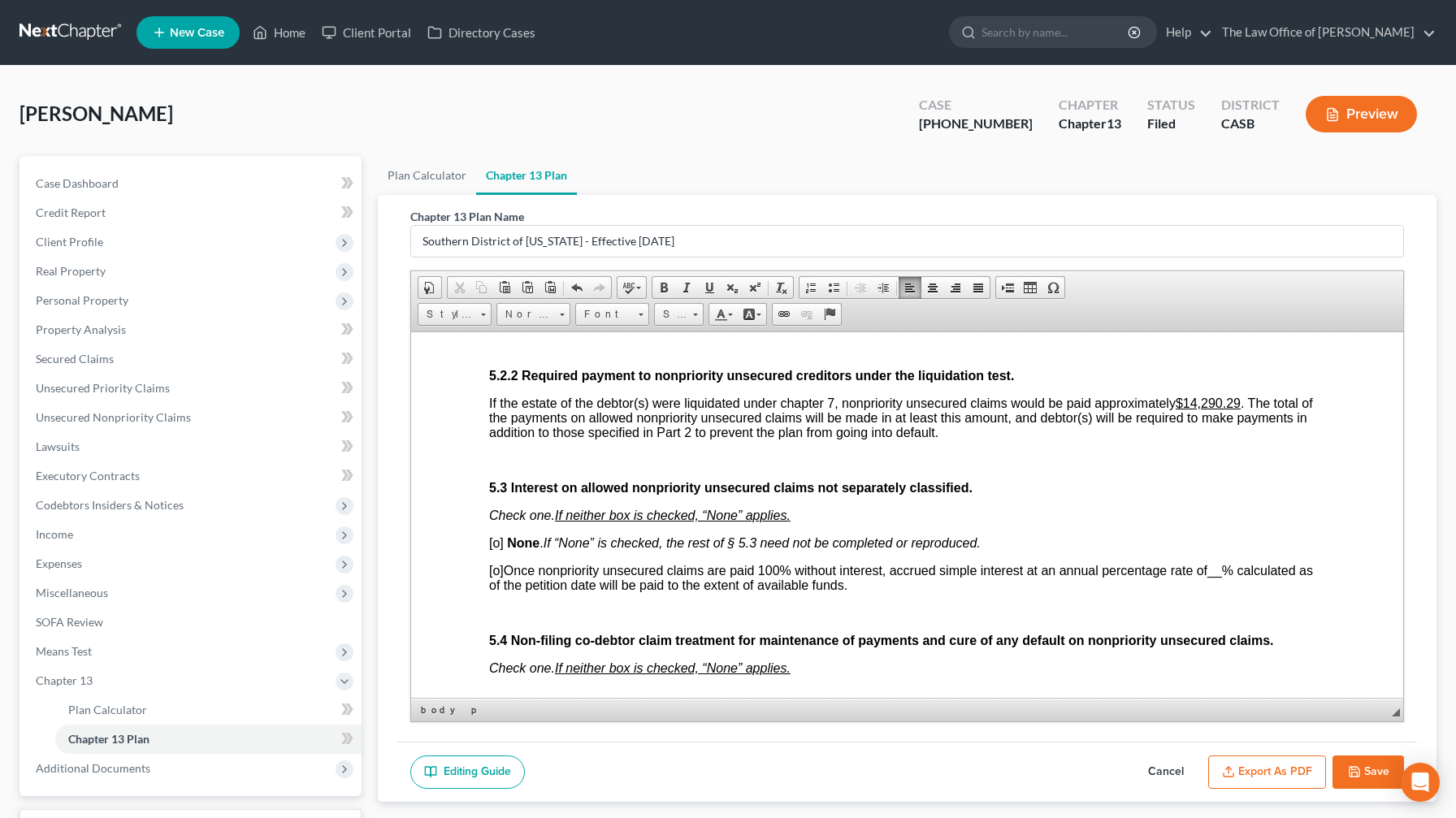
scroll to position [5151, 0]
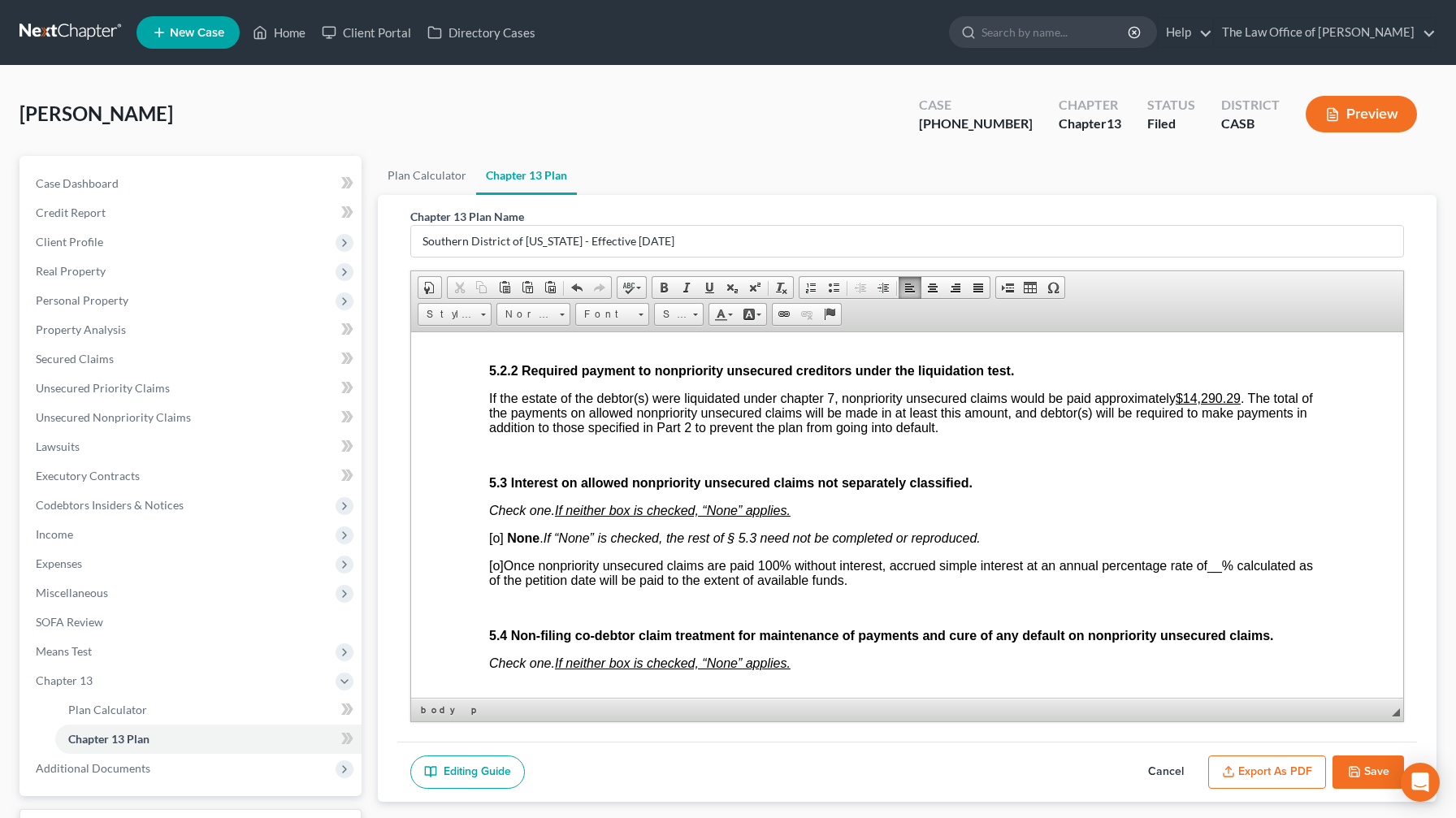
click at [502, 482] on span "[o]" at bounding box center [496, 538] width 15 height 14
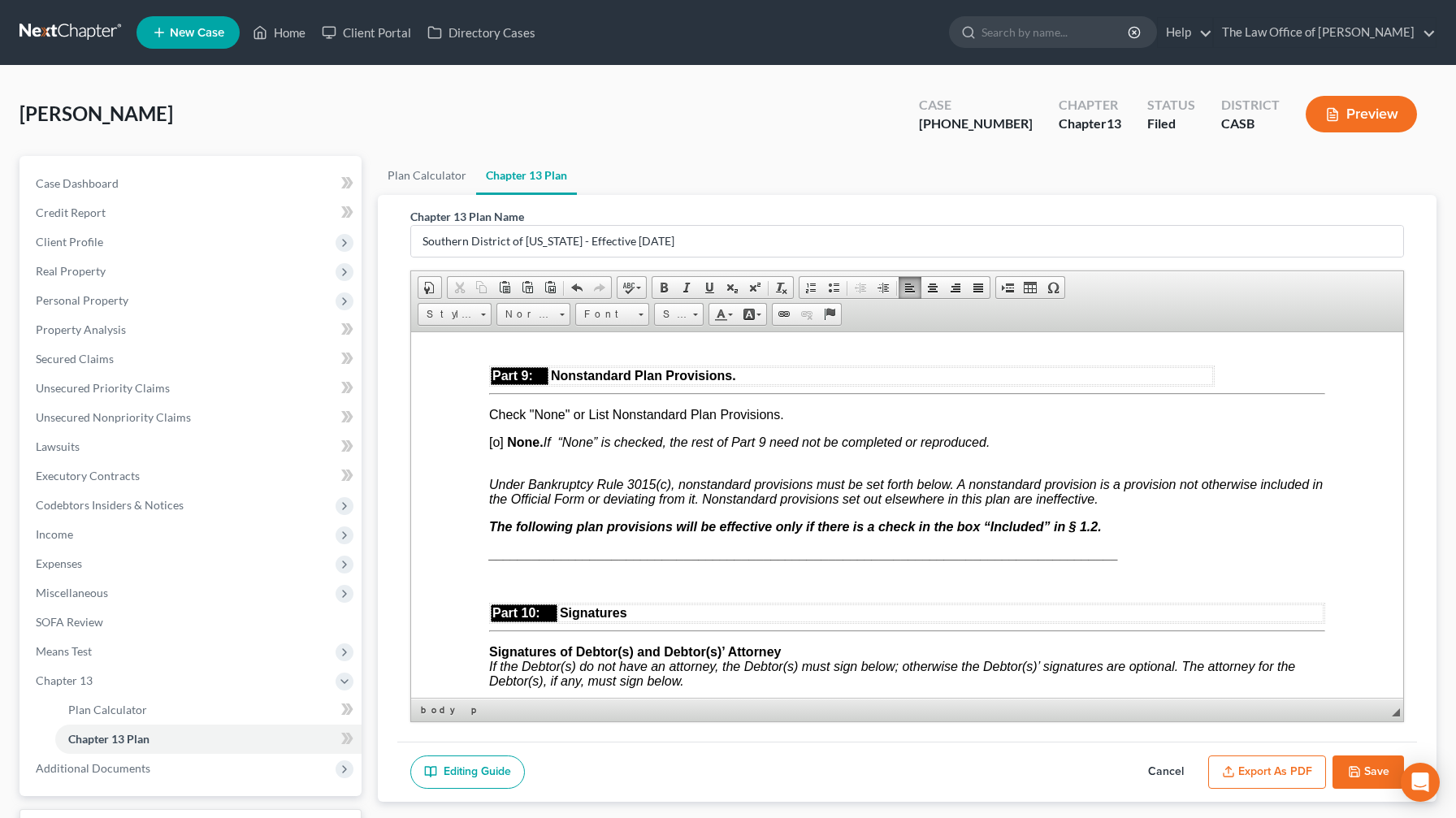
scroll to position [6509, 0]
click at [498, 444] on span "[o]" at bounding box center [496, 441] width 15 height 14
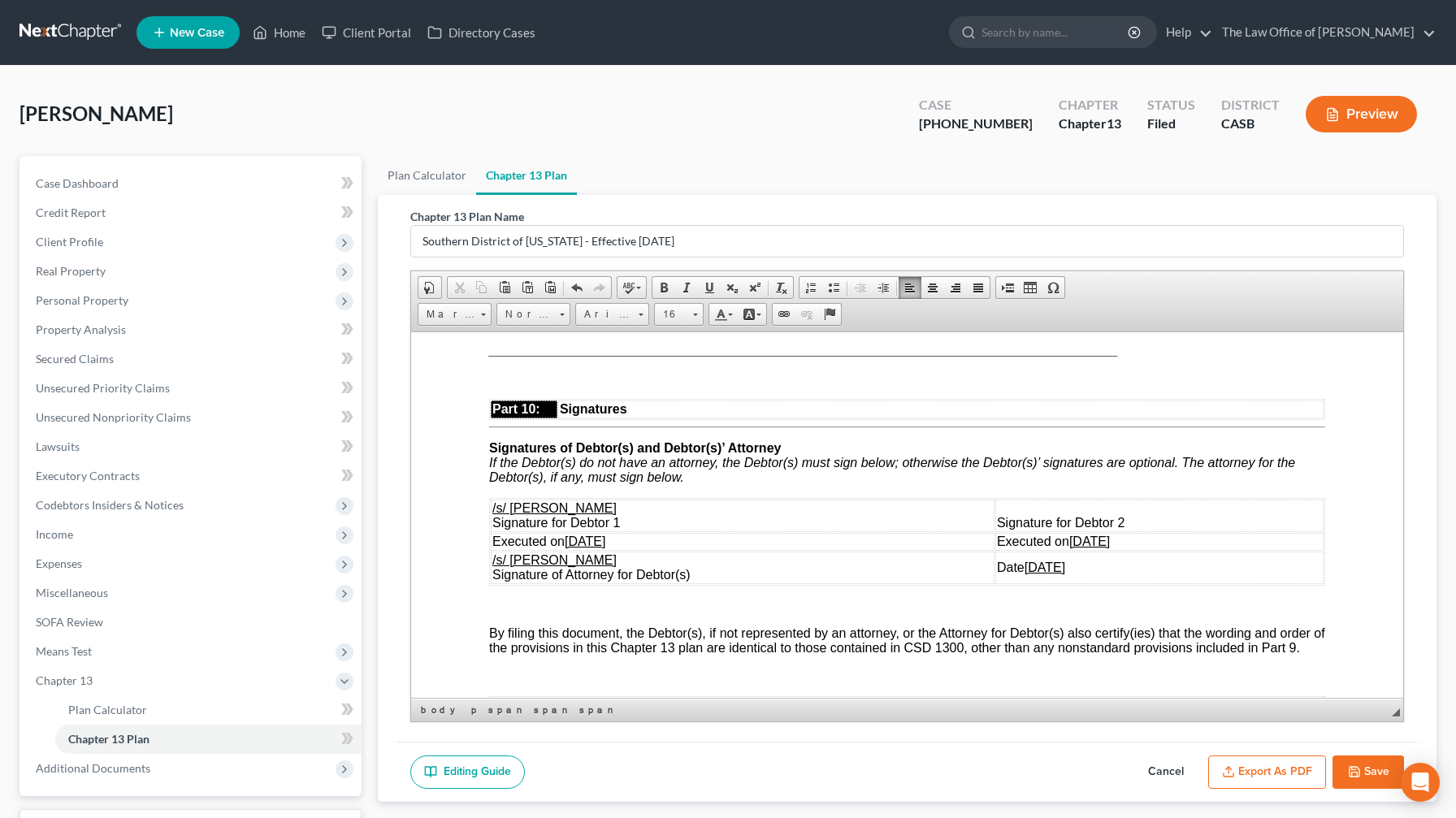
scroll to position [6720, 0]
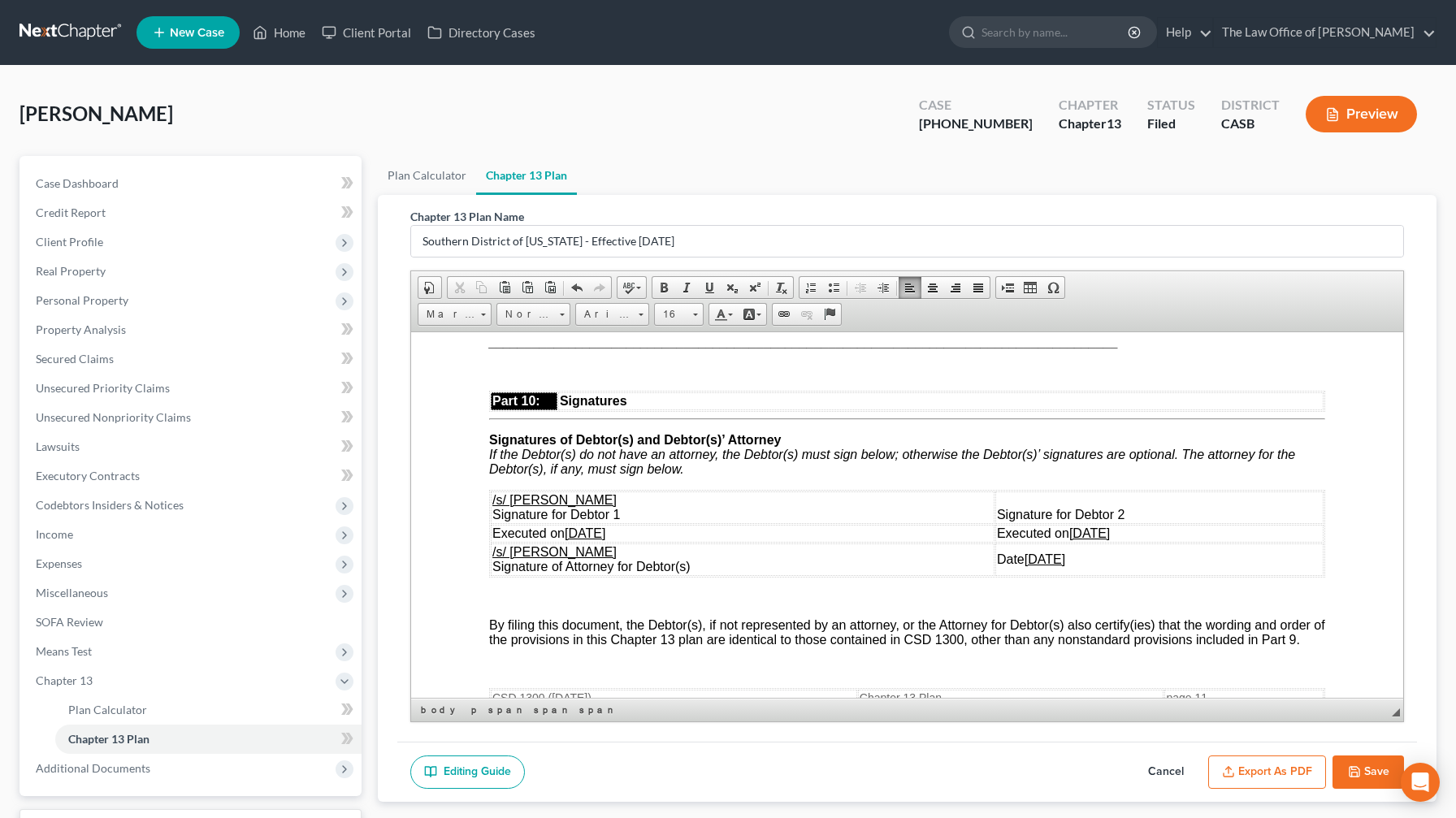
click at [596, 482] on u "[DATE]" at bounding box center [1089, 532] width 41 height 14
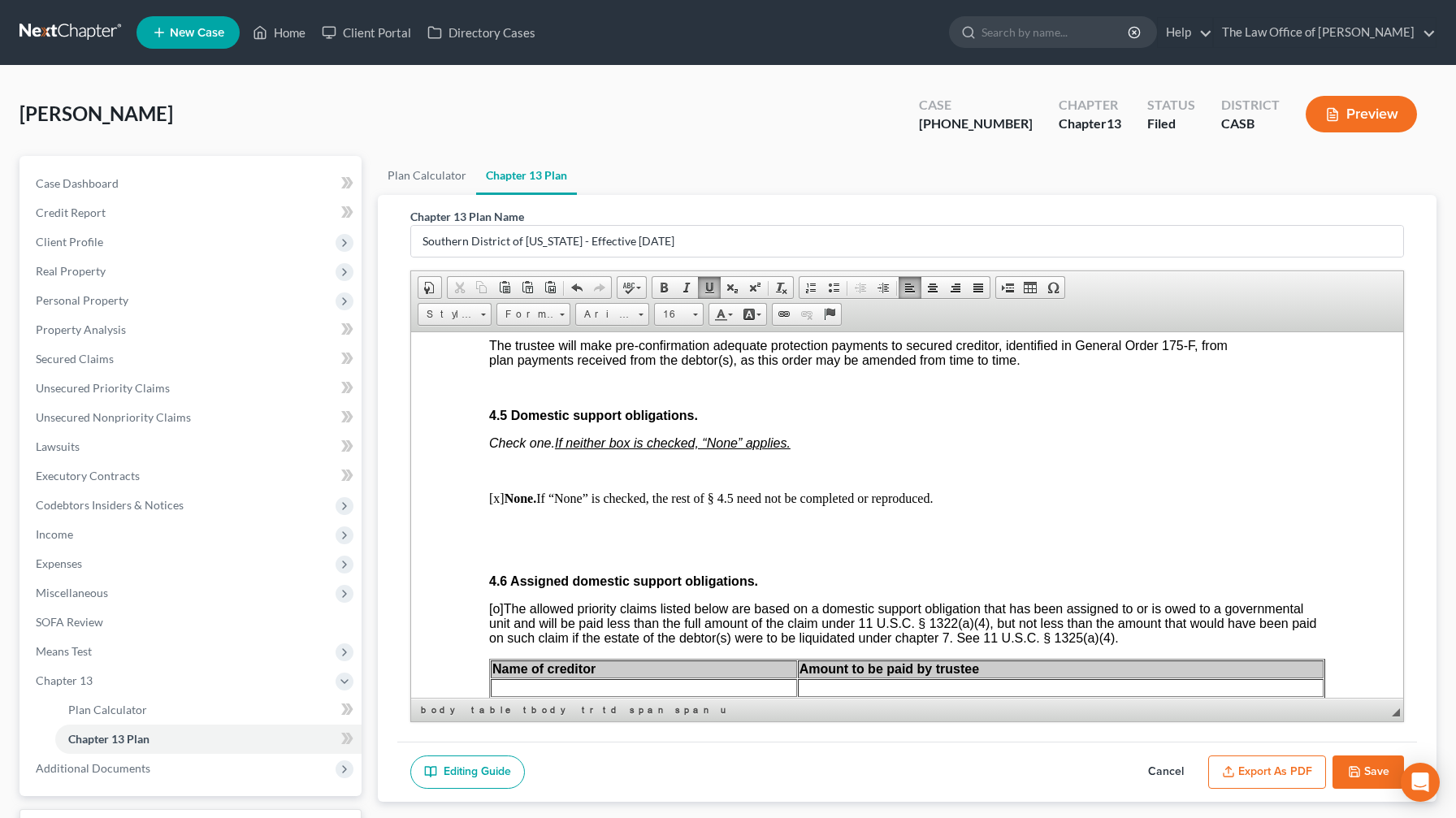
scroll to position [3840, 0]
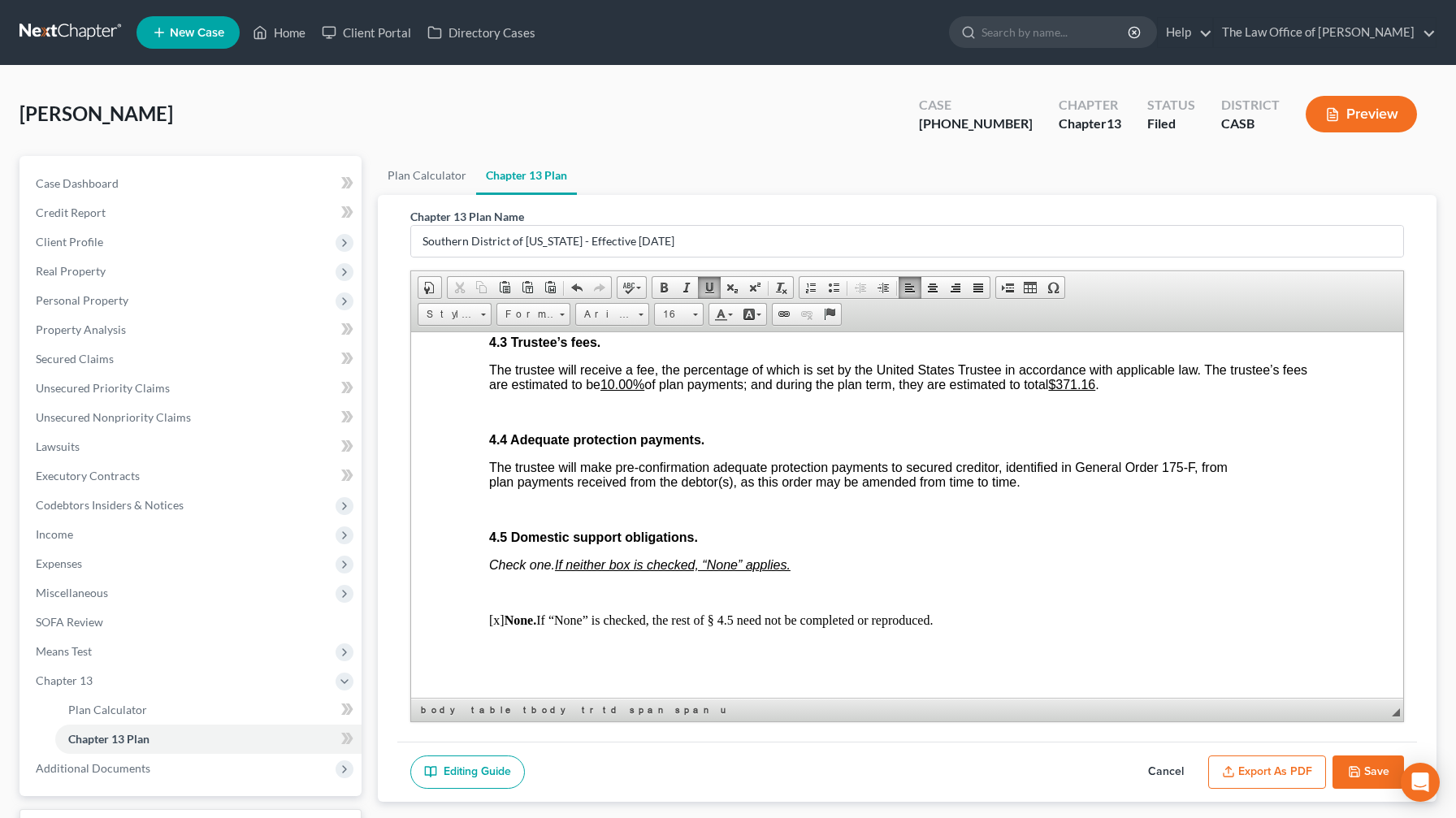
click at [596, 482] on button "Save" at bounding box center [1368, 772] width 72 height 34
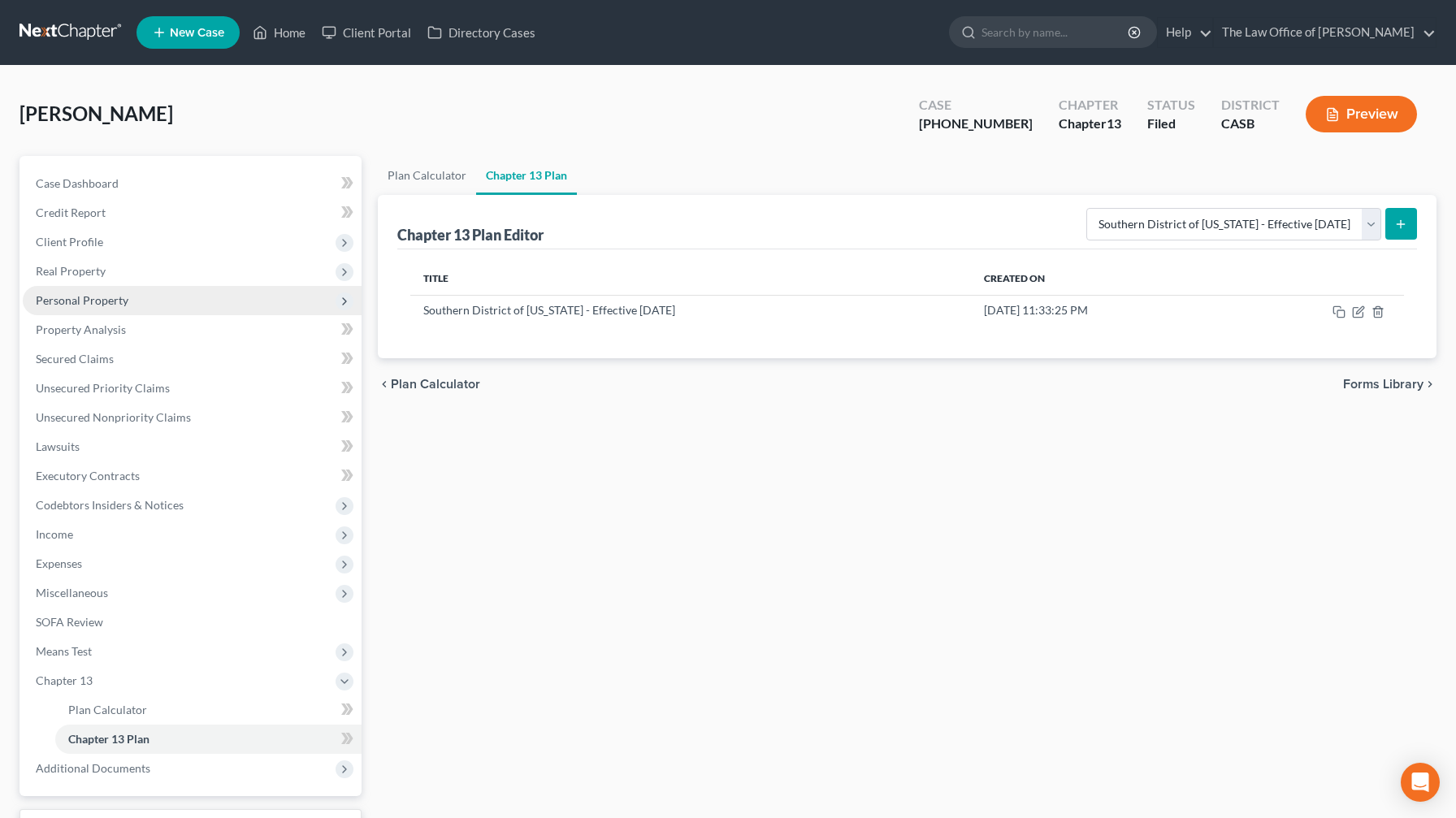
click at [156, 286] on span "Personal Property" at bounding box center [191, 300] width 338 height 29
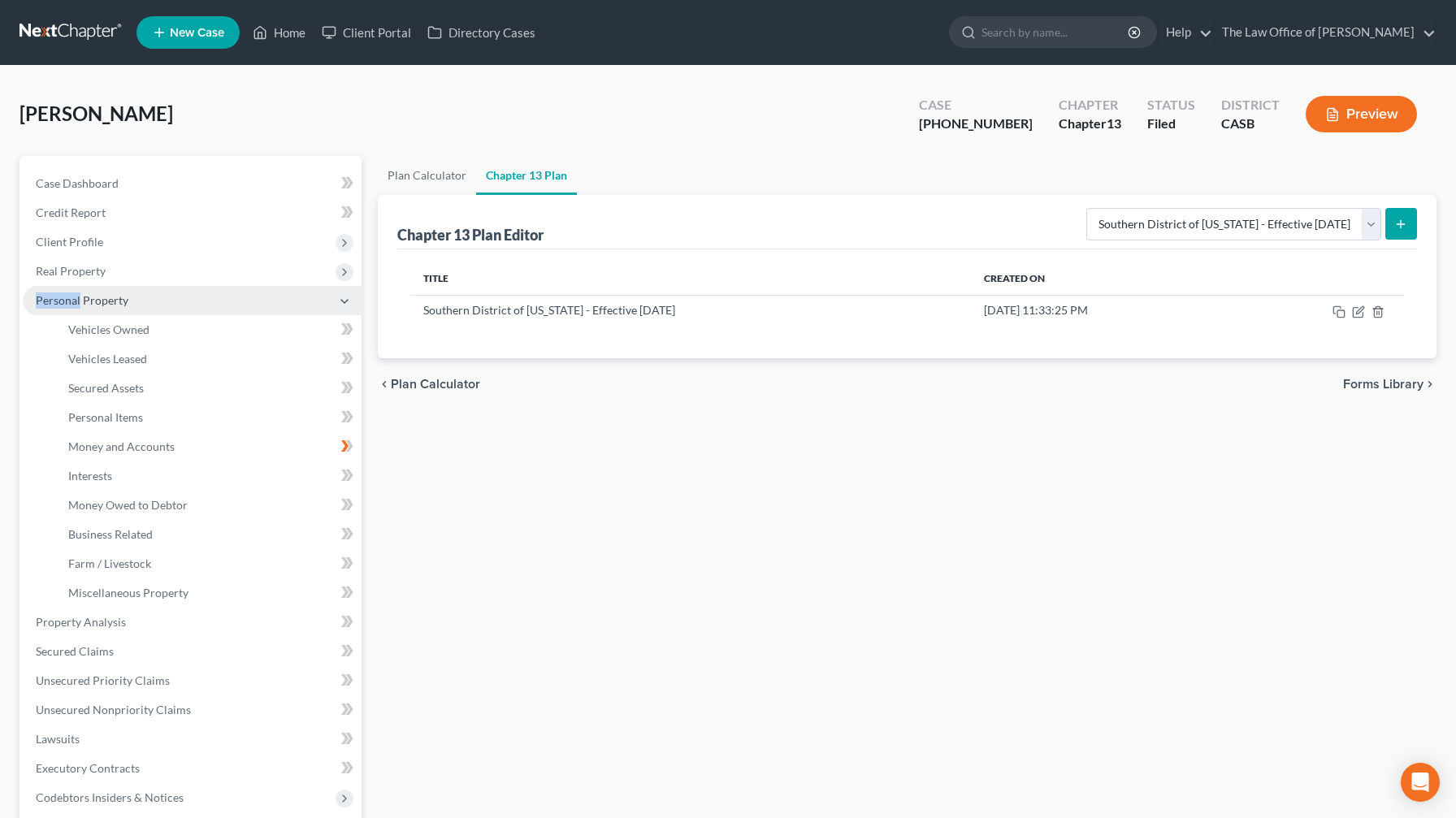
click at [156, 286] on span "Personal Property" at bounding box center [191, 300] width 338 height 29
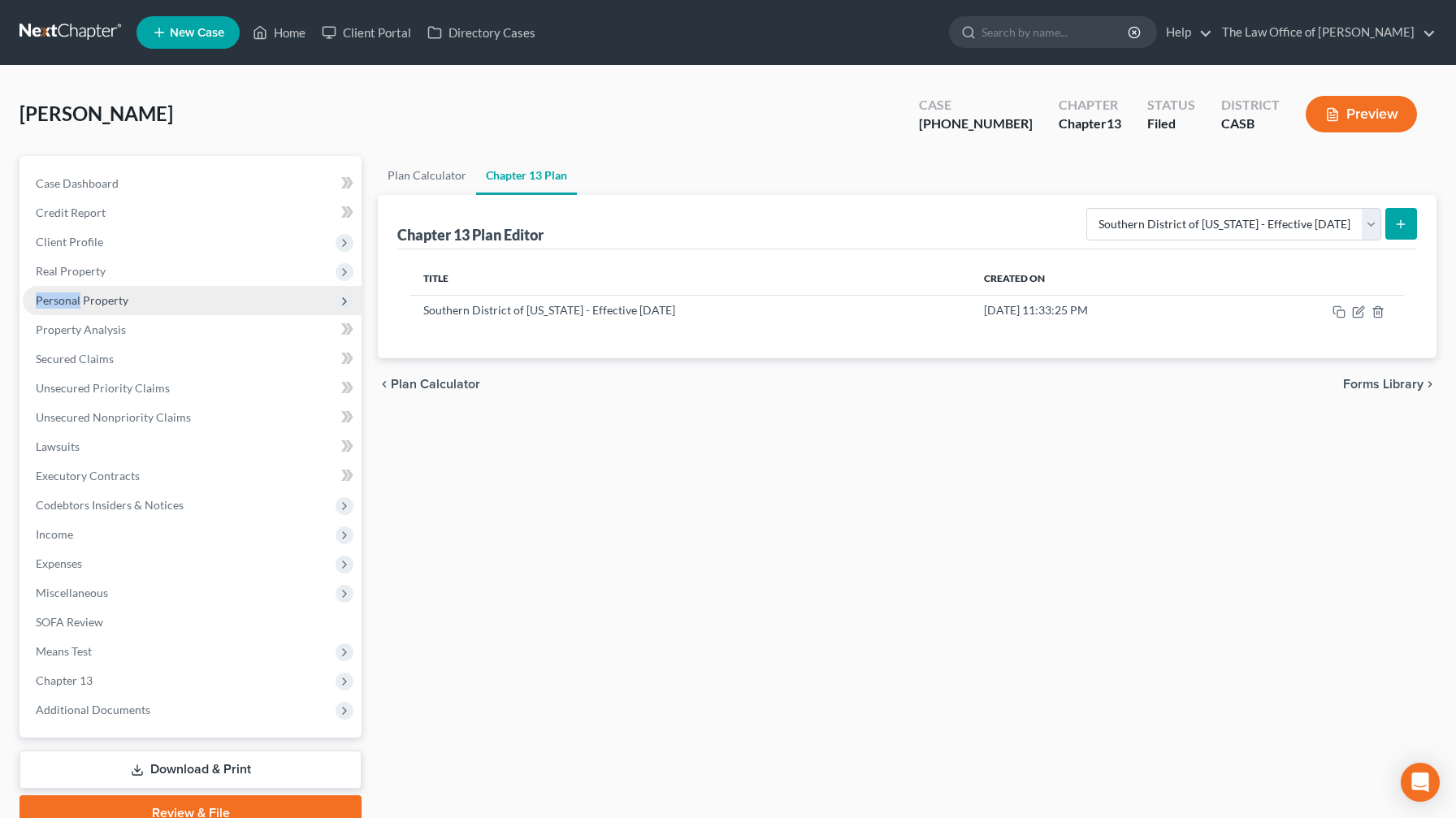
click at [156, 286] on span "Personal Property" at bounding box center [191, 300] width 338 height 29
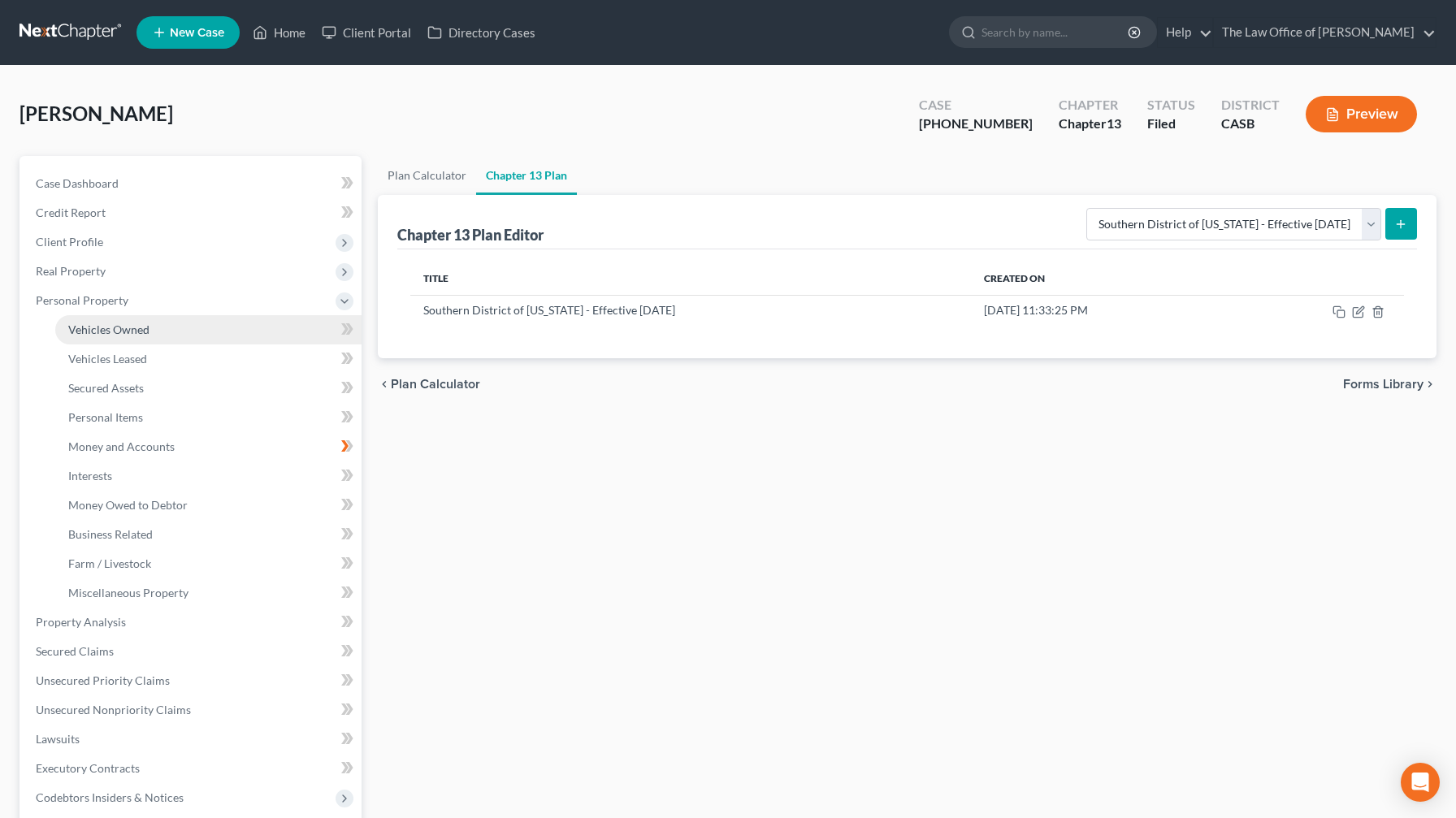
click at [130, 339] on link "Vehicles Owned" at bounding box center [209, 330] width 306 height 29
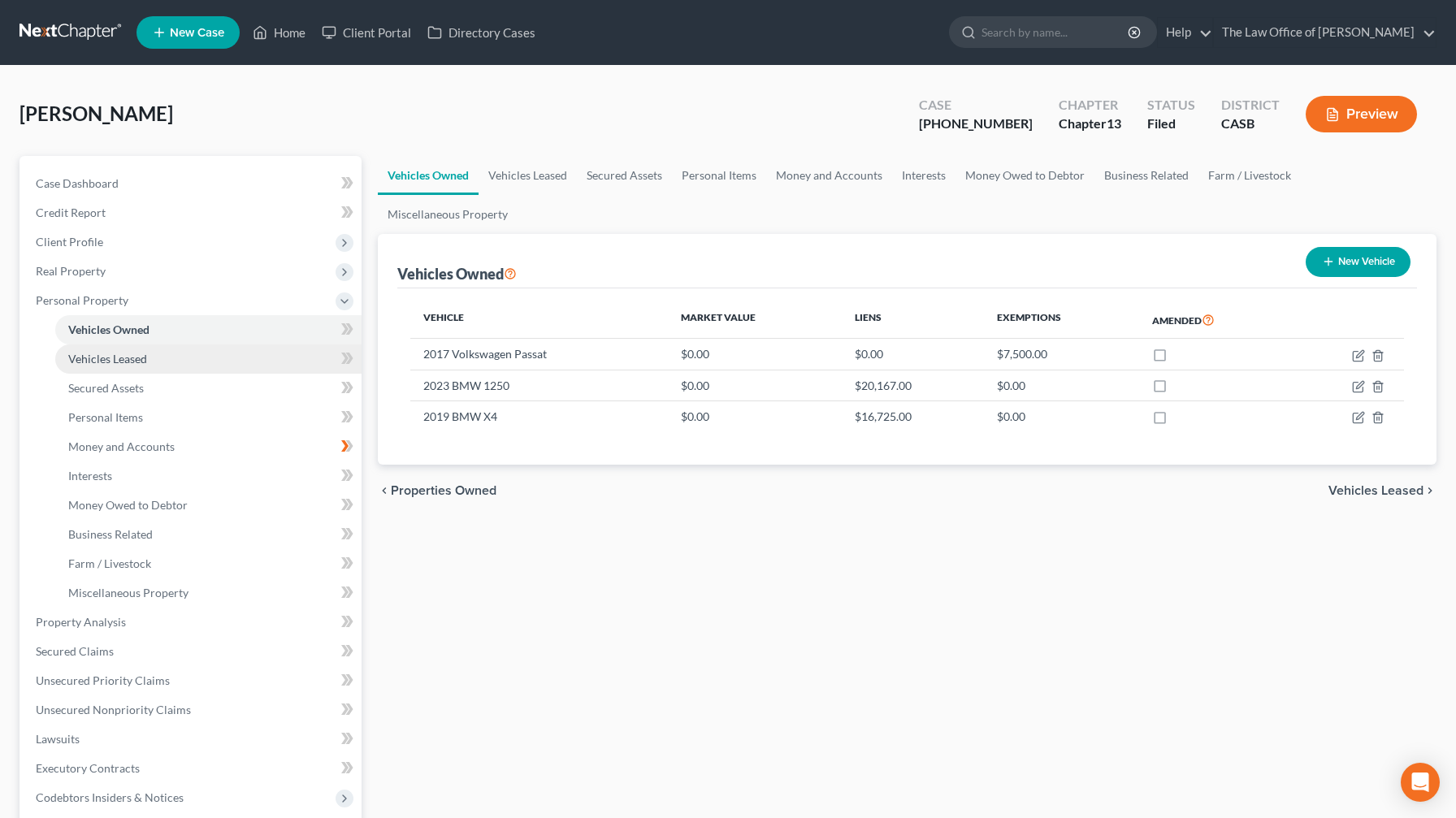
click at [232, 364] on link "Vehicles Leased" at bounding box center [209, 359] width 306 height 29
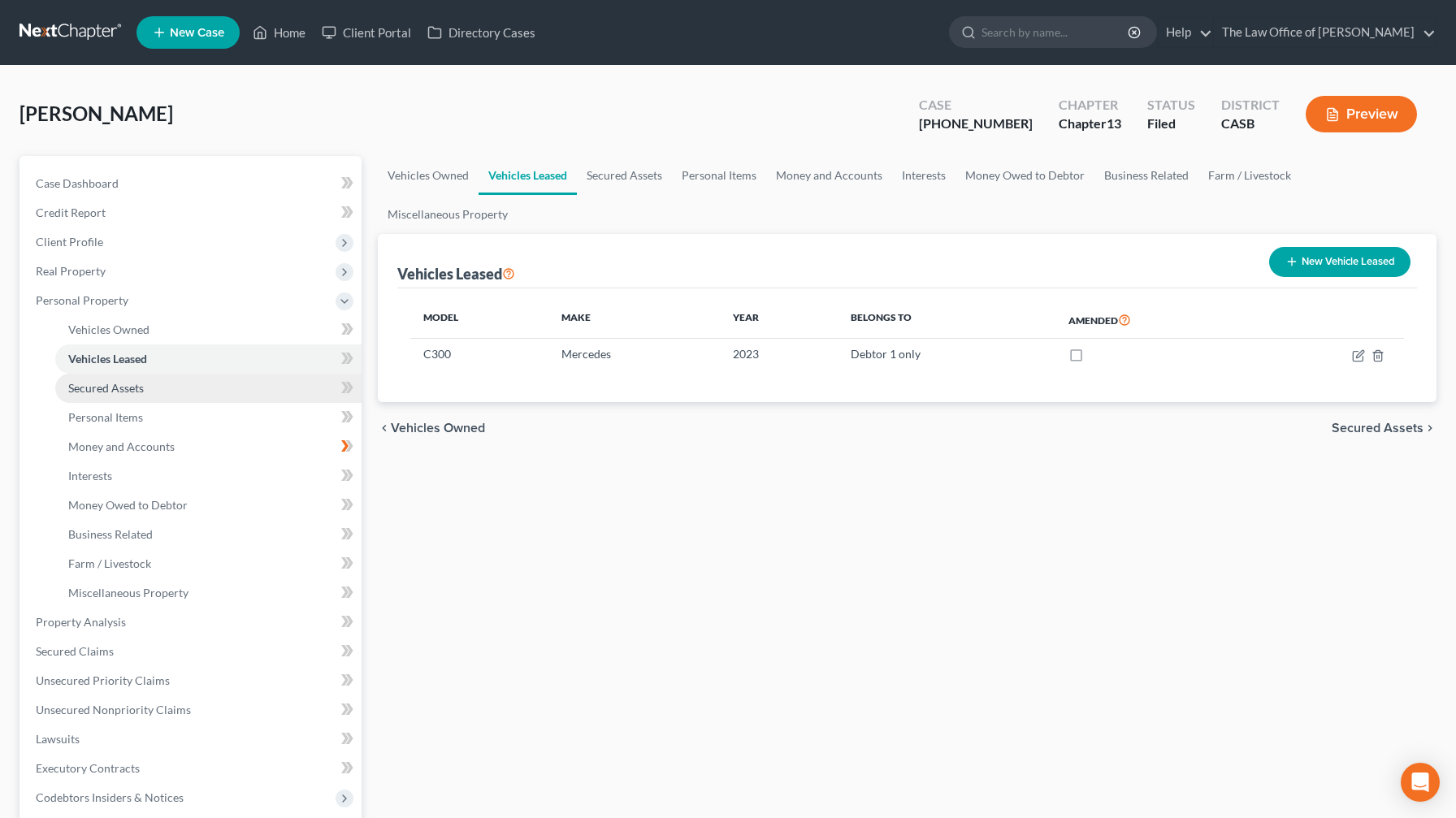
click at [216, 397] on link "Secured Assets" at bounding box center [209, 389] width 306 height 29
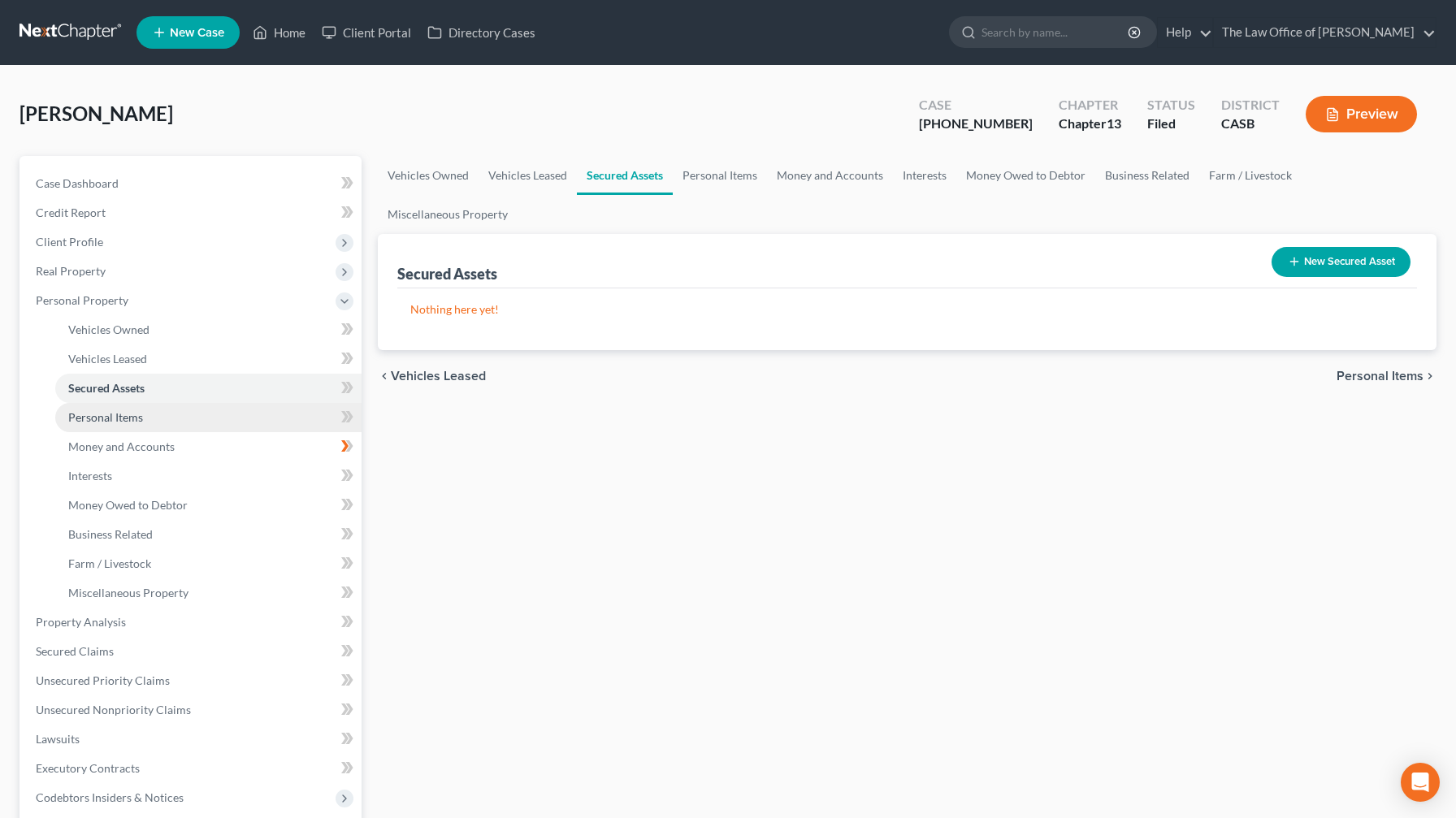
click at [202, 426] on link "Personal Items" at bounding box center [209, 417] width 306 height 29
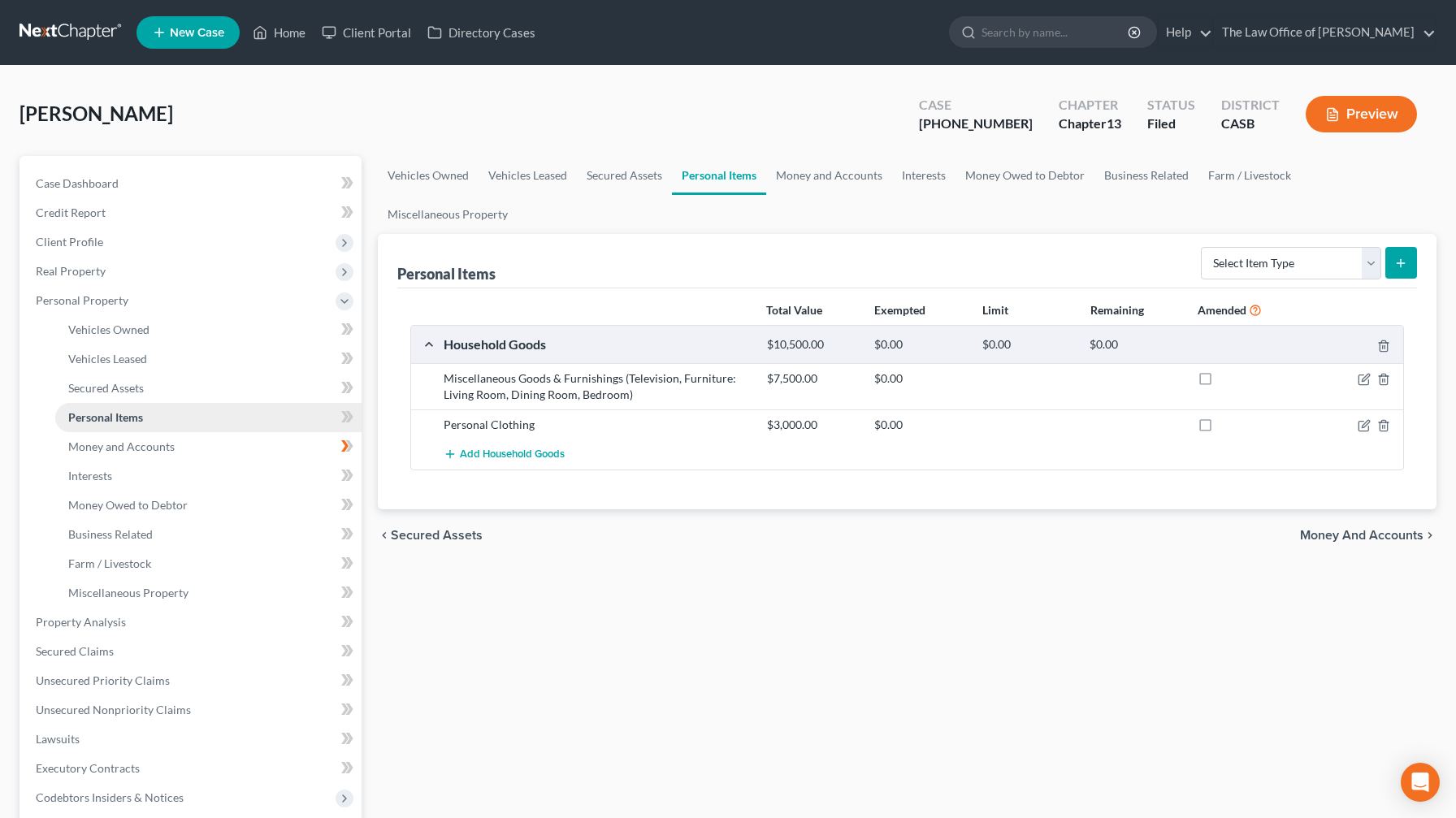
click at [202, 426] on link "Personal Items" at bounding box center [209, 417] width 306 height 29
click at [190, 454] on link "Money and Accounts" at bounding box center [209, 447] width 306 height 29
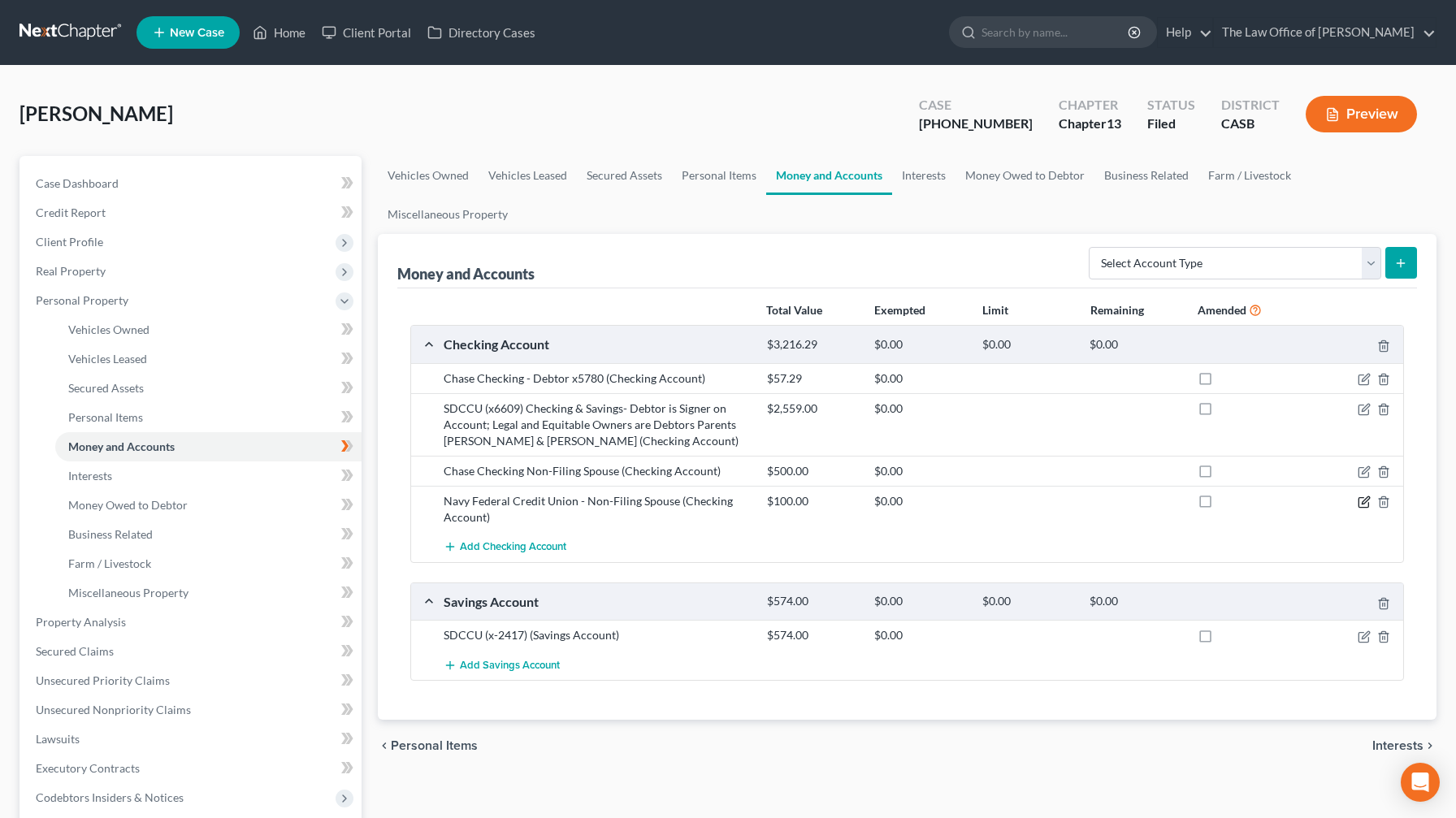
click at [596, 482] on icon "button" at bounding box center [1363, 501] width 13 height 13
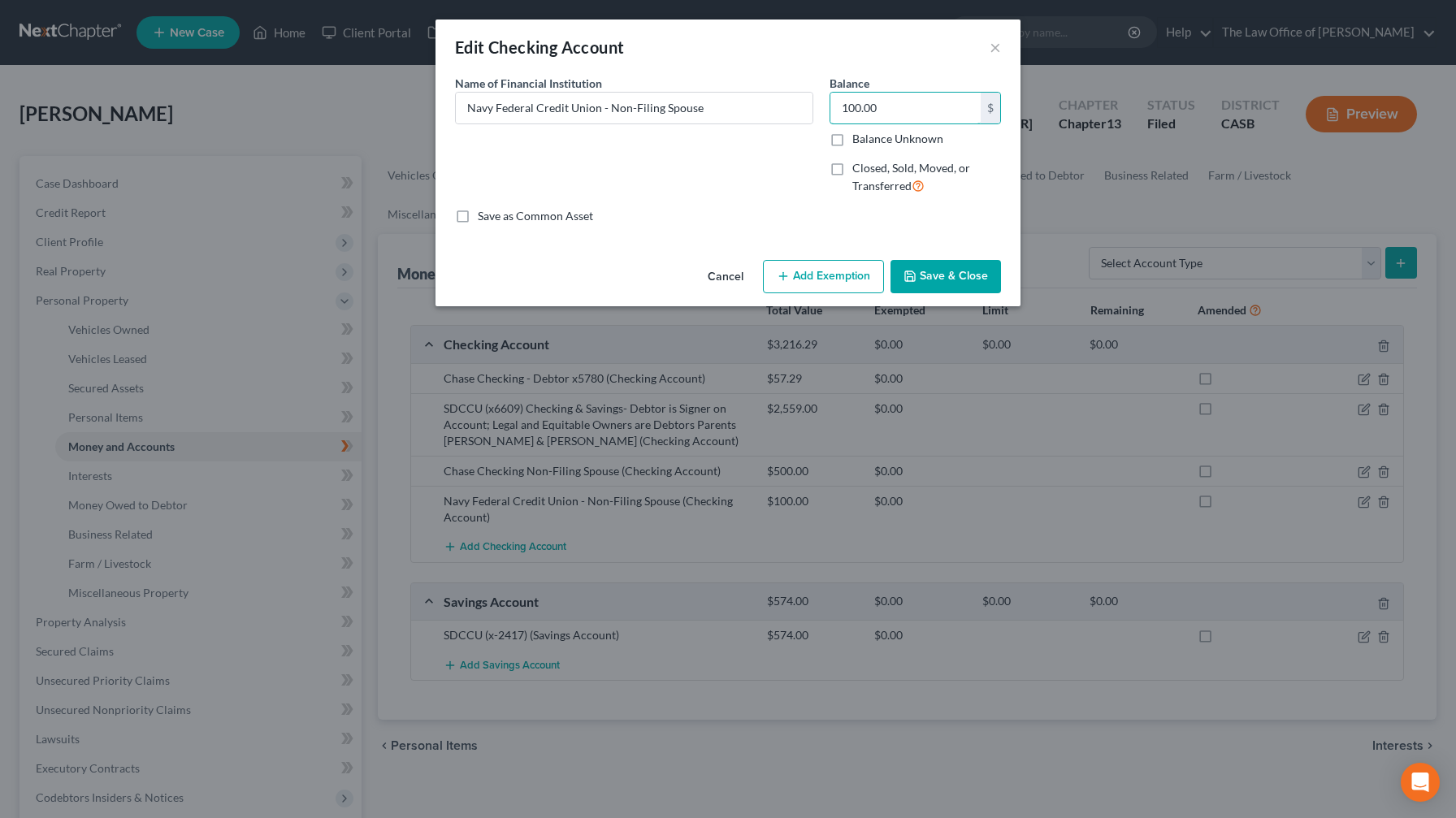
drag, startPoint x: 902, startPoint y: 113, endPoint x: 389, endPoint y: -10, distance: 527.5
click at [389, 0] on html "Home New Case Client Portal Directory Cases The Law Office of [PERSON_NAME] [EM…" at bounding box center [728, 592] width 1456 height 1185
click at [596, 274] on button "Save & Close" at bounding box center [946, 276] width 111 height 34
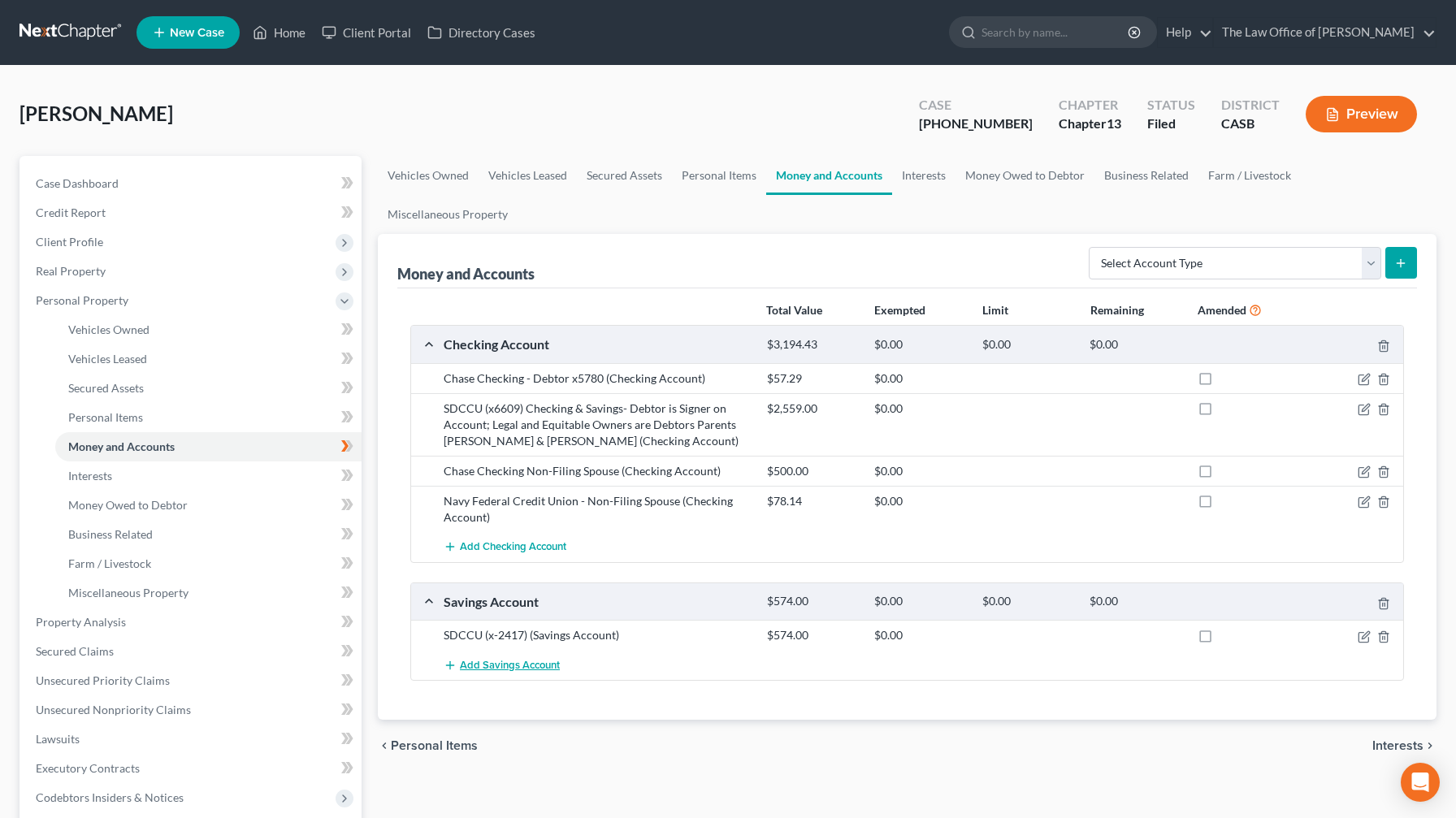
click at [496, 482] on span "Add Savings Account" at bounding box center [509, 665] width 100 height 13
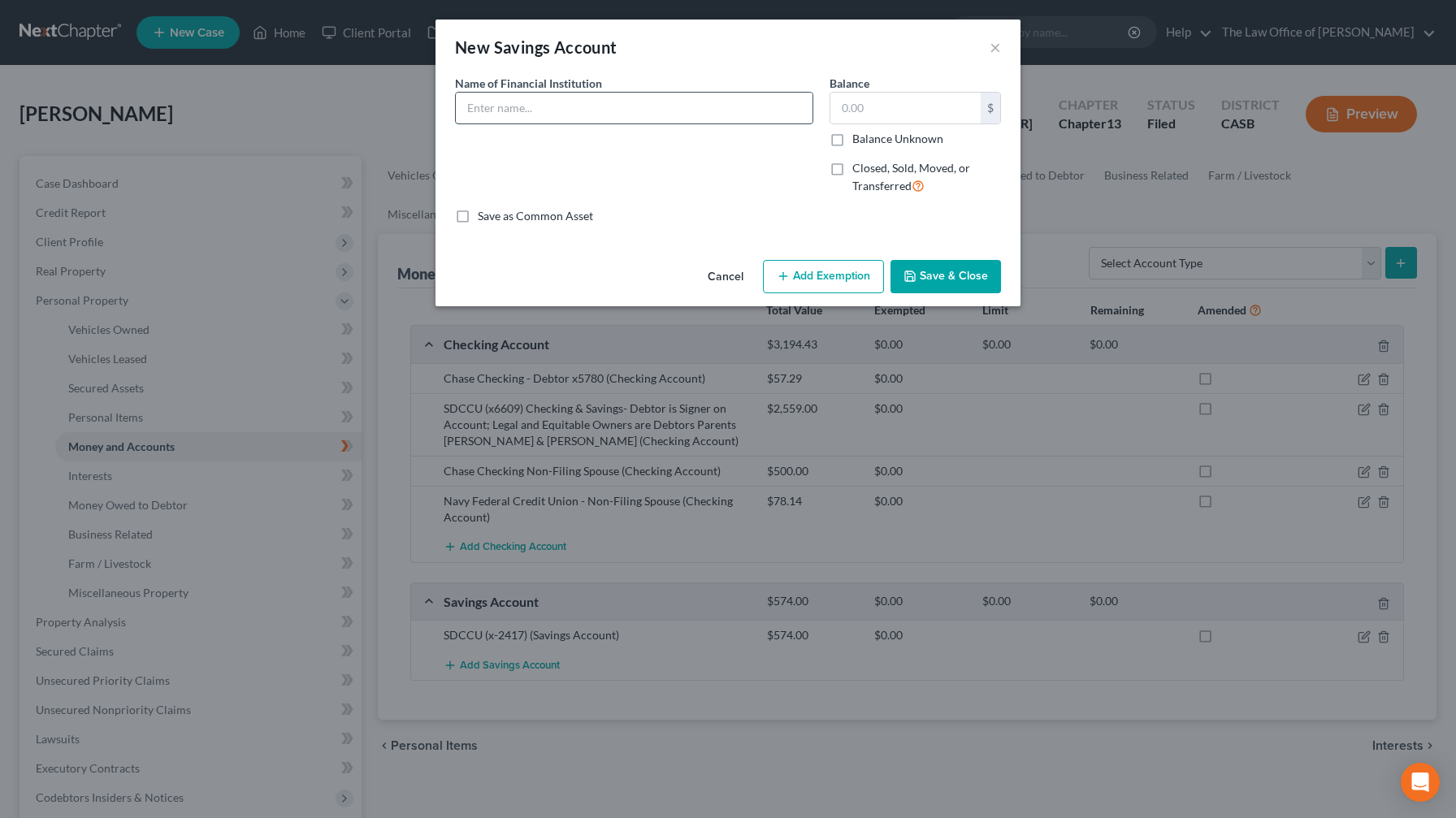
click at [596, 113] on input "text" at bounding box center [634, 108] width 357 height 31
click at [596, 285] on button "Save & Close" at bounding box center [946, 276] width 111 height 34
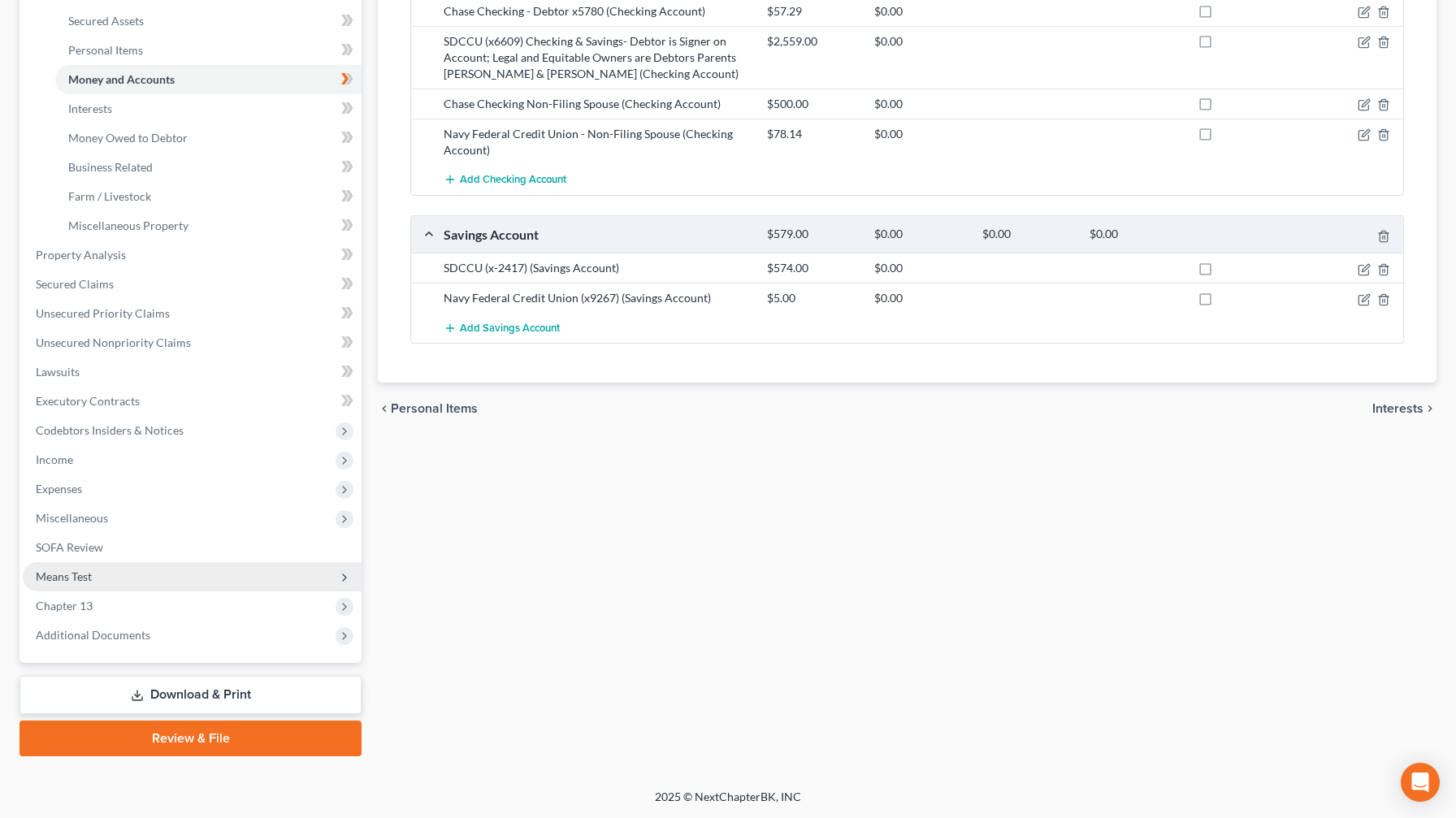
scroll to position [367, 0]
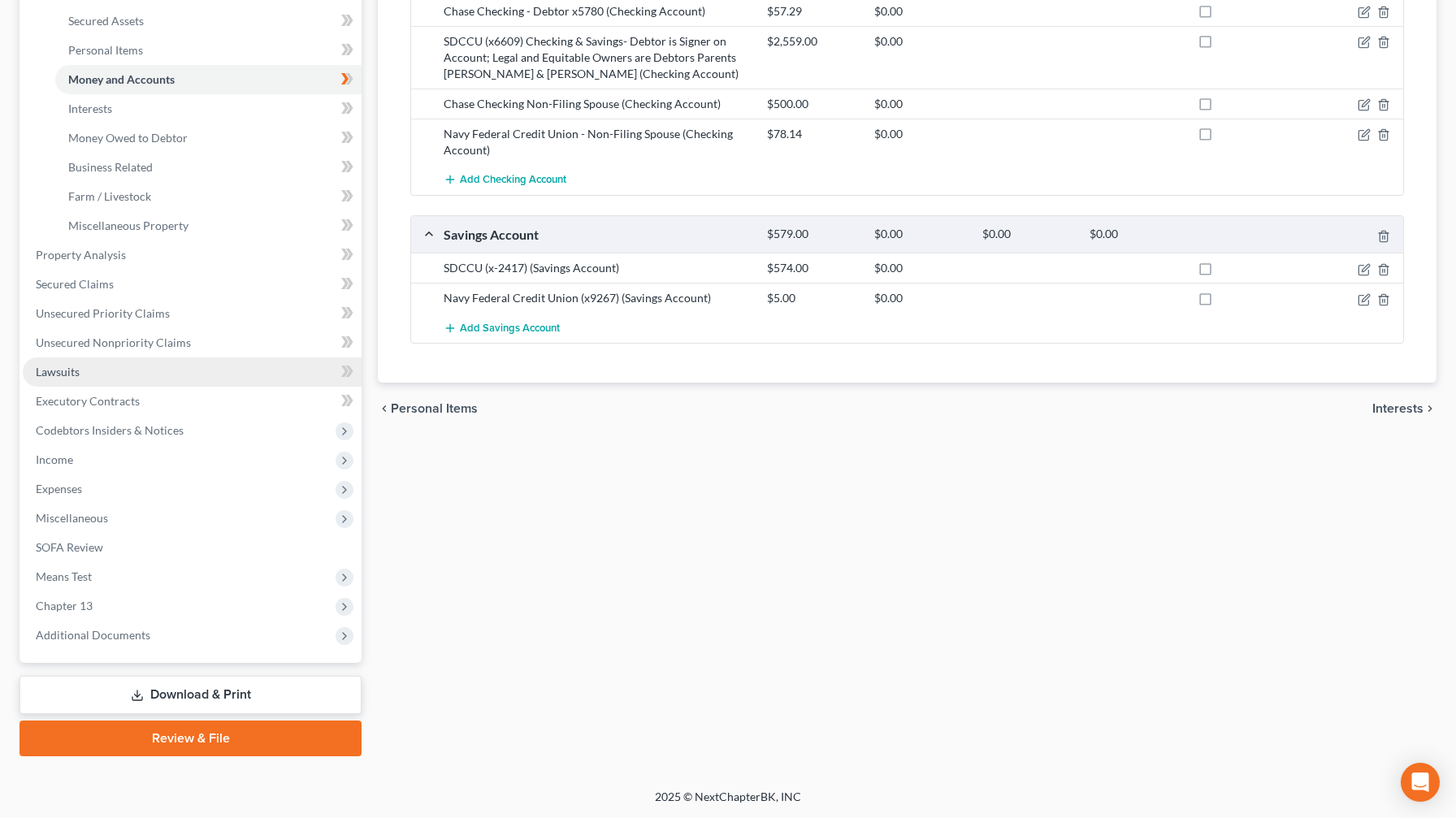
click at [139, 383] on link "Lawsuits" at bounding box center [191, 372] width 338 height 29
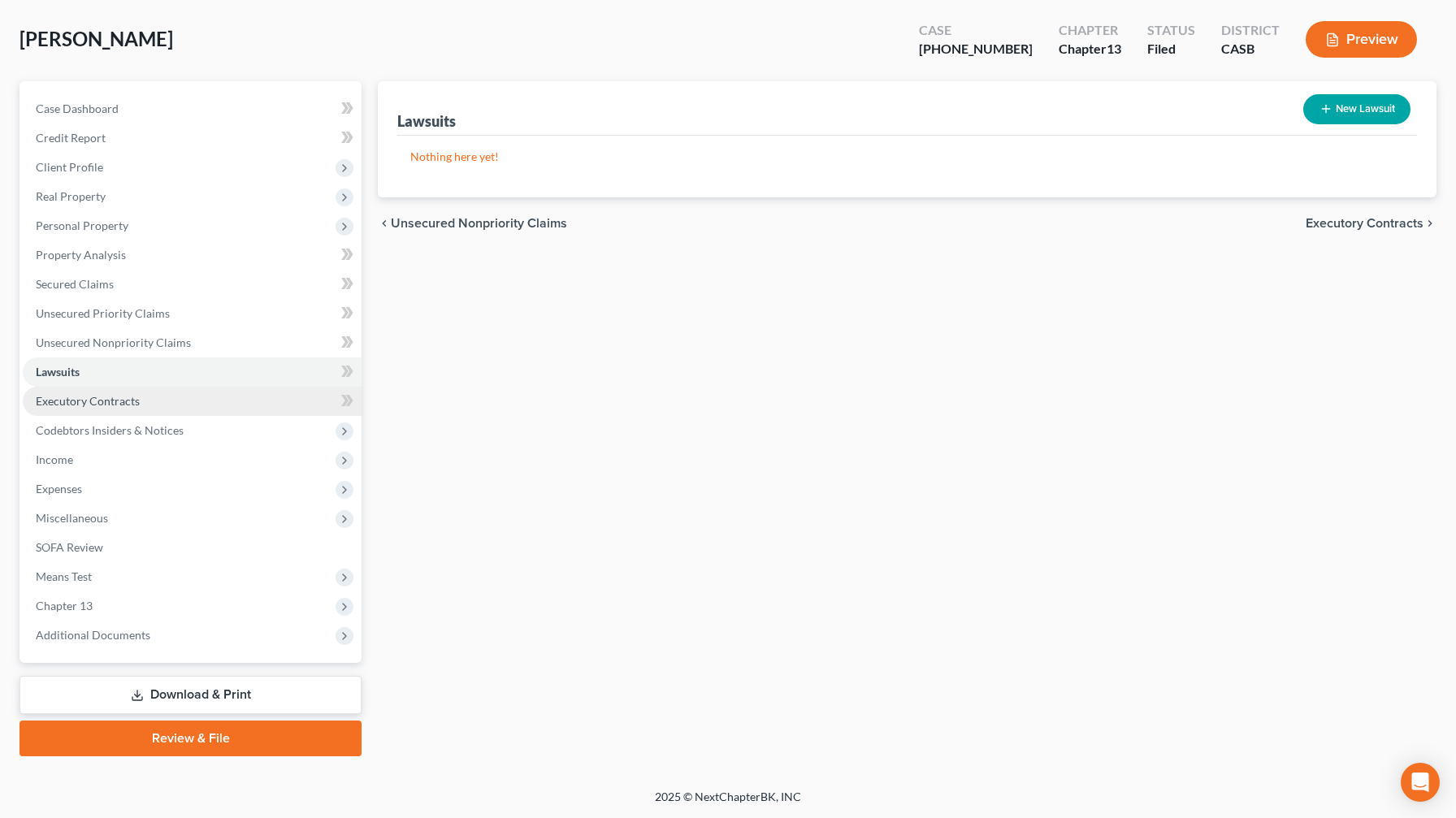
scroll to position [74, 0]
click at [145, 482] on span "Expenses" at bounding box center [191, 489] width 338 height 29
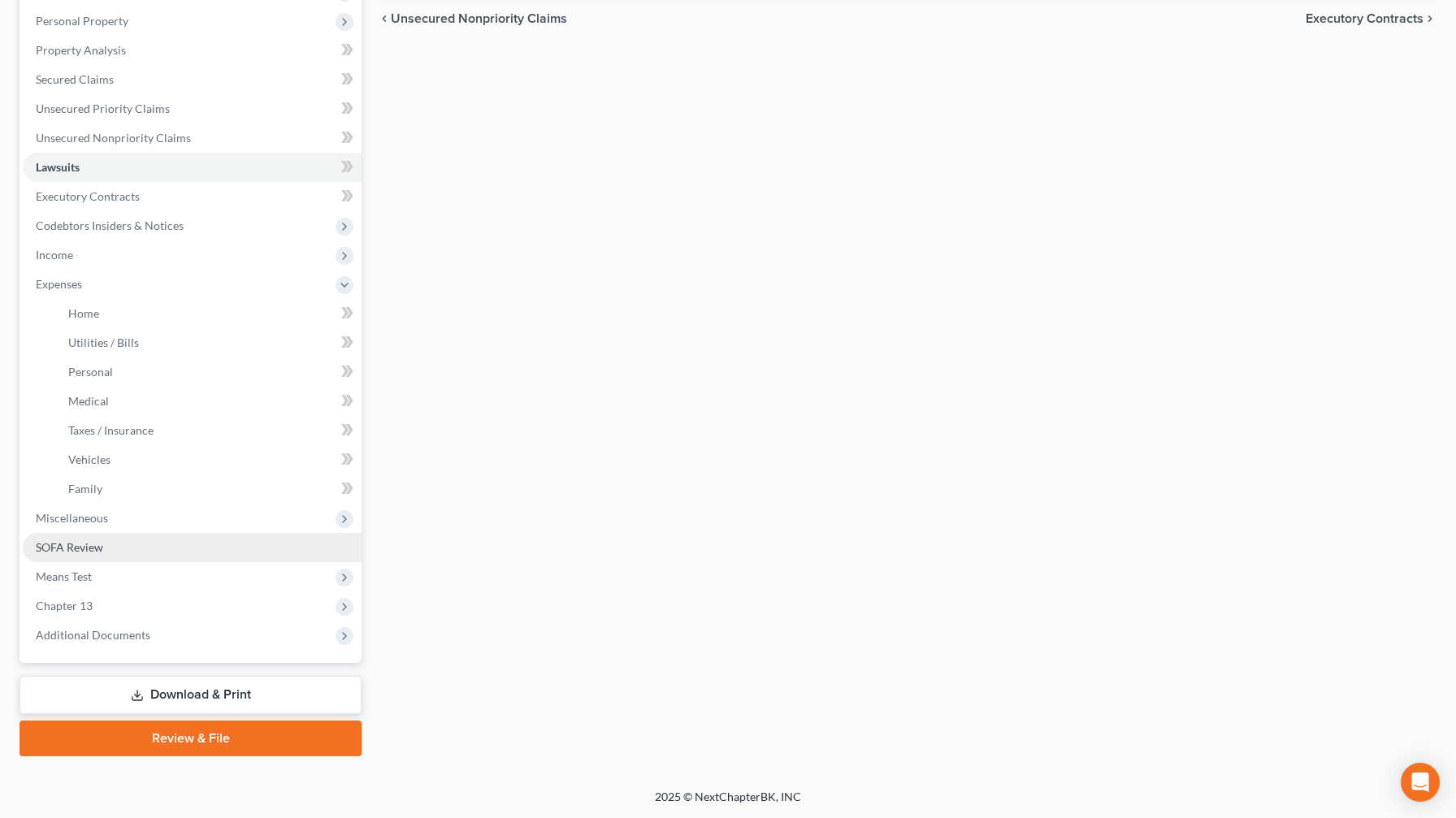
scroll to position [280, 0]
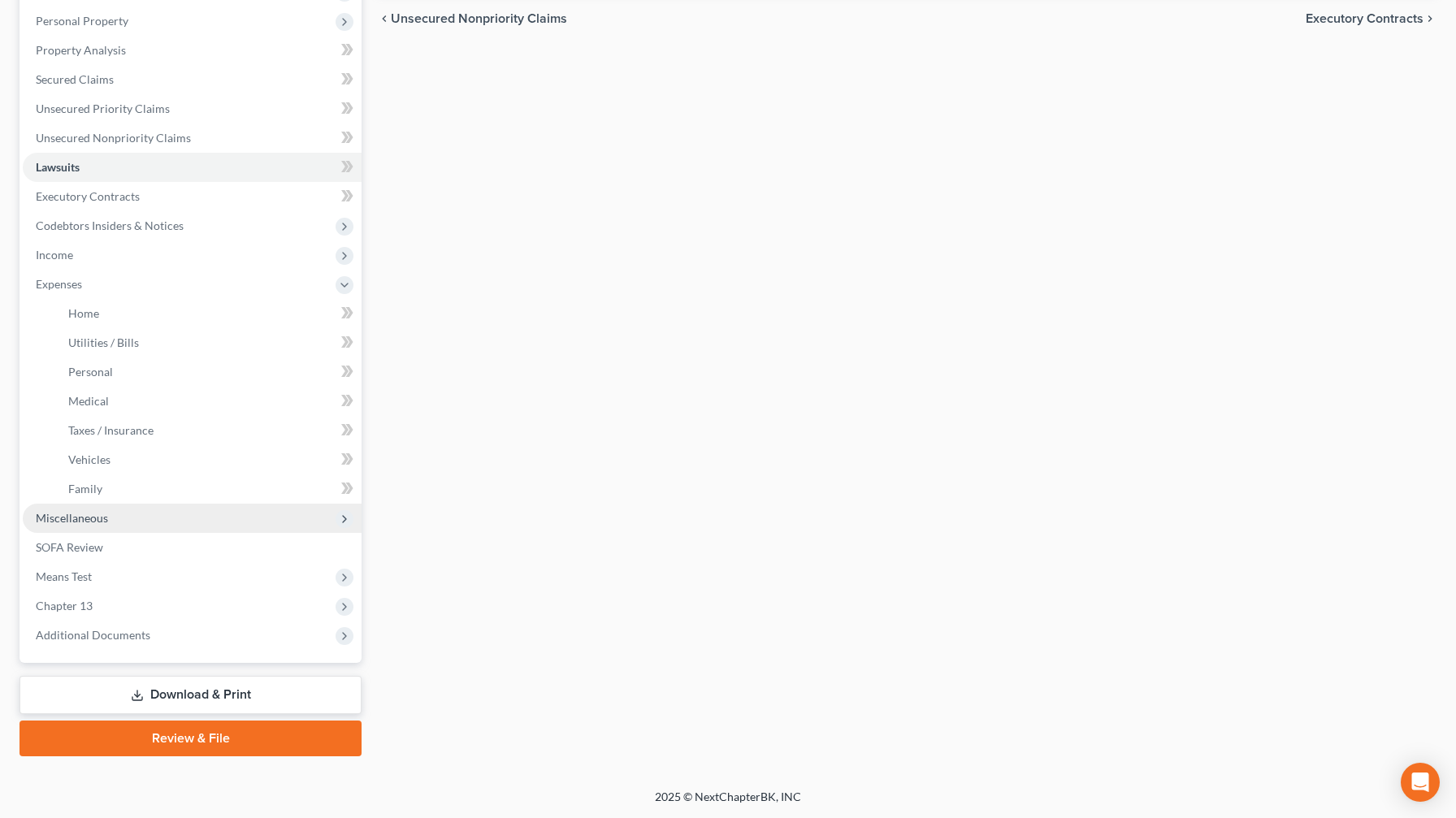
click at [151, 482] on span "Miscellaneous" at bounding box center [191, 518] width 338 height 29
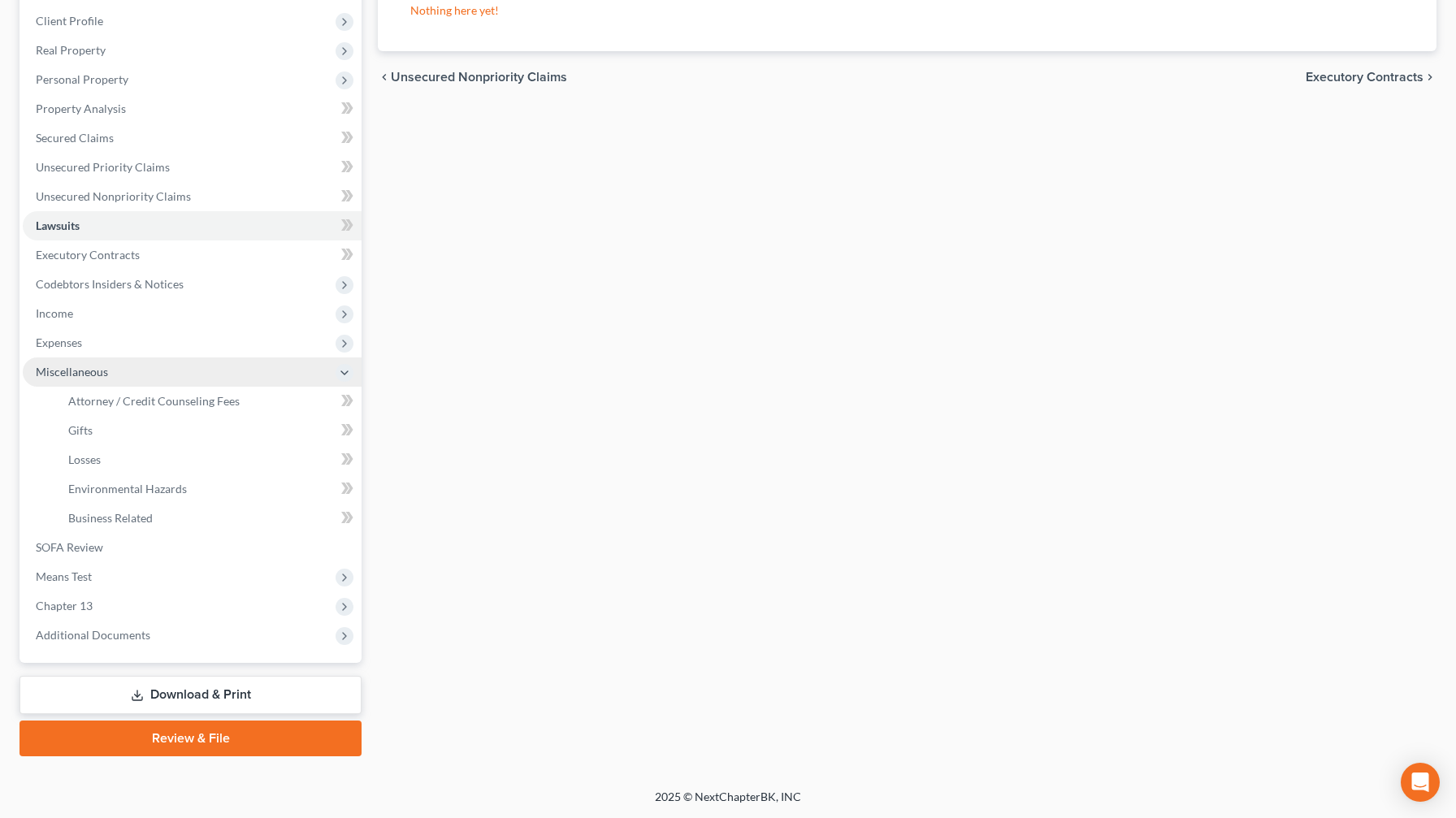
scroll to position [221, 0]
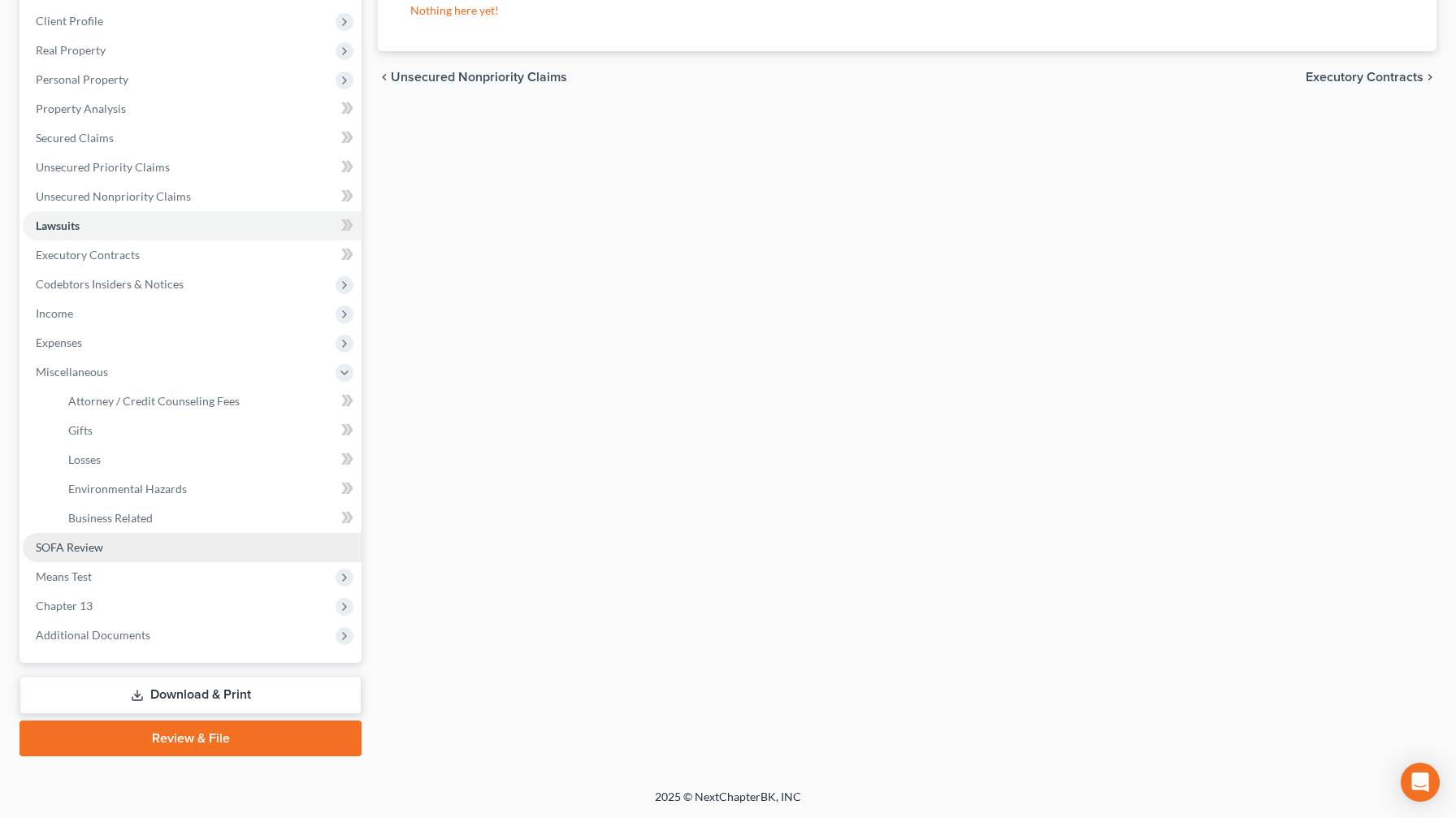
click at [148, 482] on link "SOFA Review" at bounding box center [191, 548] width 338 height 29
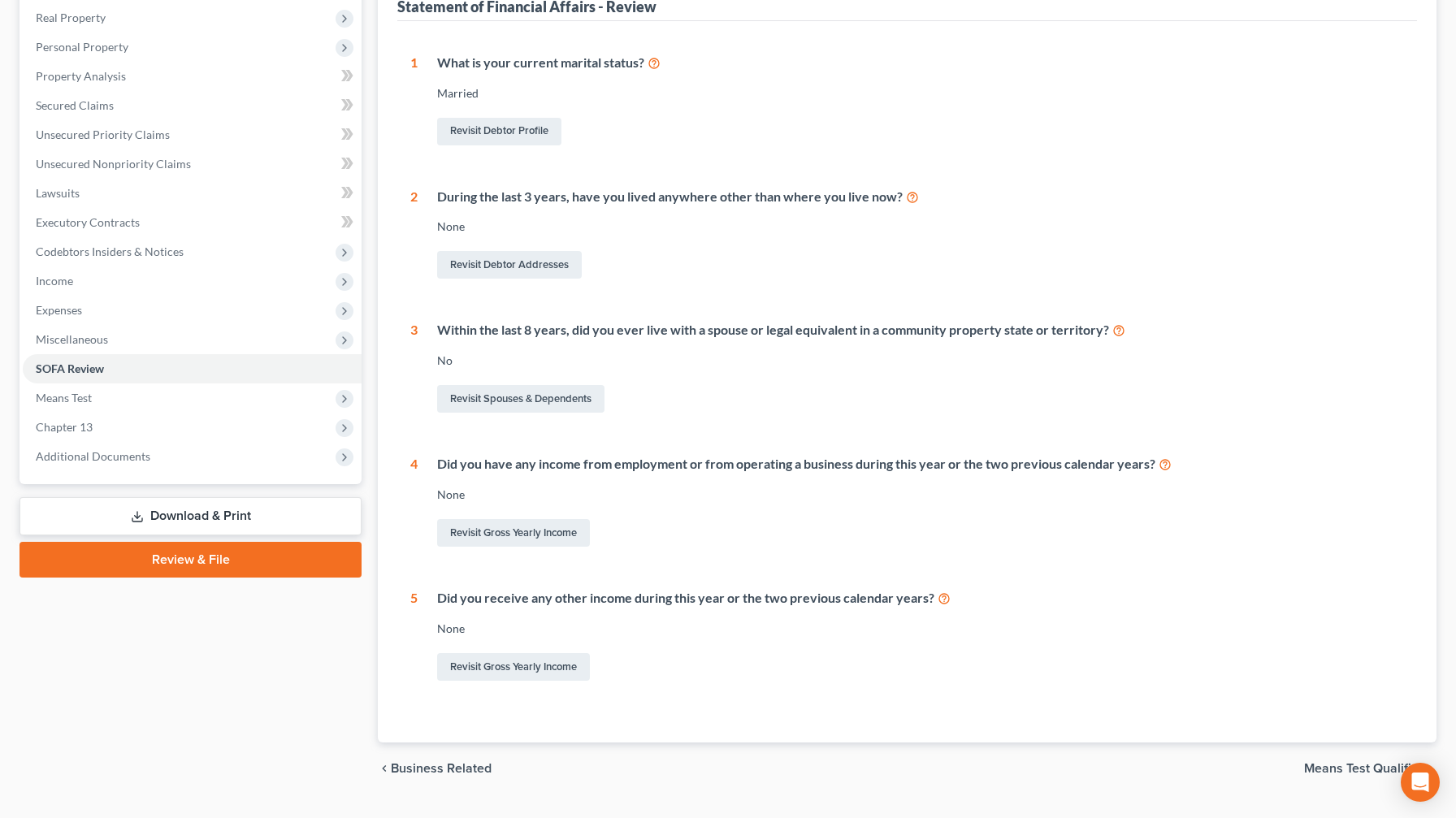
scroll to position [255, 0]
click at [565, 482] on link "Revisit Gross Yearly Income" at bounding box center [513, 531] width 152 height 28
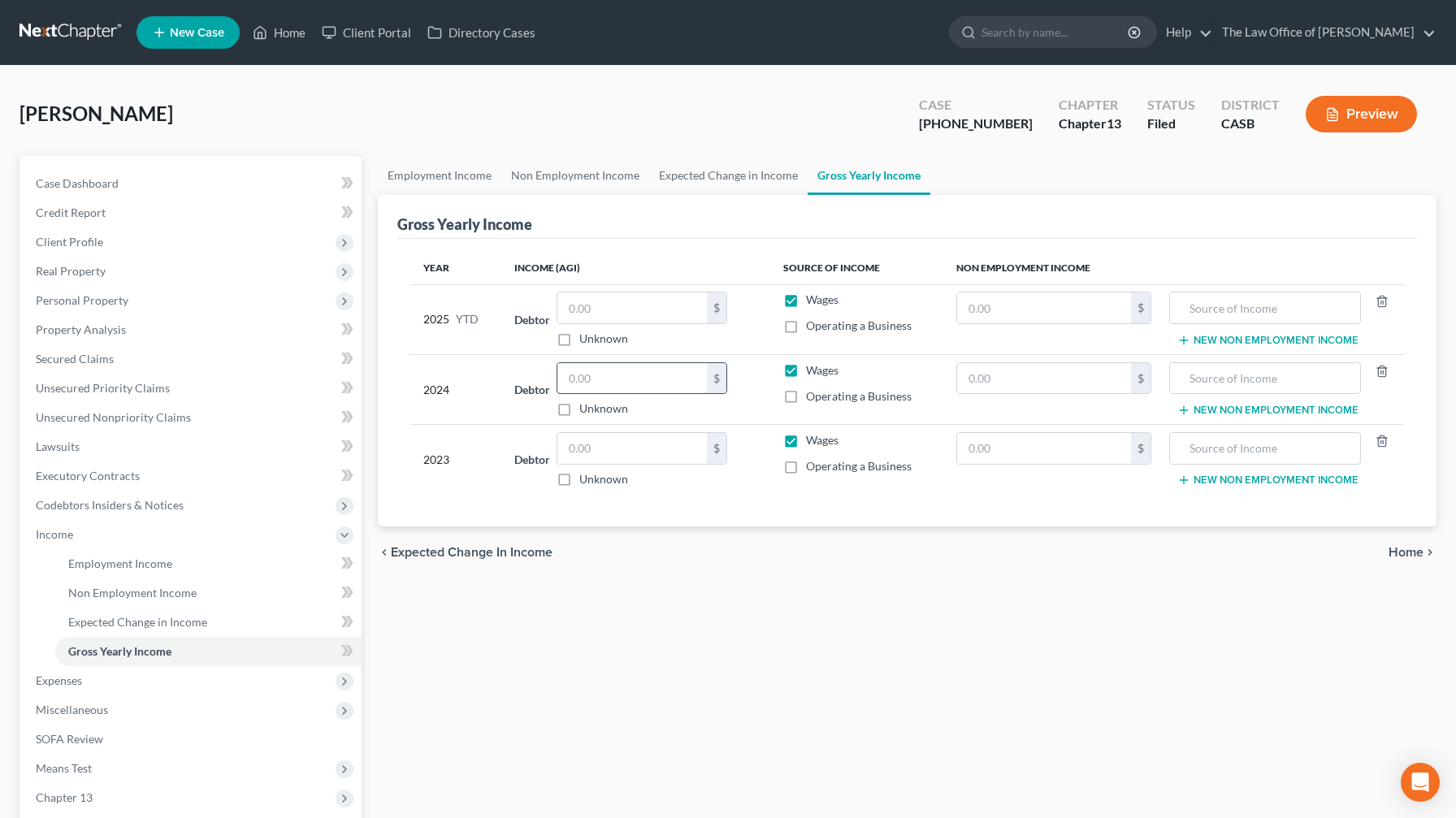
click at [596, 380] on input "text" at bounding box center [632, 378] width 150 height 31
click at [596, 396] on label "Operating a Business" at bounding box center [859, 396] width 106 height 16
click at [596, 396] on input "Operating a Business" at bounding box center [817, 394] width 10 height 10
click at [596, 375] on label "Wages" at bounding box center [822, 370] width 33 height 16
click at [596, 373] on input "Wages" at bounding box center [817, 368] width 10 height 10
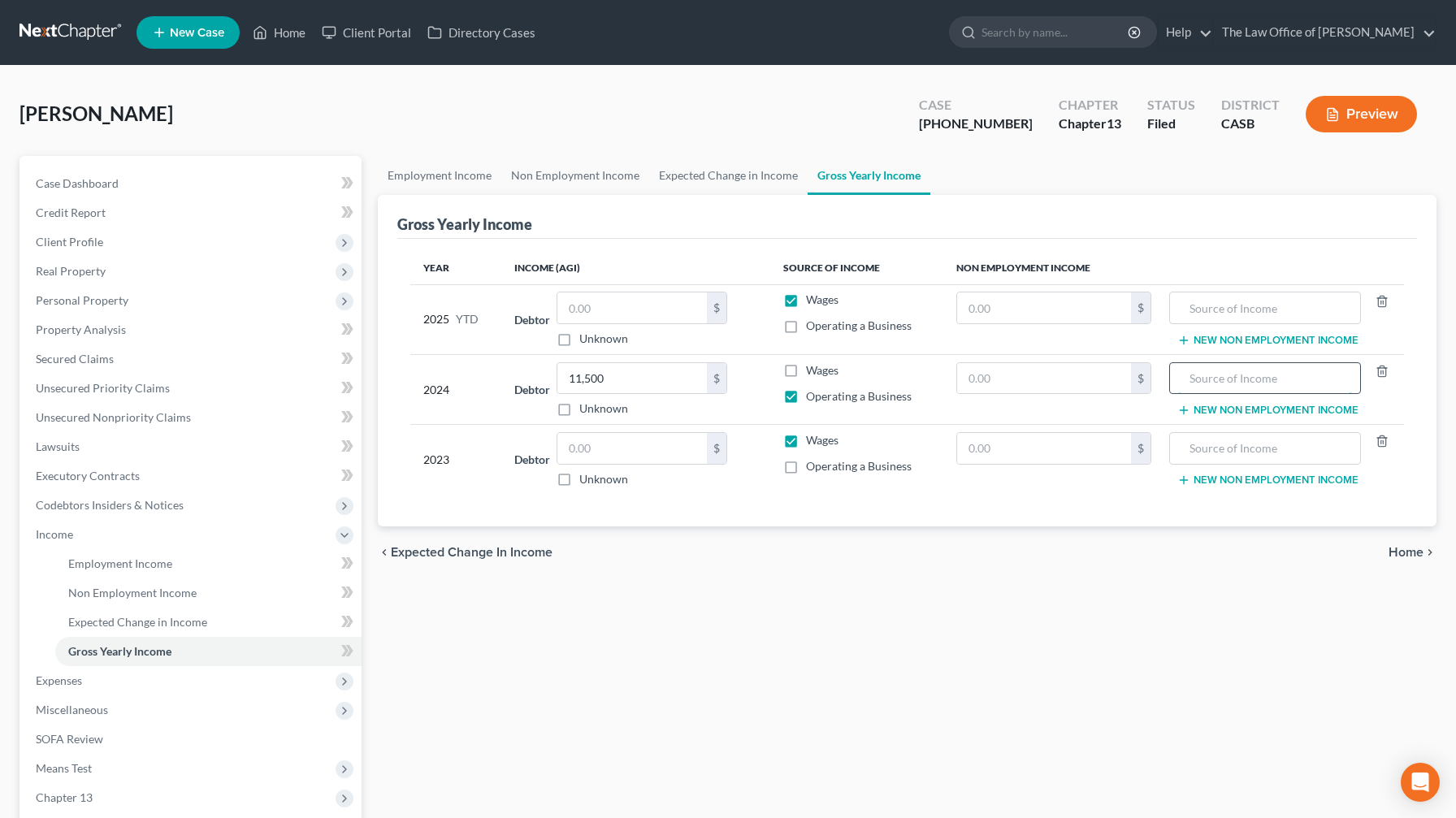
click at [596, 376] on input "text" at bounding box center [1265, 378] width 173 height 31
click at [596, 454] on input "text" at bounding box center [632, 448] width 150 height 31
click at [596, 467] on label "Operating a Business" at bounding box center [859, 466] width 106 height 16
click at [596, 467] on input "Operating a Business" at bounding box center [817, 463] width 10 height 10
click at [596, 437] on label "Wages" at bounding box center [822, 440] width 33 height 16
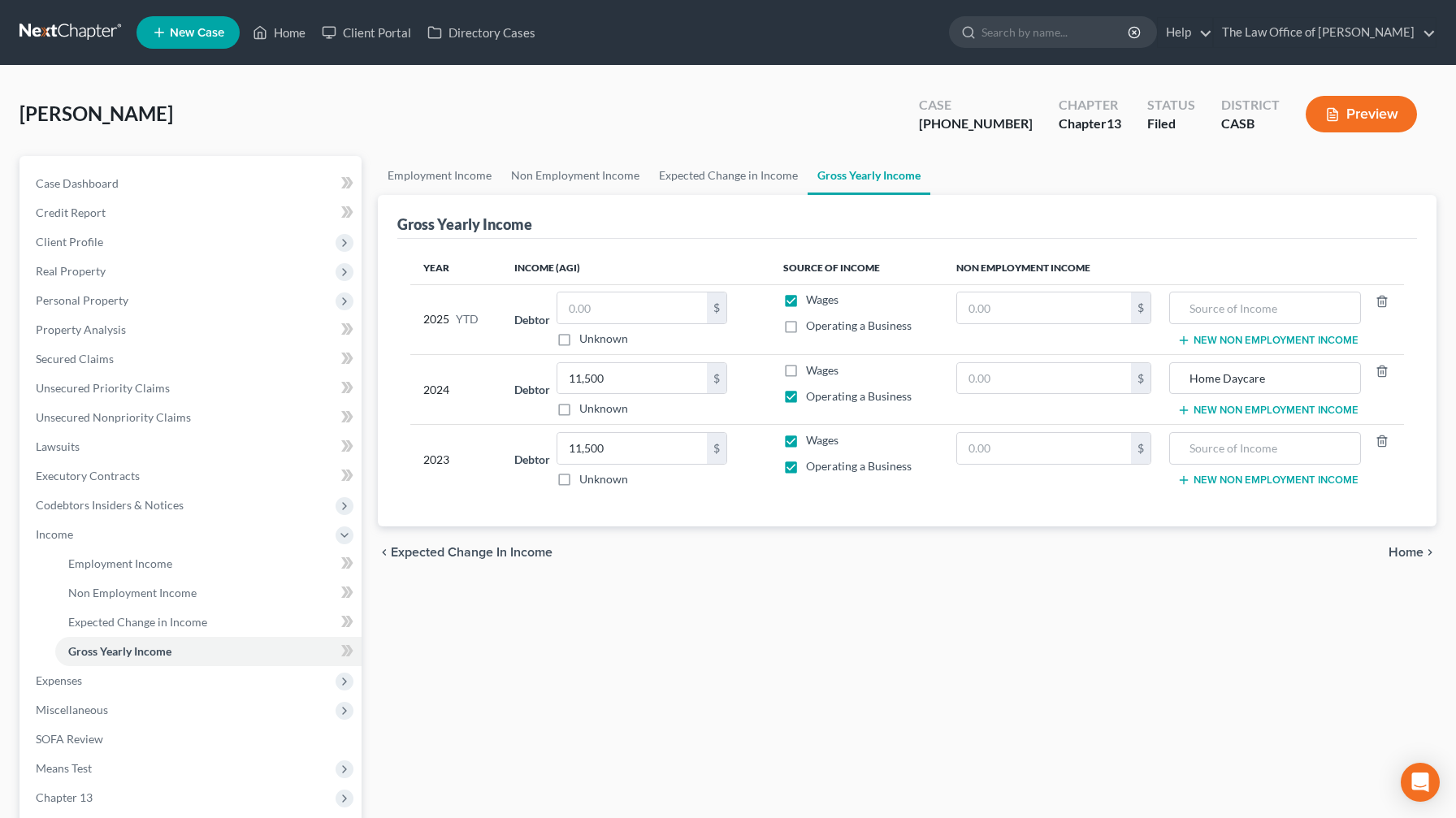
click at [596, 437] on input "Wages" at bounding box center [817, 437] width 10 height 10
click at [596, 458] on input "text" at bounding box center [1265, 448] width 173 height 31
drag, startPoint x: 617, startPoint y: 449, endPoint x: 467, endPoint y: 447, distance: 150.0
click at [467, 447] on tr "2023 Debtor 11,500.00 $ Unknown Balance Undetermined 11,500 $ Unknown Wages Ope…" at bounding box center [907, 460] width 994 height 70
drag, startPoint x: 600, startPoint y: 304, endPoint x: 448, endPoint y: 304, distance: 152.0
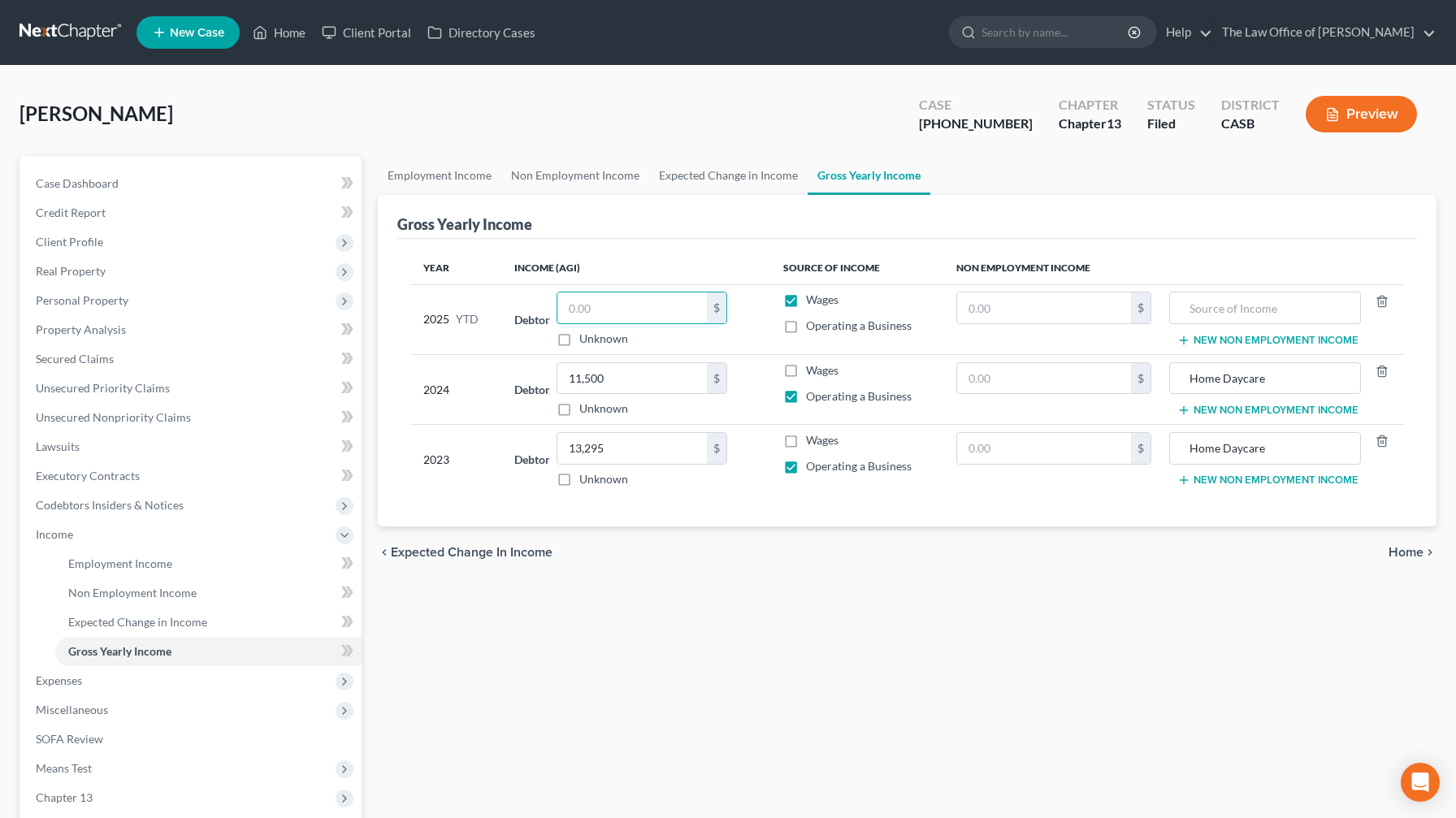
click at [448, 304] on tr "2025 YTD Debtor $ Unknown Balance Undetermined $ Unknown Wages Operating a Busi…" at bounding box center [907, 319] width 994 height 70
click at [596, 330] on span "Operating a Business" at bounding box center [859, 325] width 106 height 14
click at [596, 328] on input "Operating a Business" at bounding box center [817, 323] width 10 height 10
click at [596, 302] on span "Wages" at bounding box center [822, 300] width 33 height 14
click at [596, 302] on input "Wages" at bounding box center [817, 297] width 10 height 10
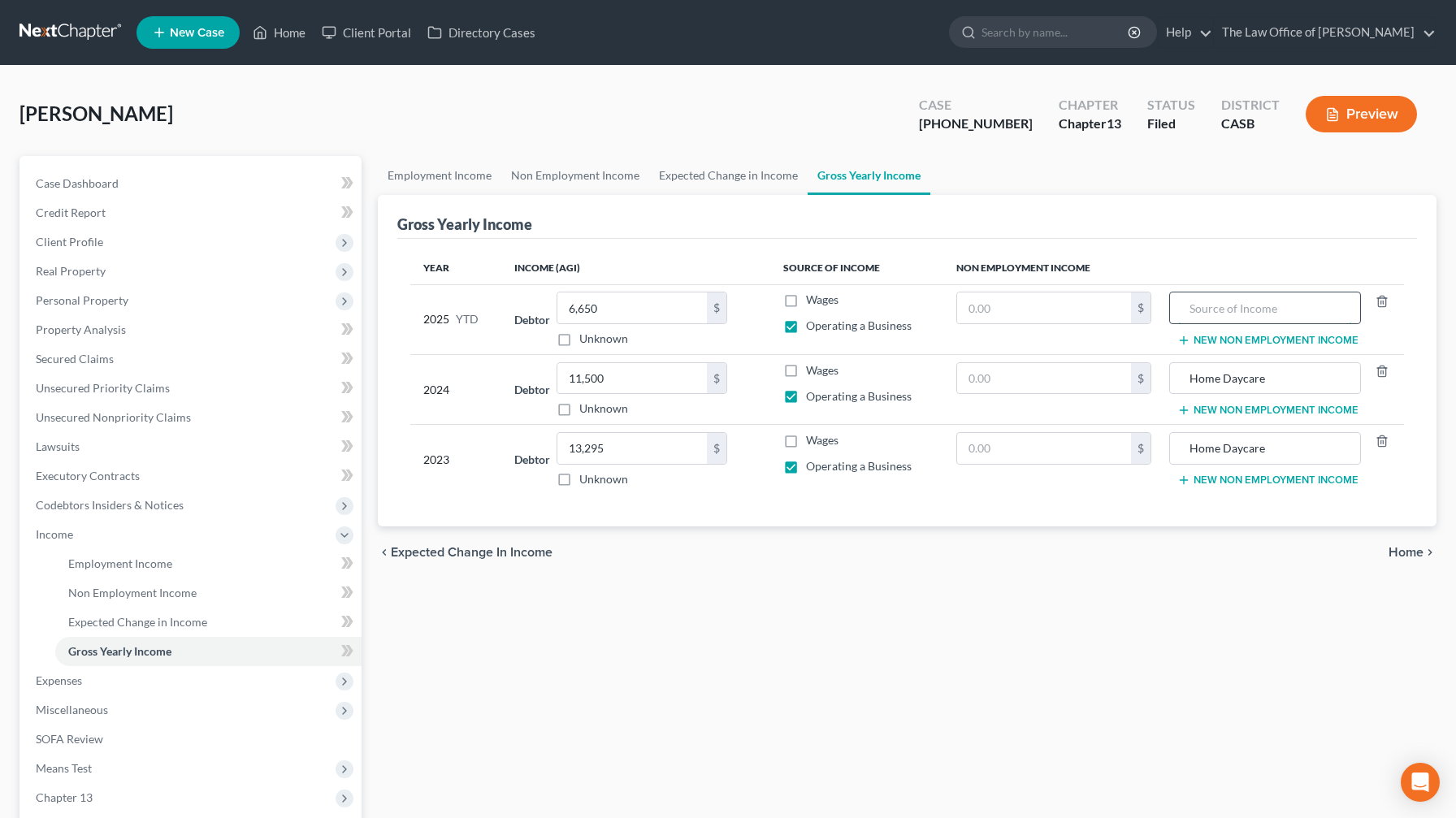
click at [596, 304] on input "text" at bounding box center [1265, 308] width 173 height 31
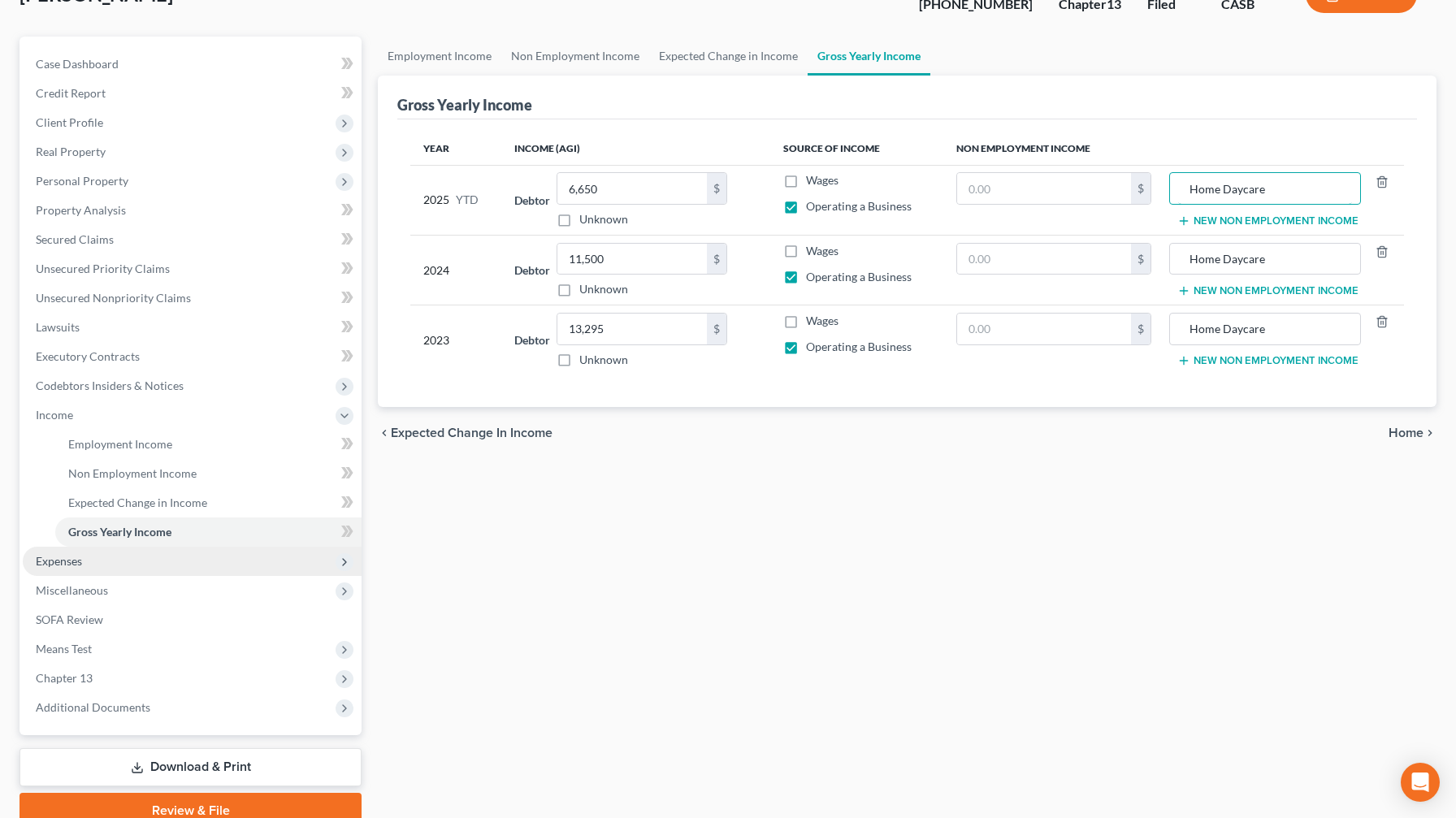
scroll to position [132, 0]
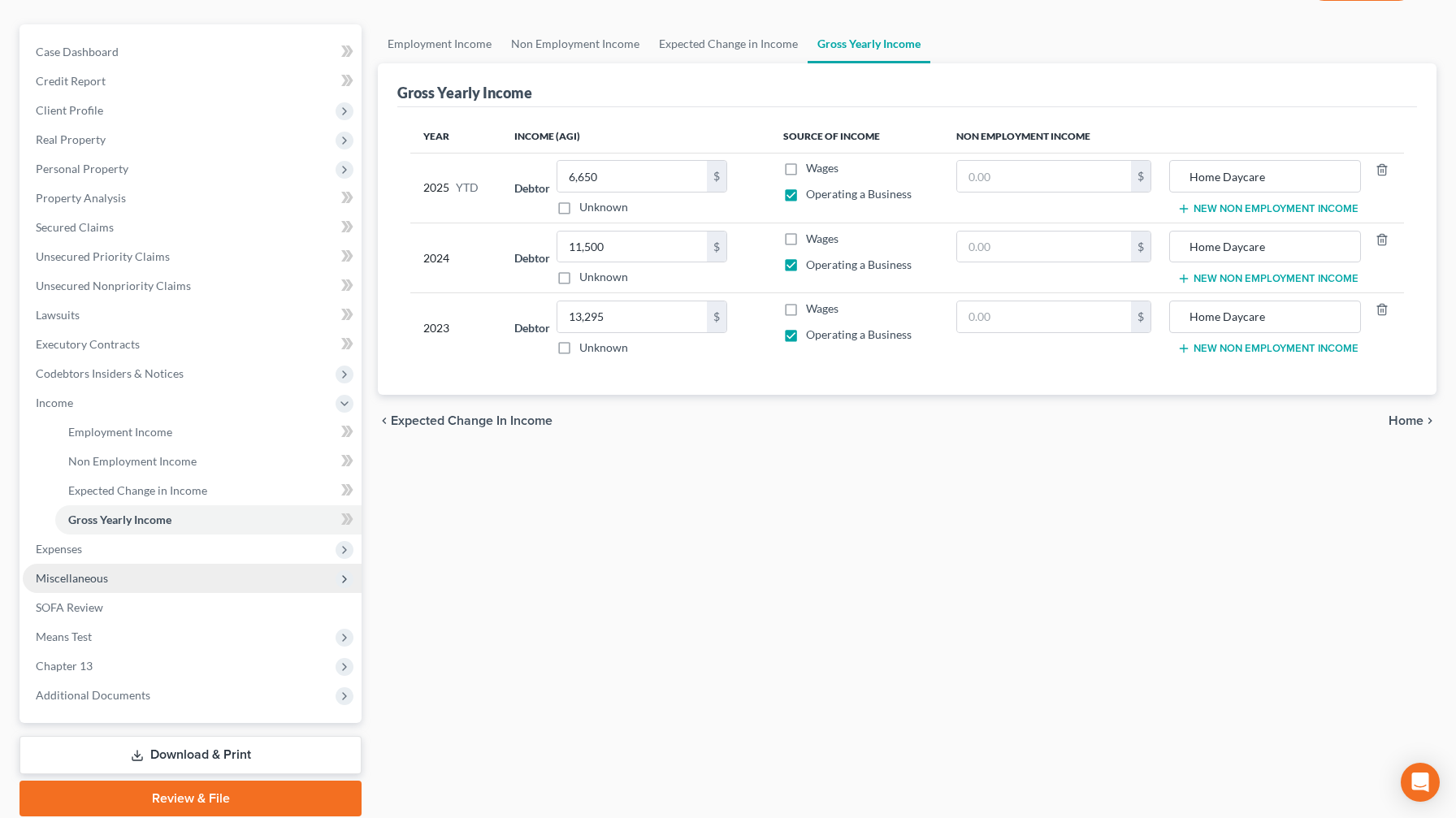
click at [178, 482] on span "Miscellaneous" at bounding box center [191, 578] width 338 height 29
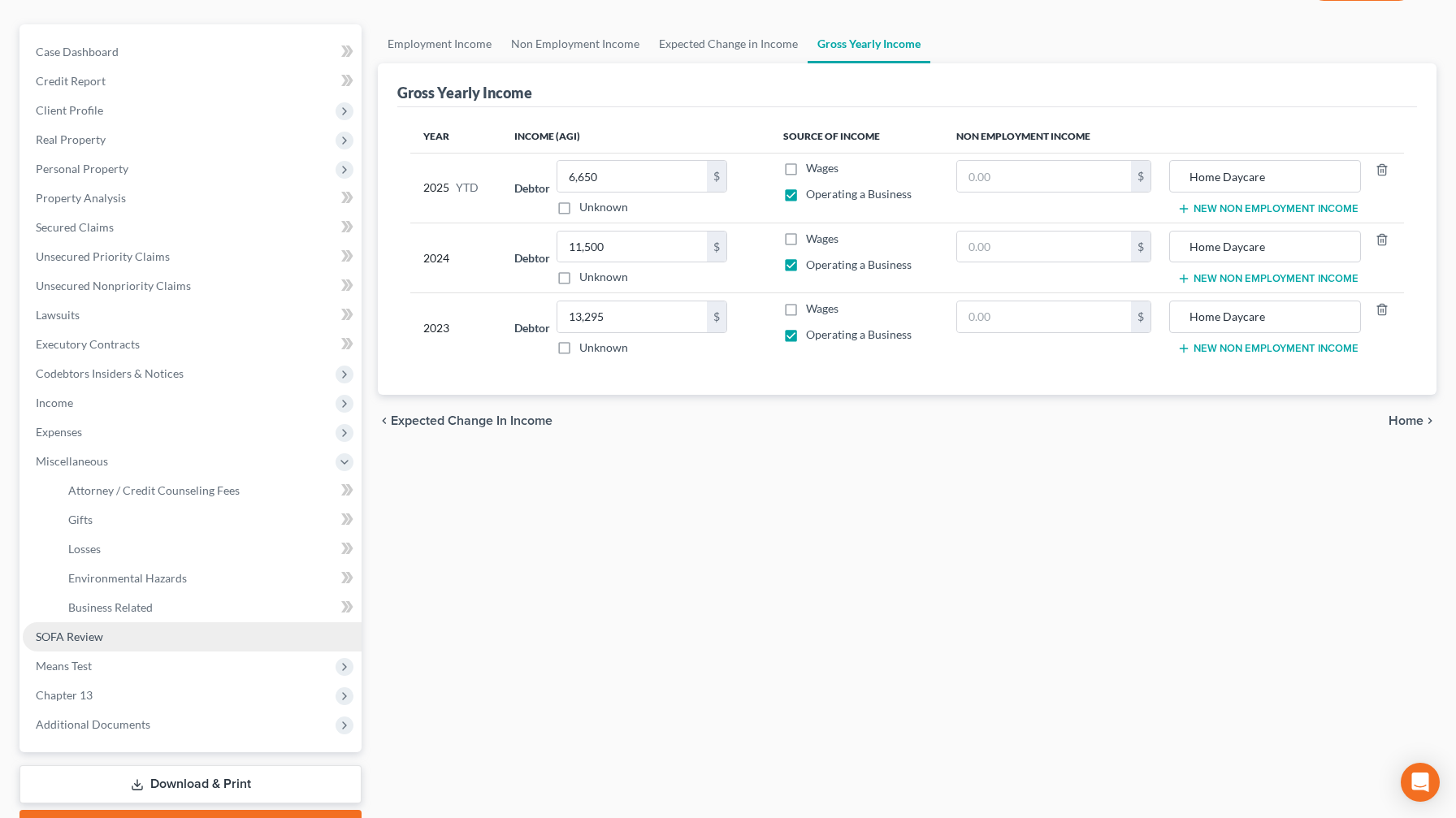
click at [145, 482] on link "SOFA Review" at bounding box center [191, 637] width 338 height 29
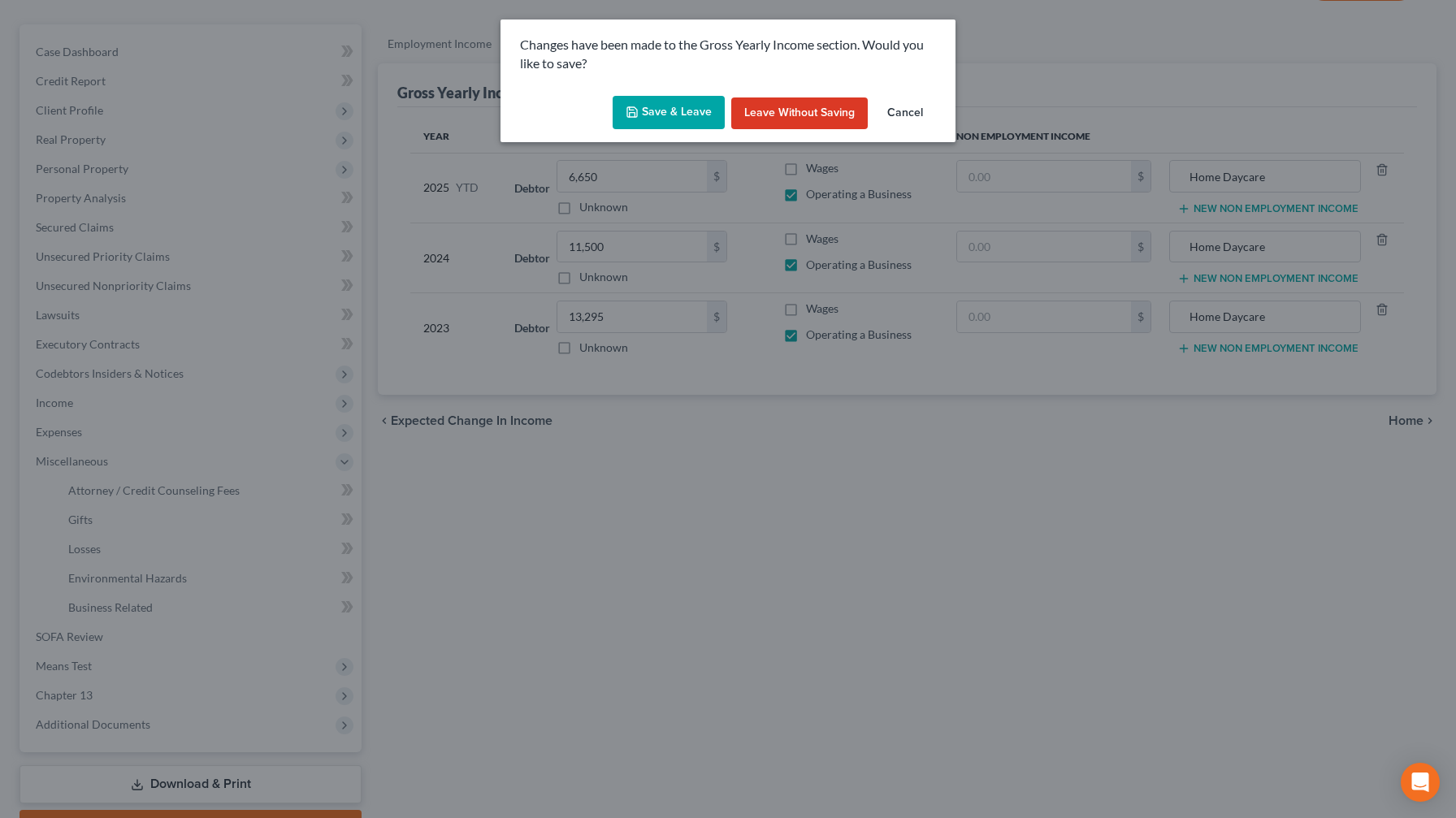
click at [596, 123] on button "Save & Leave" at bounding box center [669, 113] width 113 height 34
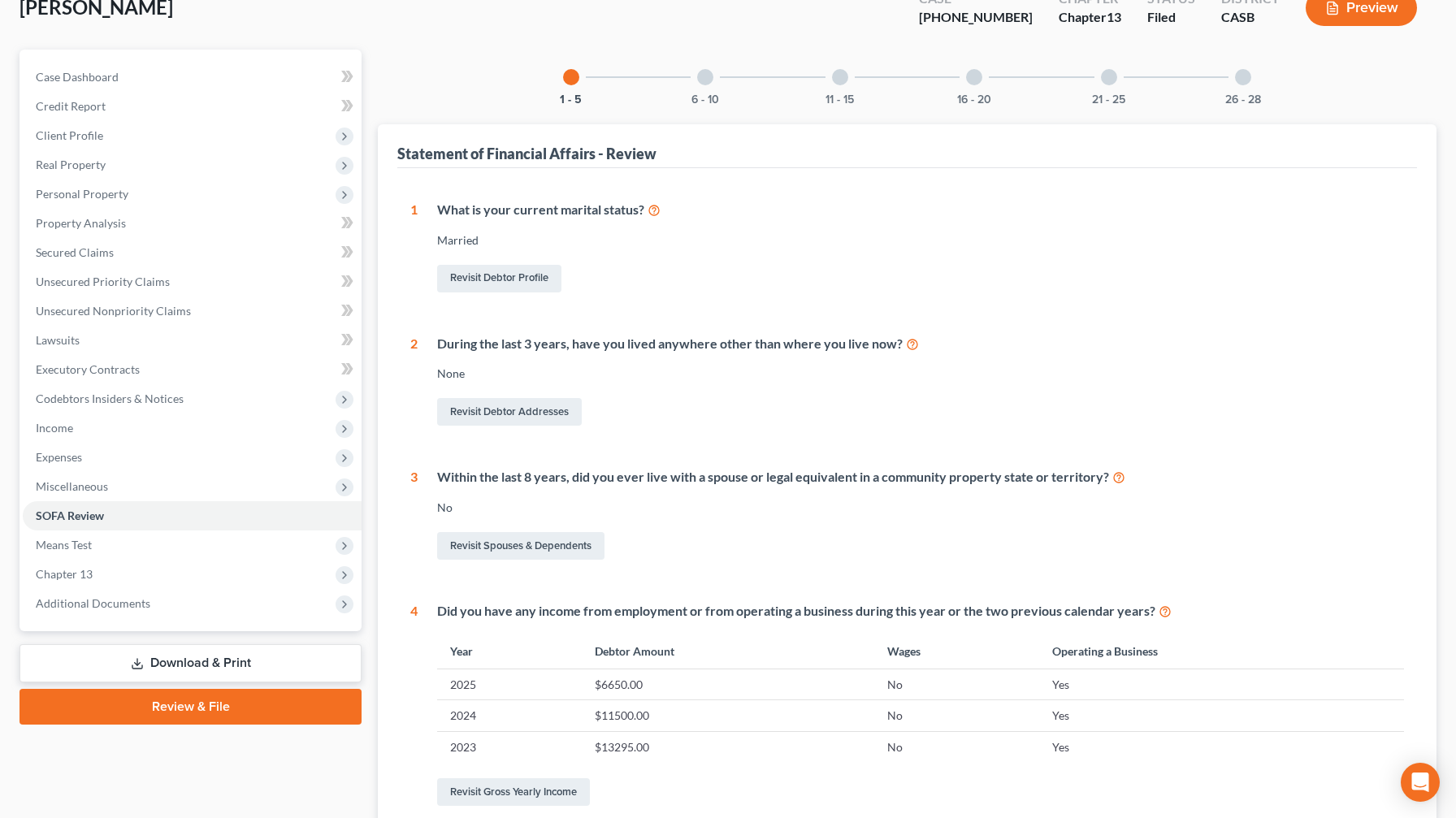
scroll to position [110, 0]
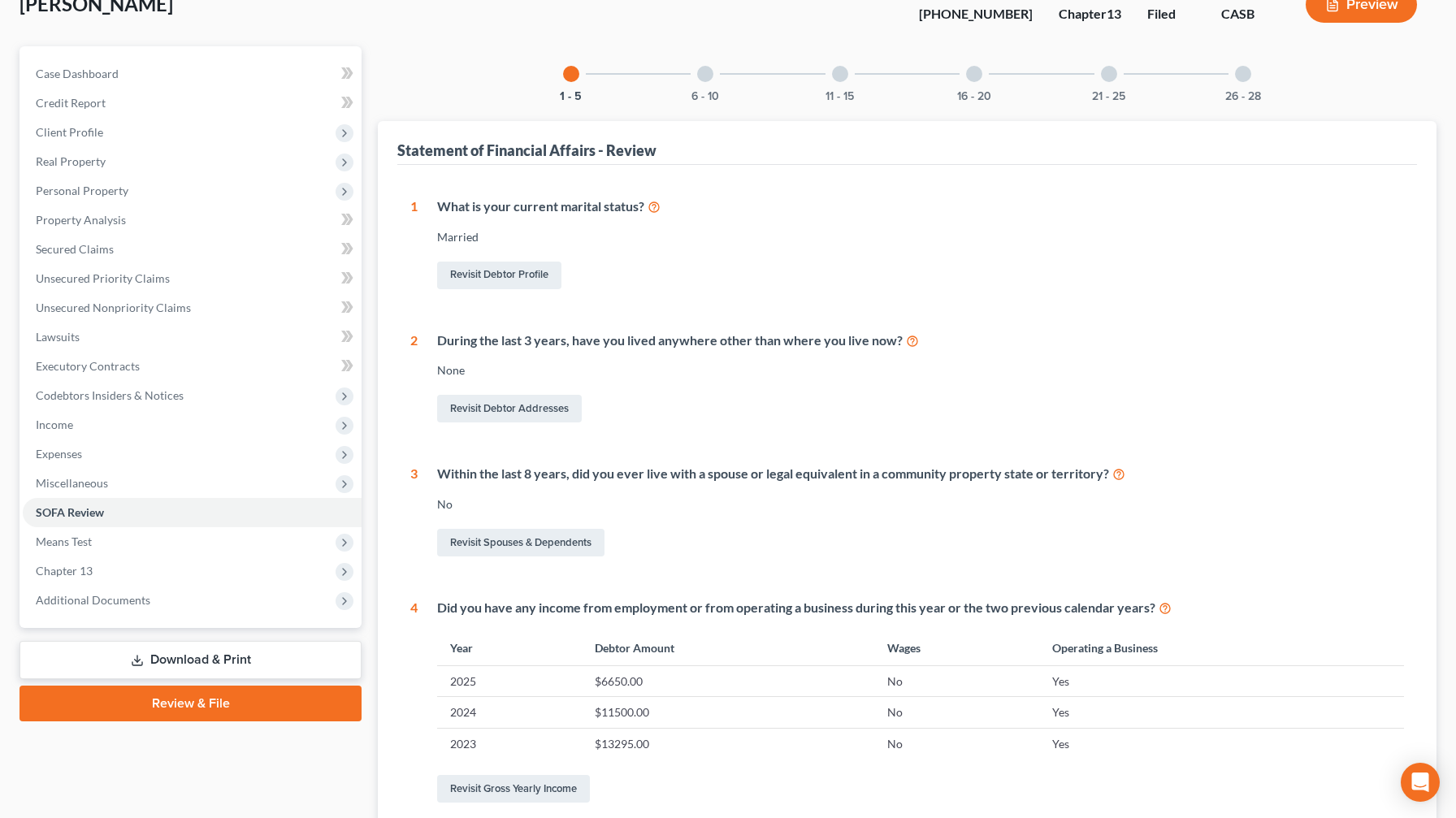
click at [596, 75] on div at bounding box center [705, 74] width 16 height 16
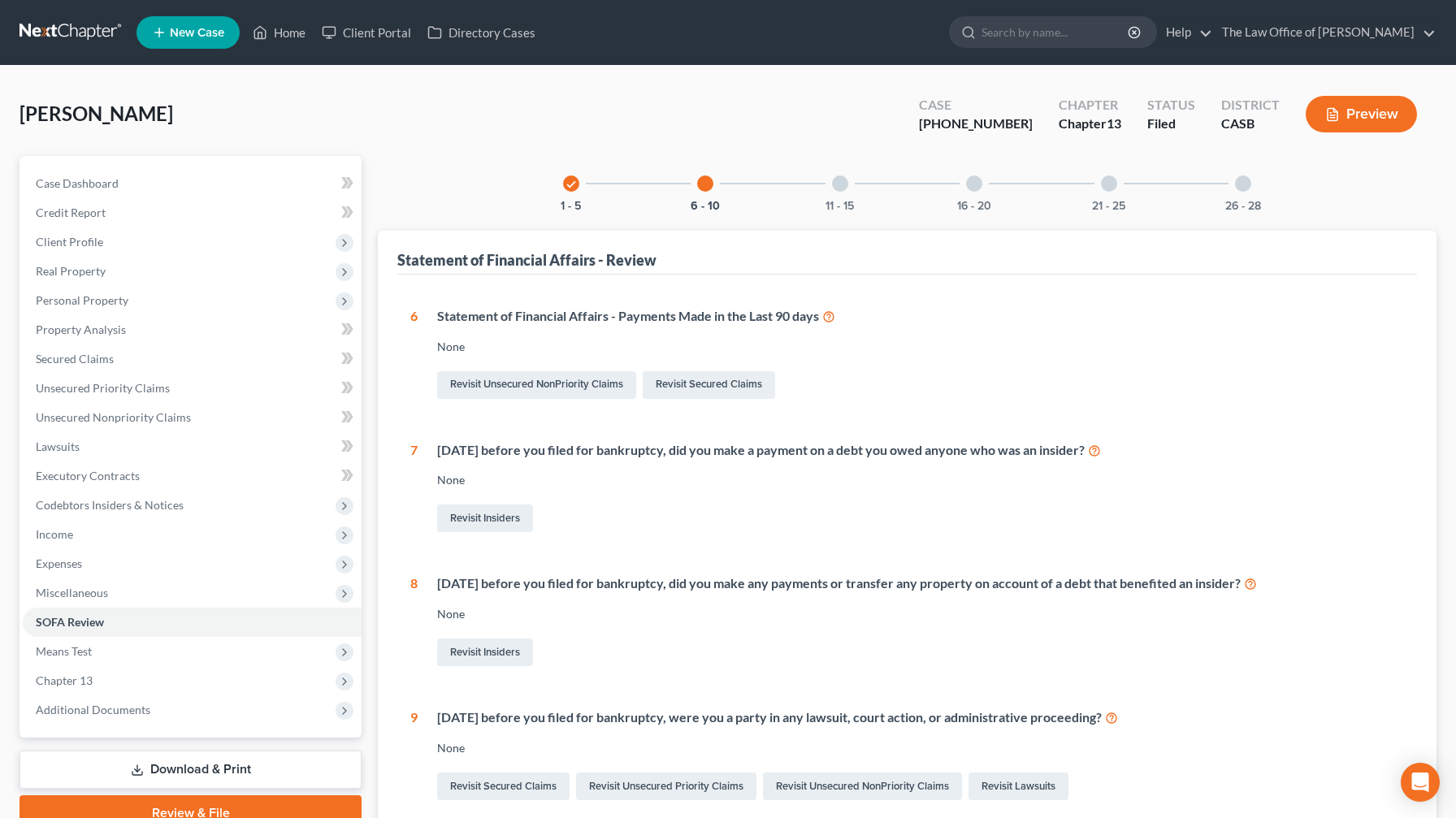
scroll to position [0, 0]
click at [596, 197] on div "11 - 15" at bounding box center [840, 184] width 55 height 55
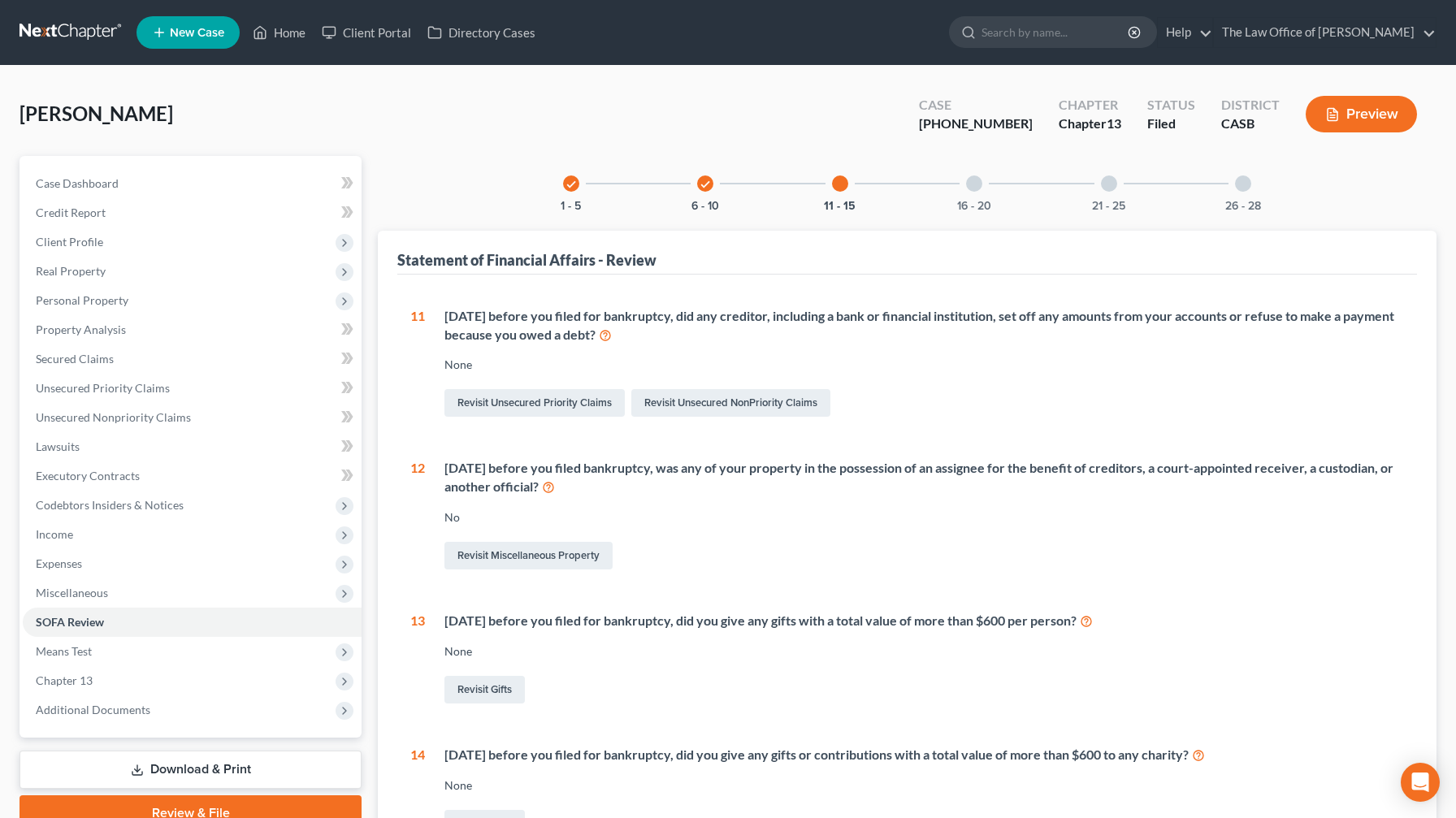
click at [596, 184] on div at bounding box center [974, 184] width 16 height 16
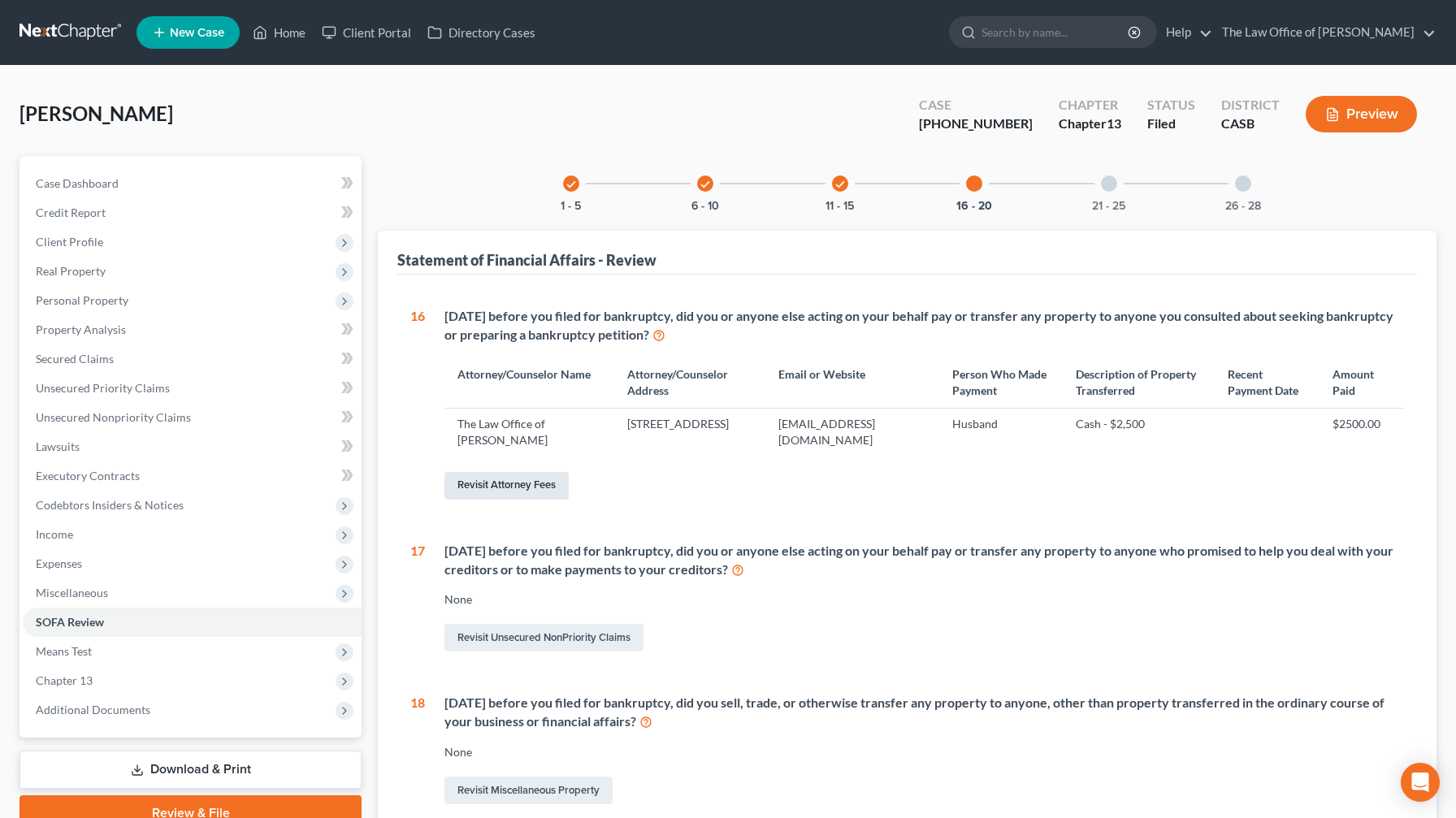
click at [551, 482] on link "Revisit Attorney Fees" at bounding box center [506, 486] width 125 height 28
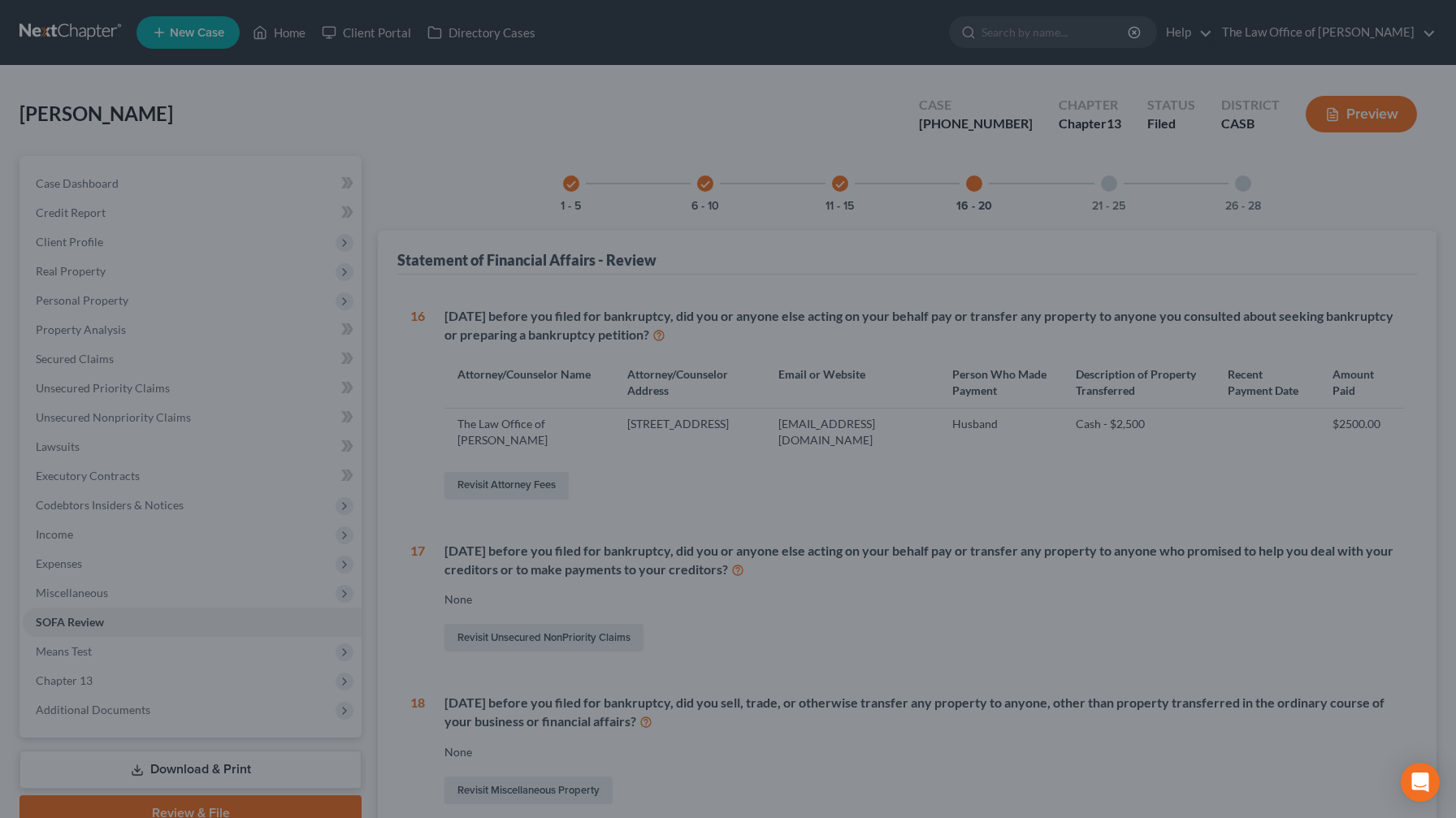
click at [546, 482] on div at bounding box center [728, 409] width 1456 height 818
click at [596, 482] on div at bounding box center [728, 409] width 1456 height 818
click at [596, 434] on div at bounding box center [728, 409] width 1456 height 818
click at [74, 482] on div at bounding box center [728, 409] width 1456 height 818
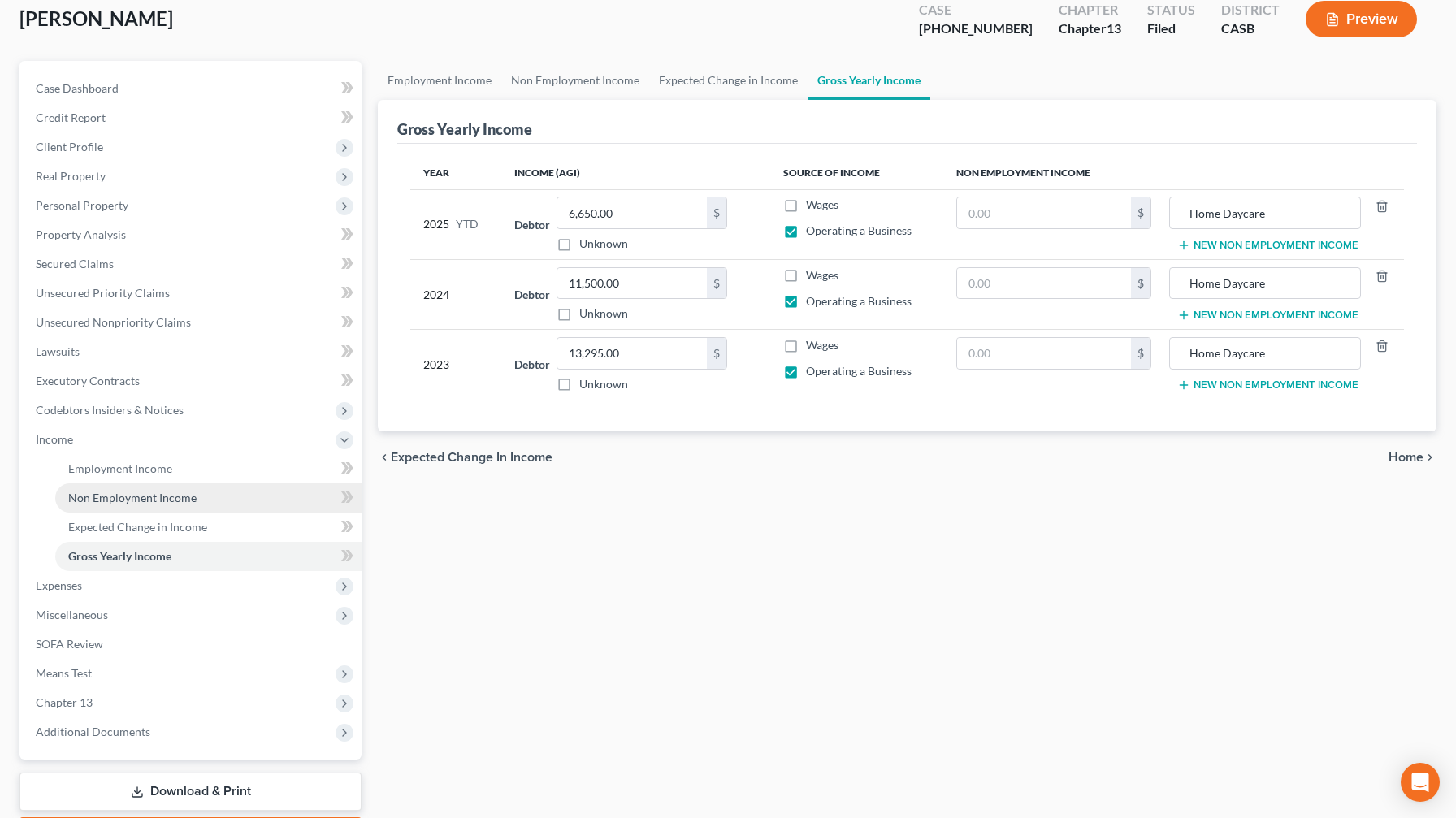
scroll to position [103, 0]
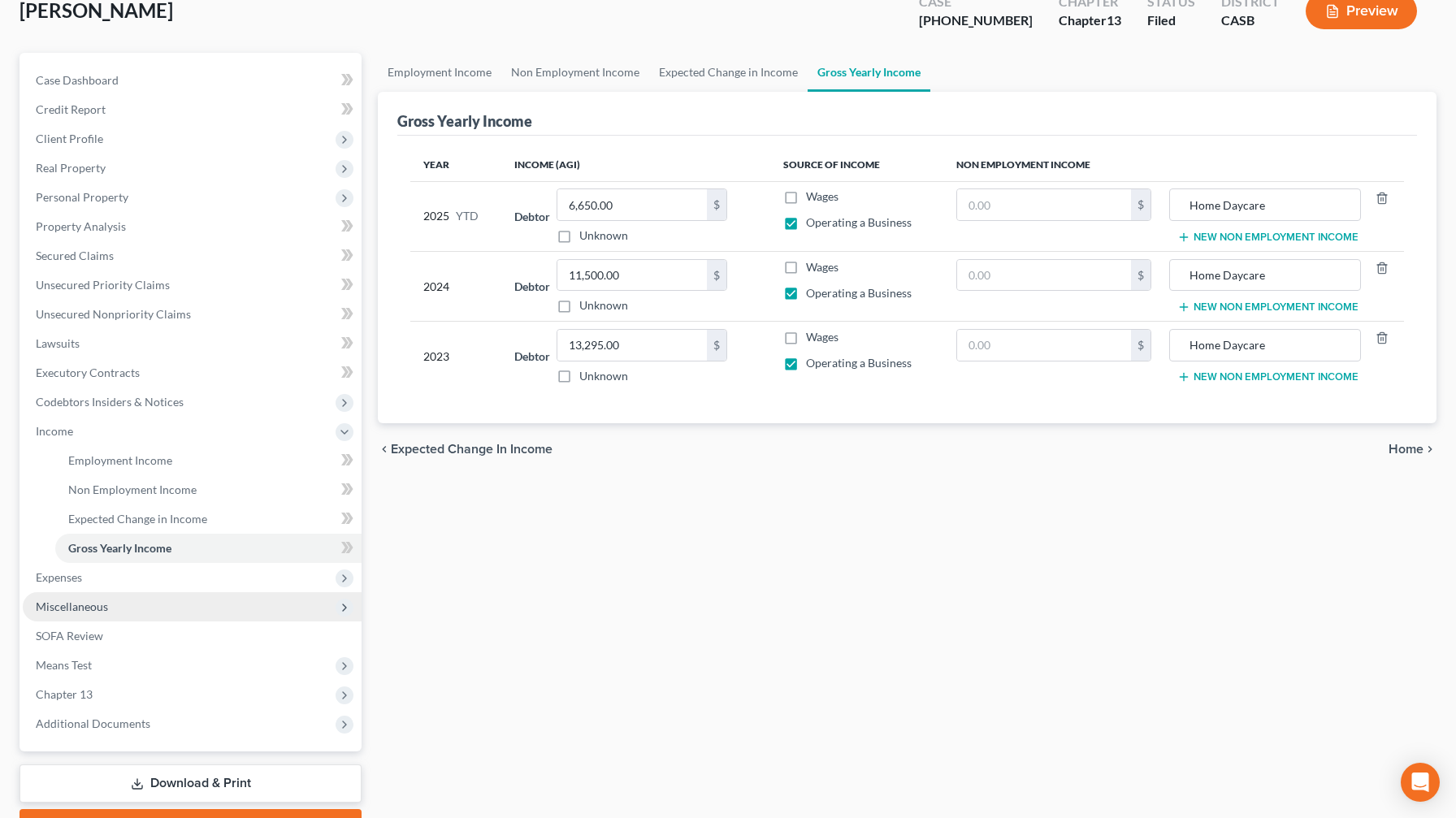
click at [83, 601] on span "Miscellaneous" at bounding box center [72, 607] width 73 height 14
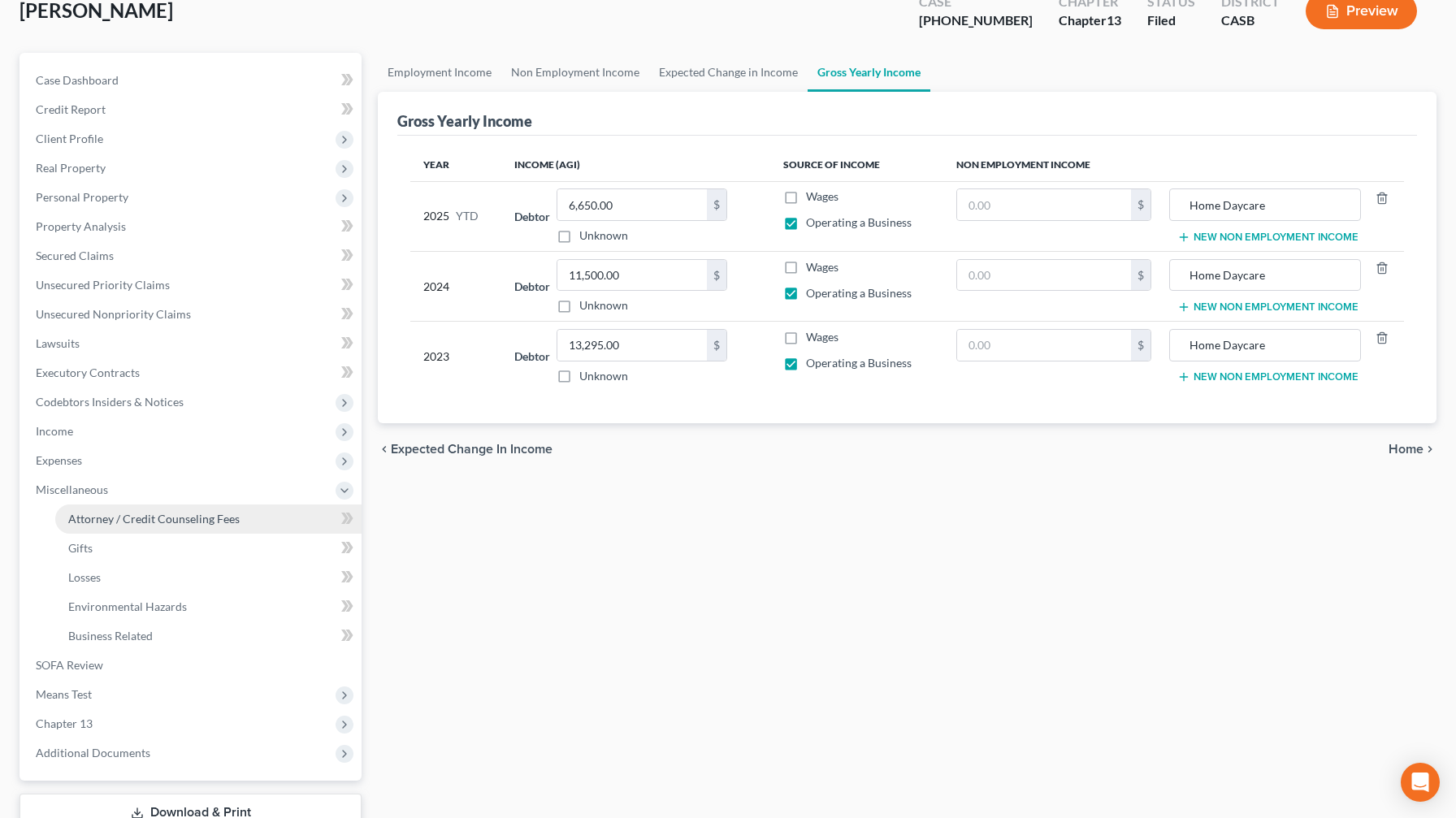
click at [133, 522] on span "Attorney / Credit Counseling Fees" at bounding box center [154, 518] width 171 height 14
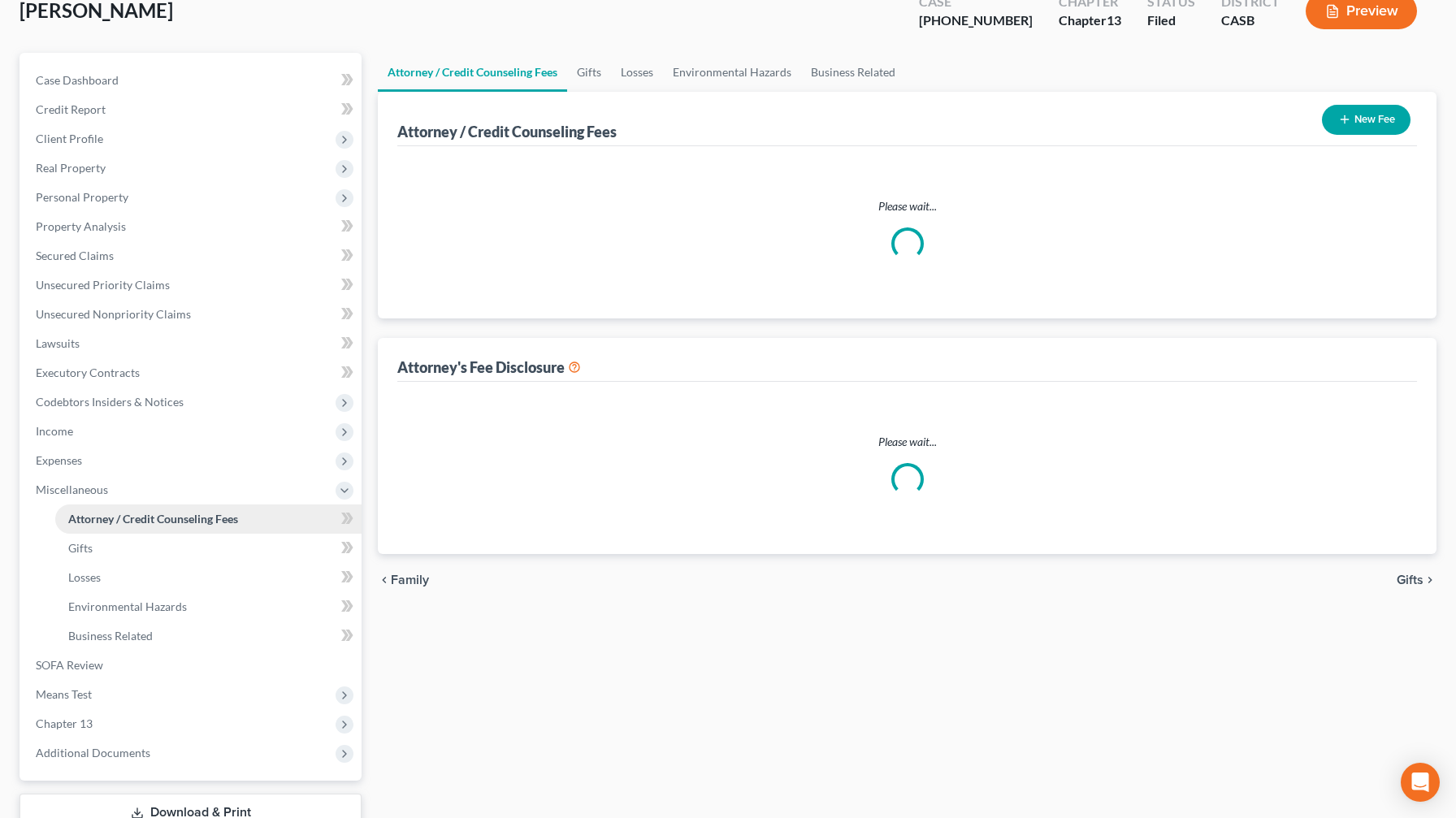
scroll to position [2, 0]
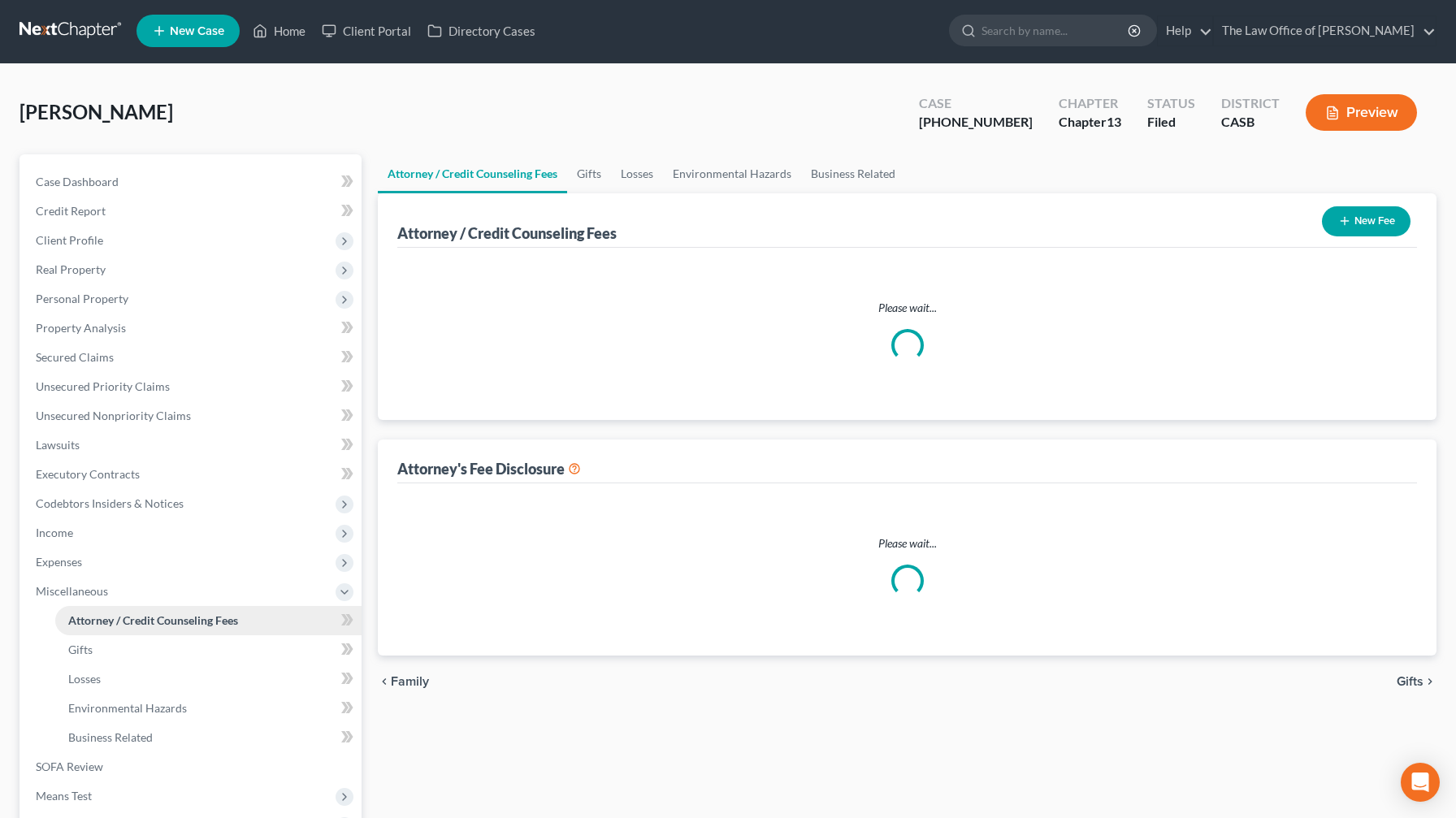
select select "0"
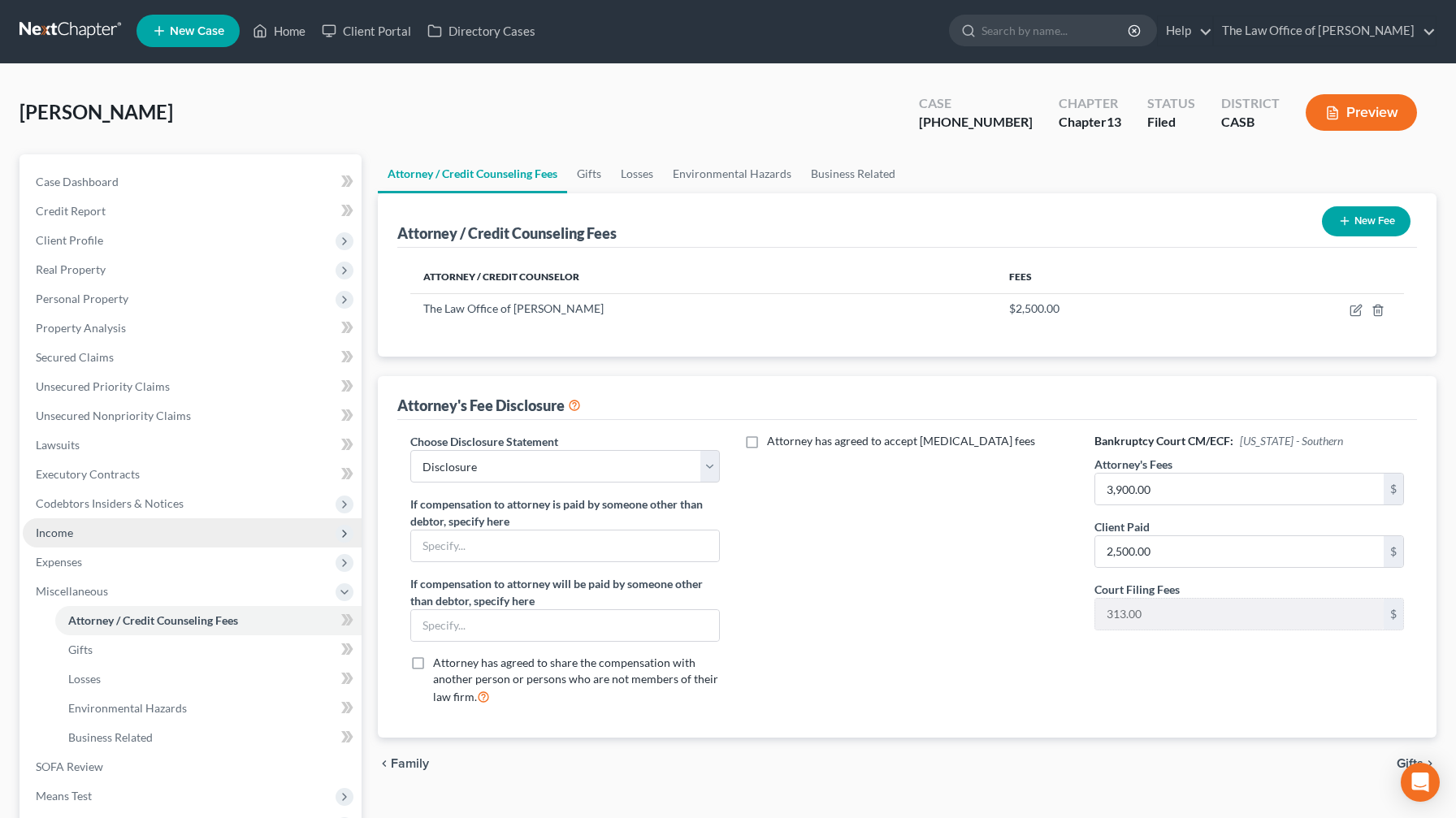
scroll to position [0, 0]
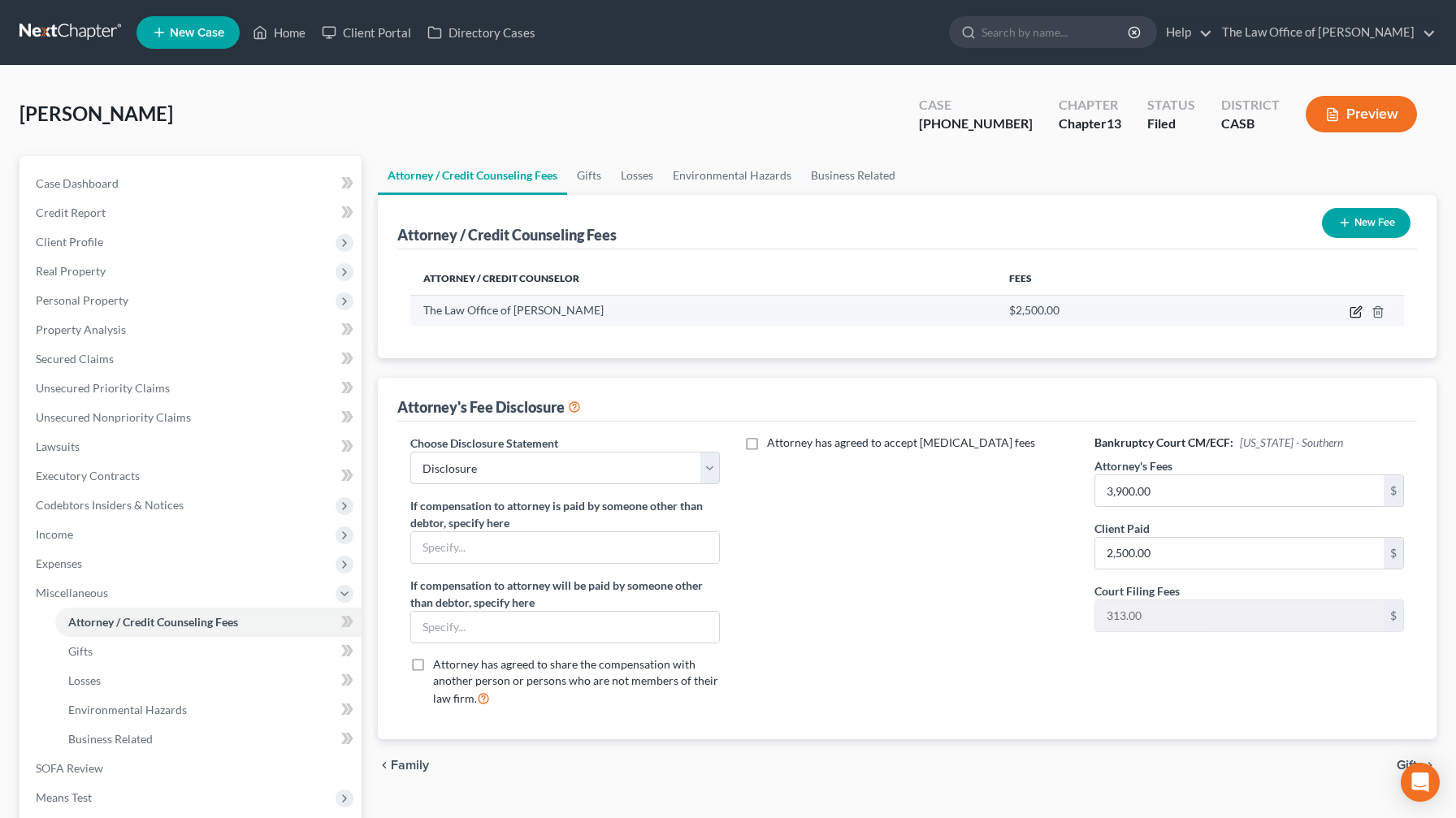
click at [1358, 314] on icon "button" at bounding box center [1356, 312] width 13 height 13
select select "4"
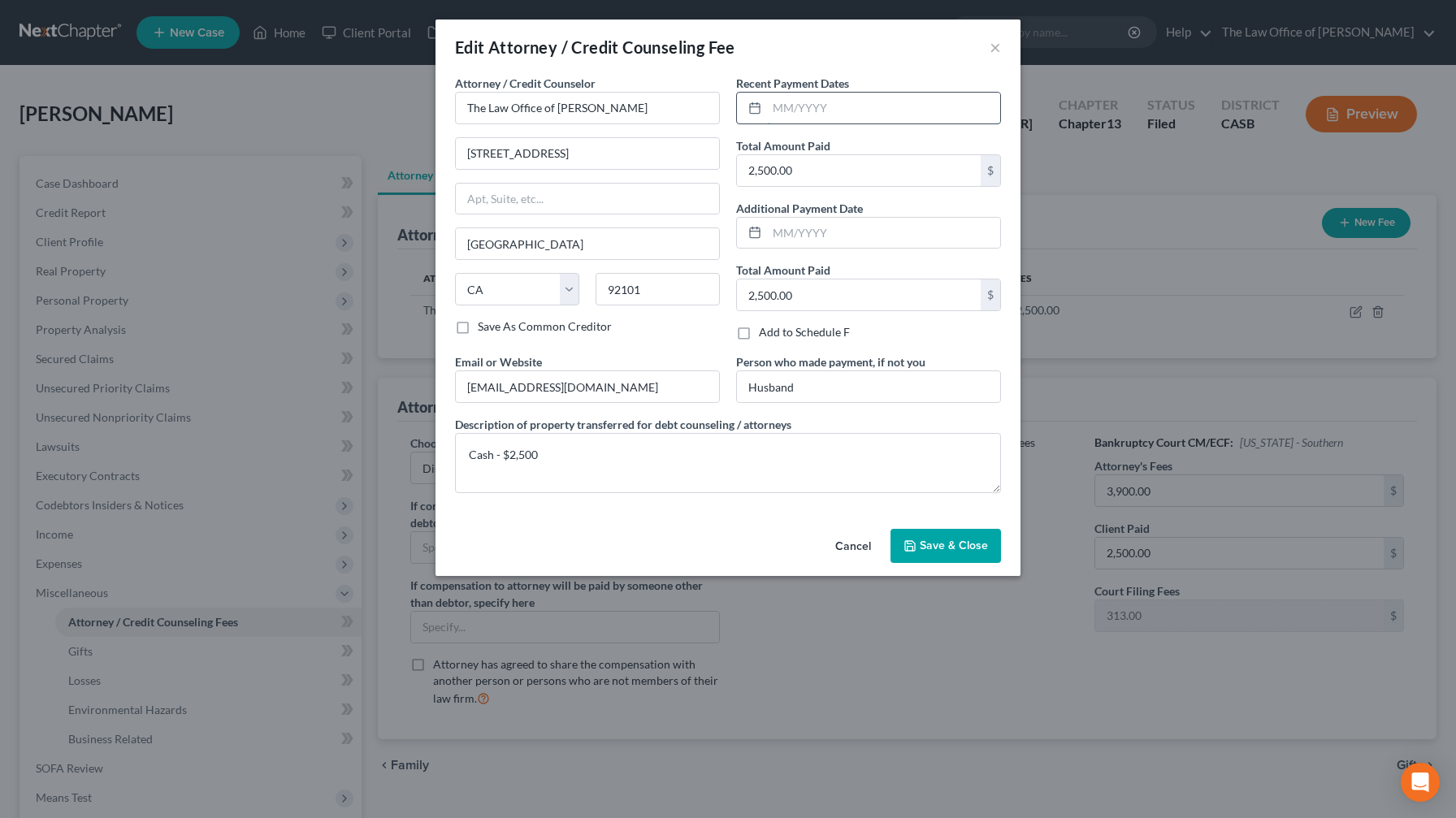
click at [834, 110] on input "text" at bounding box center [883, 108] width 233 height 31
type input "12/2024"
click at [926, 555] on button "Save & Close" at bounding box center [946, 545] width 111 height 34
